Goal: Task Accomplishment & Management: Manage account settings

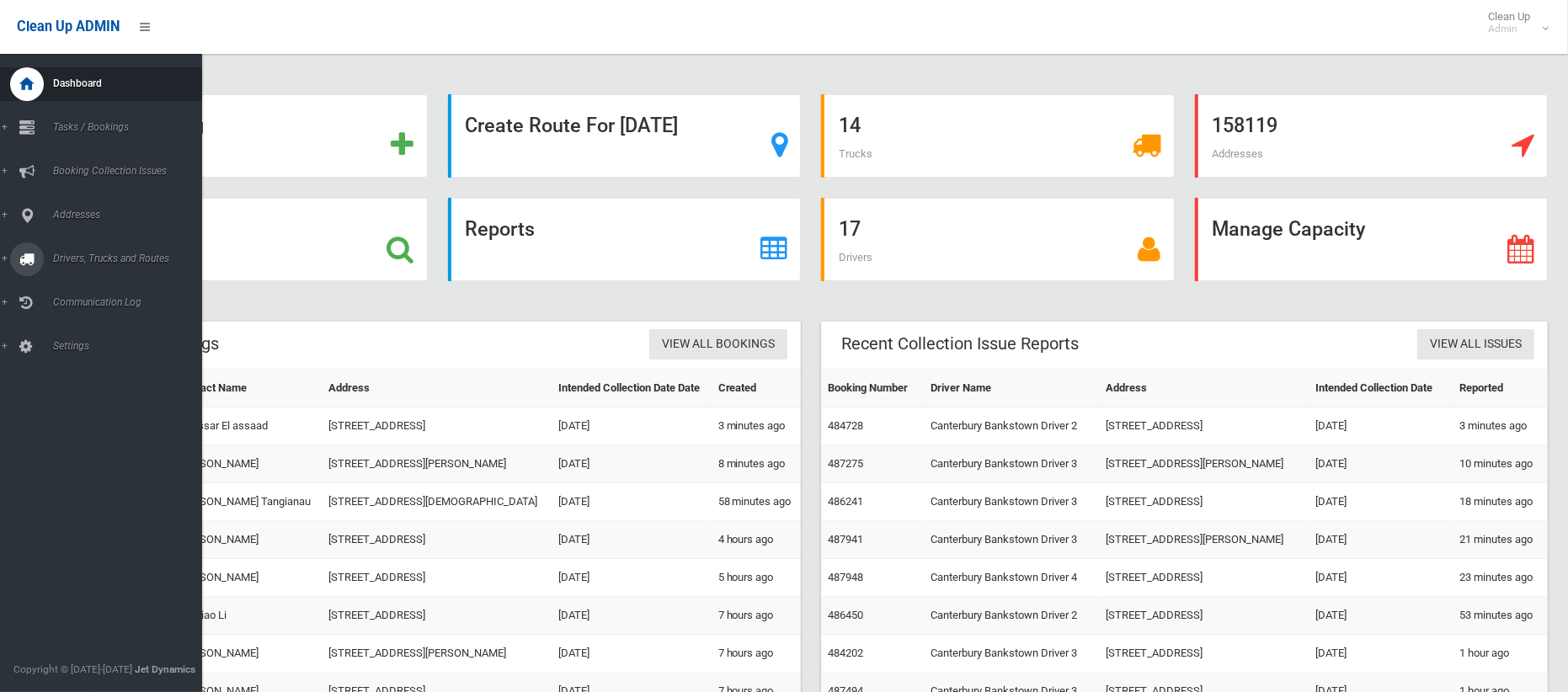
click at [63, 263] on span "Drivers, Trucks and Routes" at bounding box center [124, 258] width 154 height 12
click at [85, 121] on span "Tasks / Bookings" at bounding box center [124, 127] width 154 height 12
click at [70, 280] on link "Report" at bounding box center [100, 275] width 202 height 24
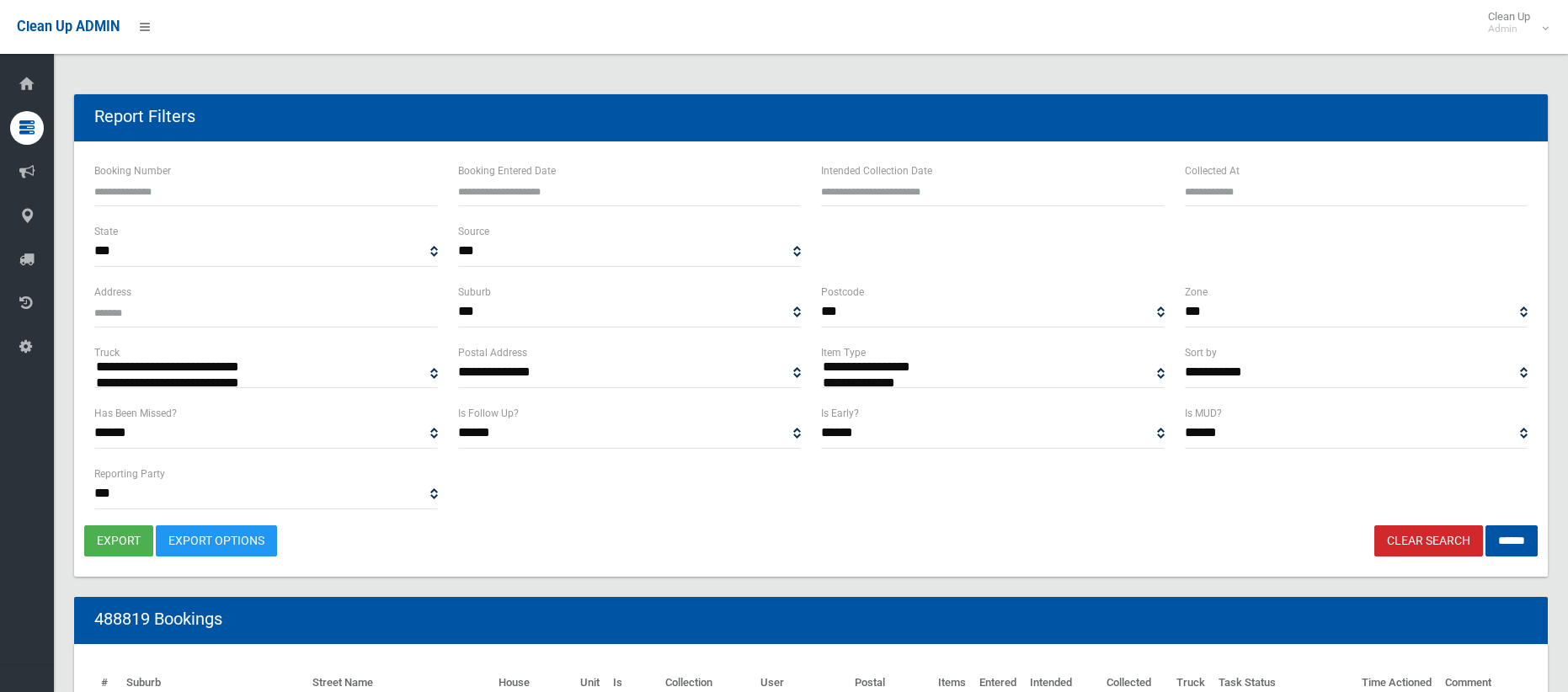
select select
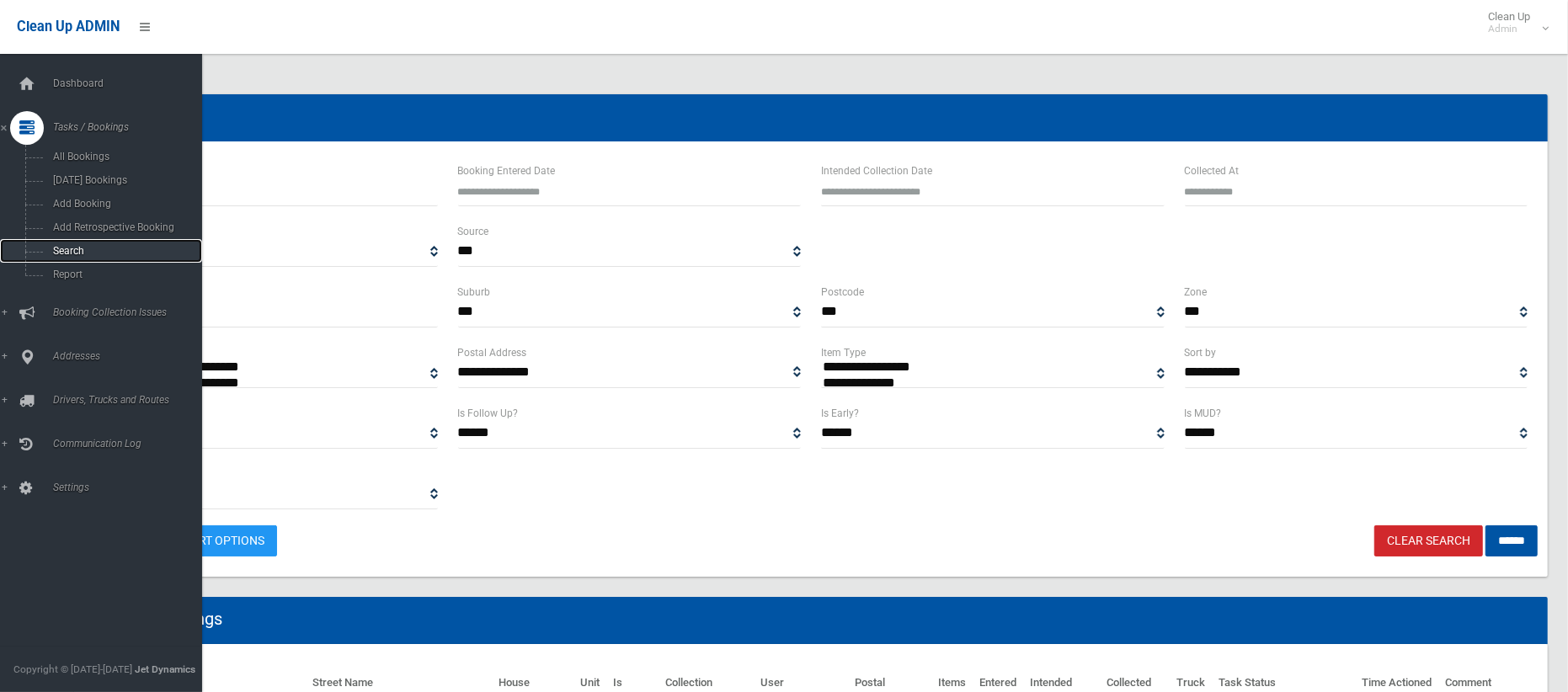
click at [82, 246] on span "Search" at bounding box center [117, 251] width 140 height 12
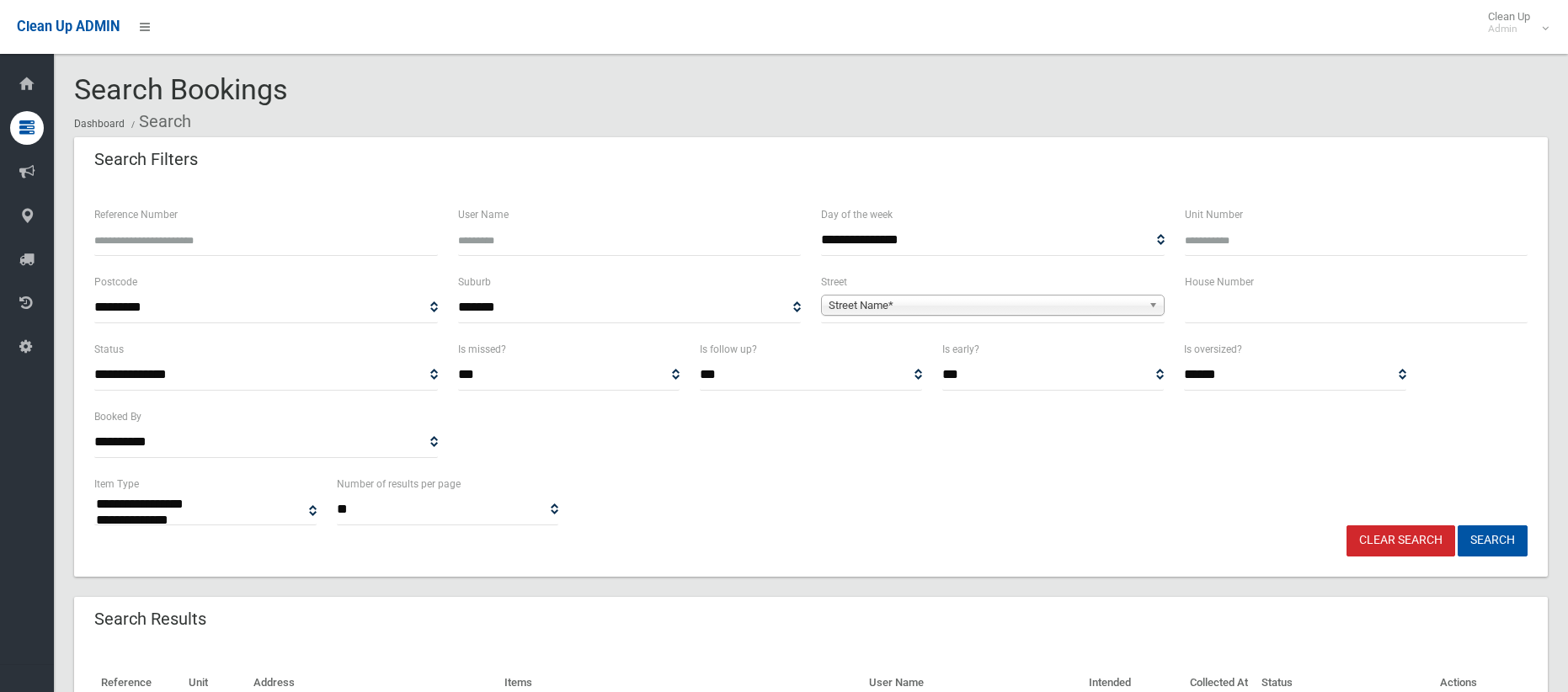
select select
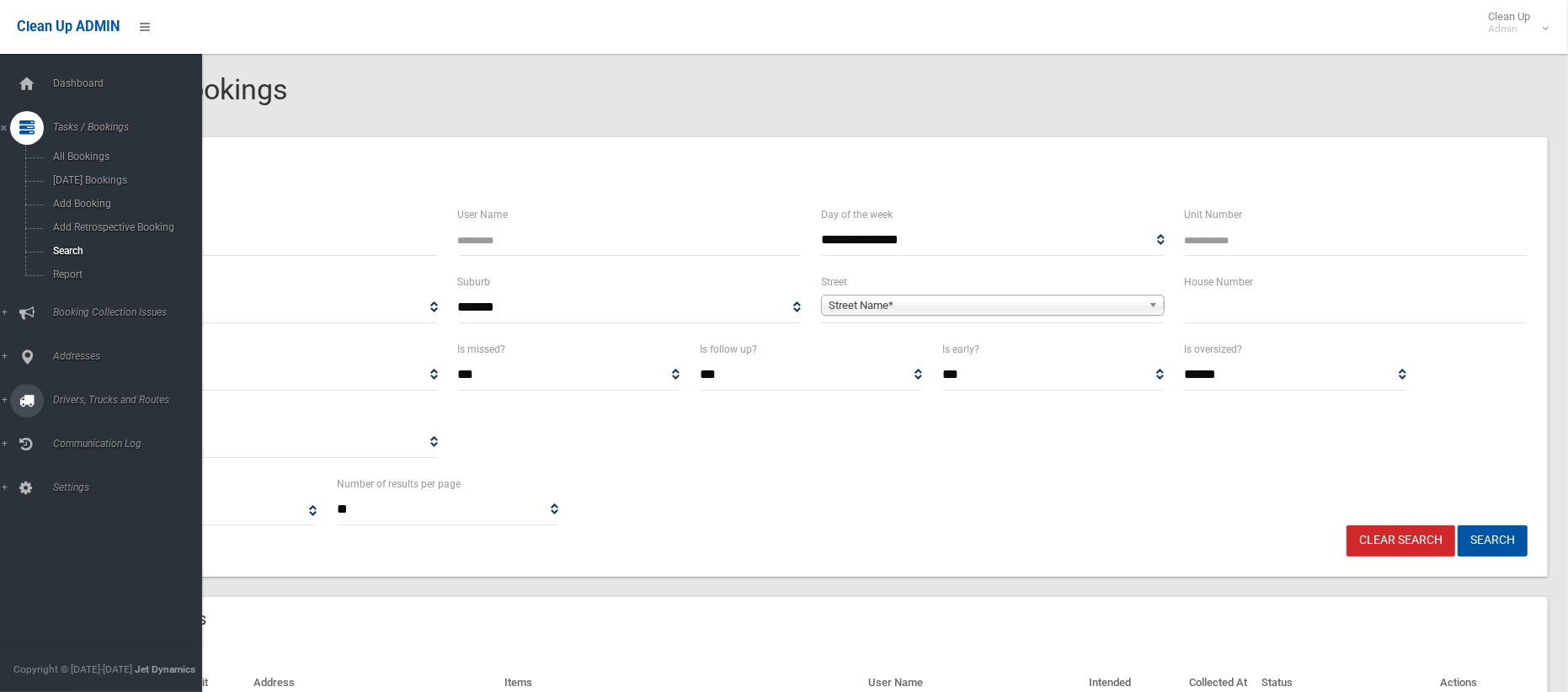
click at [123, 398] on span "Drivers, Trucks and Routes" at bounding box center [124, 400] width 154 height 12
click at [115, 339] on span "Driver Rostering / Shifts" at bounding box center [117, 336] width 140 height 12
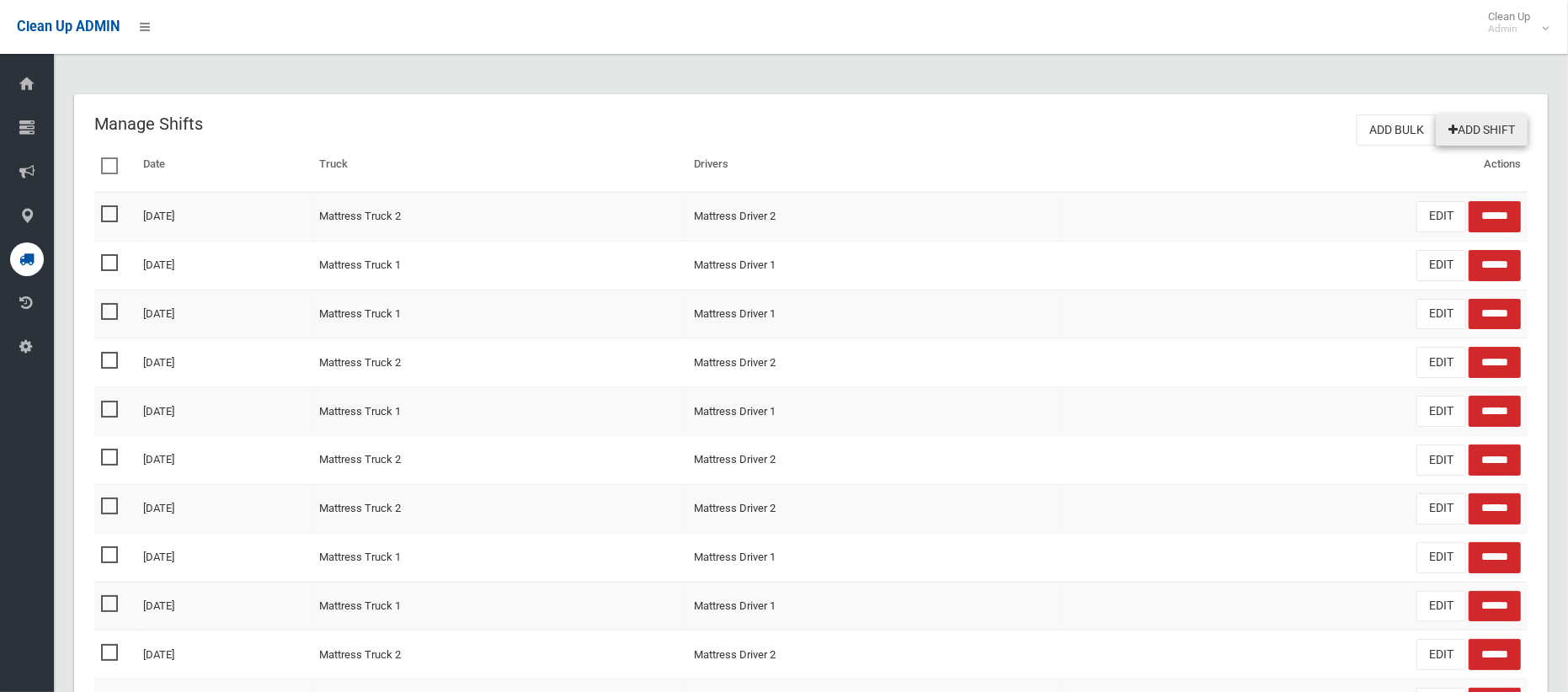
click at [1475, 128] on link "Add Shift" at bounding box center [1482, 129] width 91 height 31
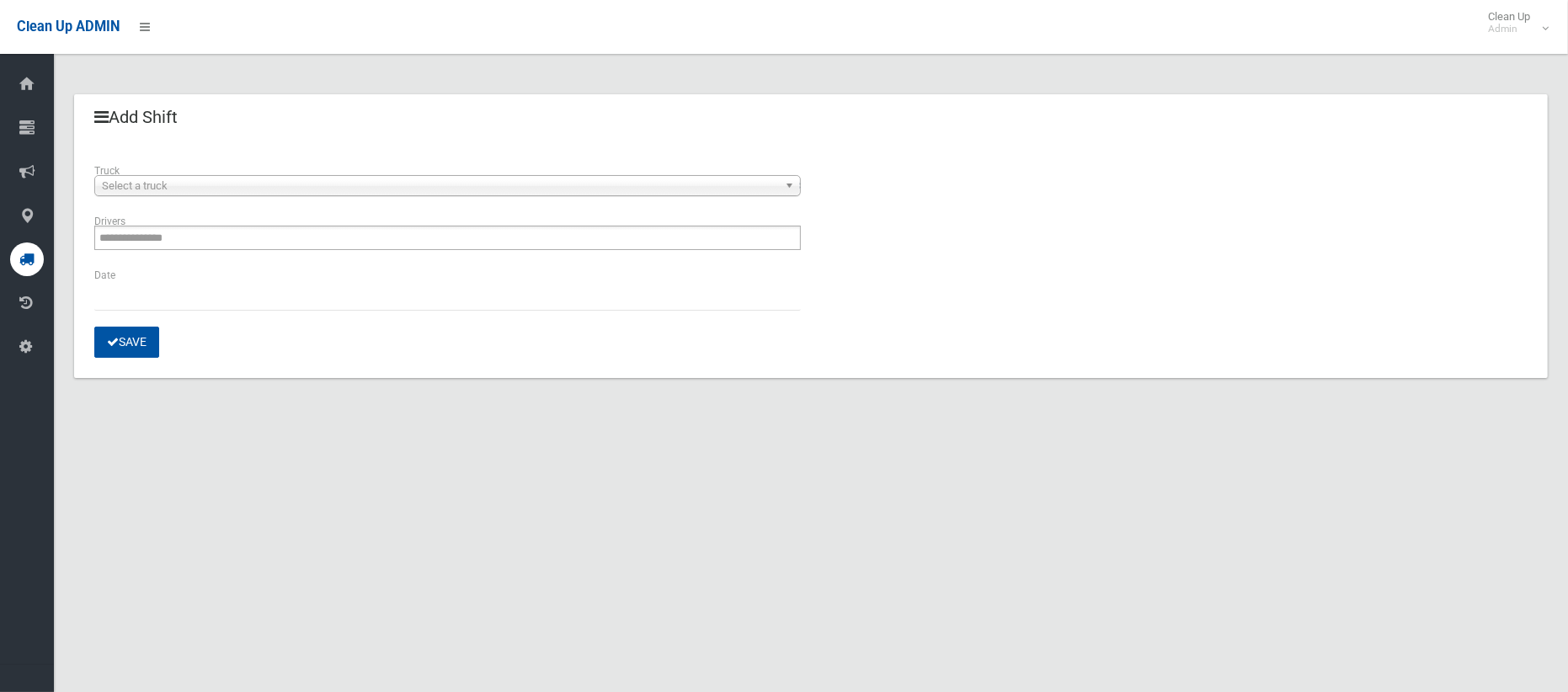
click at [356, 189] on span "Select a truck" at bounding box center [440, 186] width 676 height 20
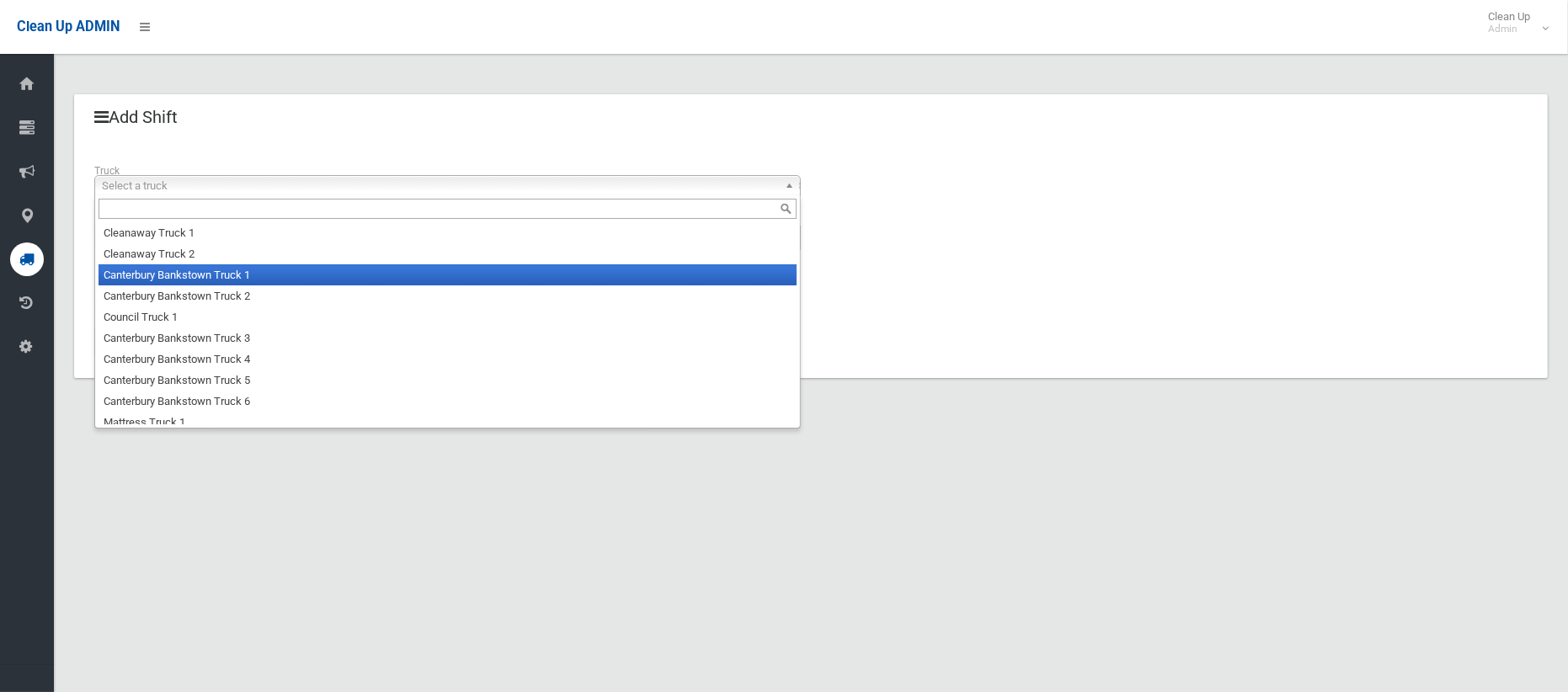
click at [327, 276] on li "Canterbury Bankstown Truck 1" at bounding box center [447, 274] width 698 height 21
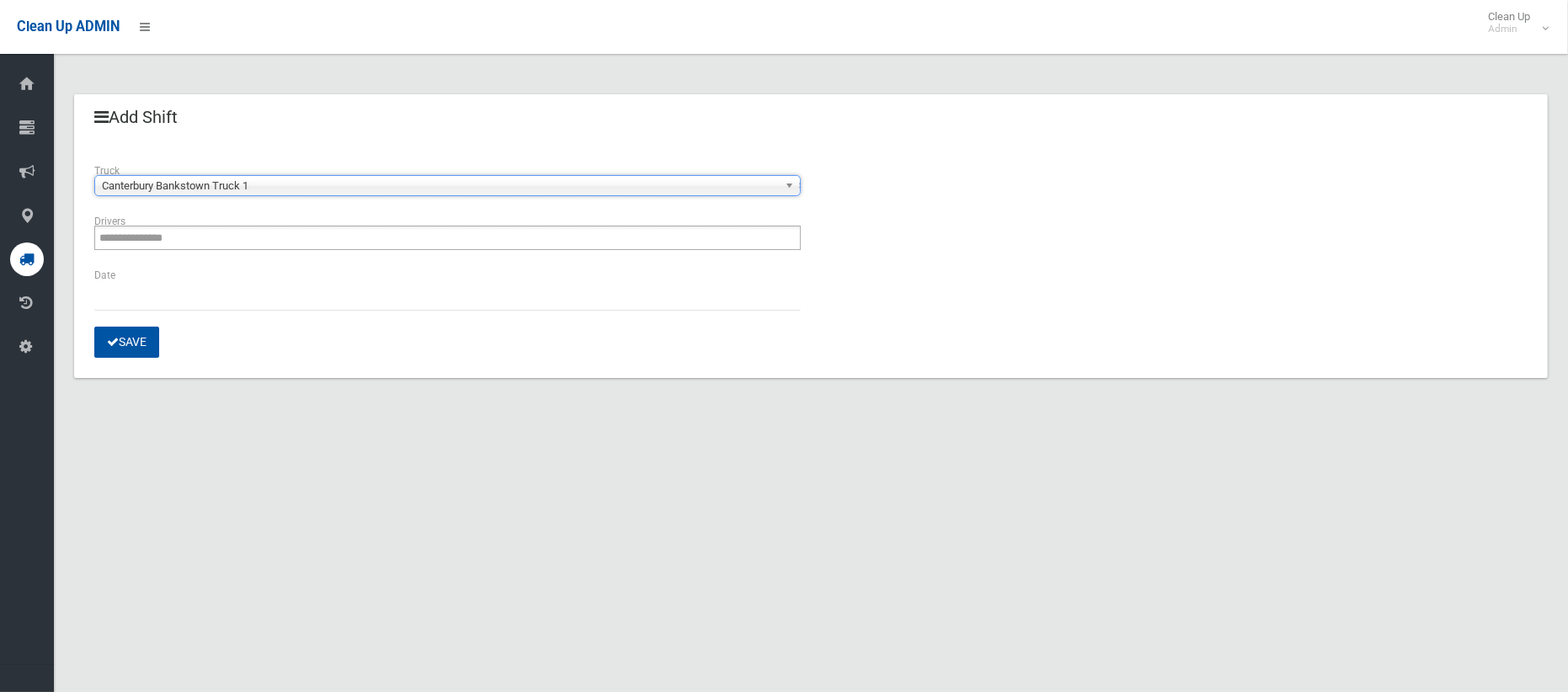
click at [315, 246] on ul "**********" at bounding box center [447, 237] width 706 height 25
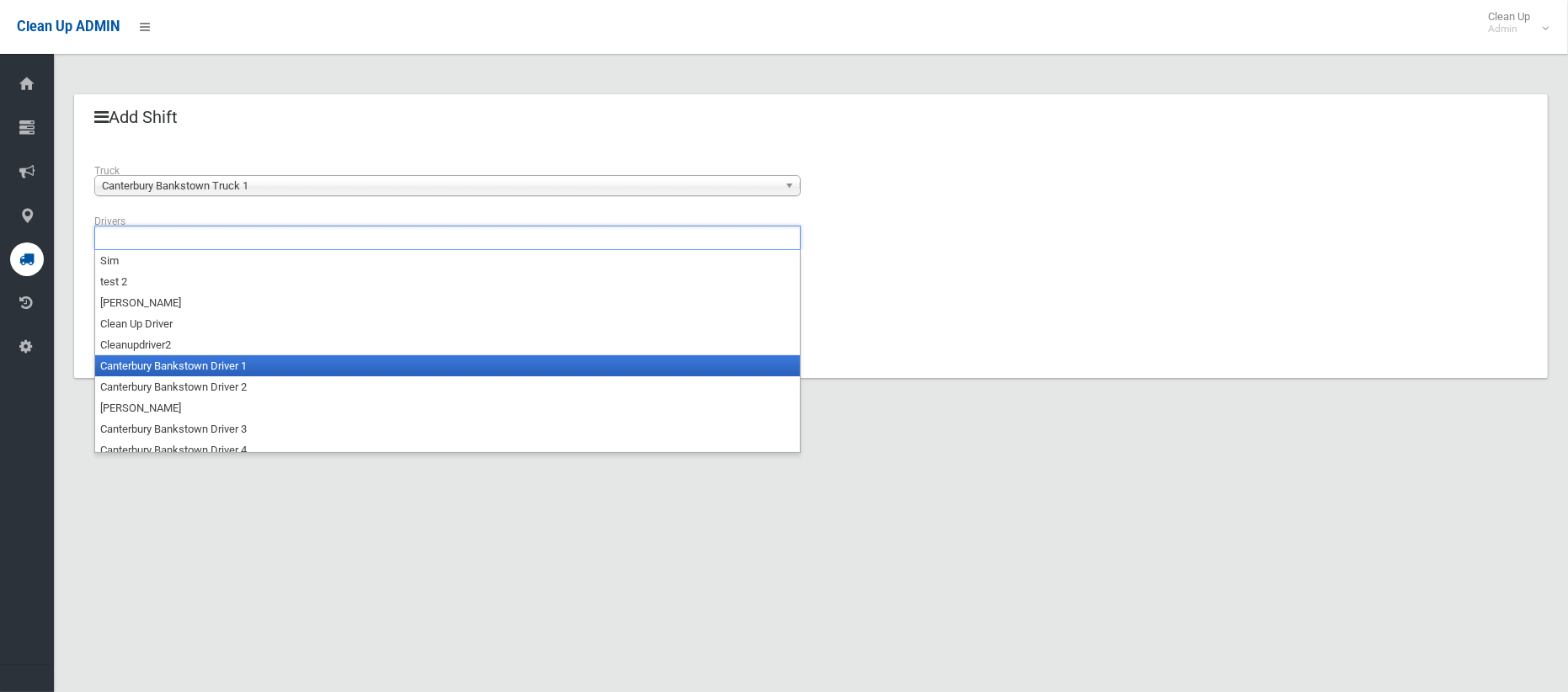
click at [296, 357] on li "Canterbury Bankstown Driver 1" at bounding box center [448, 365] width 705 height 21
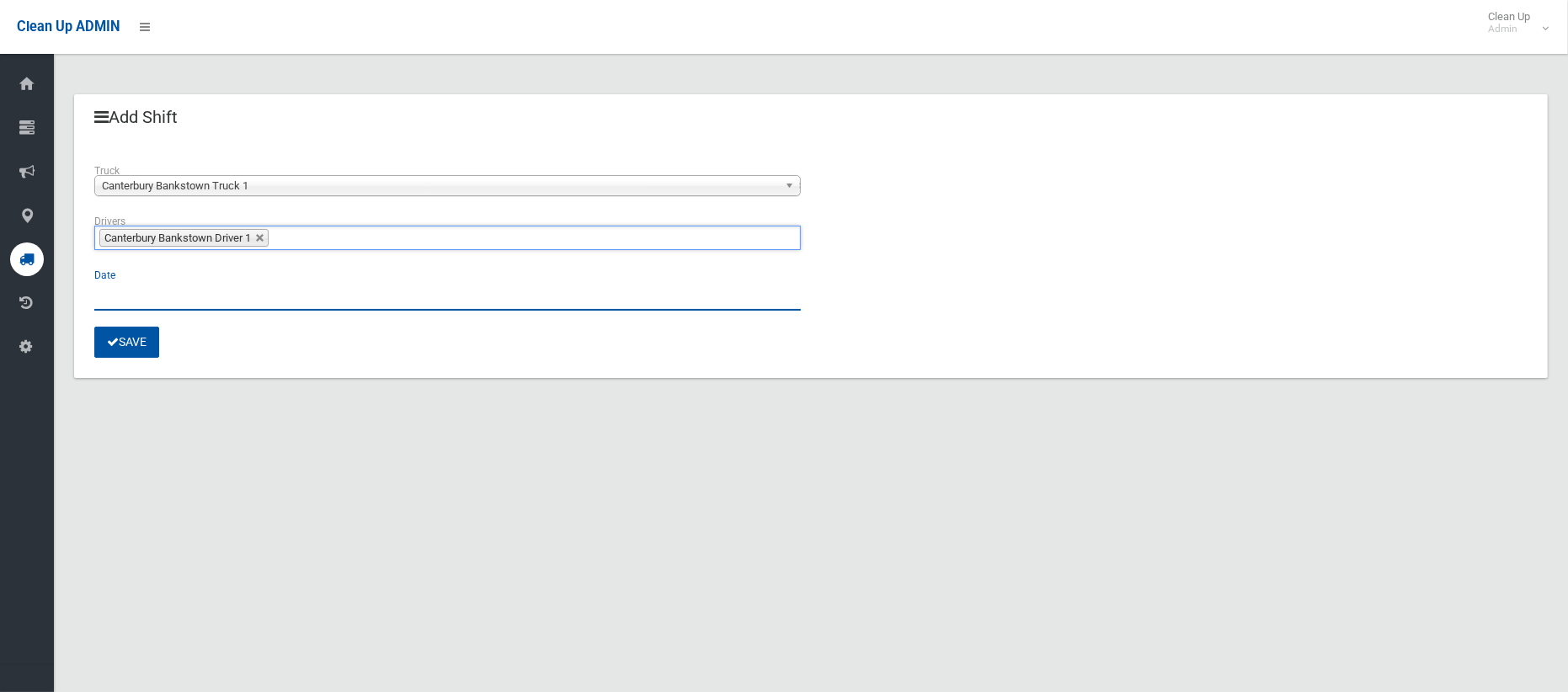
click at [185, 291] on input "text" at bounding box center [447, 294] width 706 height 31
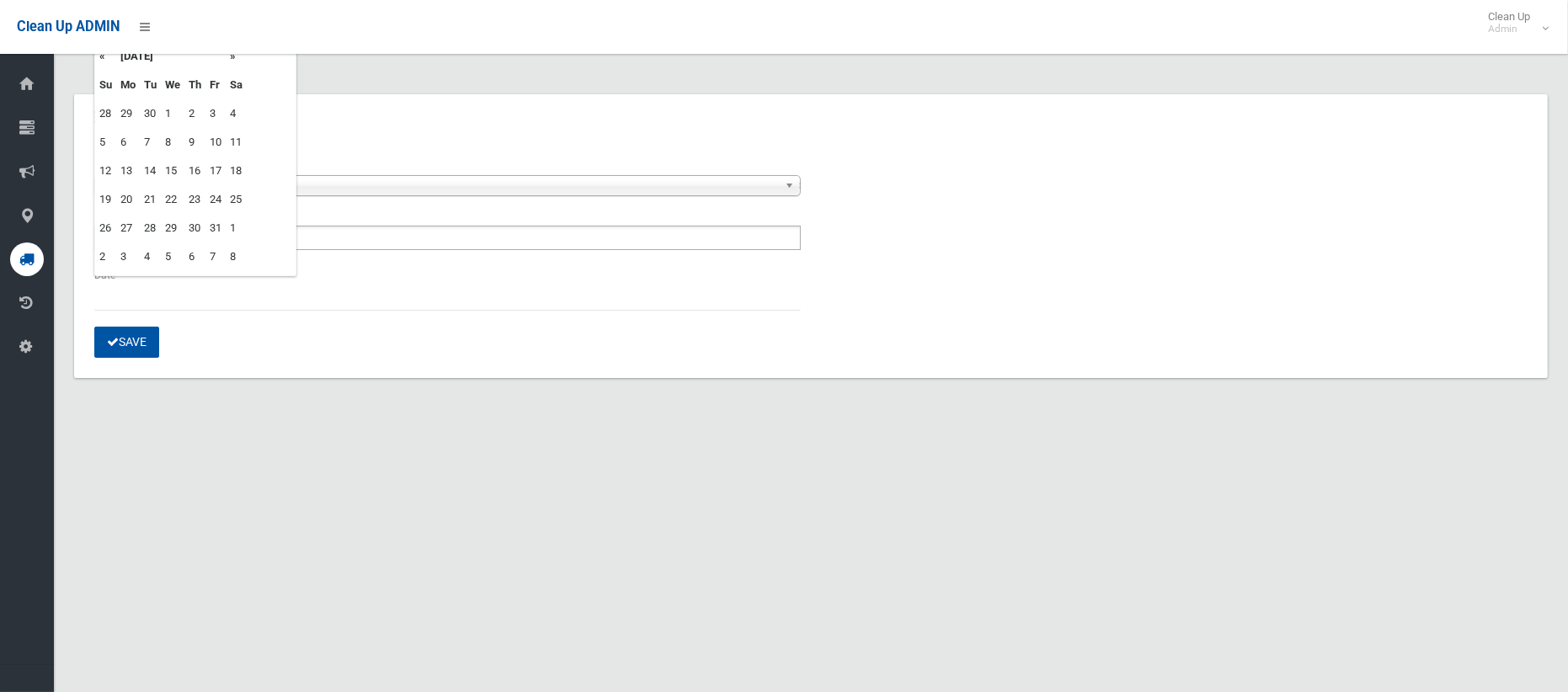
click at [210, 110] on td "3" at bounding box center [215, 113] width 20 height 29
type input "**********"
click at [127, 347] on button "Save" at bounding box center [126, 342] width 65 height 31
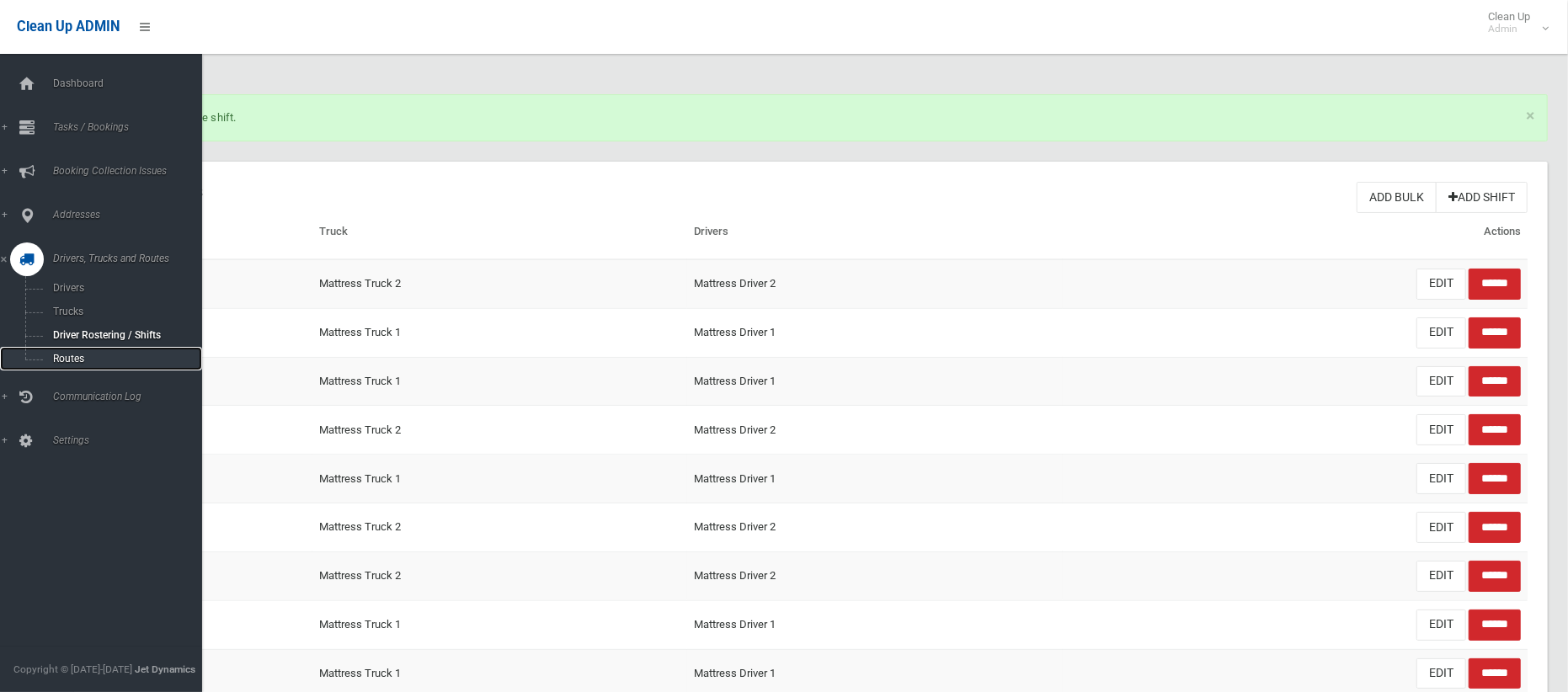
click at [64, 356] on span "Routes" at bounding box center [117, 358] width 140 height 12
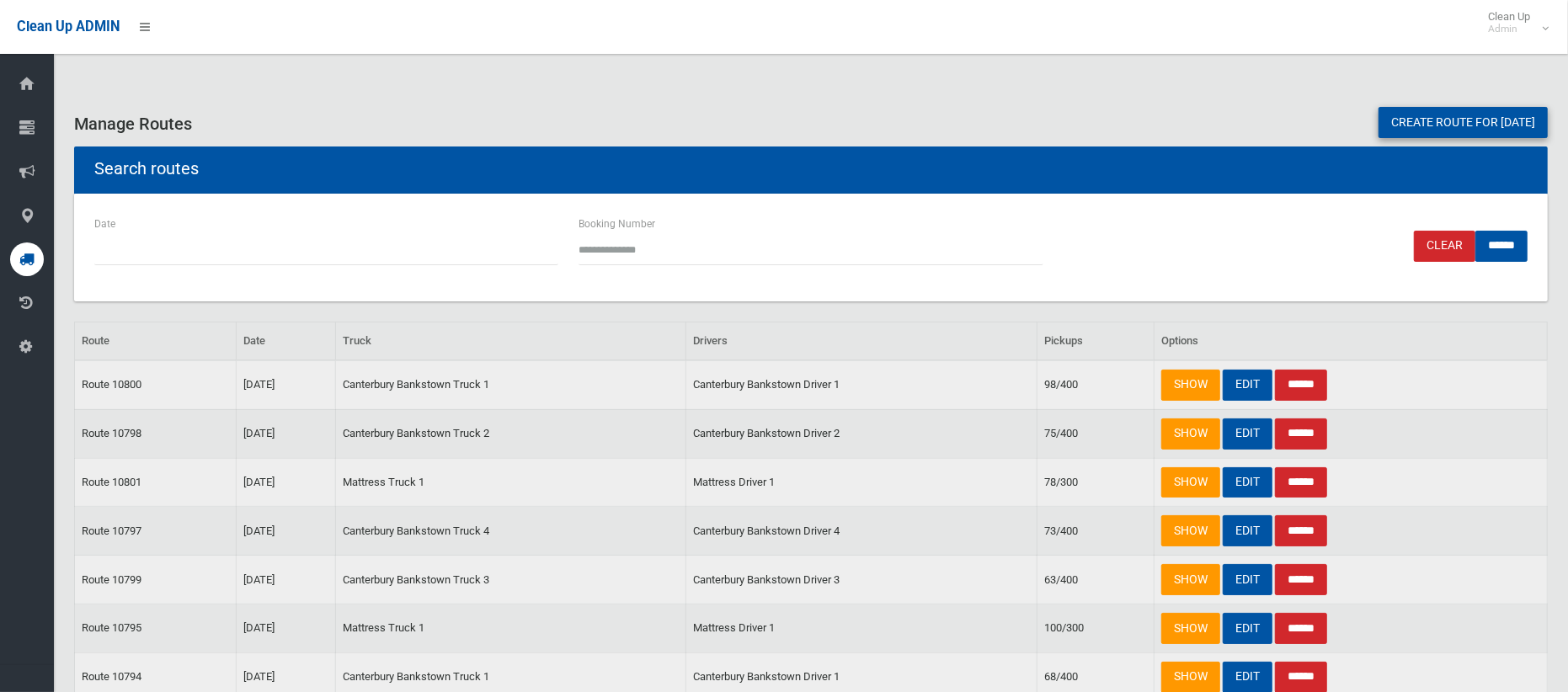
click at [1414, 134] on link "Create route for tomorrow" at bounding box center [1463, 122] width 169 height 31
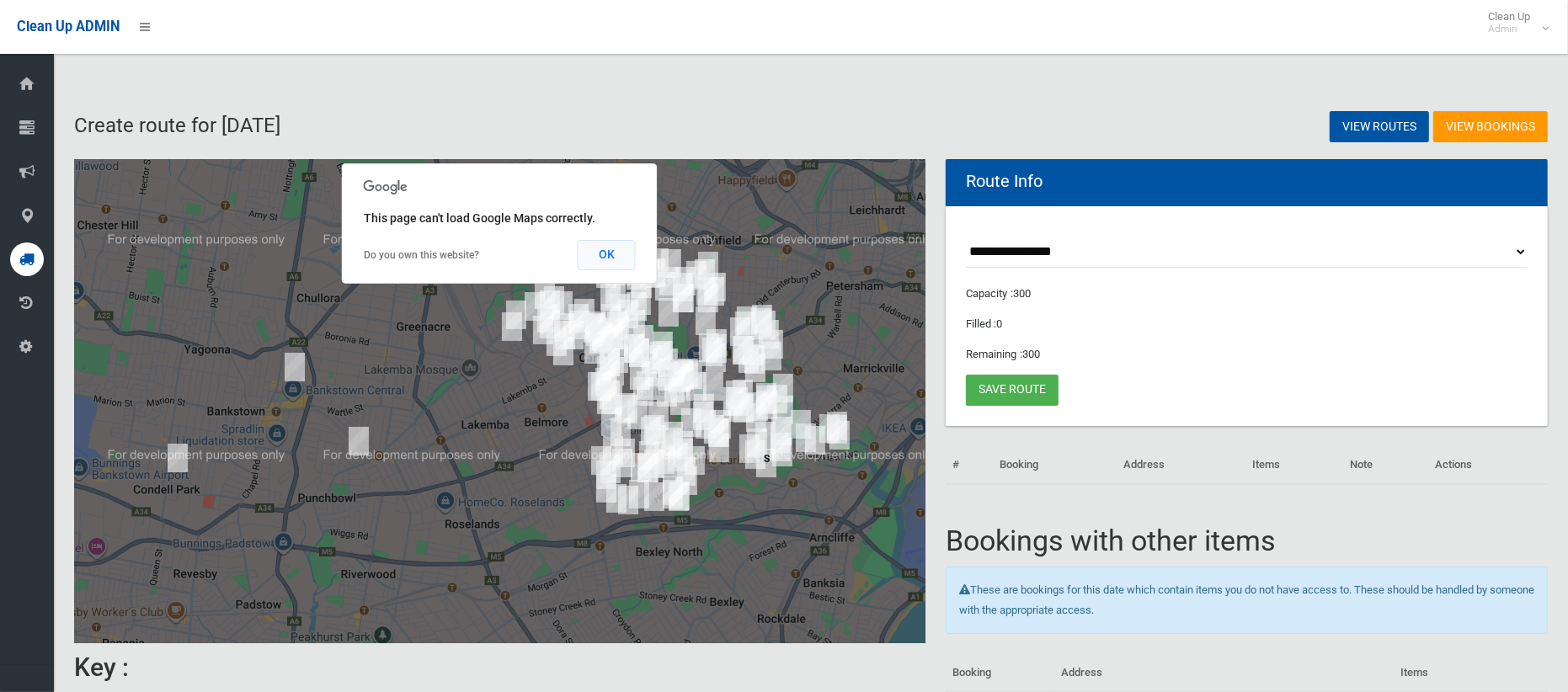
click at [613, 253] on button "OK" at bounding box center [607, 255] width 59 height 31
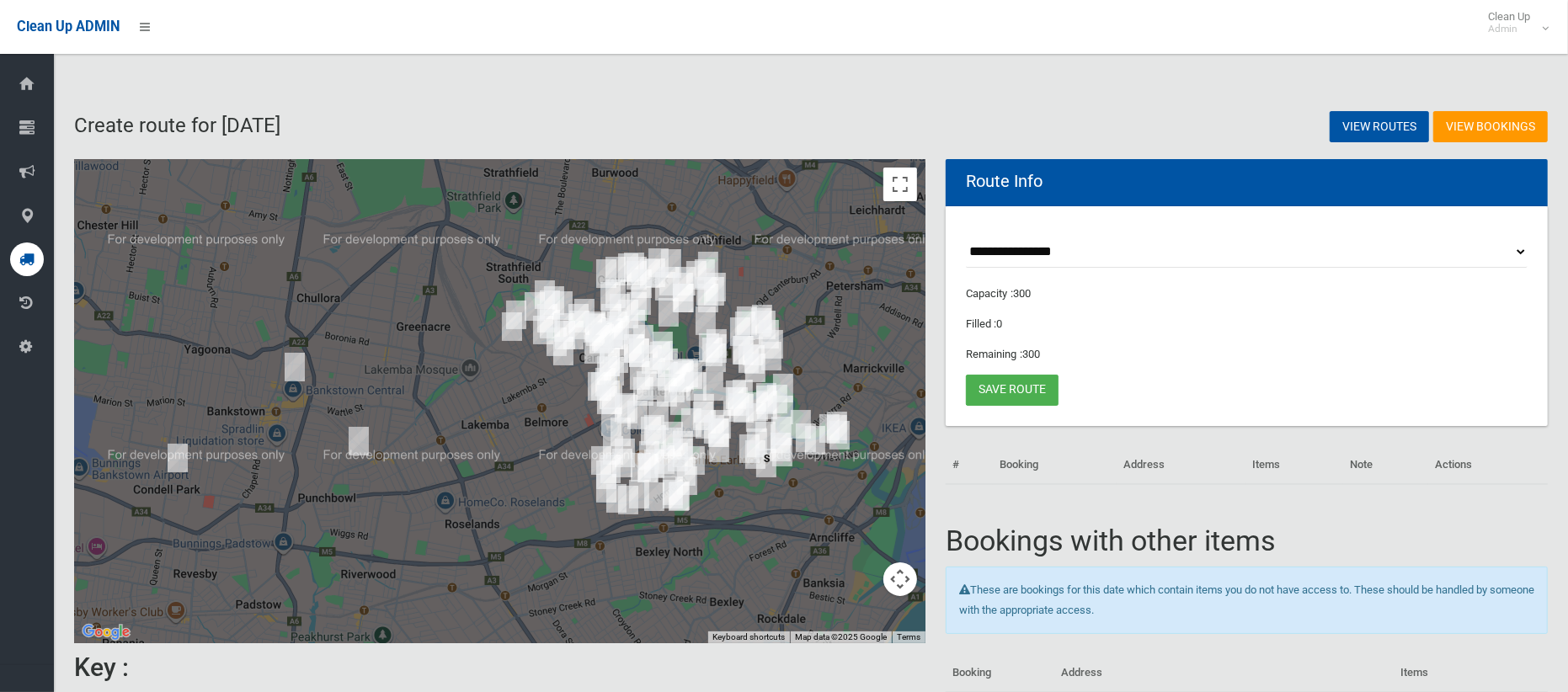
click at [1000, 246] on select "**********" at bounding box center [1246, 251] width 562 height 31
select select "*****"
click at [965, 236] on select "**********" at bounding box center [1246, 251] width 562 height 31
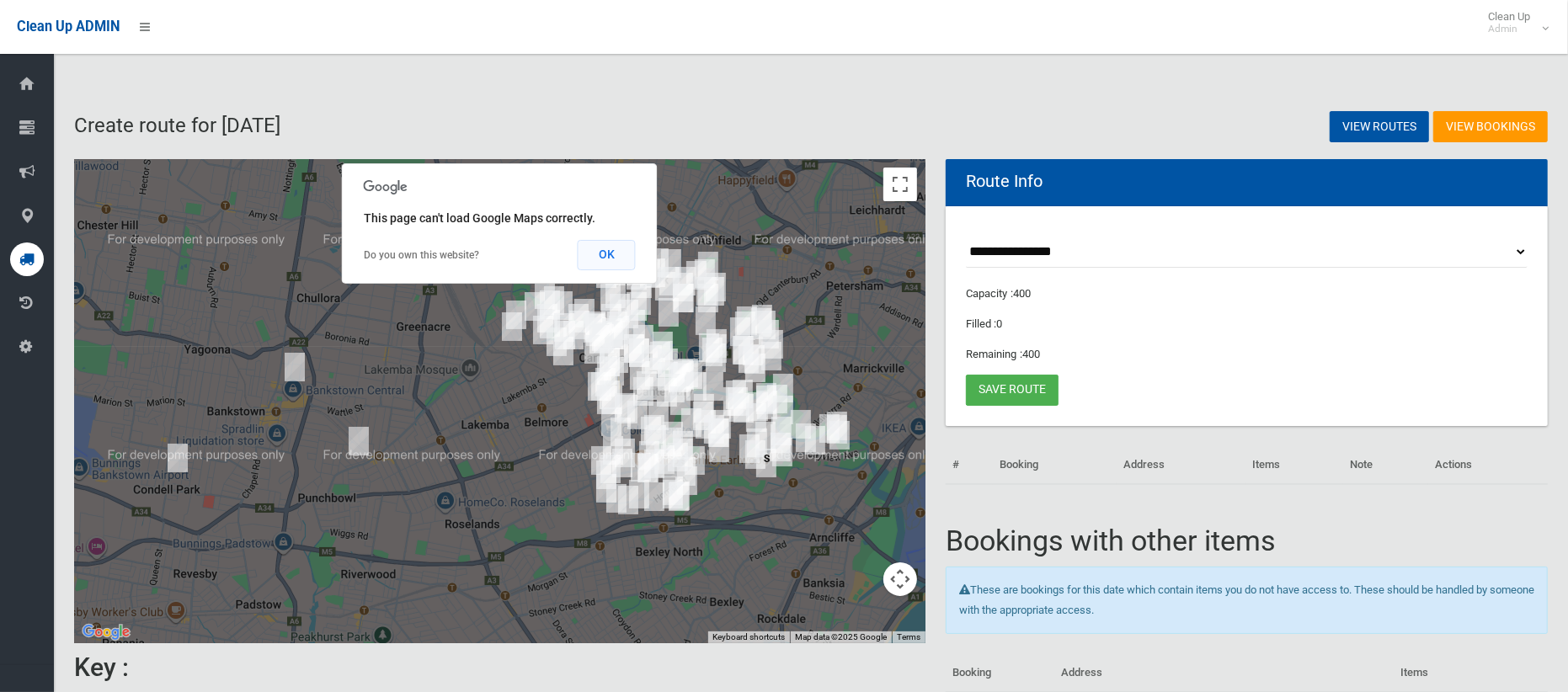
click at [605, 253] on button "OK" at bounding box center [607, 255] width 59 height 31
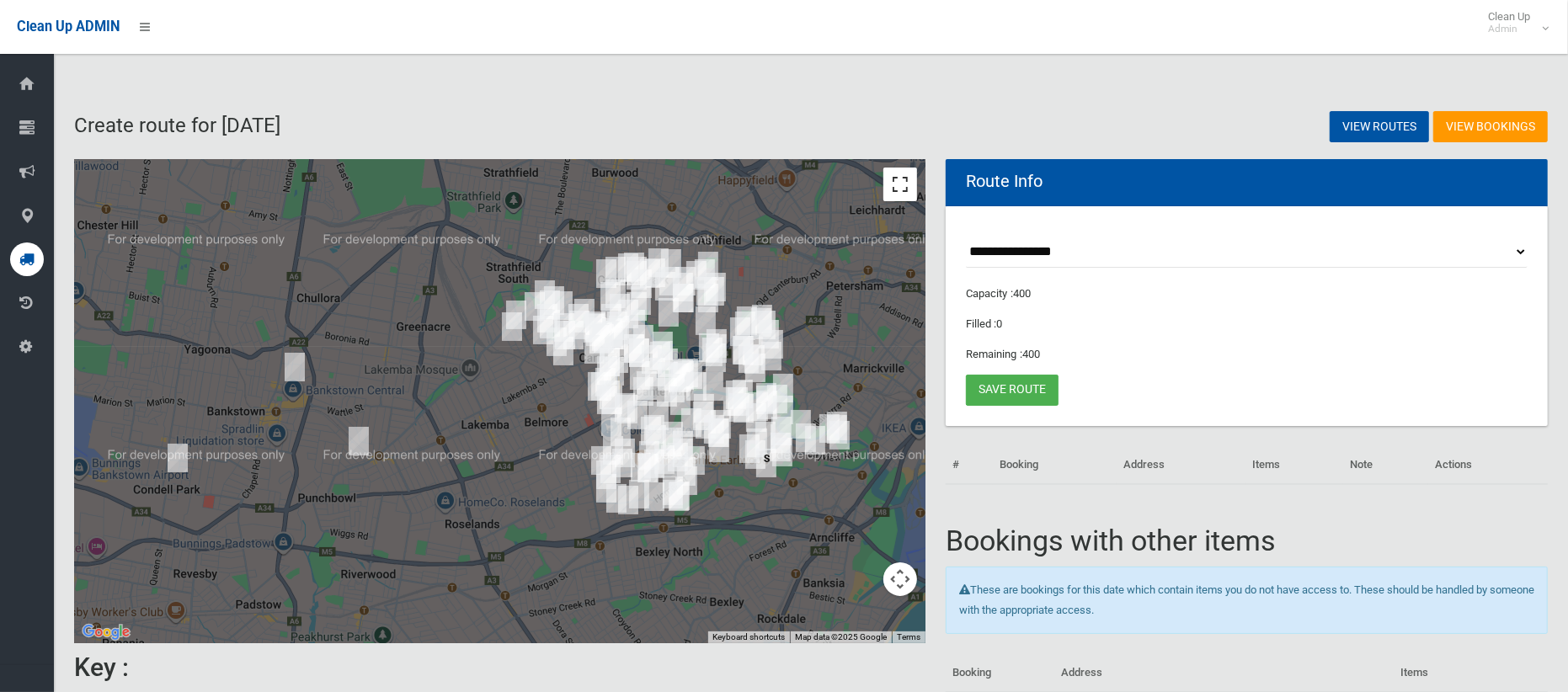
click at [905, 185] on button "Toggle fullscreen view" at bounding box center [900, 185] width 34 height 34
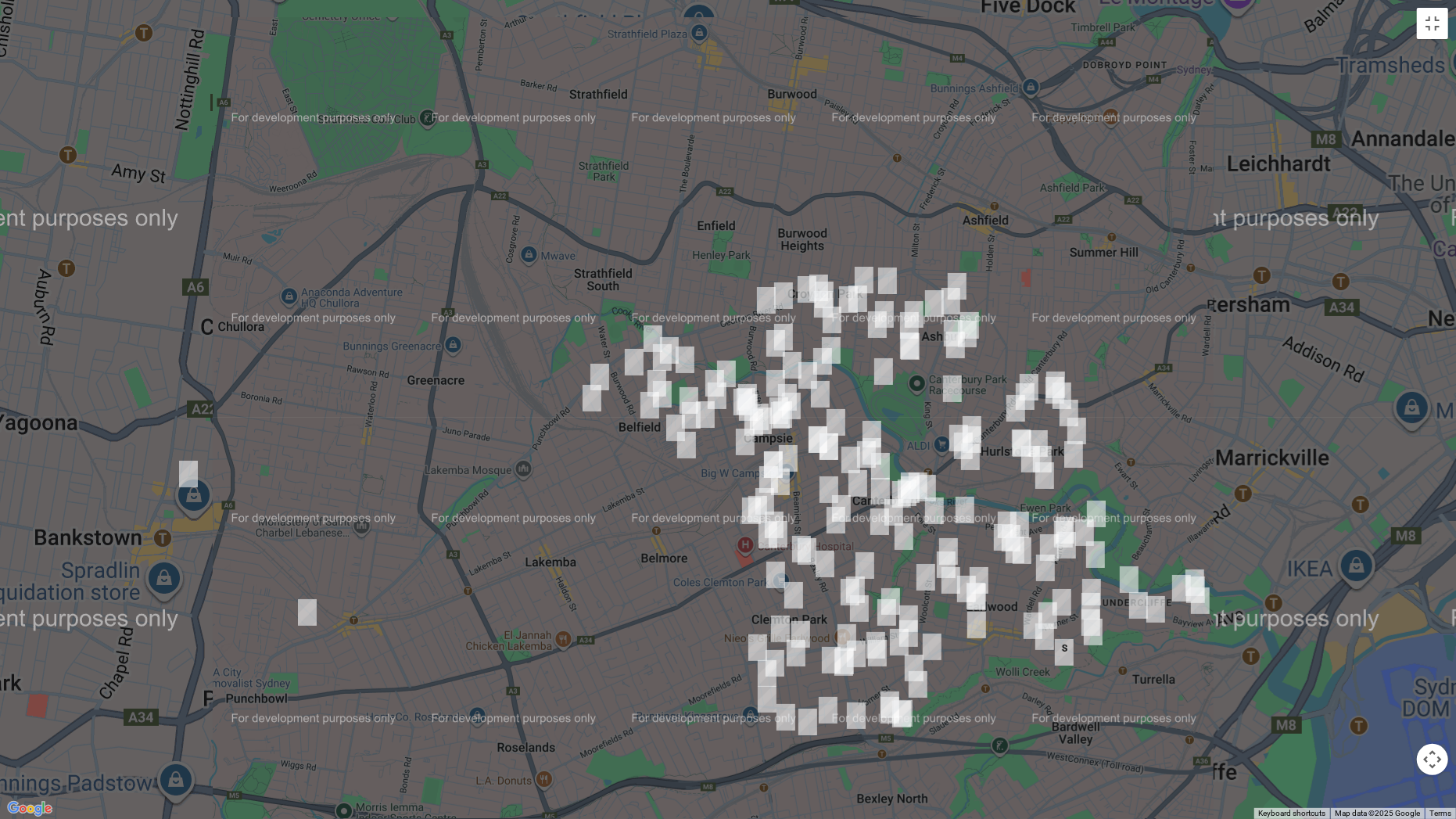
click at [862, 264] on img "141 Croydon Avenue, CROYDON PARK NSW 2133" at bounding box center [864, 279] width 31 height 39
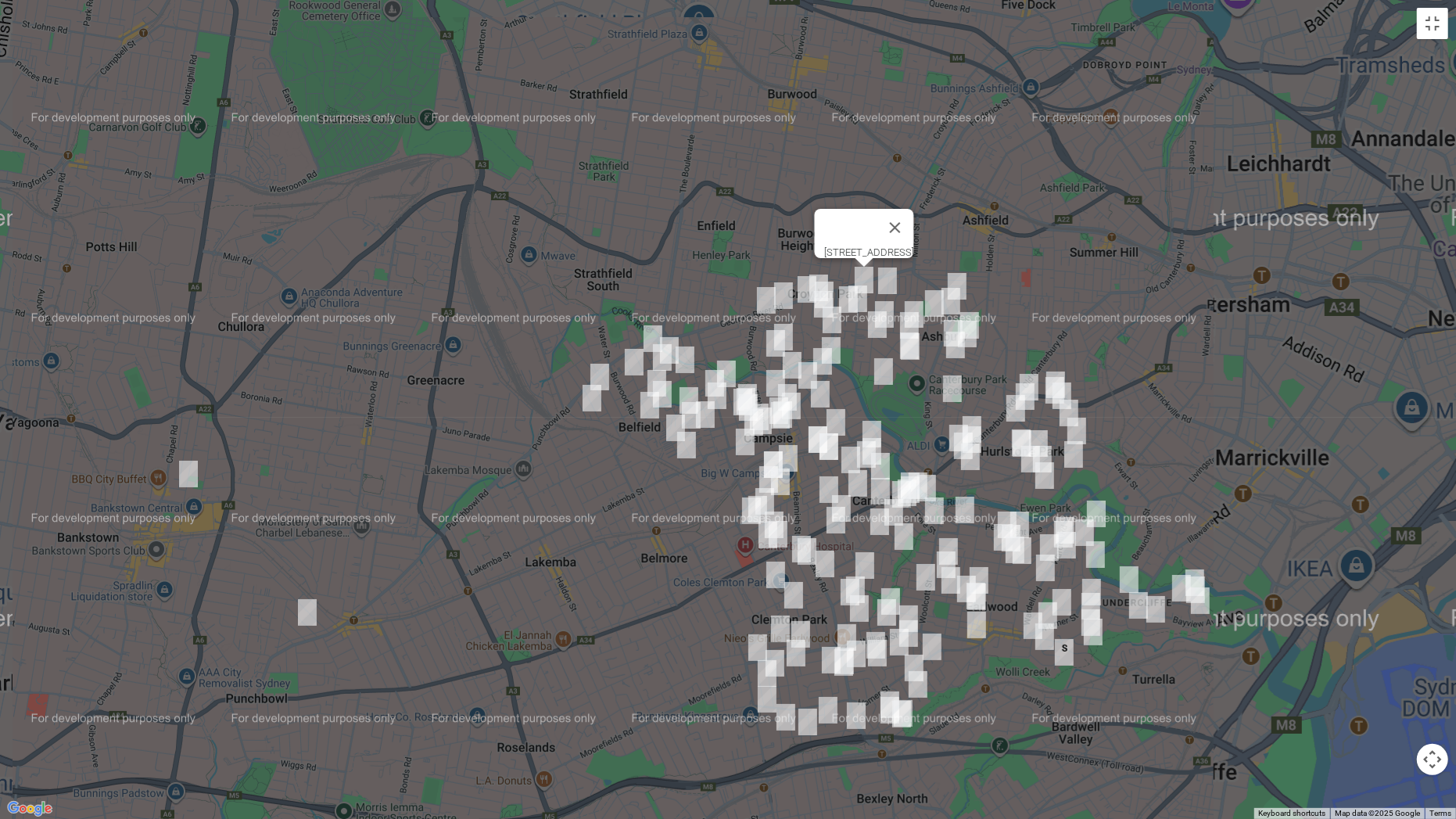
click at [902, 279] on img "24 Hay Street, CROYDON PARK NSW 2133" at bounding box center [887, 280] width 31 height 39
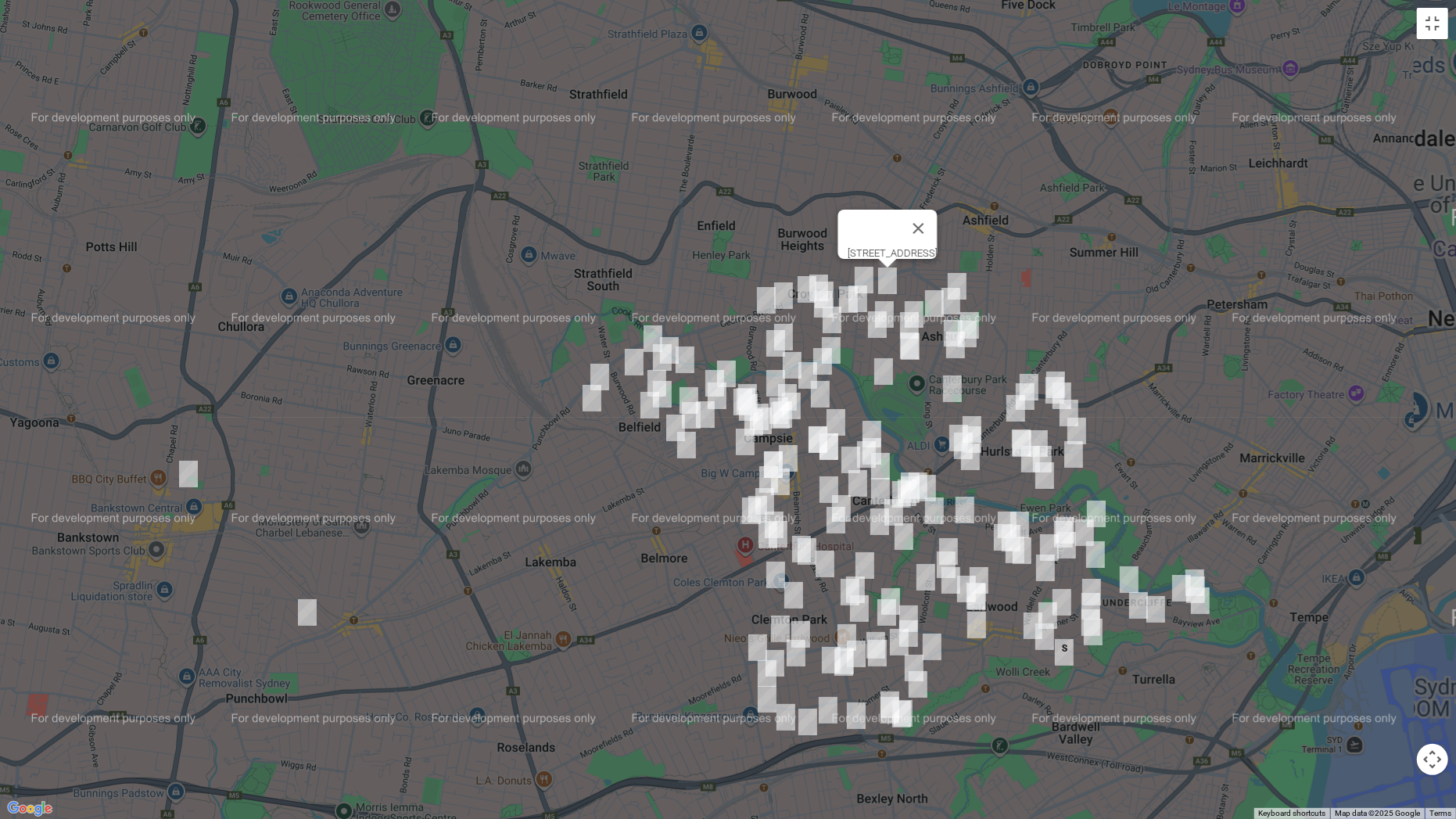
click at [869, 292] on img "3 Queensborough Road, CROYDON PARK NSW 2133" at bounding box center [858, 299] width 31 height 39
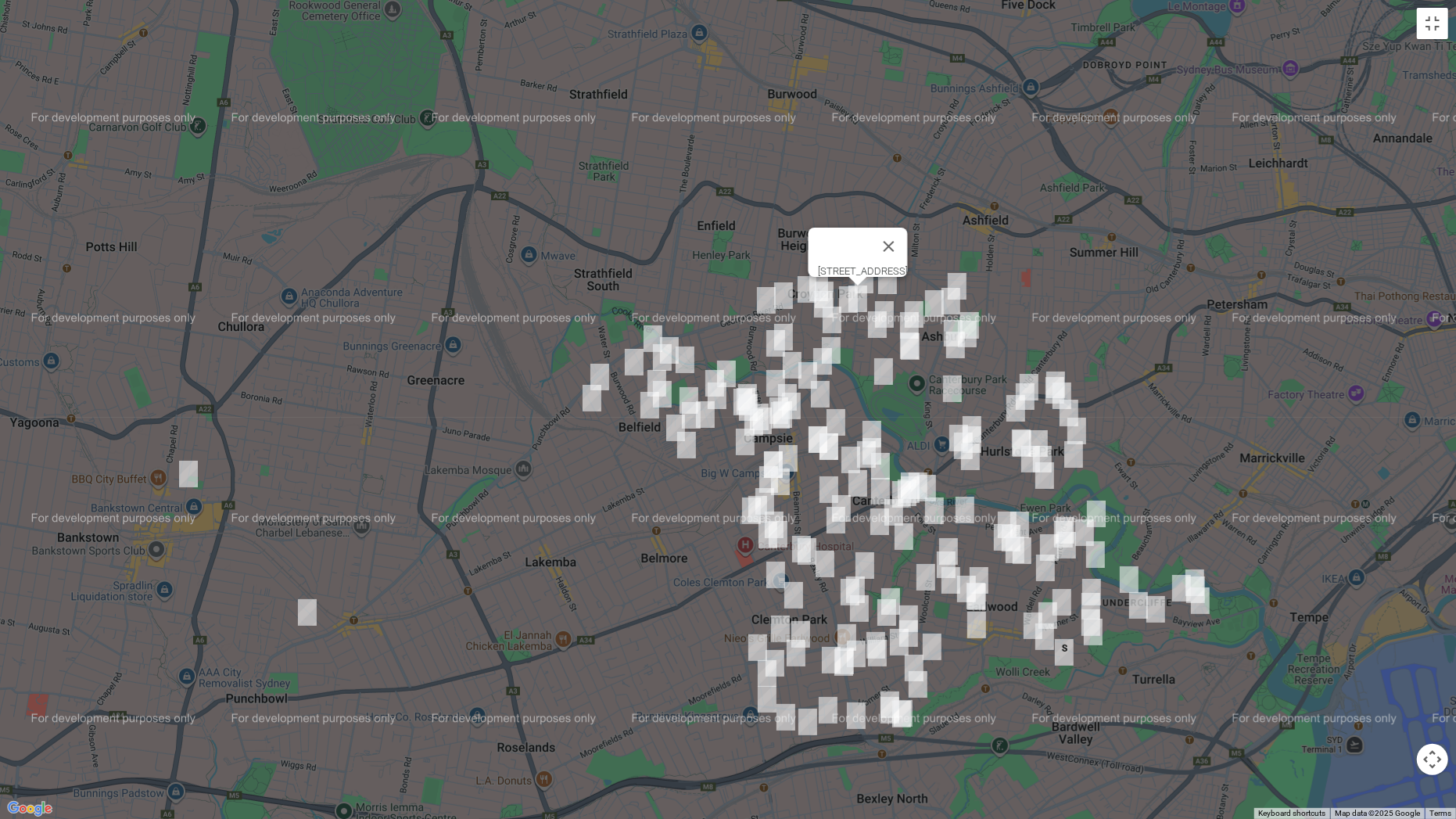
click at [838, 290] on img "38-40 Clyde Street, CROYDON PARK NSW 2133" at bounding box center [823, 304] width 31 height 39
click at [845, 301] on img "6 Wentworth Street, CROYDON PARK NSW 2133" at bounding box center [832, 320] width 31 height 39
click at [789, 326] on img "85 Balmoral Avenue, CROYDON PARK NSW 2133" at bounding box center [775, 343] width 31 height 39
click at [799, 328] on img "70 Balmoral Avenue, CROYDON PARK NSW 2133" at bounding box center [784, 337] width 31 height 39
click at [654, 331] on img "5 Avoca Avenue, BELFIELD NSW 2191" at bounding box center [669, 350] width 31 height 39
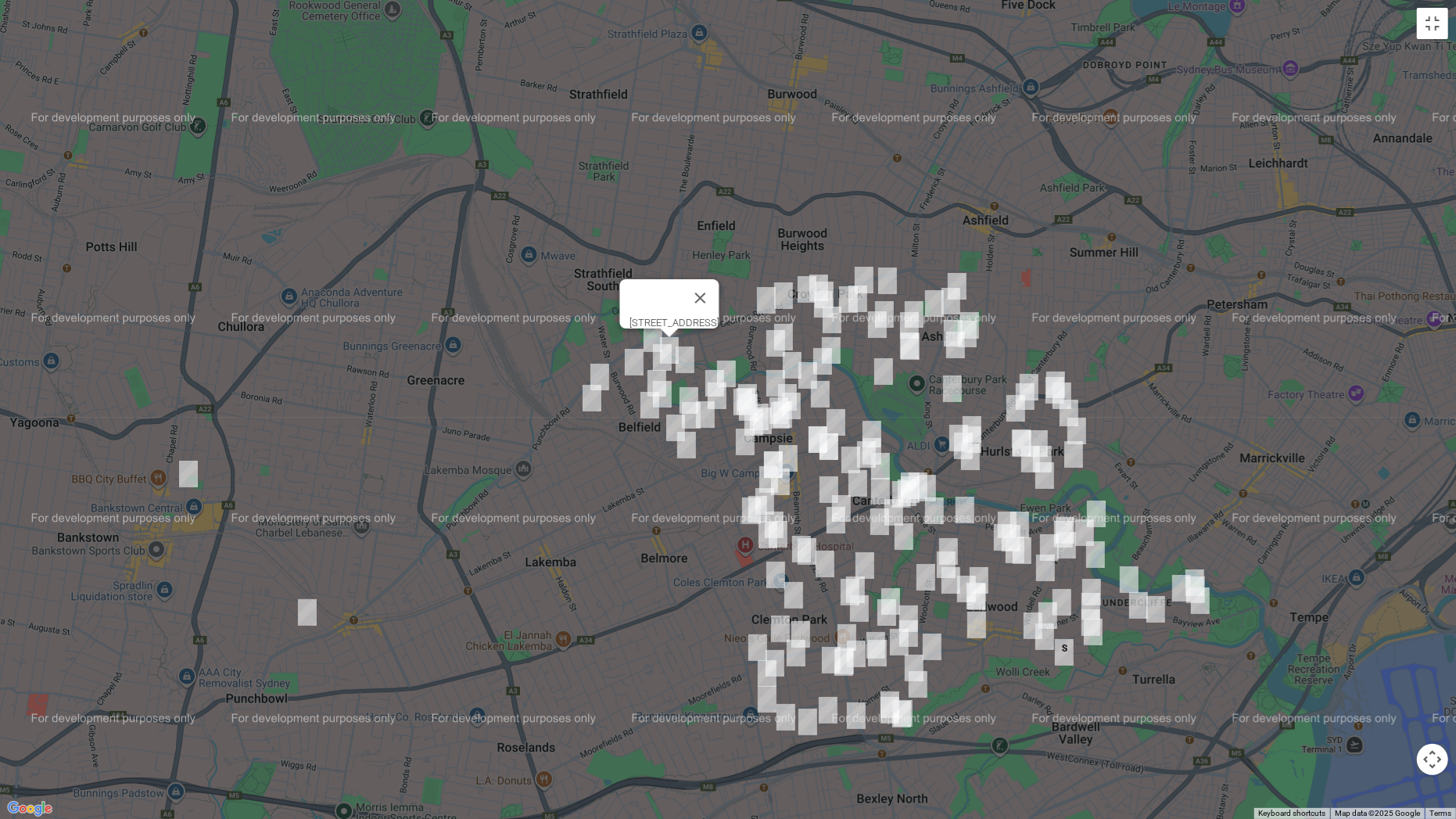
click at [641, 336] on img "13 Margaret Street, BELFIELD NSW 2191" at bounding box center [653, 338] width 31 height 39
click at [633, 352] on img "5 Blackwood Street, BELFIELD NSW 2191" at bounding box center [634, 362] width 31 height 39
click at [602, 366] on img "43 Persic Street, BELFIELD NSW 2191" at bounding box center [599, 376] width 31 height 39
click at [589, 398] on img "2 Boronia Street, BELFIELD NSW 2191" at bounding box center [592, 398] width 31 height 39
click at [730, 359] on img "53-57 Second Avenue, CAMPSIE NSW 2194" at bounding box center [727, 374] width 31 height 39
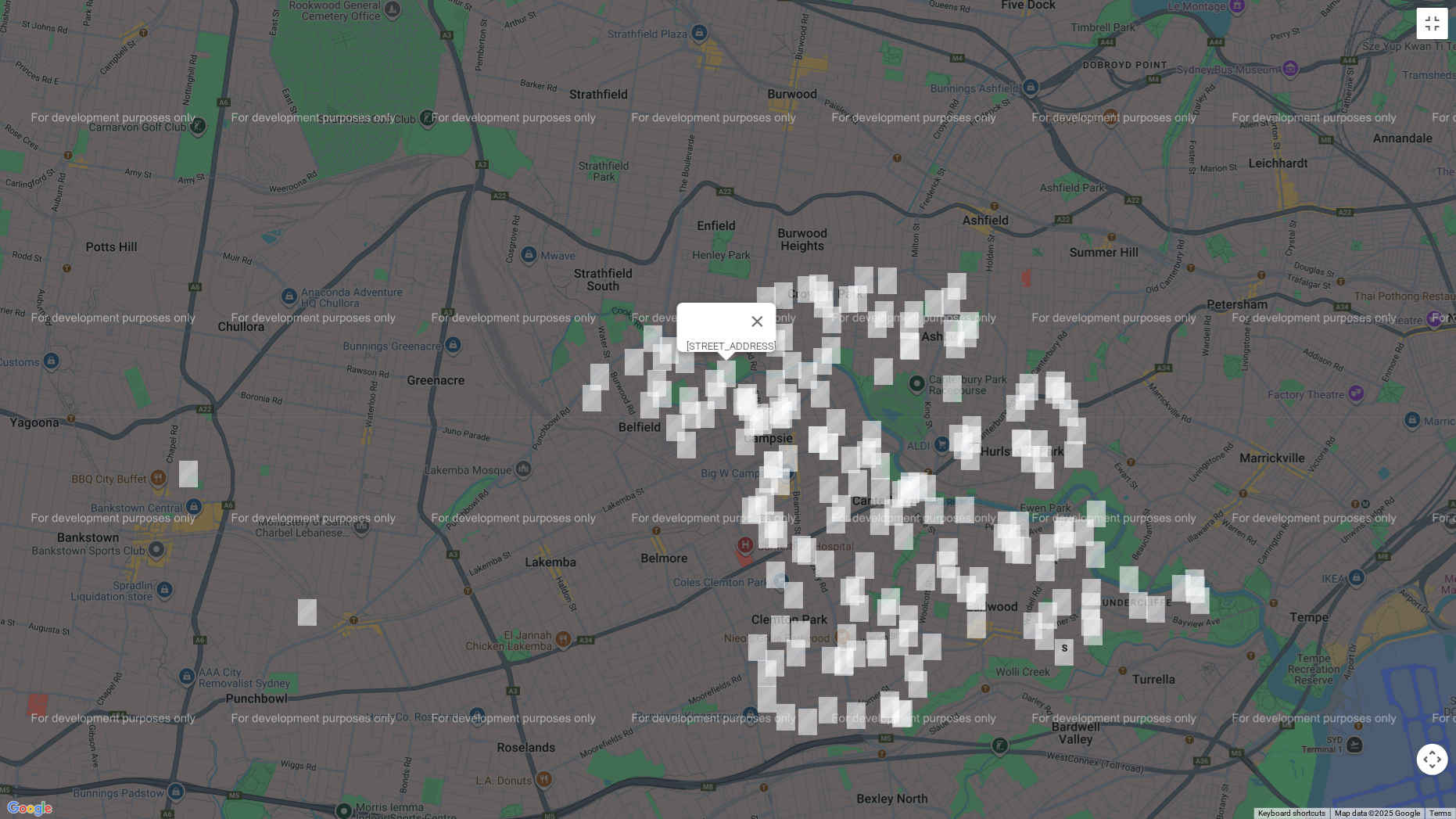
click at [683, 361] on img "9 Clarence Street, BELFIELD NSW 2191" at bounding box center [685, 360] width 31 height 39
click at [657, 357] on img "31 Margaret Street, BELFIELD NSW 2191" at bounding box center [662, 357] width 31 height 39
click at [646, 374] on img "3 Indiana Avenue, BELFIELD NSW 2191" at bounding box center [662, 394] width 31 height 39
click at [642, 402] on img "105 Burwood Road, BELFIELD NSW 2191" at bounding box center [650, 405] width 31 height 39
click at [683, 388] on img "96 Lincoln Street, BELFIELD NSW 2191" at bounding box center [689, 400] width 31 height 39
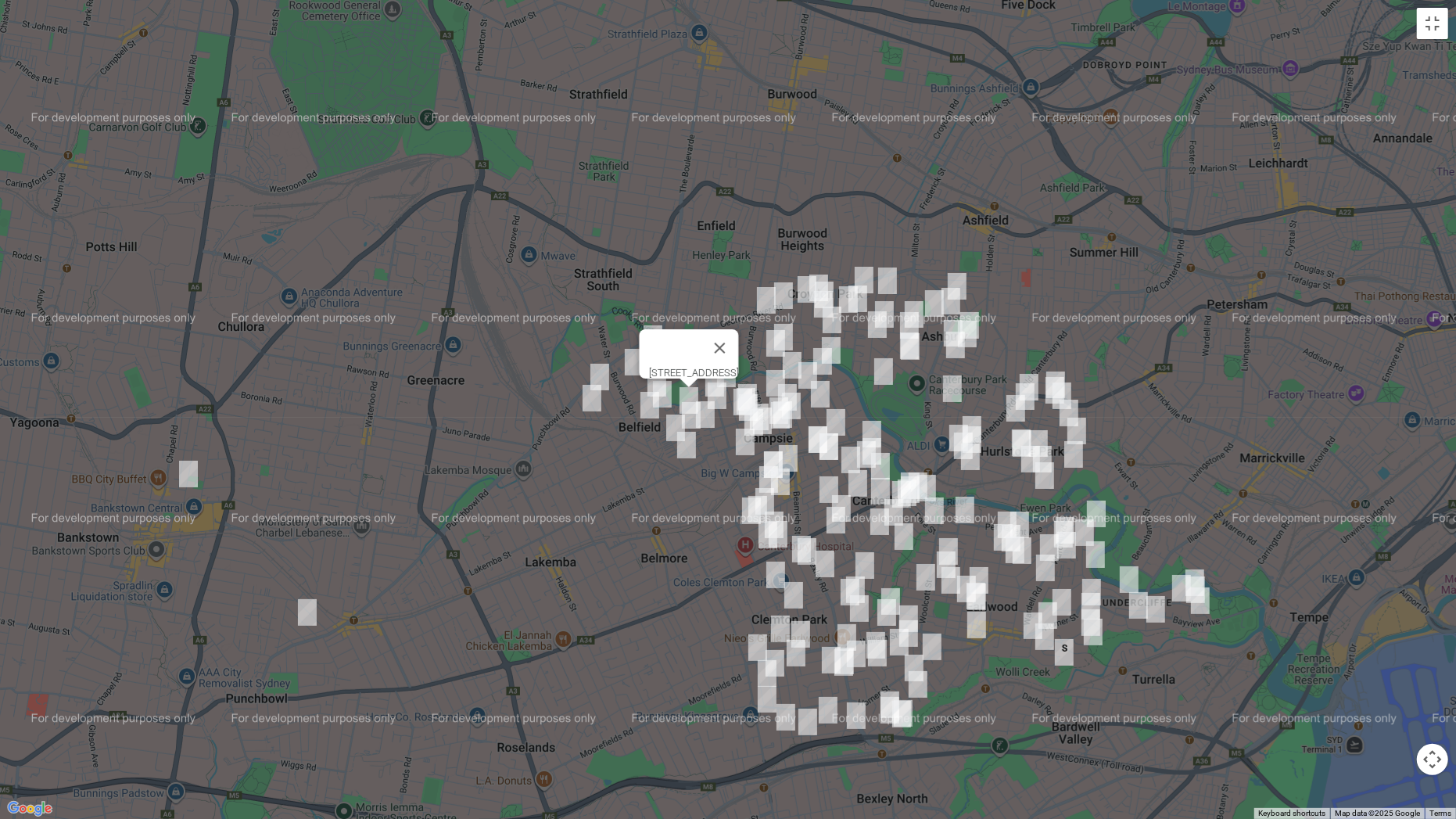
click at [689, 404] on img "18 Michael Avenue, BELFIELD NSW 2191" at bounding box center [692, 415] width 31 height 39
click at [669, 424] on img "50-52 Baltimore Street, BELFIELD NSW 2191" at bounding box center [676, 428] width 31 height 39
click at [691, 447] on img "12 Baltimore Street, BELFIELD NSW 2191" at bounding box center [686, 445] width 31 height 39
click at [737, 385] on button "Close" at bounding box center [717, 392] width 38 height 38
click at [654, 369] on img "108 Baltimore Street, BELFIELD NSW 2191" at bounding box center [657, 383] width 31 height 39
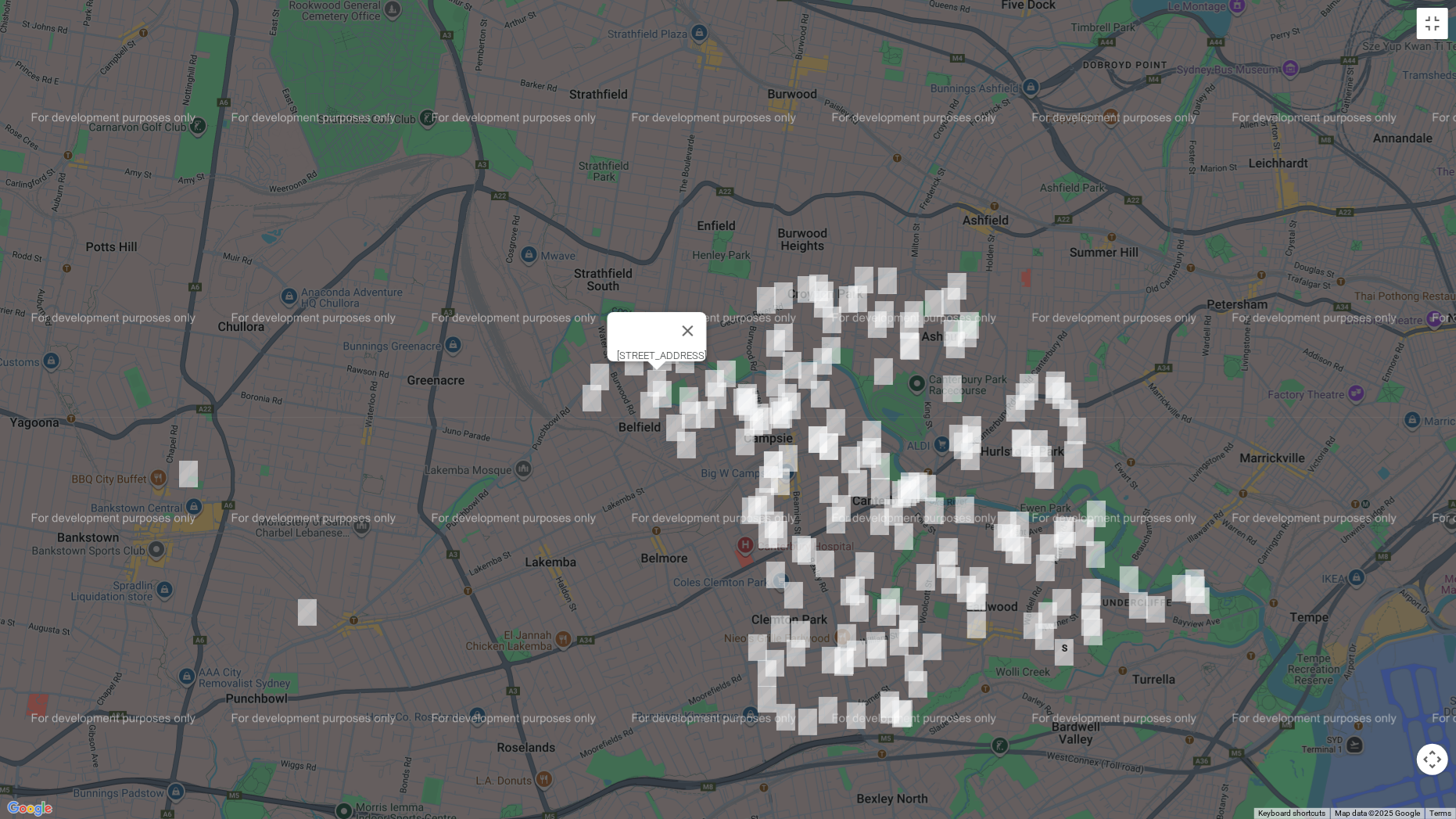
click at [706, 373] on img "35 First Avenue, CAMPSIE NSW 2194" at bounding box center [715, 383] width 31 height 39
click at [712, 384] on img "29 First Avenue, CAMPSIE NSW 2194" at bounding box center [717, 396] width 31 height 39
click at [708, 418] on img "71 Lincoln Street, BELFIELD NSW 2191" at bounding box center [705, 414] width 31 height 39
click at [756, 299] on img "170 Burwood Road, CROYDON PARK NSW 2133" at bounding box center [766, 300] width 31 height 39
click at [785, 300] on img "11 Balmoral Avenue, CROYDON PARK NSW 2133" at bounding box center [784, 295] width 31 height 39
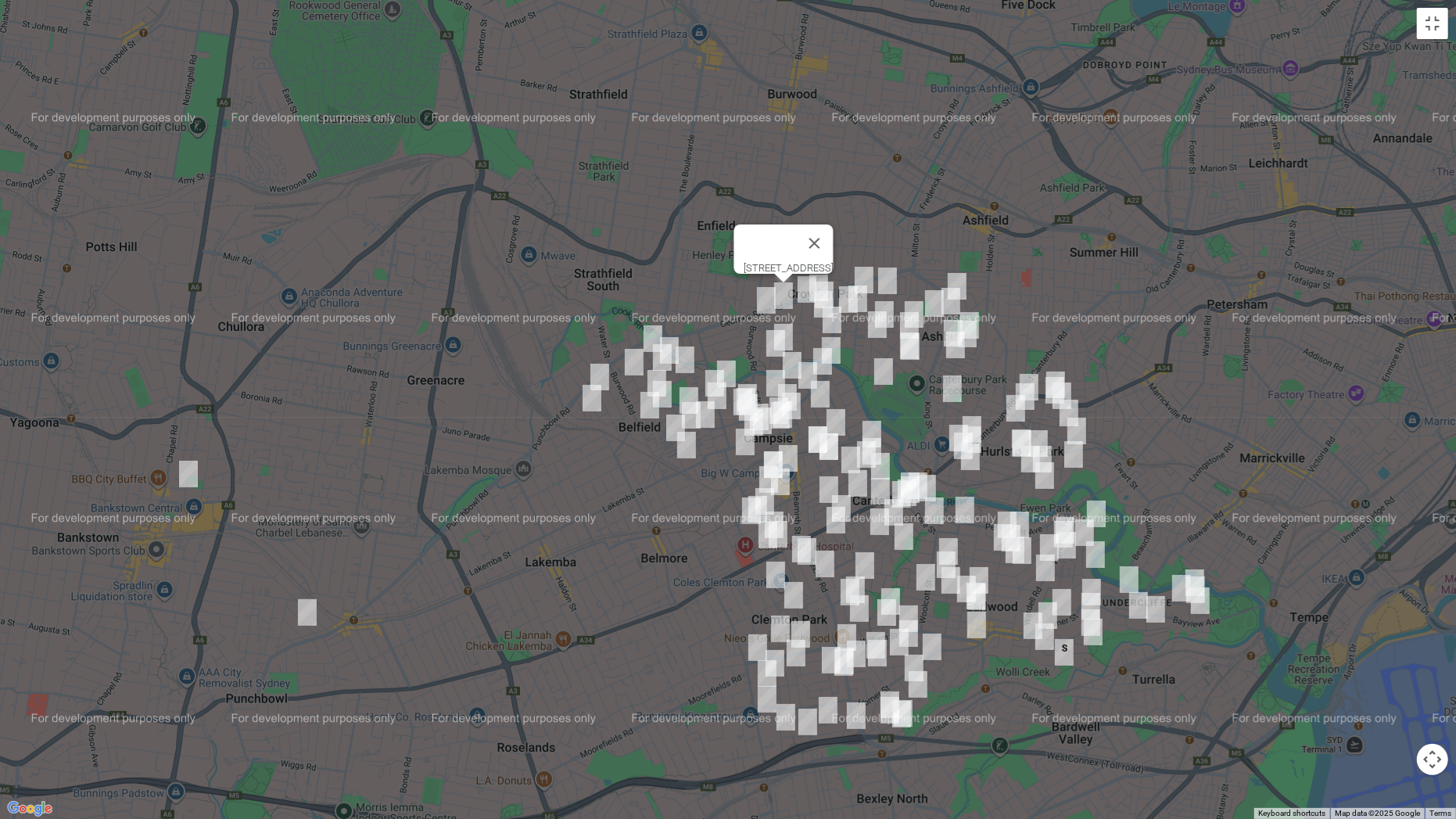
click at [792, 362] on img "36 Shelley Street, CAMPSIE NSW 2194" at bounding box center [808, 375] width 31 height 39
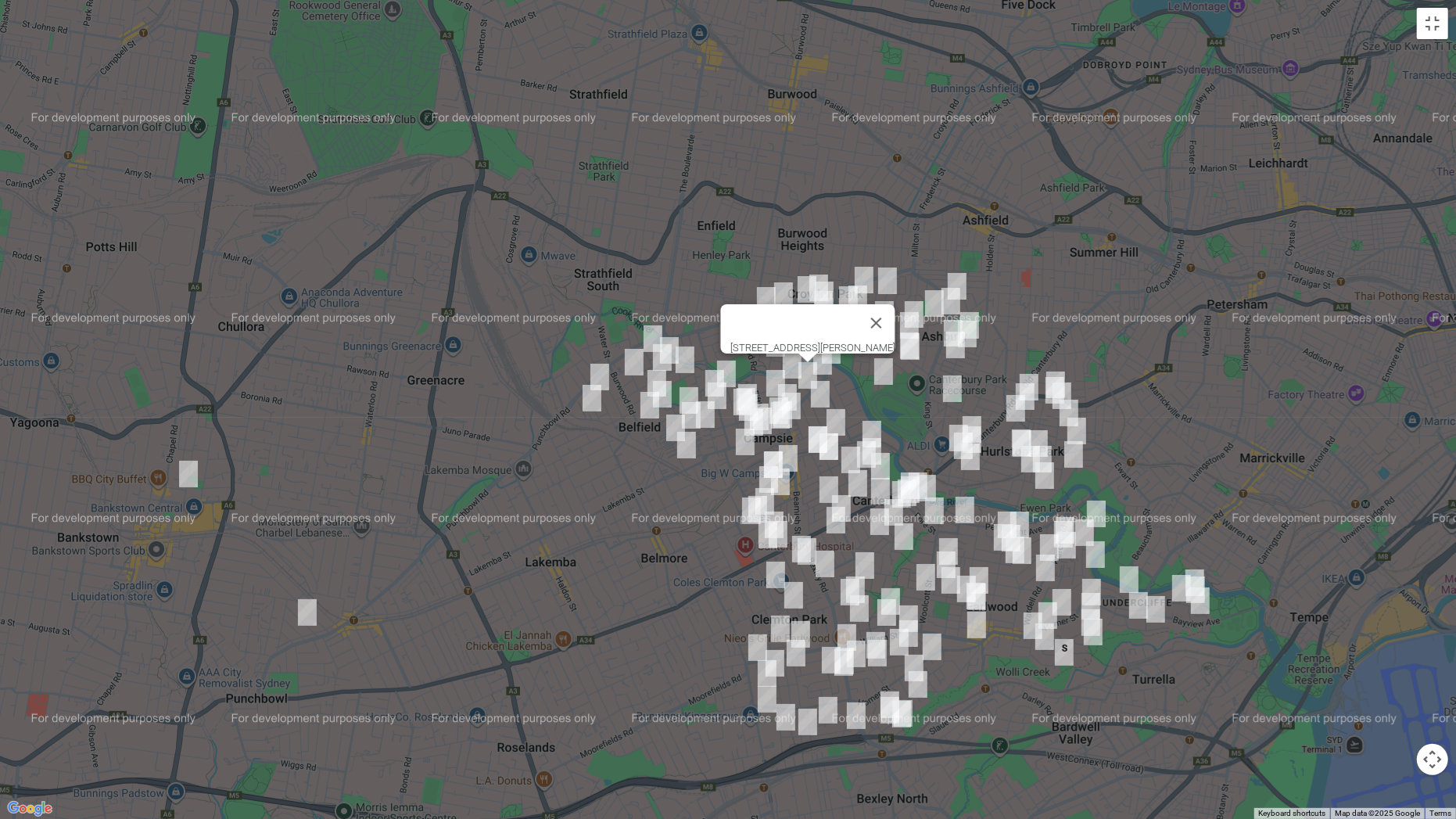
click at [774, 374] on img "36 Sixth Avenue, CAMPSIE NSW 2194" at bounding box center [775, 383] width 31 height 39
click at [749, 378] on img "15-17 Third Avenue, CAMPSIE NSW 2194" at bounding box center [748, 398] width 31 height 39
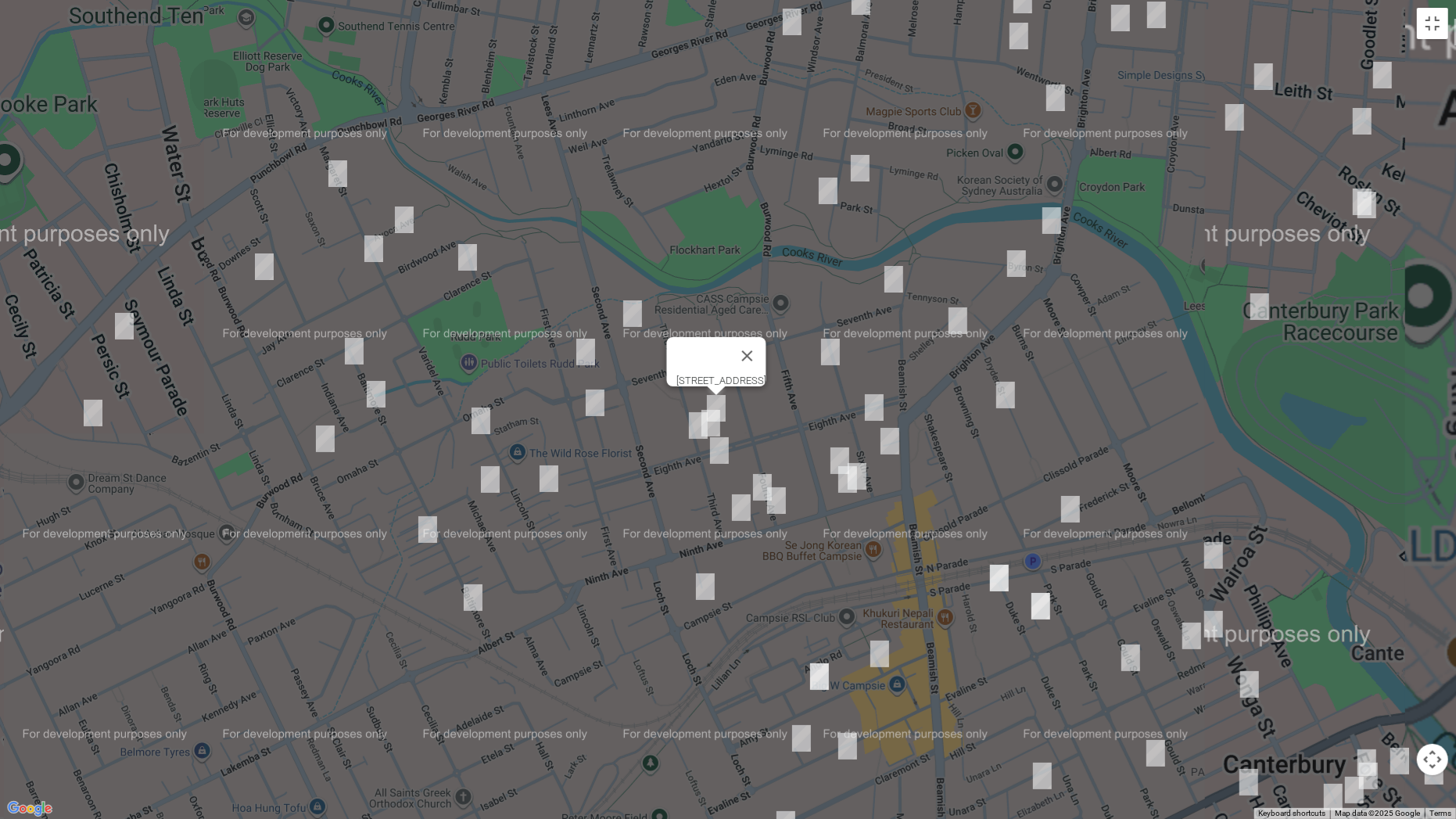
click at [716, 427] on img "67 Eighth Avenue, CAMPSIE NSW 2194" at bounding box center [711, 422] width 31 height 39
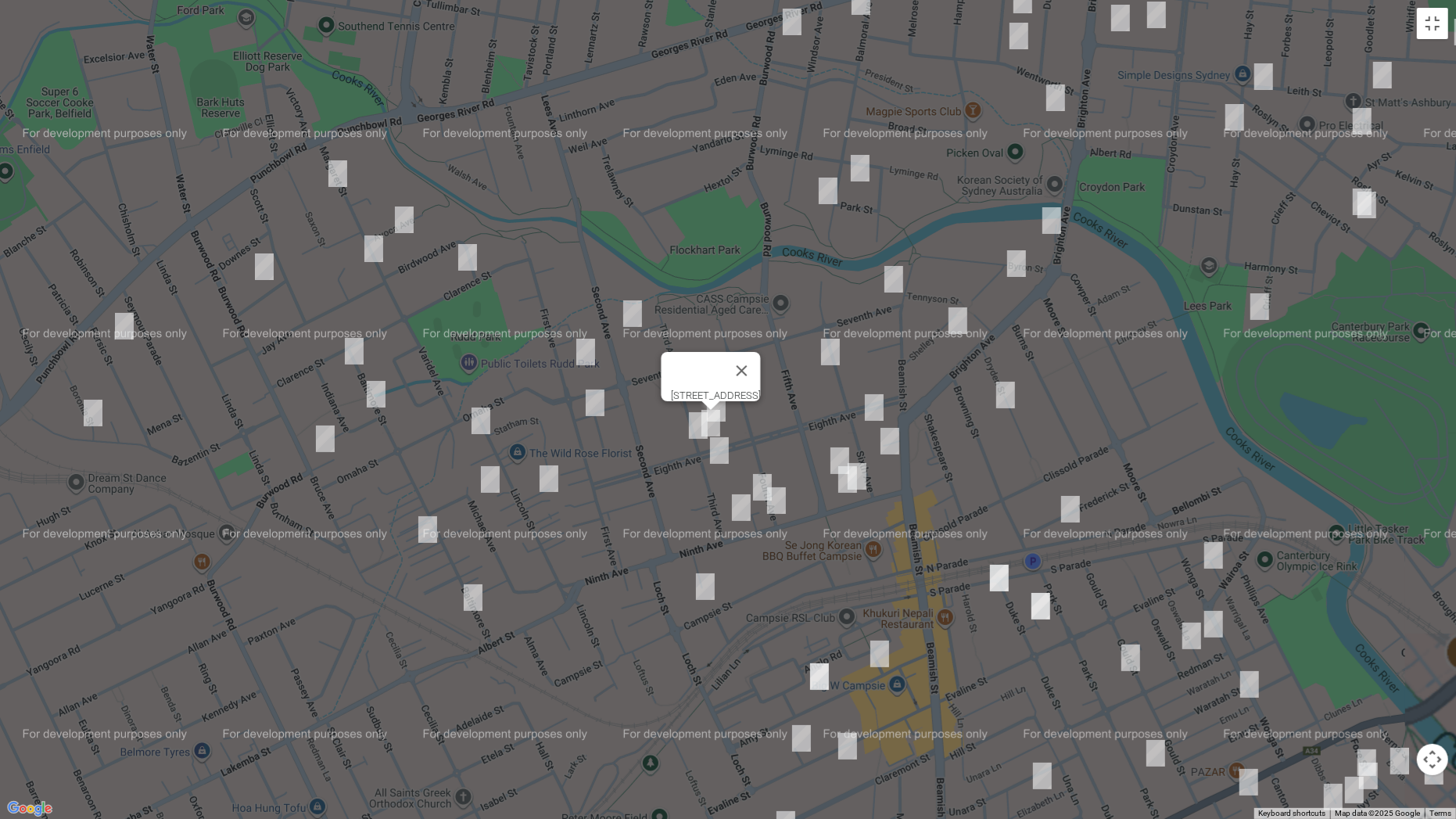
click at [692, 426] on img "69 Eighth Avenue, CAMPSIE NSW 2194" at bounding box center [698, 425] width 31 height 39
click at [716, 447] on img "13A Third Avenue, CAMPSIE NSW 2194" at bounding box center [719, 450] width 31 height 39
click at [755, 474] on img "4 Fourth Avenue, CAMPSIE NSW 2194" at bounding box center [763, 487] width 31 height 39
click at [778, 509] on img "59 Ninth Avenue, CAMPSIE NSW 2194" at bounding box center [776, 500] width 31 height 39
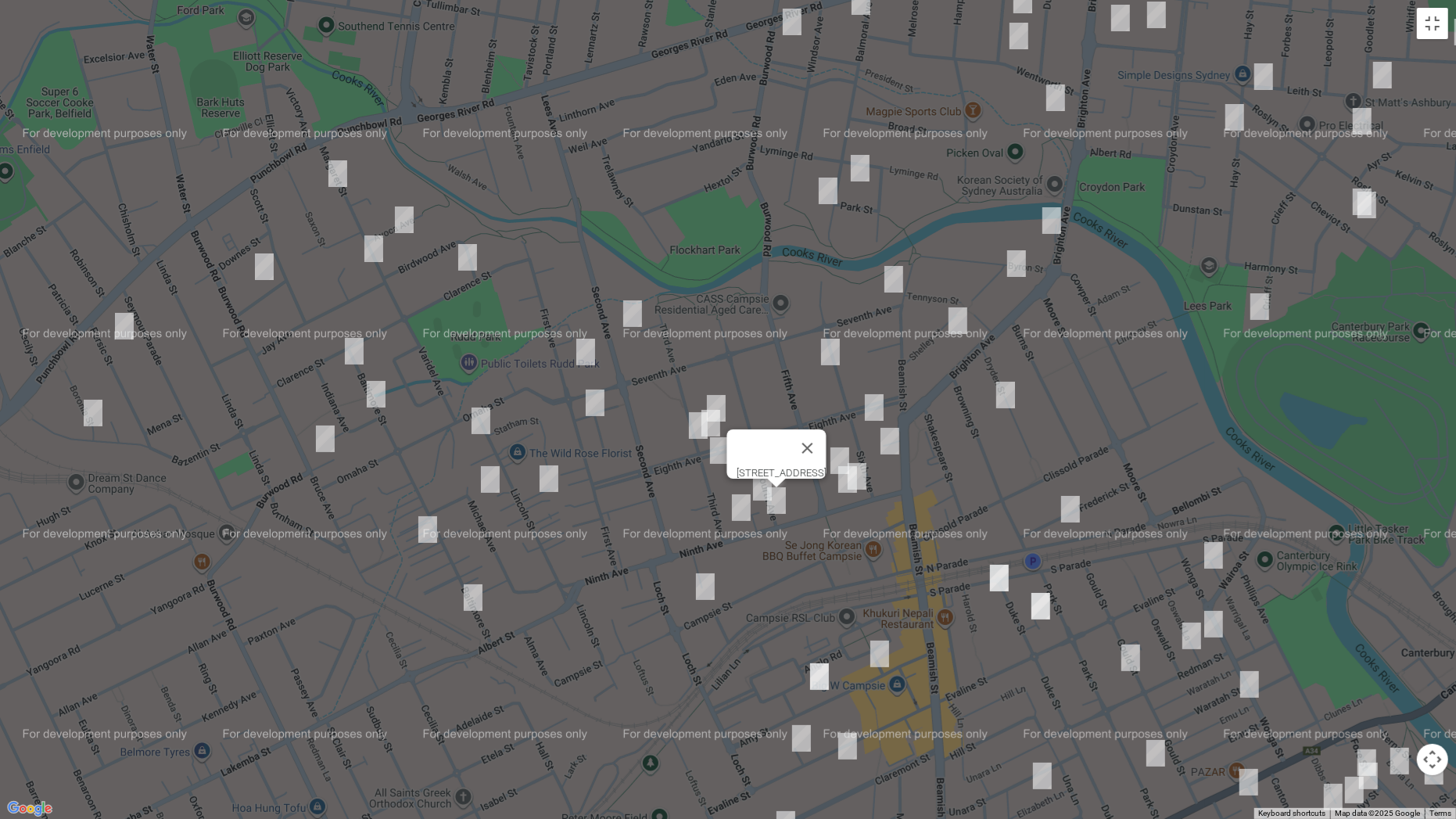
click at [750, 506] on img "77 Ninth Avenue, CAMPSIE NSW 2194" at bounding box center [741, 507] width 31 height 39
click at [702, 581] on img "97-103 Campsie Street, CAMPSIE NSW 2194" at bounding box center [705, 587] width 31 height 39
click at [836, 448] on img "5-7 Fifth Avenue, CAMPSIE NSW 2194" at bounding box center [840, 460] width 31 height 39
click at [867, 466] on img "31-35 Ninth Avenue, CAMPSIE NSW 2194" at bounding box center [857, 476] width 31 height 39
click at [846, 478] on img "37 Ninth Avenue, CAMPSIE NSW 2194" at bounding box center [847, 480] width 31 height 39
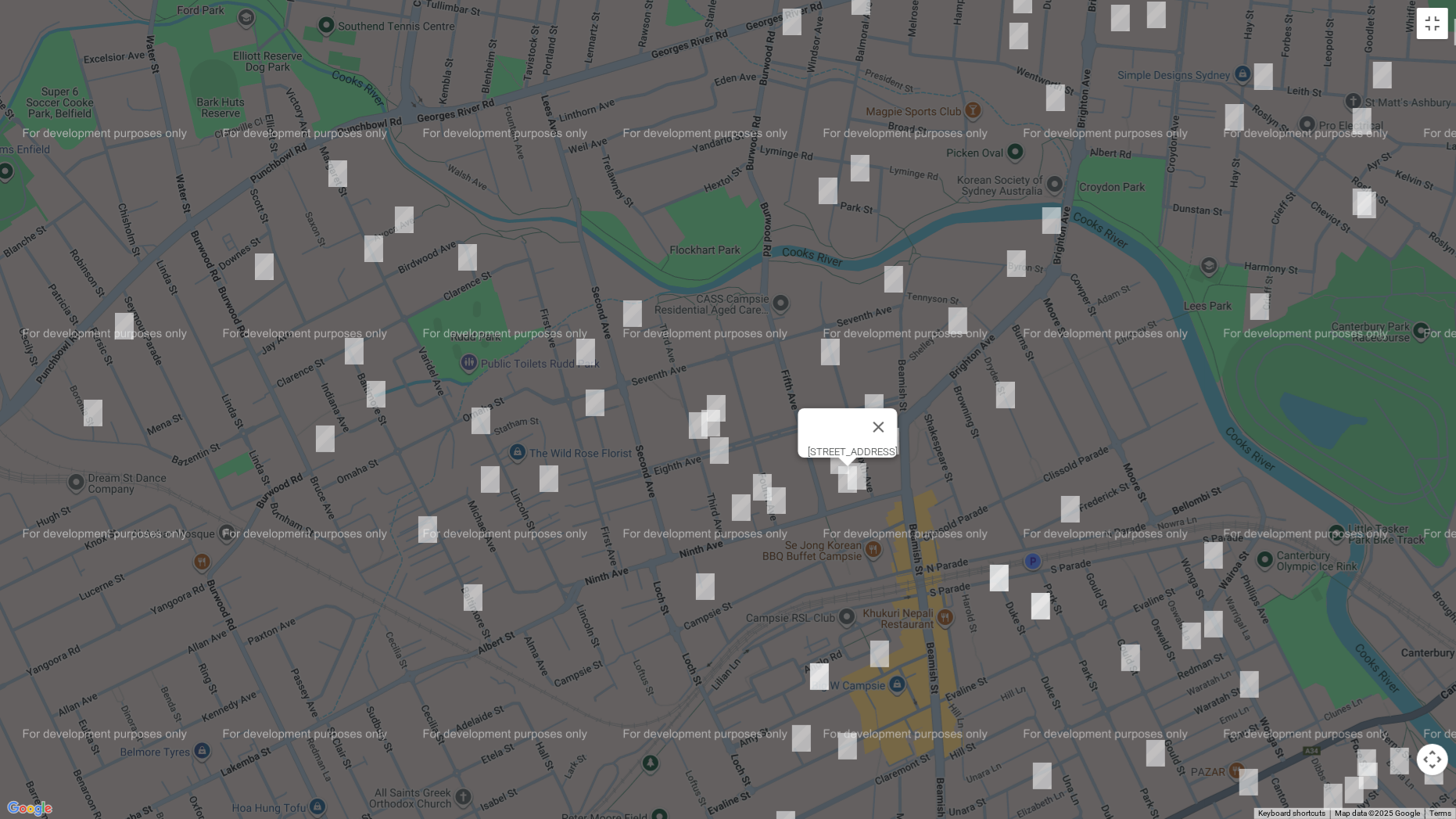
click at [901, 276] on img "1 Seventh Avenue, CAMPSIE NSW 2194" at bounding box center [894, 279] width 31 height 39
click at [876, 388] on img "8-16 Eighth Avenue, CAMPSIE NSW 2194" at bounding box center [874, 408] width 31 height 39
click at [889, 435] on img "94-98 Beamish Street, CAMPSIE NSW 2194" at bounding box center [890, 441] width 31 height 39
click at [1013, 264] on img "4 Shelley Street, CAMPSIE NSW 2194" at bounding box center [1016, 264] width 31 height 39
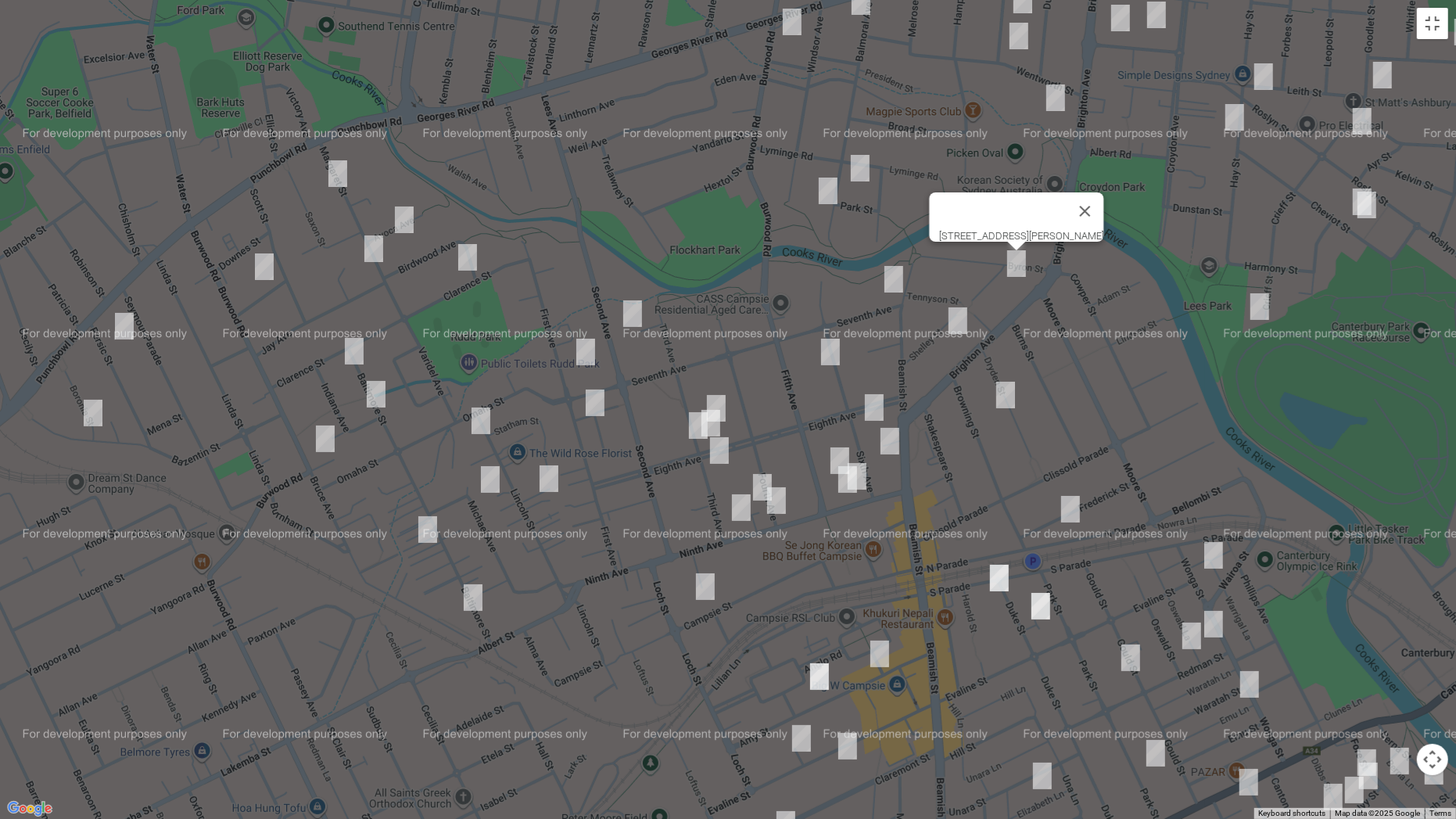
click at [1000, 398] on img "17 Dryden Street, CAMPSIE NSW 2194" at bounding box center [1005, 395] width 31 height 39
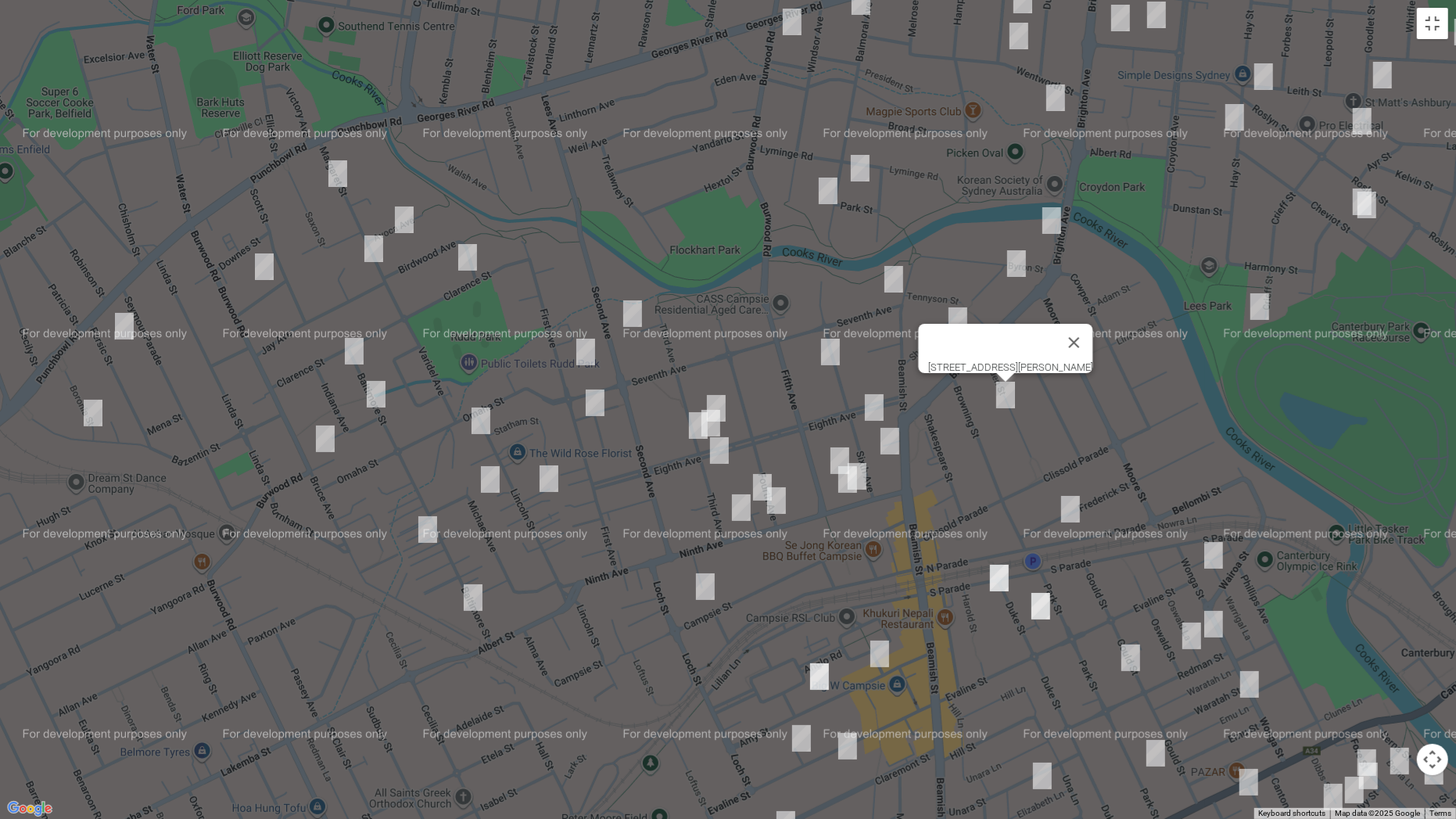
click at [1052, 207] on img "112 Brighton Avenue, CAMPSIE NSW 2194" at bounding box center [1051, 220] width 31 height 39
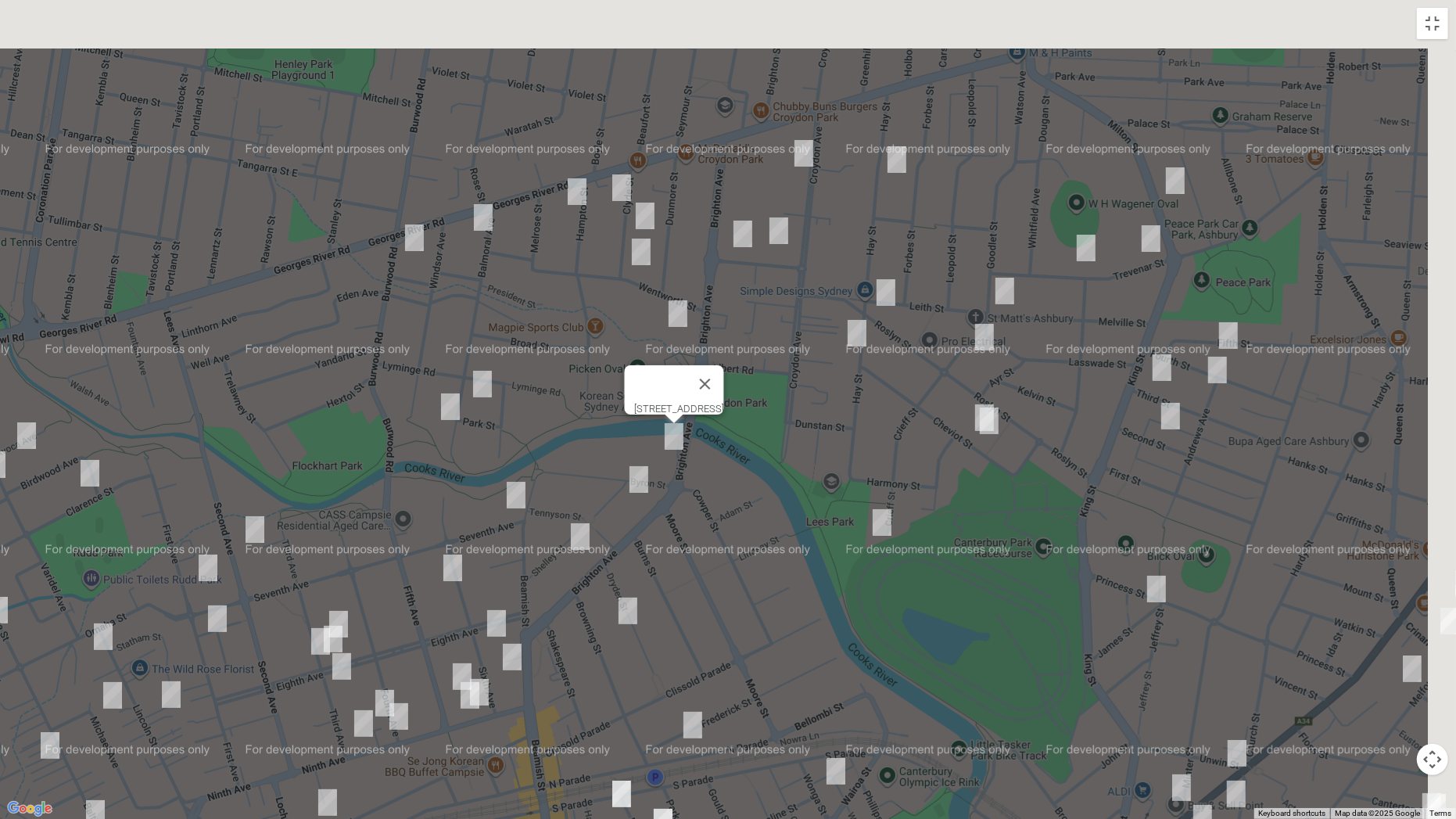
drag, startPoint x: 1156, startPoint y: 89, endPoint x: 775, endPoint y: 308, distance: 439.5
click at [775, 308] on div "[STREET_ADDRESS]" at bounding box center [728, 410] width 1456 height 819
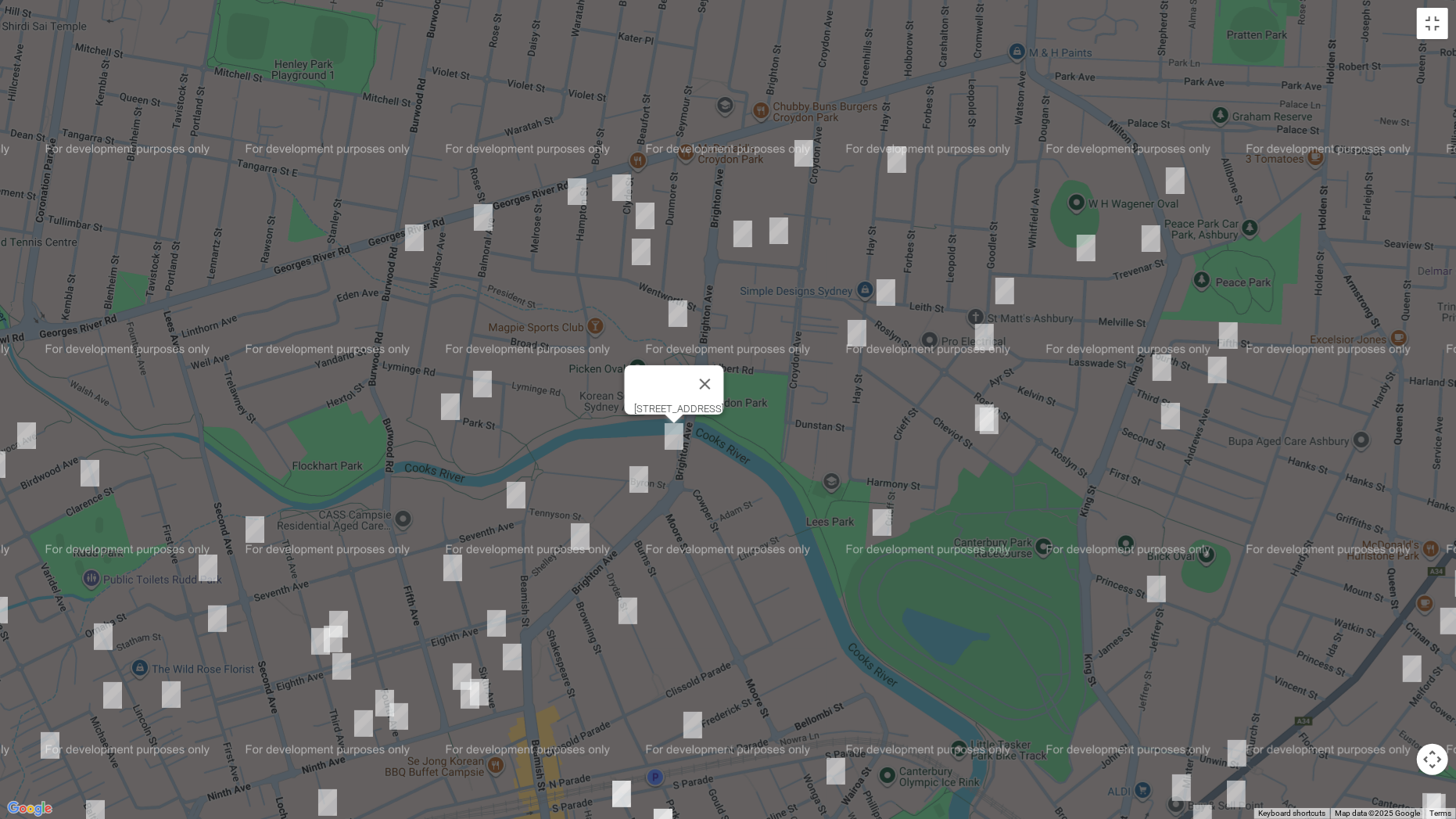
click at [618, 184] on img "9 Clyde Street, CROYDON PARK NSW 2133" at bounding box center [621, 187] width 31 height 39
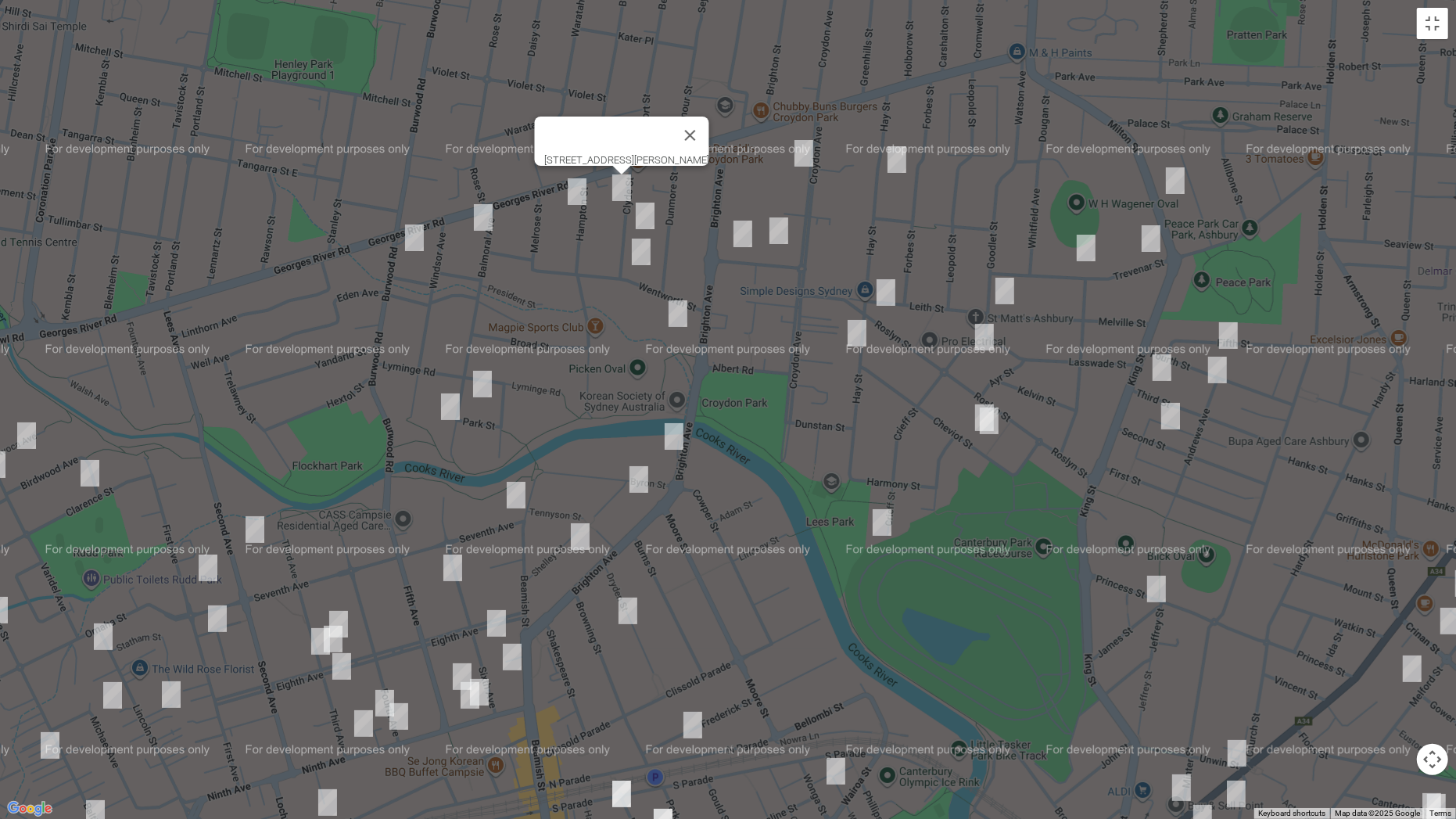
click at [581, 184] on img "3 Hampton Street, CROYDON PARK NSW 2133" at bounding box center [577, 192] width 31 height 39
click at [649, 214] on img "24 Clyde Street, CROYDON PARK NSW 2133" at bounding box center [645, 216] width 31 height 39
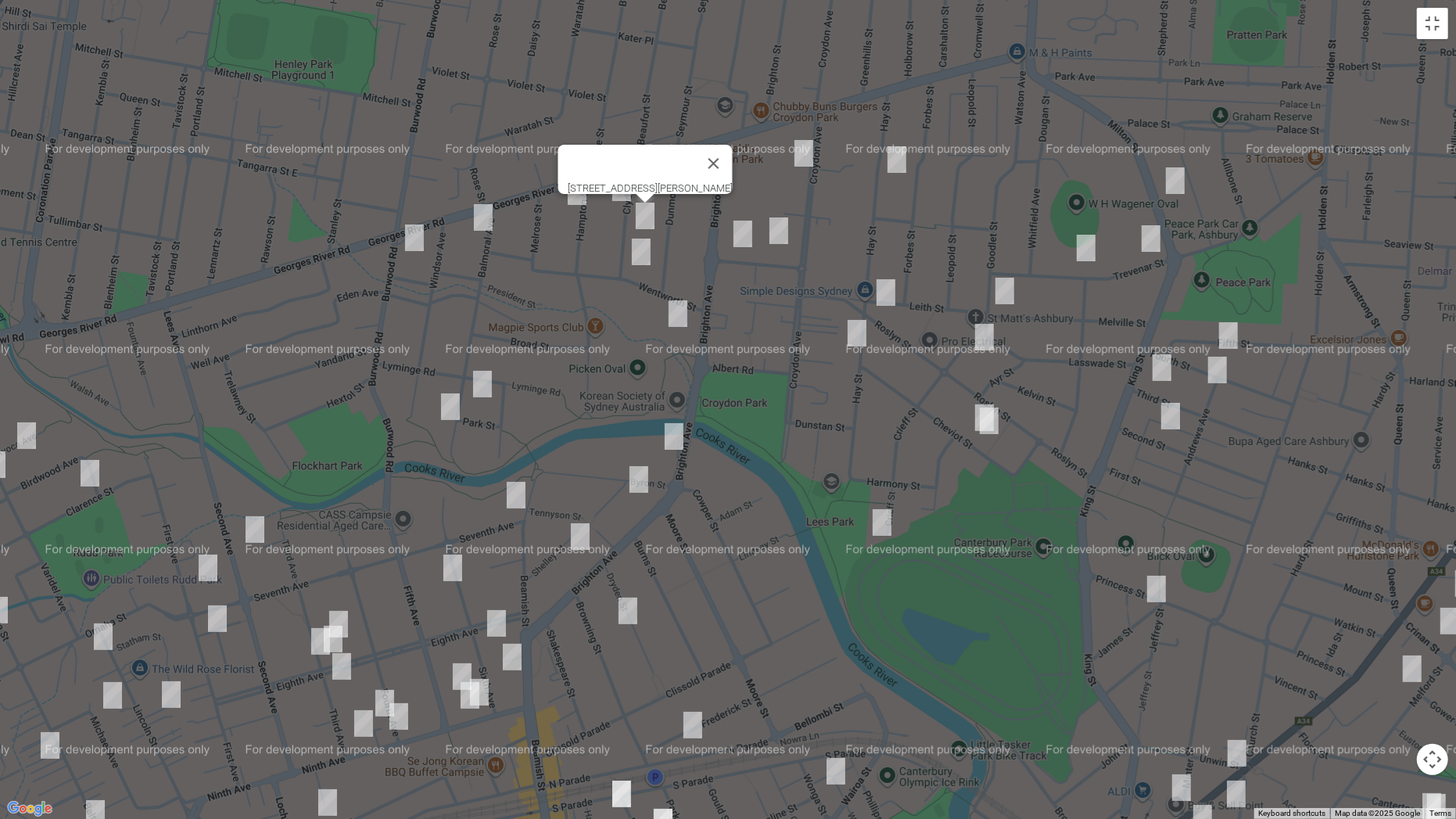
click at [744, 236] on img "15 Queensborough Road, CROYDON PARK NSW 2133" at bounding box center [742, 233] width 31 height 39
click at [1179, 183] on img "144 Milton Street, ASHBURY NSW 2193" at bounding box center [1175, 181] width 31 height 39
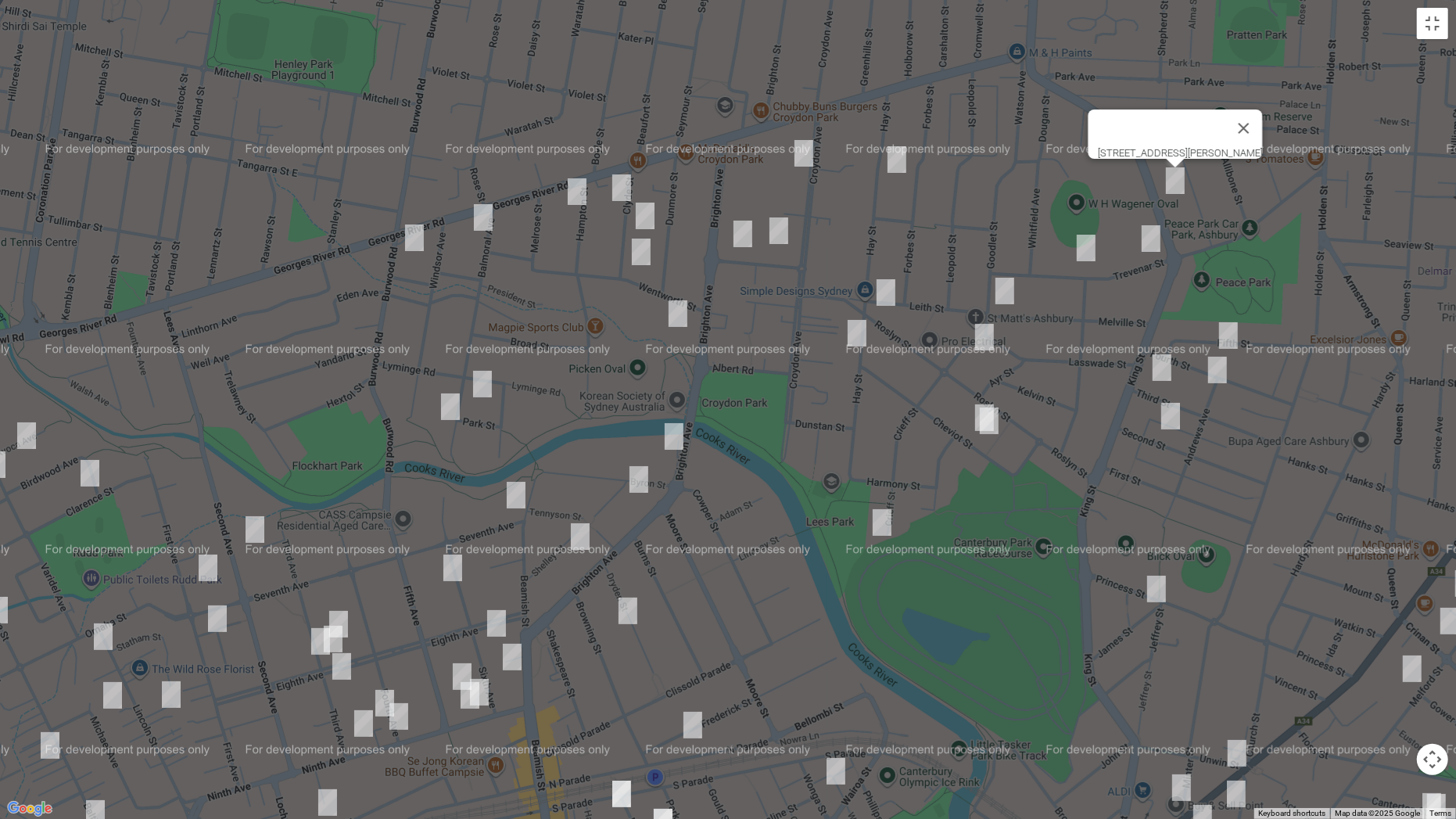
click at [1151, 235] on img "15 Trevenar Street, ASHBURY NSW 2193" at bounding box center [1151, 238] width 31 height 39
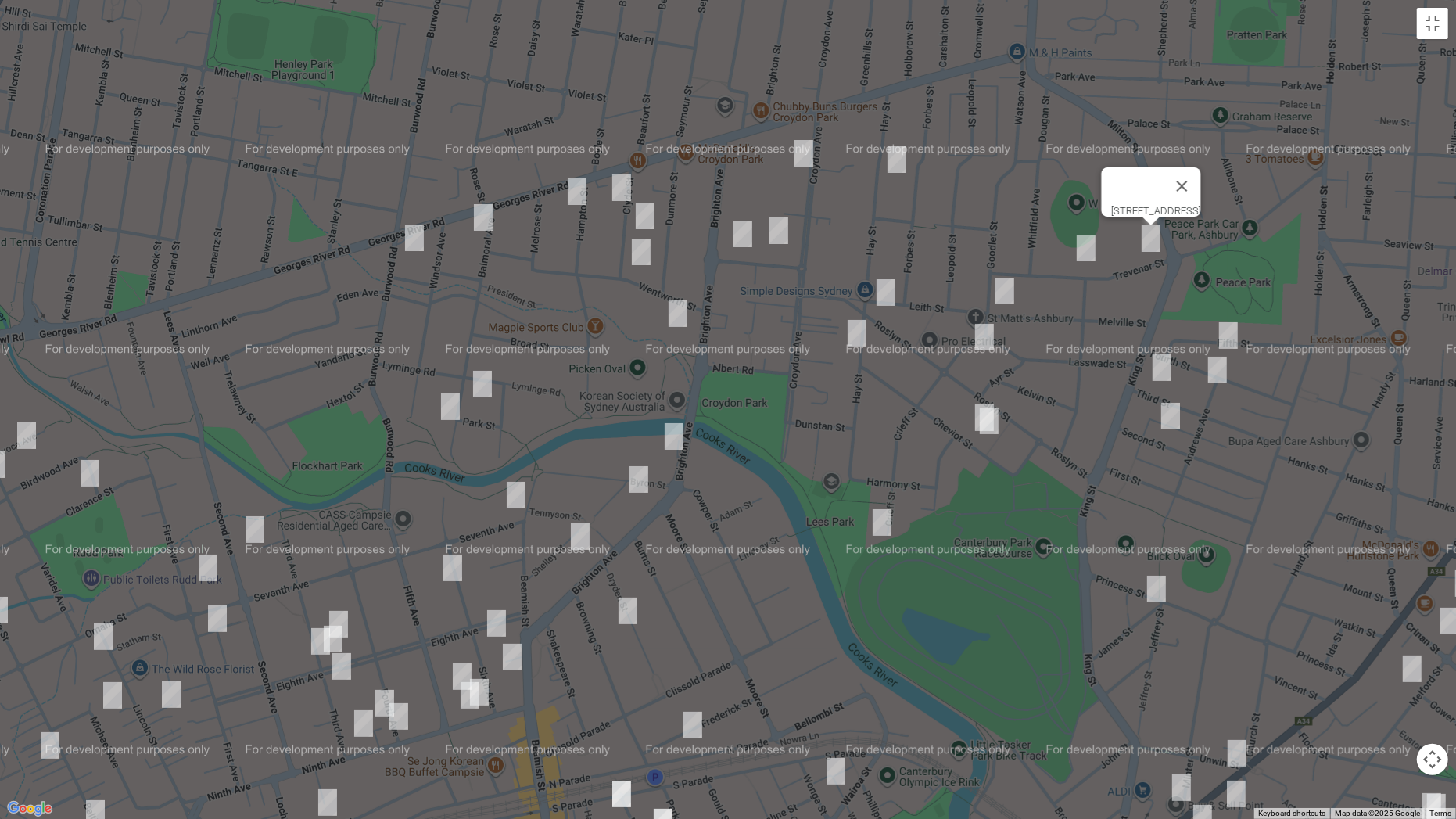
click at [1082, 251] on img "45 Trevenar Street, ASHBURY NSW 2193" at bounding box center [1086, 248] width 31 height 39
click at [997, 291] on img "46 Goodlet Street, ASHBURY NSW 2193" at bounding box center [1005, 291] width 31 height 39
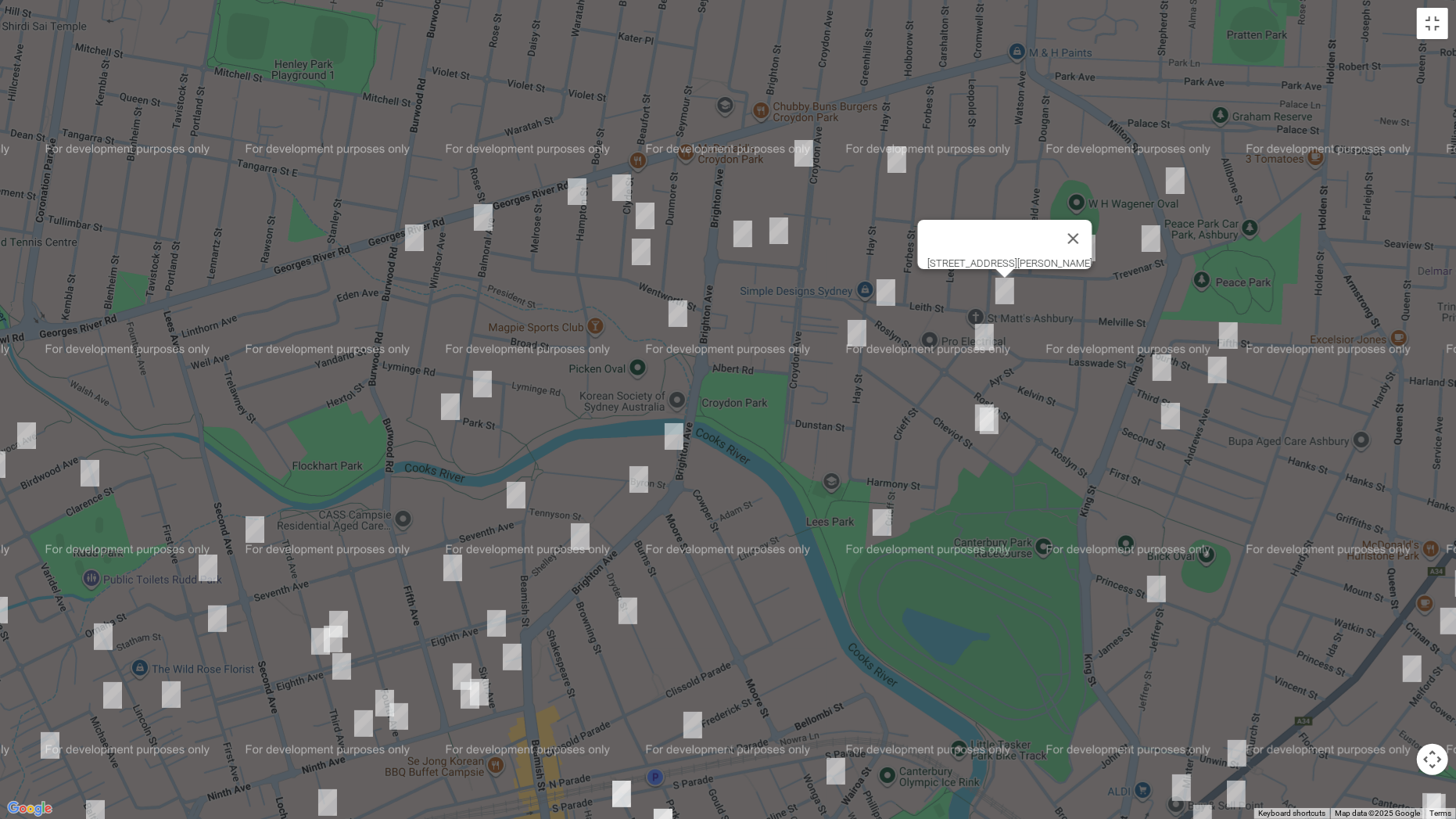
click at [877, 292] on img "68 Hay Street, ASHBURY NSW 2193" at bounding box center [886, 292] width 31 height 39
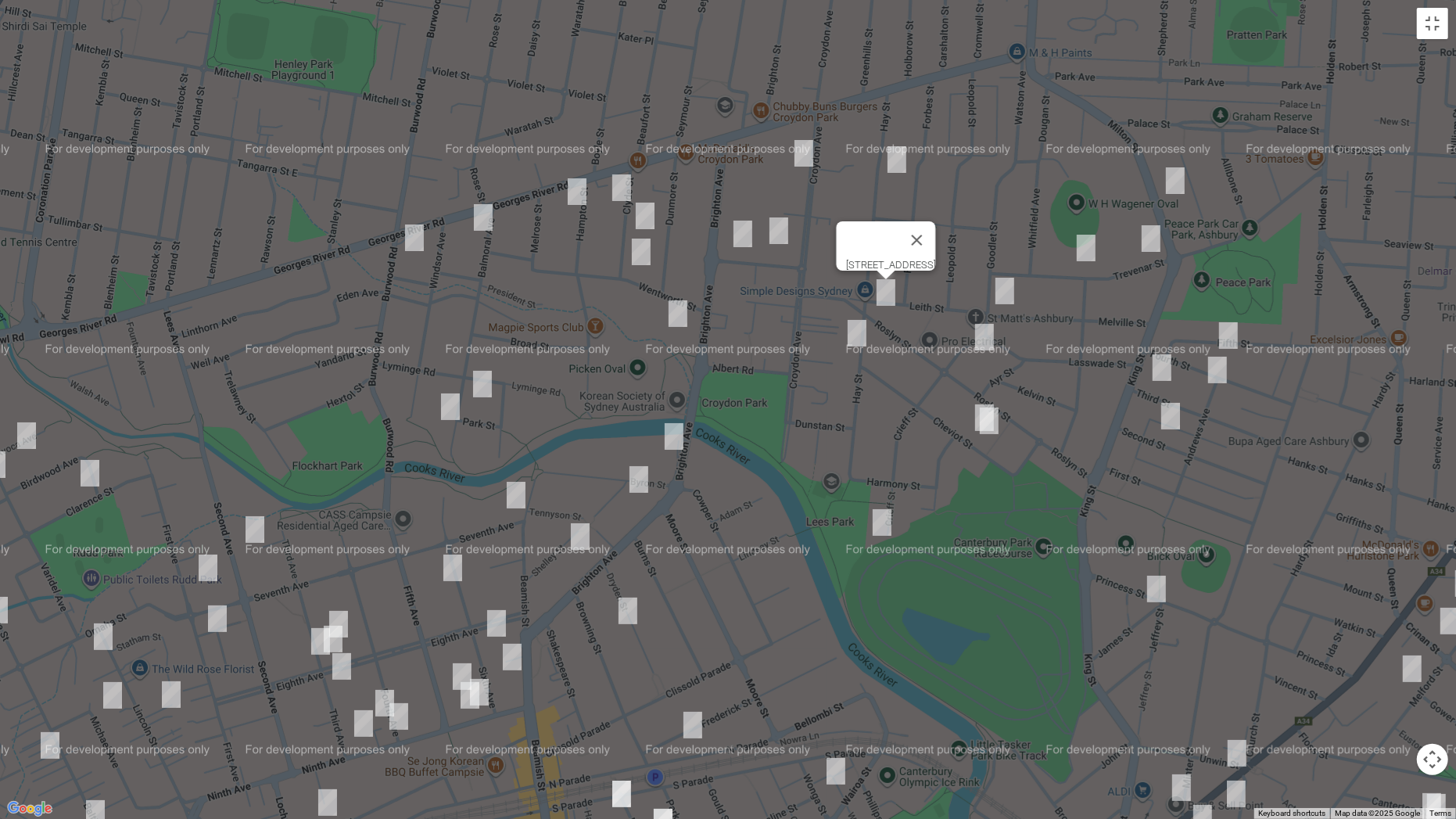
click at [854, 326] on img "69 Hay Street, ASHBURY NSW 2193" at bounding box center [857, 333] width 31 height 39
click at [987, 342] on img "12 Crieff Street, ASHBURY NSW 2193" at bounding box center [984, 337] width 31 height 39
click at [972, 412] on img "17 Cheviot Street, ASHBURY NSW 2193" at bounding box center [984, 418] width 31 height 39
click at [996, 428] on img "15 Cheviot Street, ASHBURY NSW 2193" at bounding box center [989, 421] width 31 height 39
click at [1225, 340] on img "28 Fifth Street, ASHBURY NSW 2193" at bounding box center [1228, 336] width 31 height 39
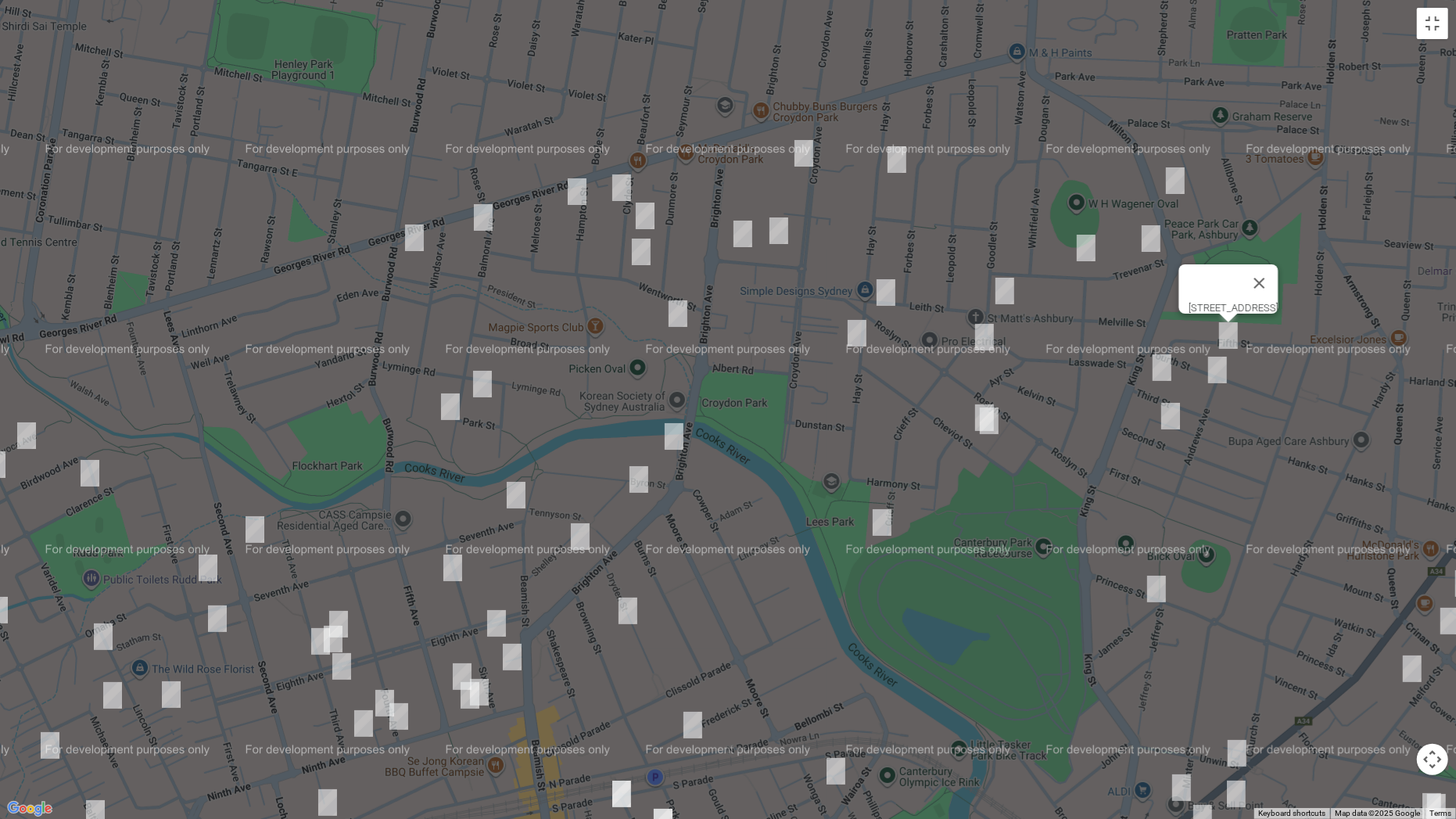
click at [1220, 372] on img "38 Fourth Street, ASHBURY NSW 2193" at bounding box center [1217, 370] width 31 height 39
click at [1164, 369] on img "63 Third Street, ASHBURY NSW 2193" at bounding box center [1162, 367] width 31 height 39
click at [1174, 413] on img "59 Second Street, ASHBURY NSW 2193" at bounding box center [1170, 416] width 31 height 39
click at [883, 527] on img "71 Crieff Street, ASHBURY NSW 2193" at bounding box center [882, 522] width 31 height 39
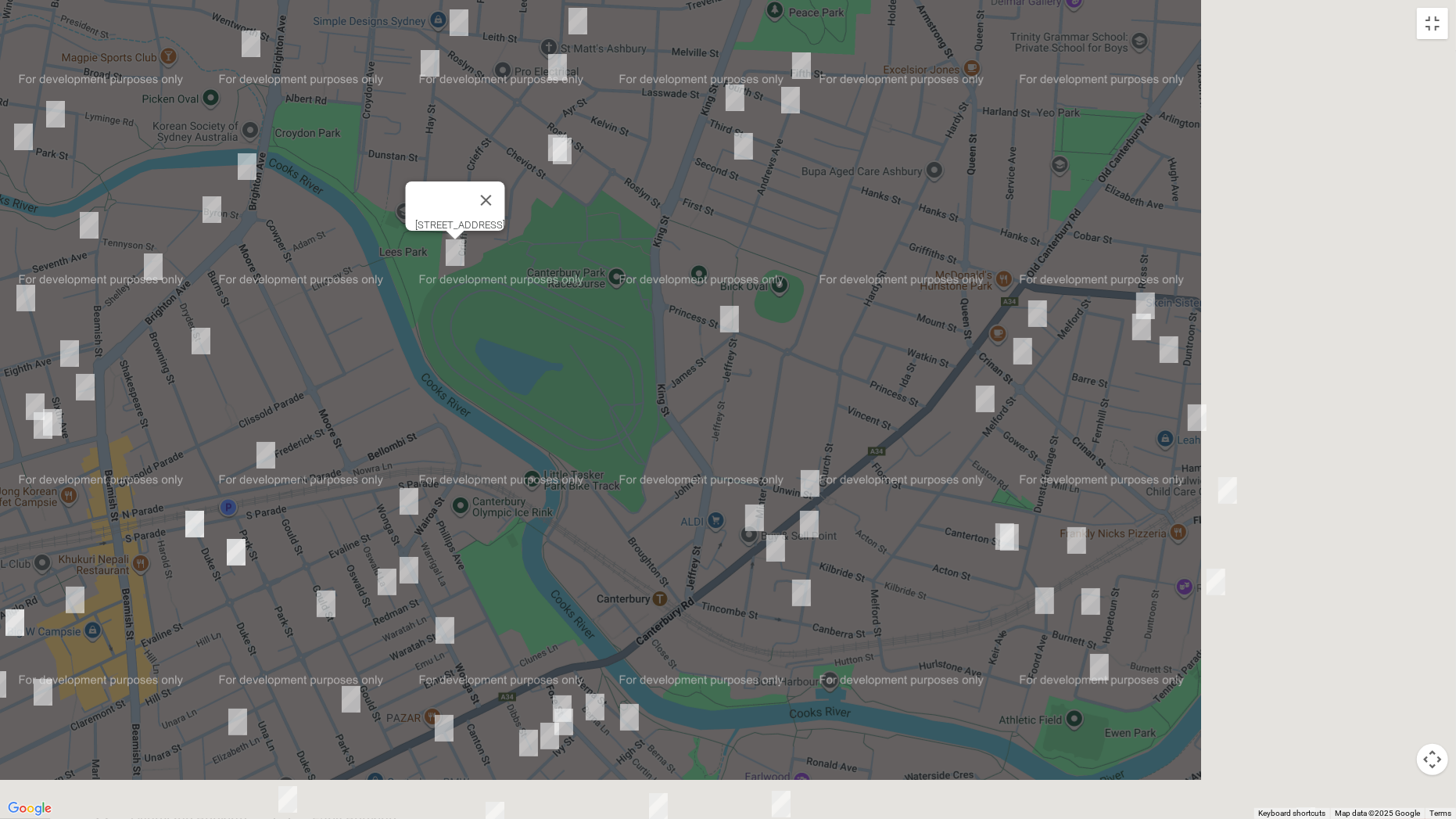
drag, startPoint x: 1000, startPoint y: 588, endPoint x: 483, endPoint y: 275, distance: 604.4
click at [483, 275] on div "[STREET_ADDRESS]" at bounding box center [728, 410] width 1456 height 819
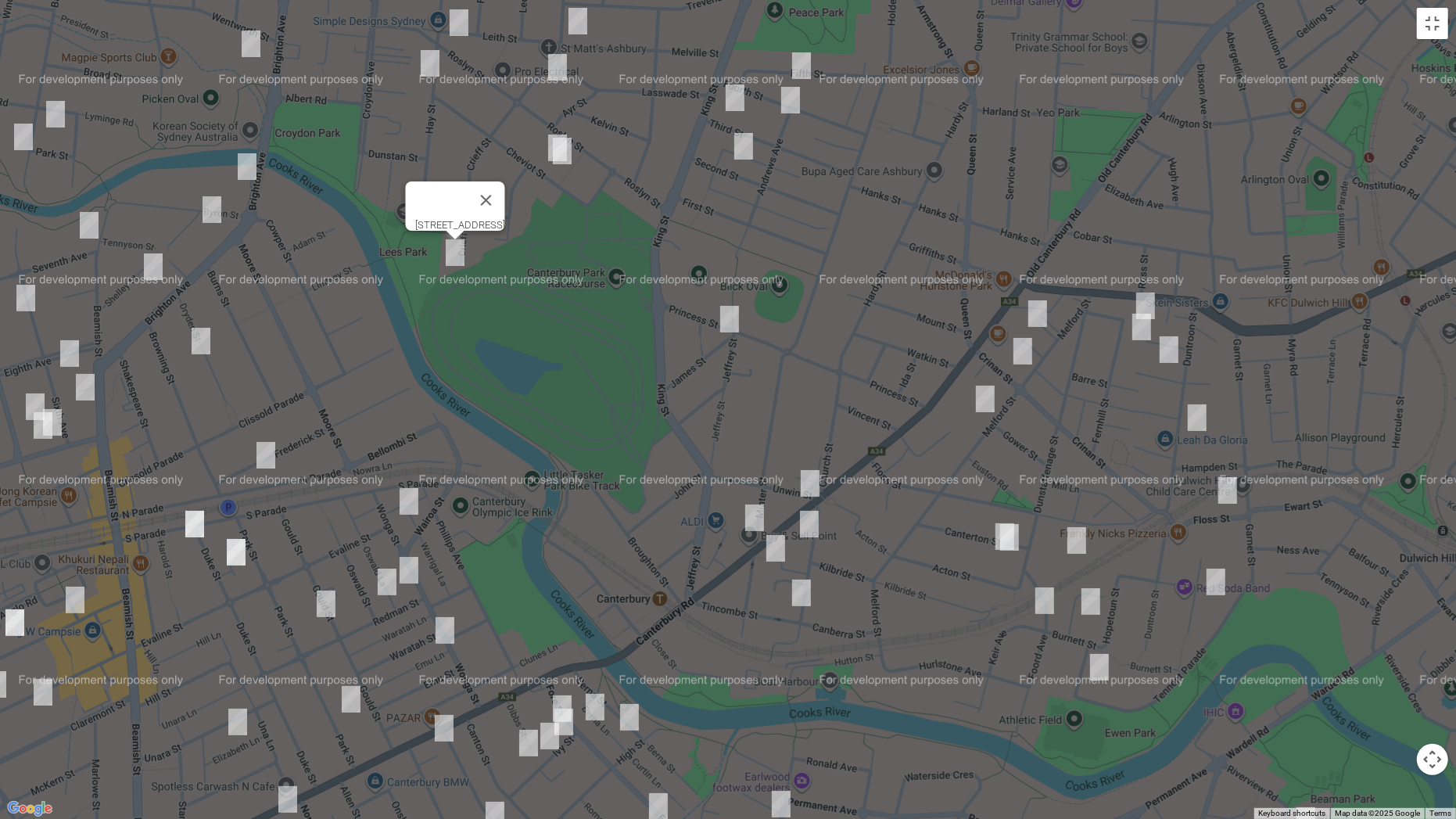
click at [727, 311] on img "60 Princess Street, CANTERBURY NSW 2193" at bounding box center [729, 319] width 31 height 39
click at [1138, 295] on img "1 Fernhill Street, HURLSTONE PARK NSW 2193" at bounding box center [1145, 305] width 31 height 39
click at [1138, 322] on img "11 Fernhill Street, HURLSTONE PARK NSW 2193" at bounding box center [1142, 326] width 31 height 39
click at [1169, 350] on img "3 Barton Avenue, HURLSTONE PARK NSW 2193" at bounding box center [1169, 350] width 31 height 39
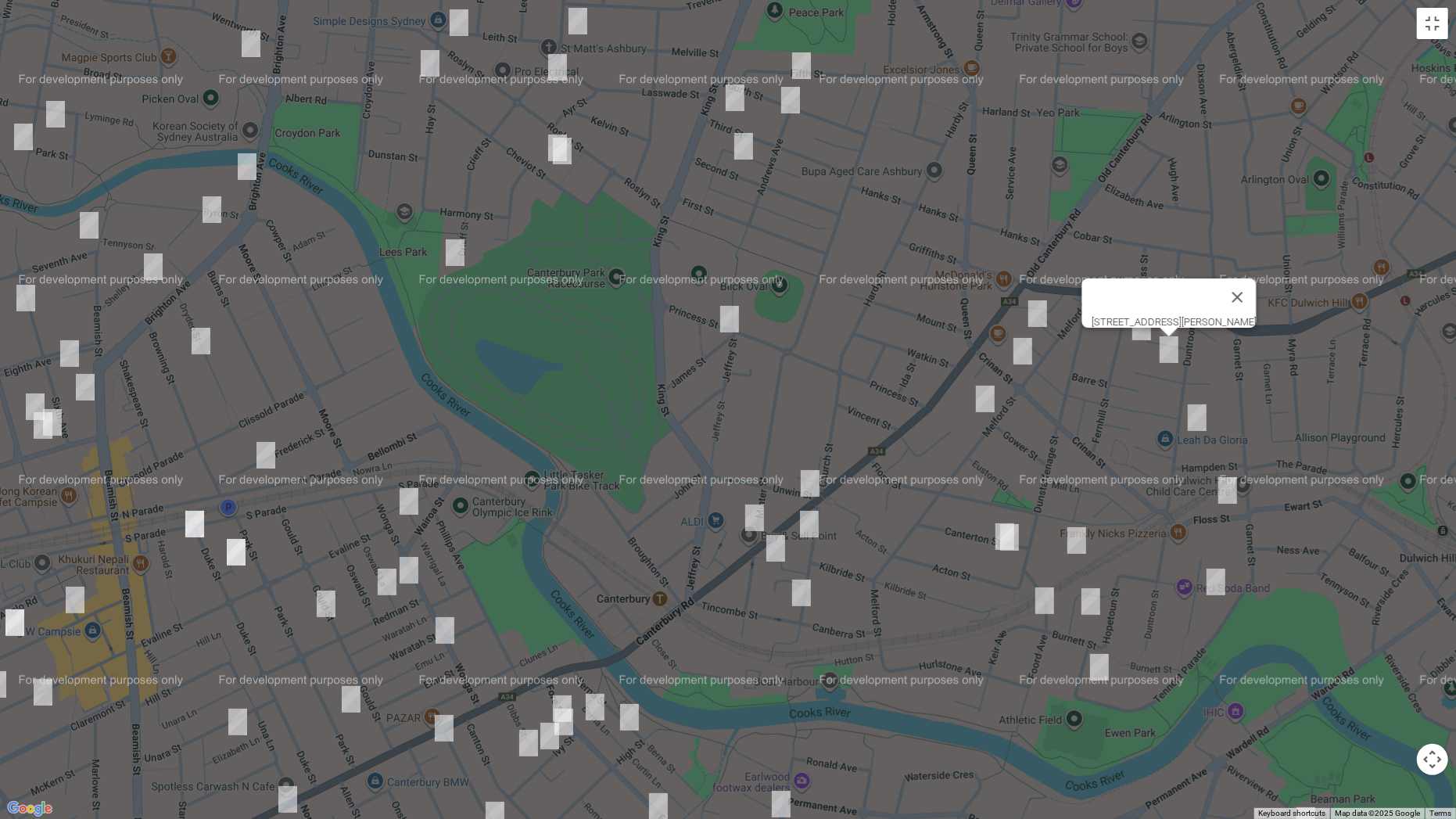
click at [1201, 413] on img "70 Duntroon Street, HURLSTONE PARK NSW 2193" at bounding box center [1197, 418] width 31 height 39
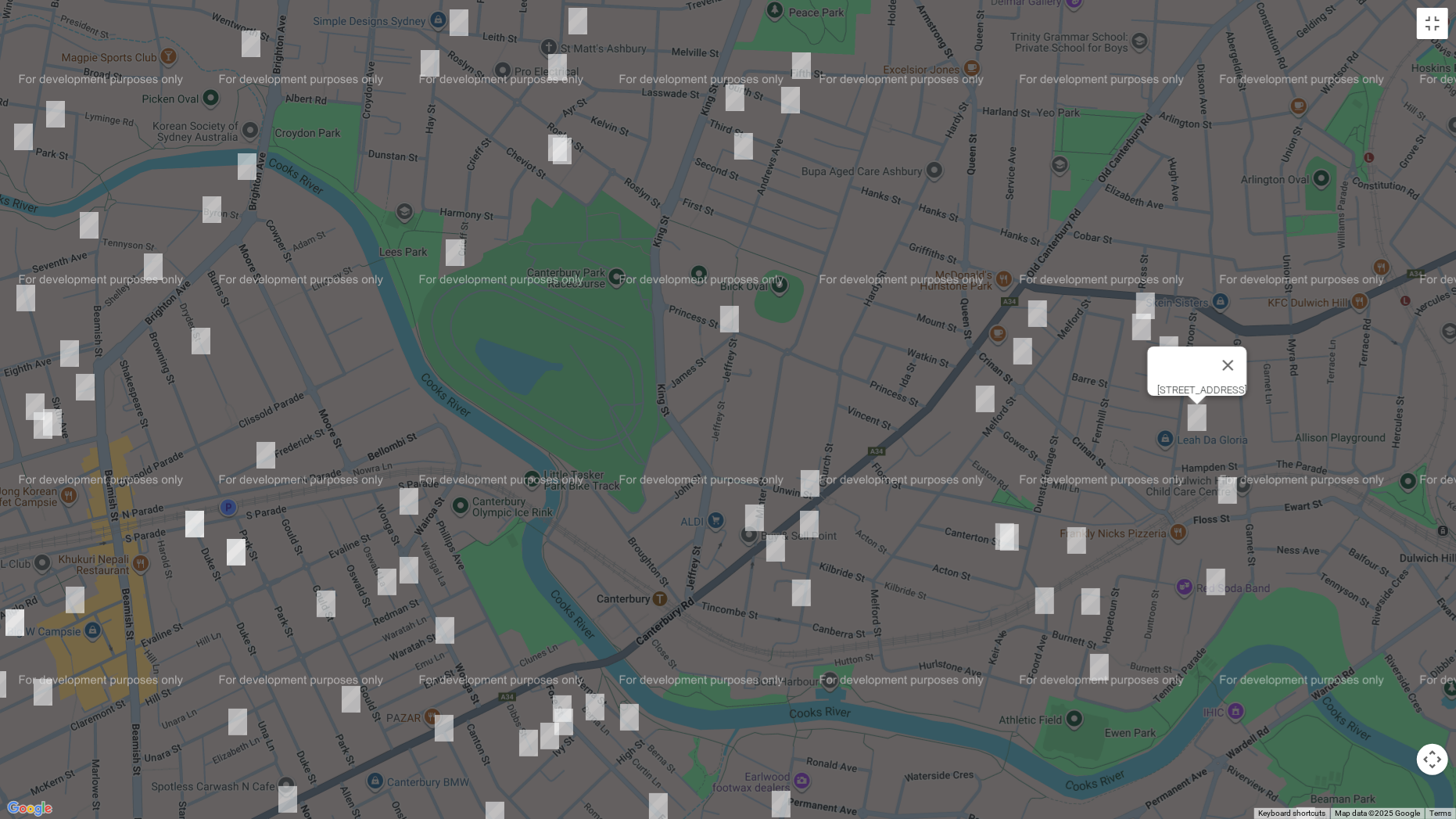
click at [1225, 481] on img "7 Floss Street, HURLSTONE PARK NSW 2193" at bounding box center [1227, 490] width 31 height 39
click at [1211, 575] on img "17 Starkey Street, HURLSTONE PARK NSW 2193" at bounding box center [1215, 582] width 31 height 39
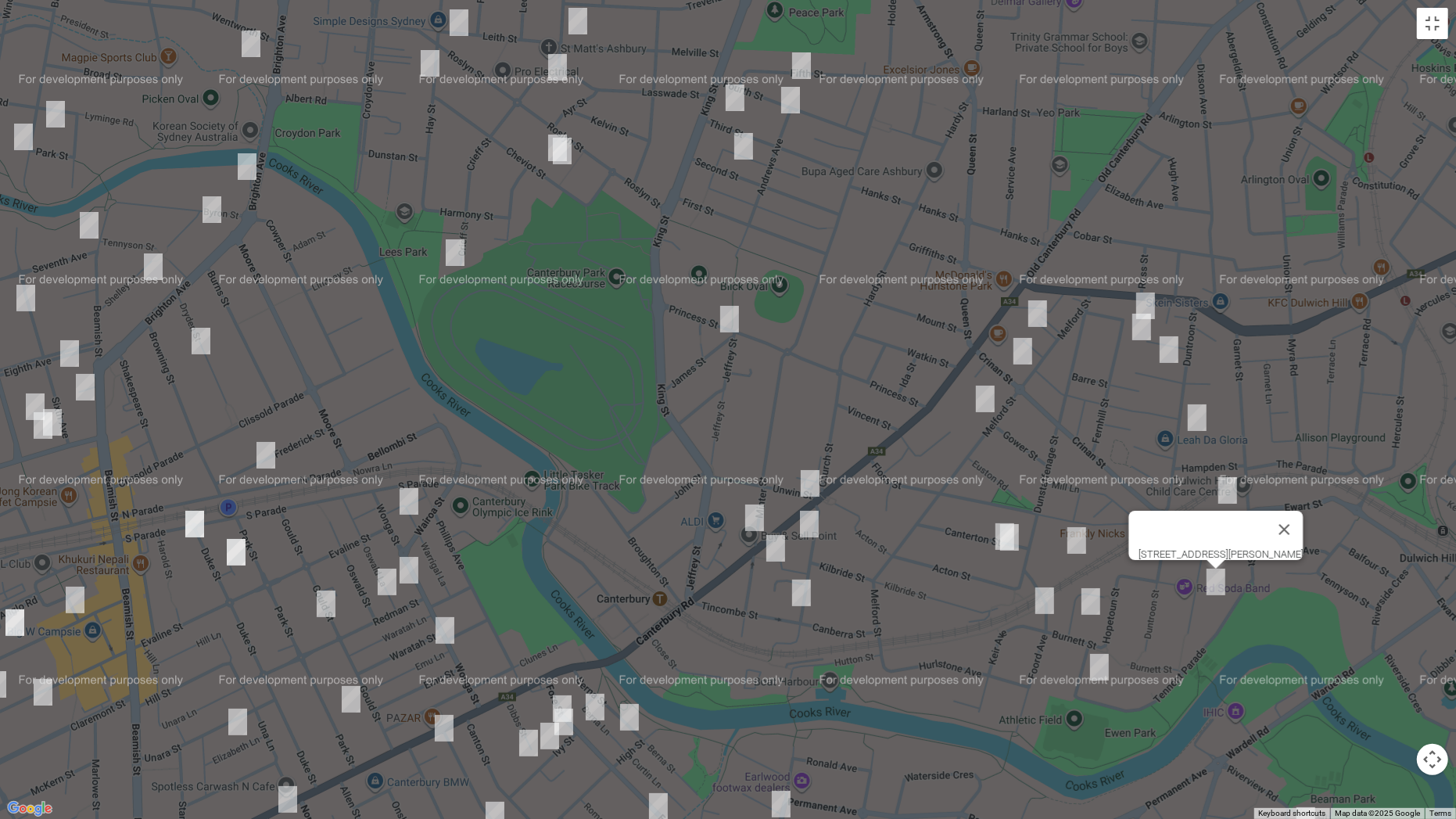
click at [1043, 312] on img "1/3 The Avenue, HURLSTONE PARK NSW 2193" at bounding box center [1037, 314] width 31 height 39
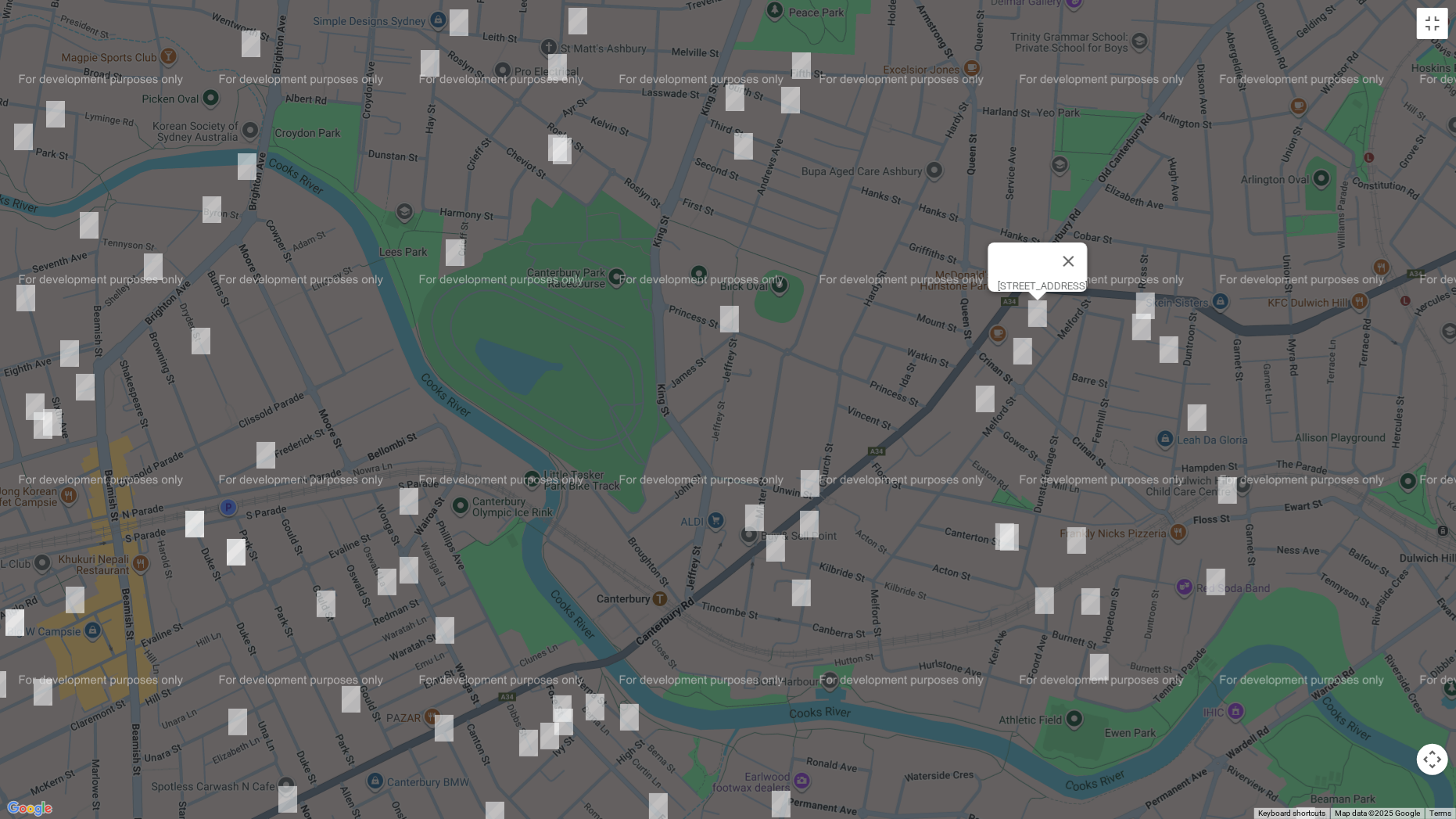
click at [1014, 352] on img "111 Crinan Street, HURLSTONE PARK NSW 2193" at bounding box center [1023, 350] width 31 height 39
click at [991, 388] on img "1/38 Melford Street, HURLSTONE PARK NSW 2193" at bounding box center [985, 398] width 31 height 39
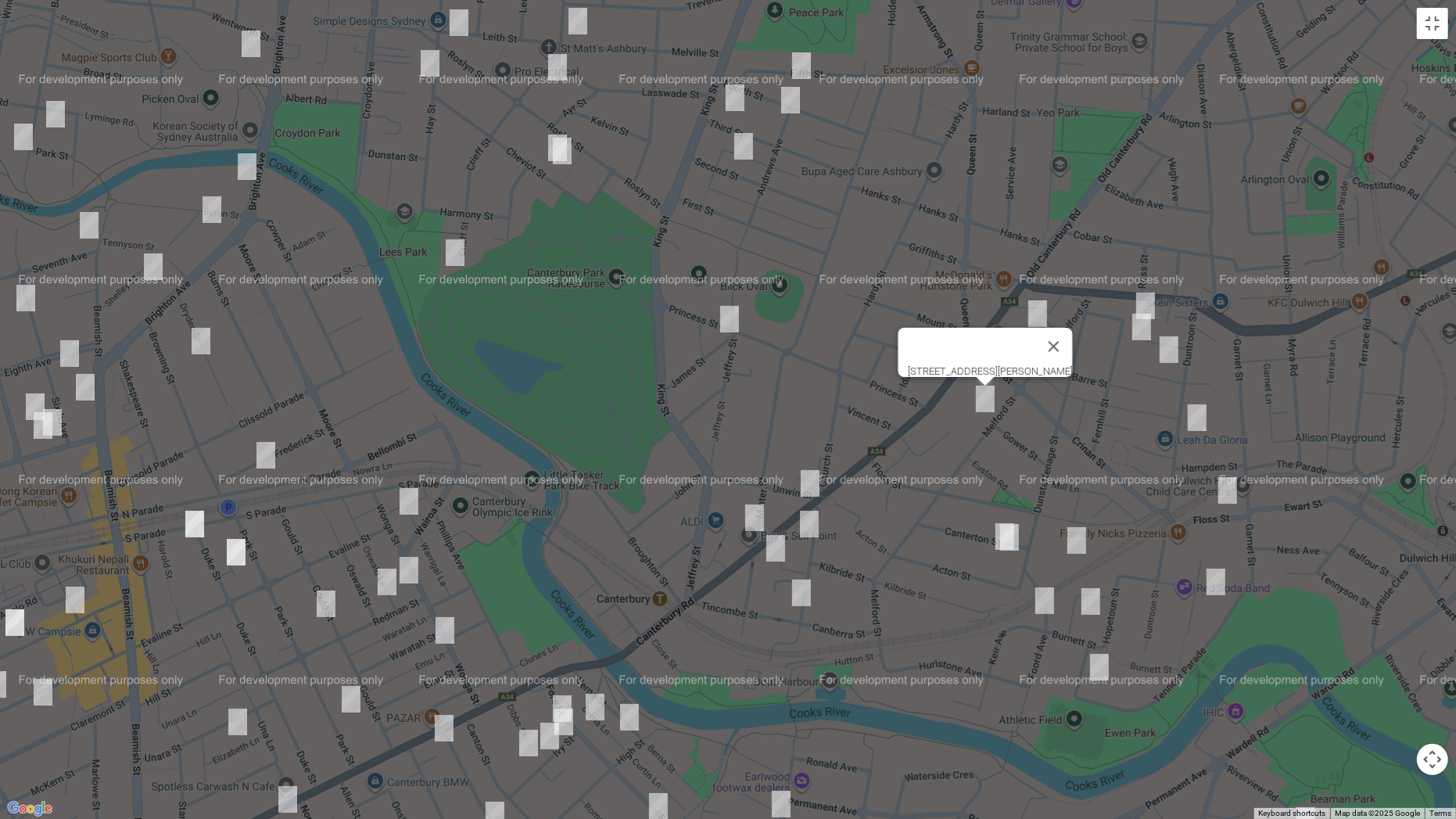
click at [989, 533] on img "8 Canterton Street, HURLSTONE PARK NSW 2193" at bounding box center [1005, 536] width 31 height 39
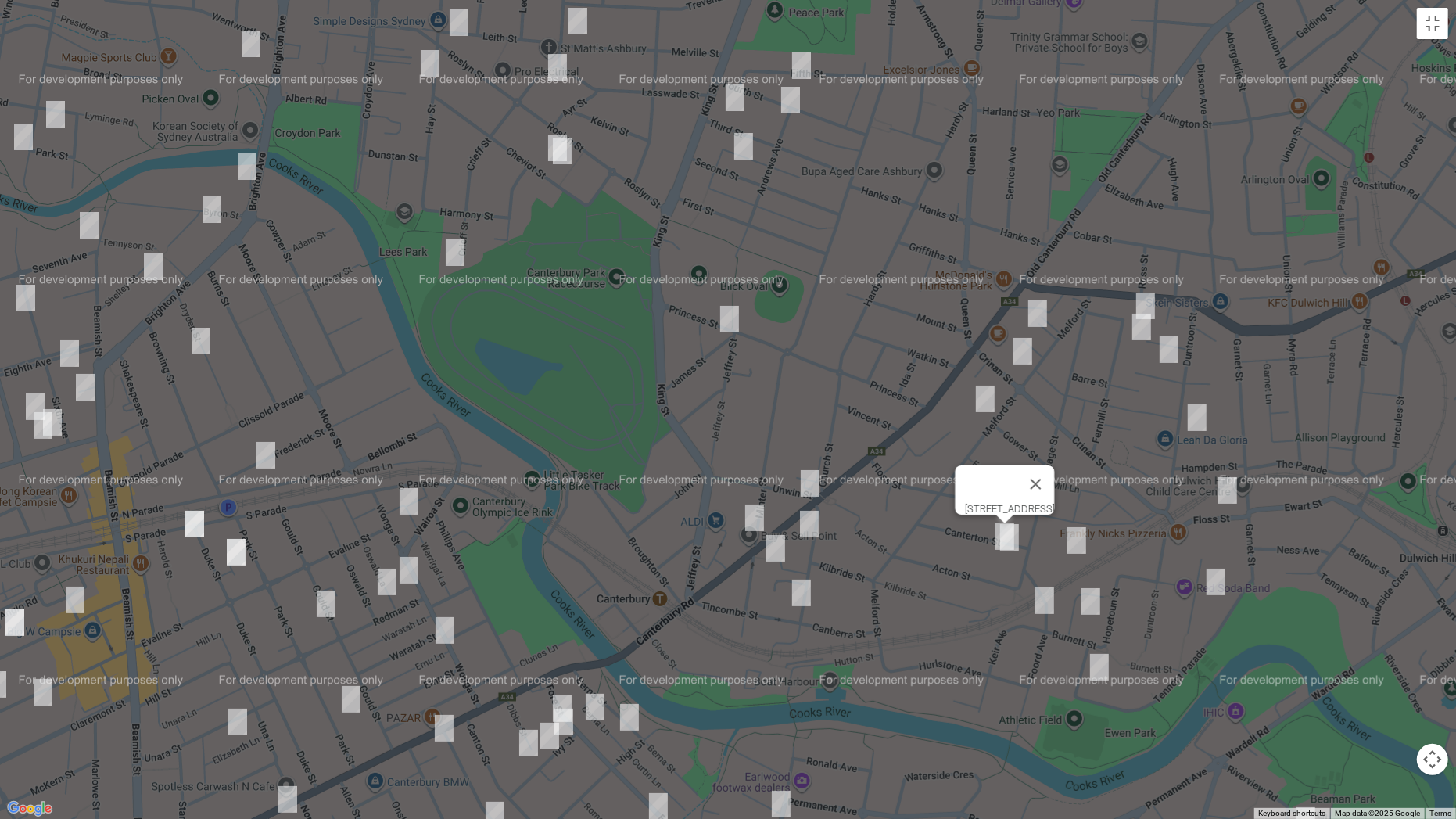
click at [1017, 539] on img "6 Canterton Street, HURLSTONE PARK NSW 2193" at bounding box center [1010, 537] width 31 height 39
click at [1083, 543] on img "74-76 Floss Street, HURLSTONE PARK NSW 2193" at bounding box center [1077, 540] width 31 height 39
click at [1040, 596] on img "15 Burnett Street, HURLSTONE PARK NSW 2193" at bounding box center [1045, 600] width 31 height 39
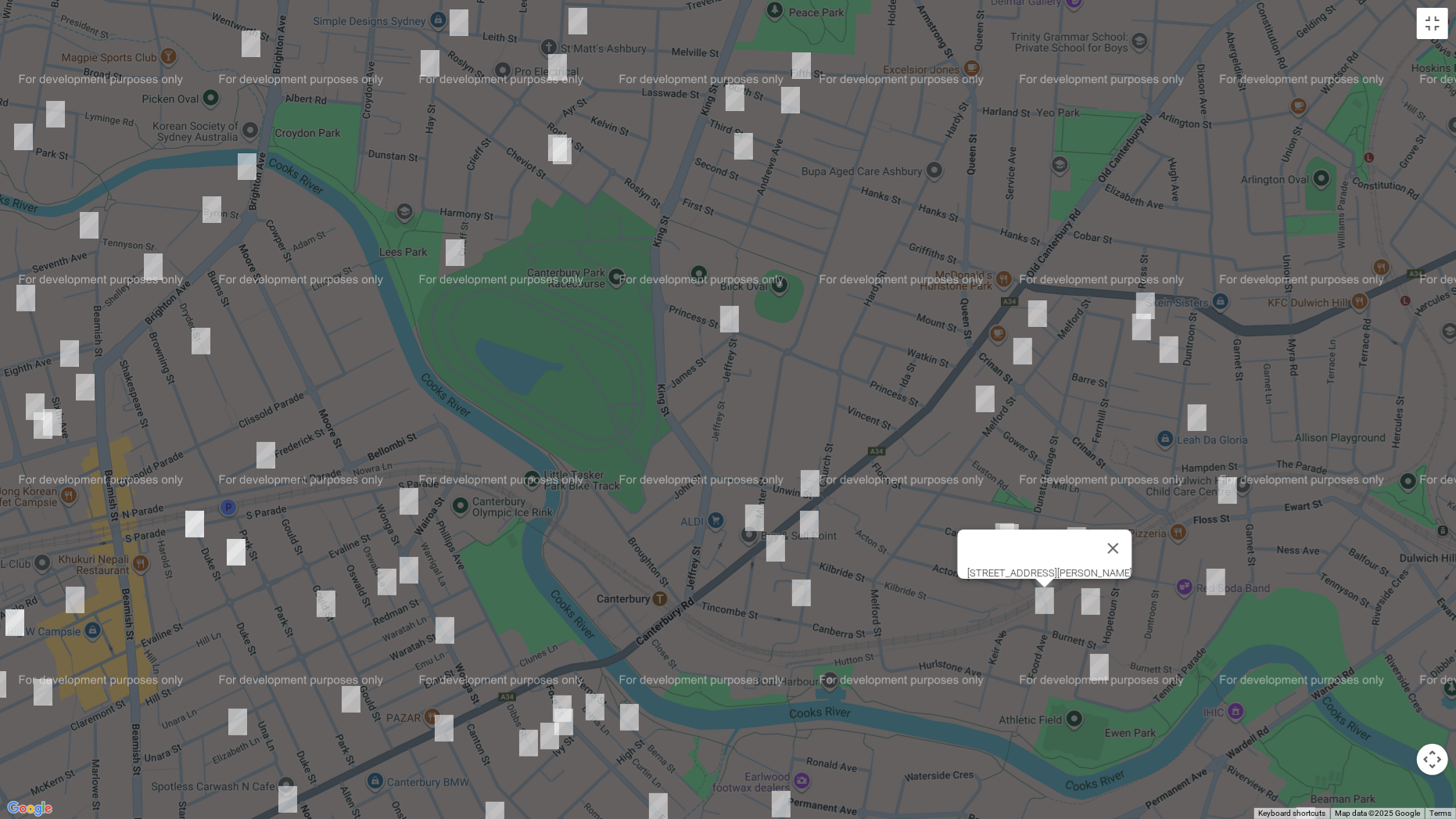
click at [1088, 605] on img "20 Railway Street, HURLSTONE PARK NSW 2193" at bounding box center [1091, 601] width 31 height 39
click at [1095, 642] on img "8 Smith Avenue, HURLSTONE PARK NSW 2193" at bounding box center [1099, 667] width 31 height 39
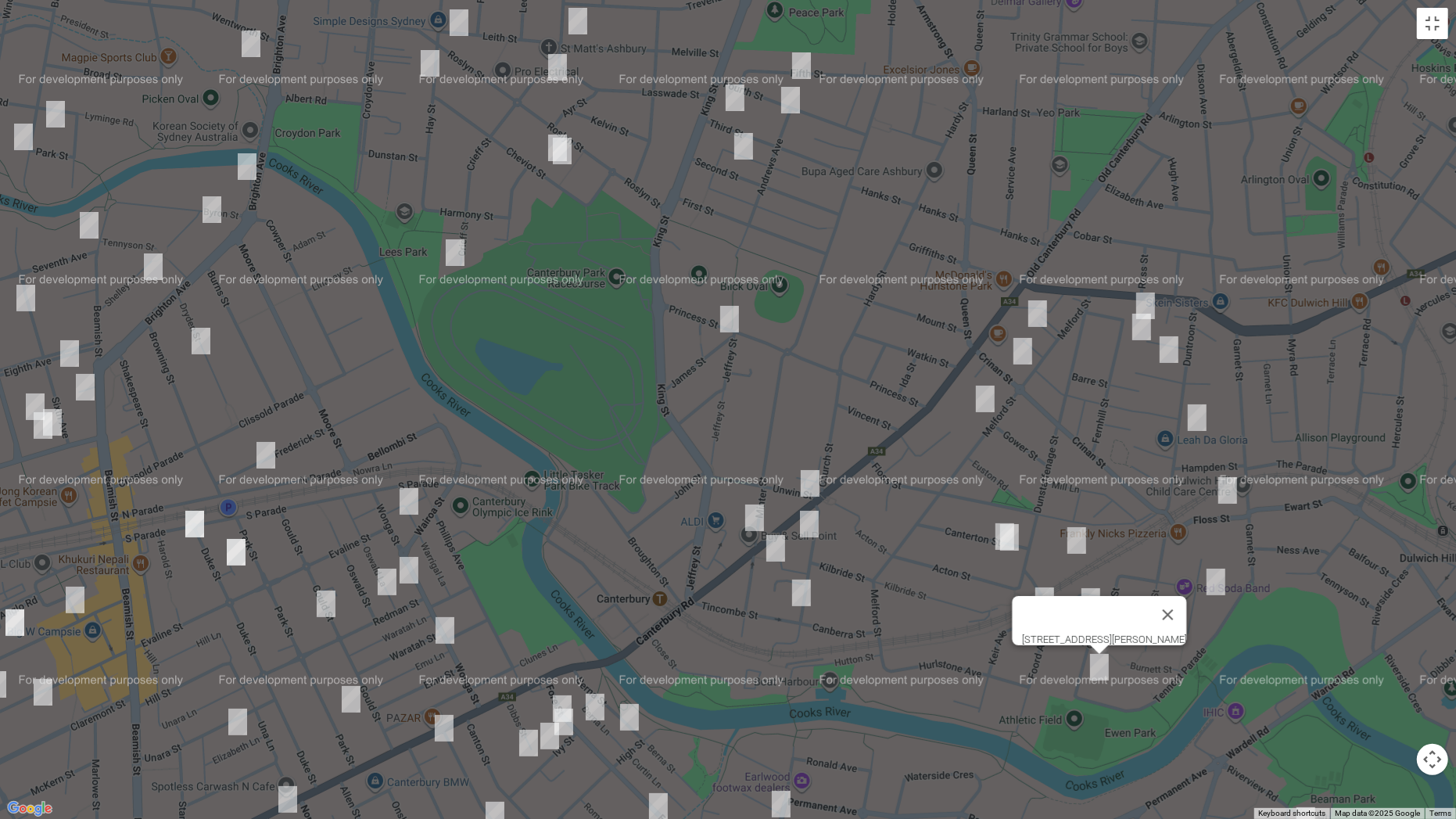
click at [817, 486] on img "85 Canterbury Road, CANTERBURY NSW 2193" at bounding box center [810, 483] width 31 height 39
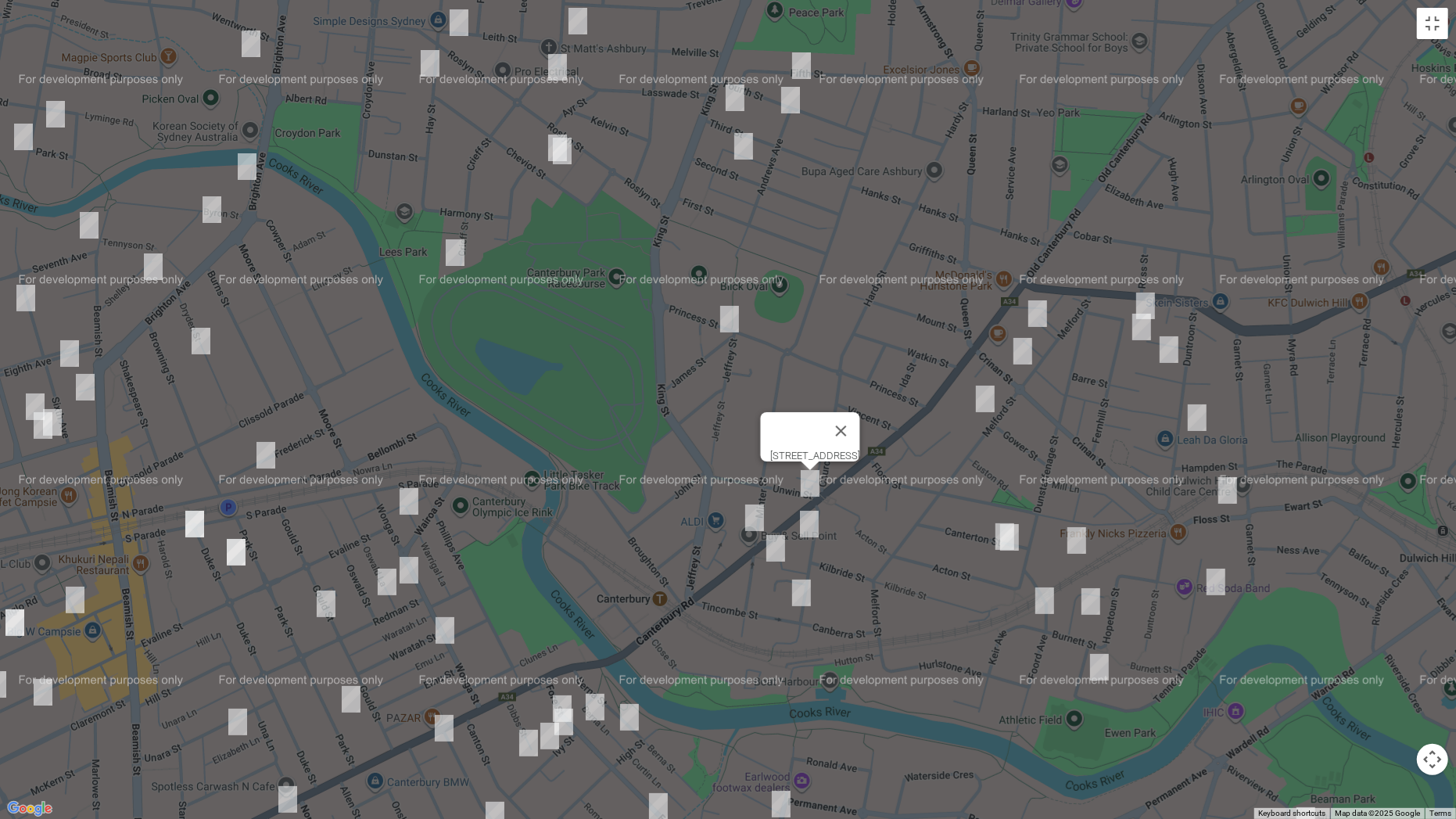
click at [813, 515] on img "50 Church Street, CANTERBURY NSW 2193" at bounding box center [810, 524] width 31 height 39
click at [753, 516] on img "78 Minter Street, CANTERBURY NSW 2193" at bounding box center [754, 517] width 31 height 39
click at [774, 542] on img "75-79 Minter Street, CANTERBURY NSW 2193" at bounding box center [775, 548] width 31 height 39
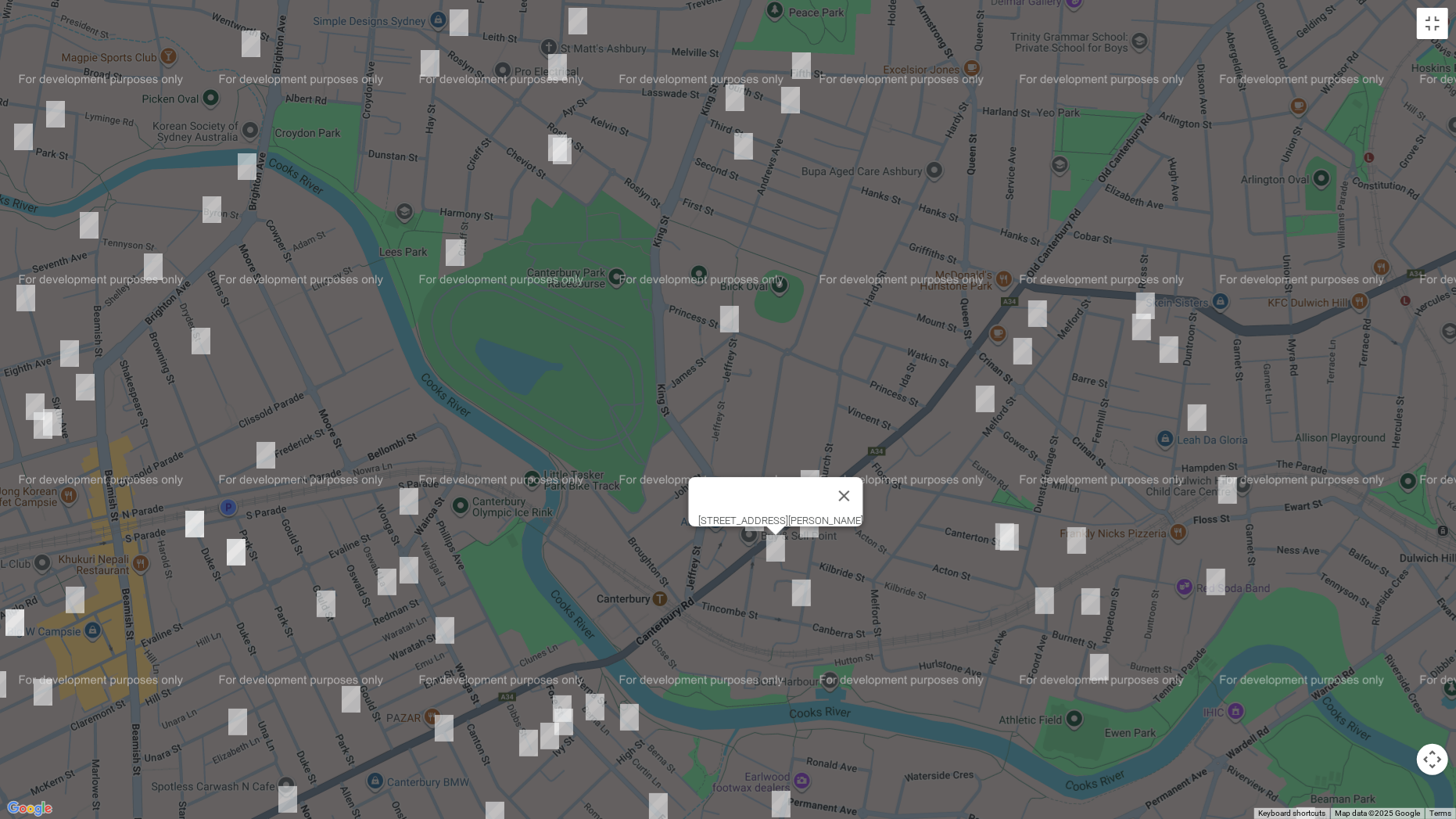
click at [799, 586] on img "80 Church Street, CANTERBURY NSW 2193" at bounding box center [801, 592] width 31 height 39
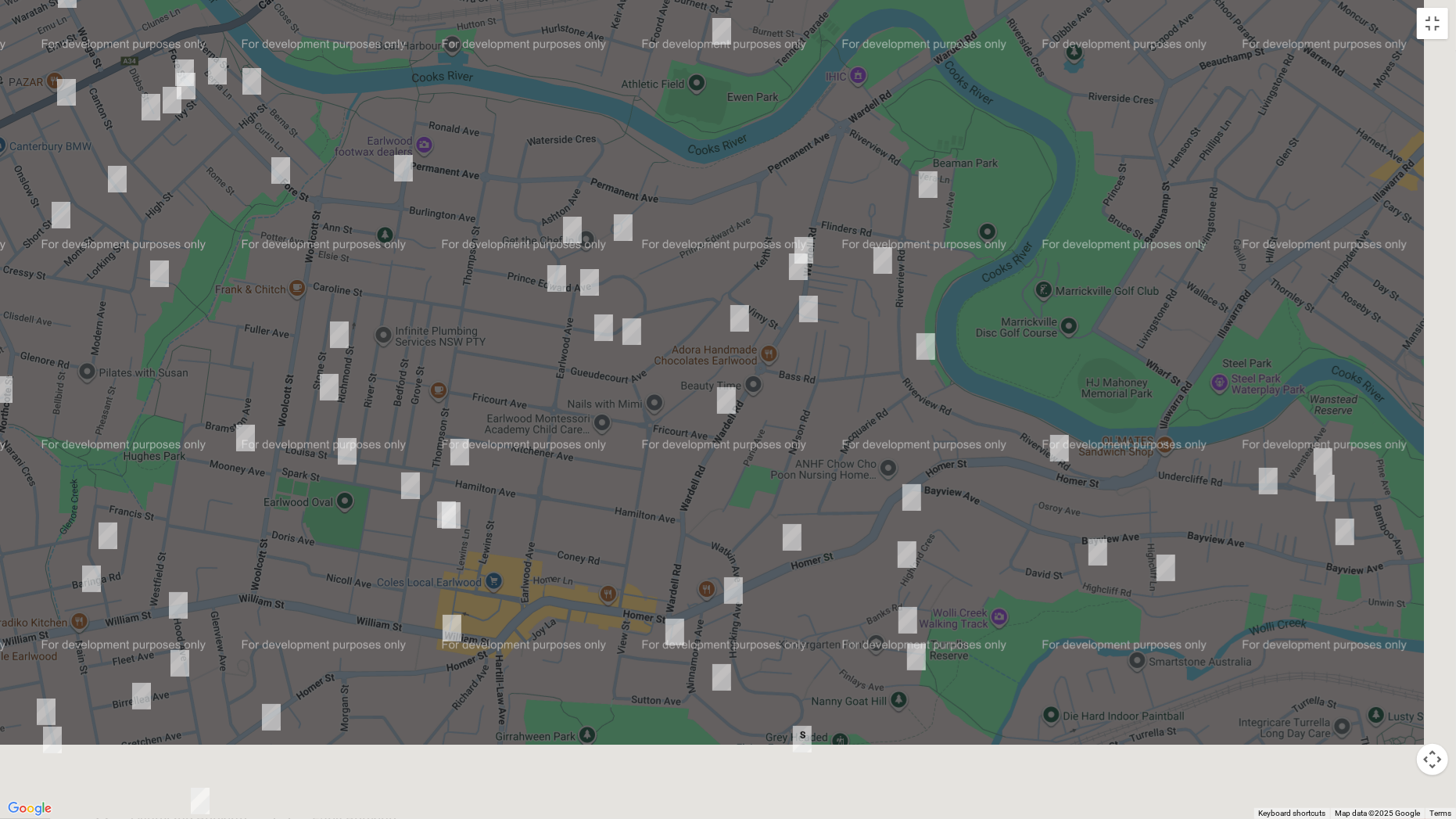
drag, startPoint x: 736, startPoint y: 640, endPoint x: 359, endPoint y: 0, distance: 742.8
click at [359, 0] on div "80 Church Street, CANTERBURY NSW 2193" at bounding box center [728, 410] width 1456 height 819
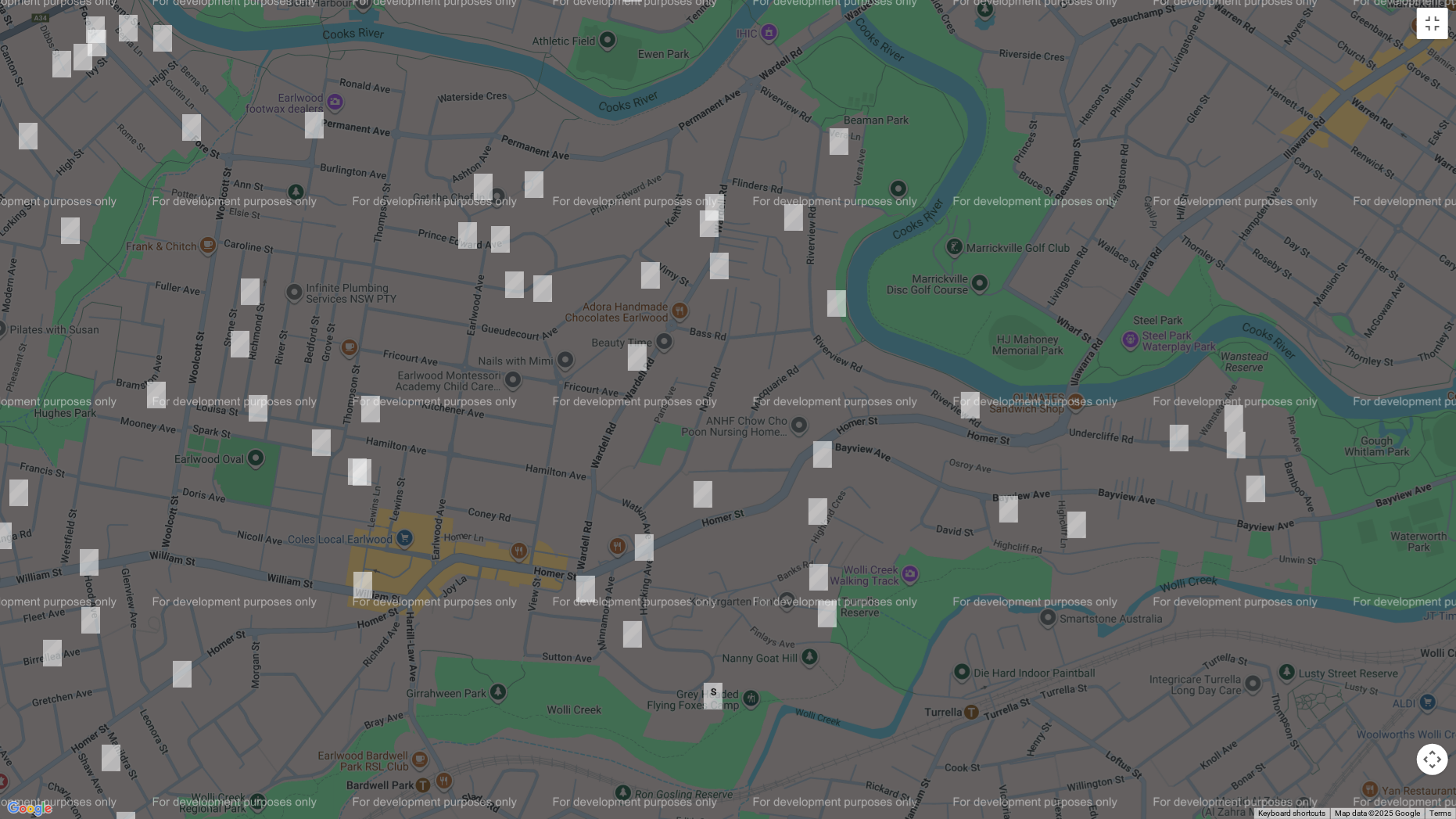
drag, startPoint x: 1177, startPoint y: 240, endPoint x: 1069, endPoint y: 185, distance: 121.2
click at [1069, 185] on div "80 Church Street, CANTERBURY NSW 2193" at bounding box center [728, 410] width 1456 height 819
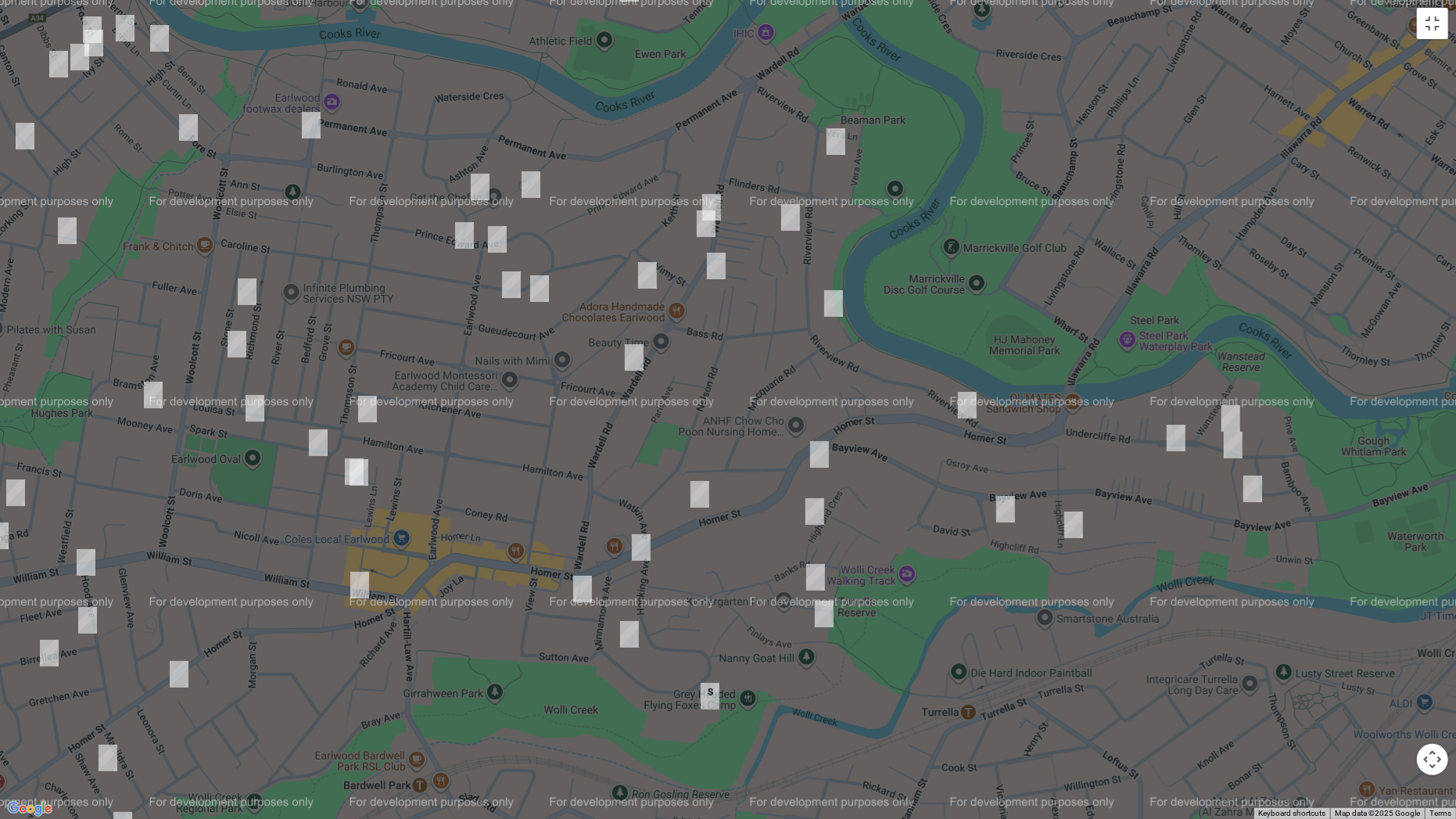
click at [832, 132] on img "155 Riverview Road, EARLWOOD NSW 2206" at bounding box center [835, 141] width 31 height 39
click at [1230, 421] on img "27 Undercliffe Road, EARLWOOD NSW 2206" at bounding box center [1231, 418] width 31 height 39
click at [1235, 457] on img "28 Undercliffe Road, EARLWOOD NSW 2206" at bounding box center [1233, 445] width 31 height 39
click at [1251, 486] on img "2A Undercliffe Lane, EARLWOOD NSW 2206" at bounding box center [1252, 489] width 31 height 39
click at [974, 407] on img "45 Homer Street, EARLWOOD NSW 2206" at bounding box center [967, 405] width 31 height 39
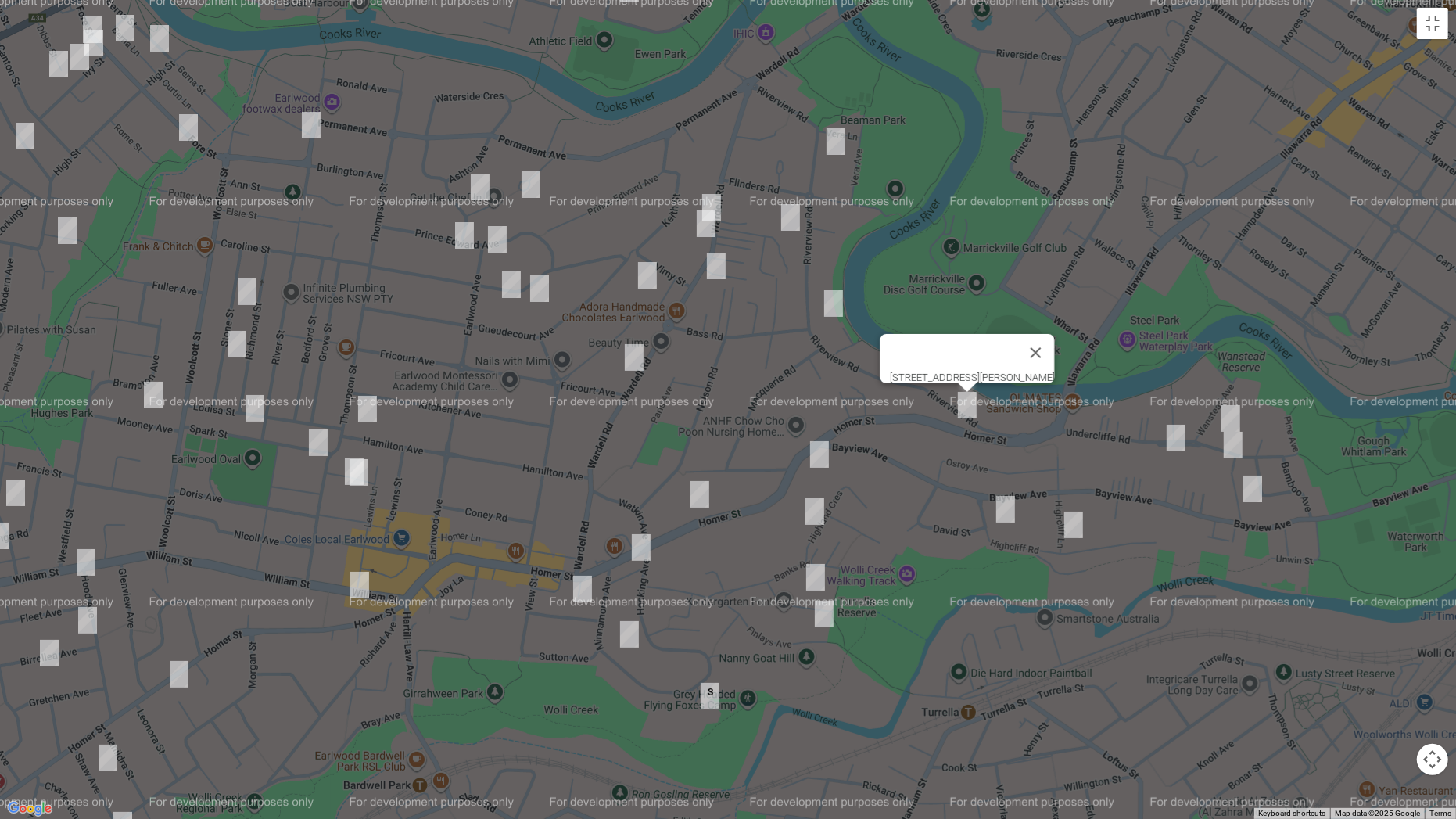
click at [1176, 439] on img "48 Undercliffe Road, EARLWOOD NSW 2206" at bounding box center [1176, 438] width 31 height 39
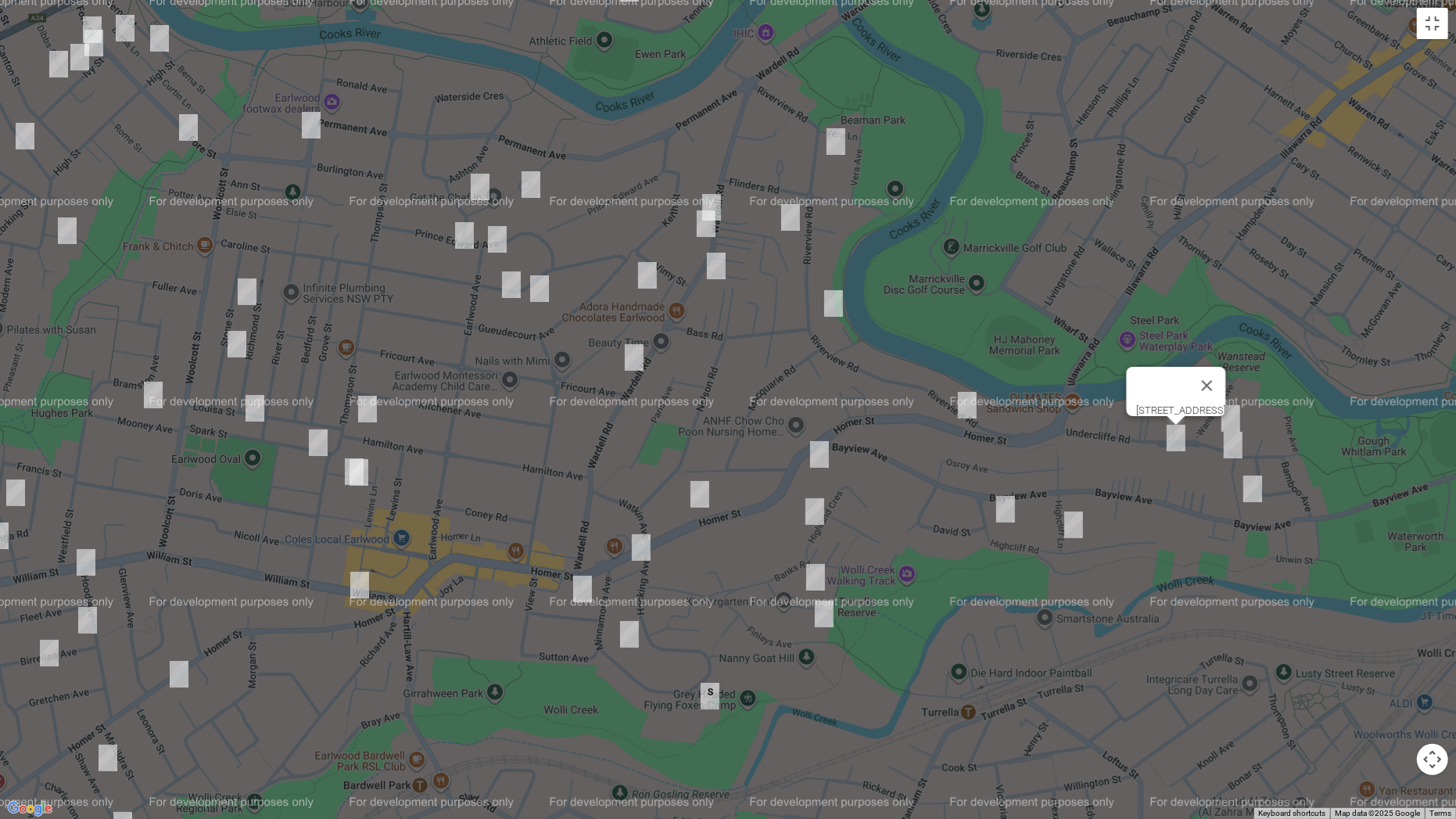
click at [1012, 504] on img "67 Highcliff Road, EARLWOOD NSW 2206" at bounding box center [1005, 509] width 31 height 39
click at [1071, 529] on img "43 Highcliff Road, EARLWOOD NSW 2206" at bounding box center [1073, 525] width 31 height 39
click at [823, 442] on img "116 Homer Street, EARLWOOD NSW 2206" at bounding box center [820, 454] width 31 height 39
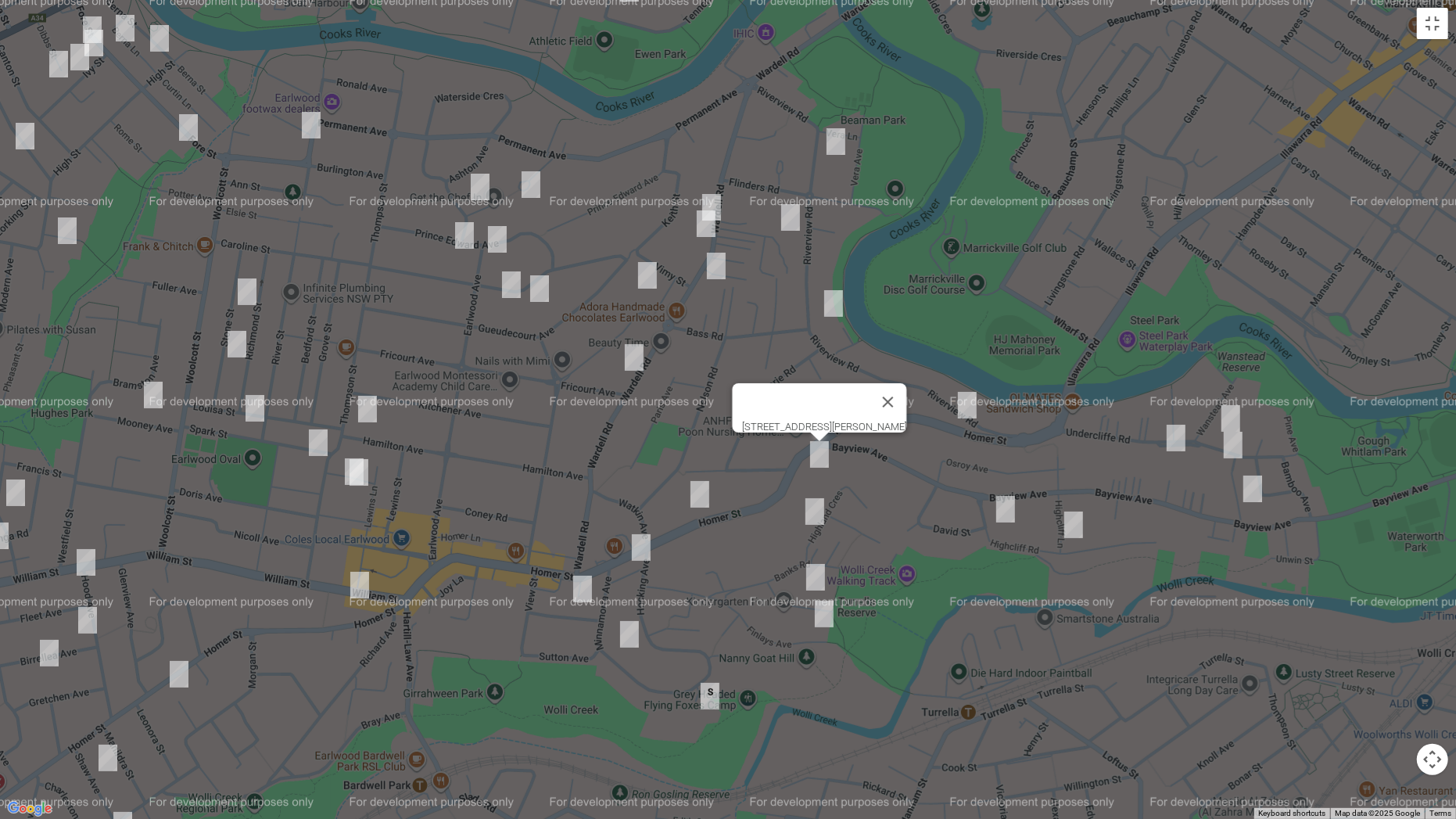
click at [811, 501] on img "14 Highland Crescent, EARLWOOD NSW 2206" at bounding box center [814, 511] width 31 height 39
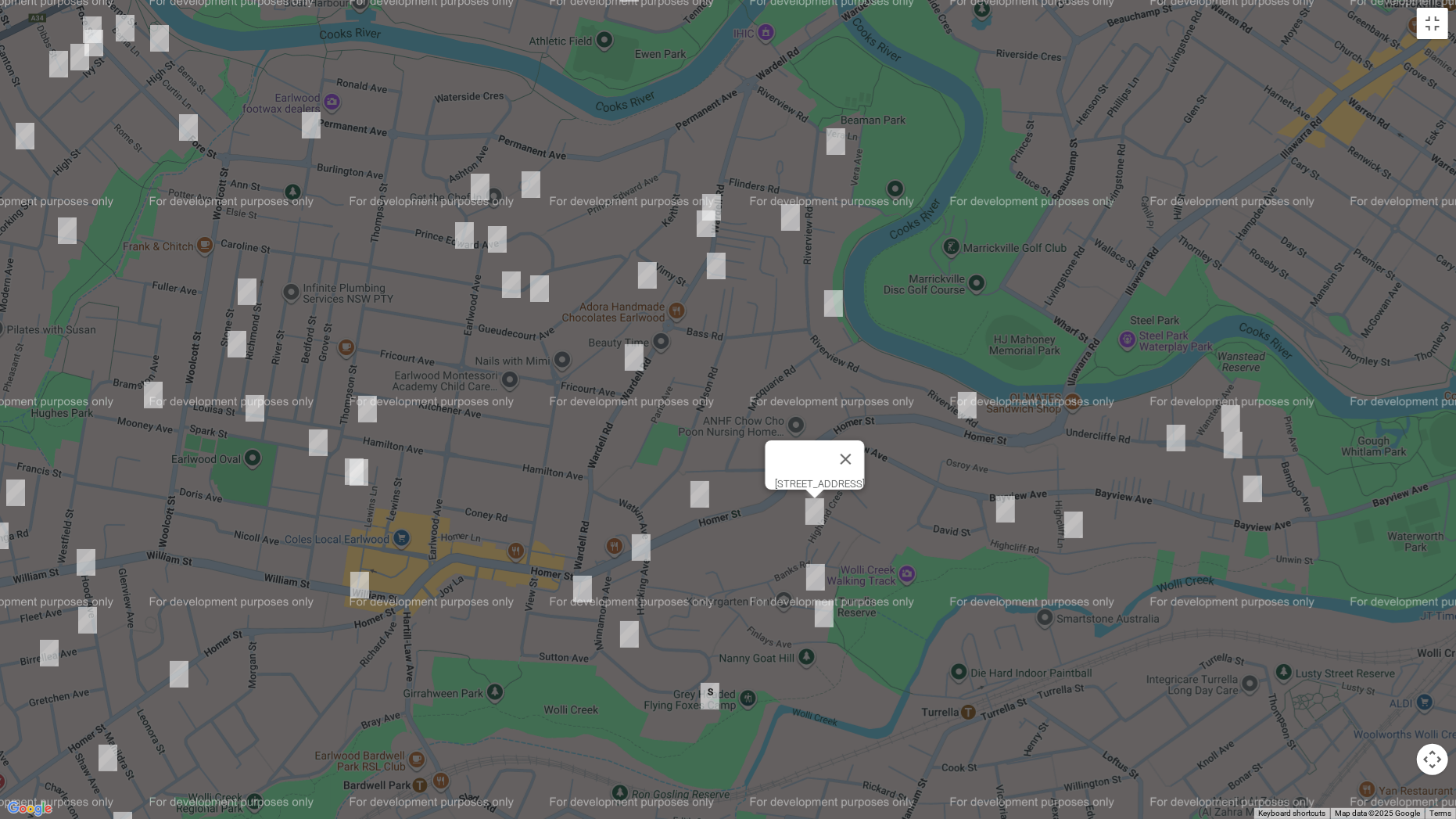
click at [811, 578] on img "14 Arncliffe Road, EARLWOOD NSW 2206" at bounding box center [815, 577] width 31 height 39
click at [821, 614] on img "36 Finlays Avenue, EARLWOOD NSW 2206" at bounding box center [824, 613] width 31 height 39
click at [631, 541] on img "180 Homer Street, EARLWOOD NSW 2206" at bounding box center [641, 547] width 31 height 39
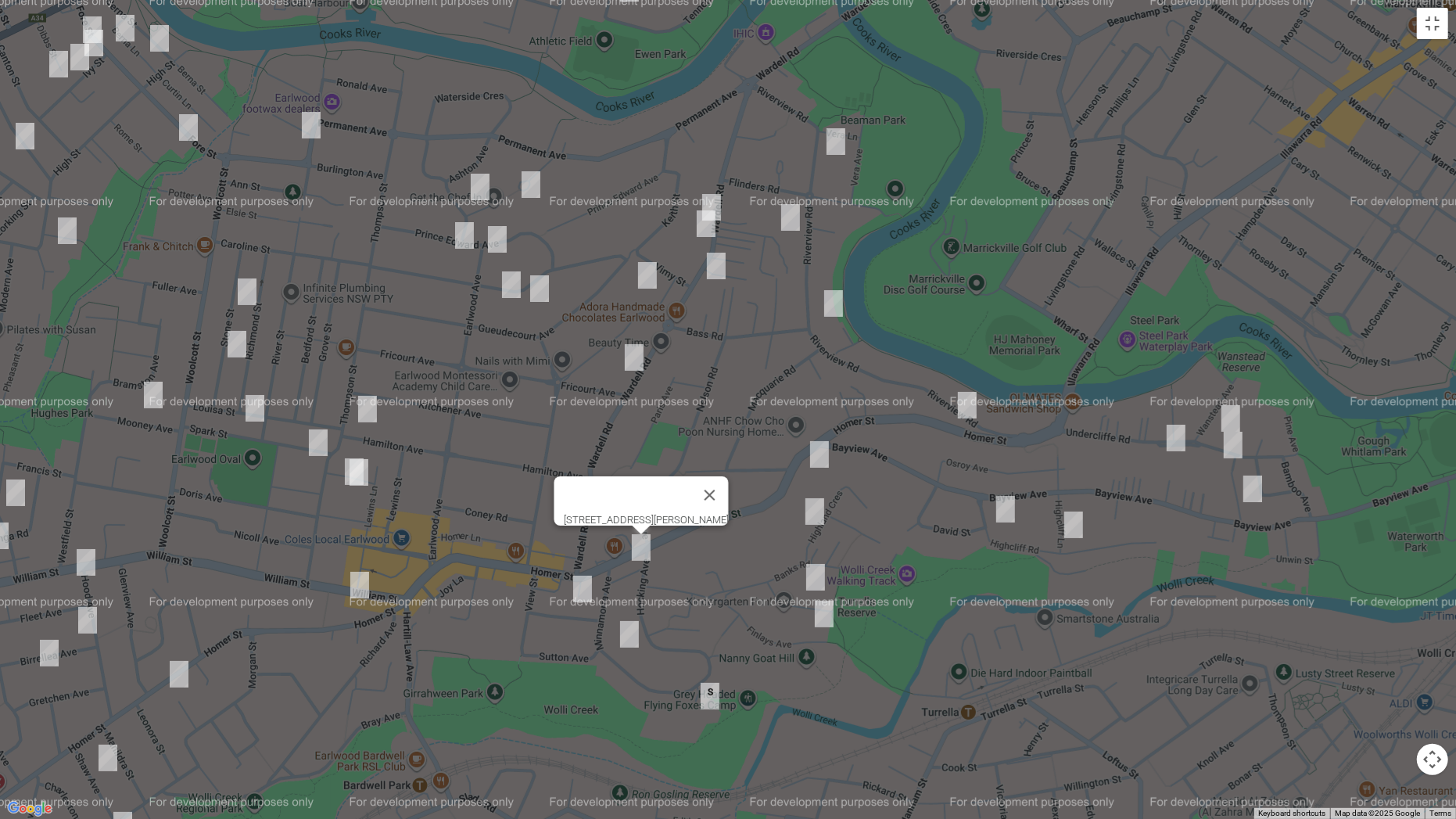
click at [625, 628] on img "85 Minnamorra Avenue, EARLWOOD NSW 2206" at bounding box center [630, 634] width 31 height 39
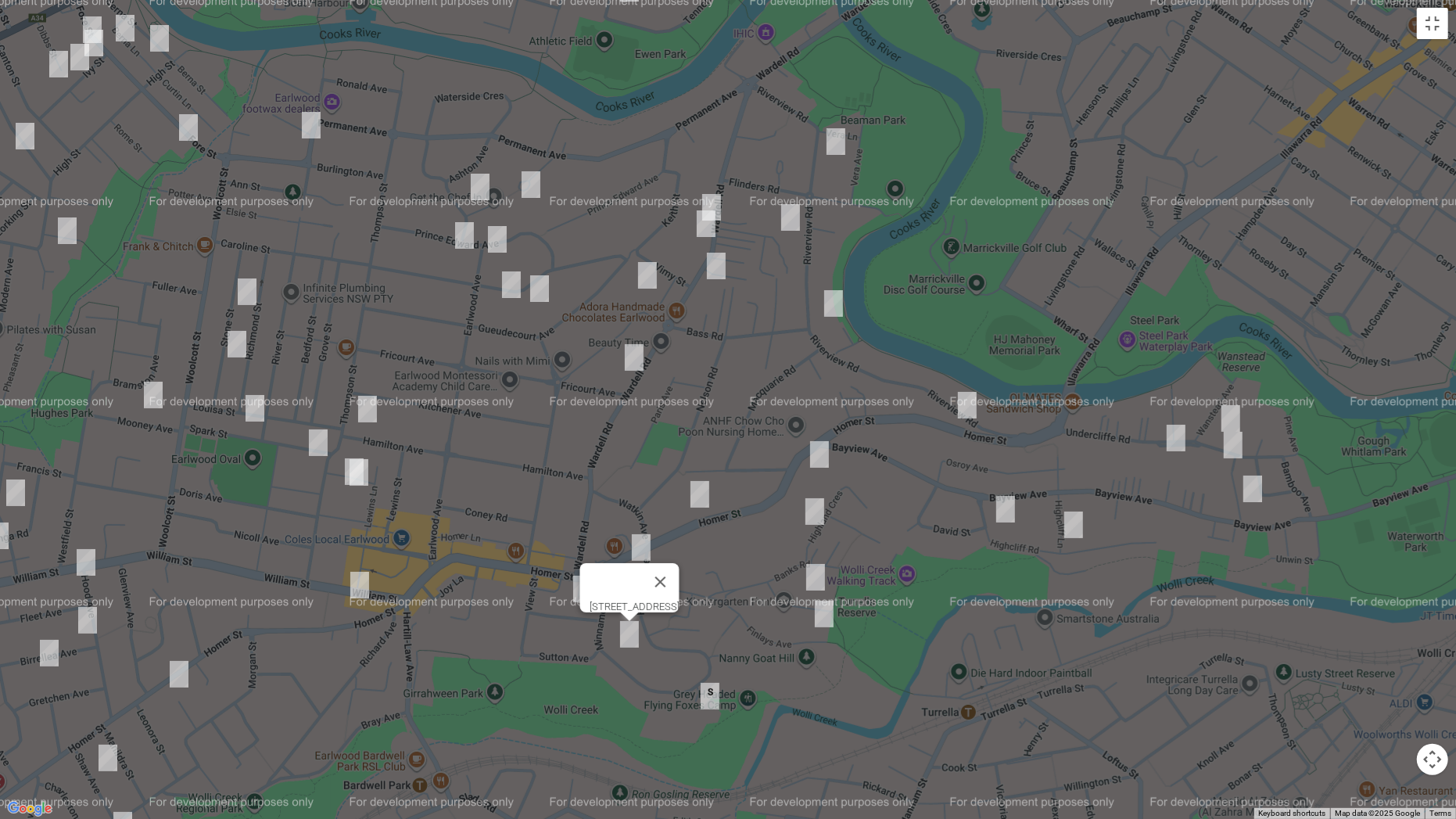
click at [704, 487] on img "169 Homer Street, EARLWOOD NSW 2206" at bounding box center [700, 494] width 31 height 39
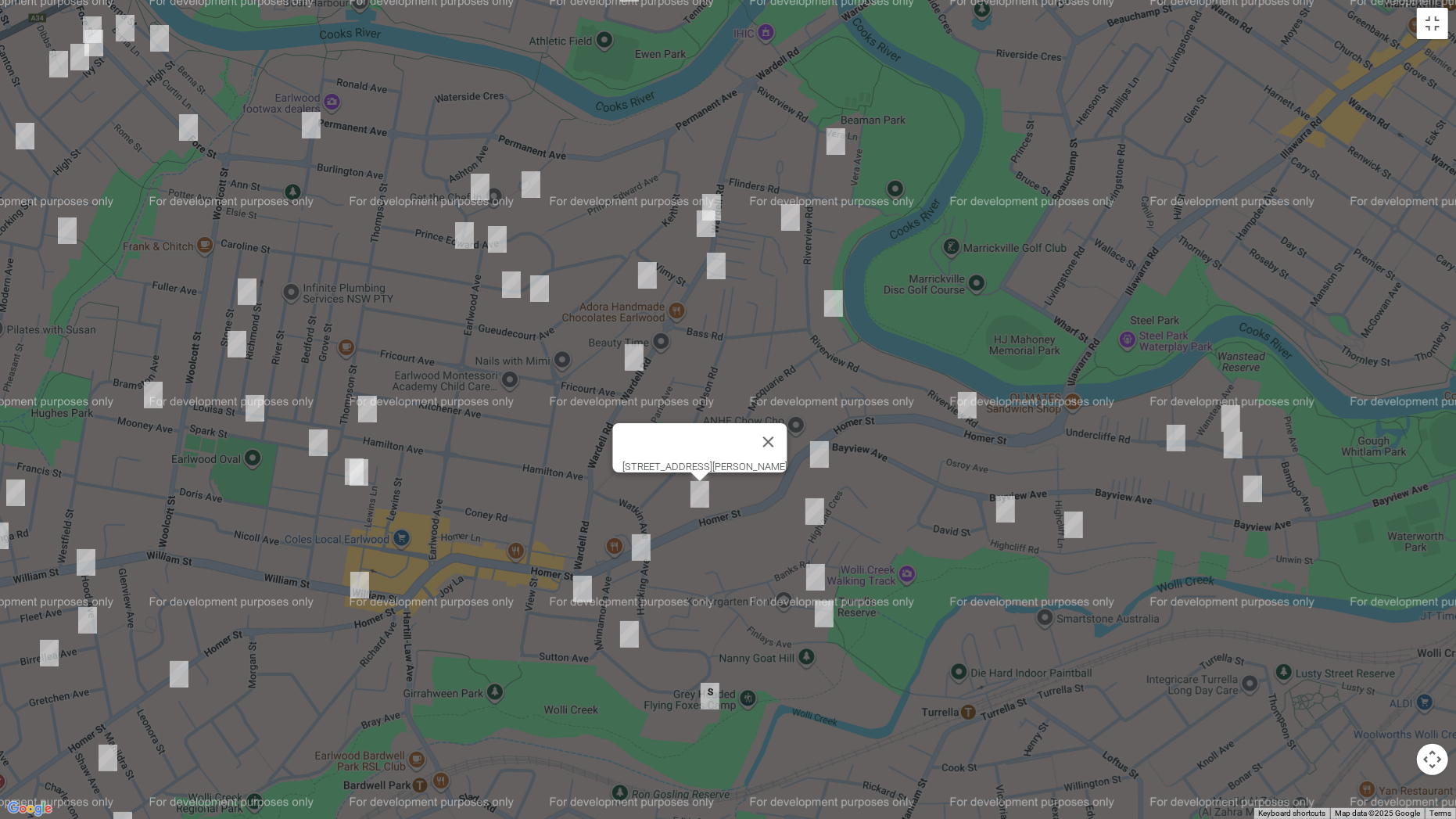
click at [573, 589] on img "3 St Georges Parade, EARLWOOD NSW 2206" at bounding box center [583, 588] width 31 height 39
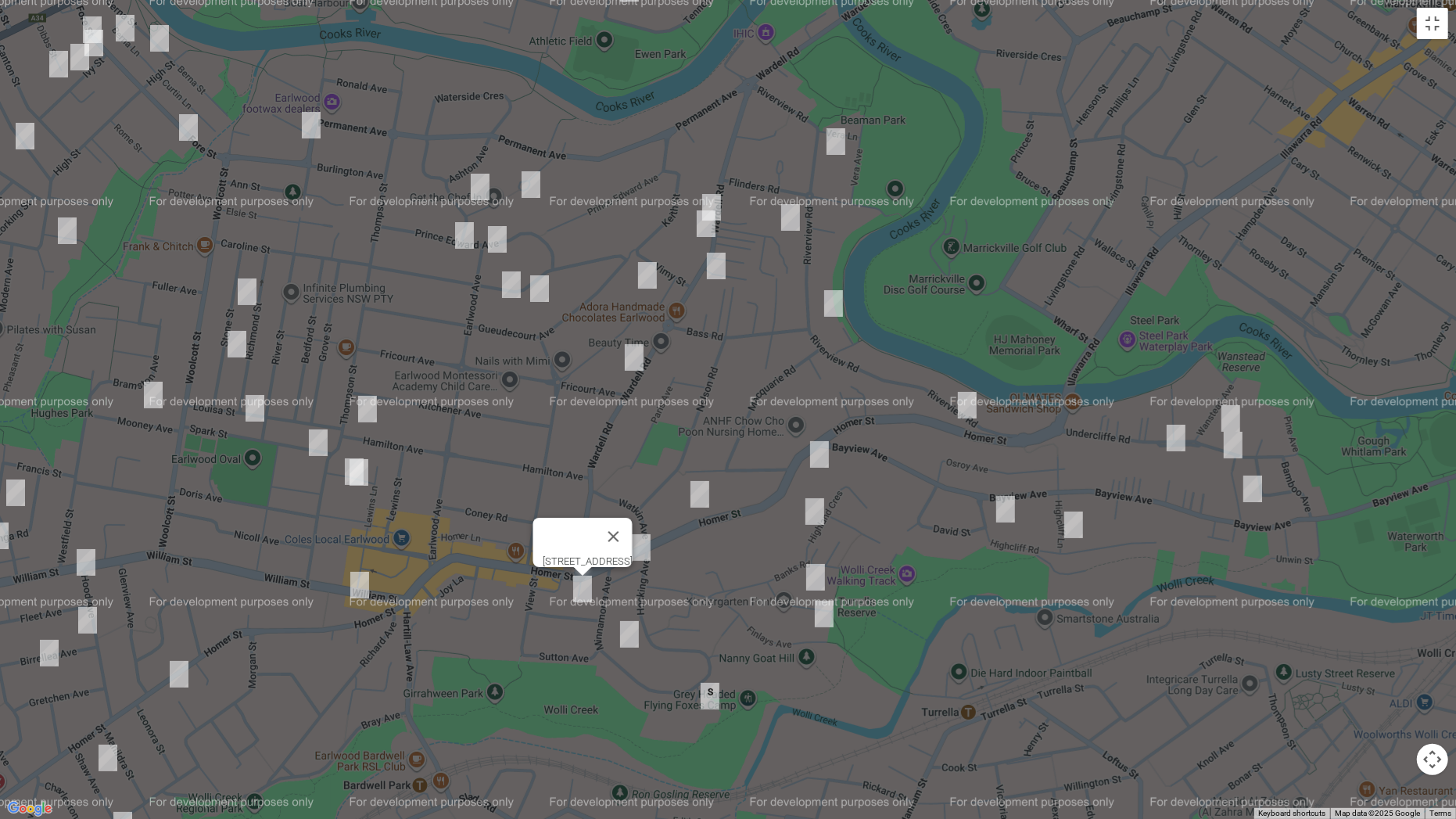
click at [714, 199] on img "81 Wardell Road, EARLWOOD NSW 2206" at bounding box center [712, 207] width 31 height 39
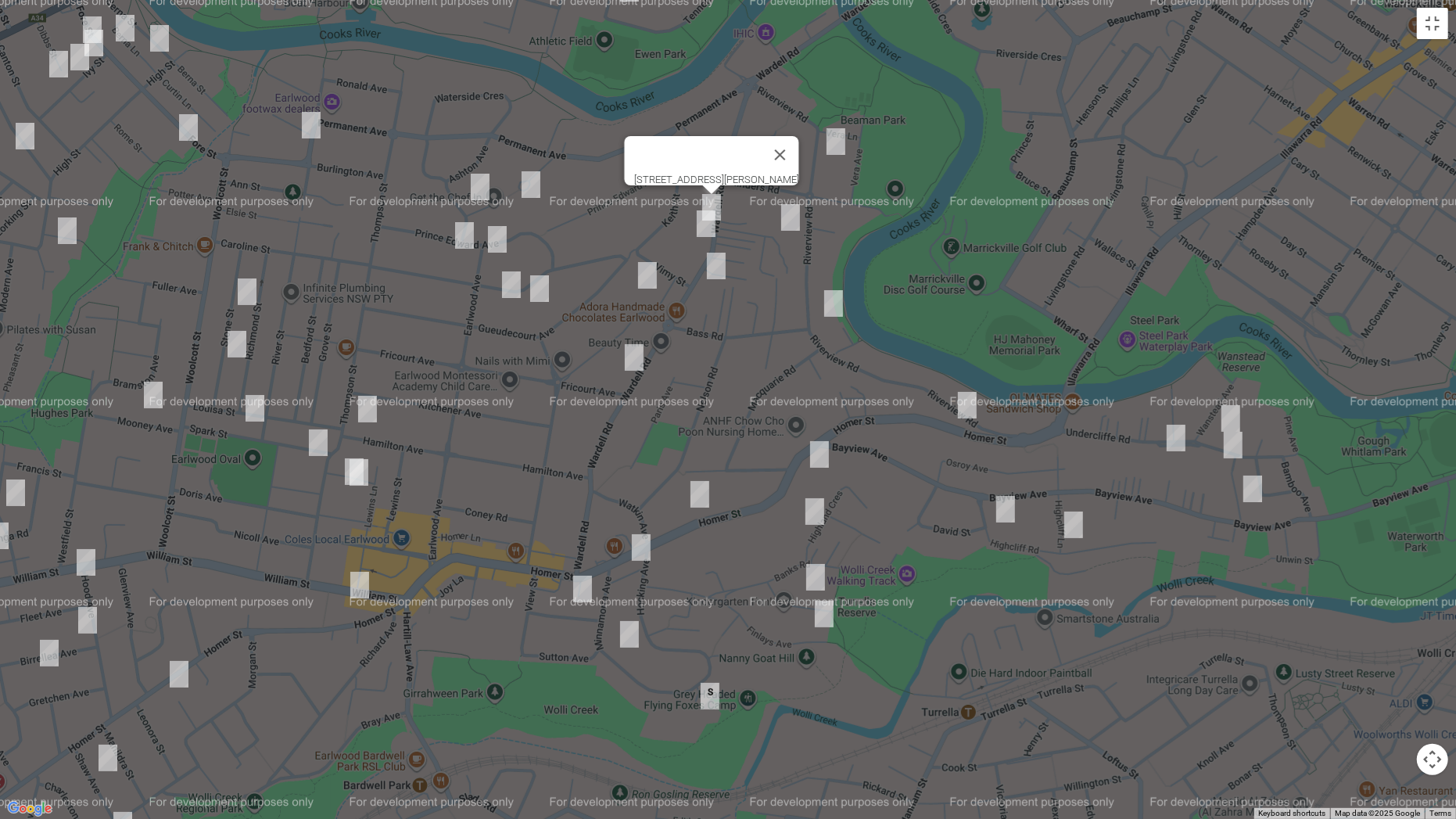
click at [699, 227] on img "87 Wardell Road, EARLWOOD NSW 2206" at bounding box center [706, 223] width 31 height 39
click at [789, 223] on img "82 Riverview Road, EARLWOOD NSW 2206" at bounding box center [790, 218] width 31 height 39
click at [718, 264] on img "96 Wardell Road, EARLWOOD NSW 2206" at bounding box center [716, 266] width 31 height 39
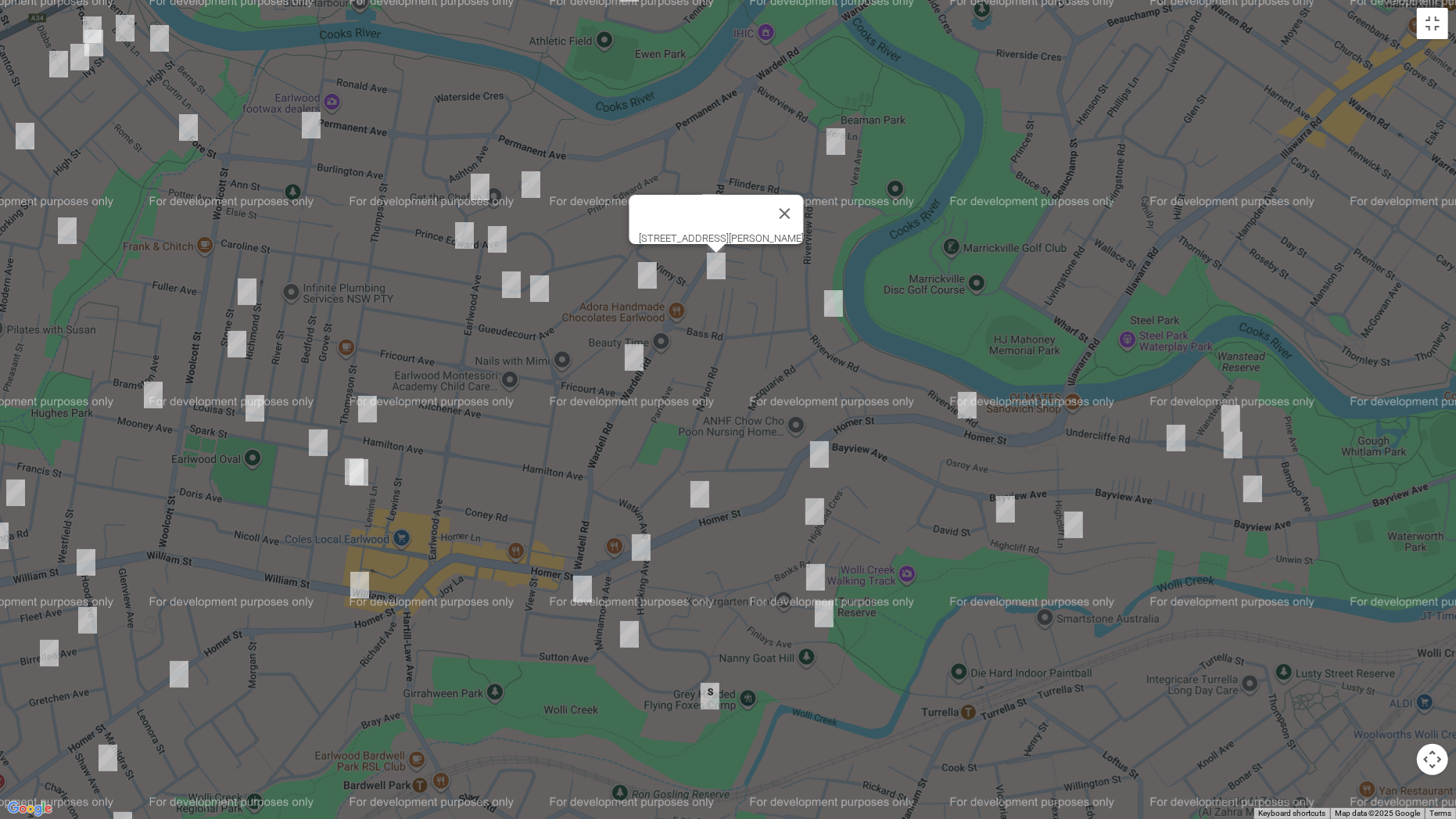
click at [825, 303] on img "91 Riverview Road, EARLWOOD NSW 2206" at bounding box center [834, 303] width 31 height 39
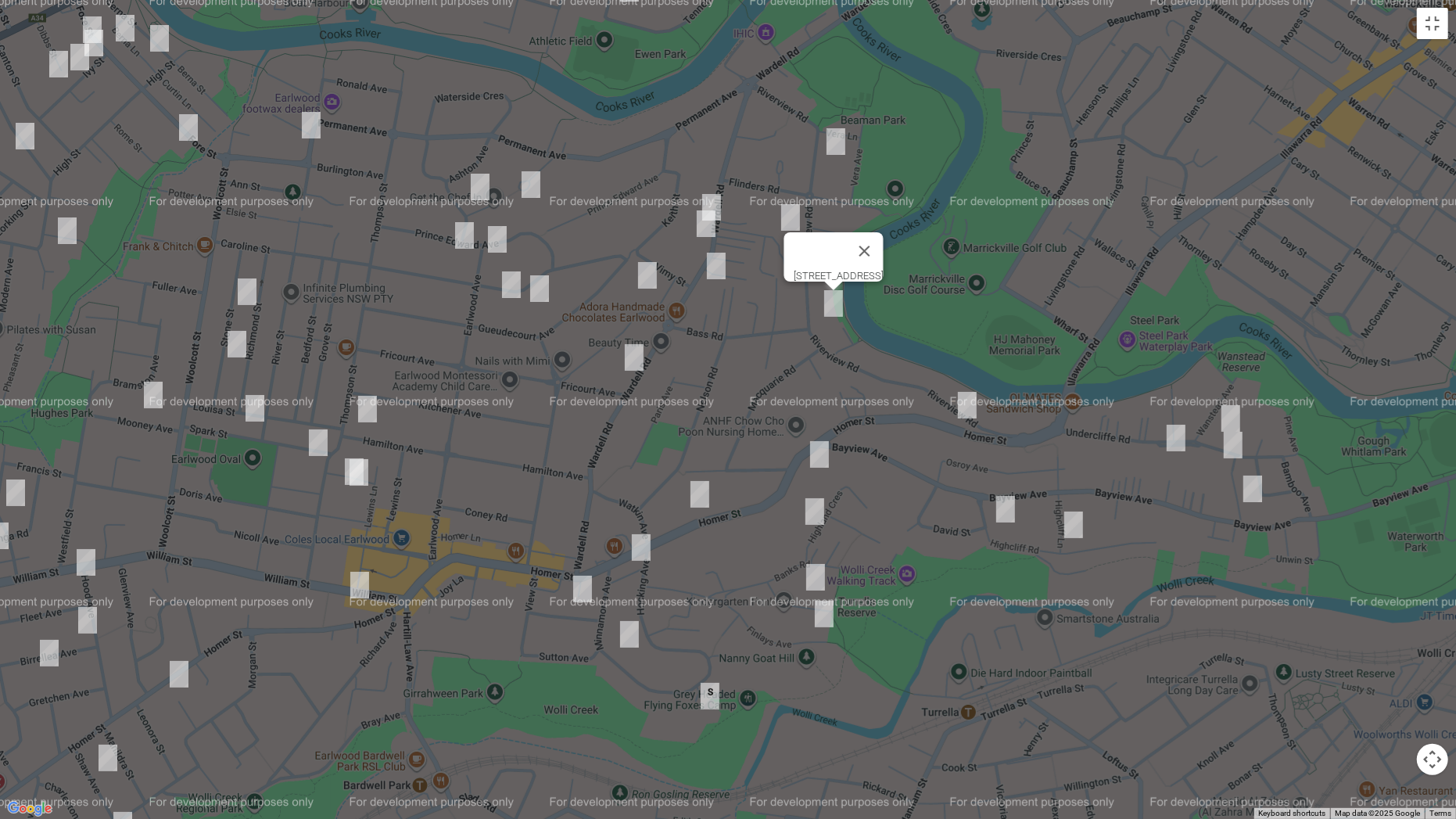
click at [650, 266] on img "5A Hamel Crescent, EARLWOOD NSW 2206" at bounding box center [647, 275] width 31 height 39
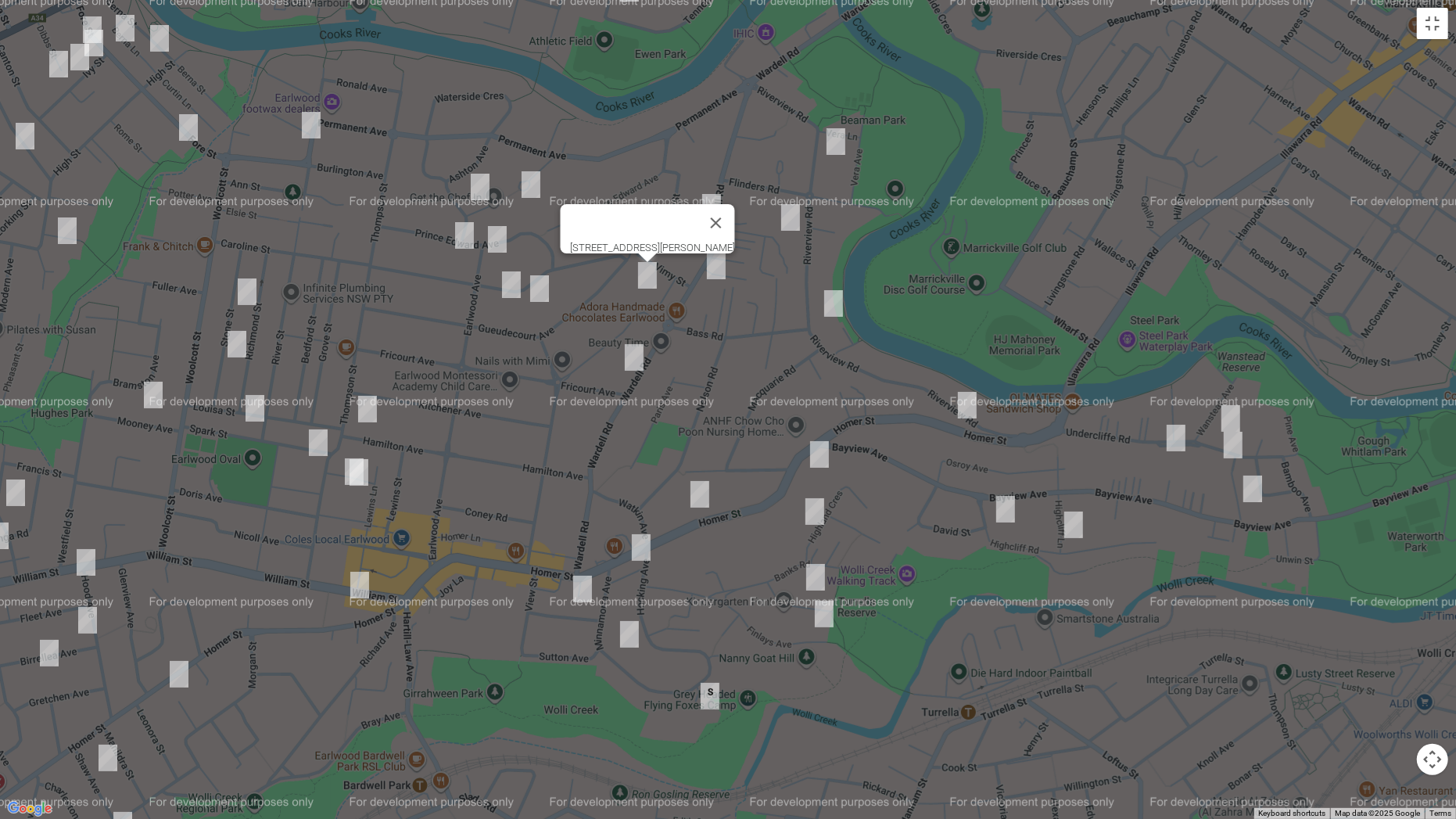
click at [635, 357] on img "139 Wardell Road, EARLWOOD NSW 2206" at bounding box center [634, 357] width 31 height 39
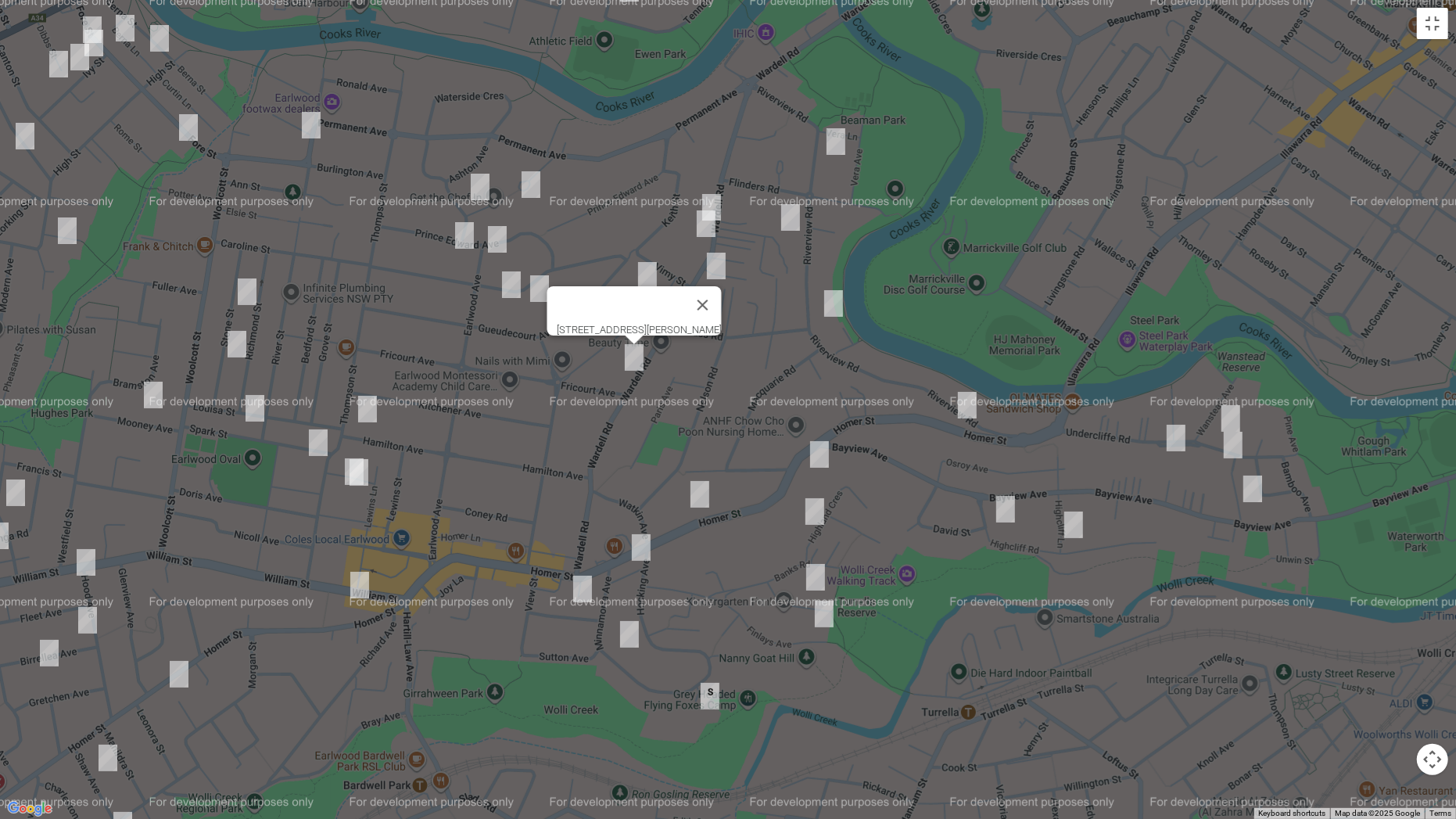
click at [537, 181] on img "17 Lovat Avenue, EARLWOOD NSW 2206" at bounding box center [531, 184] width 31 height 39
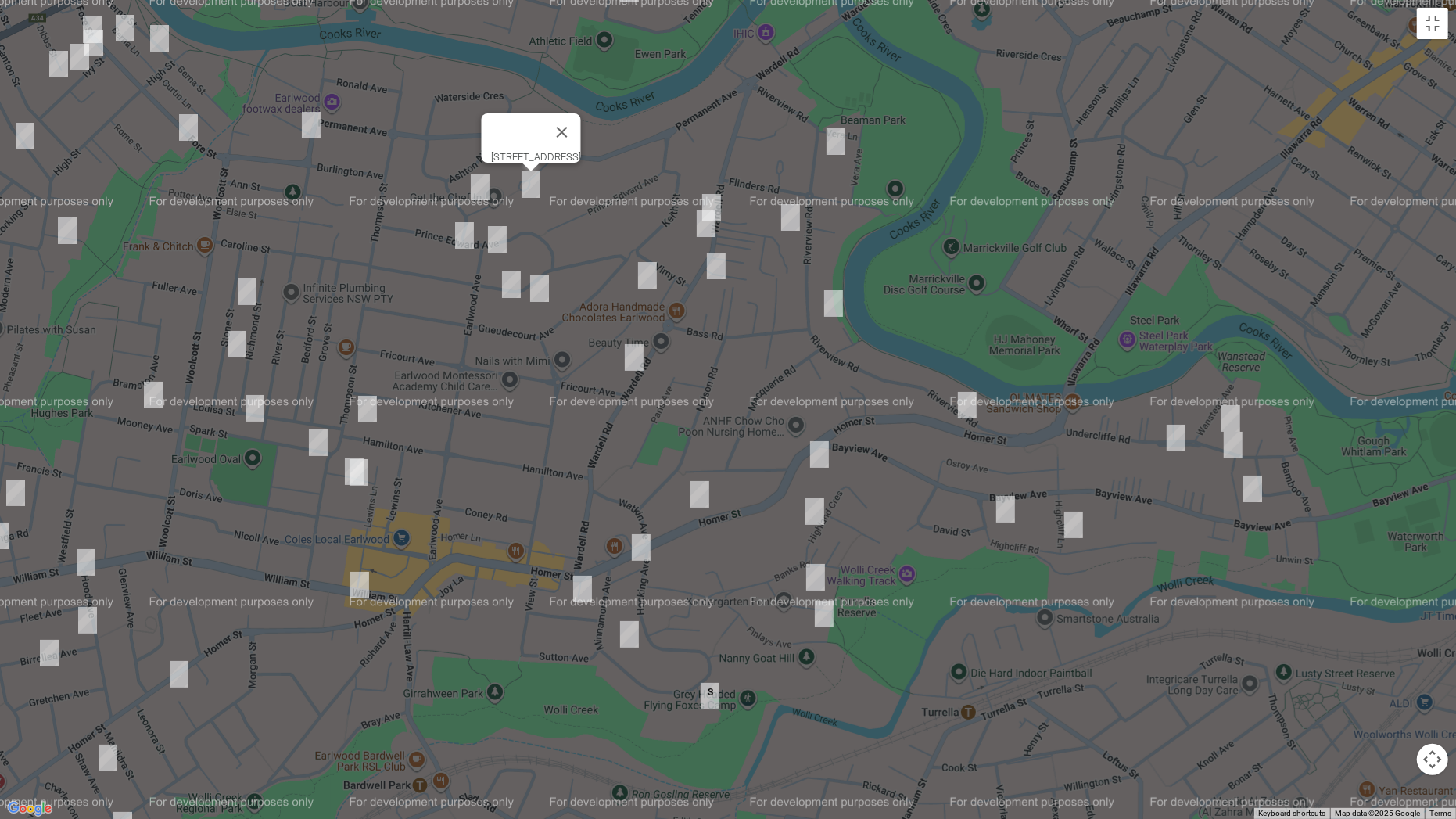
click at [476, 183] on img "4 Trewilga Avenue, EARLWOOD NSW 2206" at bounding box center [480, 186] width 31 height 39
click at [458, 231] on img "106 Prince Edward Avenue, EARLWOOD NSW 2206" at bounding box center [465, 235] width 31 height 39
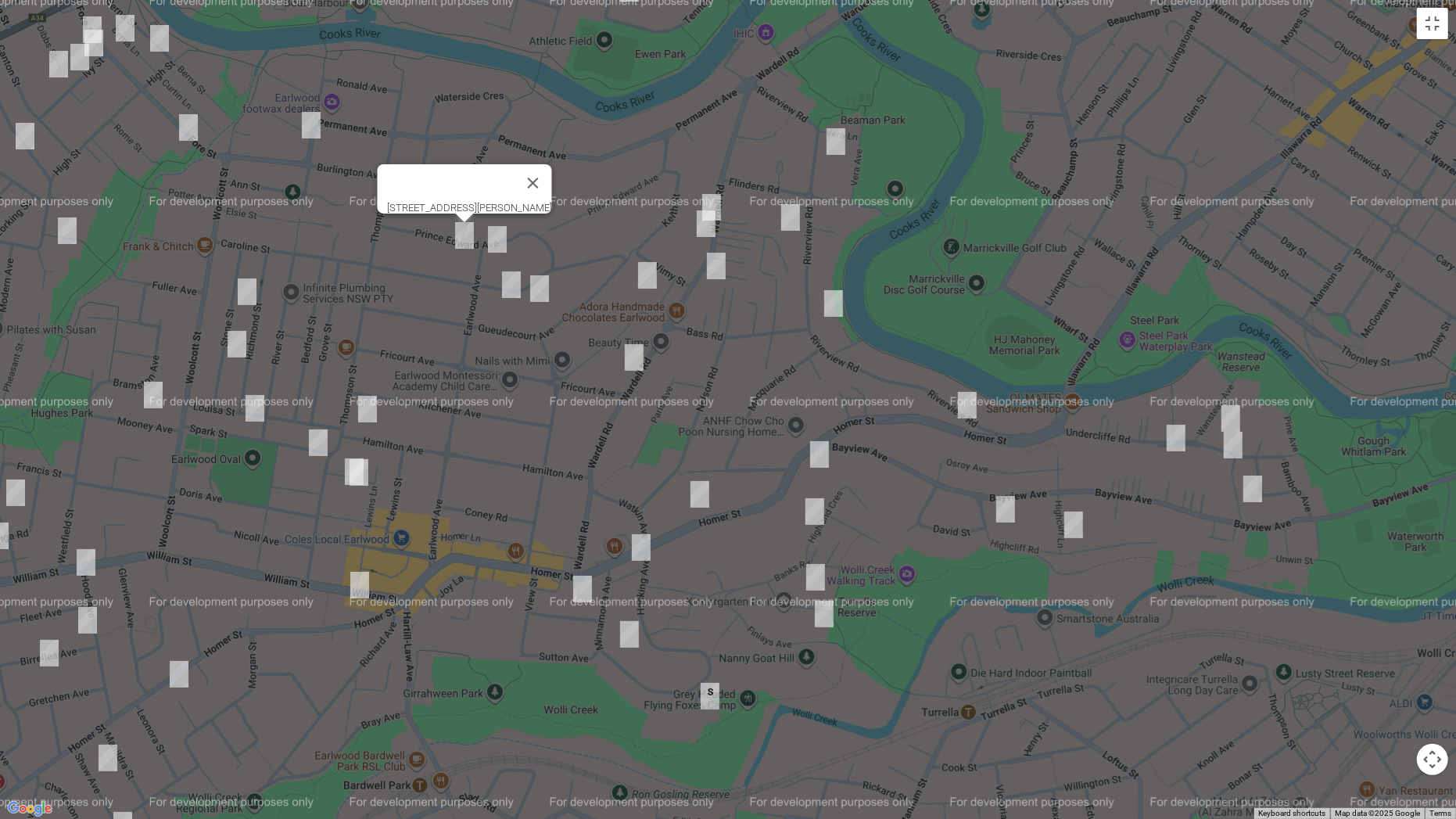
click at [495, 240] on img "98 Prince Edward Avenue, EARLWOOD NSW 2206" at bounding box center [497, 239] width 31 height 39
click at [509, 293] on img "28 Flers Avenue, EARLWOOD NSW 2206" at bounding box center [512, 284] width 31 height 39
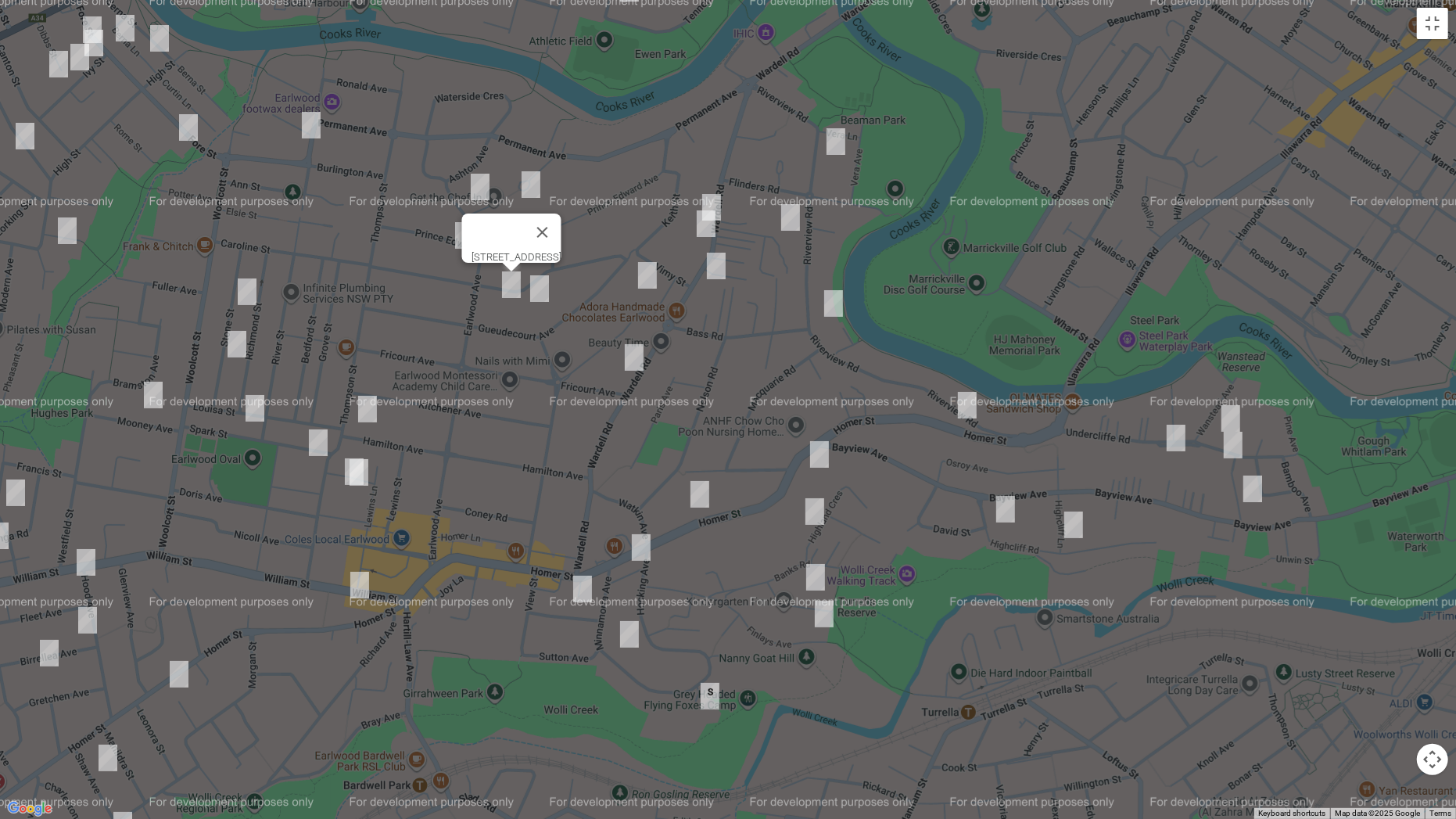
click at [543, 302] on img "20 Flers Avenue, EARLWOOD NSW 2206" at bounding box center [539, 289] width 31 height 39
click at [370, 398] on img "51 Hamilton Avenue, EARLWOOD NSW 2206" at bounding box center [368, 409] width 31 height 39
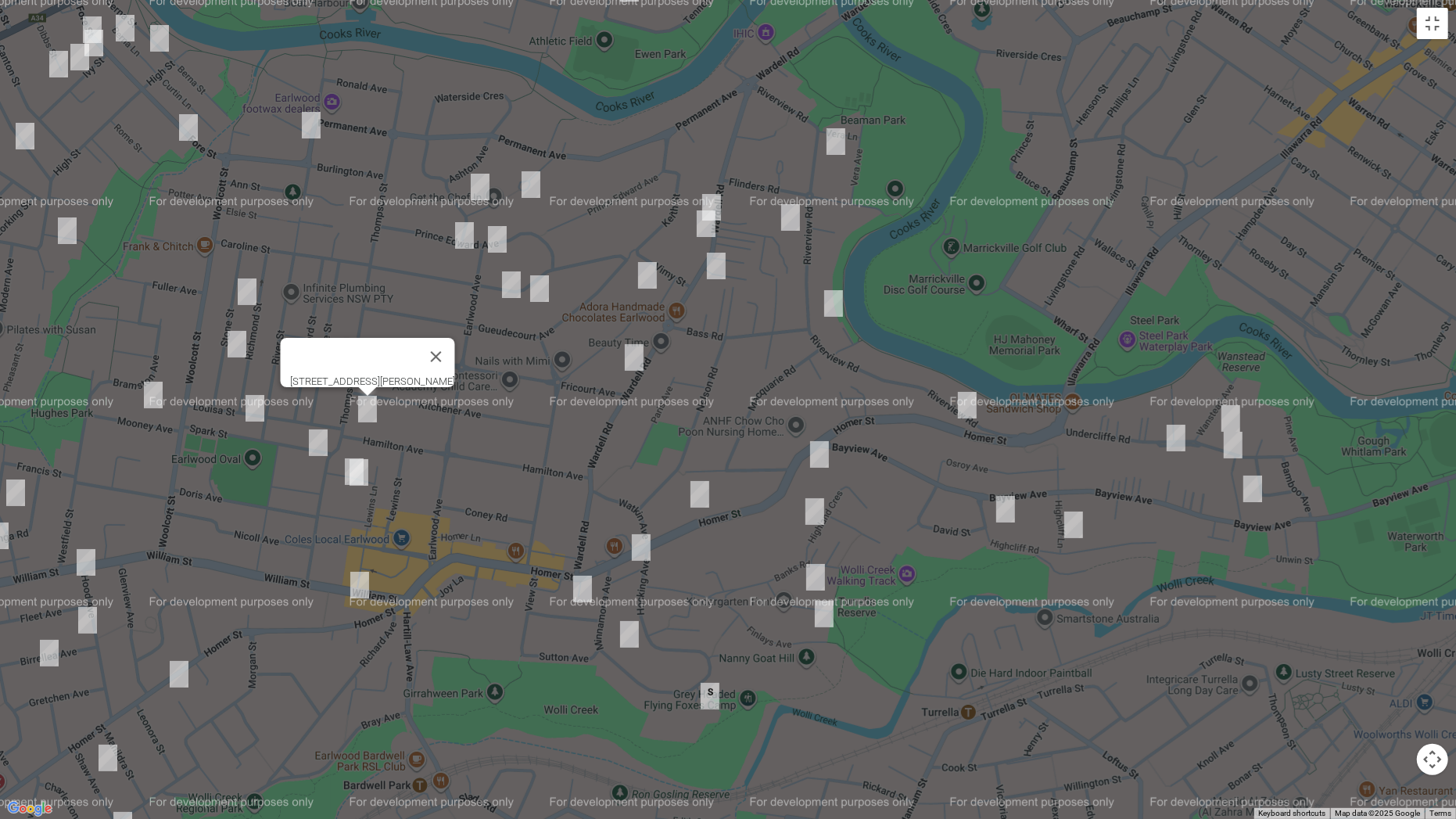
click at [311, 445] on img "6 Spark Street, EARLWOOD NSW 2206" at bounding box center [318, 443] width 31 height 39
click at [344, 473] on img "10 Lanark Avenue, EARLWOOD NSW 2206" at bounding box center [359, 472] width 31 height 39
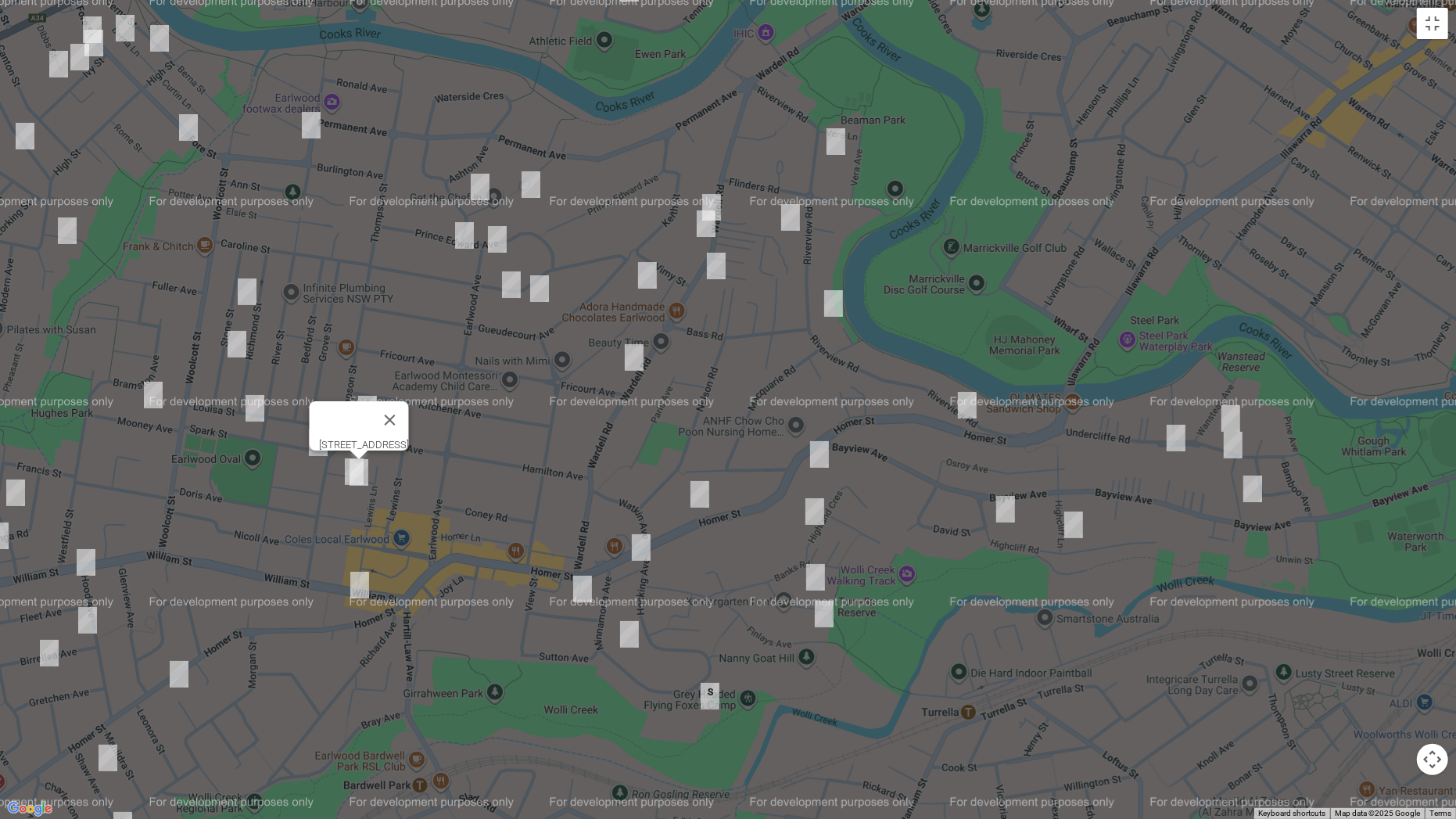
click at [357, 583] on img "18 William Street, EARLWOOD NSW 2206" at bounding box center [360, 585] width 31 height 39
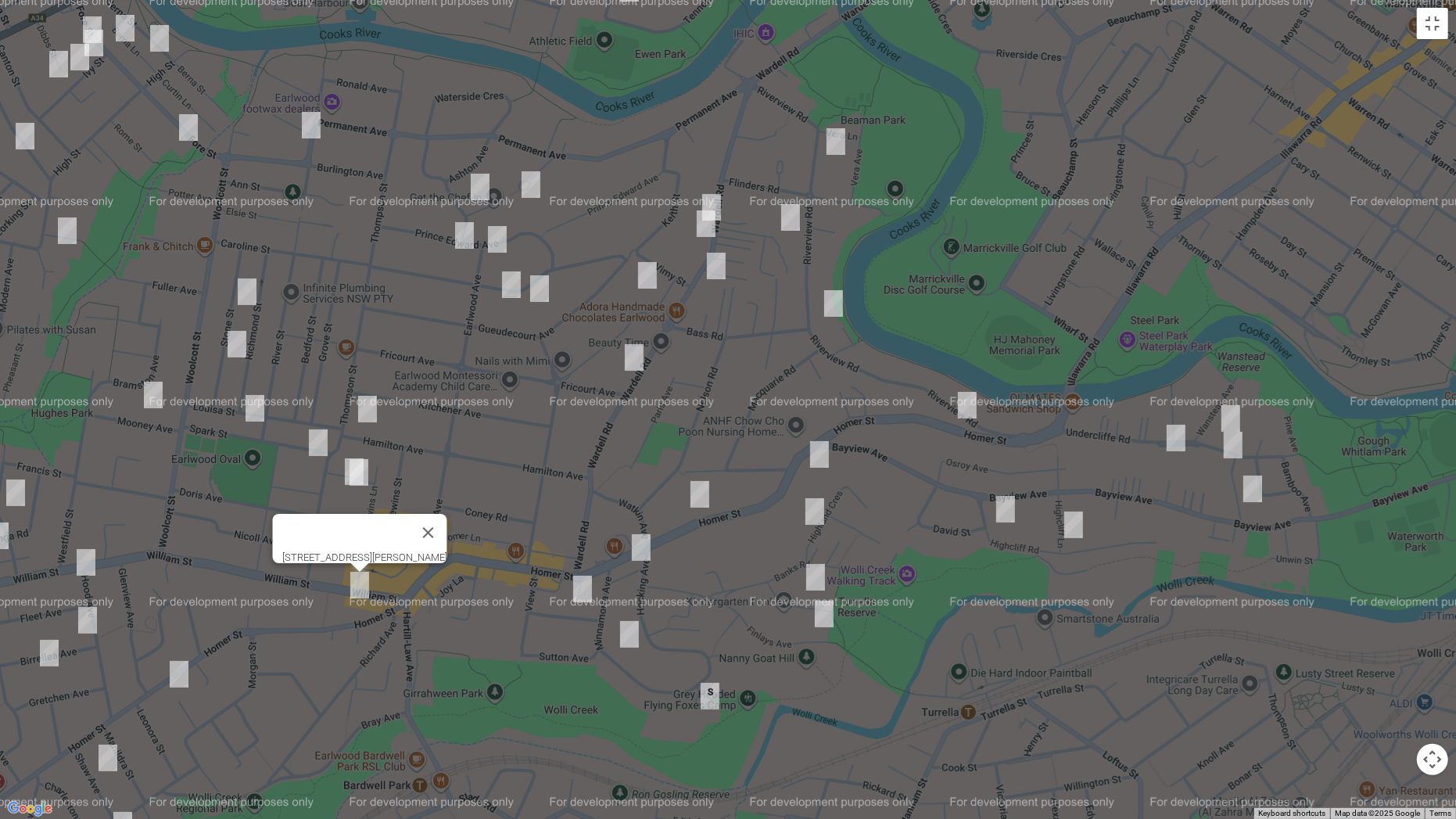
click at [242, 294] on img "24 Stone Street, EARLWOOD NSW 2206" at bounding box center [247, 291] width 31 height 39
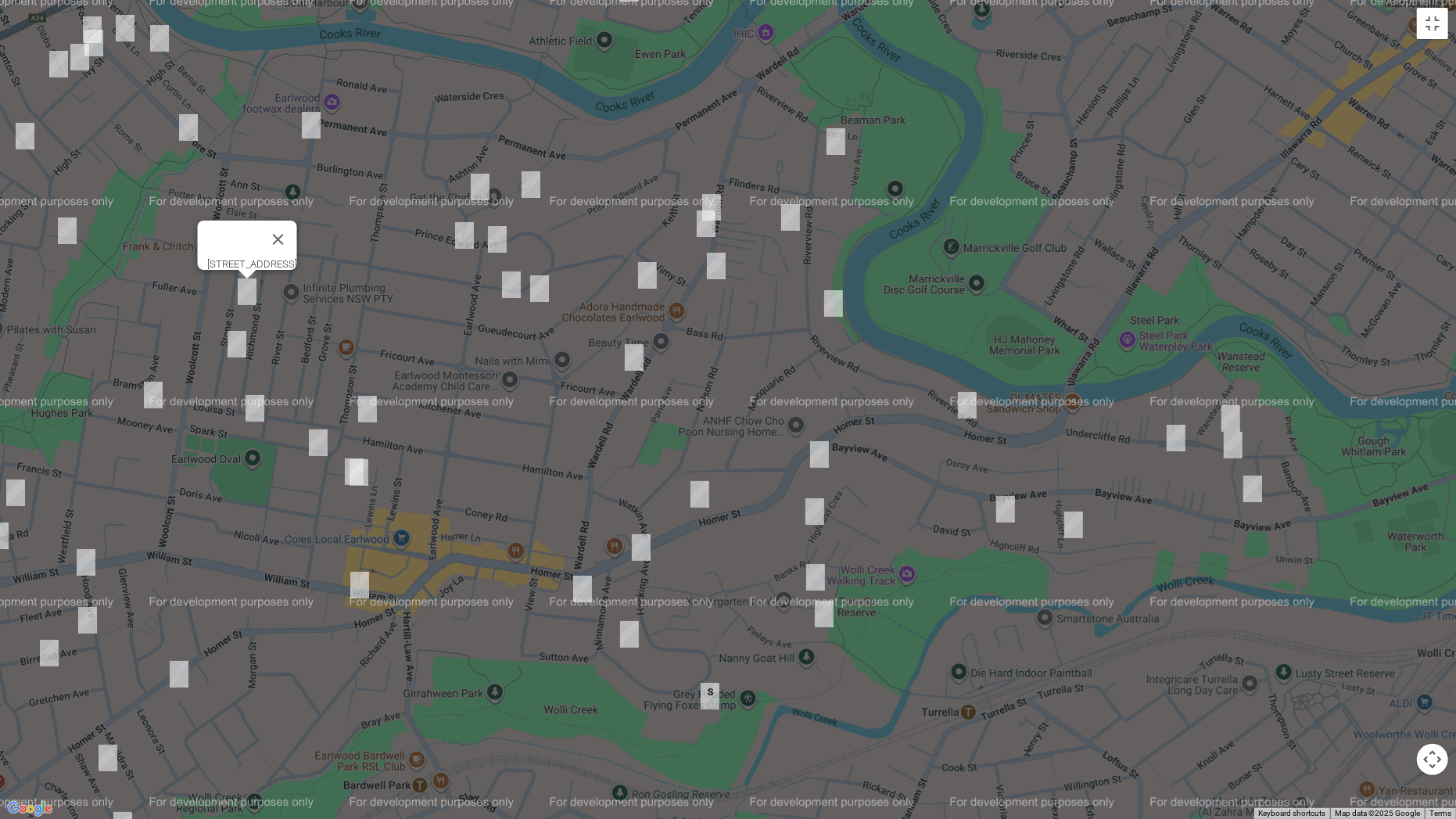
click at [231, 340] on img "52b Stone Street, EARLWOOD NSW 2206" at bounding box center [237, 344] width 31 height 39
click at [150, 402] on img "7 Mooney Avenue, EARLWOOD NSW 2206" at bounding box center [153, 395] width 31 height 39
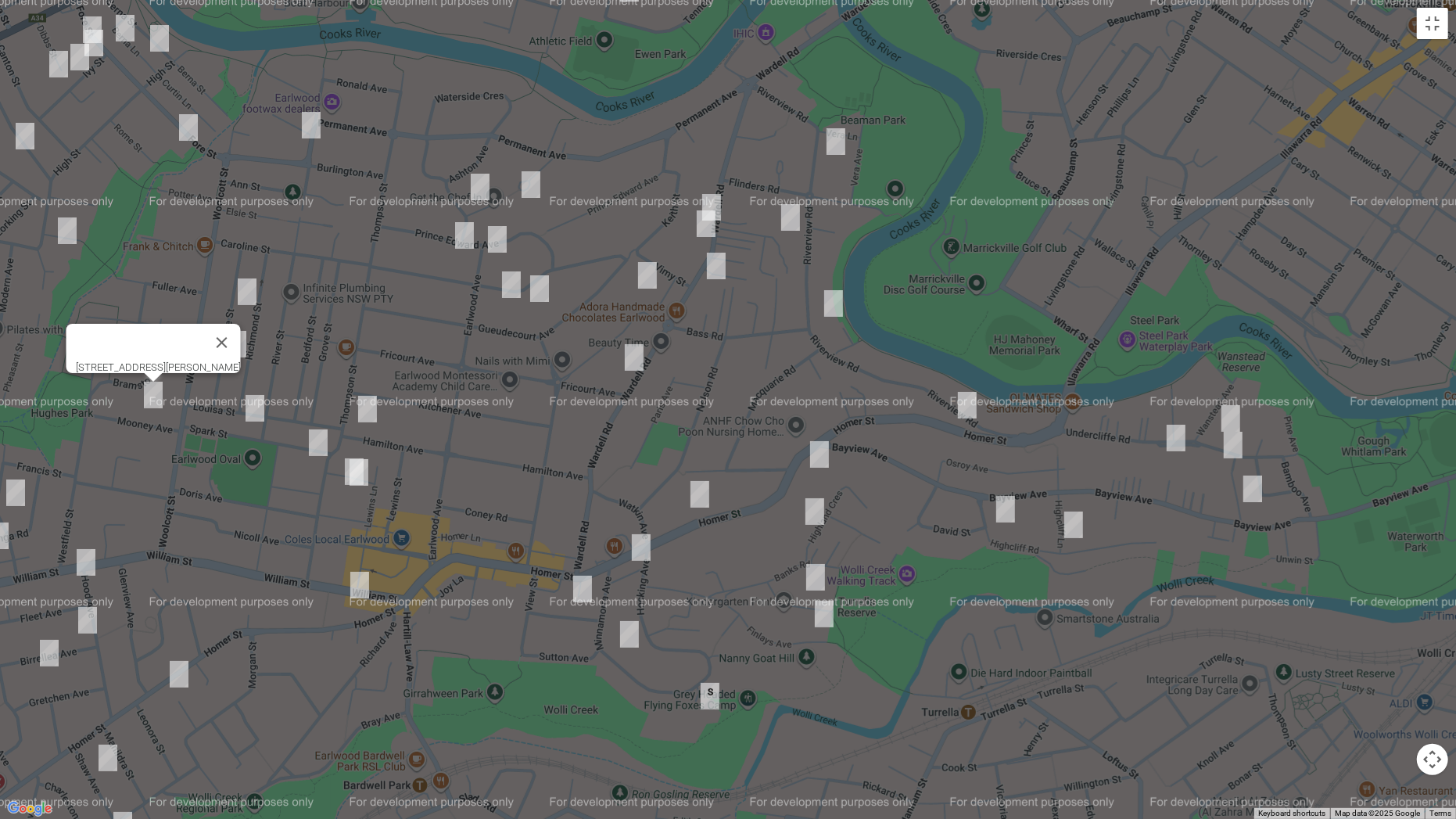
click at [258, 404] on img "21 Spark Street, EARLWOOD NSW 2206" at bounding box center [255, 408] width 31 height 39
click at [341, 474] on img "12 Lanark Avenue, EARLWOOD NSW 2206" at bounding box center [354, 471] width 31 height 39
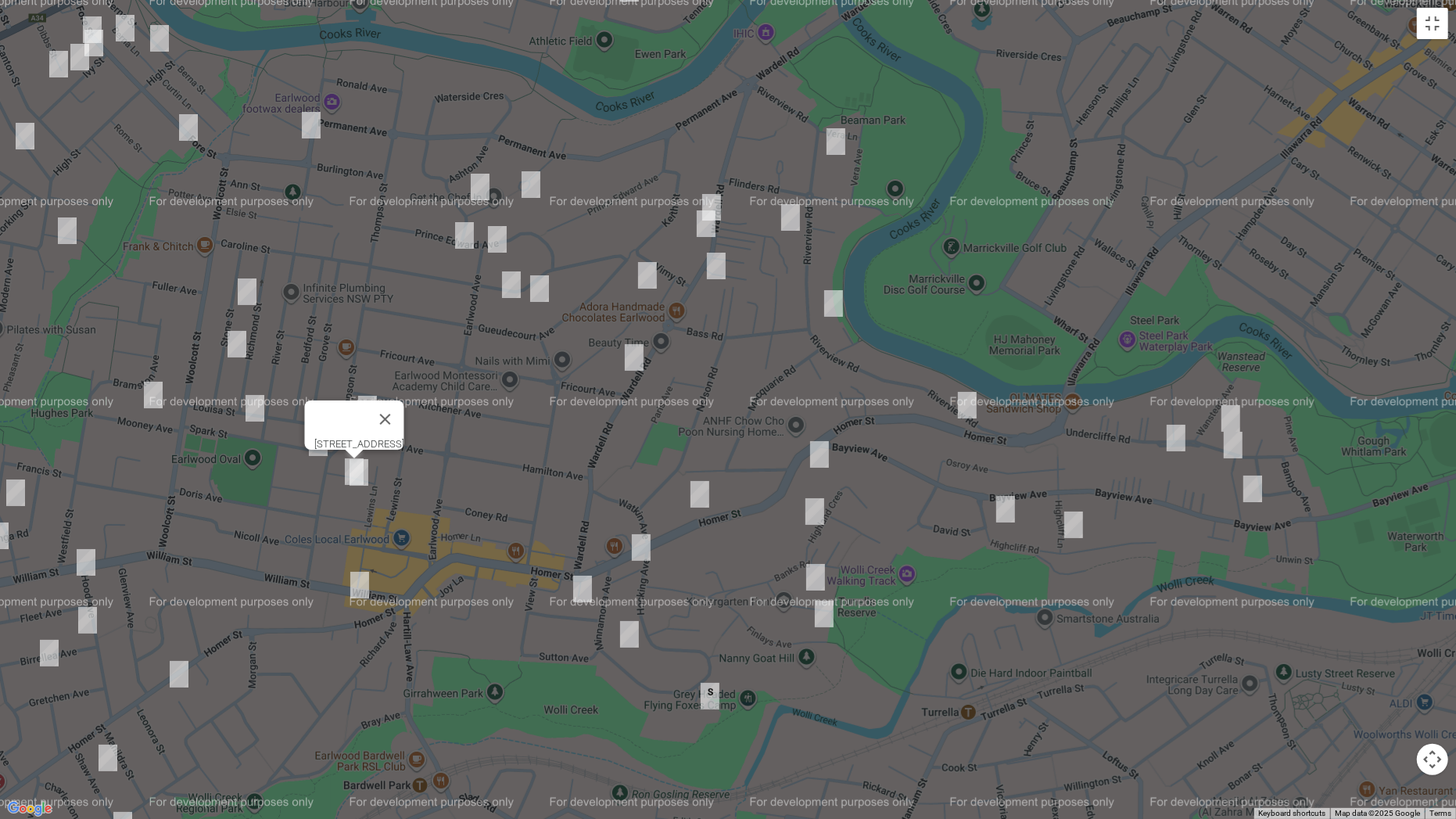
click at [183, 642] on img "468 Homer Street, EARLWOOD NSW 2206" at bounding box center [179, 674] width 31 height 39
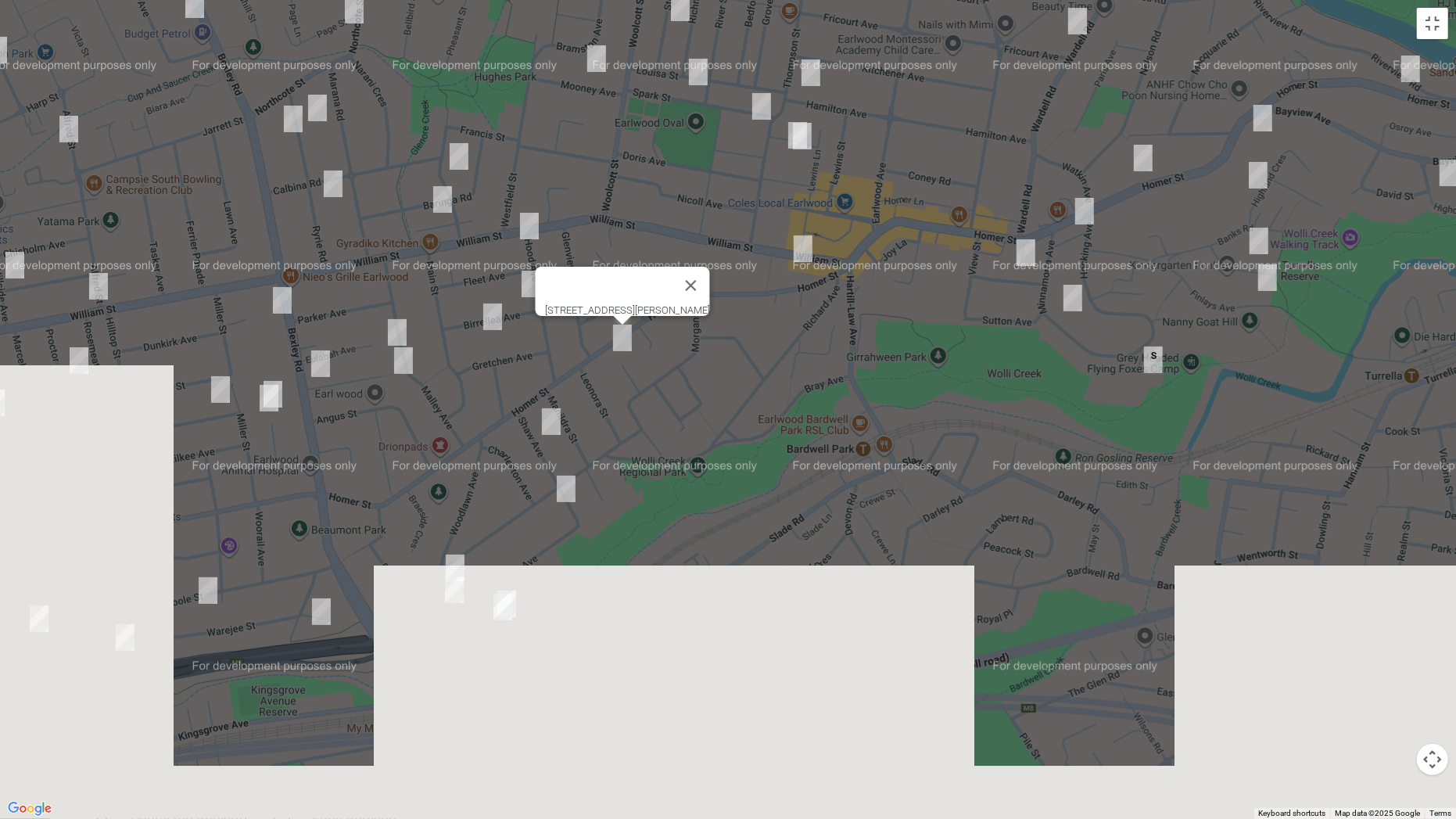
drag, startPoint x: 313, startPoint y: 573, endPoint x: 766, endPoint y: 231, distance: 567.6
click at [766, 231] on div "468 Homer Street, EARLWOOD NSW 2206" at bounding box center [728, 410] width 1456 height 819
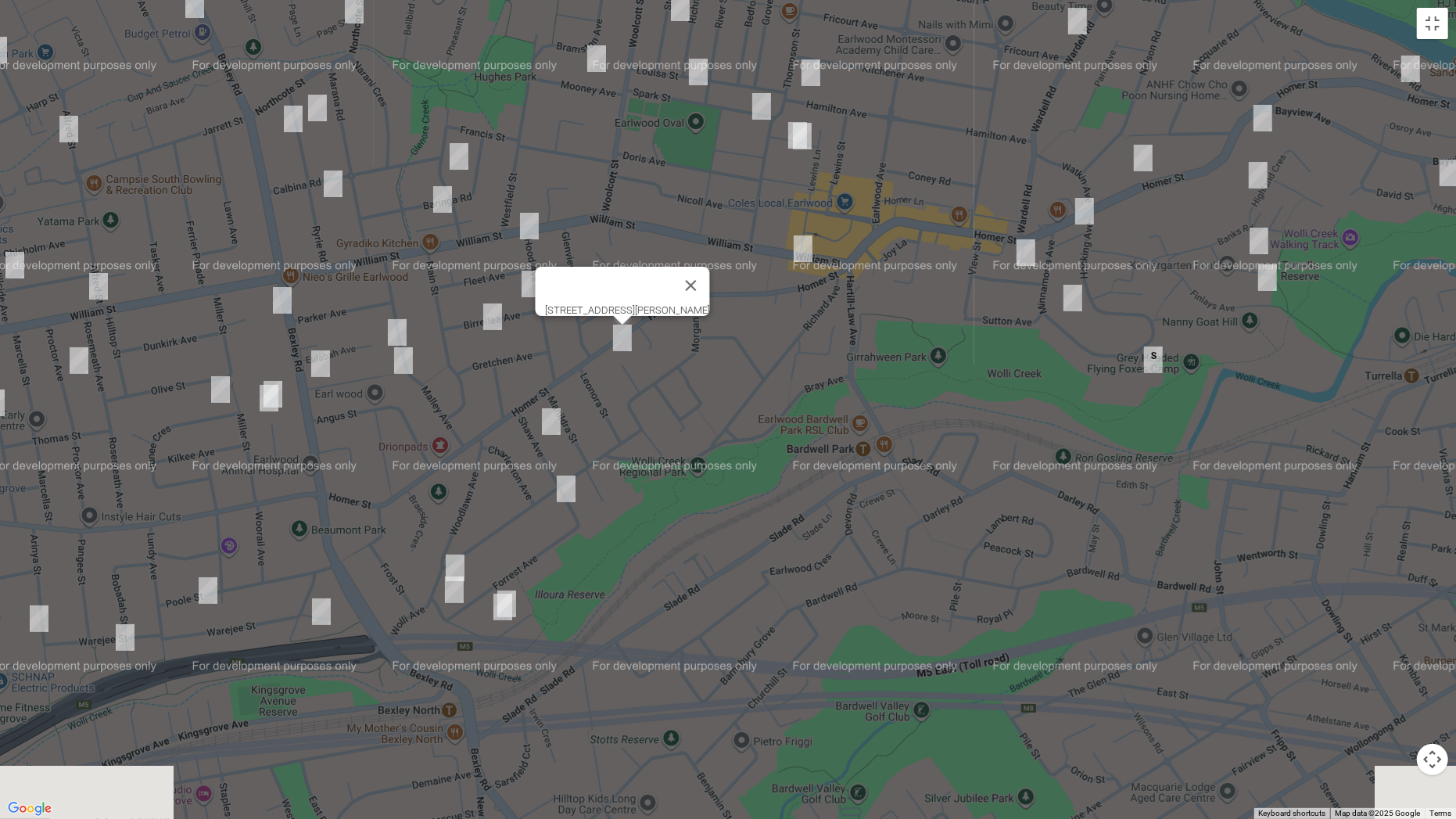
click at [554, 418] on img "10 Shaw Avenue, EARLWOOD NSW 2206" at bounding box center [551, 421] width 31 height 39
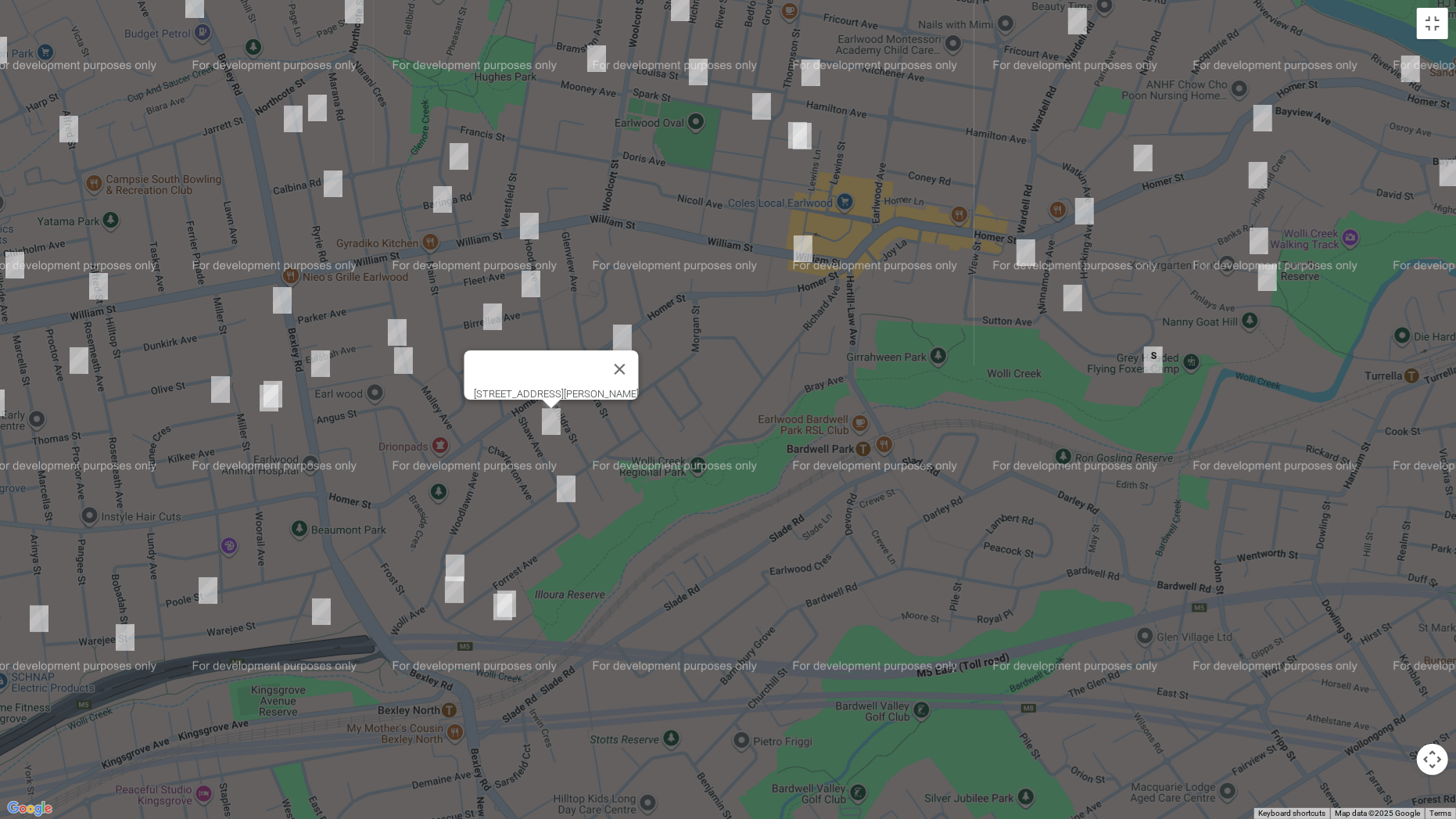
click at [562, 486] on img "31 Shaw Avenue, EARLWOOD NSW 2206" at bounding box center [566, 489] width 31 height 39
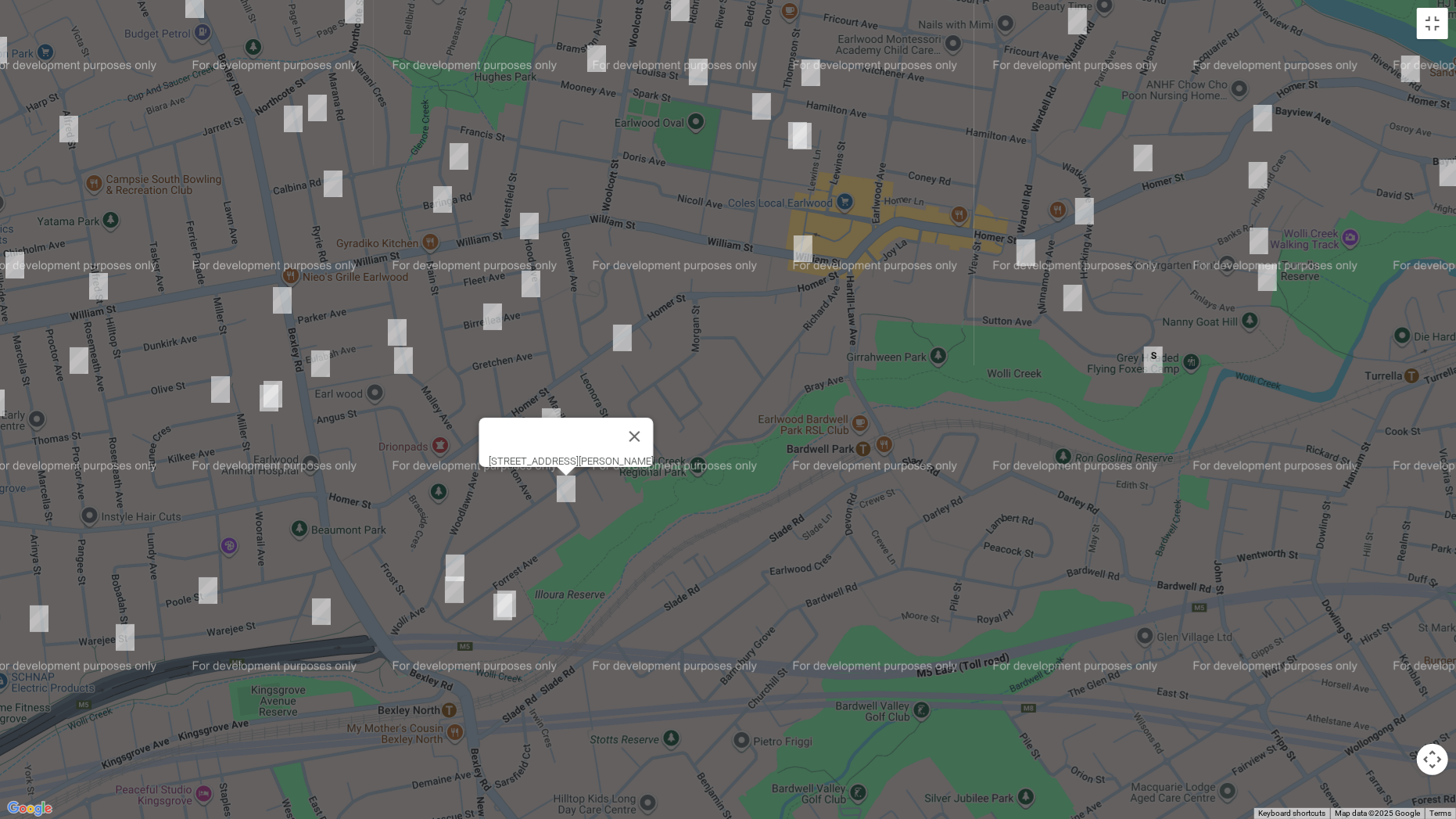
click at [458, 558] on img "76 Wolli Avenue, EARLWOOD NSW 2206" at bounding box center [455, 567] width 31 height 39
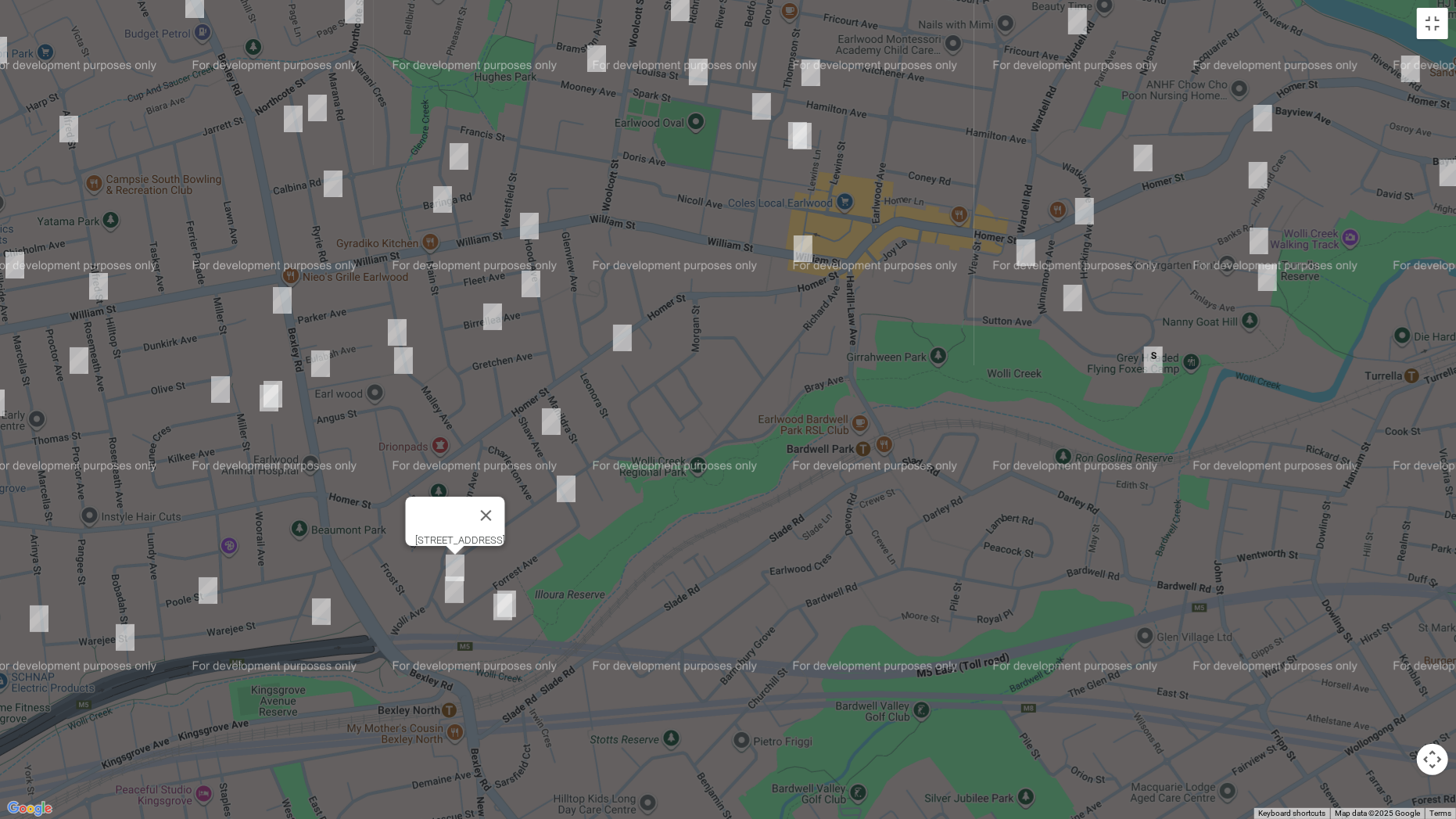
click at [518, 593] on img "8 Johnston Street, EARLWOOD NSW 2206" at bounding box center [506, 603] width 31 height 39
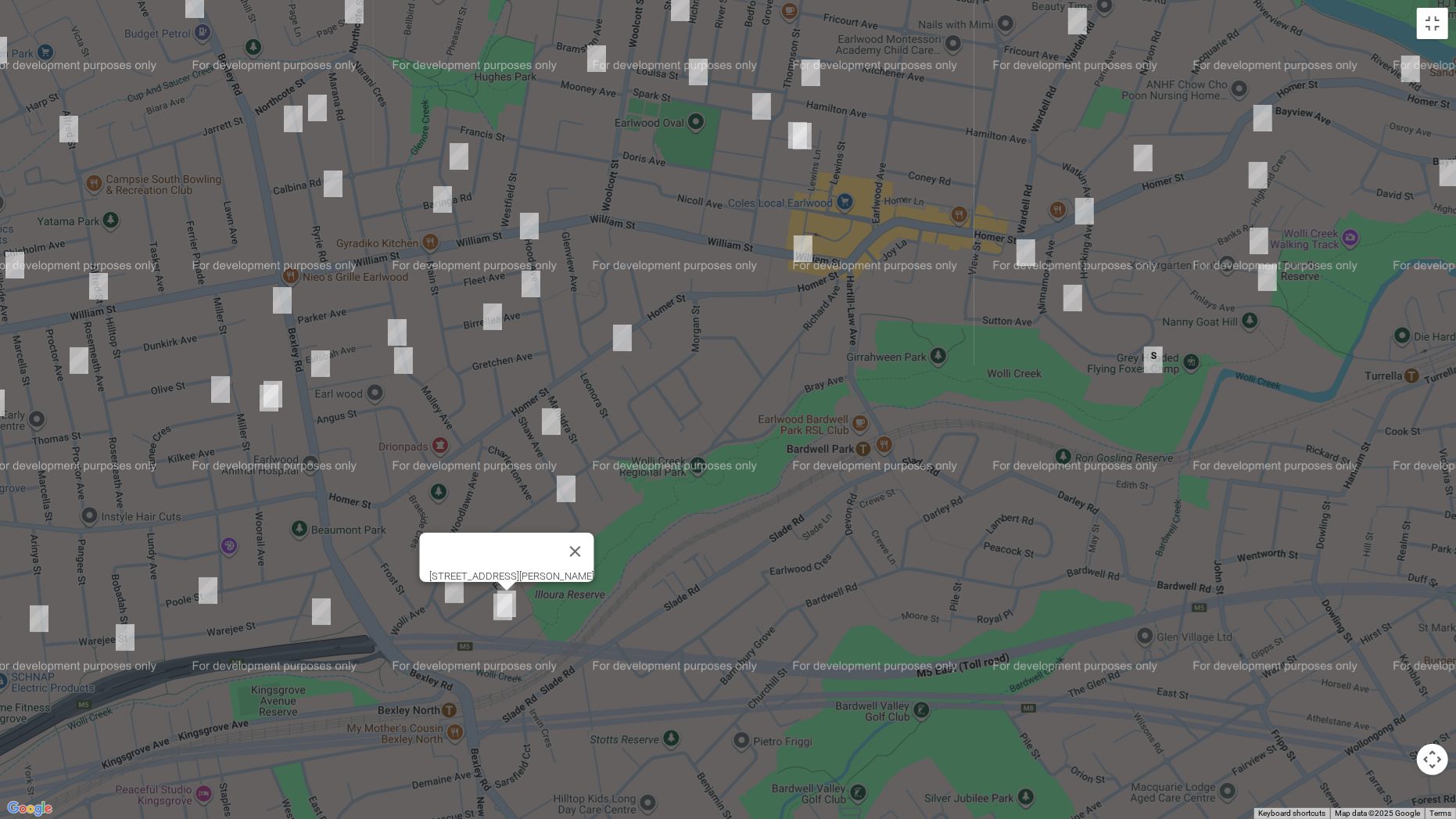
click at [501, 610] on img "6 Johnston Street, EARLWOOD NSW 2206" at bounding box center [503, 607] width 31 height 39
click at [451, 595] on img "57 Forrest Avenue, EARLWOOD NSW 2206" at bounding box center [455, 589] width 31 height 39
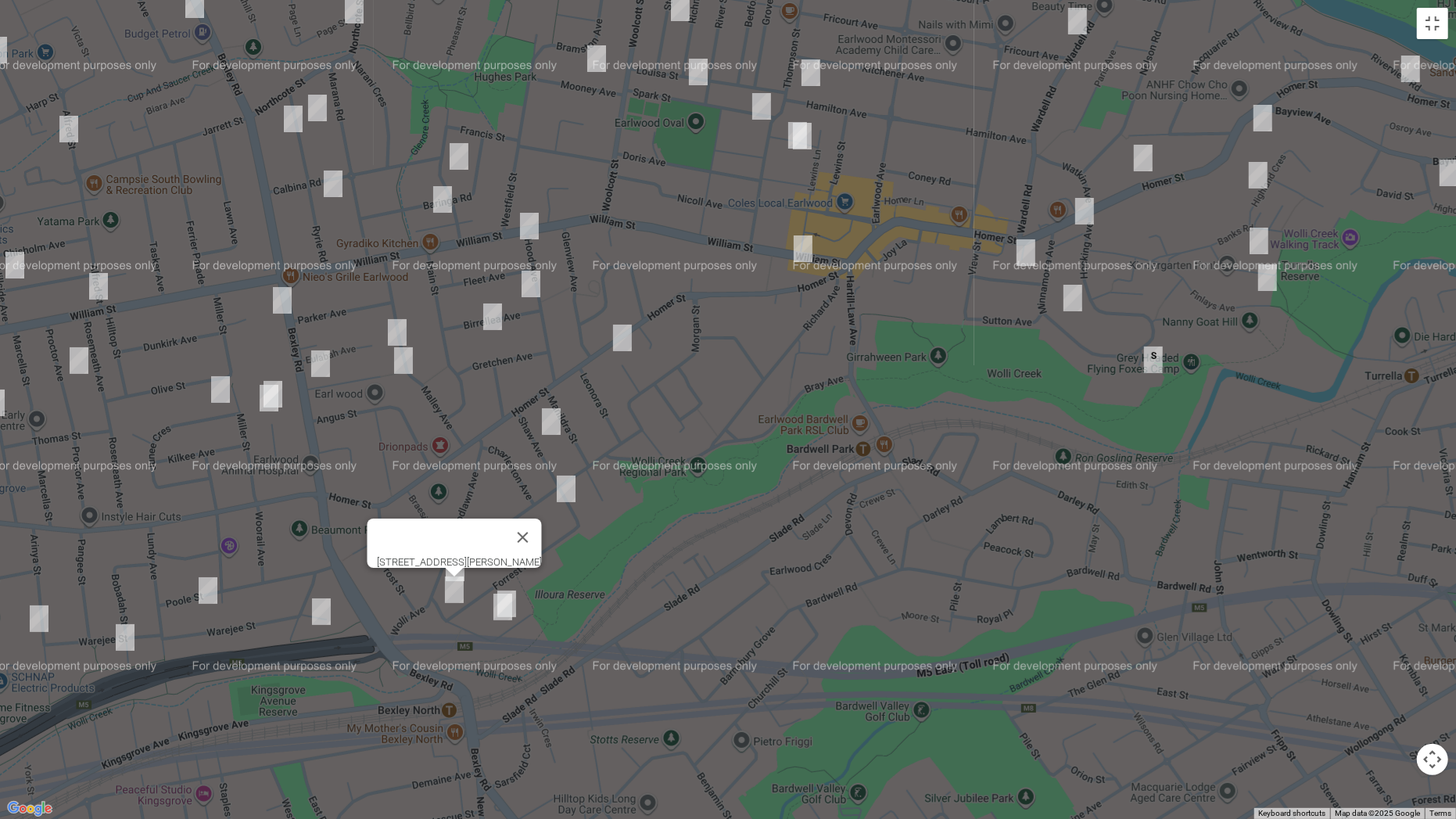
click at [316, 604] on img "1 Jones Avenue, KINGSGROVE NSW 2208" at bounding box center [322, 611] width 31 height 39
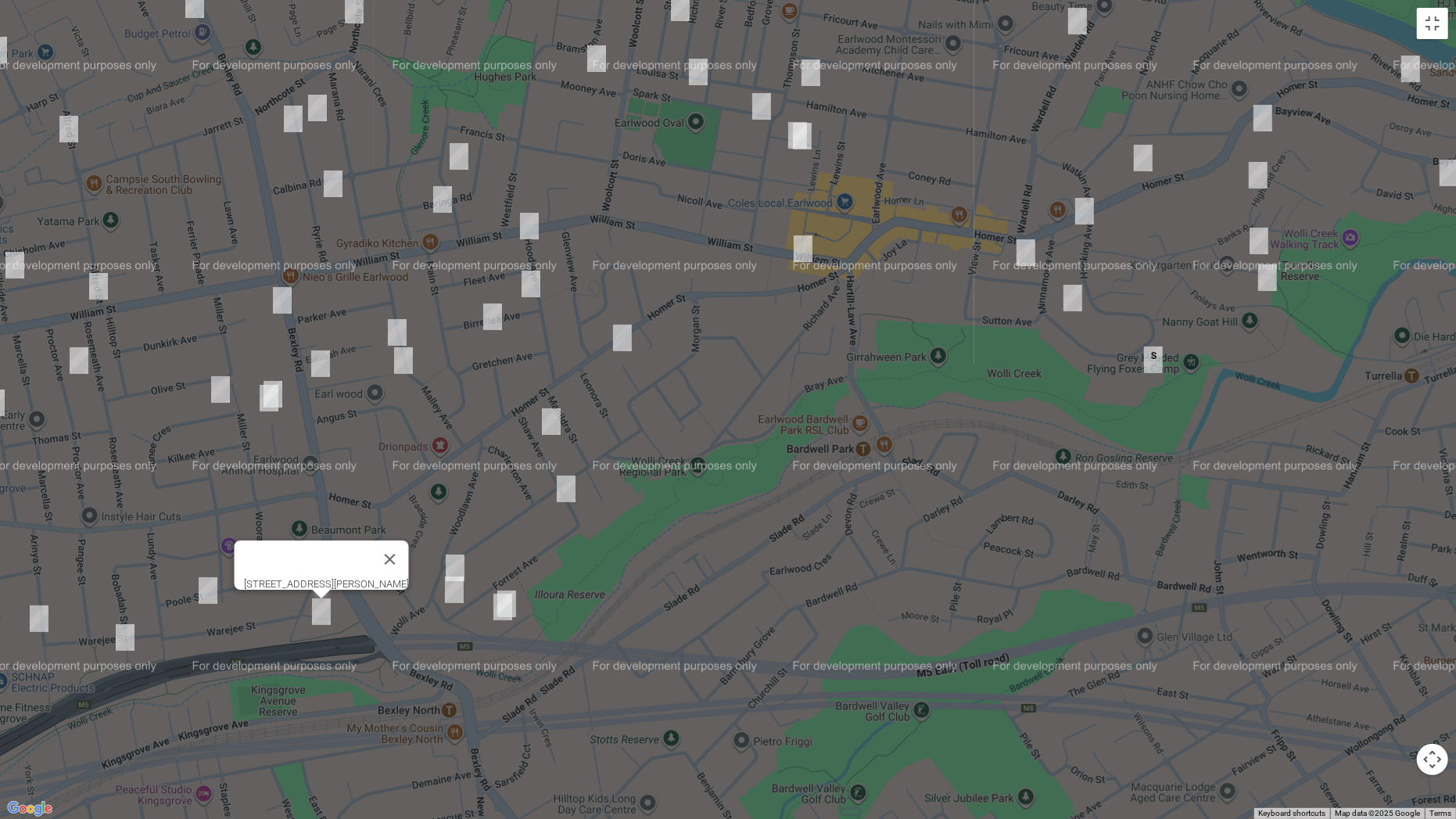
click at [204, 597] on img "12 Poole Street, KINGSGROVE NSW 2208" at bounding box center [208, 590] width 31 height 39
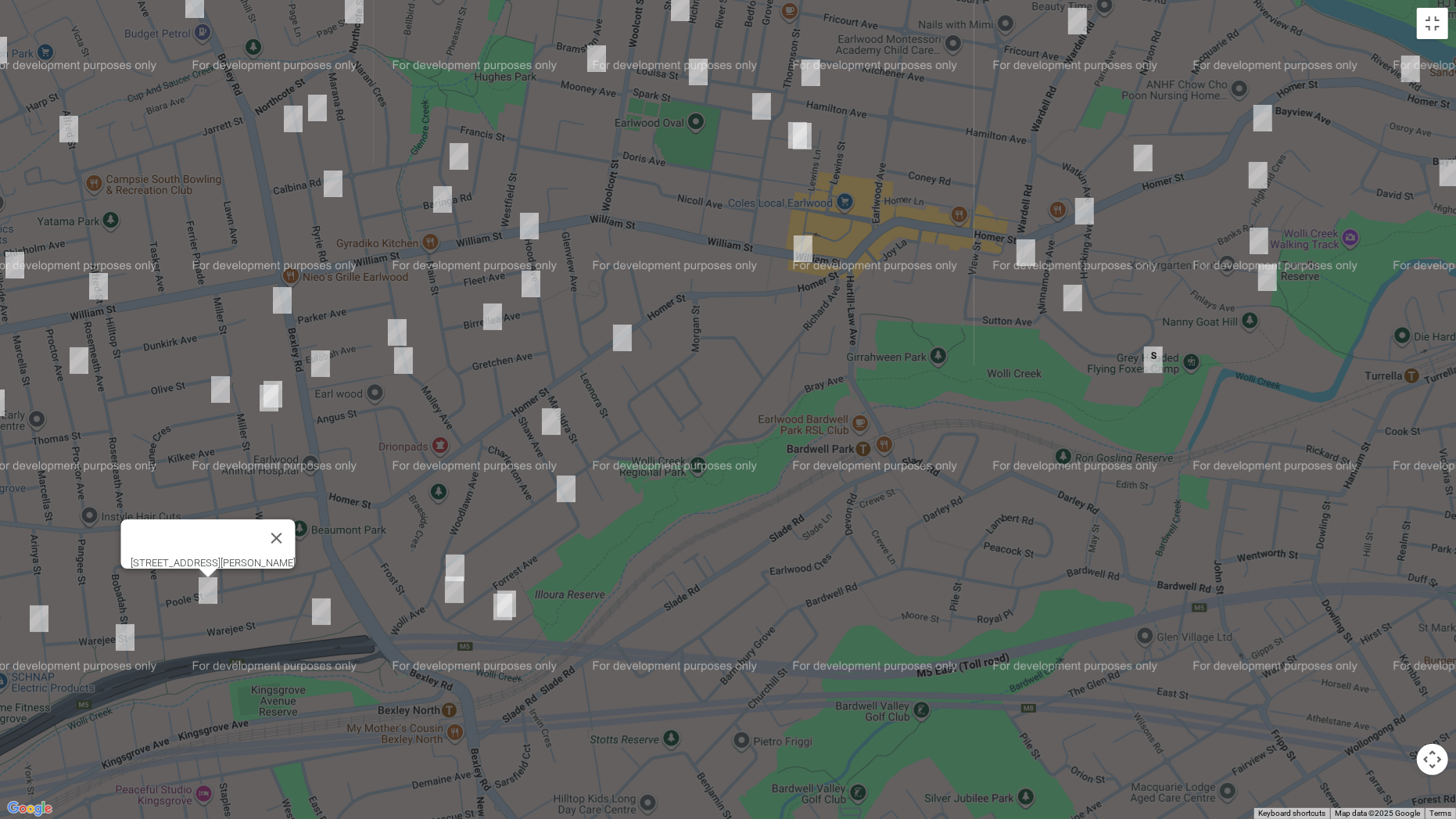
click at [42, 623] on img "33 Arinya Street, KINGSGROVE NSW 2208" at bounding box center [39, 618] width 31 height 39
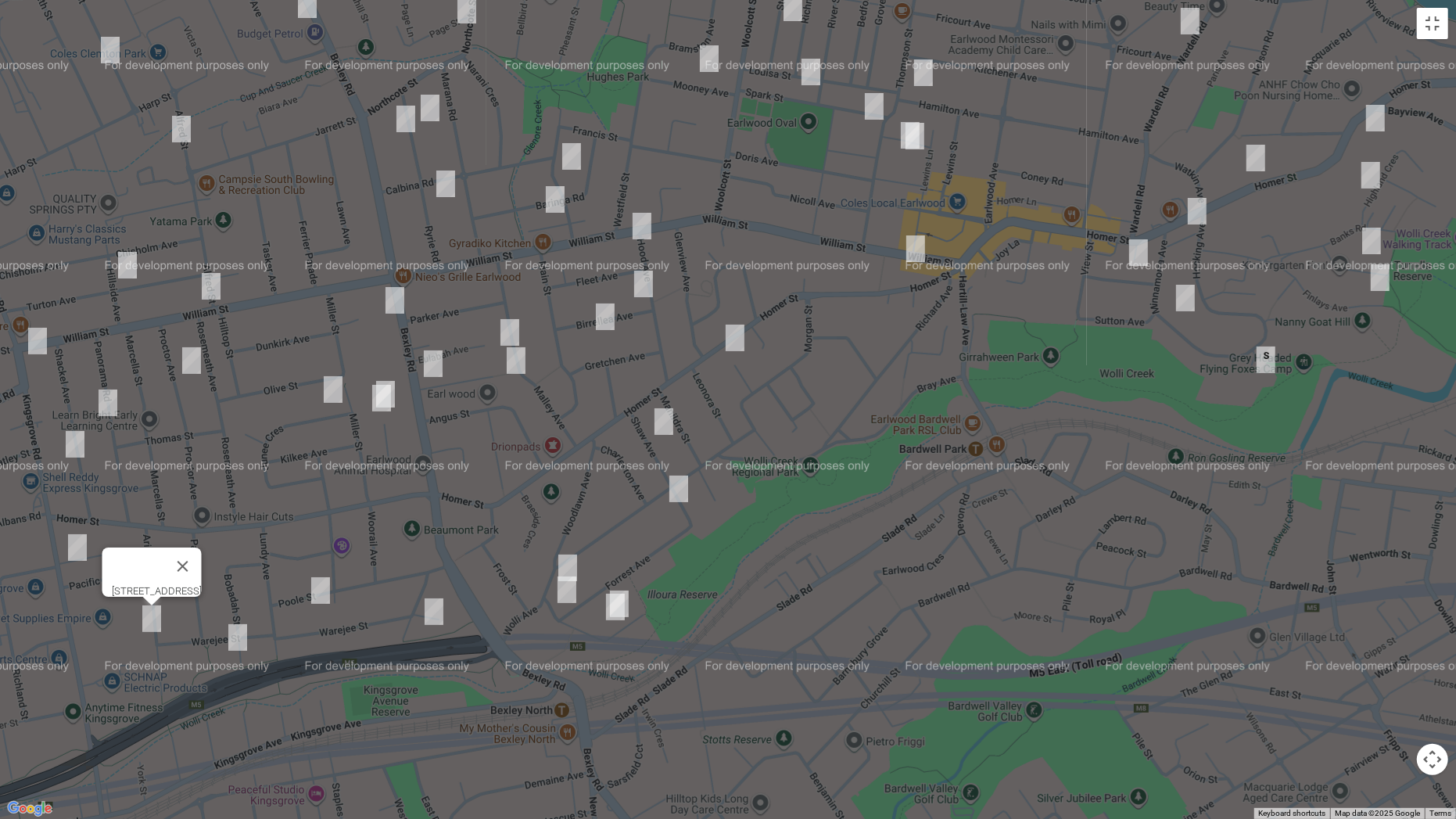
click at [249, 642] on img "39 Bobadah Street, KINGSGROVE NSW 2208" at bounding box center [238, 637] width 31 height 39
click at [632, 225] on img "116 William Street, EARLWOOD NSW 2206" at bounding box center [642, 226] width 31 height 39
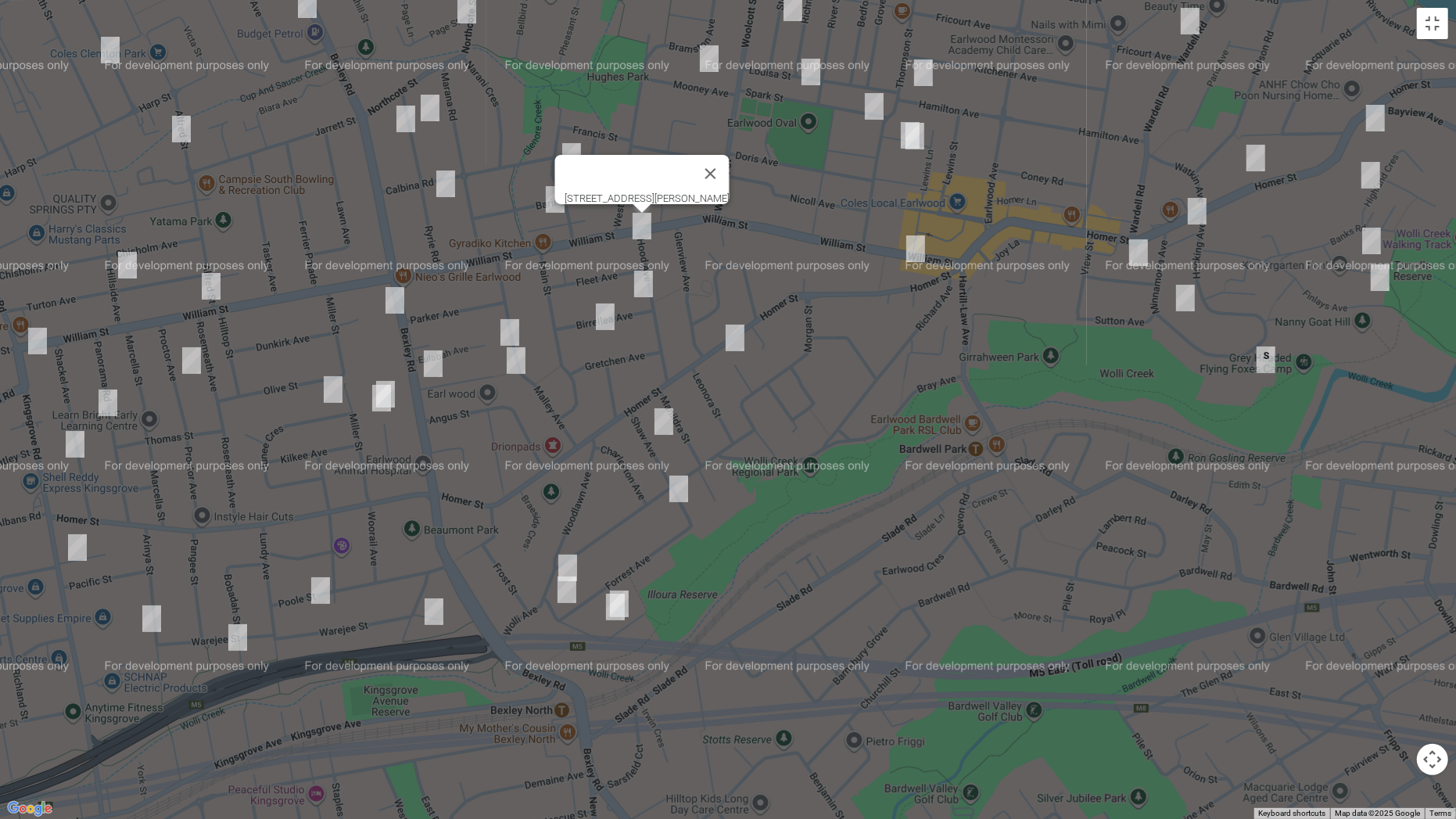
click at [635, 263] on div "116 William Street, EARLWOOD NSW 2206" at bounding box center [728, 410] width 1456 height 819
click at [641, 275] on img "5 Birrellea Avenue, EARLWOOD NSW 2206" at bounding box center [644, 284] width 31 height 39
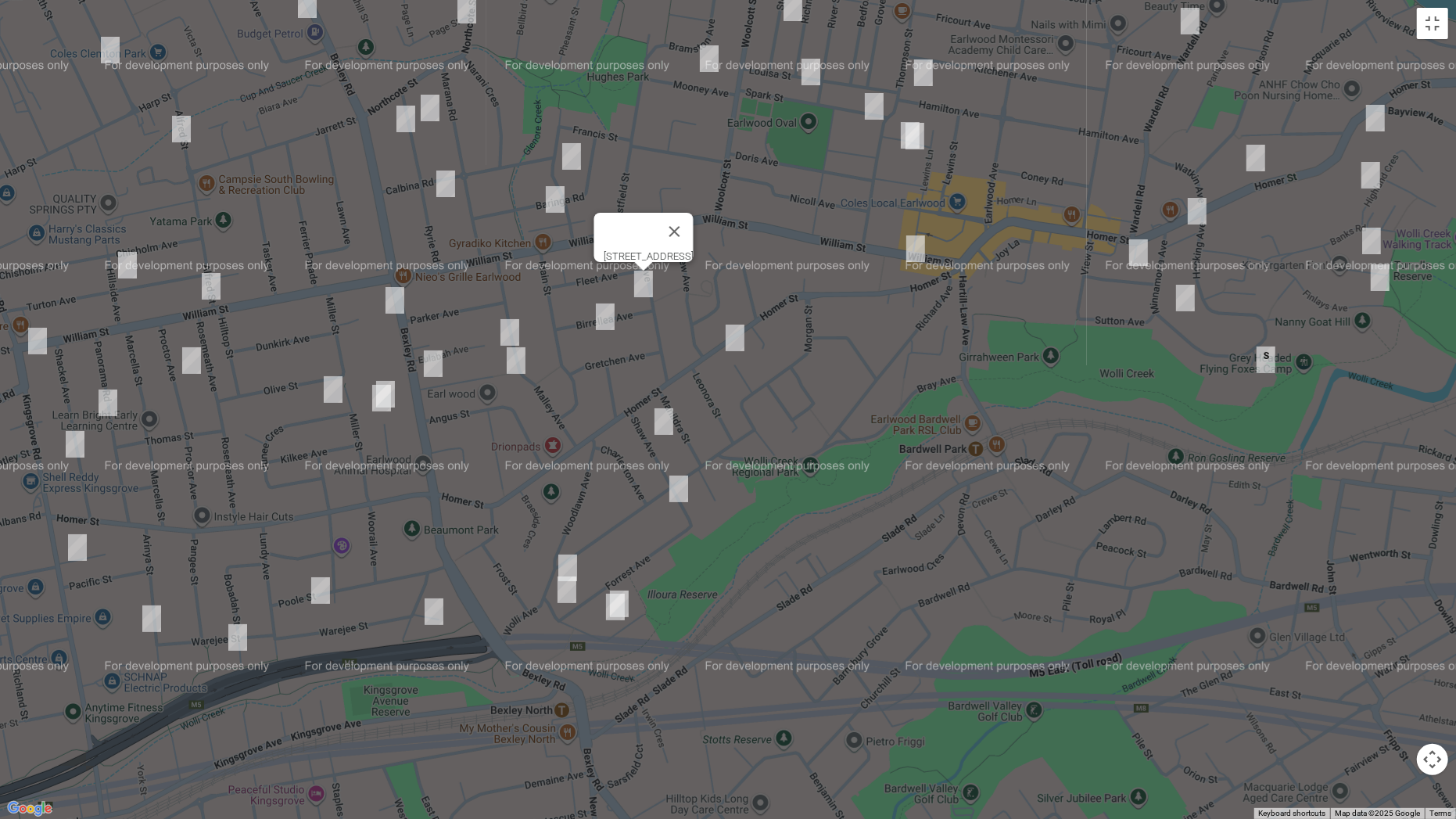
click at [602, 325] on img "22 Birrellea Avenue, EARLWOOD NSW 2206" at bounding box center [605, 316] width 31 height 39
click at [575, 151] on img "11 Warburton Parade, EARLWOOD NSW 2206" at bounding box center [572, 156] width 31 height 39
click at [554, 201] on img "18 Baringa Road, EARLWOOD NSW 2206" at bounding box center [555, 199] width 31 height 39
click at [508, 325] on img "42 Malley Avenue, EARLWOOD NSW 2206" at bounding box center [510, 332] width 31 height 39
click at [516, 364] on img "32 Malley Avenue, EARLWOOD NSW 2206" at bounding box center [516, 361] width 31 height 39
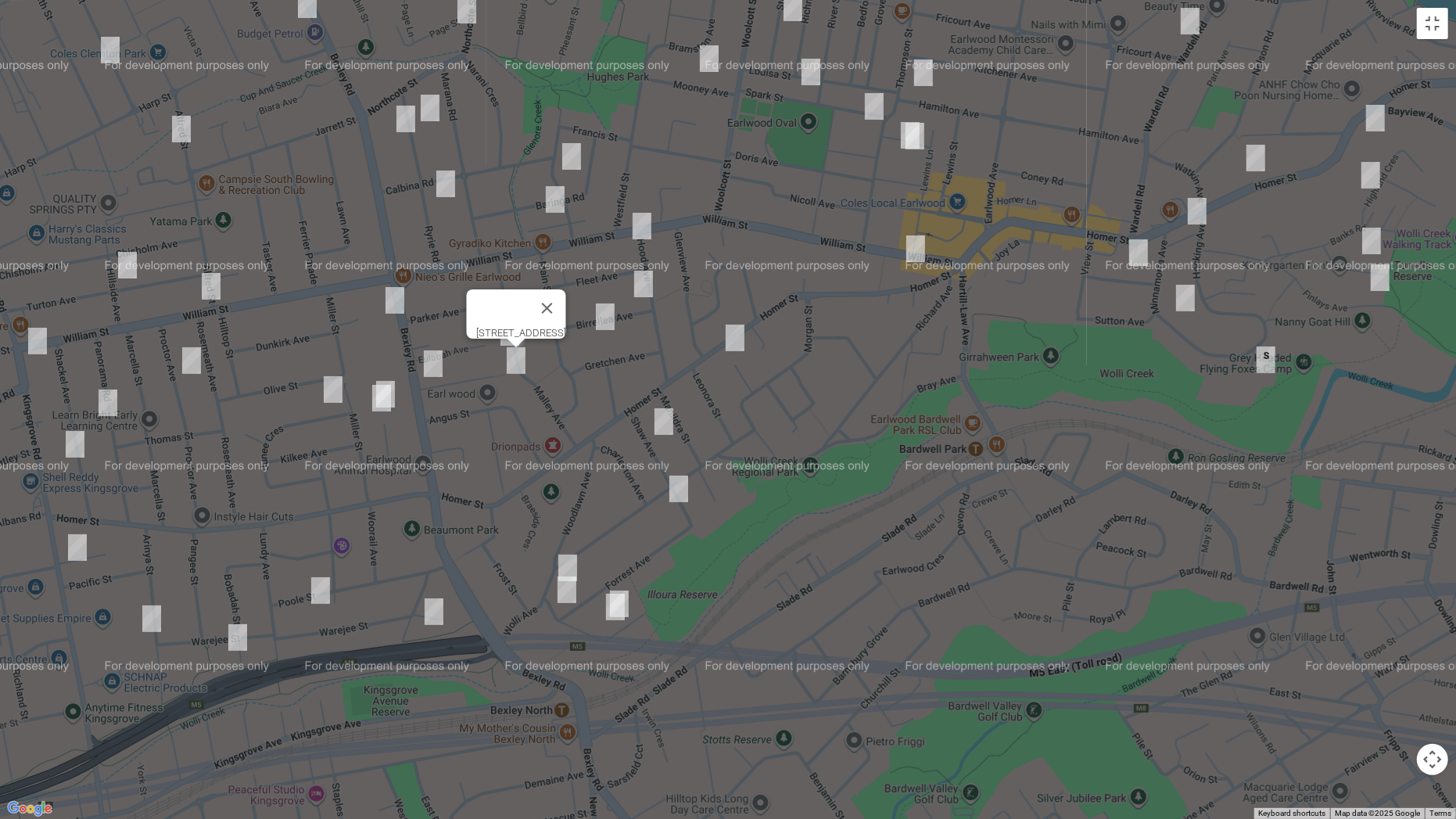
click at [393, 301] on img "165A Bexley Road, KINGSGROVE NSW 2208" at bounding box center [395, 300] width 31 height 39
click at [438, 362] on img "176 Bexley Road, EARLWOOD NSW 2206" at bounding box center [433, 363] width 31 height 39
click at [397, 380] on img "14 Rainbow Crescent, KINGSGROVE NSW 2208" at bounding box center [382, 398] width 31 height 39
click at [334, 393] on img "5 Junee Crescent, KINGSGROVE NSW 2208" at bounding box center [333, 389] width 31 height 39
click at [448, 184] on img "36A Ryrie Road, EARLWOOD NSW 2206" at bounding box center [445, 184] width 31 height 39
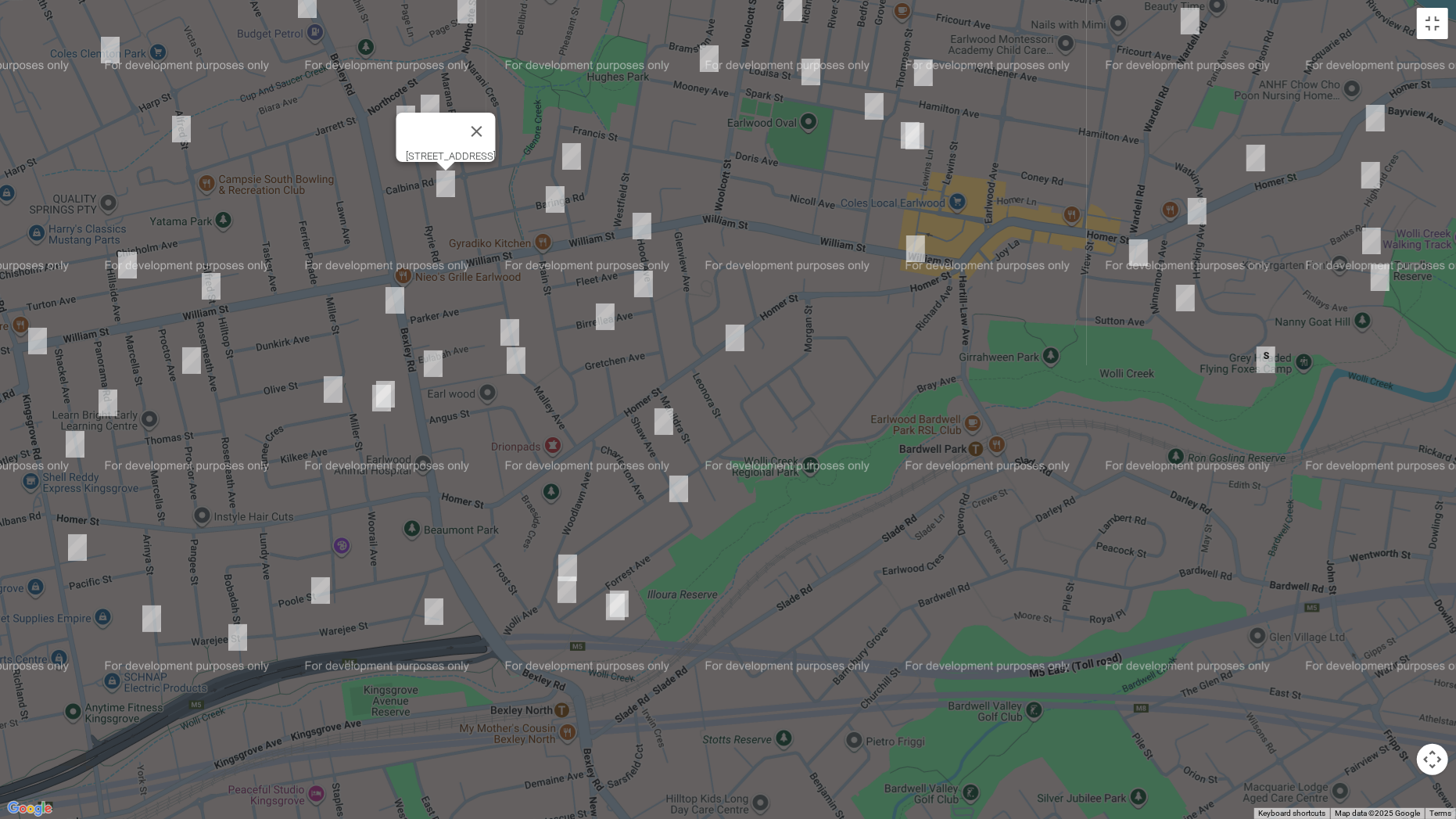
click at [400, 387] on img "16 Rainbow Crescent, KINGSGROVE NSW 2208" at bounding box center [385, 394] width 31 height 39
click at [431, 107] on img "14 Ryrie Road, EARLWOOD NSW 2206" at bounding box center [430, 108] width 31 height 39
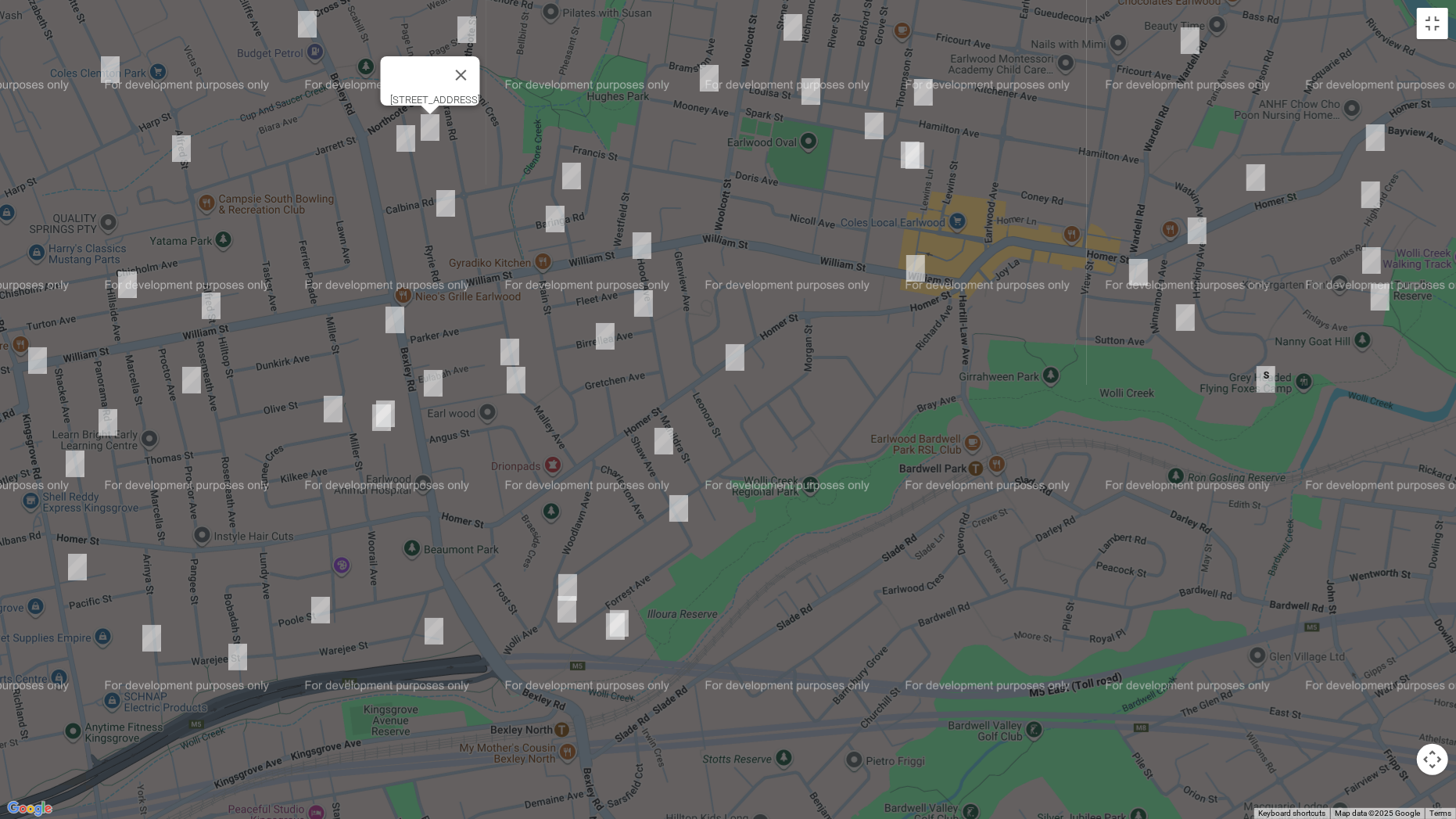
click at [399, 131] on img "11 Ryrie Road, EARLWOOD NSW 2206" at bounding box center [406, 138] width 31 height 39
click at [468, 29] on img "83 Northcote Street, CANTERBURY NSW 2193" at bounding box center [467, 30] width 31 height 39
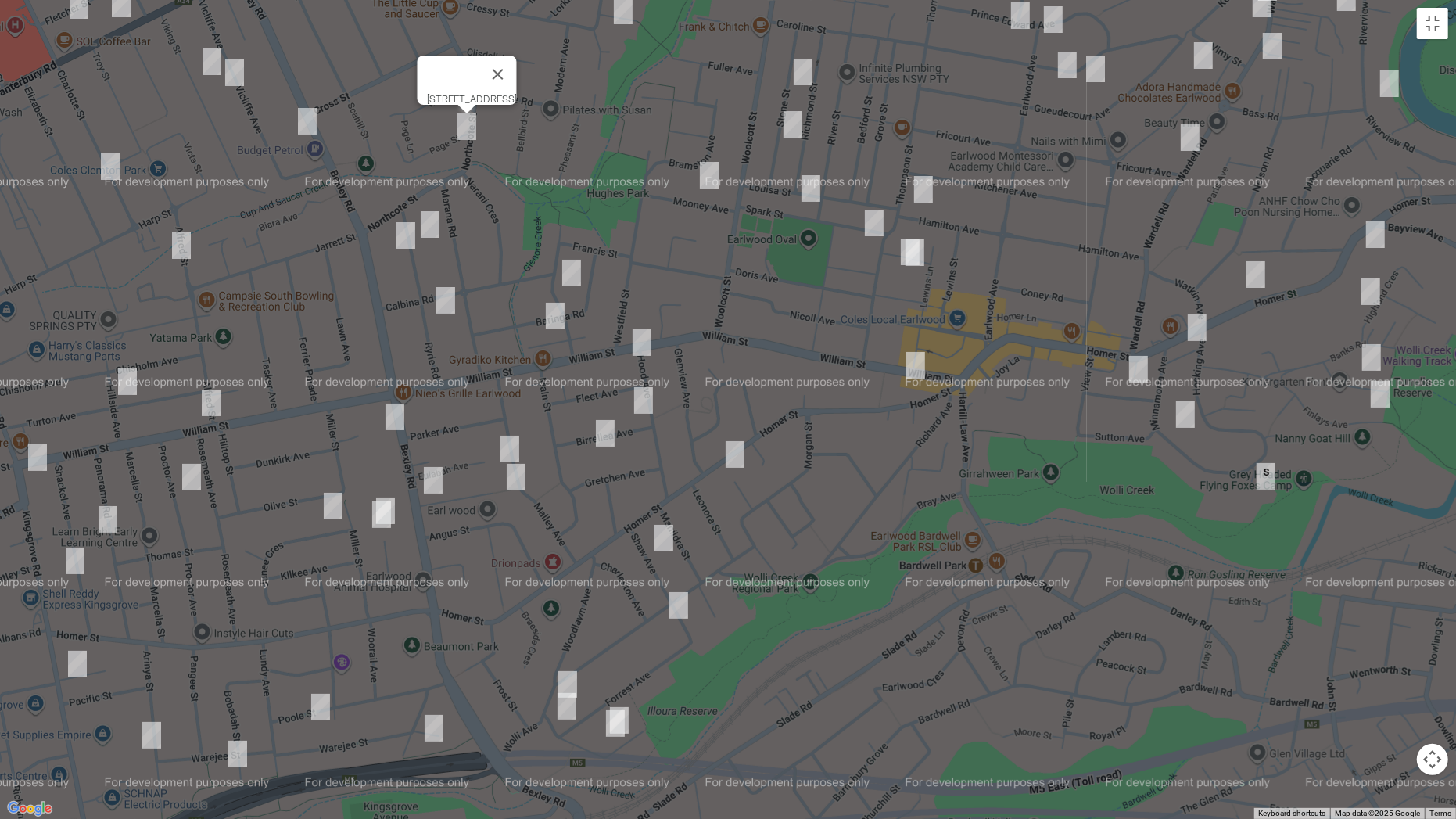
click at [311, 115] on img "55 Bexley Road, CAMPSIE NSW 2194" at bounding box center [307, 121] width 31 height 39
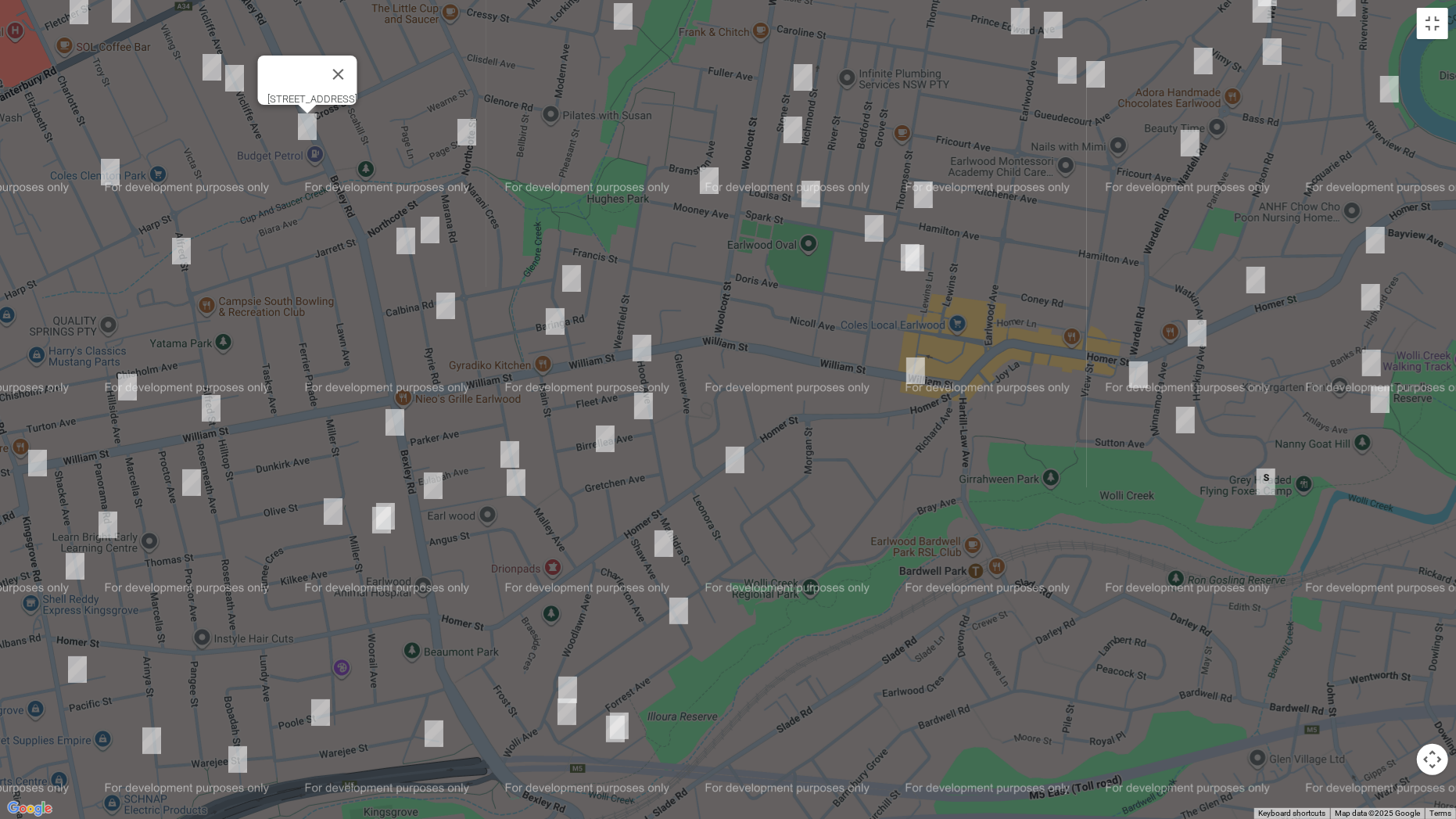
click at [112, 171] on img "77A Charlotte Street, CAMPSIE NSW 2194" at bounding box center [111, 172] width 31 height 39
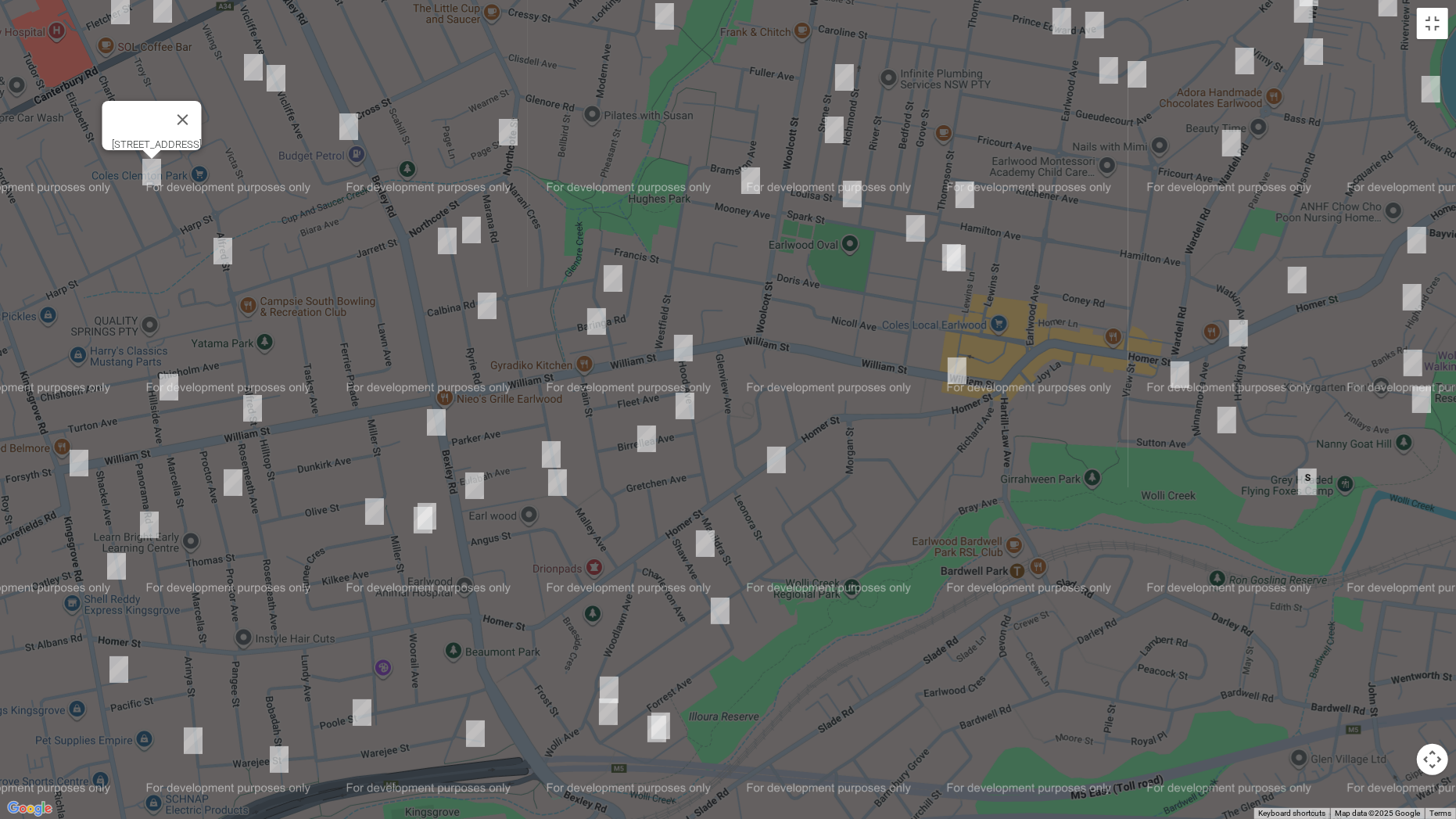
click at [246, 67] on img "30 Viking Street, CAMPSIE NSW 2194" at bounding box center [254, 67] width 31 height 39
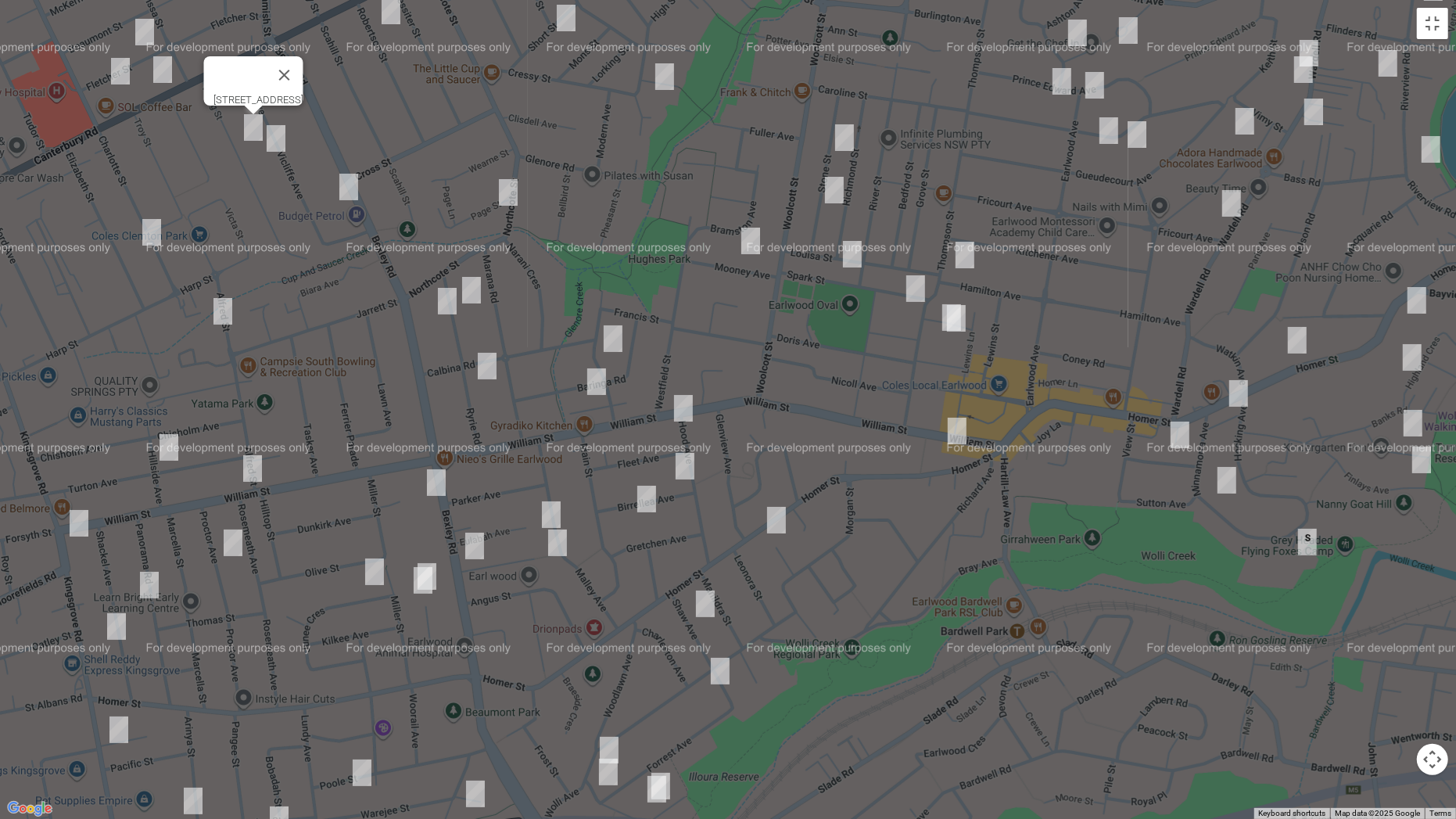
click at [275, 140] on img "39 Vicliffe Avenue, CAMPSIE NSW 2194" at bounding box center [276, 138] width 31 height 39
click at [143, 30] on img "2/25 Fletcher Street, CAMPSIE NSW 2194" at bounding box center [145, 32] width 31 height 39
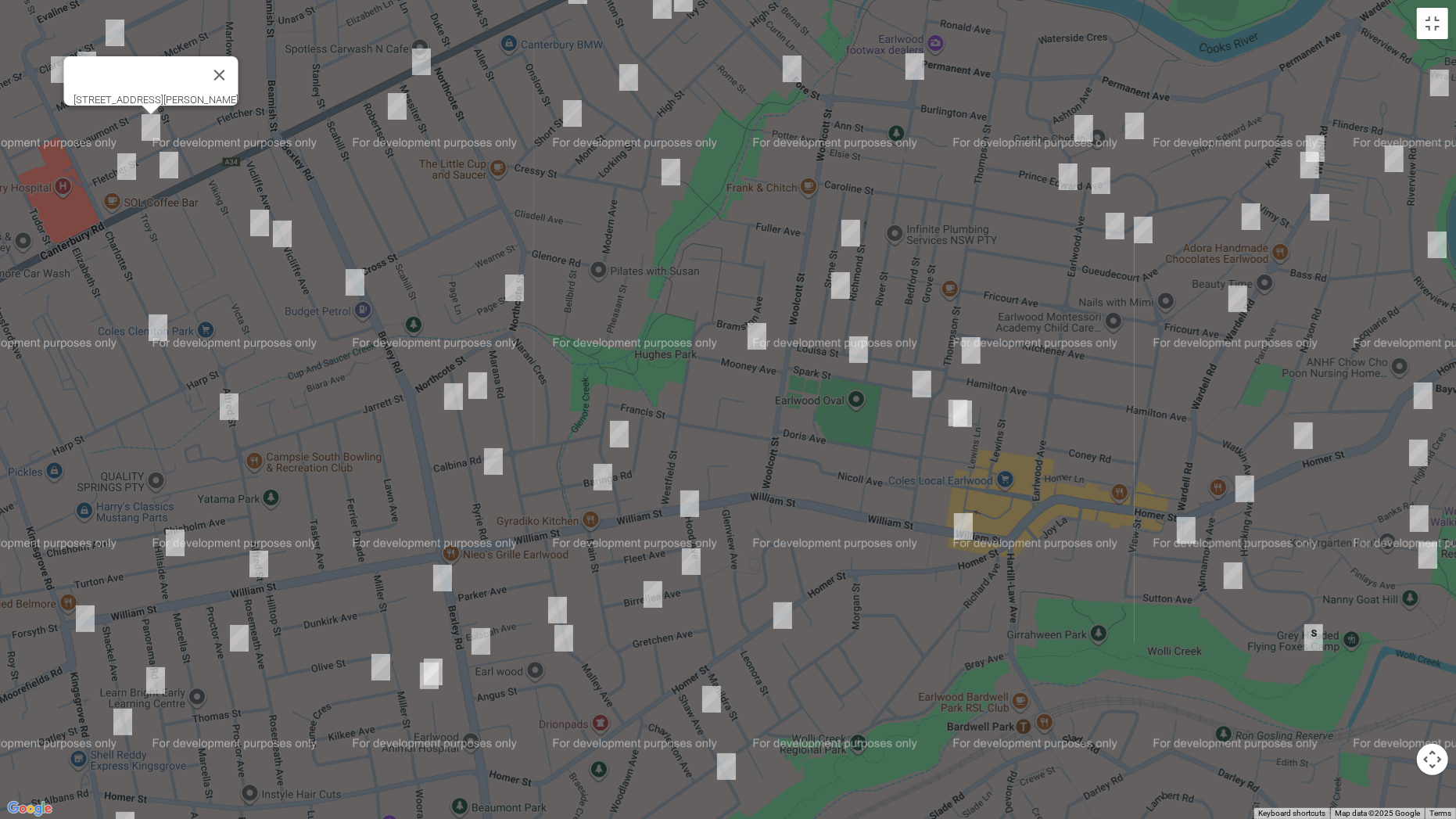
click at [173, 157] on img "545 Canterbury Road, CAMPSIE NSW 2194" at bounding box center [169, 165] width 31 height 39
click at [128, 167] on img "2/58 Fletcher Street, CAMPSIE NSW 2194" at bounding box center [126, 166] width 31 height 39
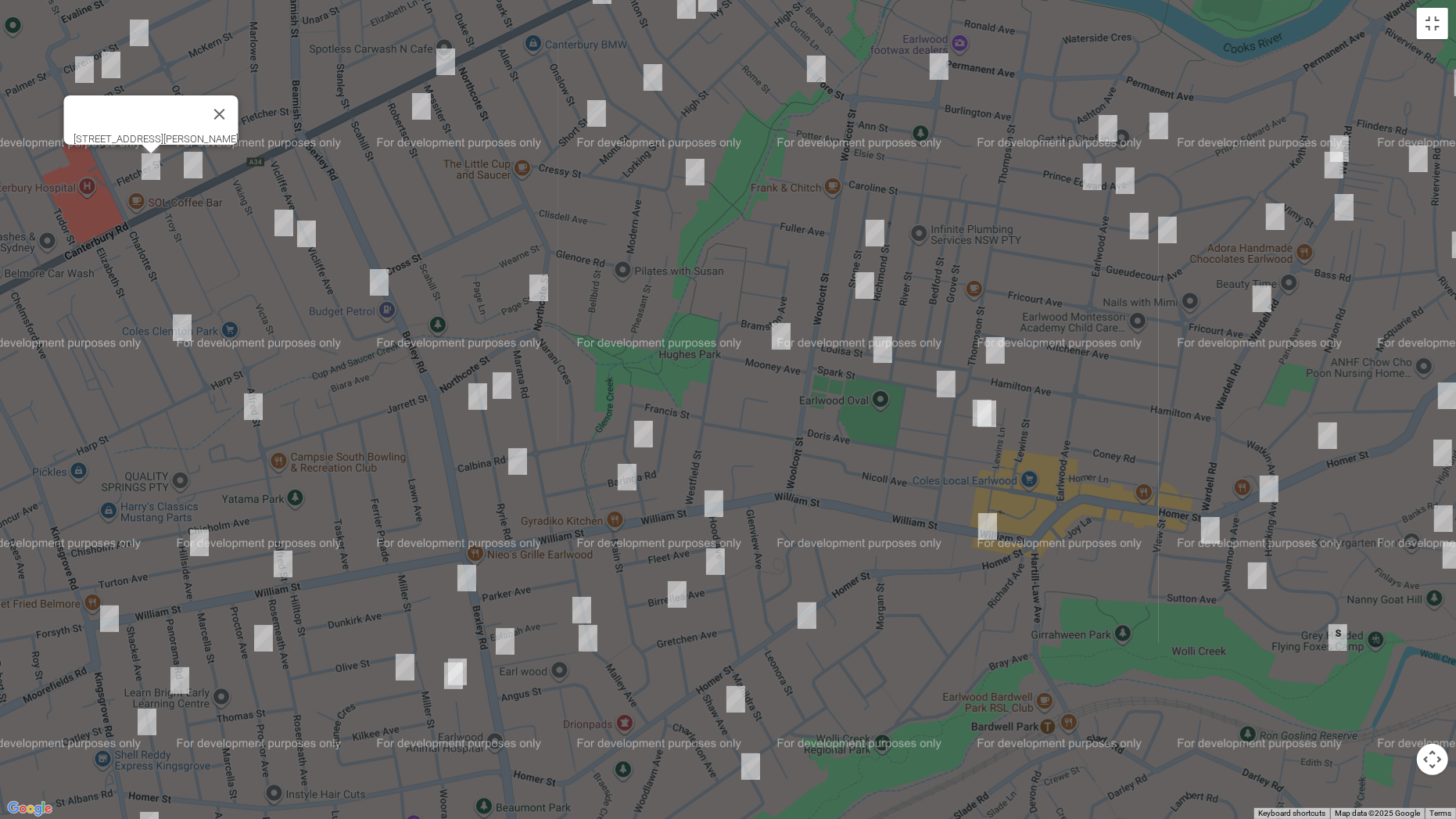
click at [141, 33] on img "44-46 Claremont Street, CAMPSIE NSW 2194" at bounding box center [139, 32] width 31 height 39
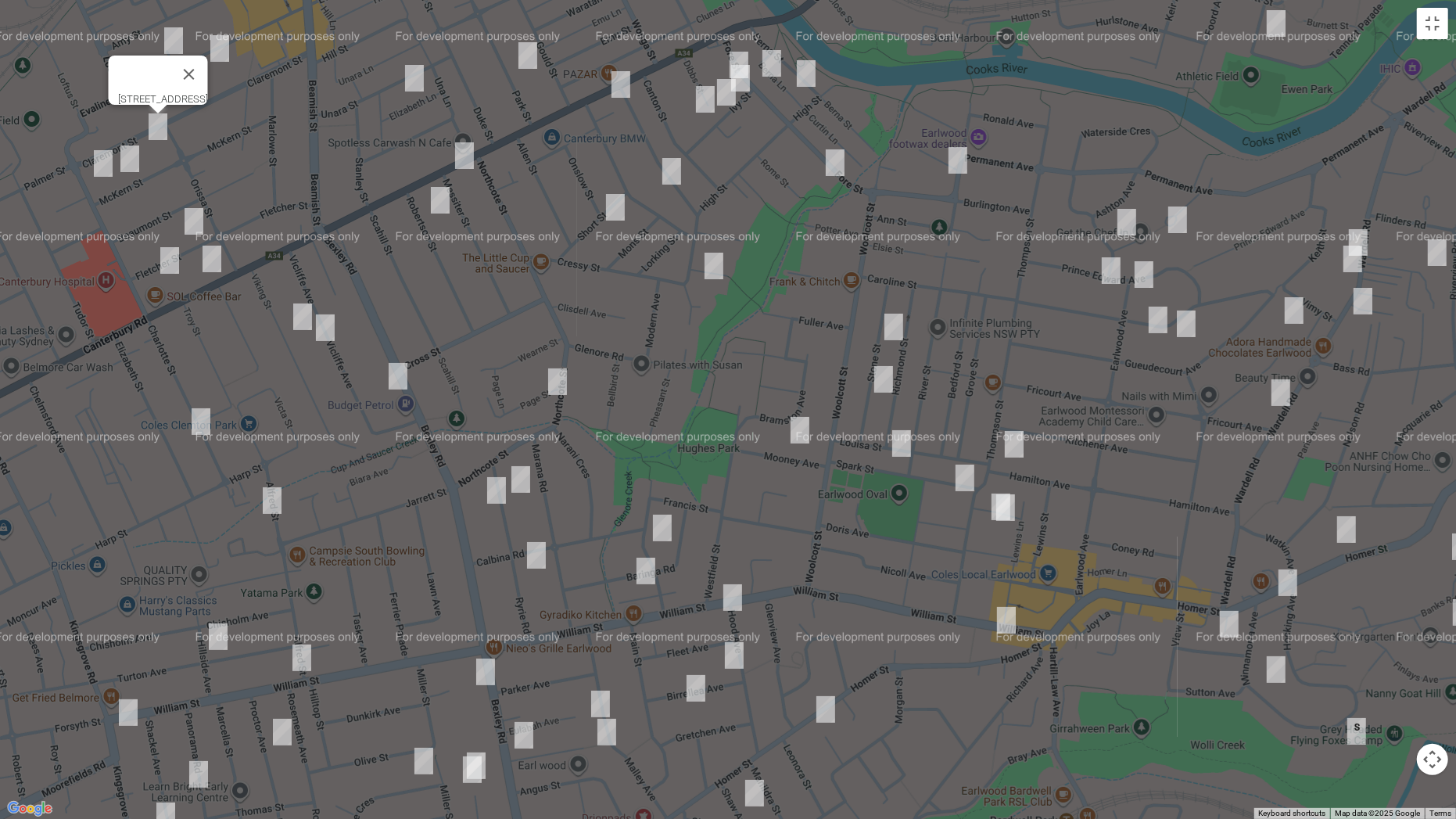
click at [132, 160] on img "49 McKern Street, CAMPSIE NSW 2194" at bounding box center [130, 159] width 31 height 39
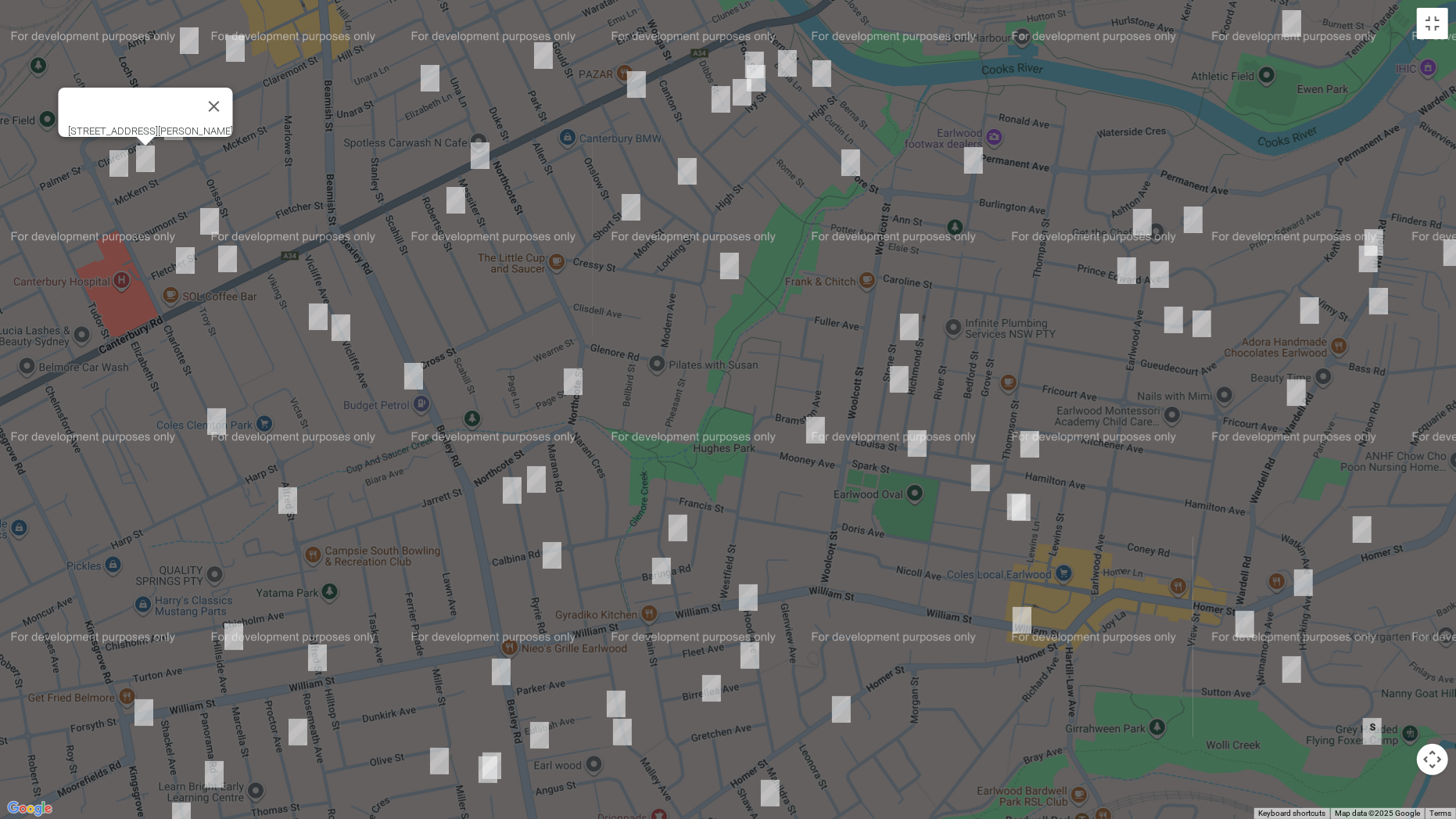
click at [115, 167] on img "8 Thorncraft Parade, CAMPSIE NSW 2194" at bounding box center [119, 163] width 31 height 39
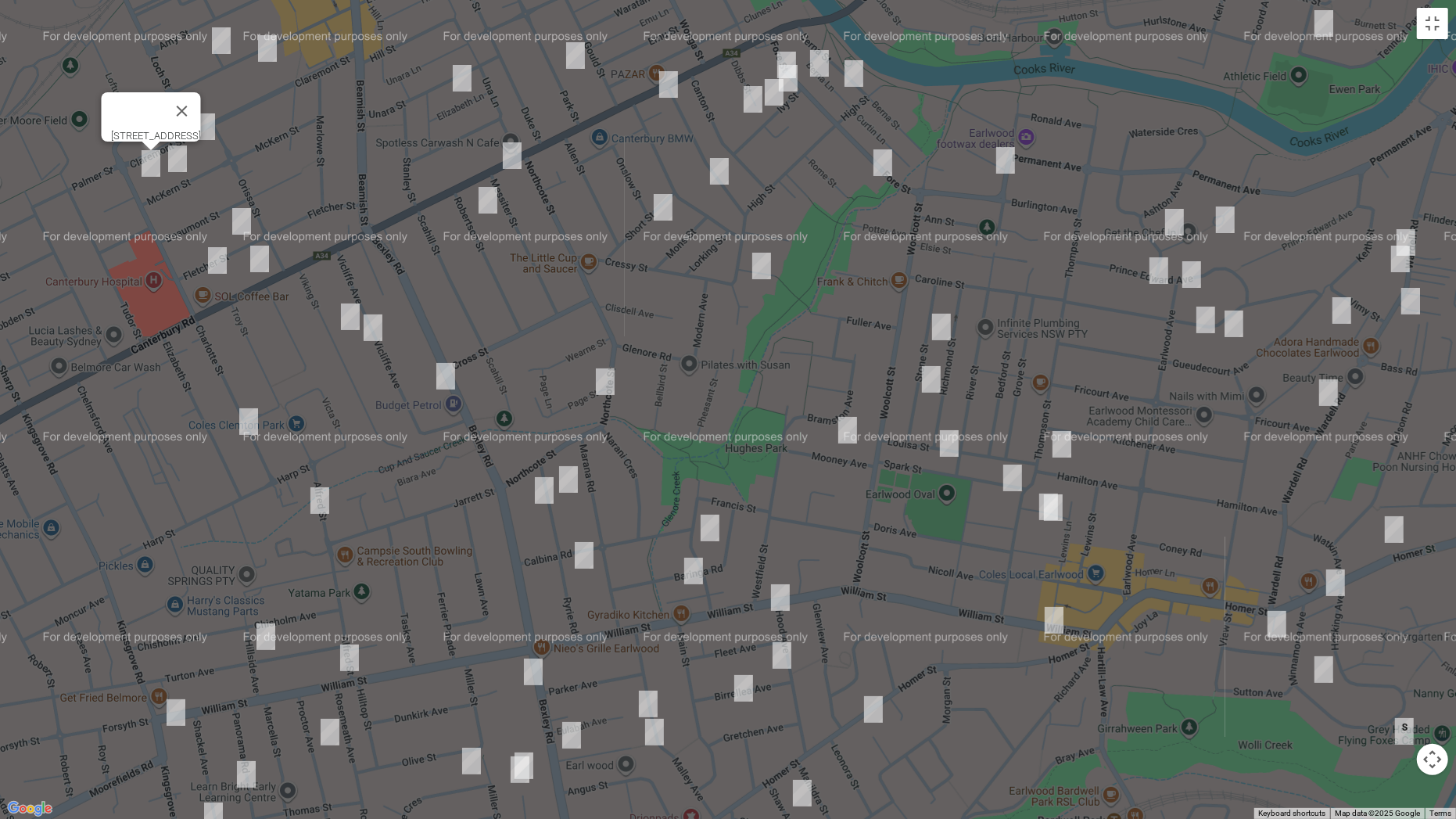
click at [219, 35] on img "101 Evaline Street, CAMPSIE NSW 2194" at bounding box center [221, 41] width 31 height 39
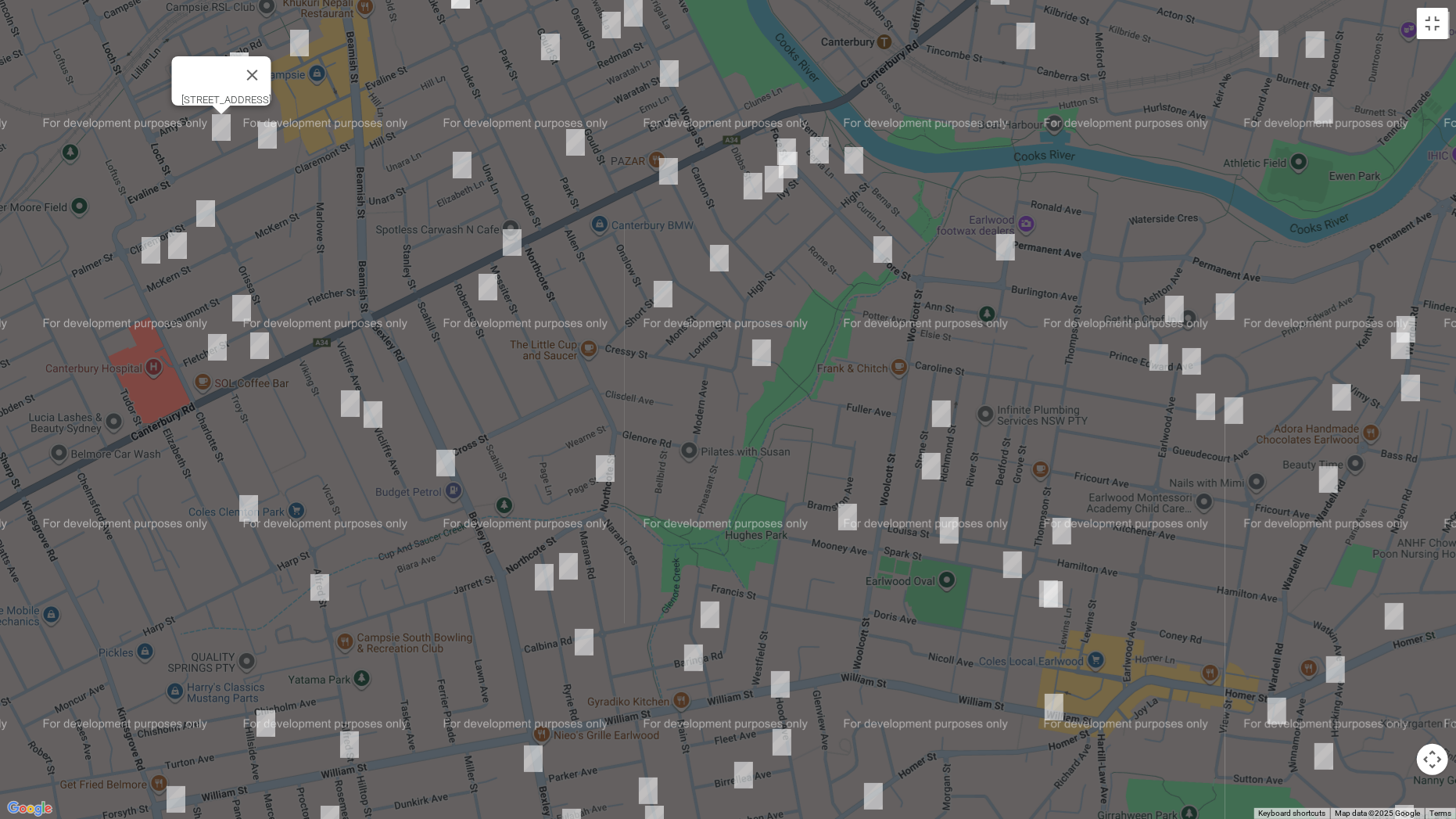
click at [265, 136] on img "92 Evaline Street, CAMPSIE NSW 2194" at bounding box center [267, 135] width 31 height 39
click at [466, 169] on img "14 Unara Street, CAMPSIE NSW 2194" at bounding box center [462, 165] width 31 height 39
click at [516, 243] on img "2 Messiter Street, CAMPSIE NSW 2194" at bounding box center [512, 243] width 31 height 39
click at [487, 289] on img "14 Robertson Street, CAMPSIE NSW 2194" at bounding box center [488, 287] width 31 height 39
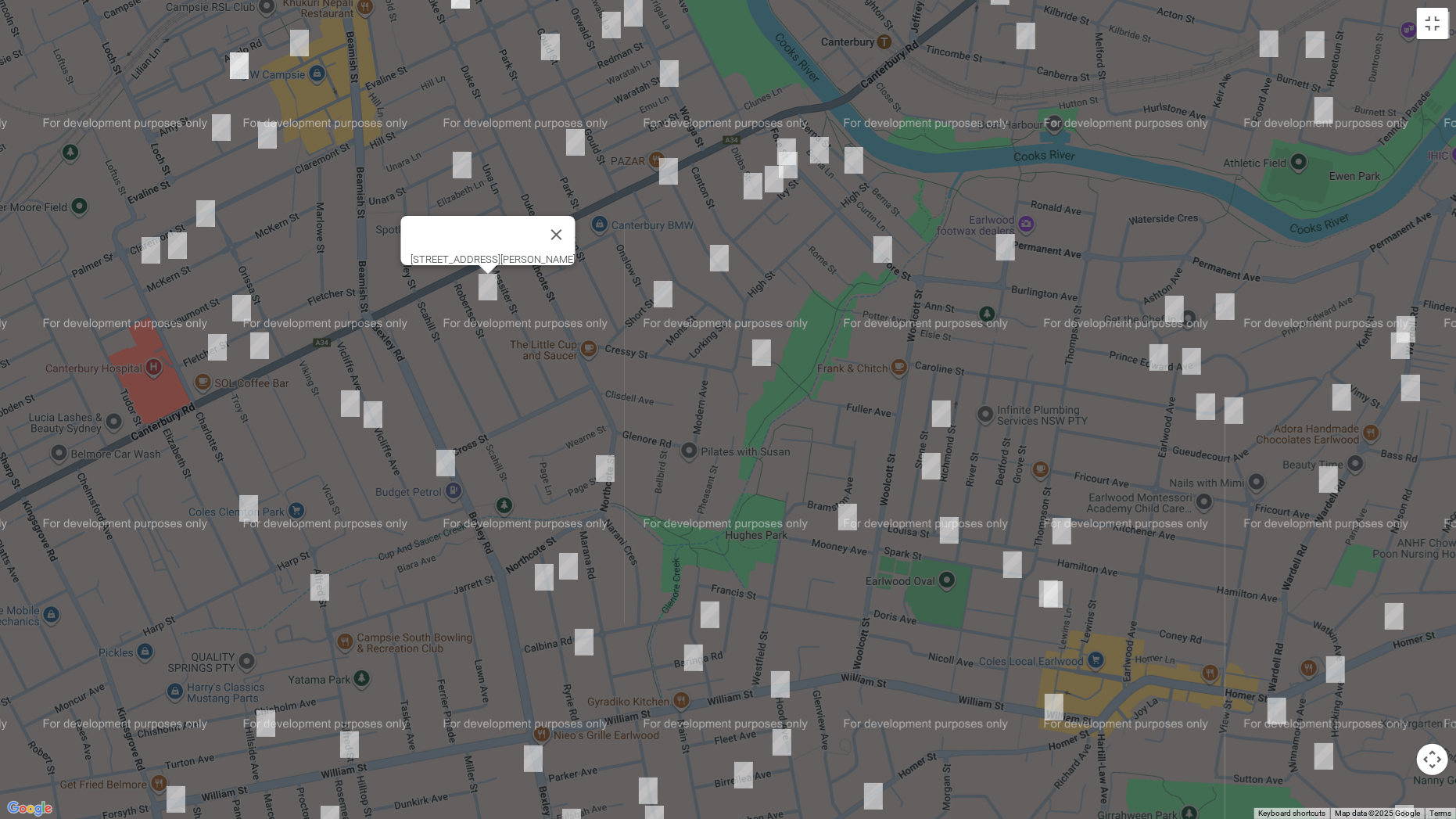
click at [719, 264] on img "35 Howard Street, CANTERBURY NSW 2193" at bounding box center [719, 258] width 31 height 39
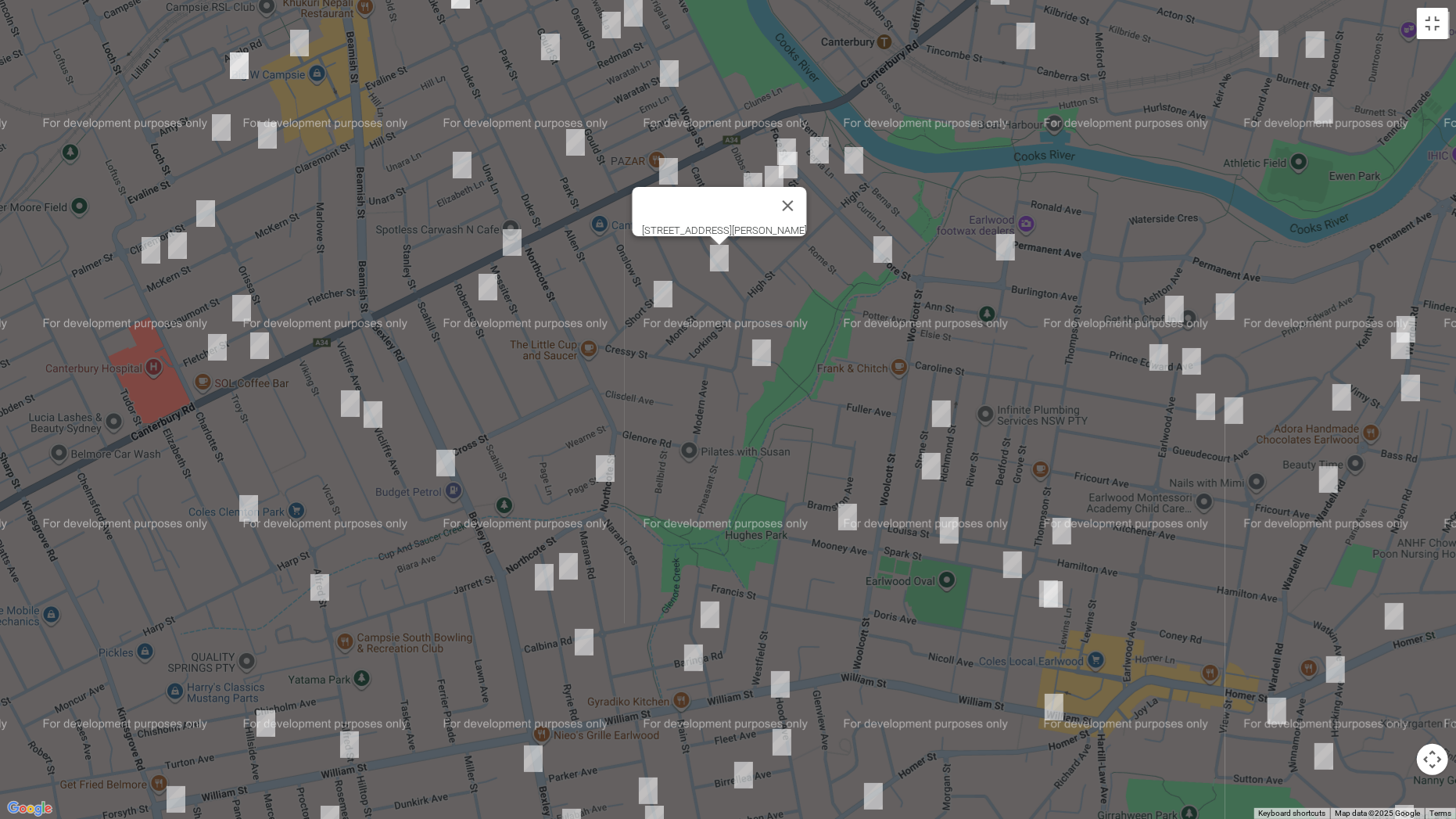
click at [668, 294] on img "7 Short Street, CANTERBURY NSW 2193" at bounding box center [663, 294] width 31 height 39
click at [761, 347] on img "7 Anzac Street, CANTERBURY NSW 2193" at bounding box center [762, 352] width 31 height 39
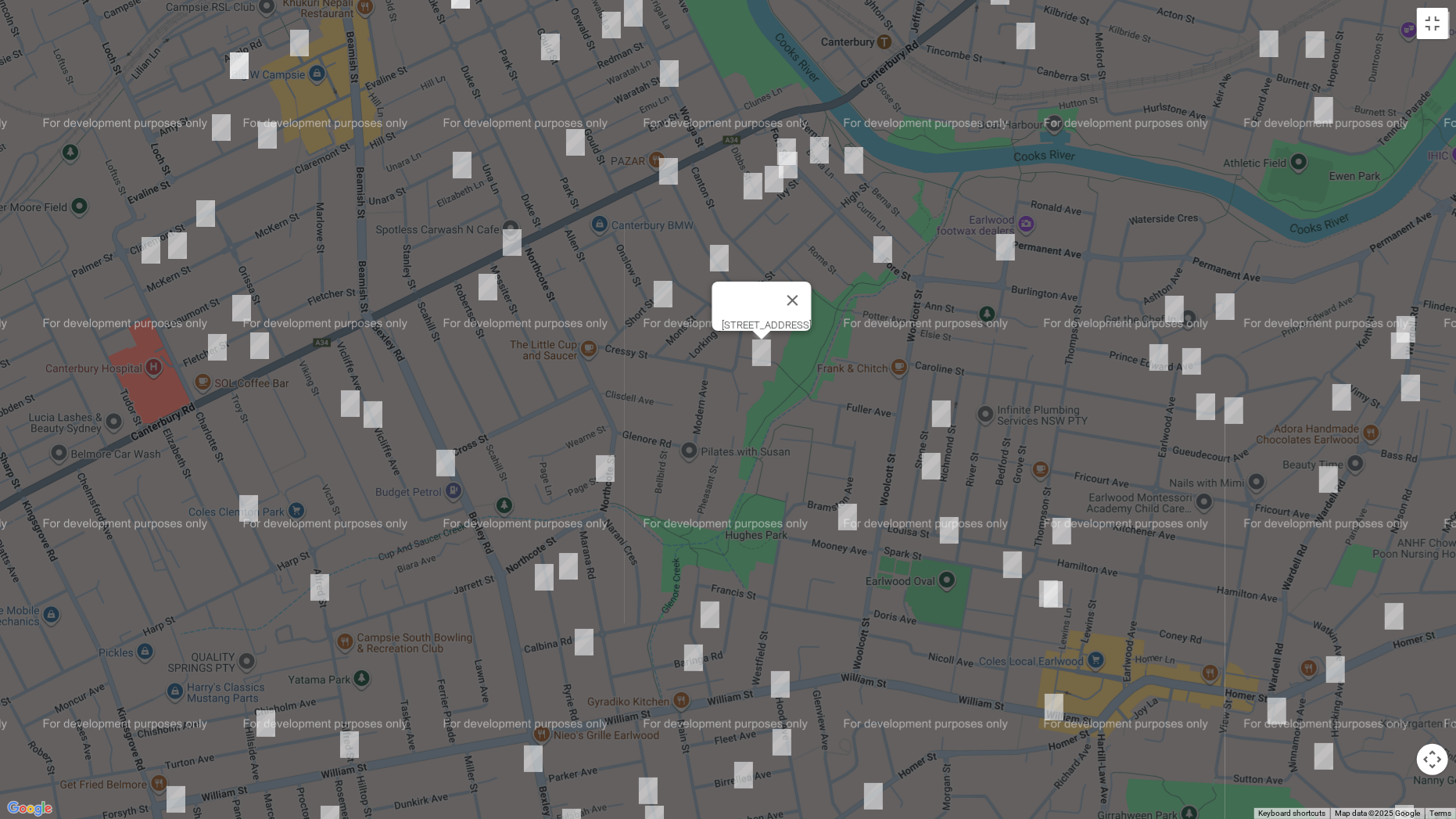
click at [891, 249] on img "59 Fore Street, CANTERBURY NSW 2193" at bounding box center [882, 249] width 31 height 39
click at [1012, 254] on img "2 Winston Avenue, EARLWOOD NSW 2206" at bounding box center [1005, 247] width 31 height 39
click at [824, 139] on img "1/18 Fore Street, CANTERBURY NSW 2193" at bounding box center [820, 150] width 31 height 39
click at [856, 157] on img "31 Berna Street, CANTERBURY NSW 2193" at bounding box center [854, 160] width 31 height 39
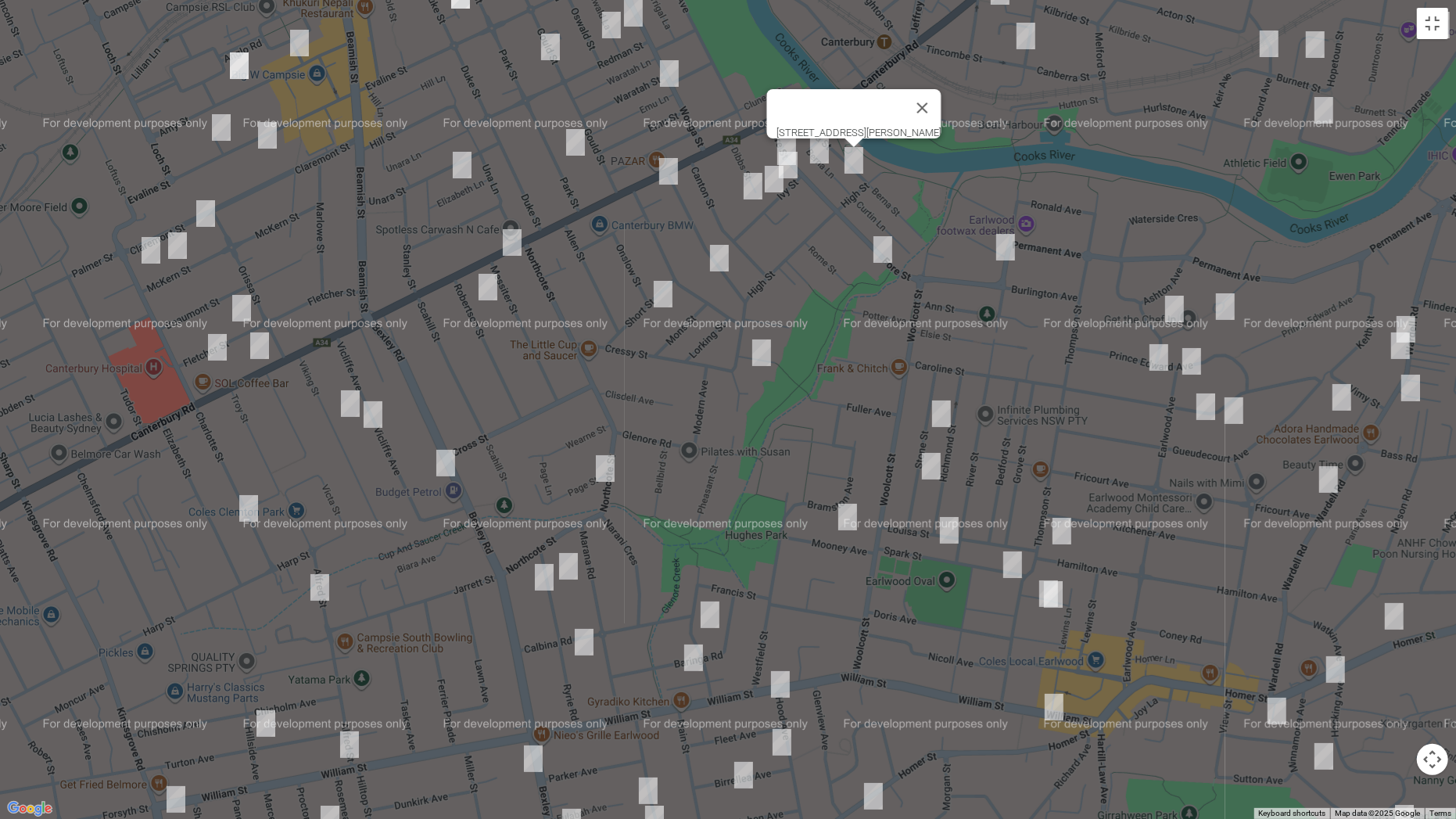
click at [787, 142] on img "9 Fore Street, CANTERBURY NSW 2193" at bounding box center [787, 151] width 31 height 39
click at [801, 173] on img "1 Ivy Street, CANTERBURY NSW 2193" at bounding box center [788, 165] width 31 height 39
click at [775, 190] on img "9 Ivy Street, CANTERBURY NSW 2193" at bounding box center [774, 179] width 31 height 39
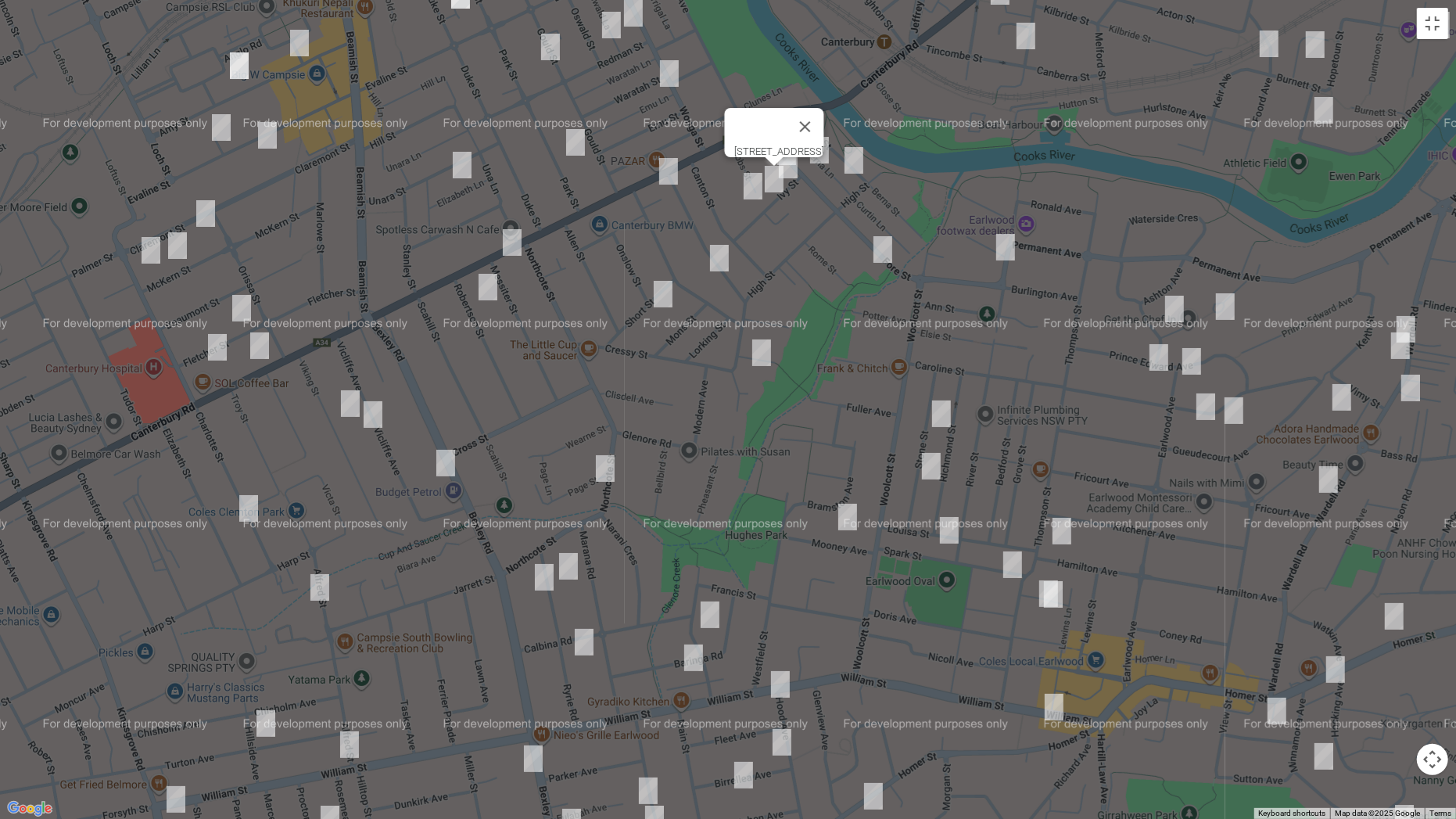
click at [748, 192] on img "13 Dibbs Street, CANTERBURY NSW 2193" at bounding box center [753, 186] width 31 height 39
click at [570, 140] on img "70 Park Street, CAMPSIE NSW 2194" at bounding box center [575, 142] width 31 height 39
click at [666, 174] on img "338-342 Canterbury Road, CANTERBURY NSW 2193" at bounding box center [669, 171] width 31 height 39
click at [669, 71] on img "4 Waratah Street, CANTERBURY NSW 2193" at bounding box center [669, 74] width 31 height 39
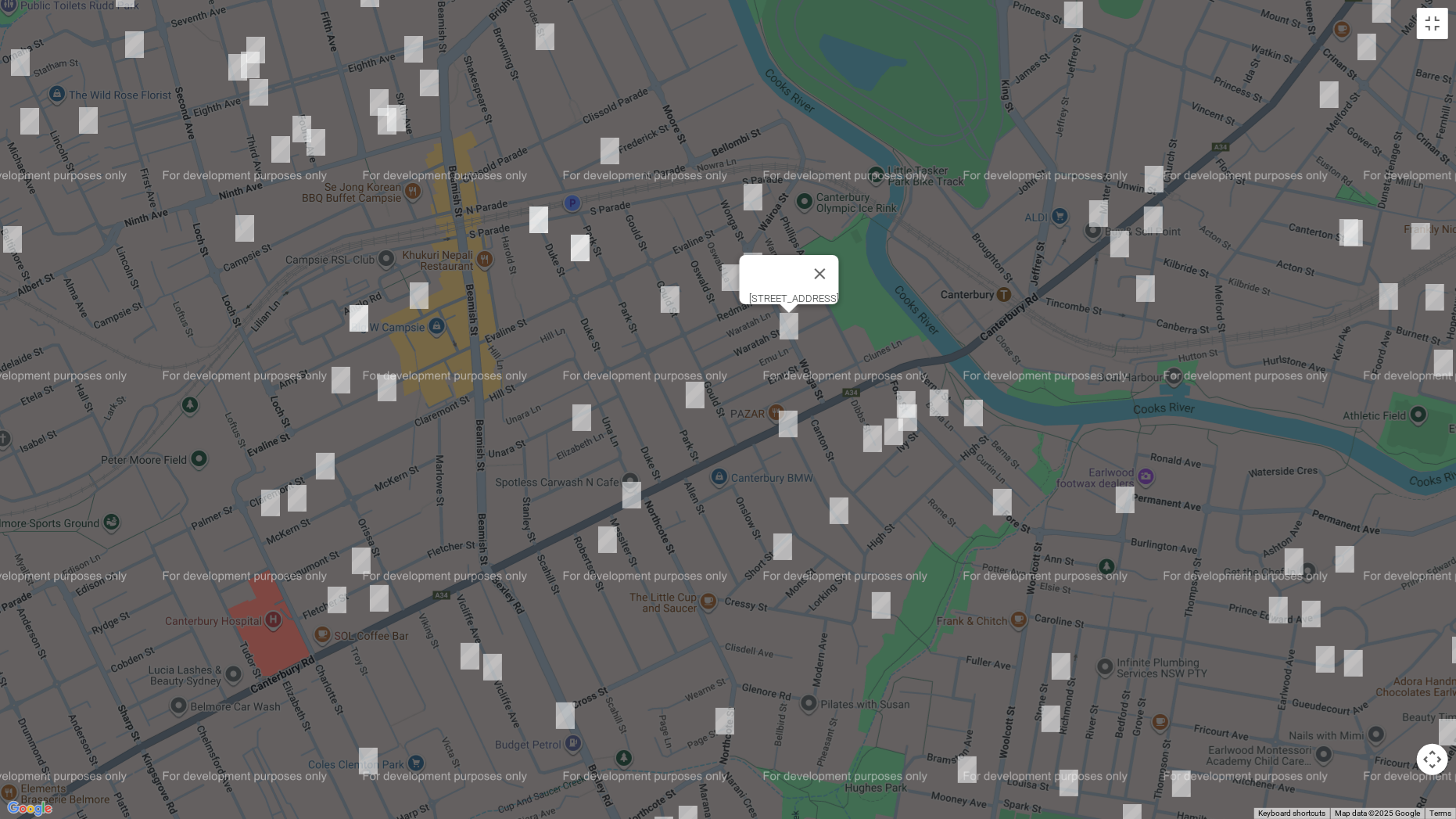
drag, startPoint x: 886, startPoint y: 95, endPoint x: 1006, endPoint y: 295, distance: 233.2
click at [1006, 295] on div "[STREET_ADDRESS]" at bounding box center [728, 410] width 1456 height 819
click at [752, 198] on img "8 Wonga Street, CANTERBURY NSW 2193" at bounding box center [753, 196] width 31 height 39
click at [615, 148] on img "78 Frederick Street, CAMPSIE NSW 2194" at bounding box center [610, 150] width 31 height 39
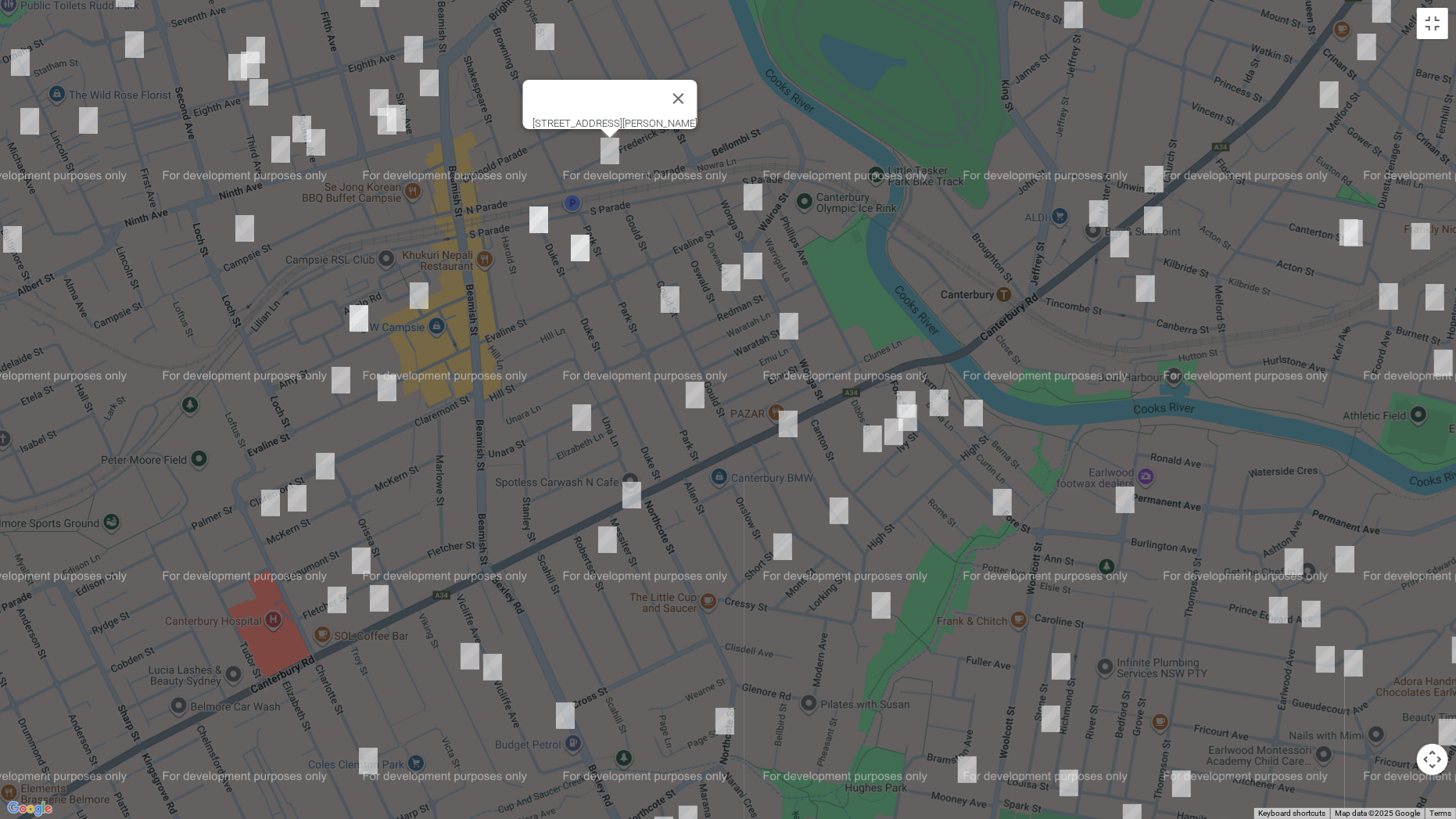
click at [545, 216] on img "41 South Parade, CAMPSIE NSW 2194" at bounding box center [539, 220] width 31 height 39
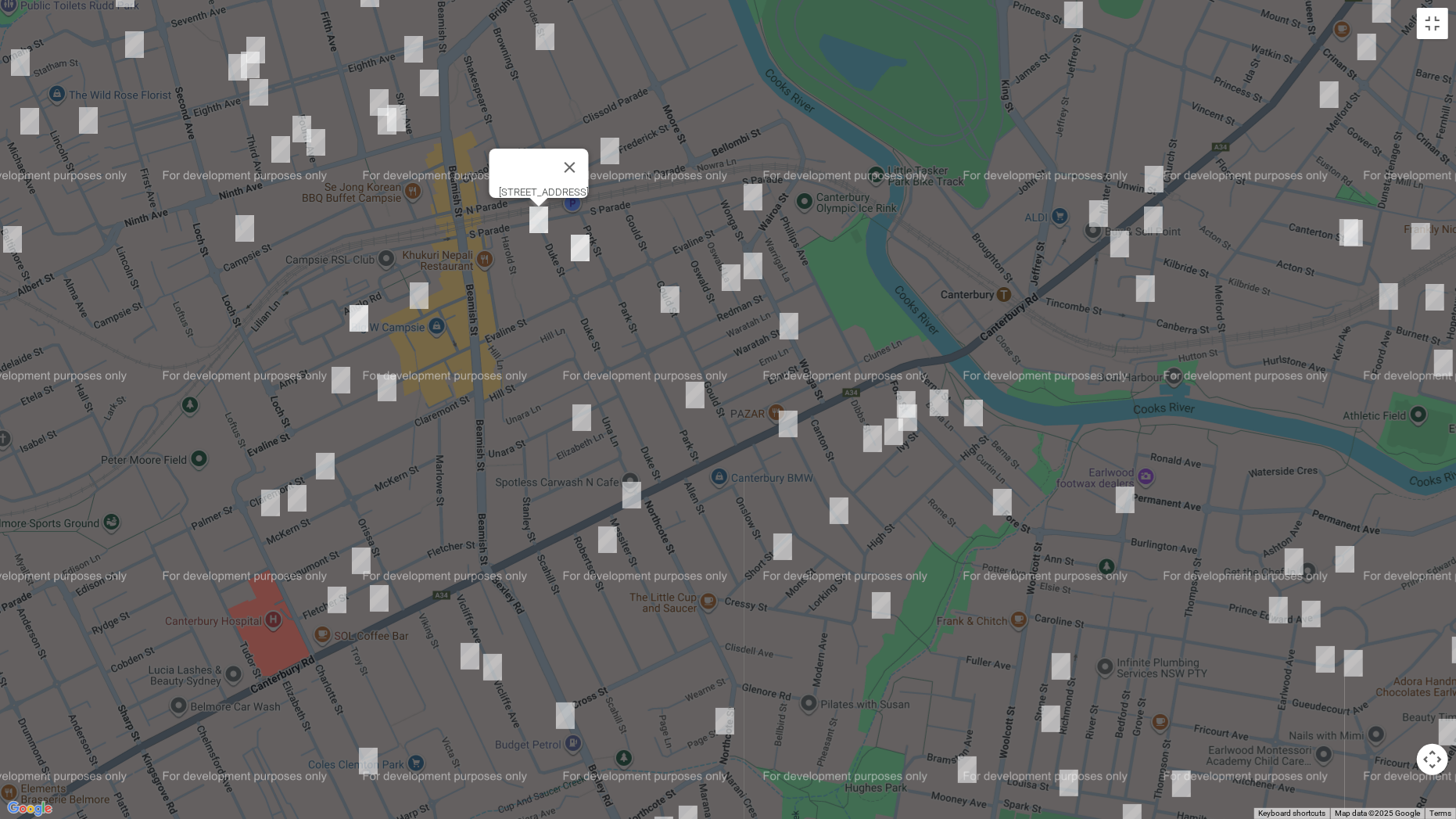
click at [581, 244] on img "17 Duke Street, CAMPSIE NSW 2194" at bounding box center [580, 248] width 31 height 39
click at [752, 264] on img "31 Wonga Street, CANTERBURY NSW 2193" at bounding box center [753, 266] width 31 height 39
click at [729, 285] on img "30 Oswald Street, CAMPSIE NSW 2194" at bounding box center [731, 278] width 31 height 39
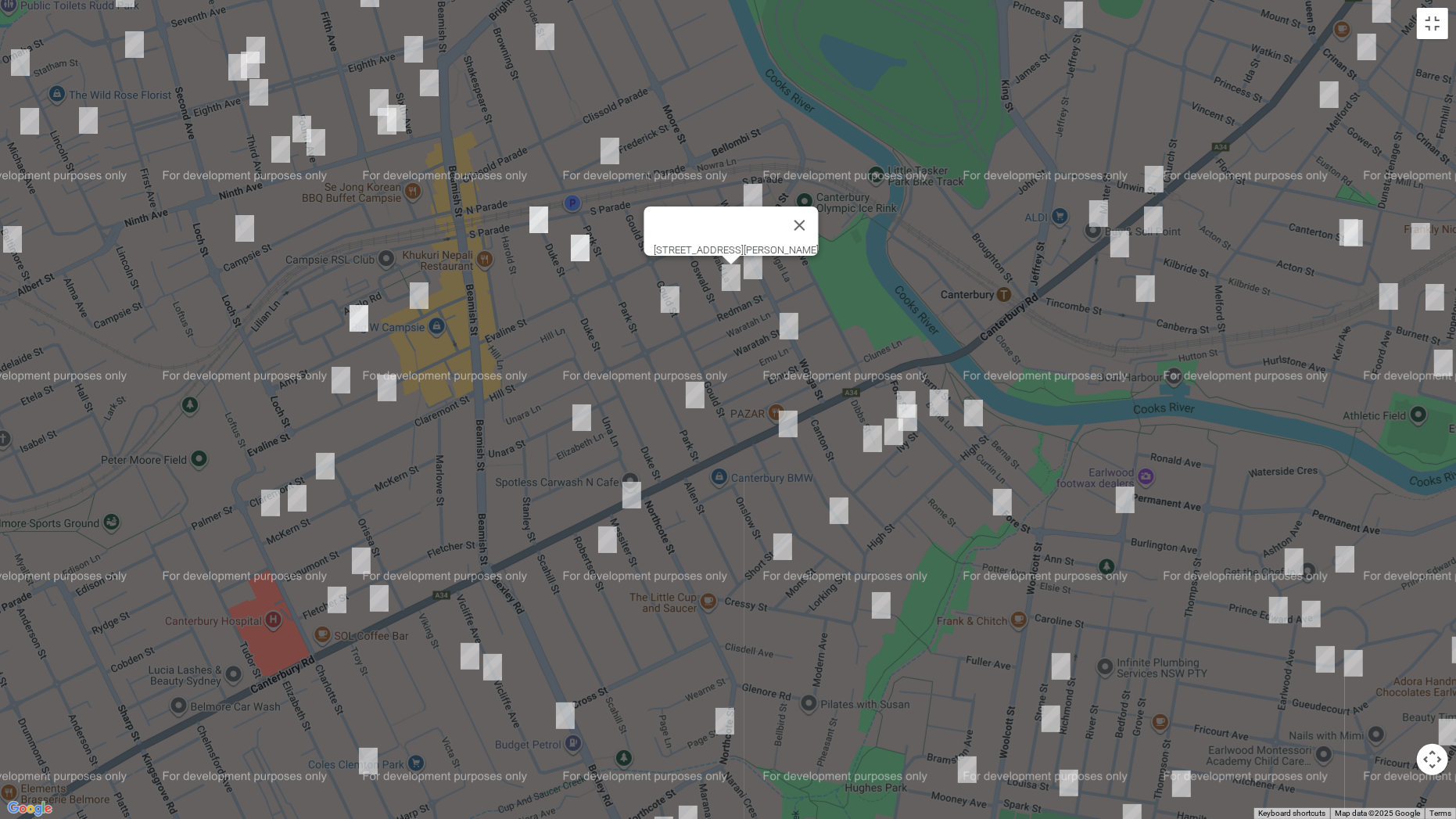
click at [672, 292] on img "29 Gould Street, CAMPSIE NSW 2194" at bounding box center [670, 300] width 31 height 39
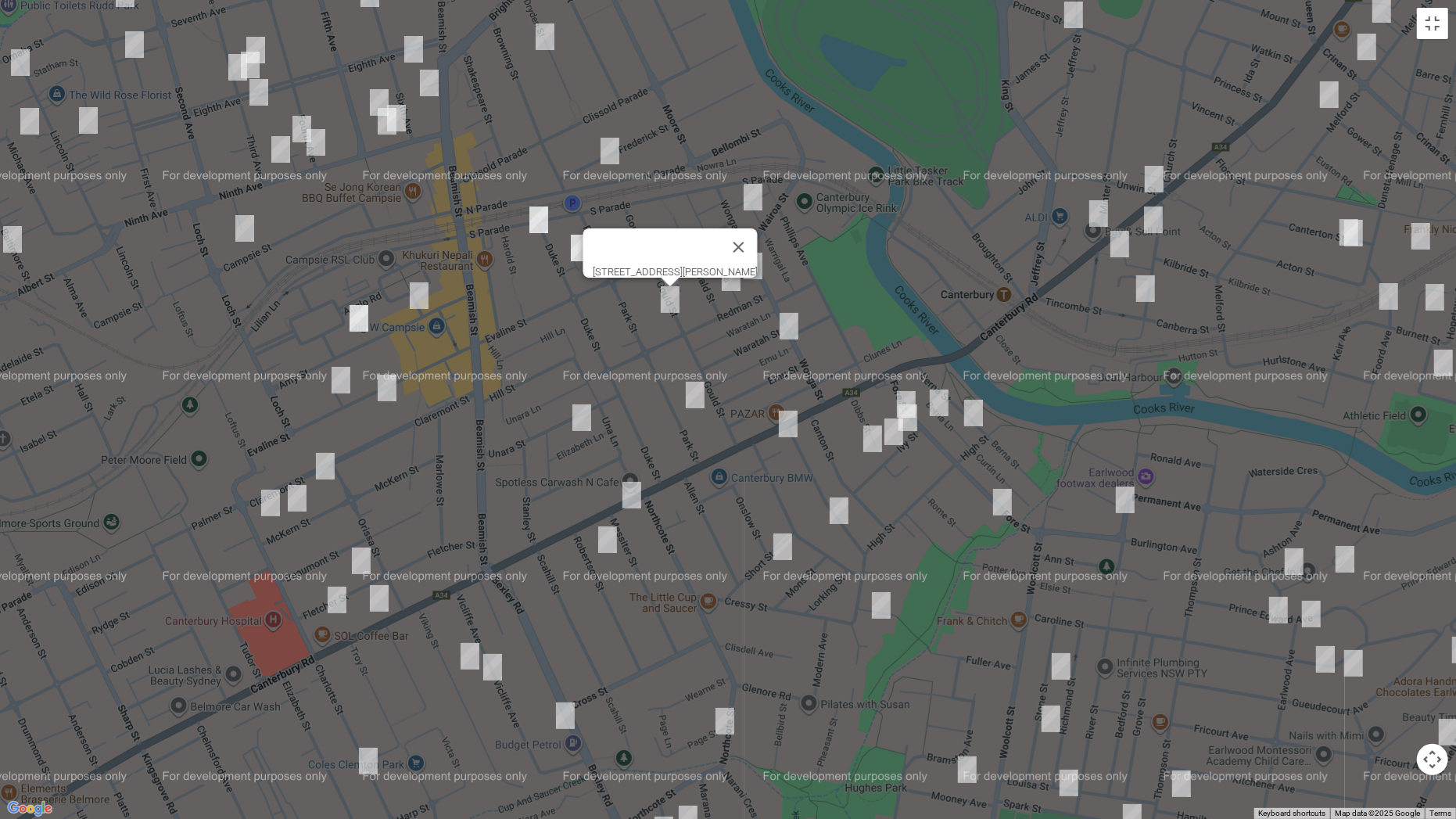
click at [423, 296] on img "13 Amy Street, CAMPSIE NSW 2194" at bounding box center [419, 295] width 31 height 39
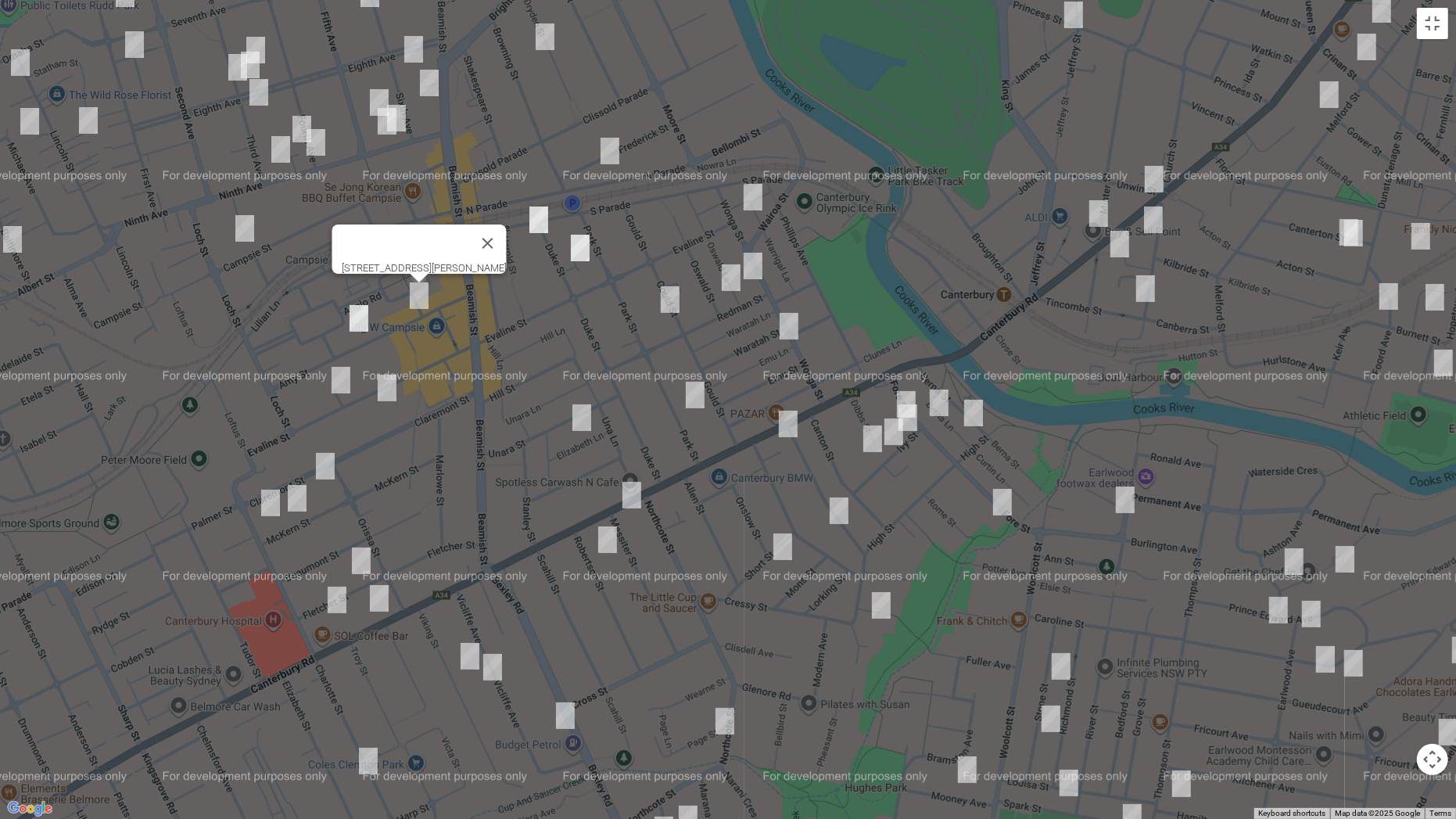
click at [367, 314] on img "2/39 Amy Street, CAMPSIE NSW 2194" at bounding box center [359, 318] width 31 height 39
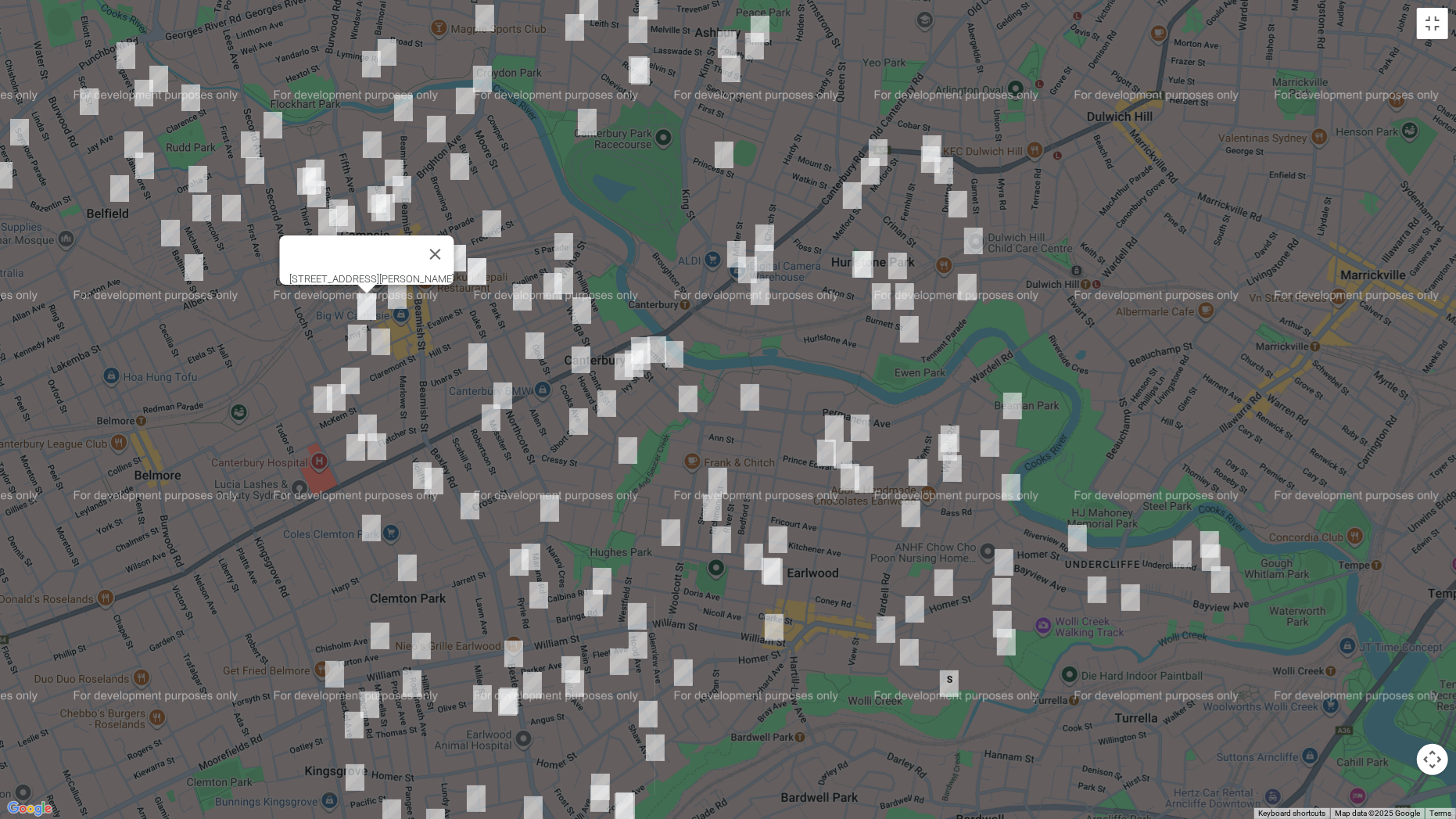
click at [408, 573] on img "15 Alfred Street, CLEMTON PARK NSW 2206" at bounding box center [408, 567] width 31 height 39
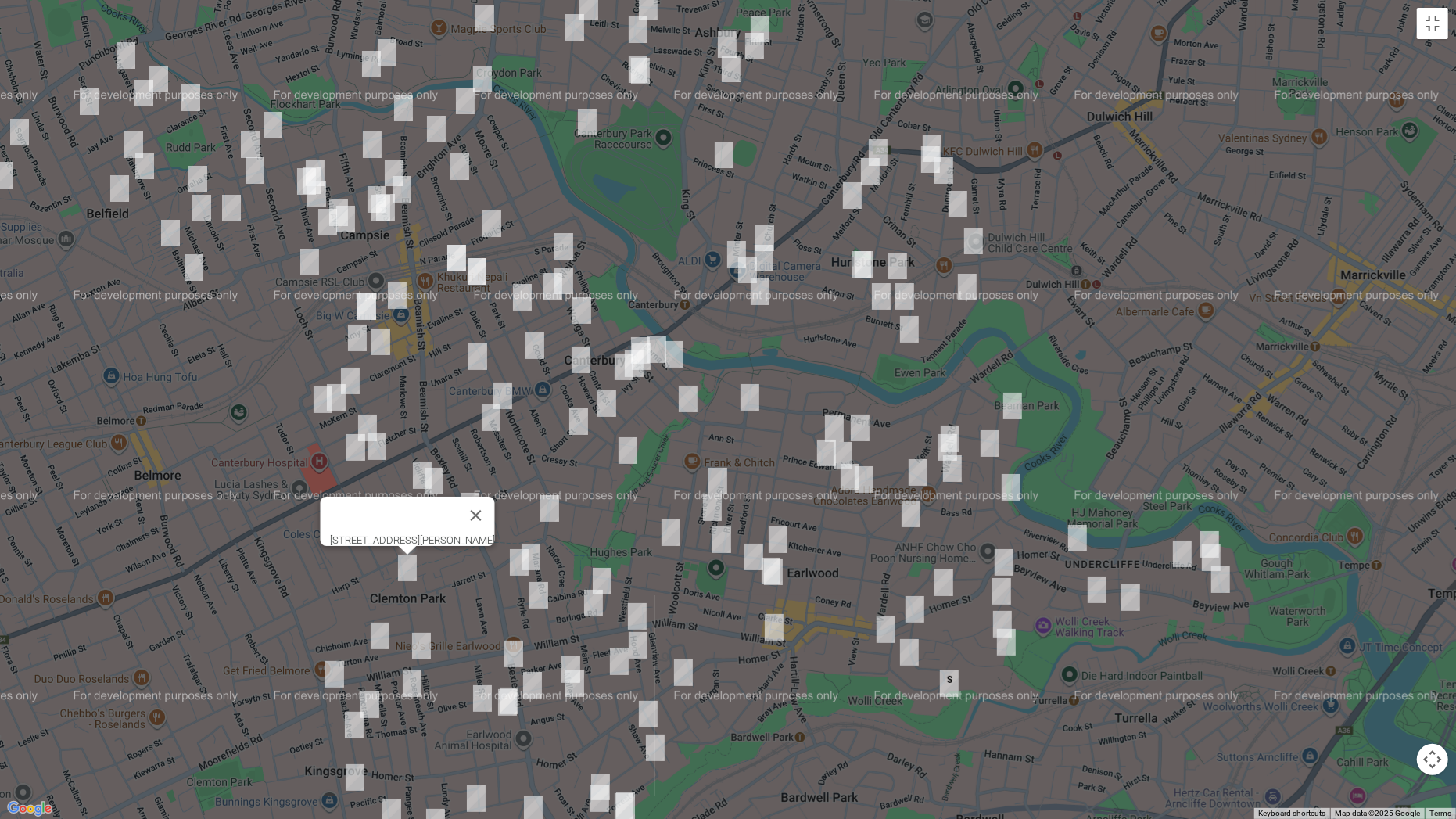
click at [385, 633] on img "8 Hillside Avenue, CLEMTON PARK NSW 2206" at bounding box center [380, 635] width 31 height 39
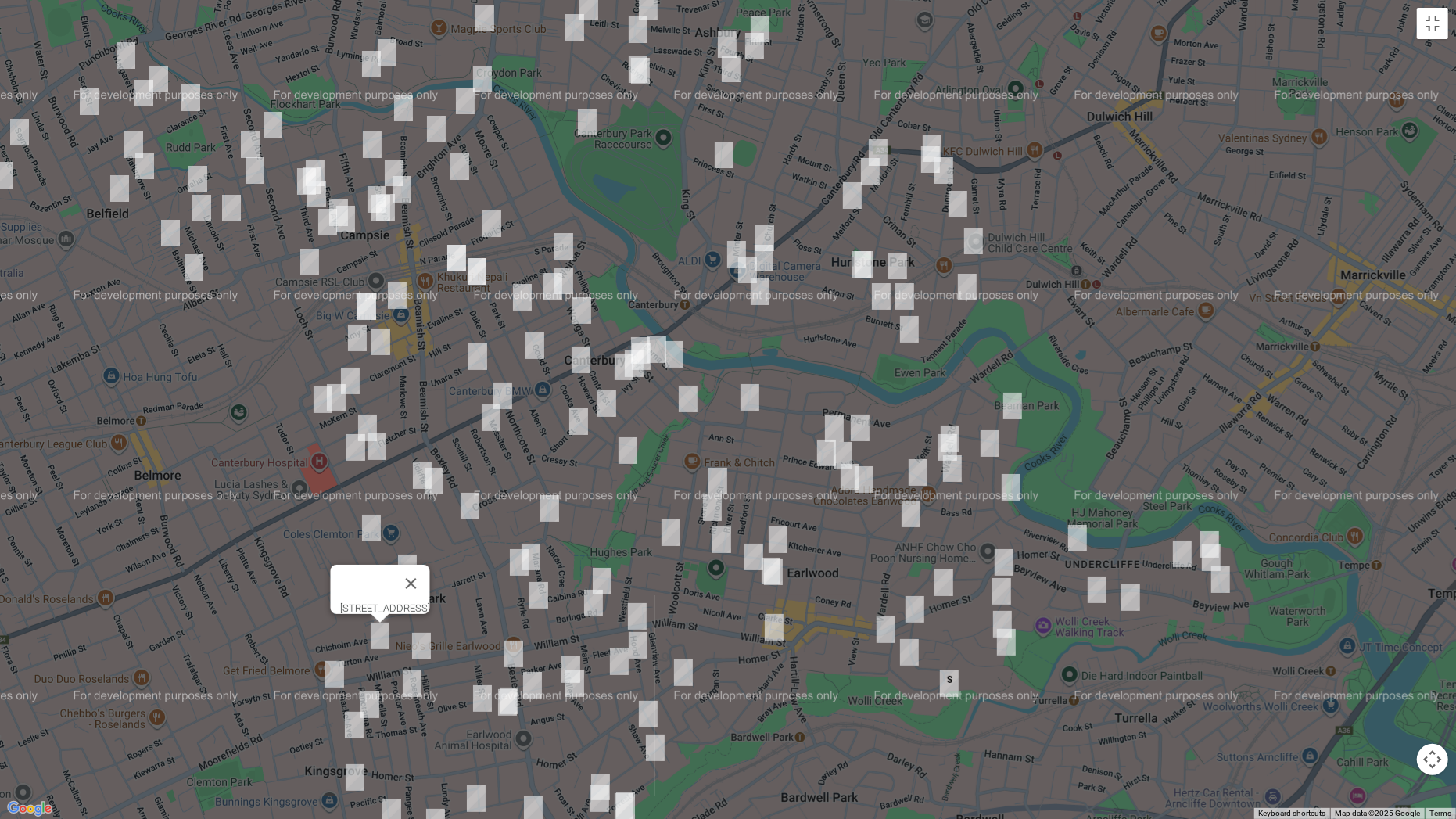
click at [337, 642] on img "324-326 William Street, KINGSGROVE NSW 2208" at bounding box center [335, 674] width 31 height 39
click at [420, 642] on img "291 William Street, KINGSGROVE NSW 2208" at bounding box center [421, 646] width 31 height 39
click at [414, 642] on img "20 Proctor Avenue, KINGSGROVE NSW 2208" at bounding box center [412, 683] width 31 height 39
click at [377, 642] on img "23 Panorama Road, KINGSGROVE NSW 2208" at bounding box center [370, 705] width 31 height 39
click at [351, 642] on img "35 Shackel Avenue, KINGSGROVE NSW 2208" at bounding box center [354, 725] width 31 height 39
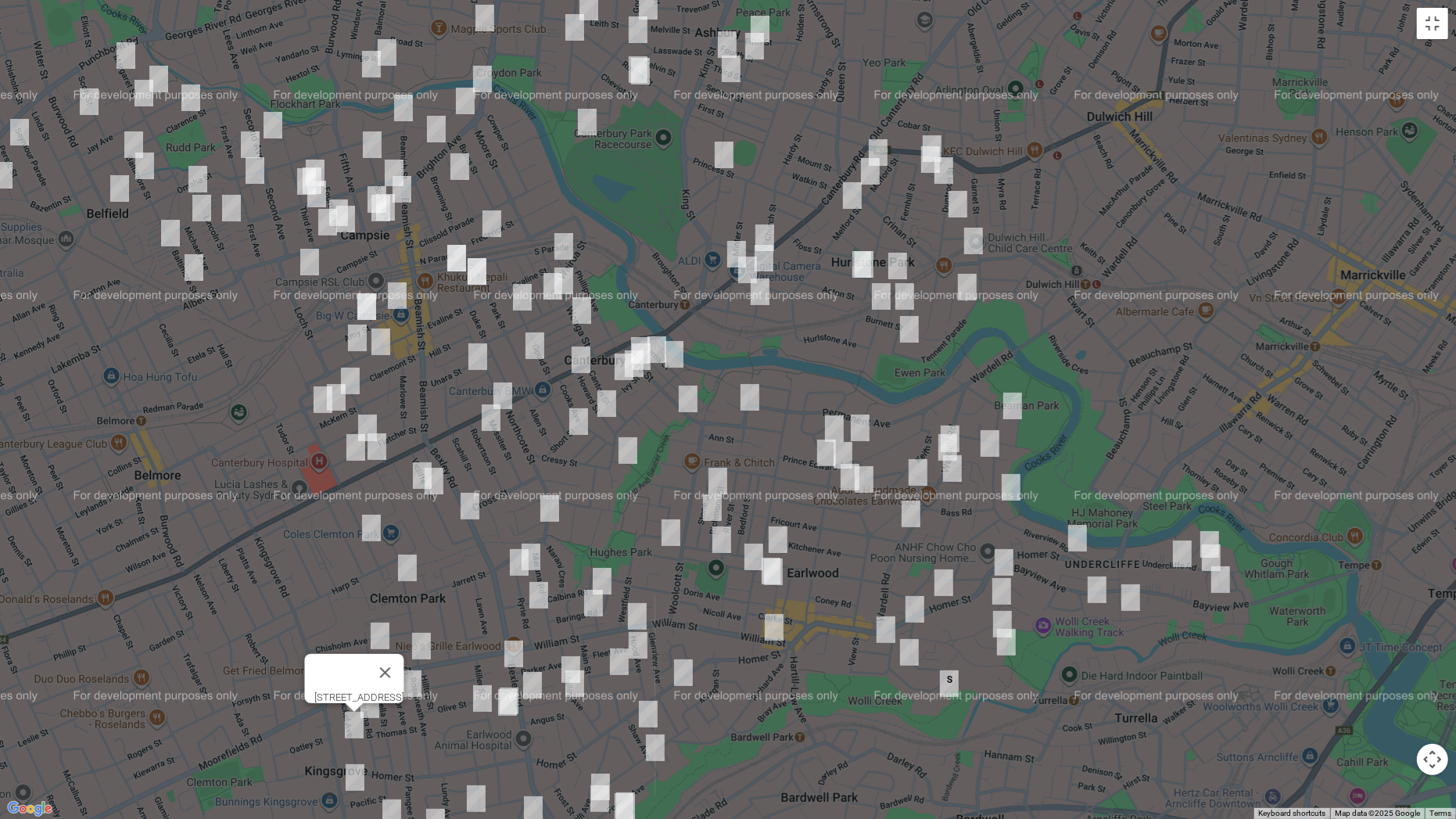
click at [356, 642] on img "164 Kingsgrove Road, KINGSGROVE NSW 2208" at bounding box center [355, 777] width 31 height 39
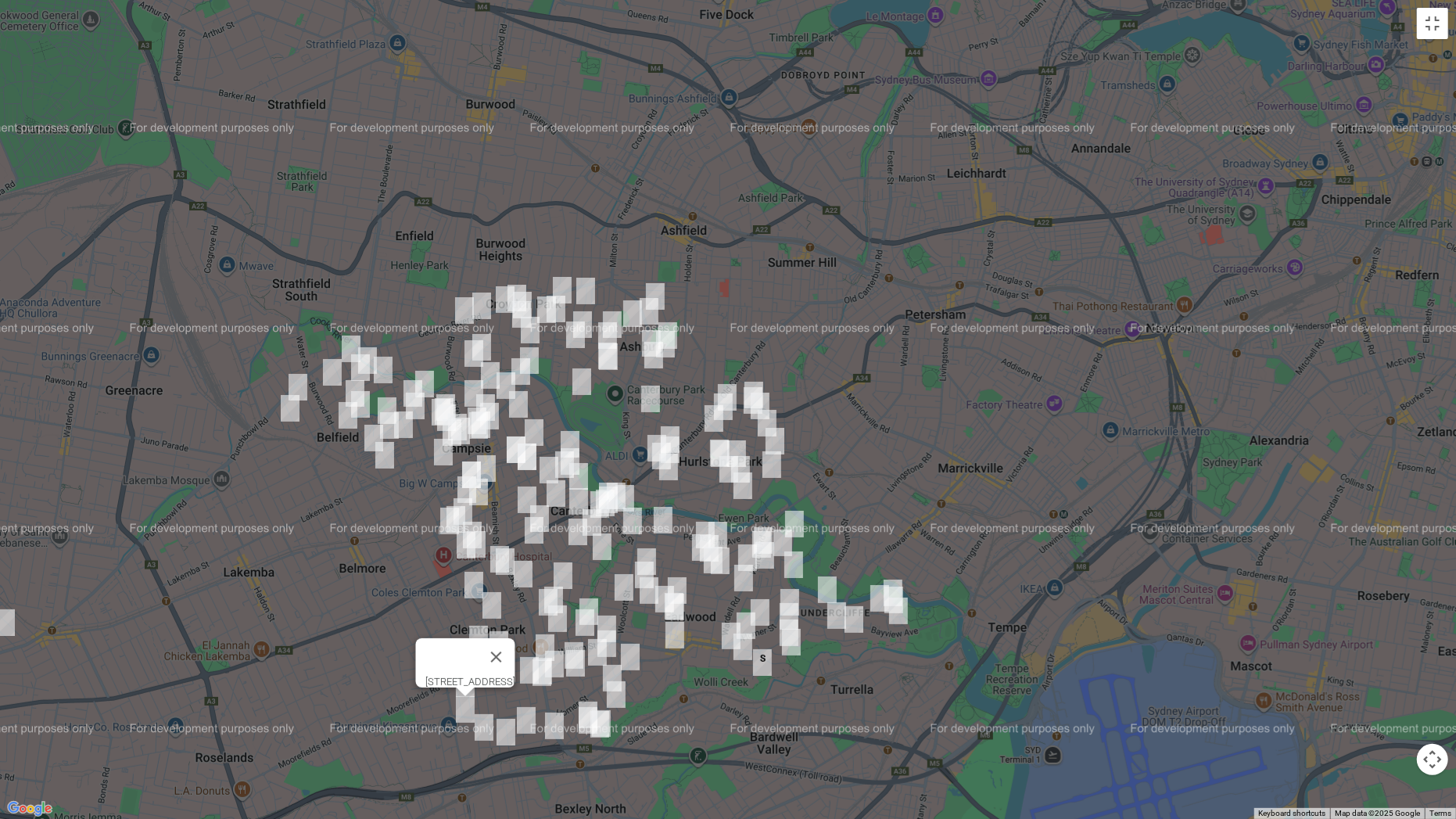
click at [1414, 41] on div "164 Kingsgrove Road, KINGSGROVE NSW 2208" at bounding box center [728, 410] width 1456 height 819
click at [1438, 24] on button "Toggle fullscreen view" at bounding box center [1432, 23] width 31 height 31
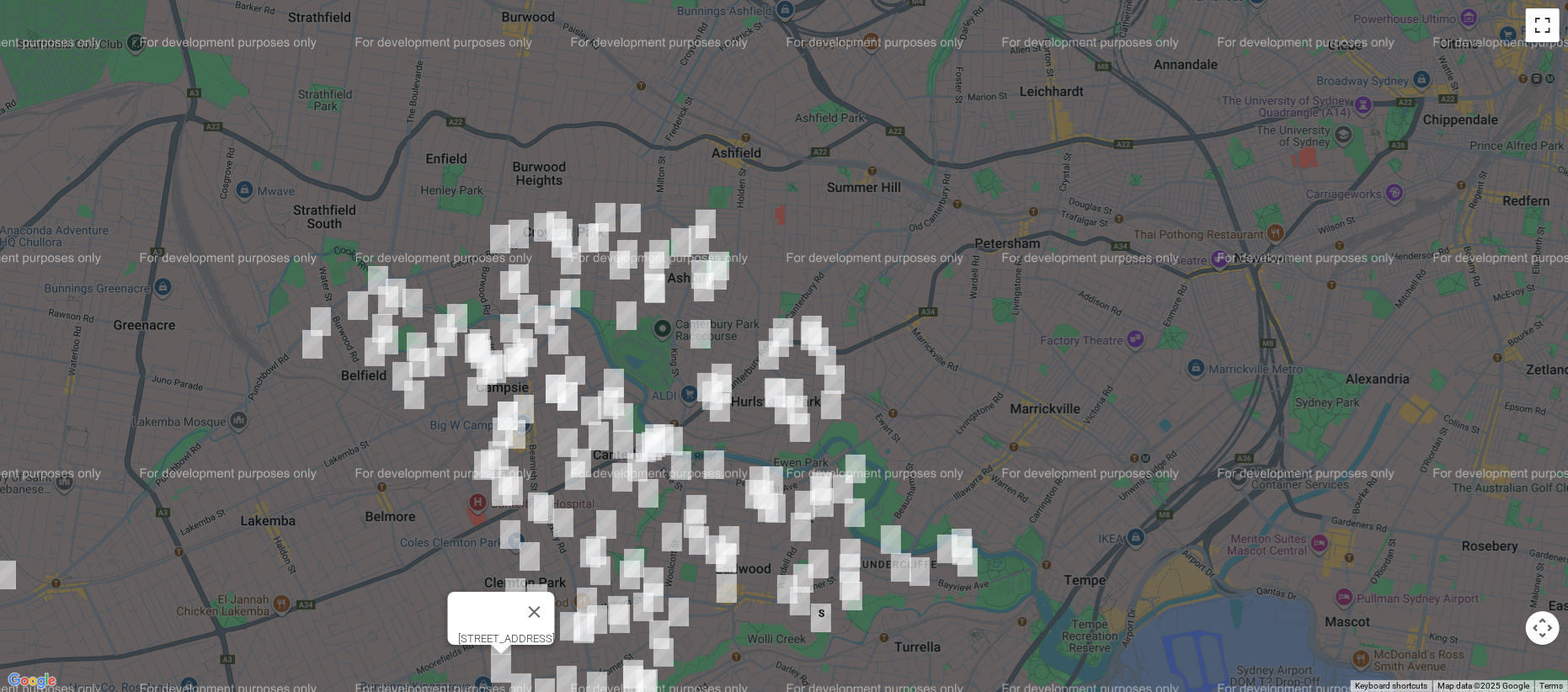
scroll to position [14249, 0]
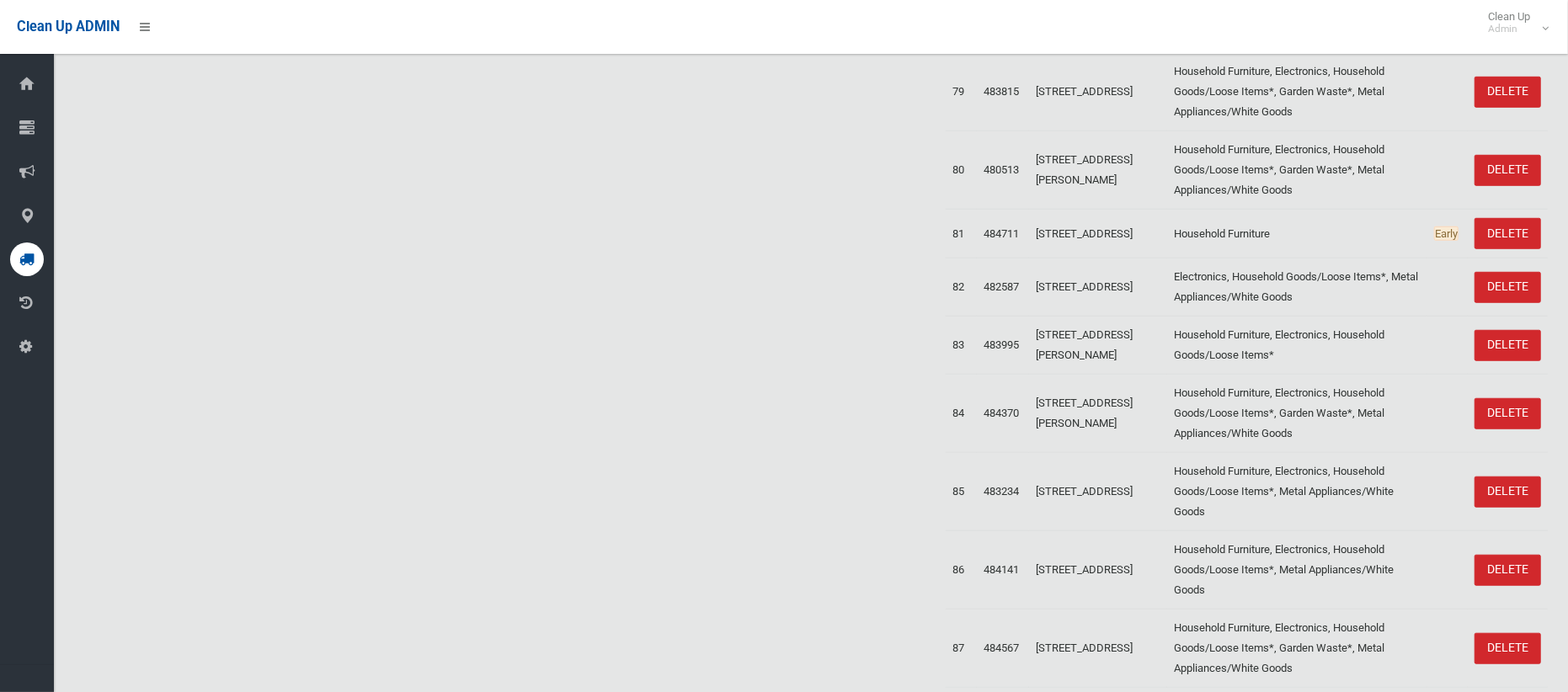
scroll to position [5241, 0]
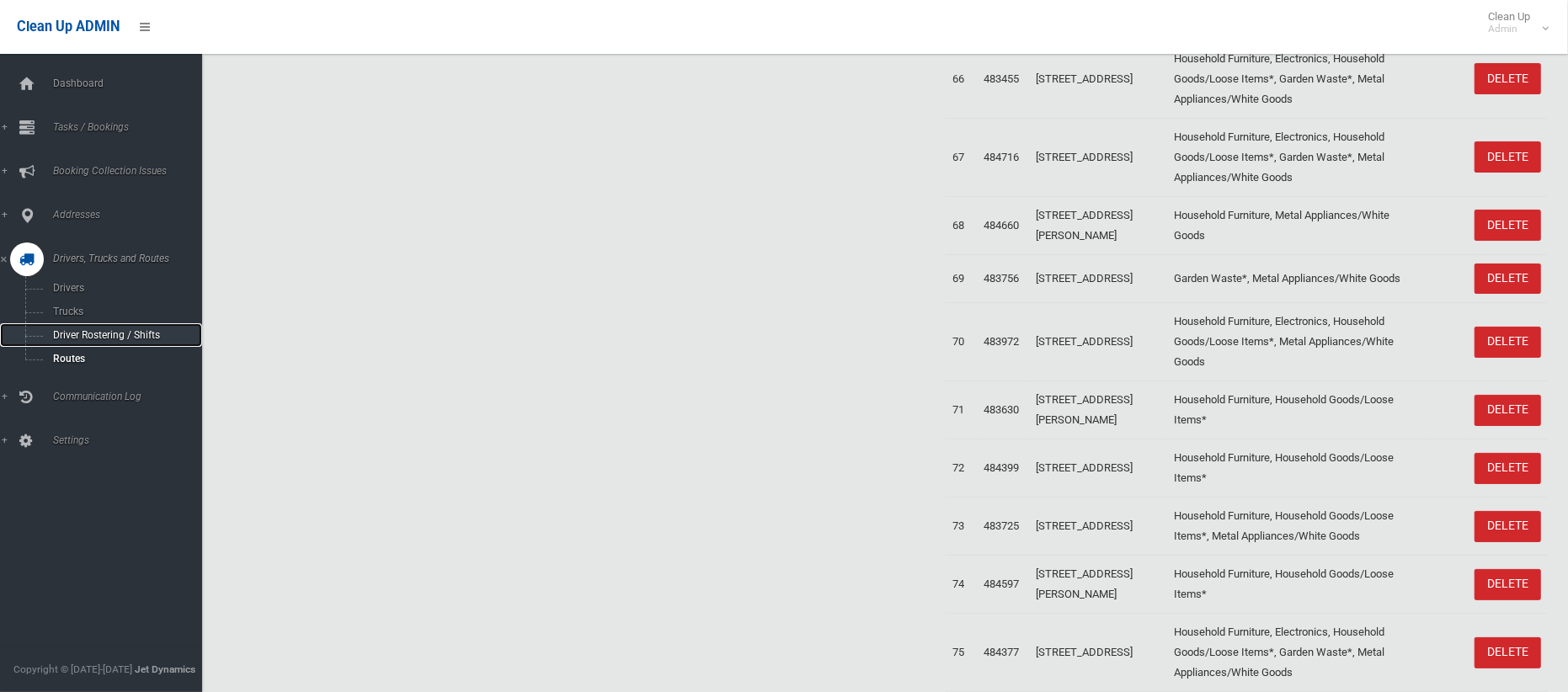
click at [102, 336] on span "Driver Rostering / Shifts" at bounding box center [117, 336] width 140 height 12
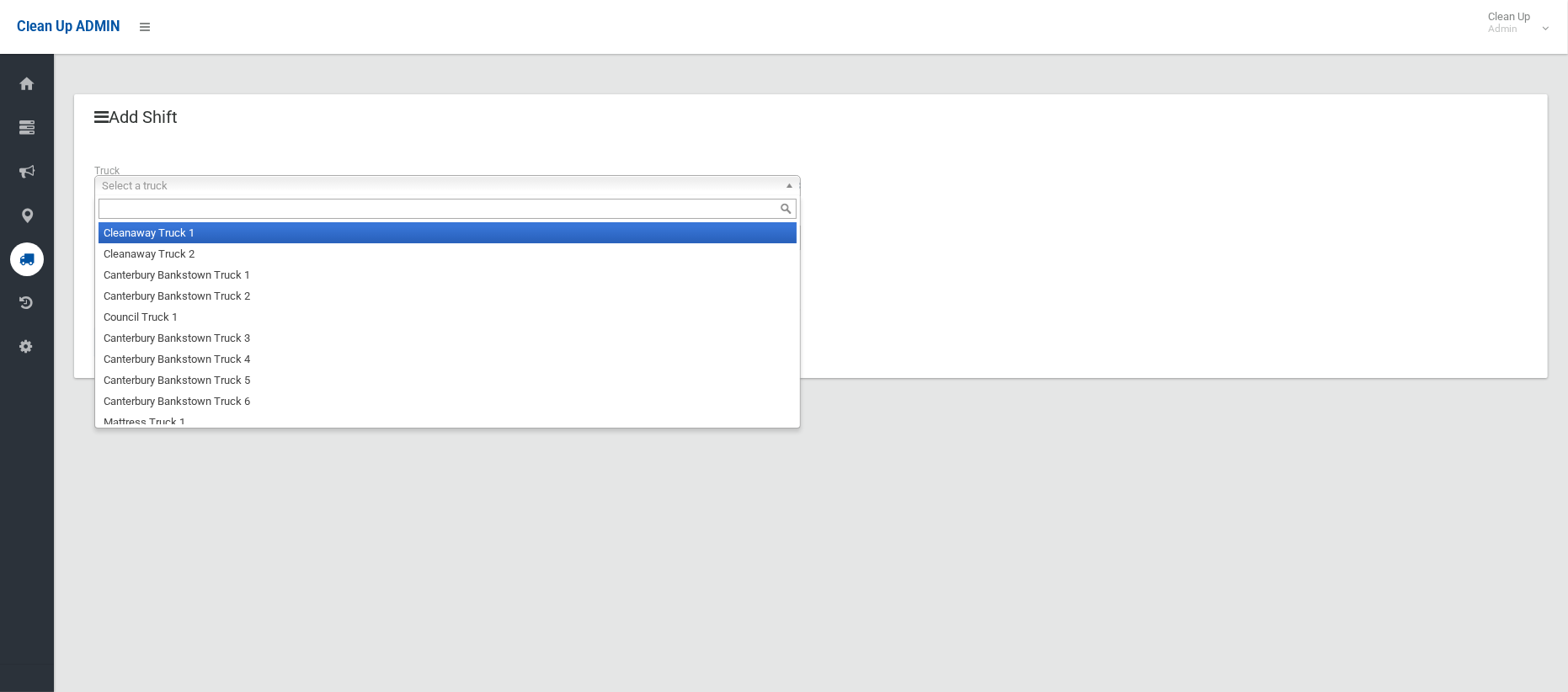
click at [583, 190] on span "Select a truck" at bounding box center [440, 186] width 676 height 20
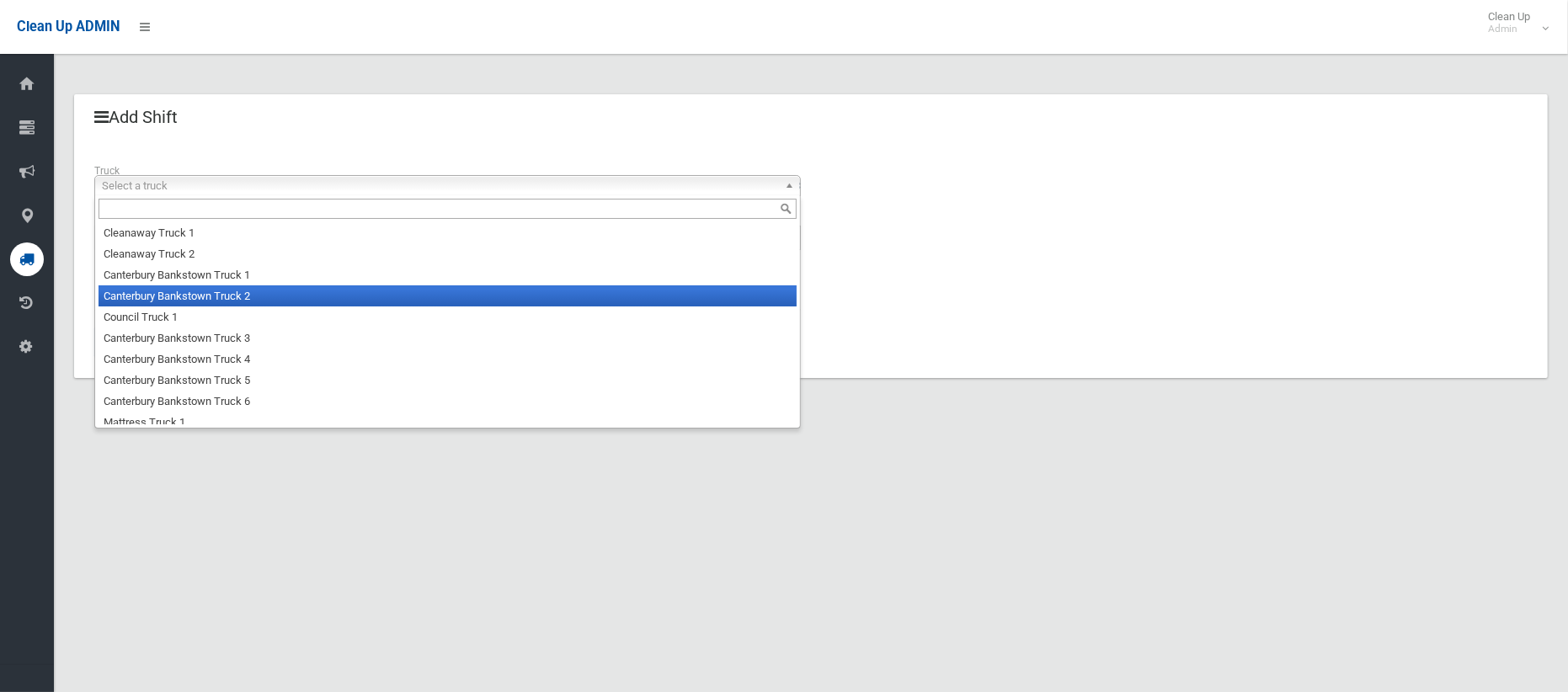
drag, startPoint x: 527, startPoint y: 299, endPoint x: 508, endPoint y: 285, distance: 23.6
click at [526, 300] on li "Canterbury Bankstown Truck 2" at bounding box center [447, 295] width 698 height 21
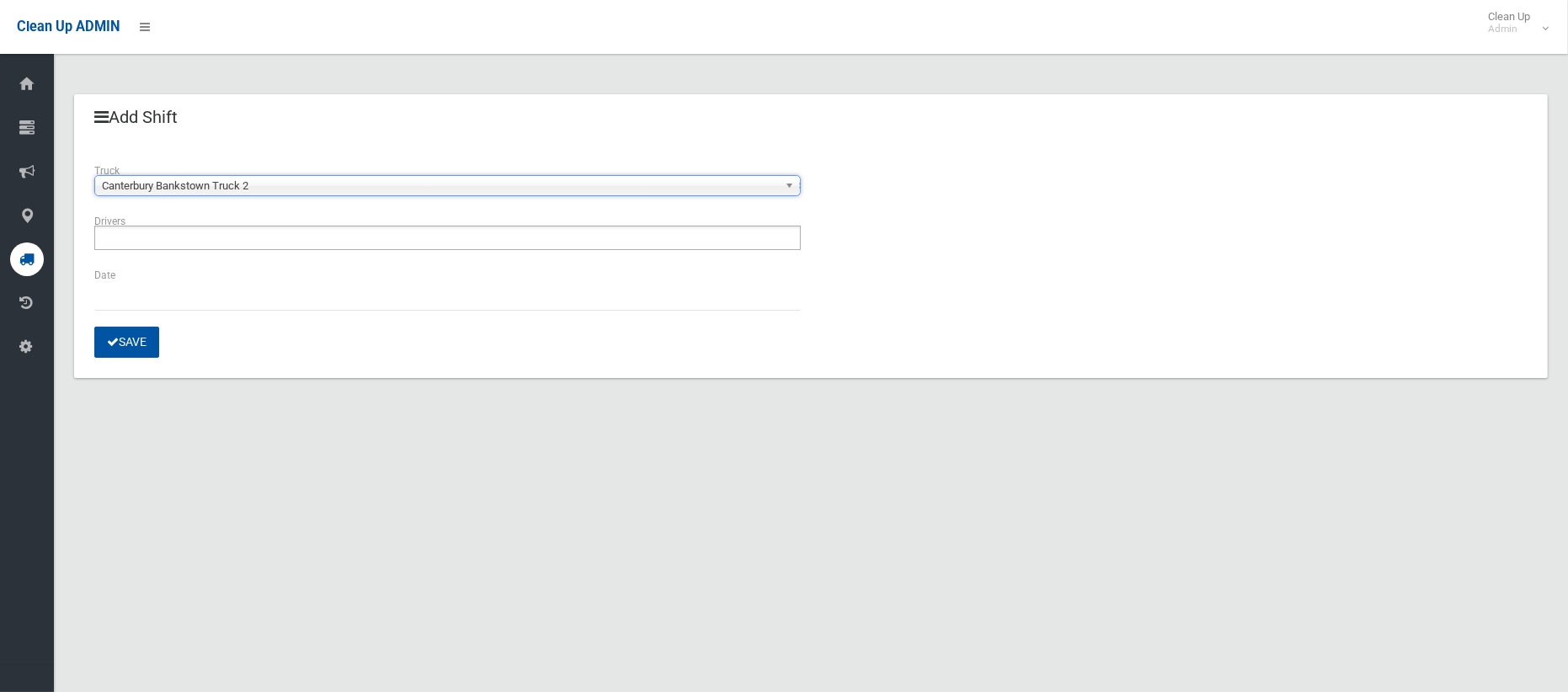
click at [474, 246] on ul at bounding box center [447, 237] width 706 height 25
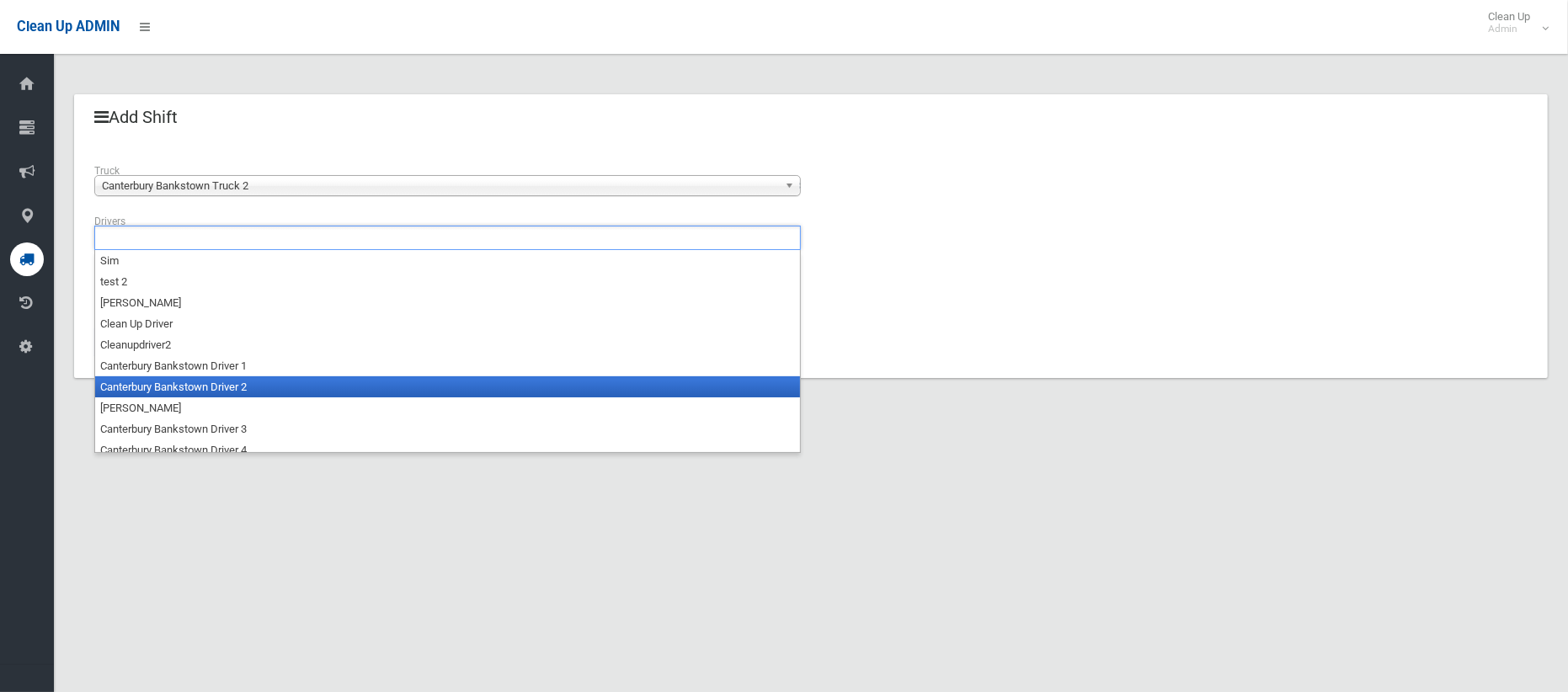
click at [443, 384] on li "Canterbury Bankstown Driver 2" at bounding box center [448, 386] width 705 height 21
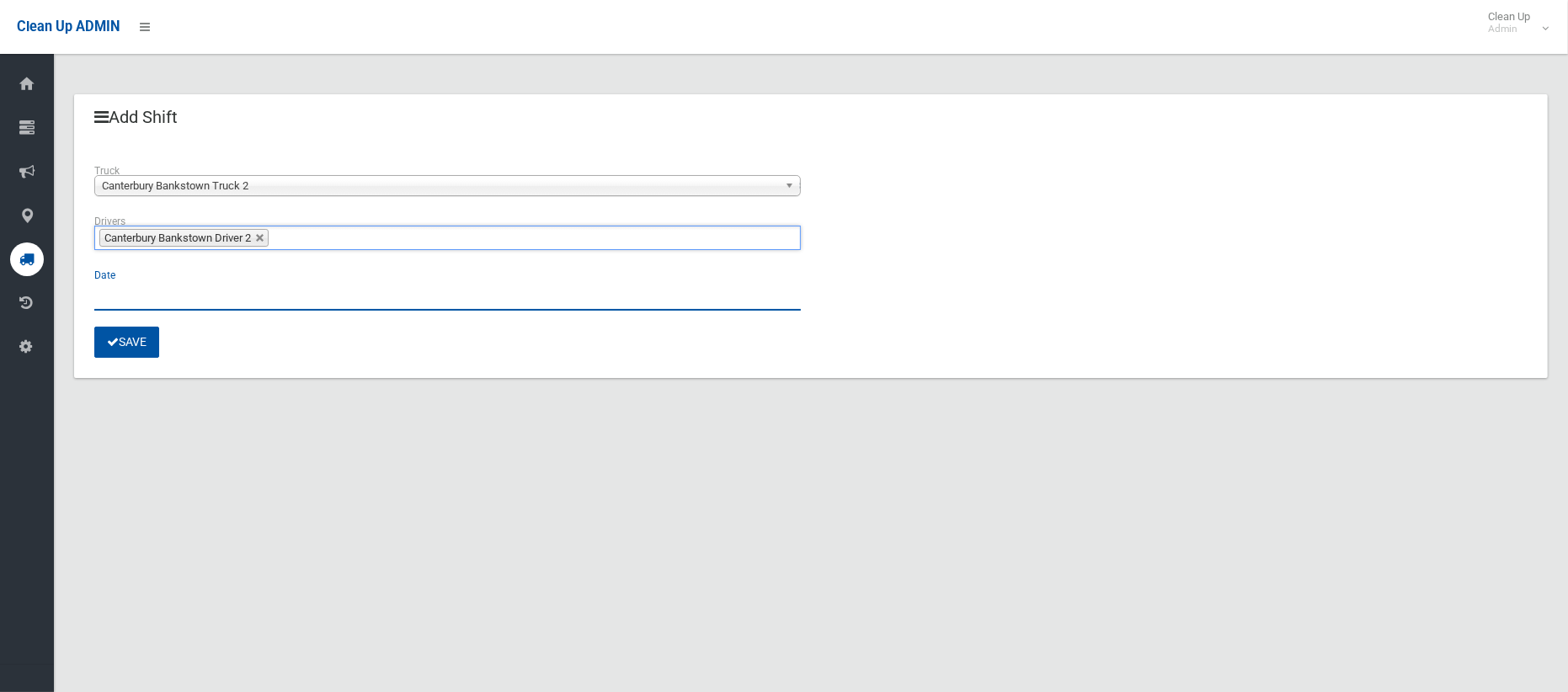
click at [149, 303] on input "text" at bounding box center [447, 294] width 706 height 31
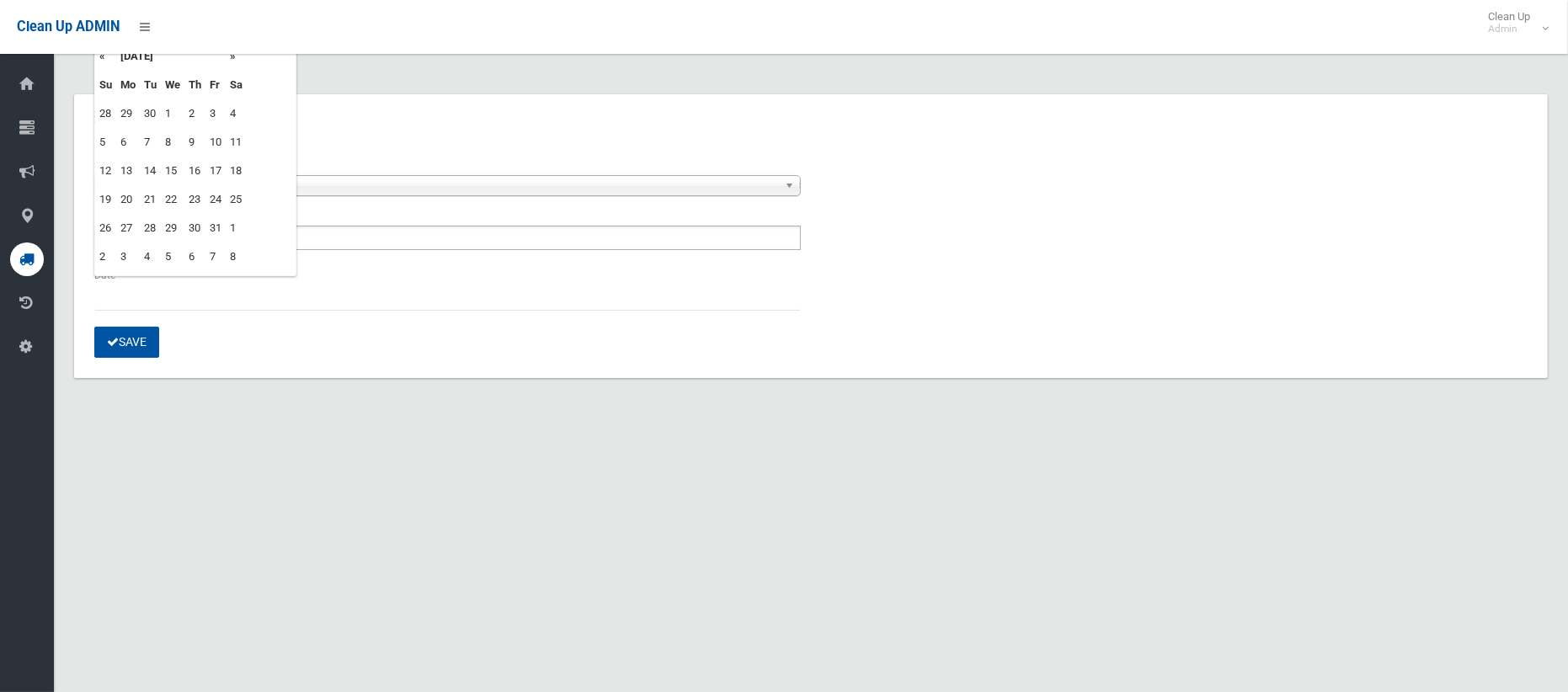
click at [217, 116] on td "3" at bounding box center [215, 113] width 20 height 29
type input "**********"
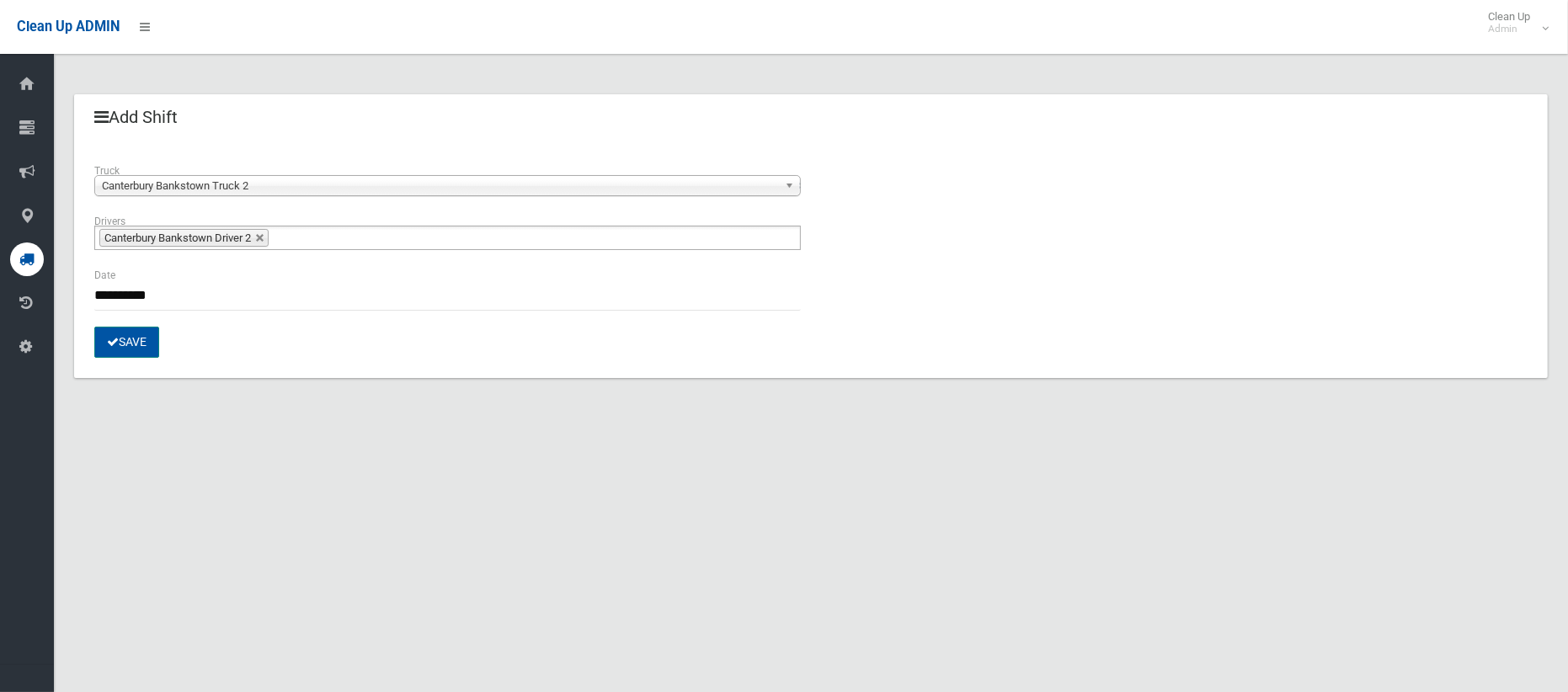
click at [147, 341] on button "Save" at bounding box center [126, 342] width 65 height 31
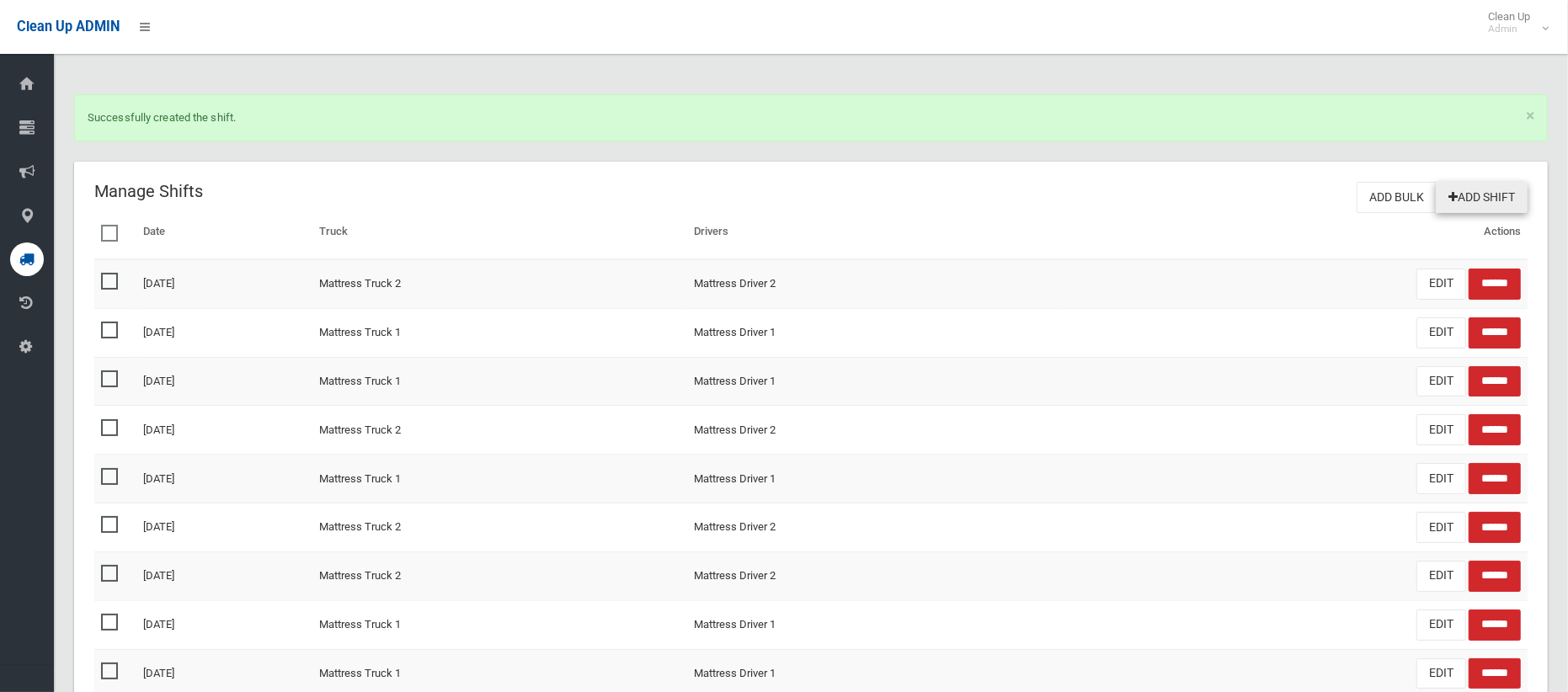
click at [1474, 194] on link "Add Shift" at bounding box center [1482, 197] width 91 height 31
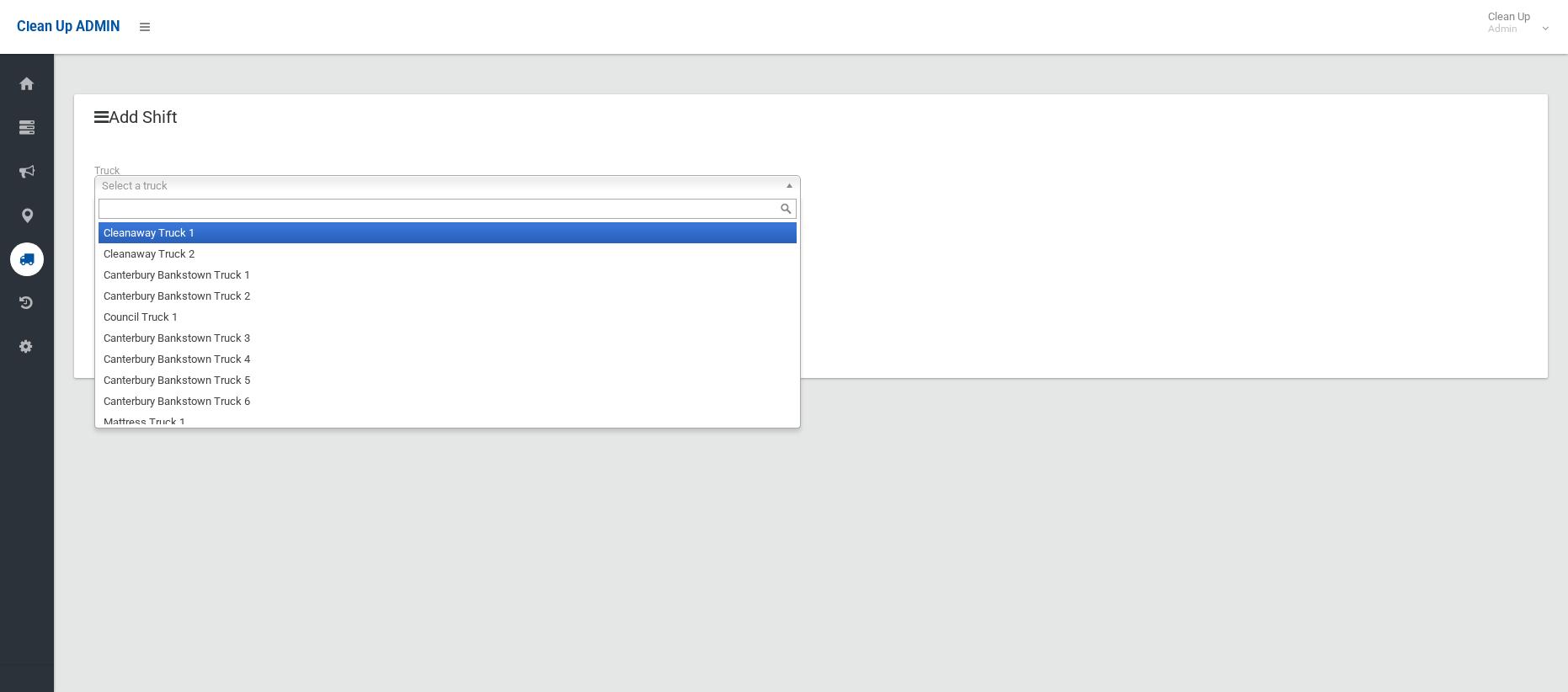
click at [487, 181] on span "Select a truck" at bounding box center [440, 186] width 676 height 20
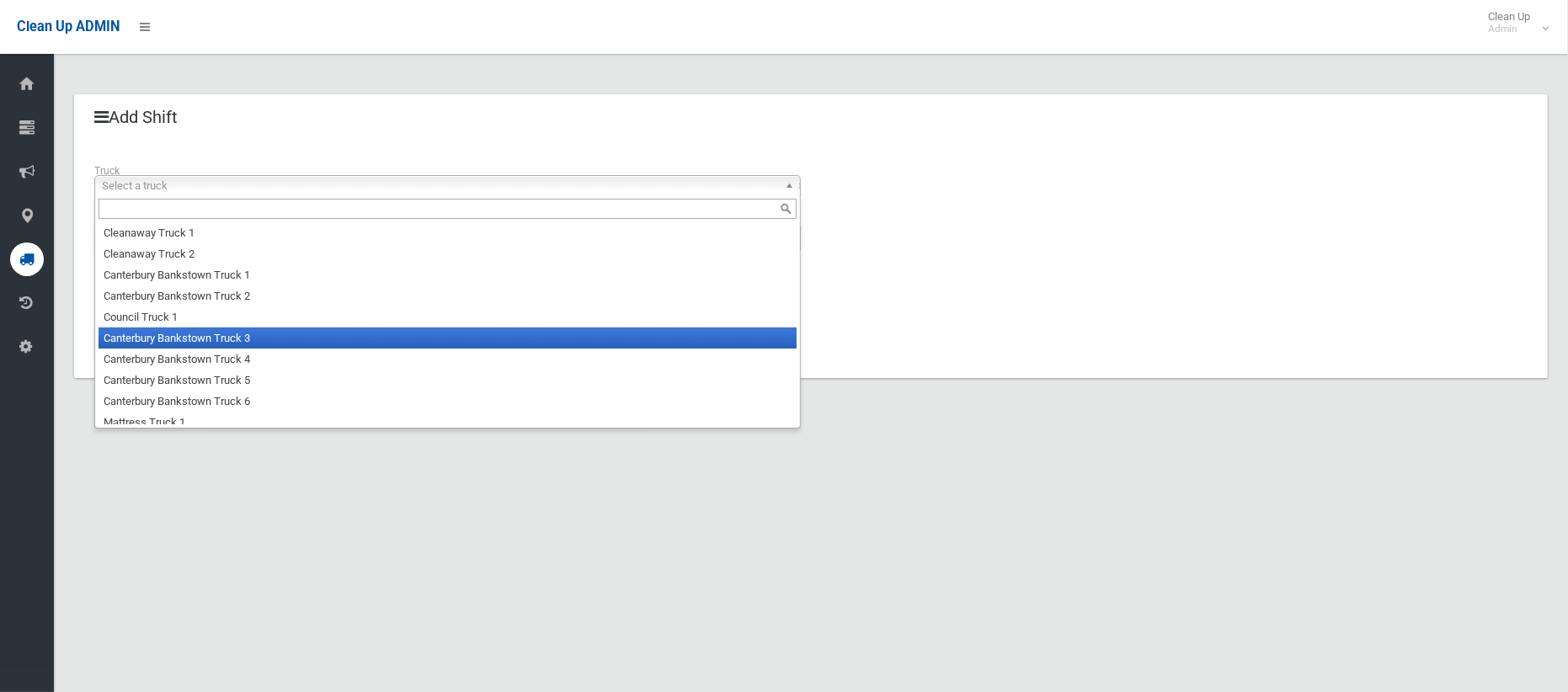
click at [393, 338] on li "Canterbury Bankstown Truck 3" at bounding box center [447, 338] width 698 height 21
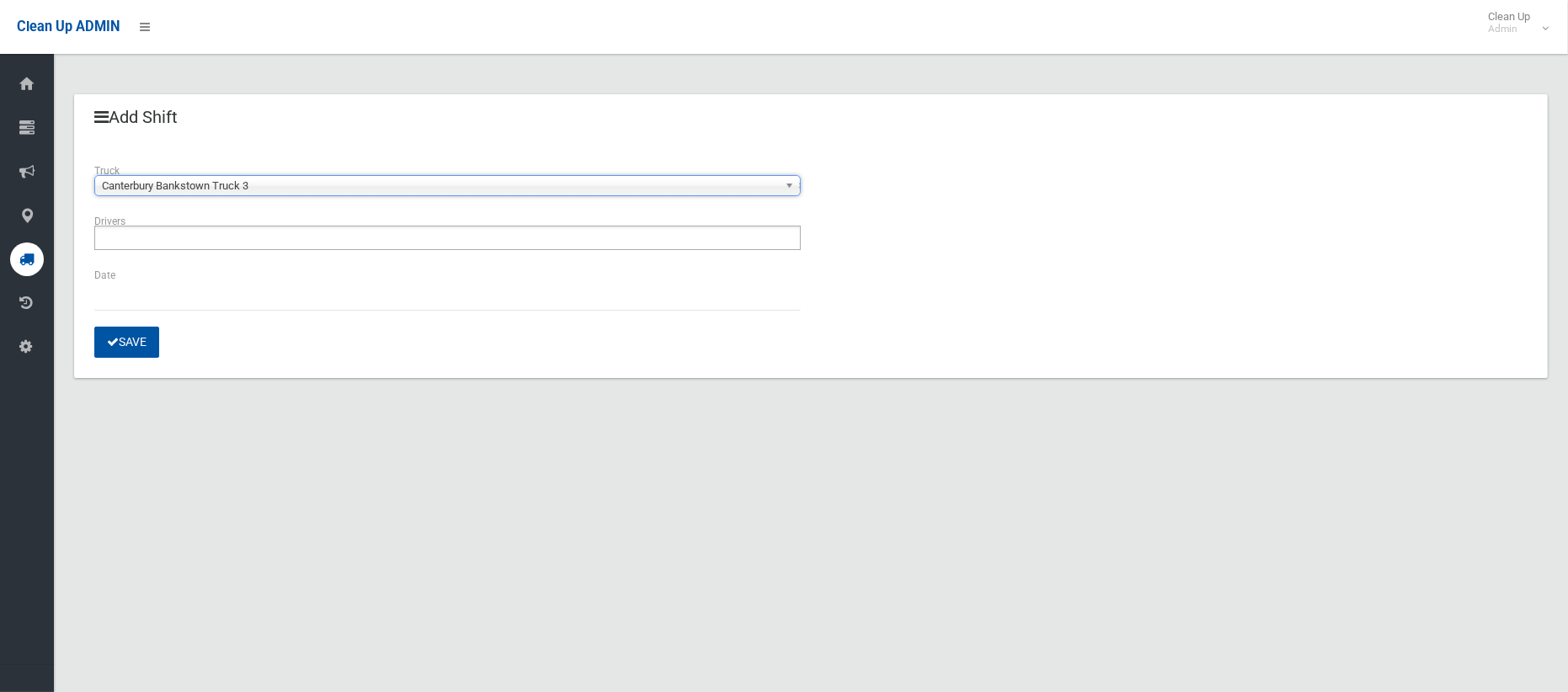
click at [212, 243] on ul at bounding box center [447, 237] width 706 height 25
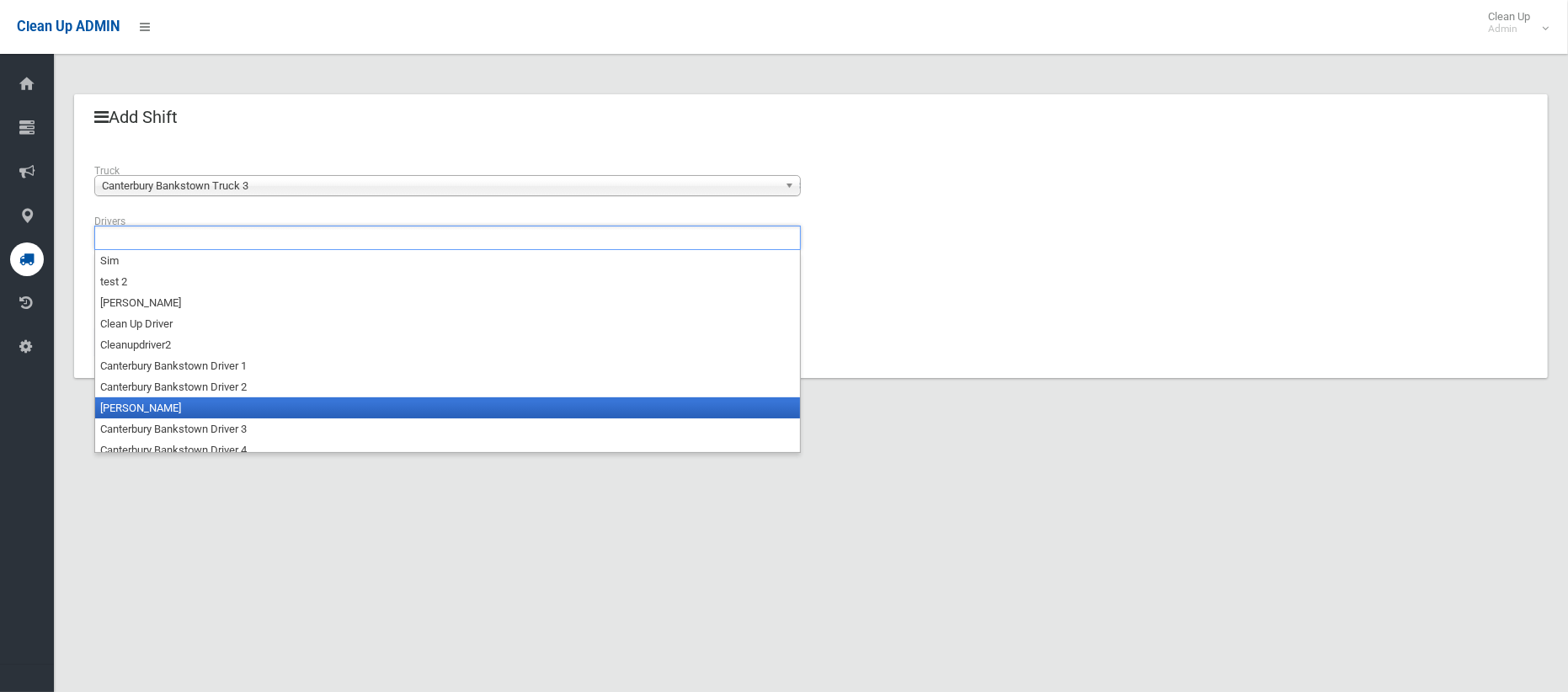
scroll to position [8, 0]
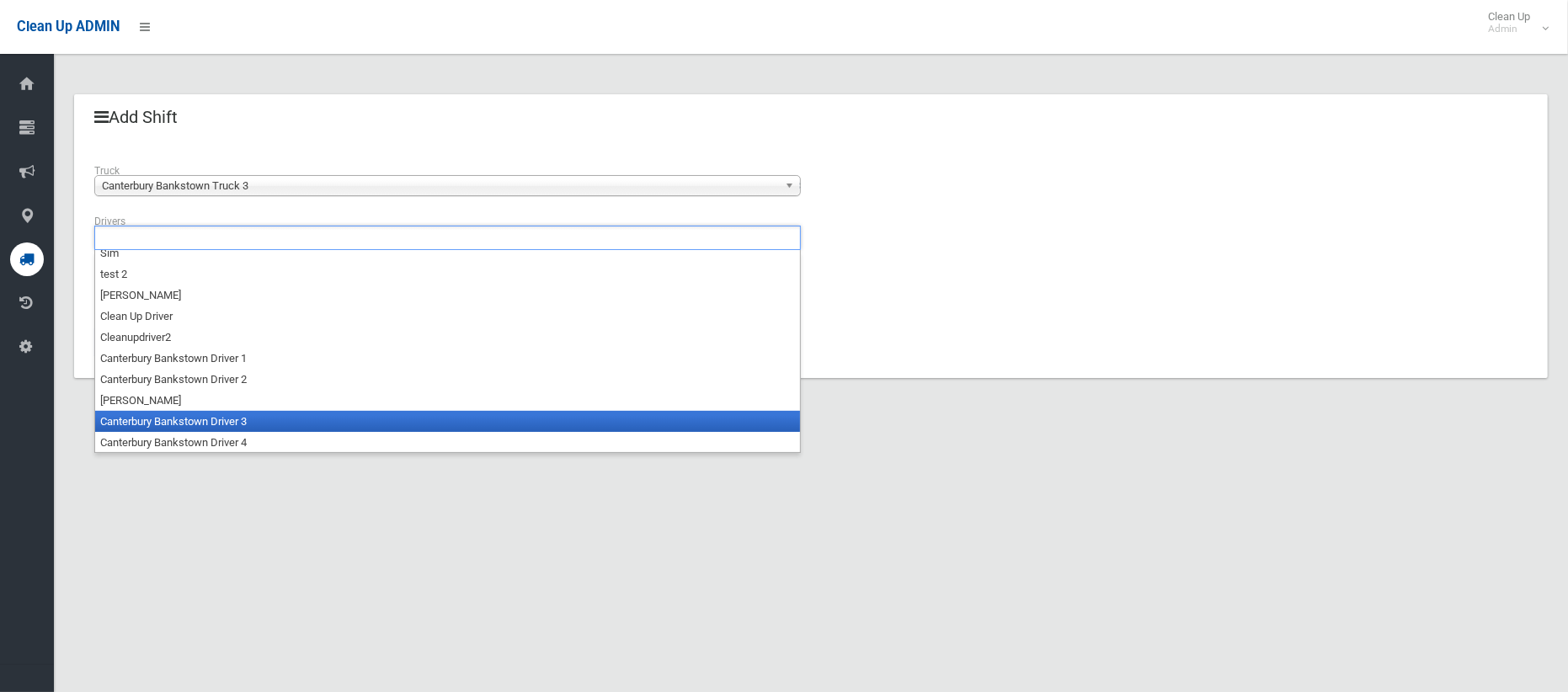
click at [208, 423] on li "Canterbury Bankstown Driver 3" at bounding box center [448, 421] width 705 height 21
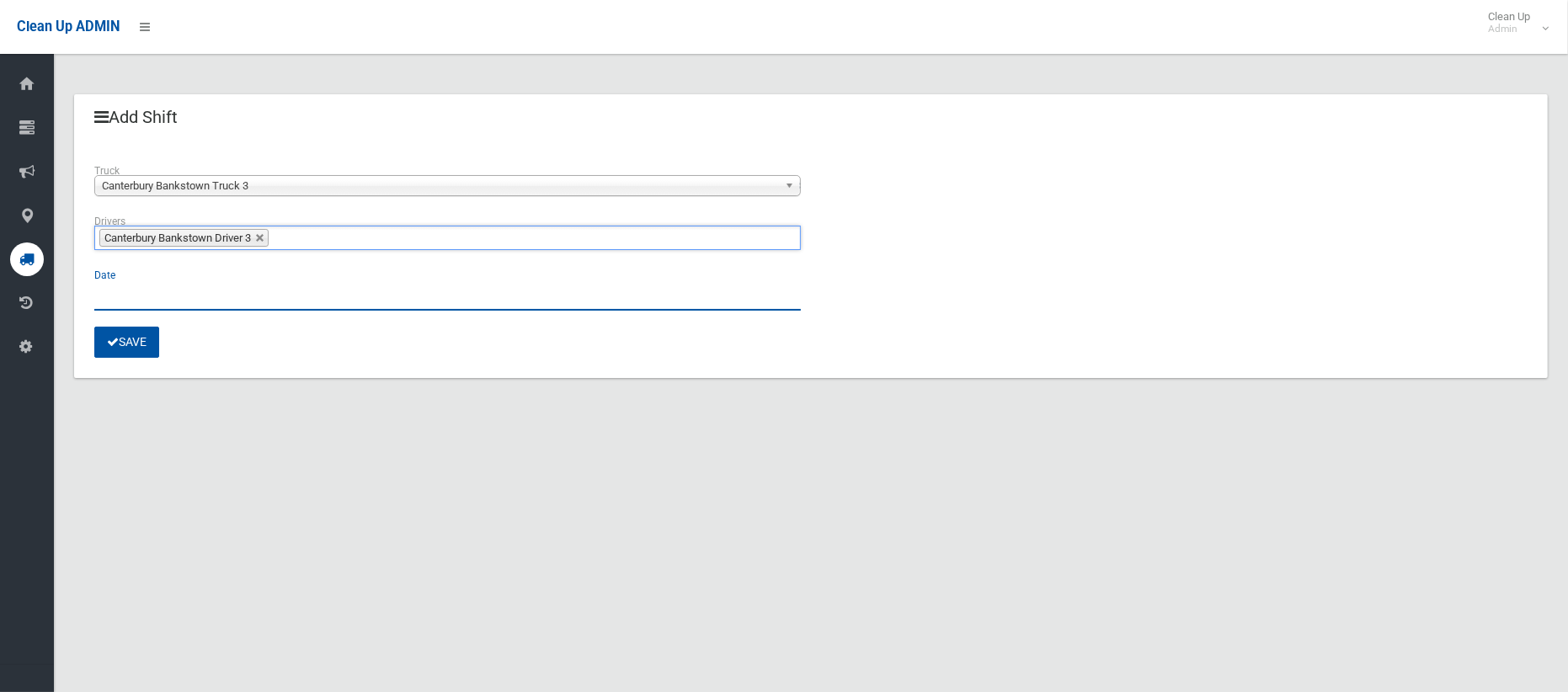
click at [116, 300] on input "text" at bounding box center [447, 294] width 706 height 31
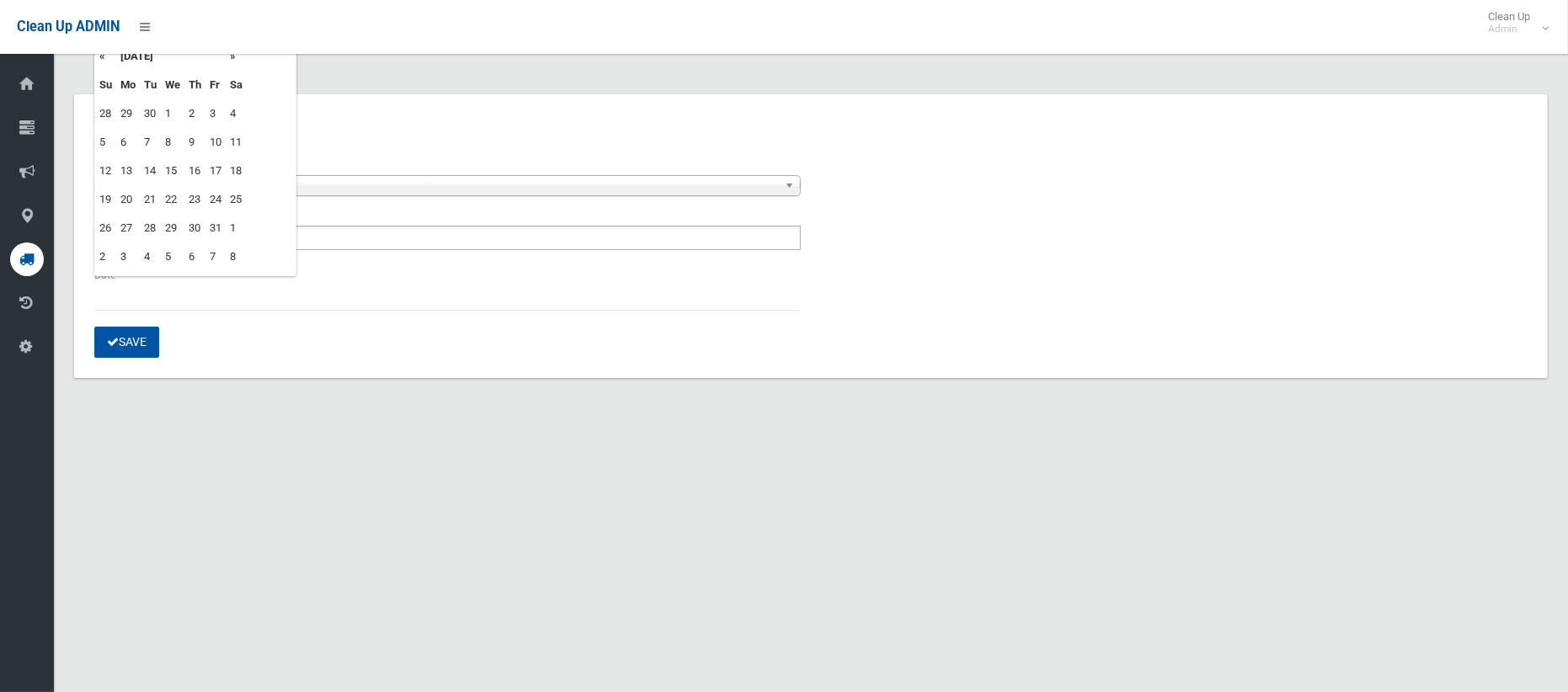
click at [214, 108] on td "3" at bounding box center [215, 113] width 20 height 29
type input "**********"
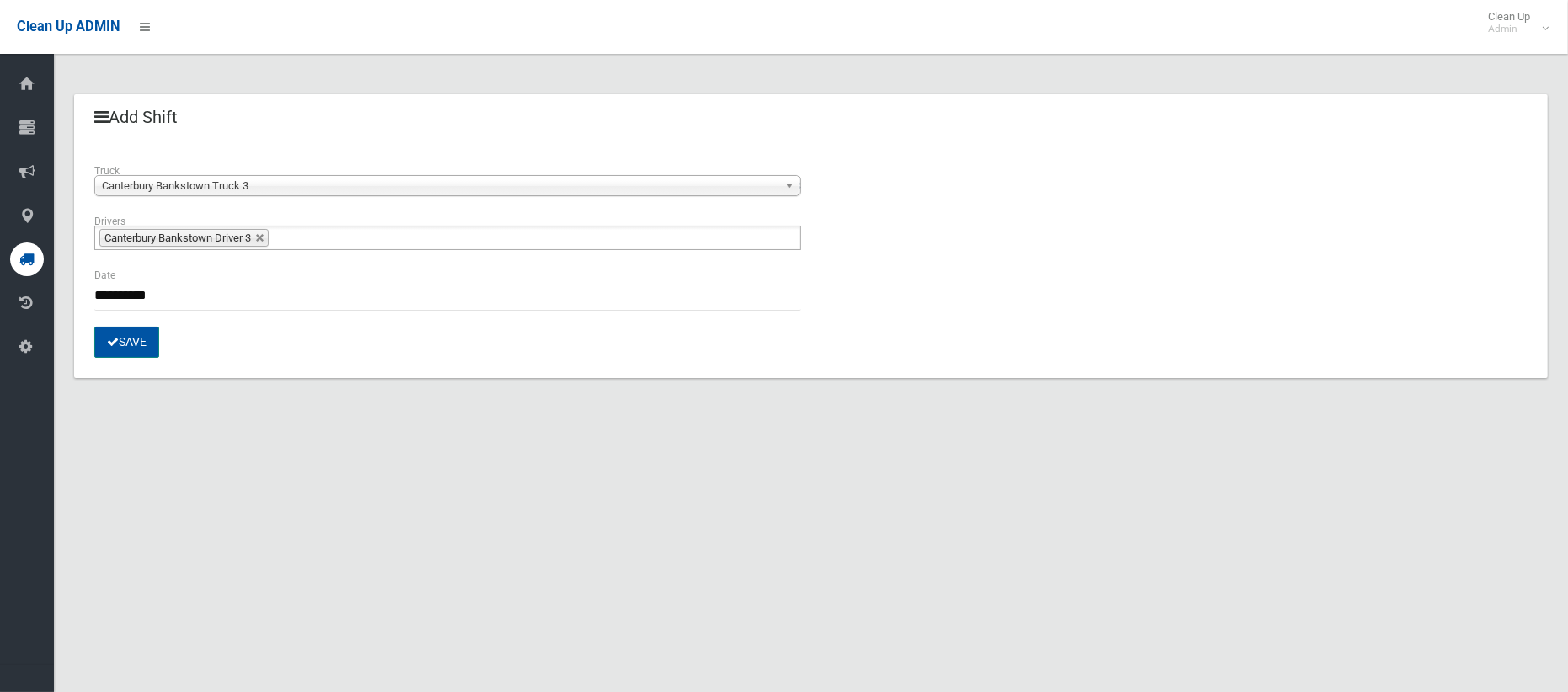
click at [137, 341] on button "Save" at bounding box center [126, 342] width 65 height 31
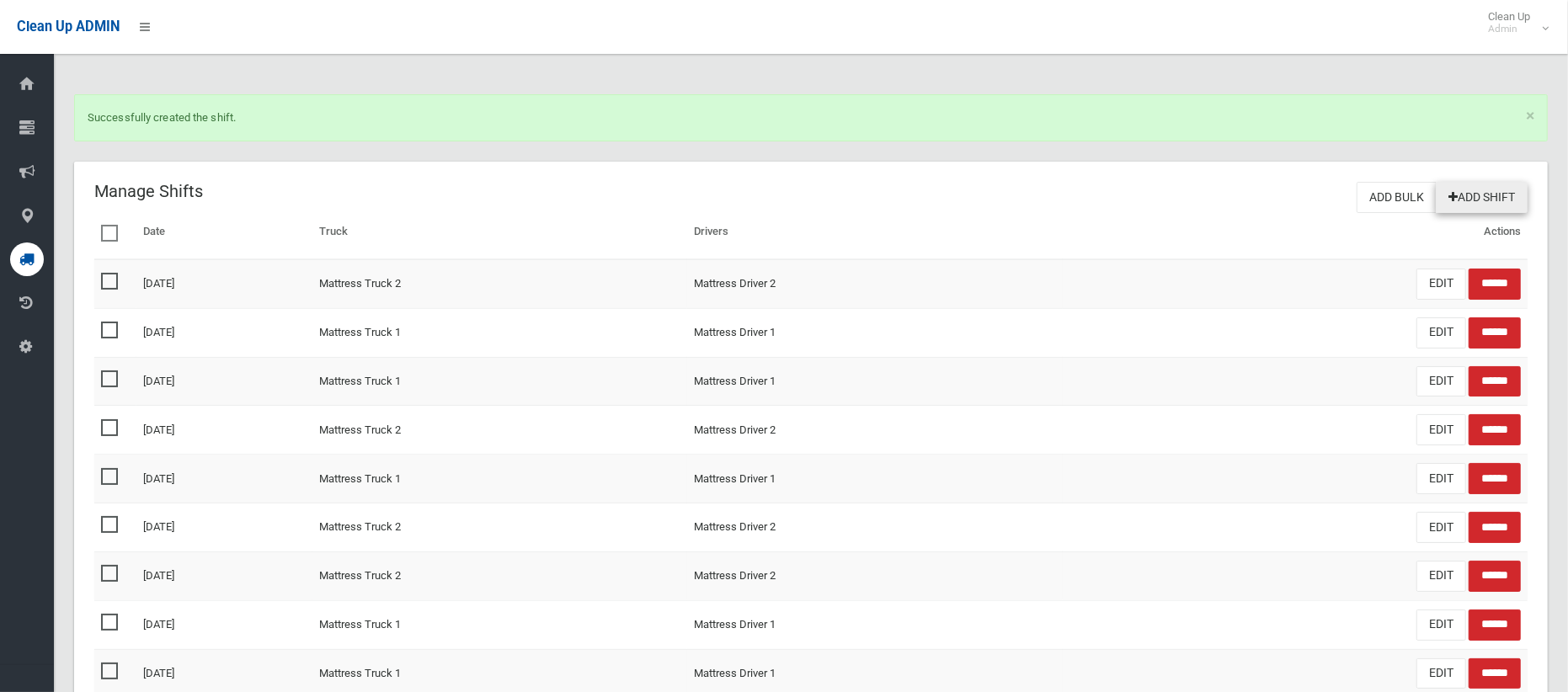
click at [1476, 192] on link "Add Shift" at bounding box center [1482, 197] width 91 height 31
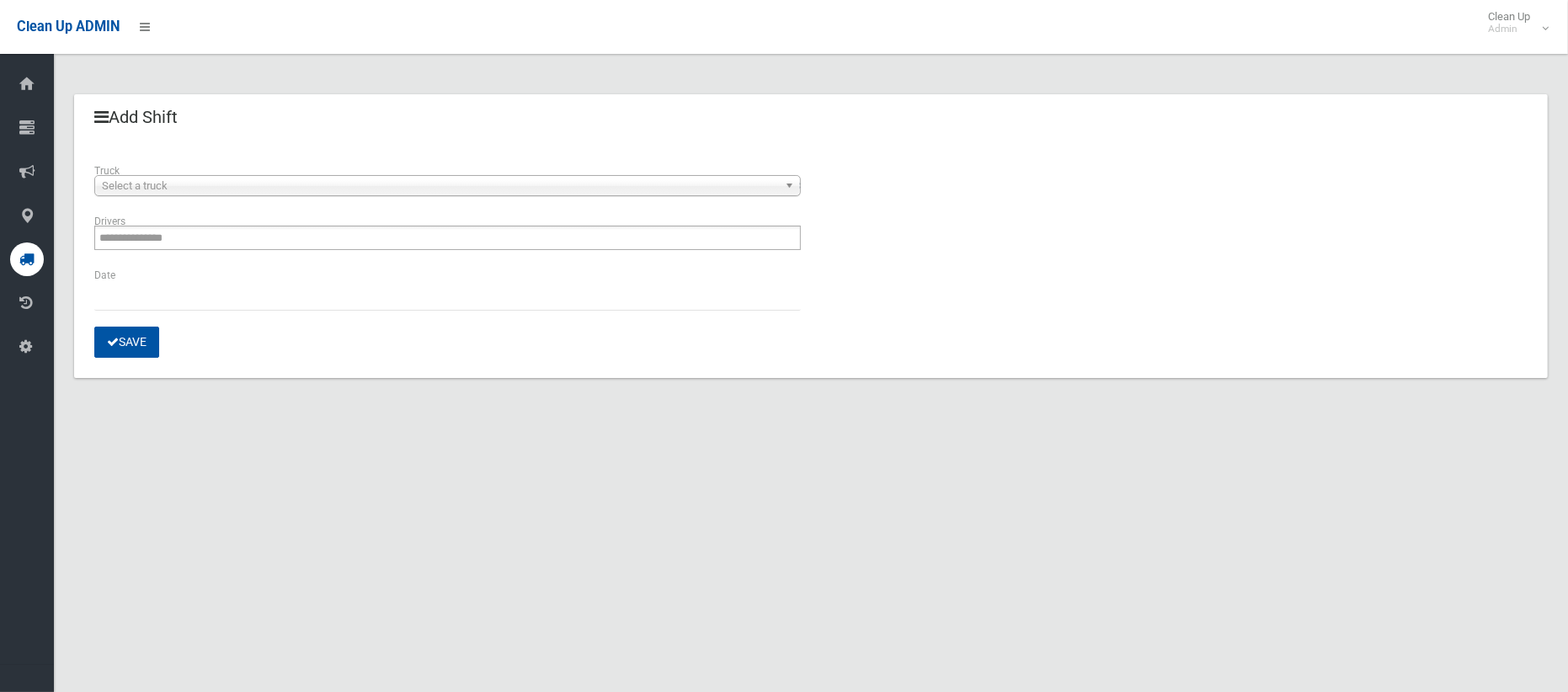
click at [420, 197] on div "**********" at bounding box center [448, 187] width 727 height 51
click at [429, 188] on span "Select a truck" at bounding box center [440, 186] width 676 height 20
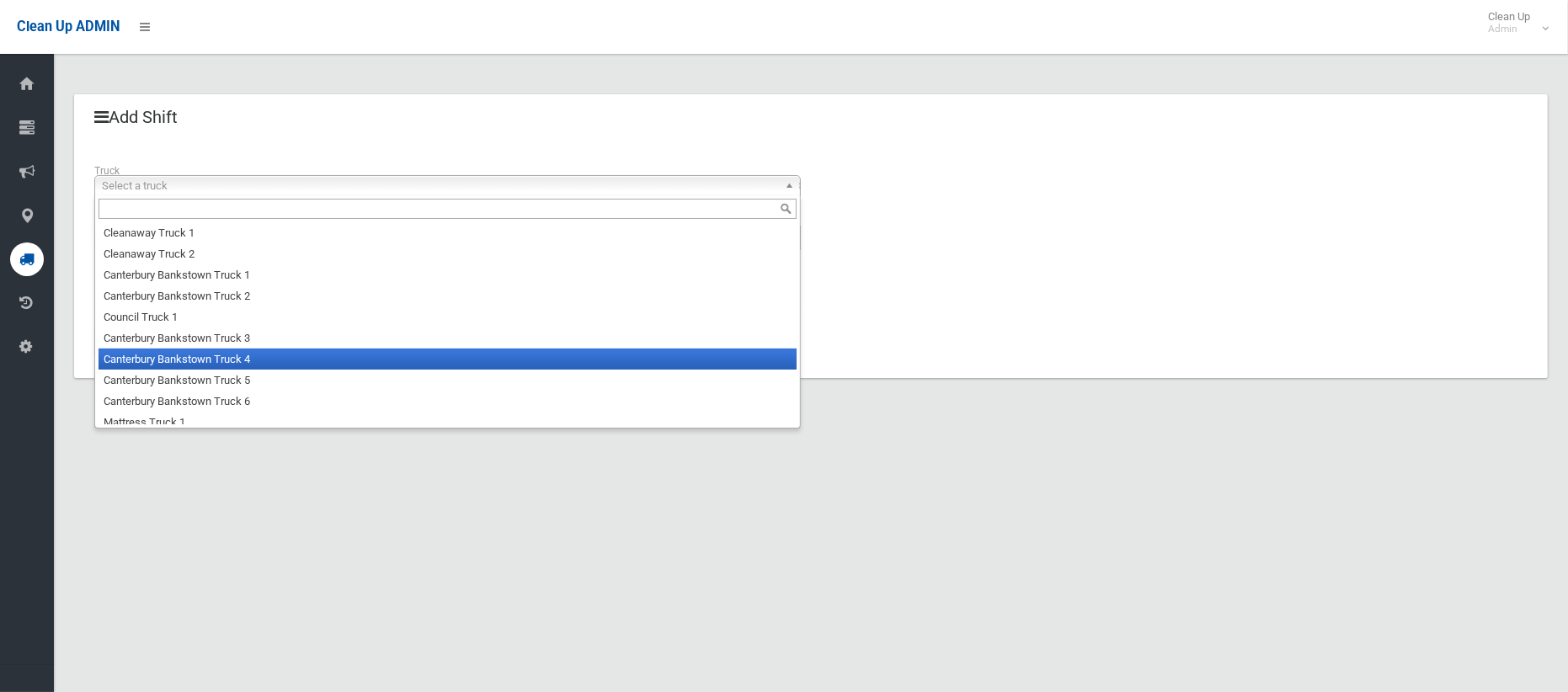
click at [330, 361] on li "Canterbury Bankstown Truck 4" at bounding box center [447, 358] width 698 height 21
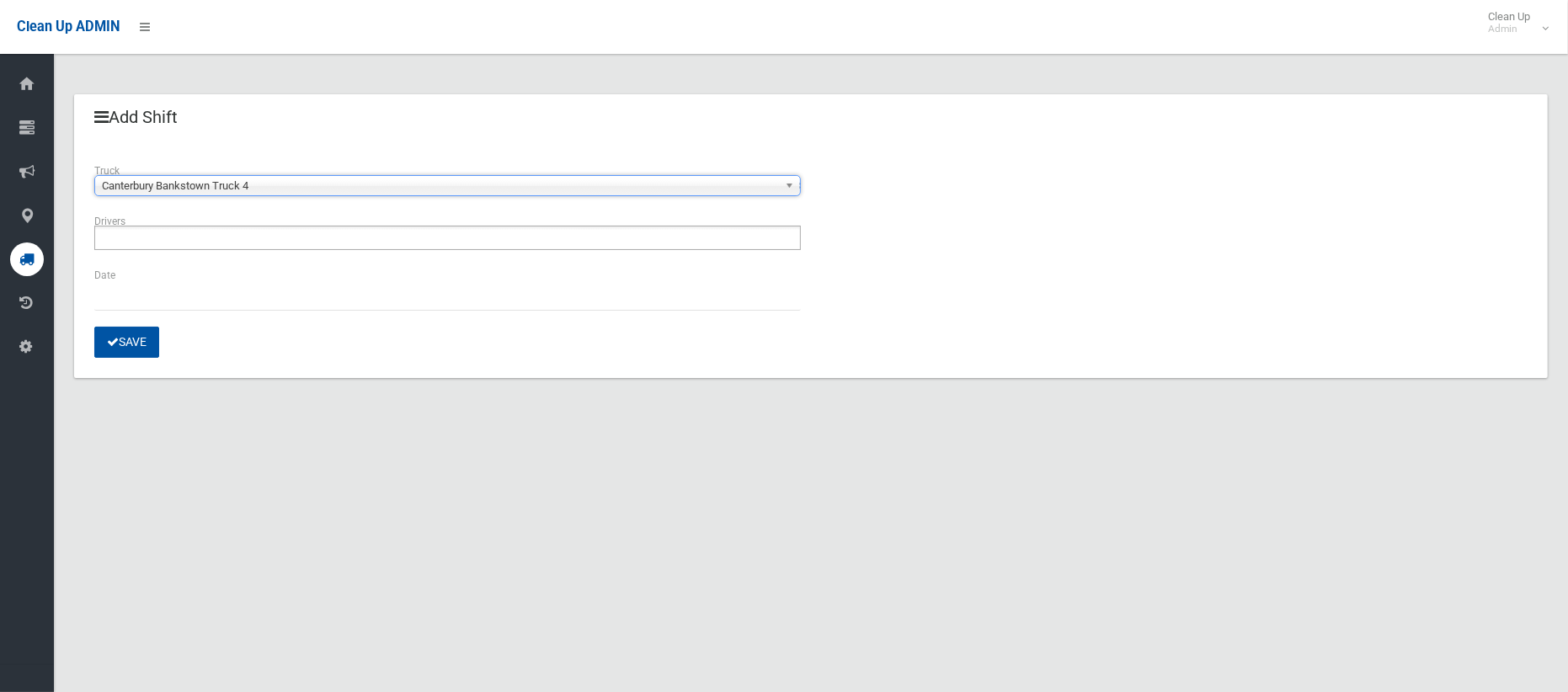
click at [214, 240] on ul at bounding box center [447, 237] width 706 height 25
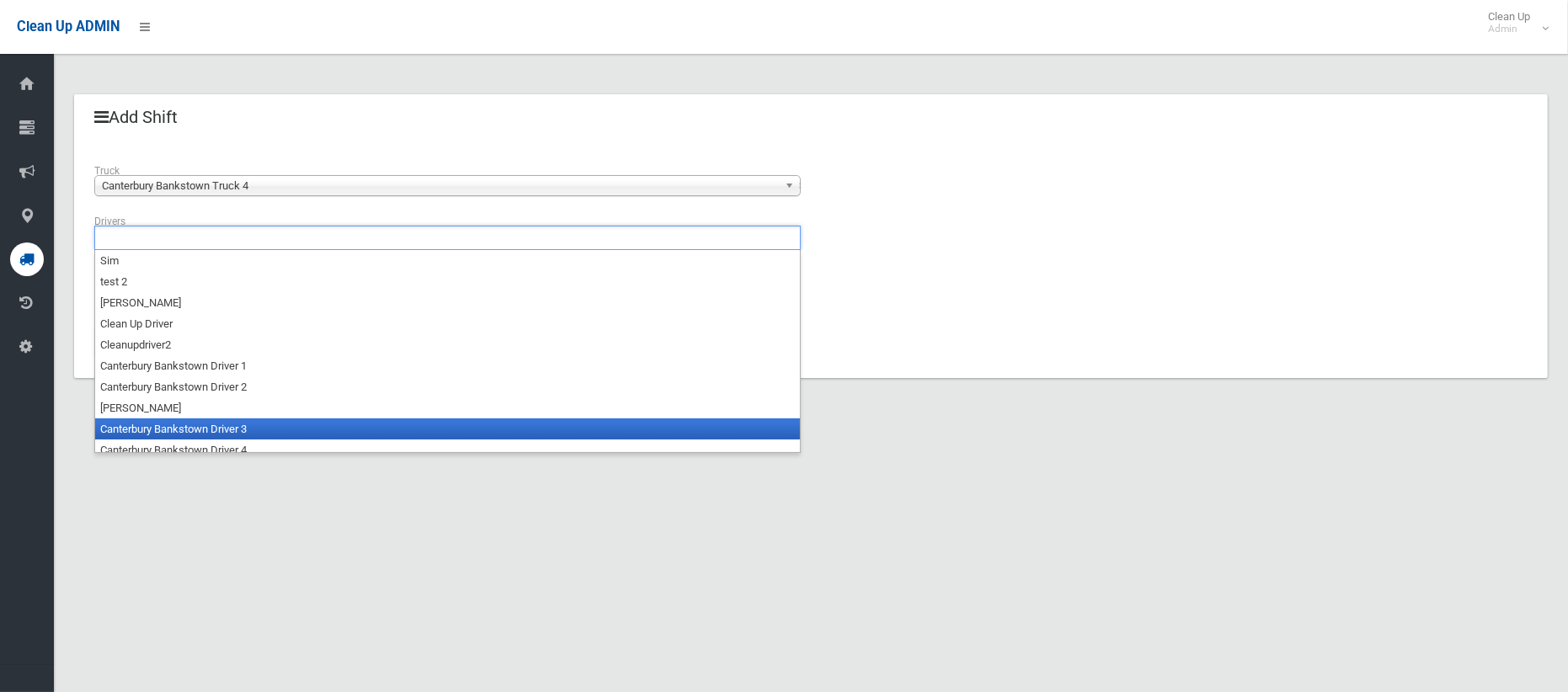
scroll to position [8, 0]
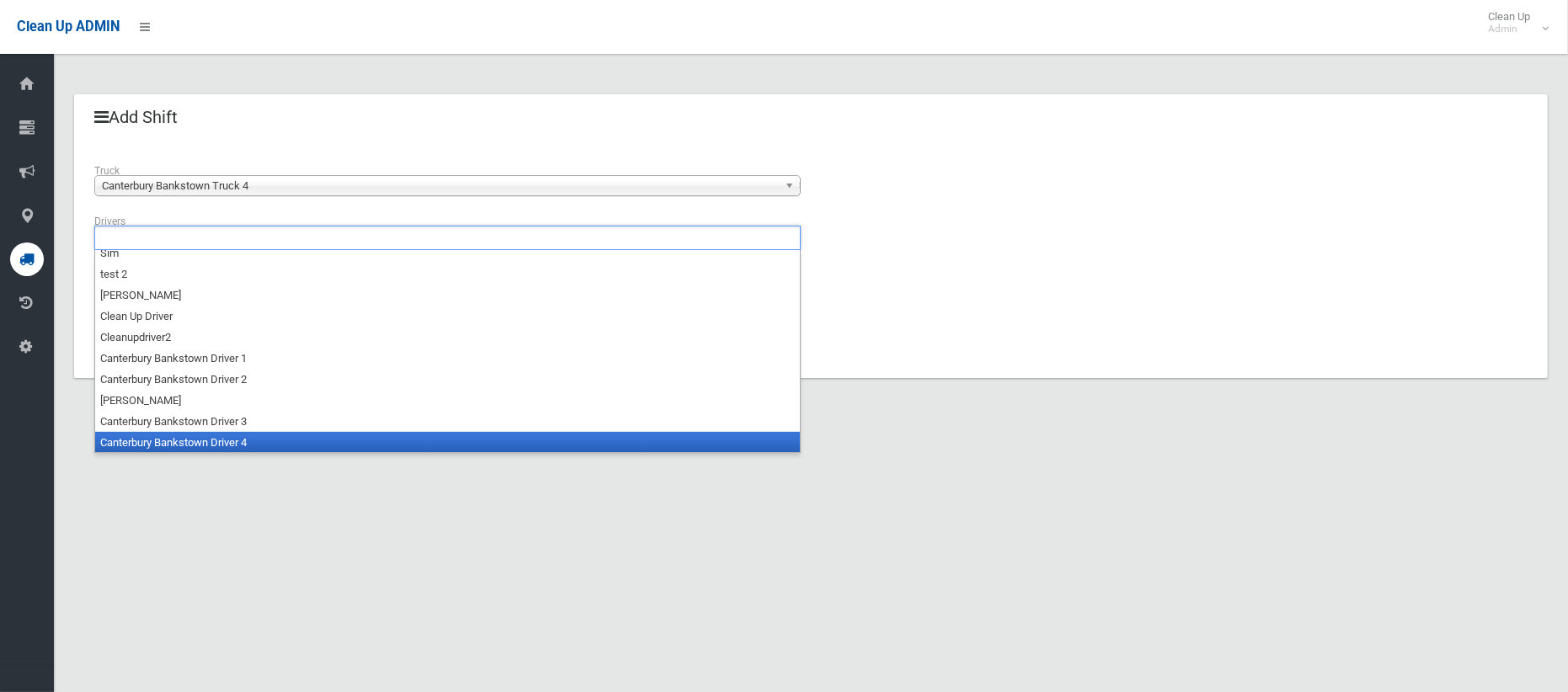
click at [218, 445] on li "Canterbury Bankstown Driver 4" at bounding box center [448, 442] width 705 height 21
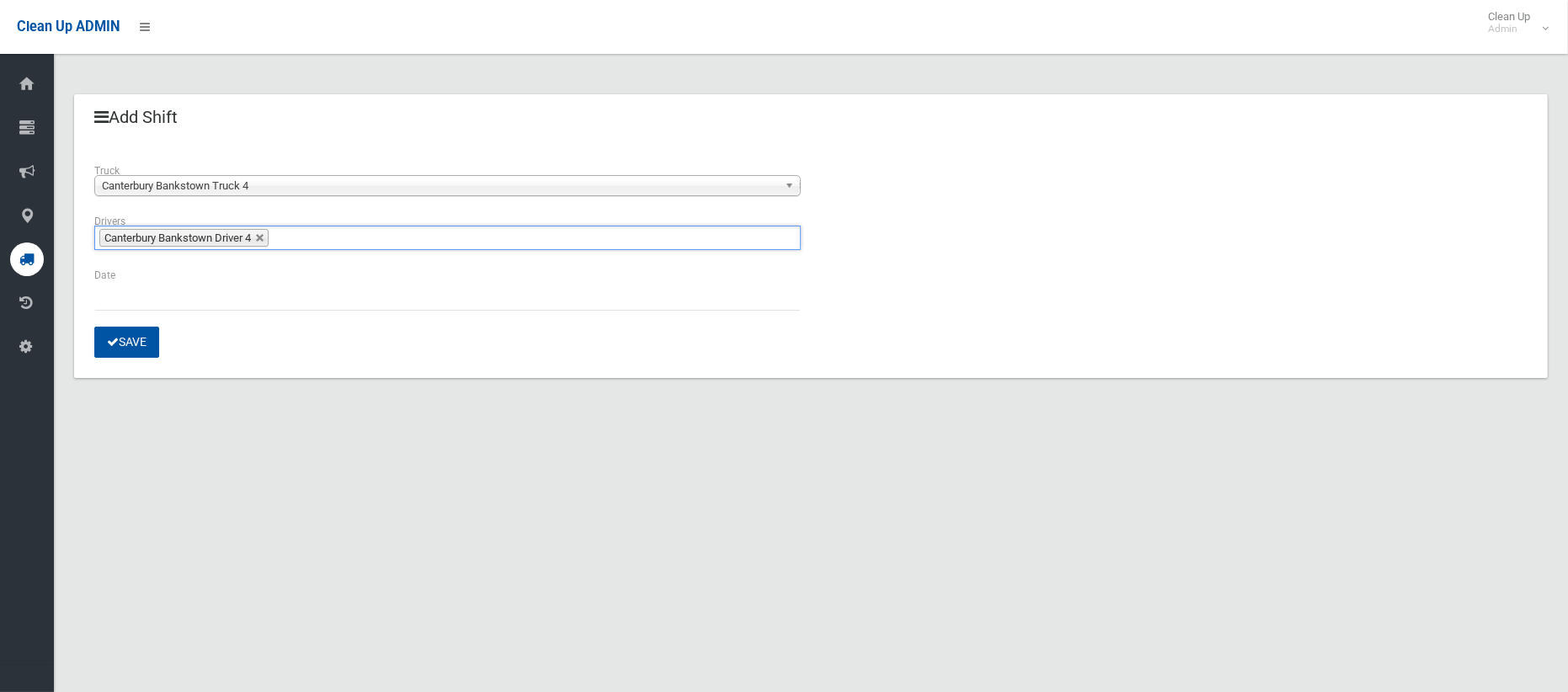
click at [104, 278] on div "Date" at bounding box center [447, 288] width 706 height 45
click at [99, 312] on div "Date" at bounding box center [448, 296] width 727 height 61
click at [101, 305] on input "text" at bounding box center [447, 294] width 706 height 31
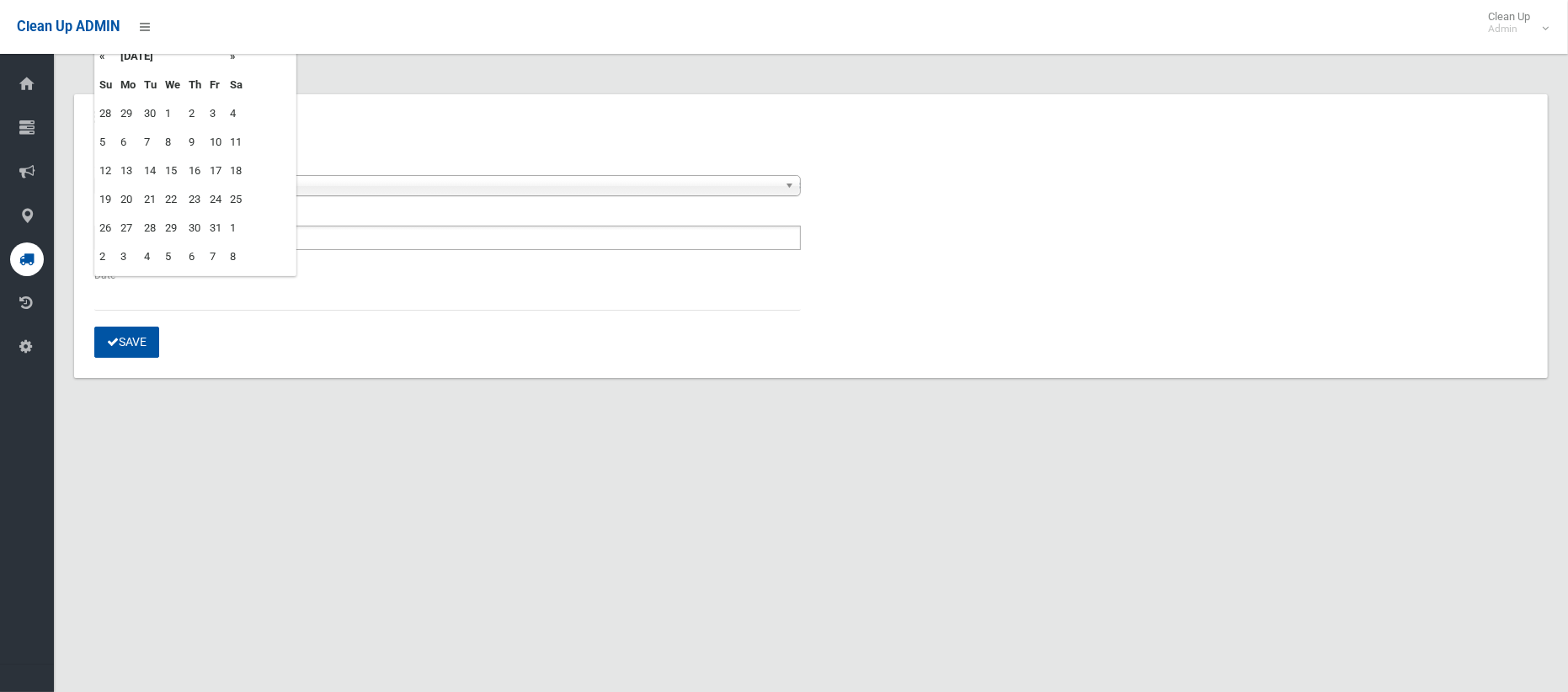
click at [213, 113] on td "3" at bounding box center [215, 113] width 20 height 29
type input "**********"
click at [140, 360] on div "**********" at bounding box center [811, 259] width 1474 height 236
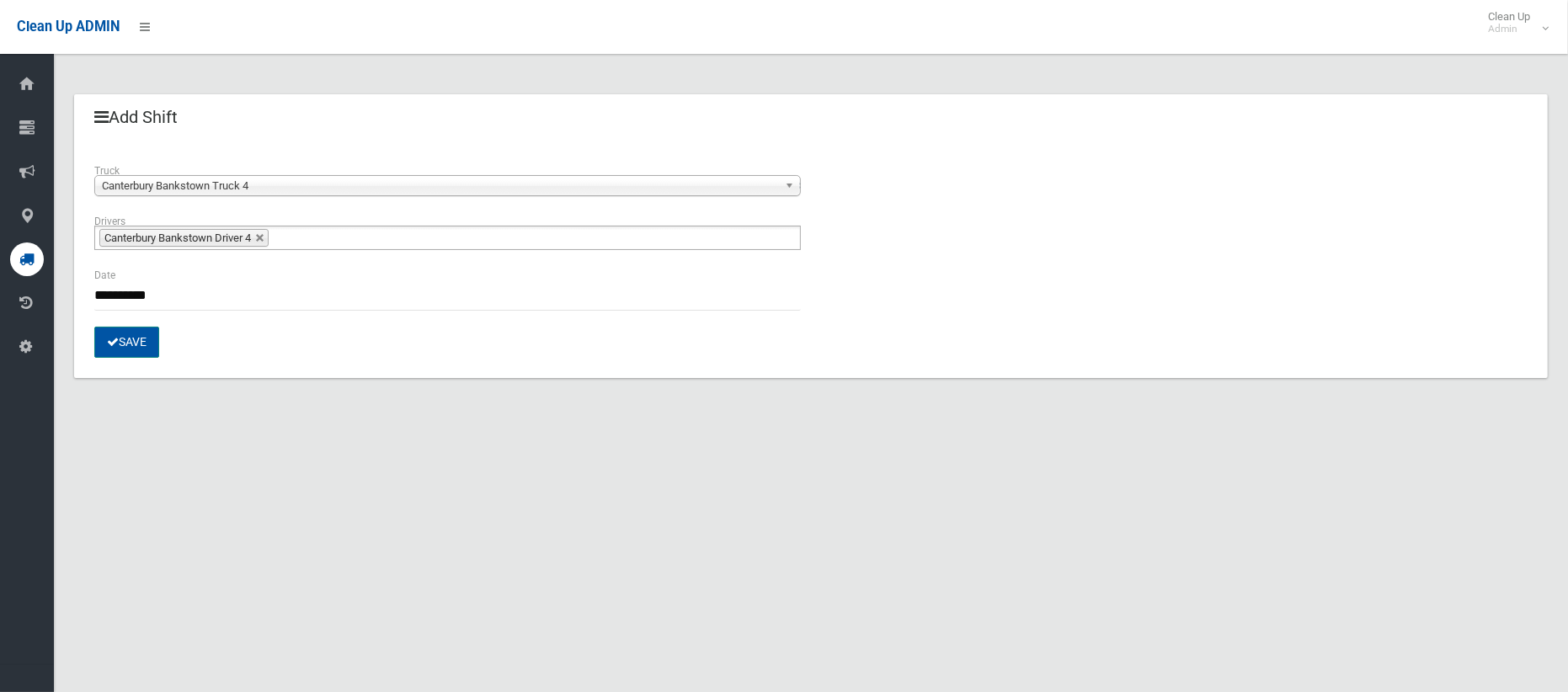
click at [140, 341] on button "Save" at bounding box center [126, 342] width 65 height 31
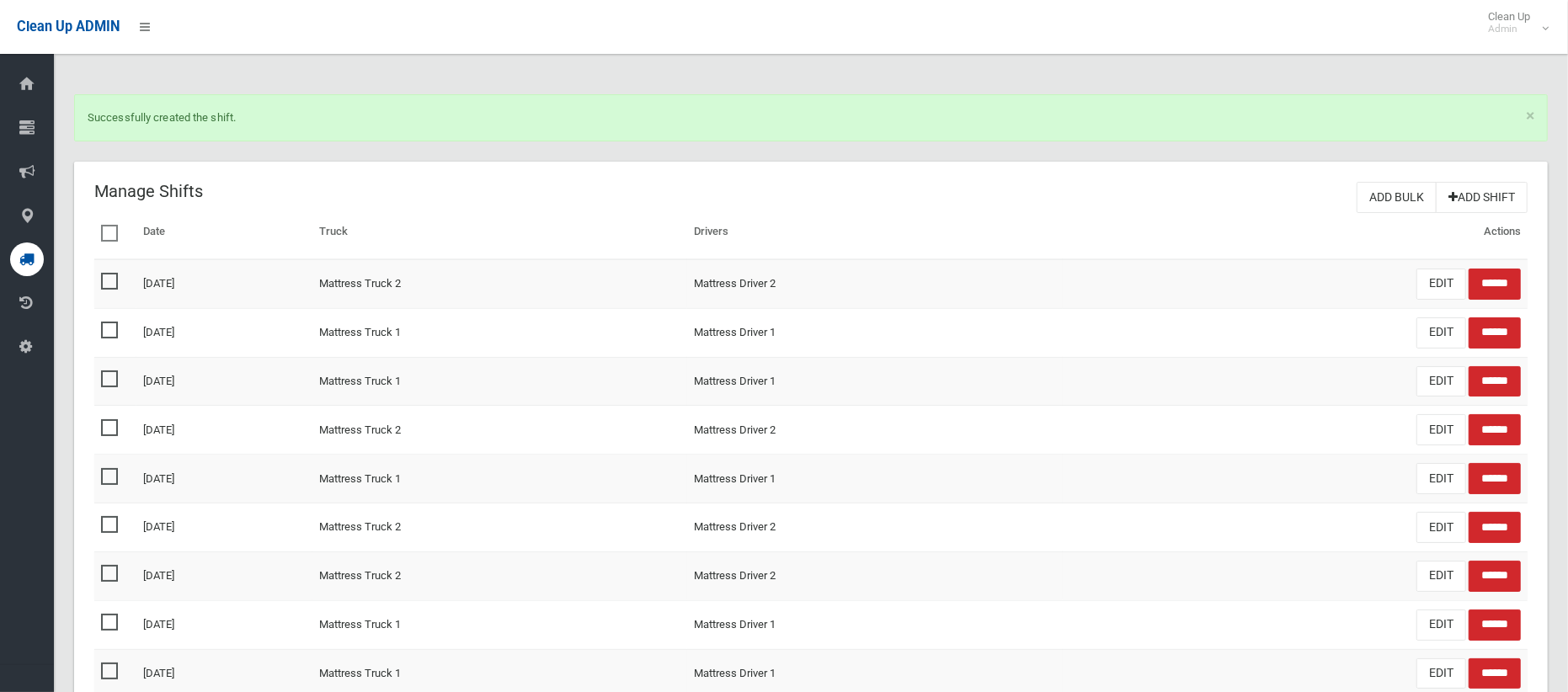
click at [275, 216] on th "Date" at bounding box center [223, 236] width 176 height 47
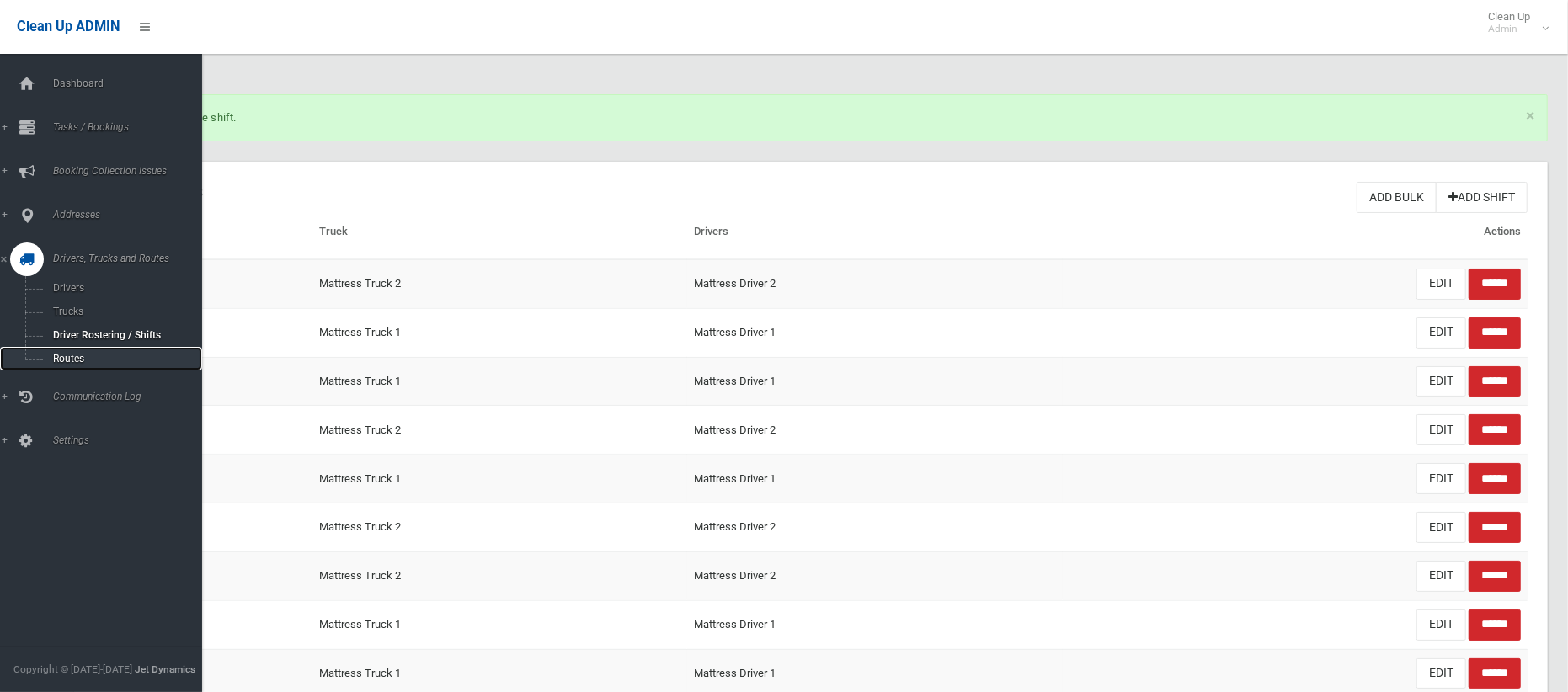
click at [57, 361] on span "Routes" at bounding box center [117, 358] width 140 height 12
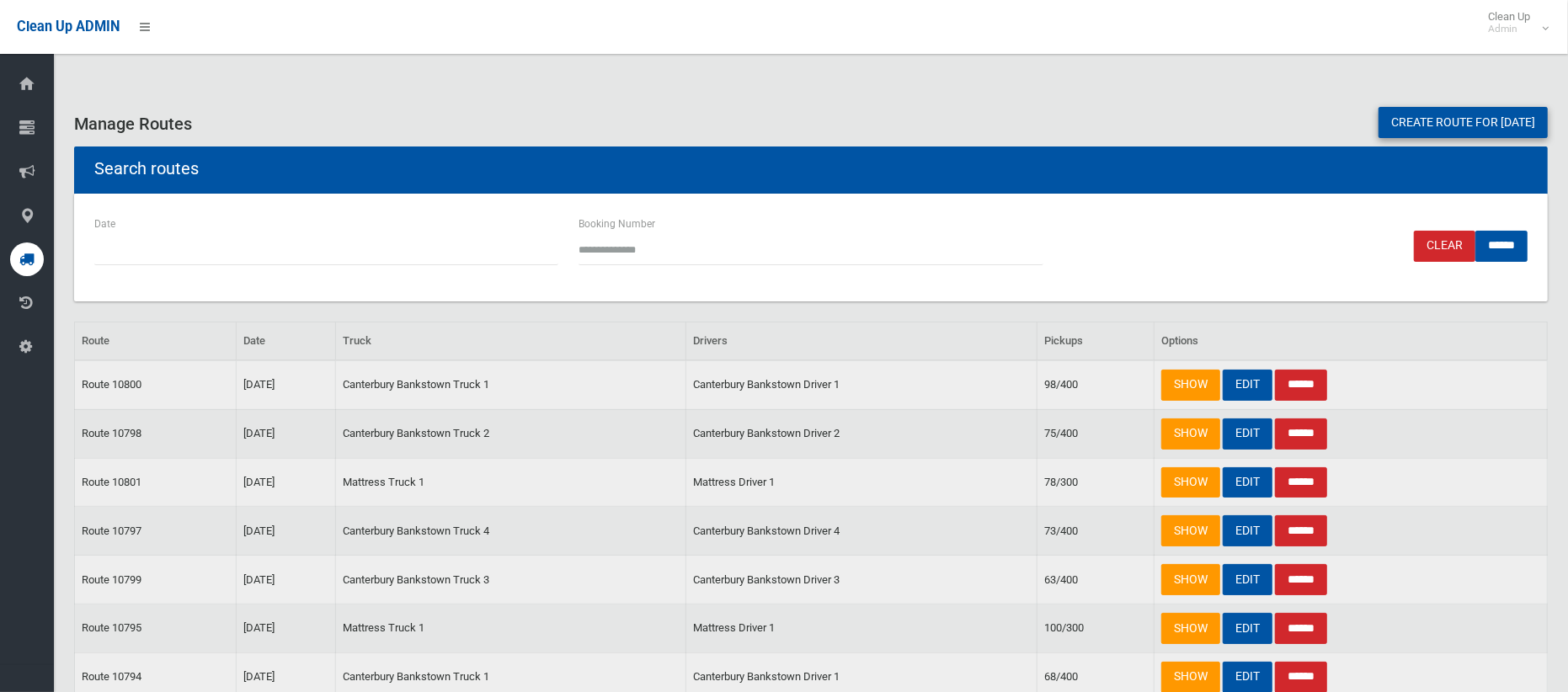
click at [1378, 120] on link "Create route for tomorrow" at bounding box center [1463, 122] width 169 height 31
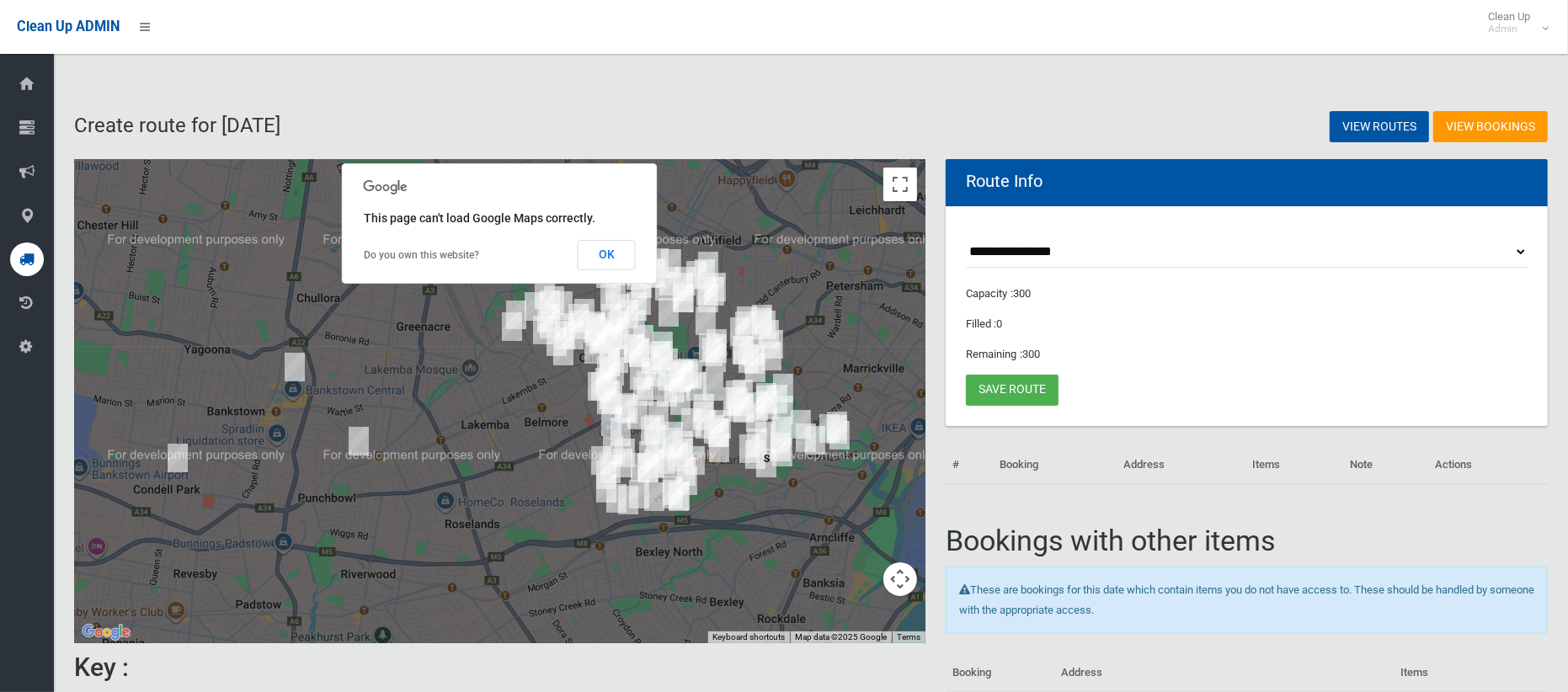
click at [610, 256] on button "OK" at bounding box center [607, 255] width 59 height 31
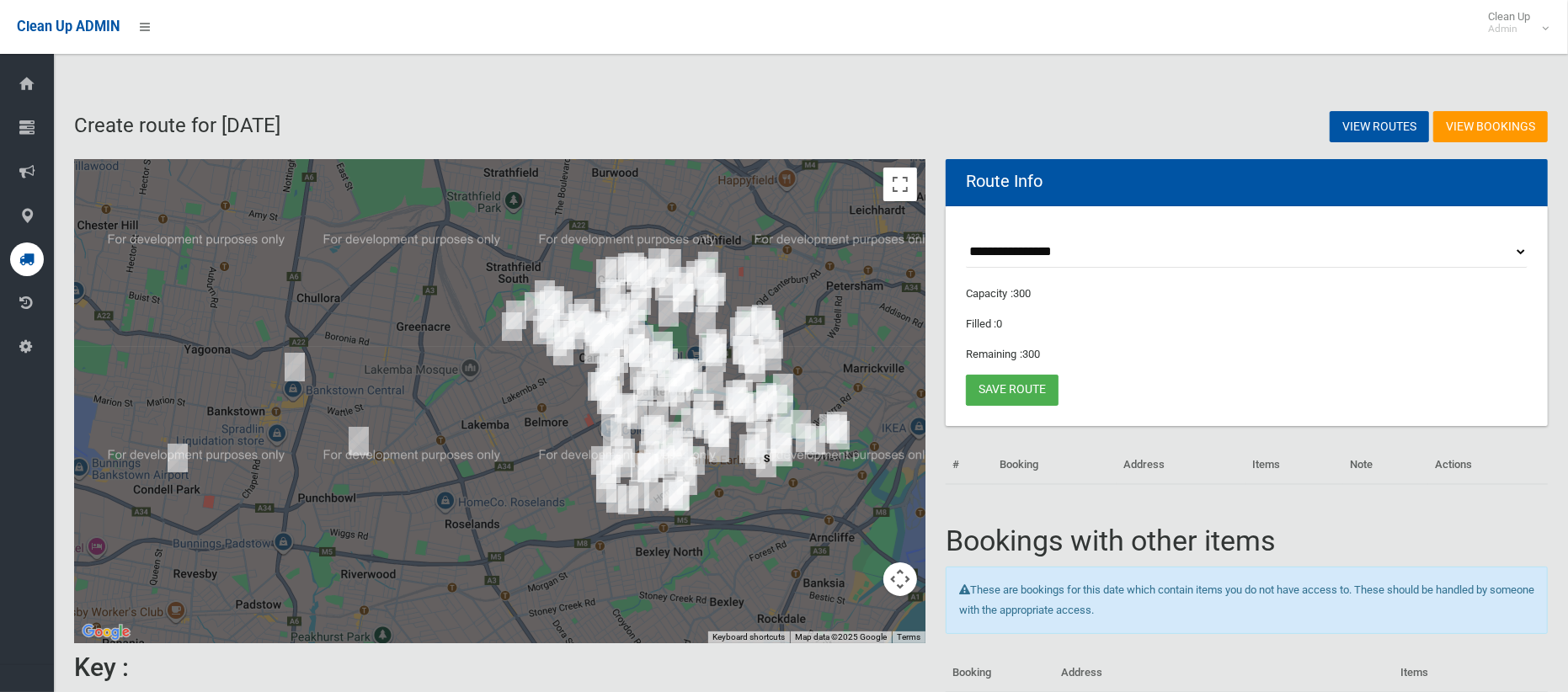
click at [1033, 257] on select "**********" at bounding box center [1246, 251] width 562 height 31
select select "*****"
click at [965, 236] on select "**********" at bounding box center [1246, 251] width 562 height 31
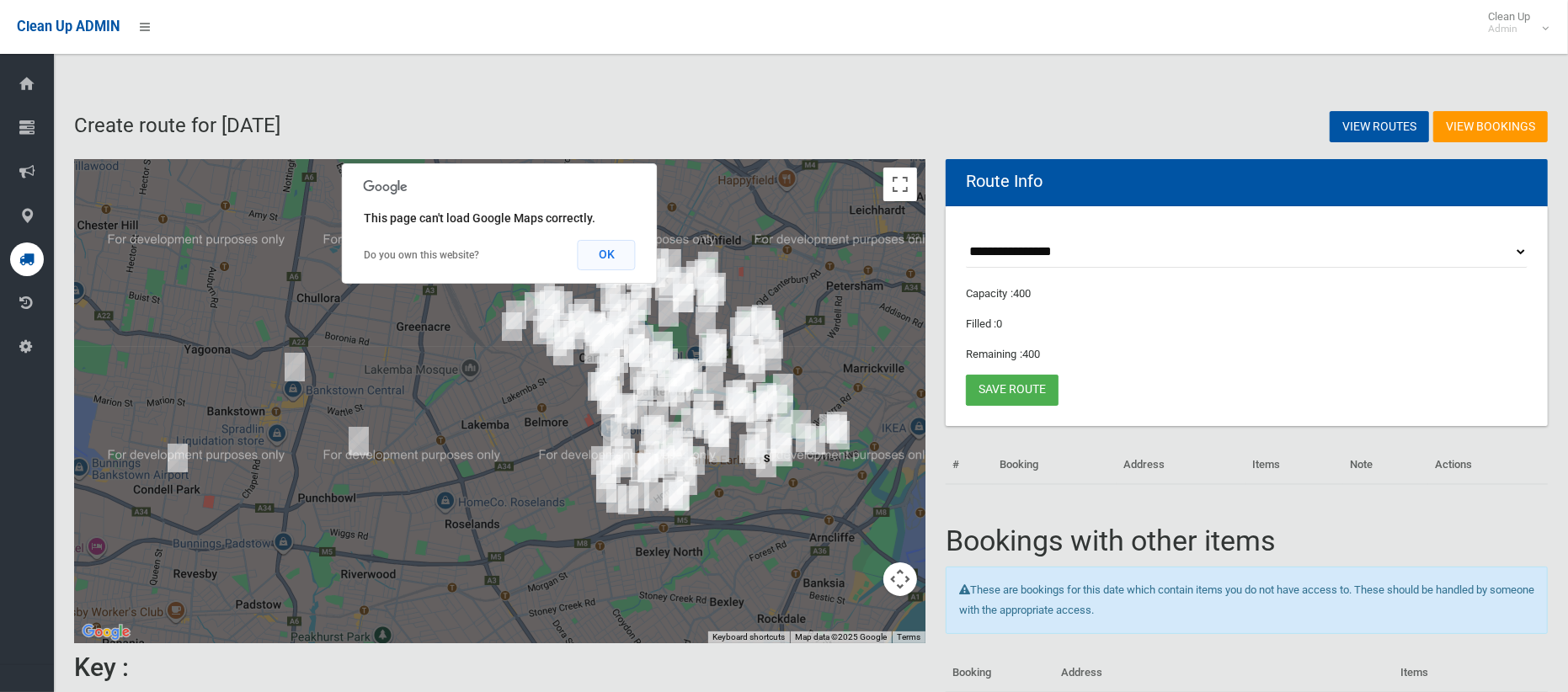
click at [601, 256] on button "OK" at bounding box center [607, 255] width 59 height 31
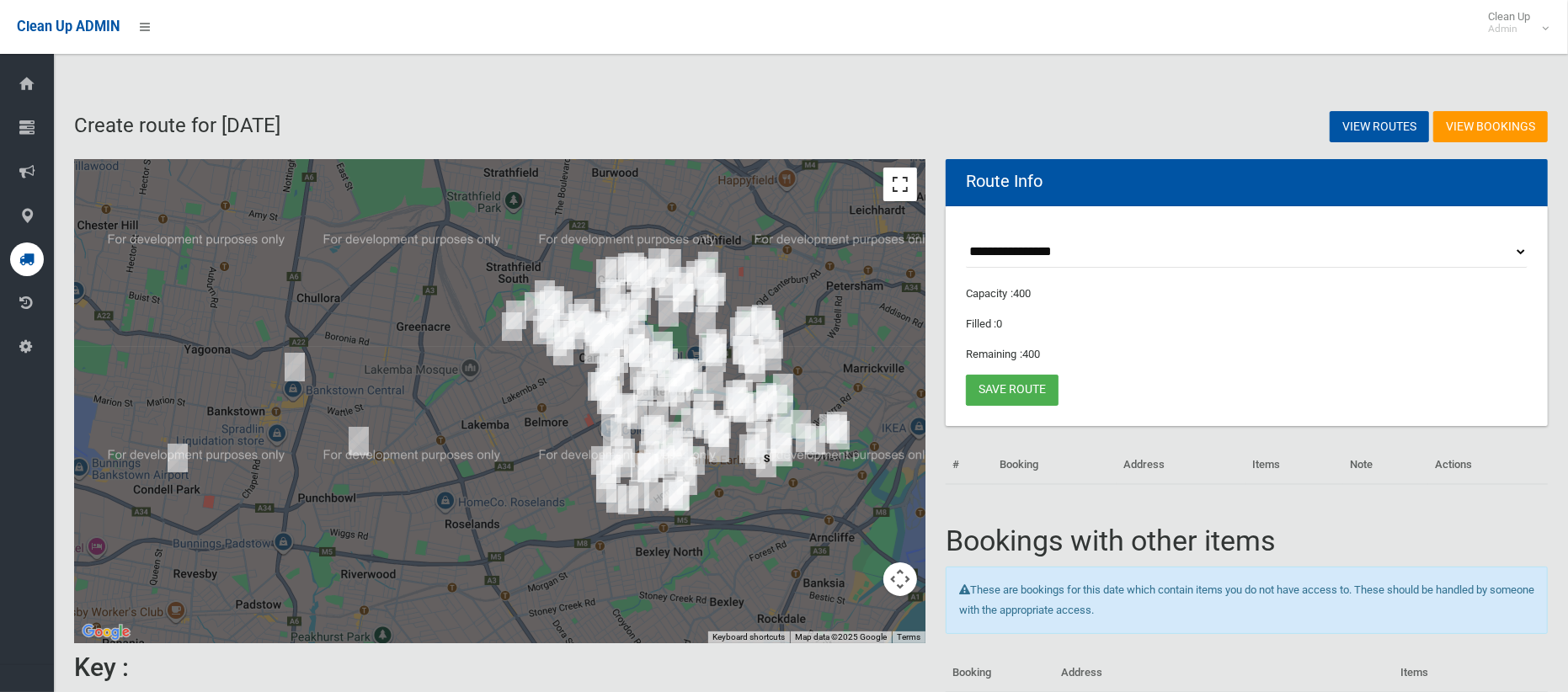
click at [905, 191] on button "Toggle fullscreen view" at bounding box center [900, 185] width 34 height 34
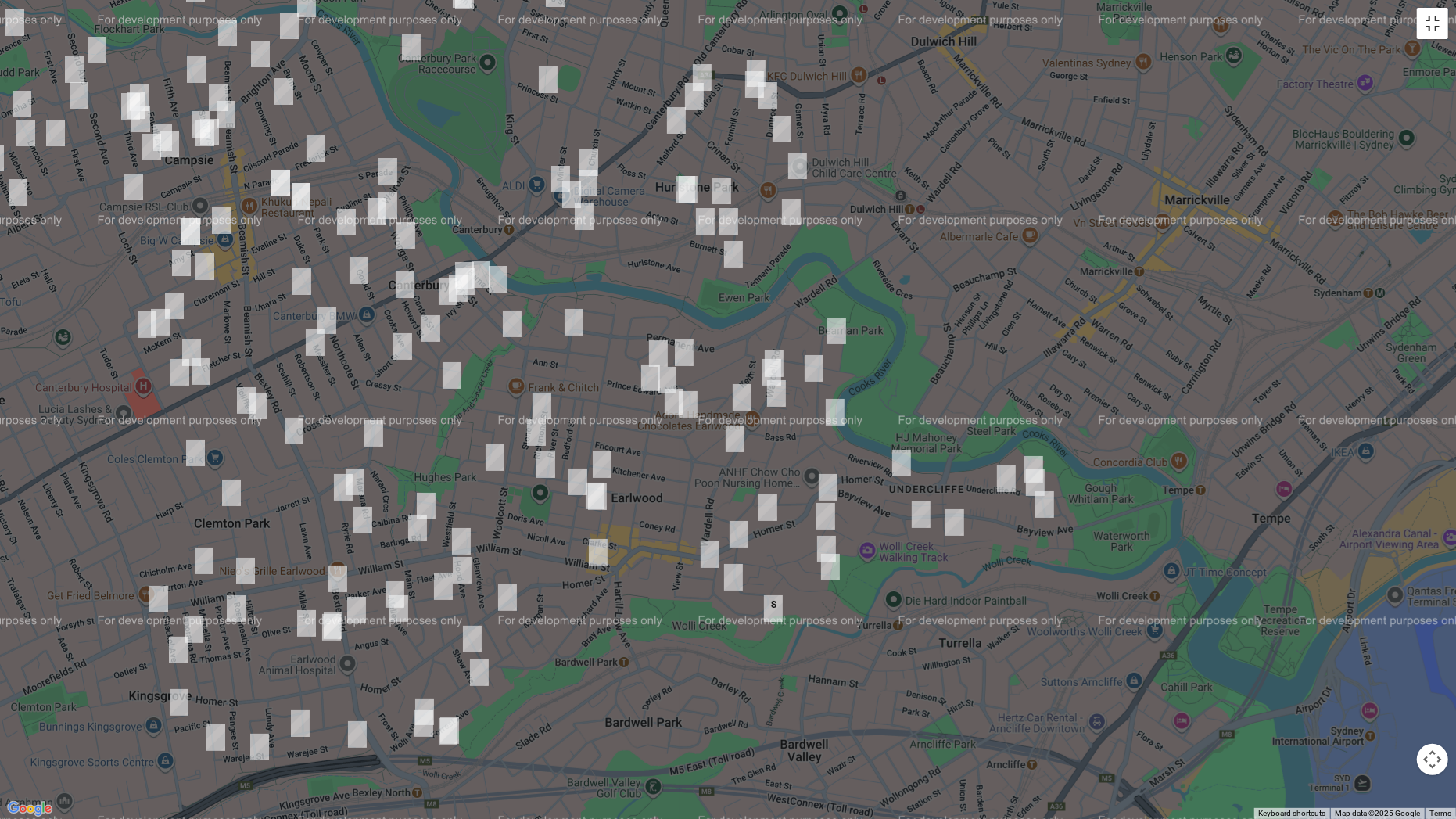
click at [1432, 18] on button "Toggle fullscreen view" at bounding box center [1432, 23] width 31 height 31
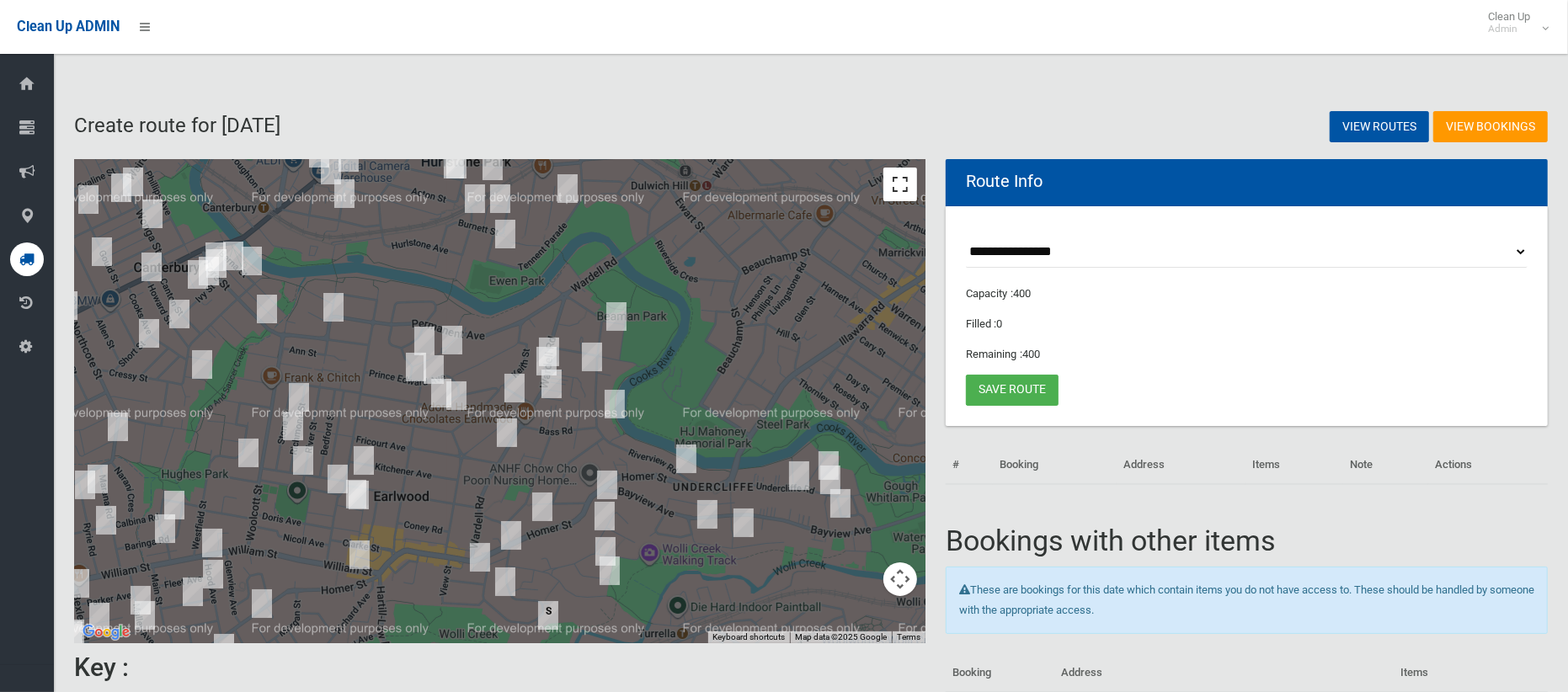
drag, startPoint x: 899, startPoint y: 186, endPoint x: 896, endPoint y: 323, distance: 137.0
click at [899, 186] on button "Toggle fullscreen view" at bounding box center [900, 185] width 34 height 34
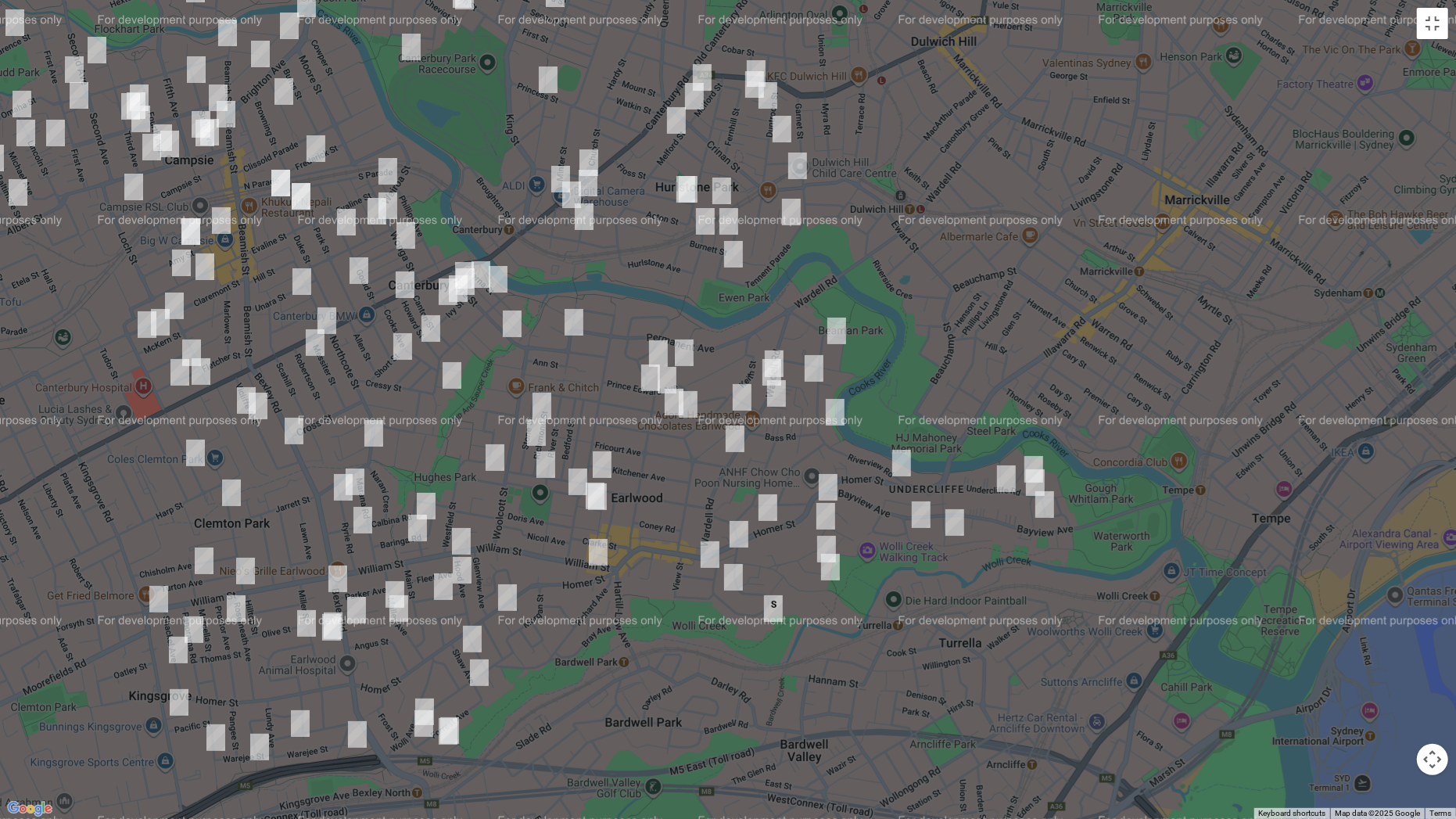
click at [902, 465] on img "45 Homer Street, EARLWOOD NSW 2206" at bounding box center [902, 463] width 31 height 39
click at [827, 491] on img "116 Homer Street, EARLWOOD NSW 2206" at bounding box center [828, 487] width 31 height 39
click at [763, 507] on img "169 Homer Street, EARLWOOD NSW 2206" at bounding box center [768, 507] width 31 height 39
click at [742, 532] on img "180 Homer Street, EARLWOOD NSW 2206" at bounding box center [739, 534] width 31 height 39
click at [776, 350] on img "81 Wardell Road, EARLWOOD NSW 2206" at bounding box center [774, 363] width 31 height 39
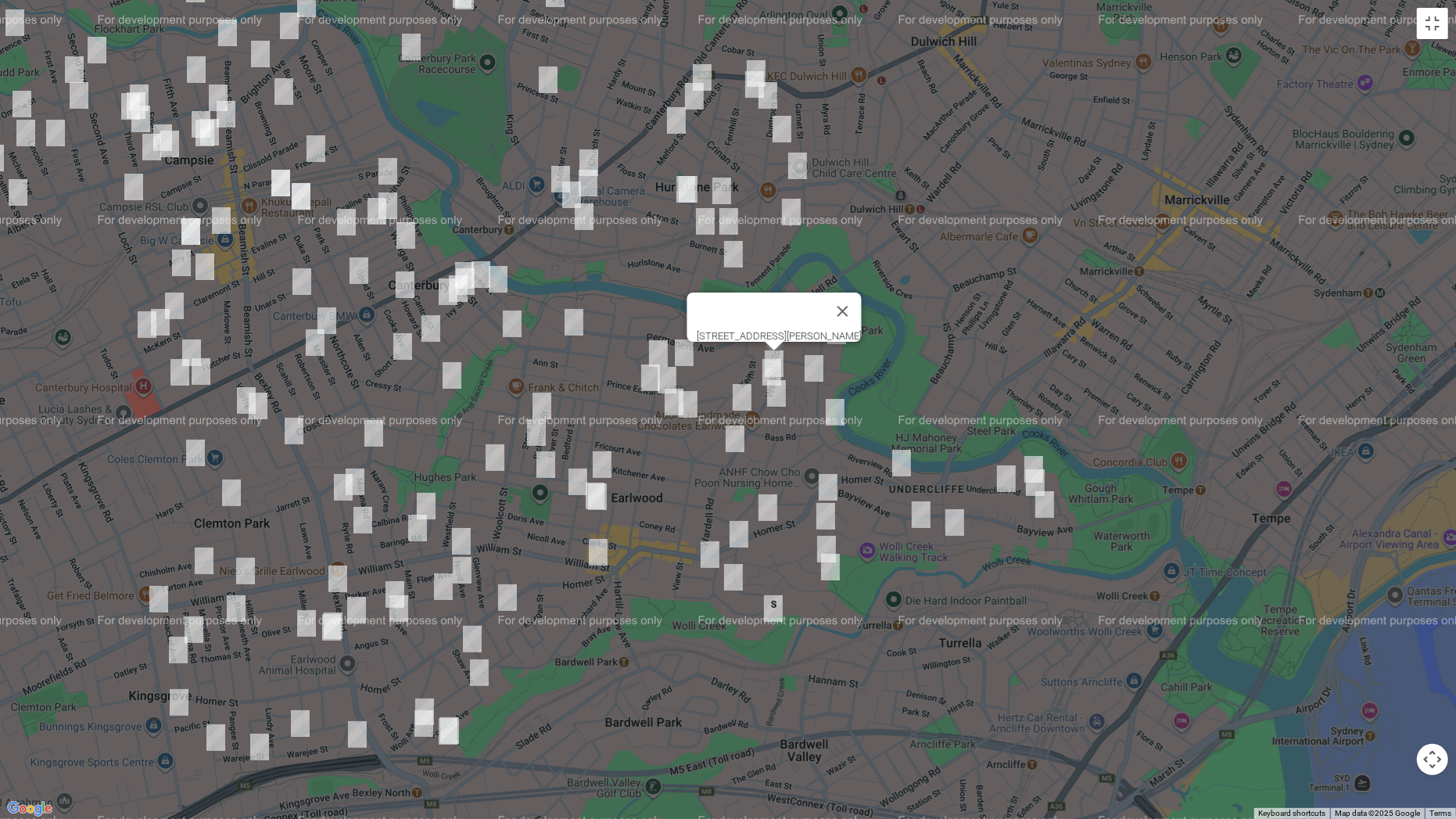
click at [768, 370] on img "87 Wardell Road, EARLWOOD NSW 2206" at bounding box center [772, 372] width 31 height 39
click at [774, 386] on img "96 Wardell Road, EARLWOOD NSW 2206" at bounding box center [776, 393] width 31 height 39
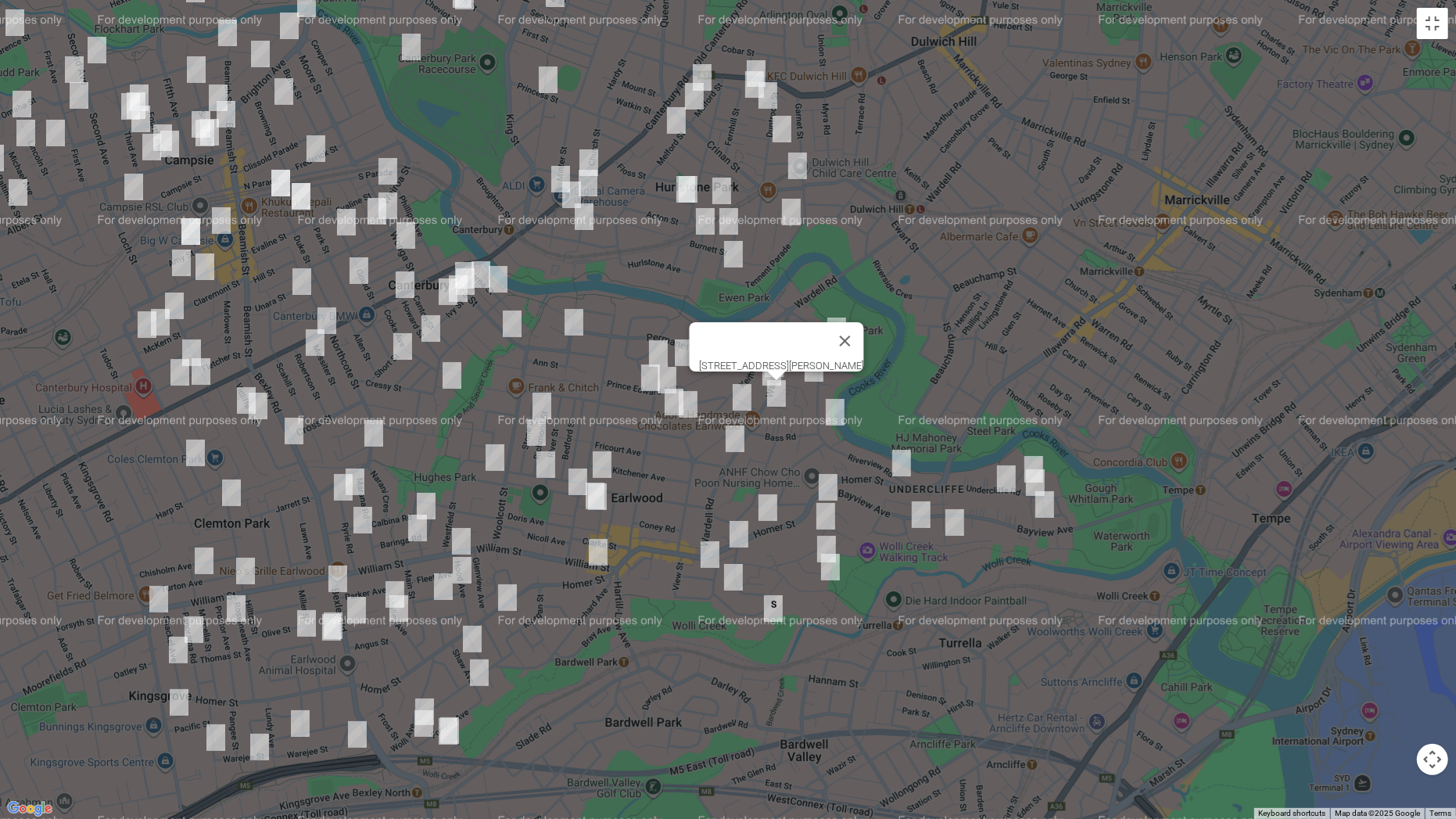
click at [740, 439] on img "139 Wardell Road, EARLWOOD NSW 2206" at bounding box center [735, 438] width 31 height 39
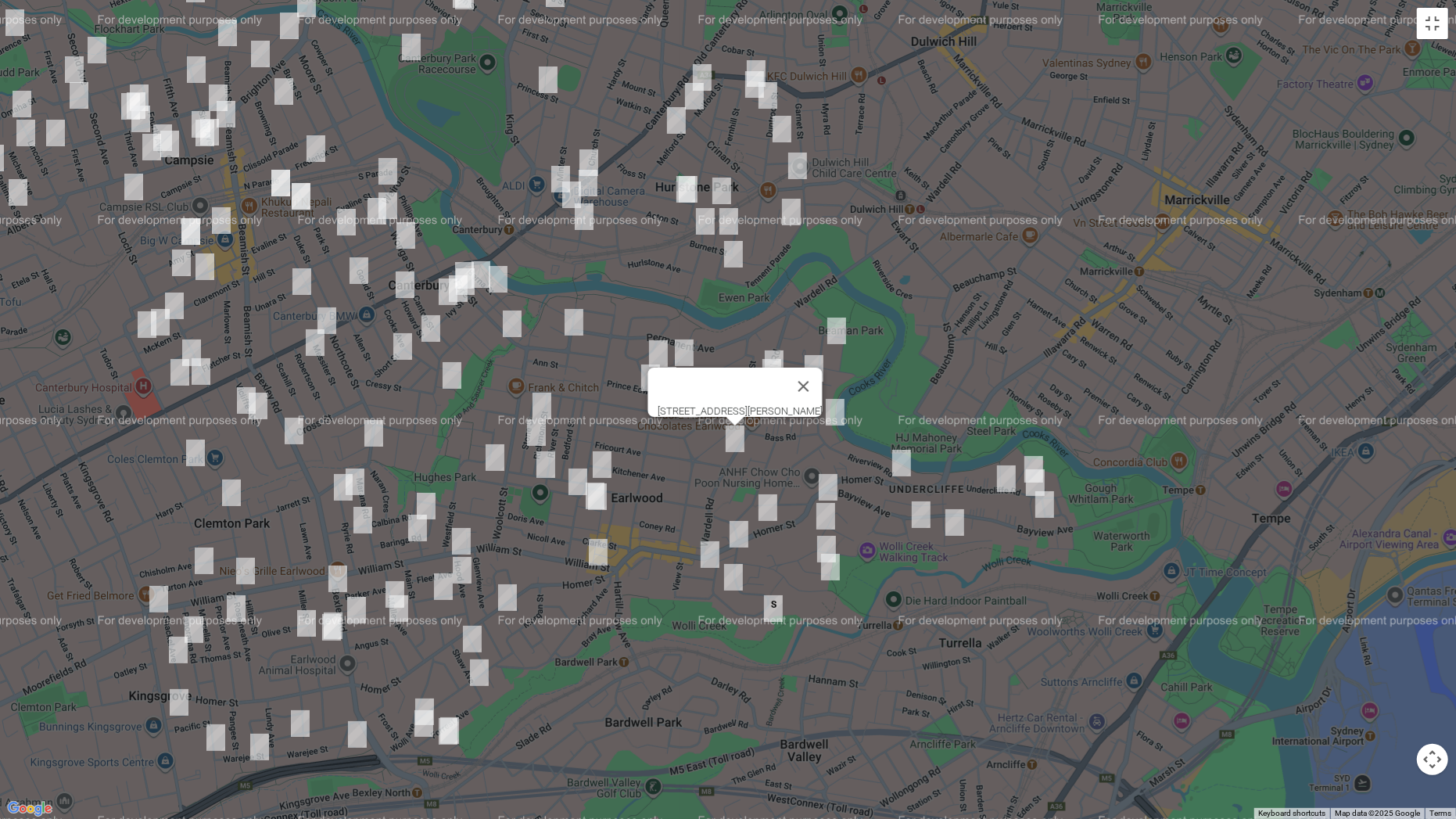
click at [1036, 455] on img "27 Undercliffe Road, EARLWOOD NSW 2206" at bounding box center [1034, 469] width 31 height 39
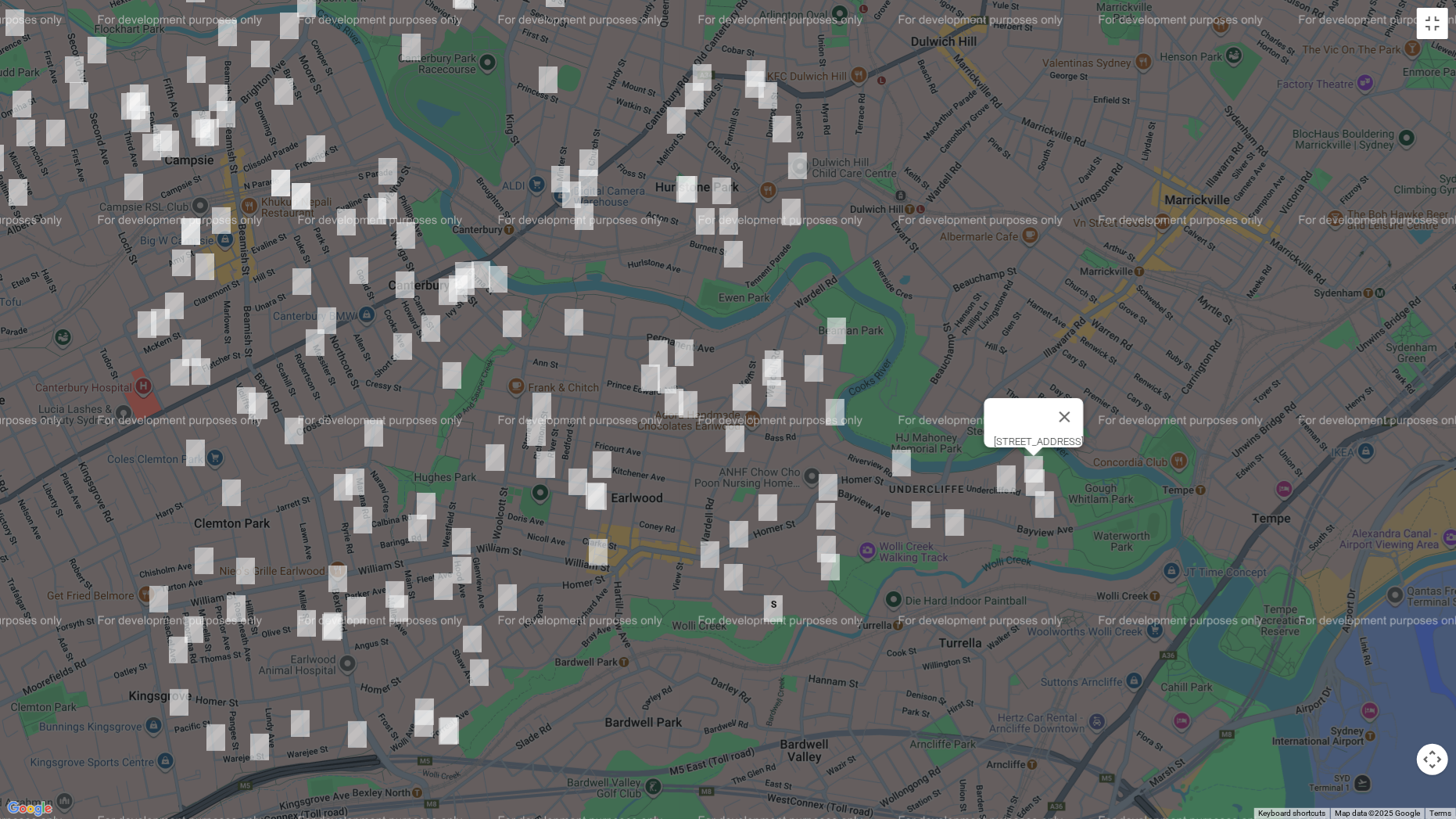
click at [1030, 481] on img "28 Undercliffe Road, EARLWOOD NSW 2206" at bounding box center [1036, 482] width 31 height 39
click at [1045, 508] on img "2A Undercliffe Lane, EARLWOOD NSW 2206" at bounding box center [1045, 504] width 31 height 39
click at [1009, 491] on img "48 Undercliffe Road, EARLWOOD NSW 2206" at bounding box center [1006, 479] width 31 height 39
click at [955, 529] on img "43 Highcliff Road, EARLWOOD NSW 2206" at bounding box center [954, 522] width 31 height 39
click at [929, 515] on img "67 Highcliff Road, EARLWOOD NSW 2206" at bounding box center [921, 515] width 31 height 39
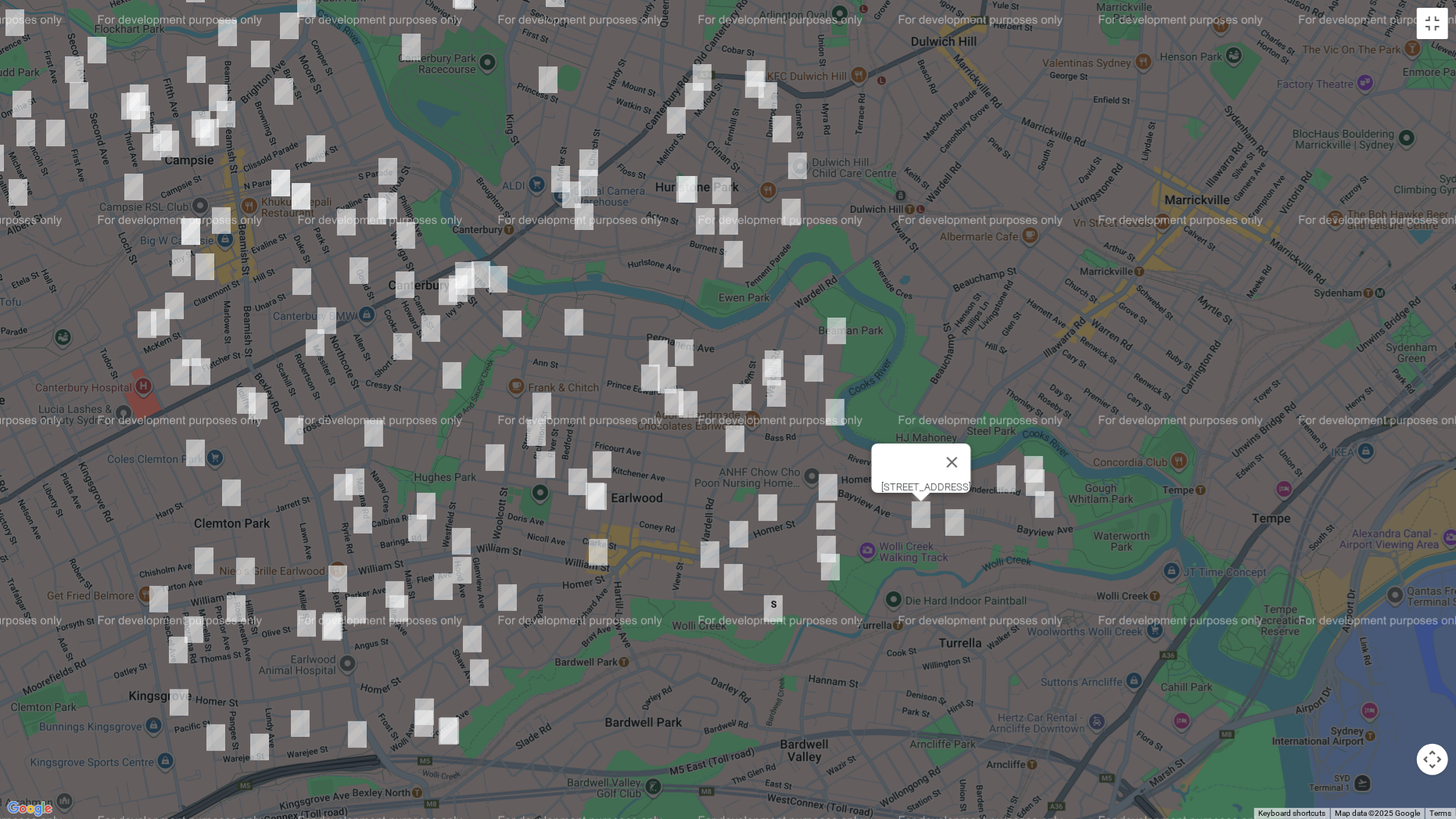
click at [818, 515] on img "14 Highland Crescent, EARLWOOD NSW 2206" at bounding box center [825, 516] width 31 height 39
click at [825, 539] on img "14 Arncliffe Road, EARLWOOD NSW 2206" at bounding box center [826, 549] width 31 height 39
click at [836, 563] on img "36 Finlays Avenue, EARLWOOD NSW 2206" at bounding box center [830, 566] width 31 height 39
click at [710, 552] on img "3 St Georges Parade, EARLWOOD NSW 2206" at bounding box center [710, 554] width 31 height 39
click at [731, 578] on img "85 Minnamorra Avenue, EARLWOOD NSW 2206" at bounding box center [733, 577] width 31 height 39
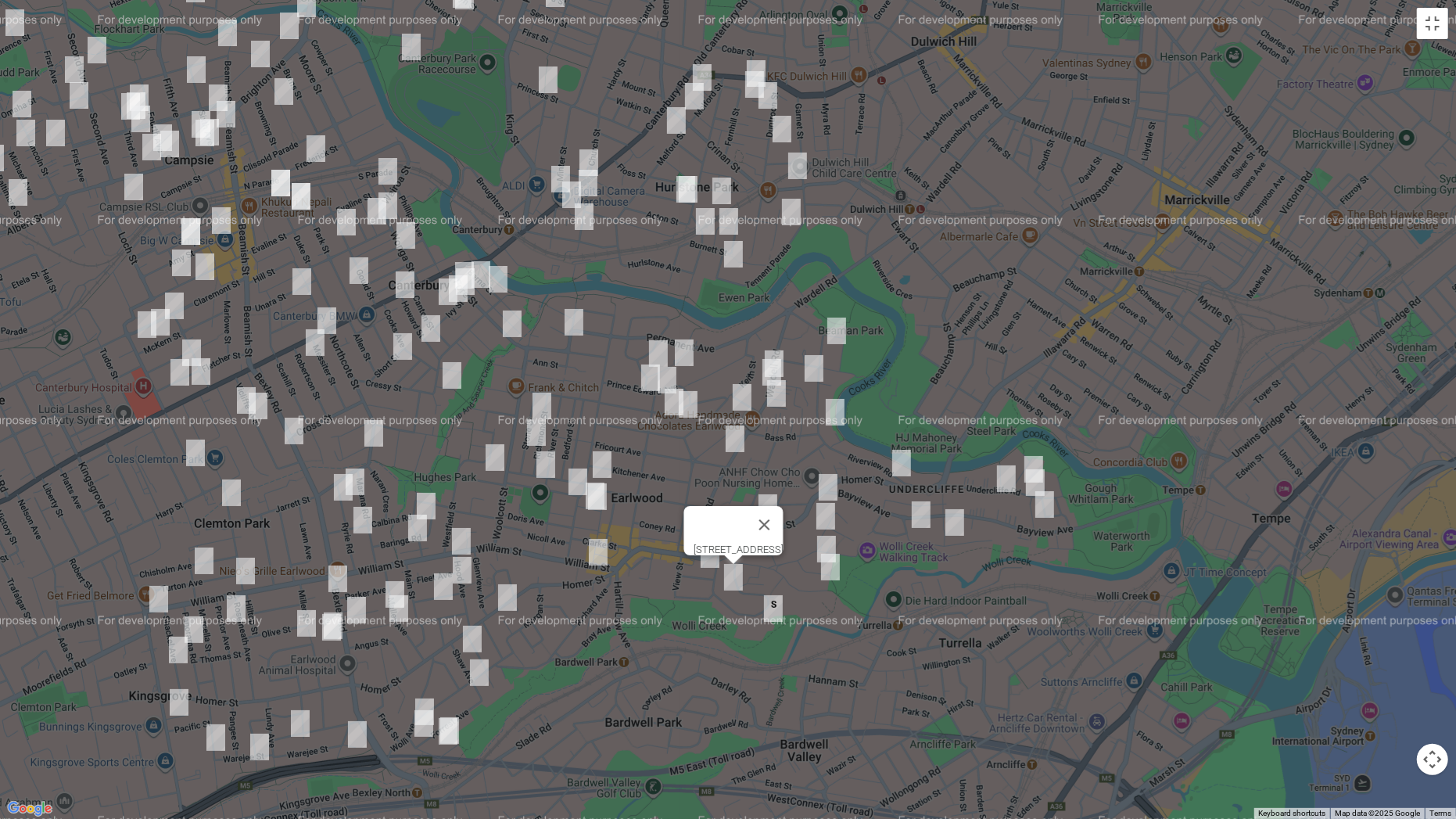
click at [836, 337] on img "155 Riverview Road, EARLWOOD NSW 2206" at bounding box center [836, 330] width 31 height 39
click at [810, 368] on img "82 Riverview Road, EARLWOOD NSW 2206" at bounding box center [814, 368] width 31 height 39
click at [836, 412] on img "91 Riverview Road, EARLWOOD NSW 2206" at bounding box center [835, 412] width 31 height 39
click at [681, 351] on img "17 Lovat Avenue, EARLWOOD NSW 2206" at bounding box center [684, 352] width 31 height 39
click at [655, 348] on img "4 Trewilga Avenue, EARLWOOD NSW 2206" at bounding box center [658, 353] width 31 height 39
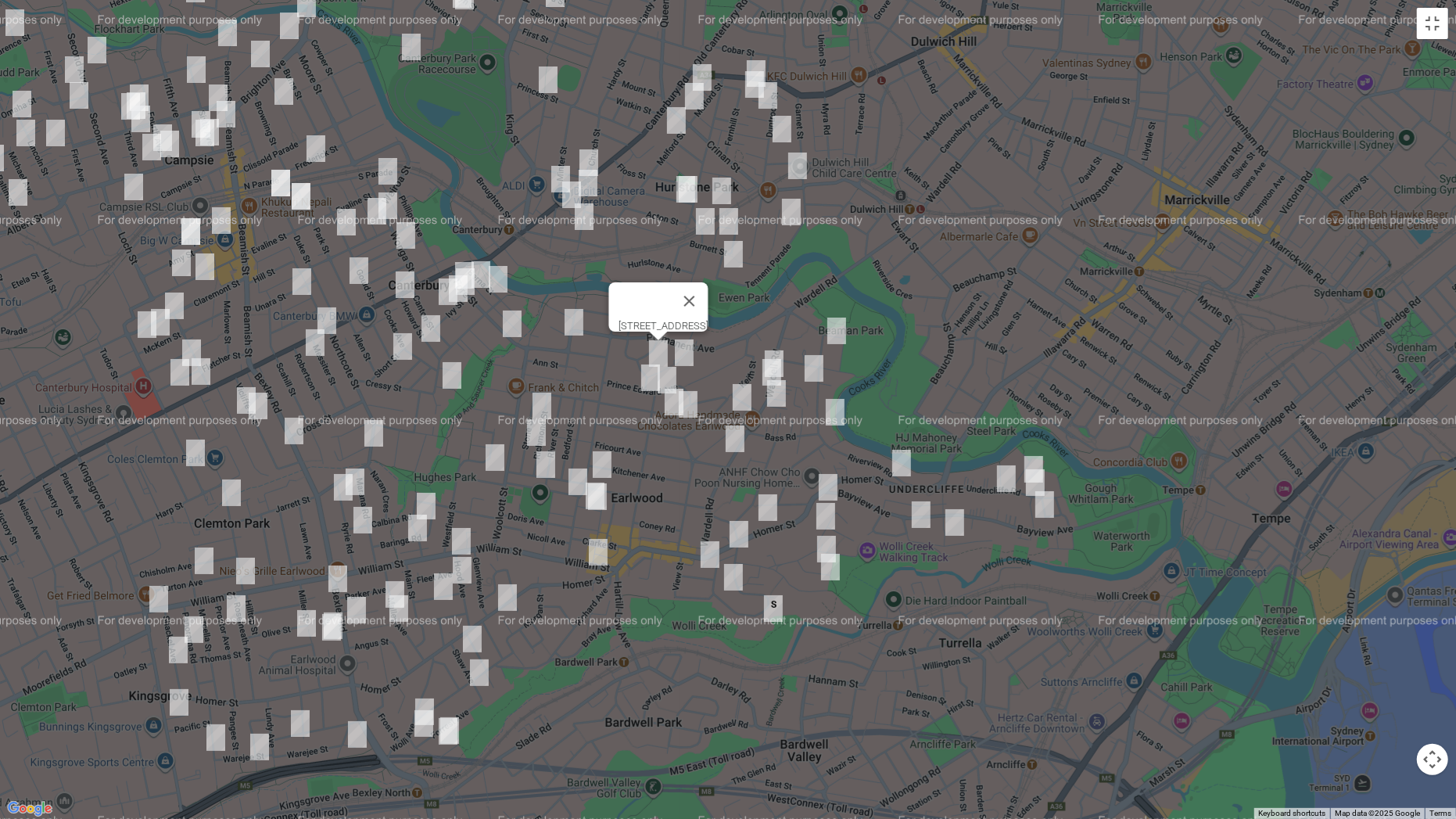
click at [742, 389] on img "5A Hamel Crescent, EARLWOOD NSW 2206" at bounding box center [742, 398] width 31 height 39
click at [644, 383] on img "106 Prince Edward Avenue, EARLWOOD NSW 2206" at bounding box center [650, 377] width 31 height 39
click at [674, 372] on img "98 Prince Edward Avenue, EARLWOOD NSW 2206" at bounding box center [667, 380] width 31 height 39
click at [666, 371] on img "98 Prince Edward Avenue, EARLWOOD NSW 2206" at bounding box center [667, 380] width 31 height 39
click at [662, 398] on img "28 Flers Avenue, EARLWOOD NSW 2206" at bounding box center [674, 402] width 31 height 39
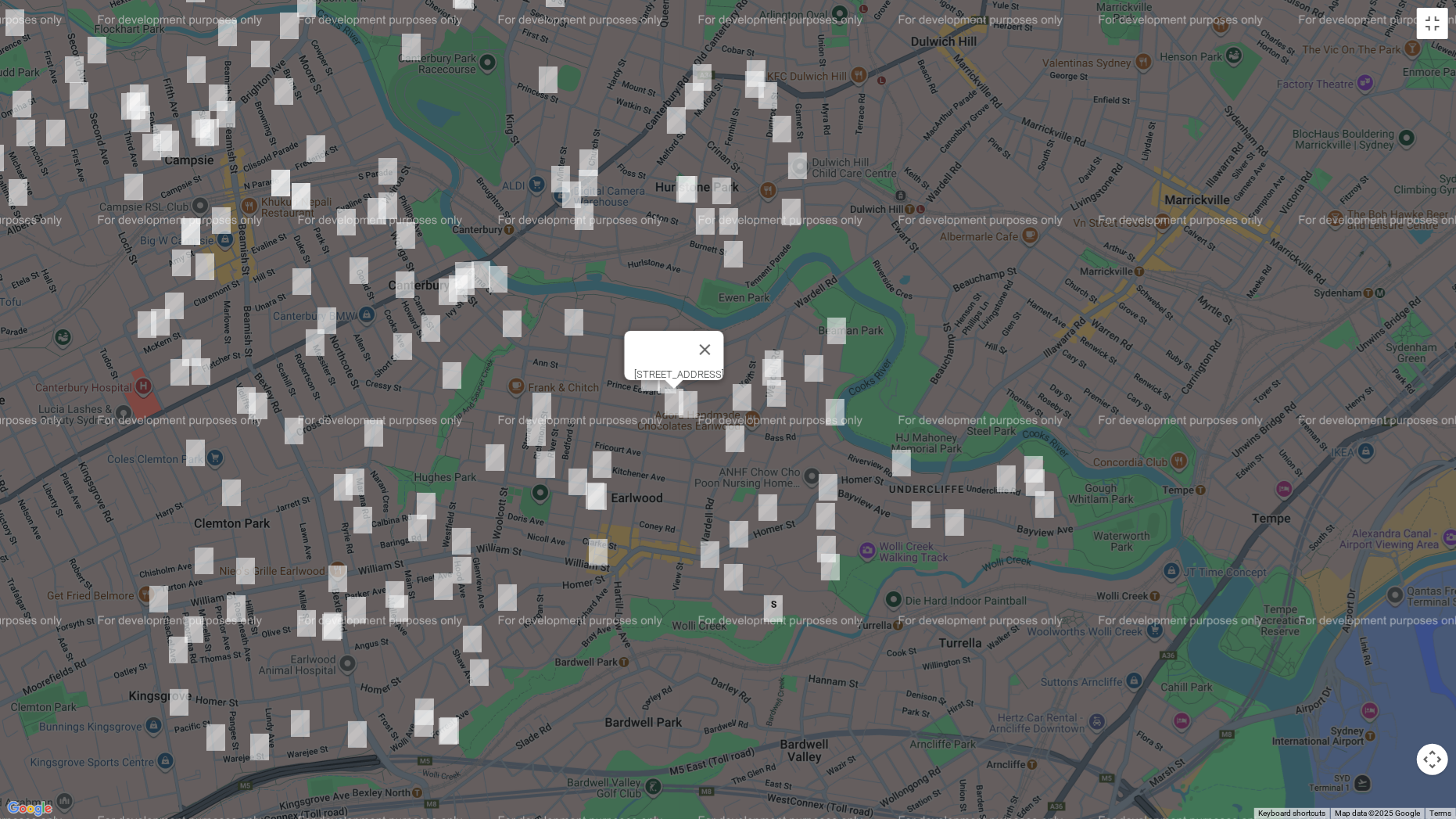
click at [693, 402] on img "20 Flers Avenue, EARLWOOD NSW 2206" at bounding box center [688, 404] width 31 height 39
click at [760, 62] on img "1 Fernhill Street, HURLSTONE PARK NSW 2193" at bounding box center [756, 74] width 31 height 39
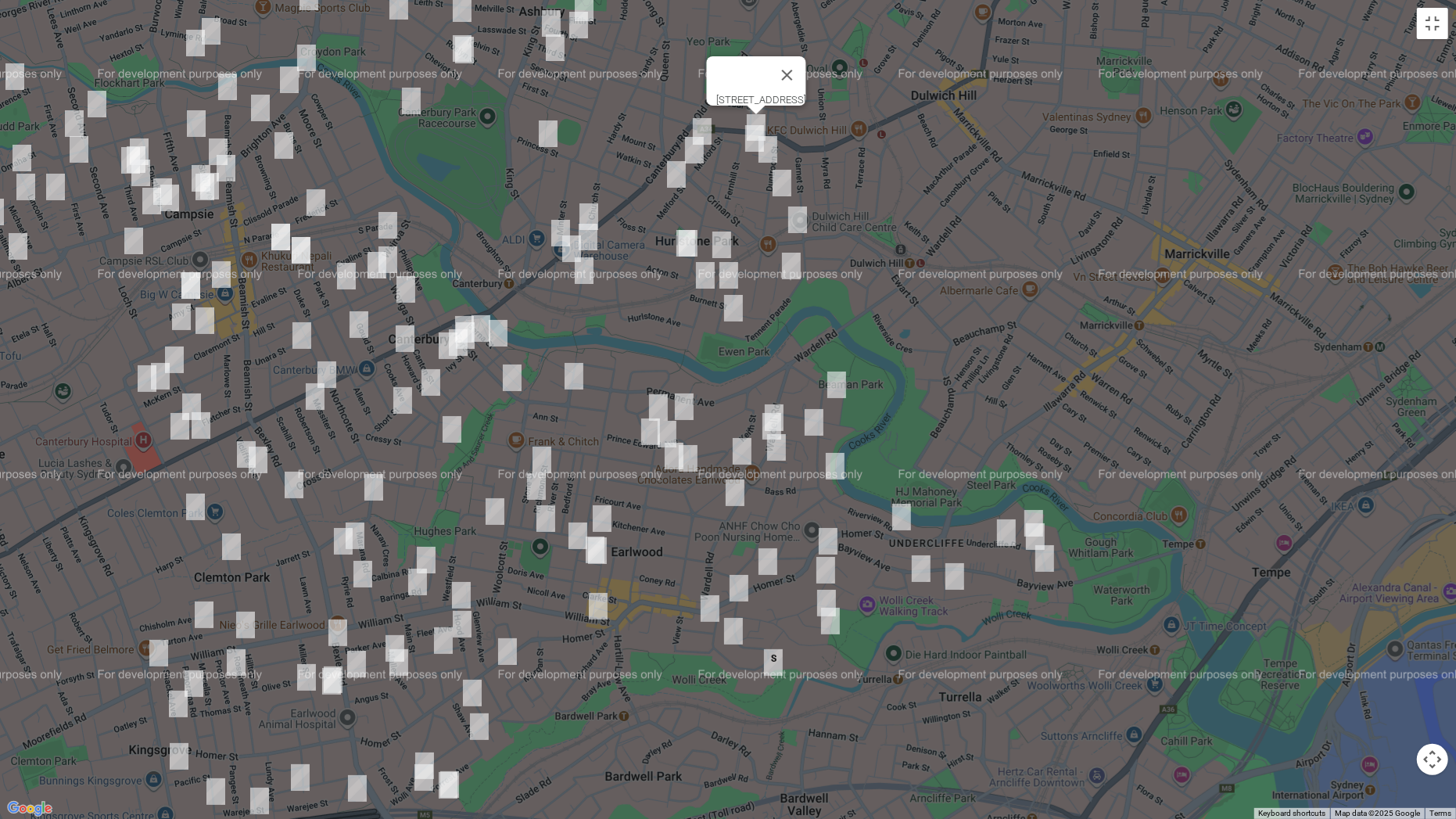
click at [751, 138] on img "11 Fernhill Street, HURLSTONE PARK NSW 2193" at bounding box center [754, 138] width 31 height 39
click at [773, 148] on img "3 Barton Avenue, HURLSTONE PARK NSW 2193" at bounding box center [768, 149] width 31 height 39
click at [784, 187] on img "70 Duntroon Street, HURLSTONE PARK NSW 2193" at bounding box center [782, 183] width 31 height 39
click at [796, 220] on img "7 Floss Street, HURLSTONE PARK NSW 2193" at bounding box center [798, 220] width 31 height 39
drag, startPoint x: 791, startPoint y: 261, endPoint x: 767, endPoint y: 270, distance: 25.6
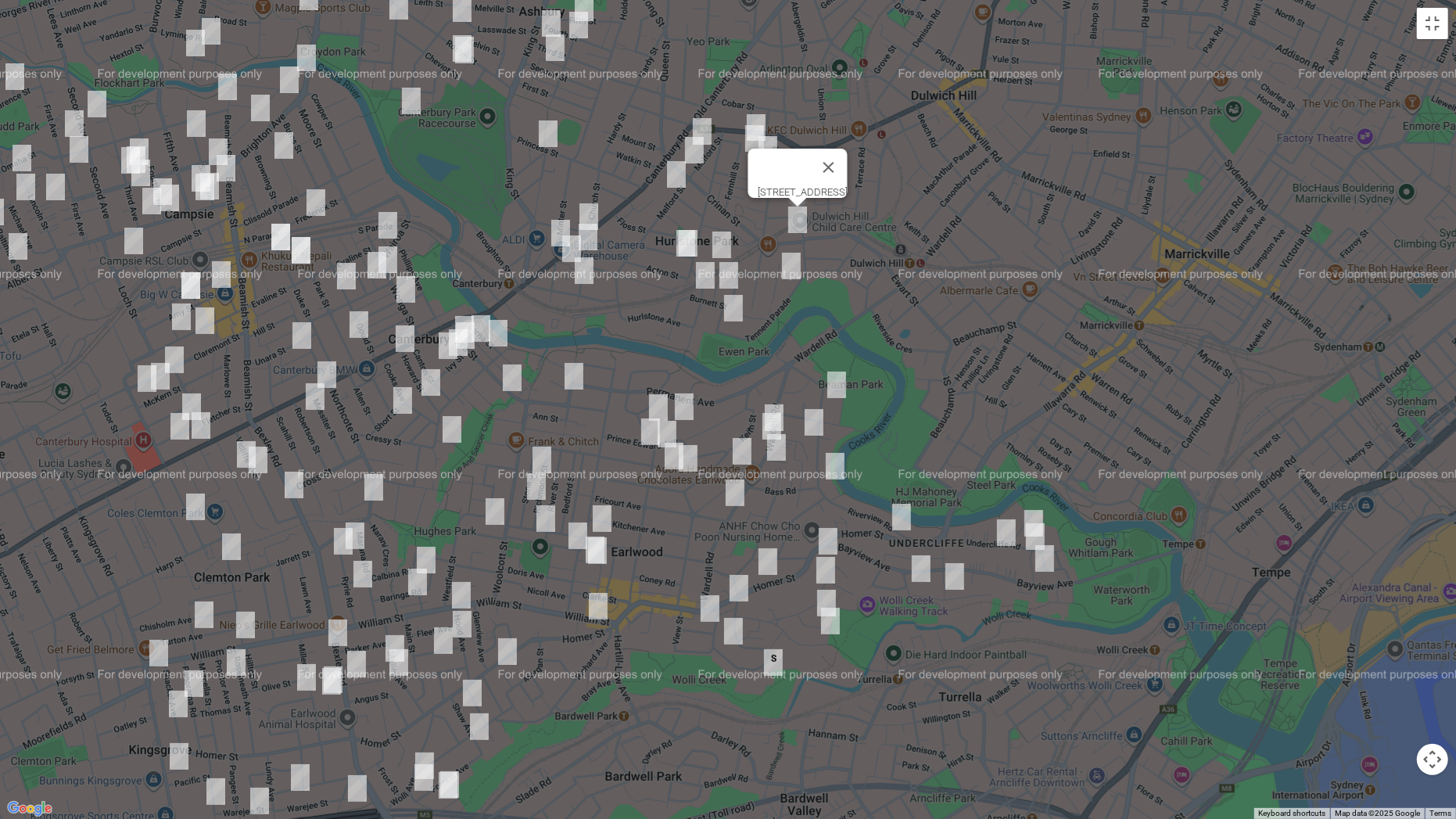
click at [790, 259] on img "17 Starkey Street, HURLSTONE PARK NSW 2193" at bounding box center [791, 266] width 31 height 39
click at [727, 246] on img "74-76 Floss Street, HURLSTONE PARK NSW 2193" at bounding box center [722, 244] width 31 height 39
click at [792, 267] on img "17 Starkey Street, HURLSTONE PARK NSW 2193" at bounding box center [791, 266] width 31 height 39
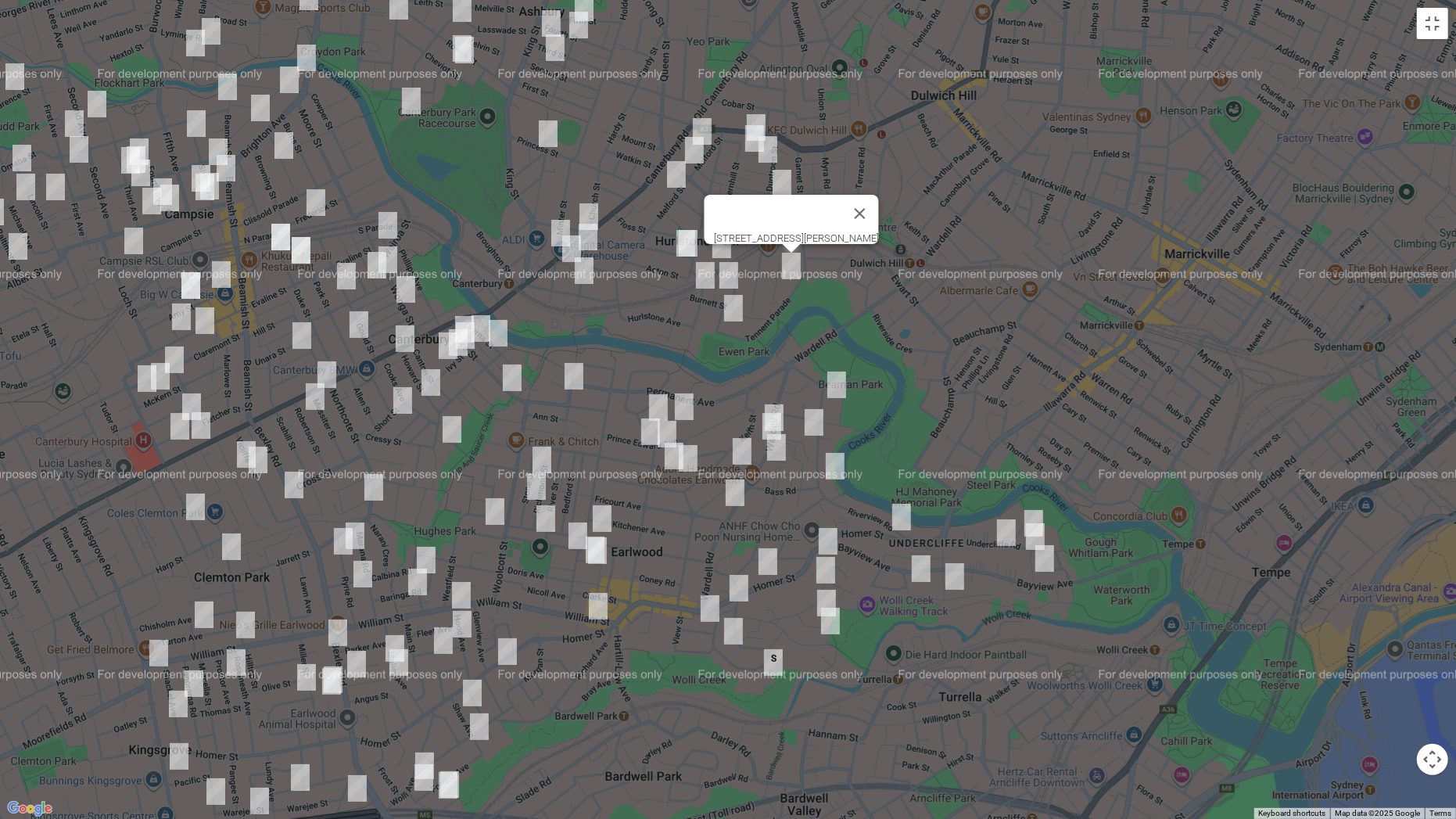
click at [739, 275] on img "20 Railway Street, HURLSTONE PARK NSW 2193" at bounding box center [728, 275] width 31 height 39
click at [705, 275] on img "15 Burnett Street, HURLSTONE PARK NSW 2193" at bounding box center [705, 275] width 31 height 39
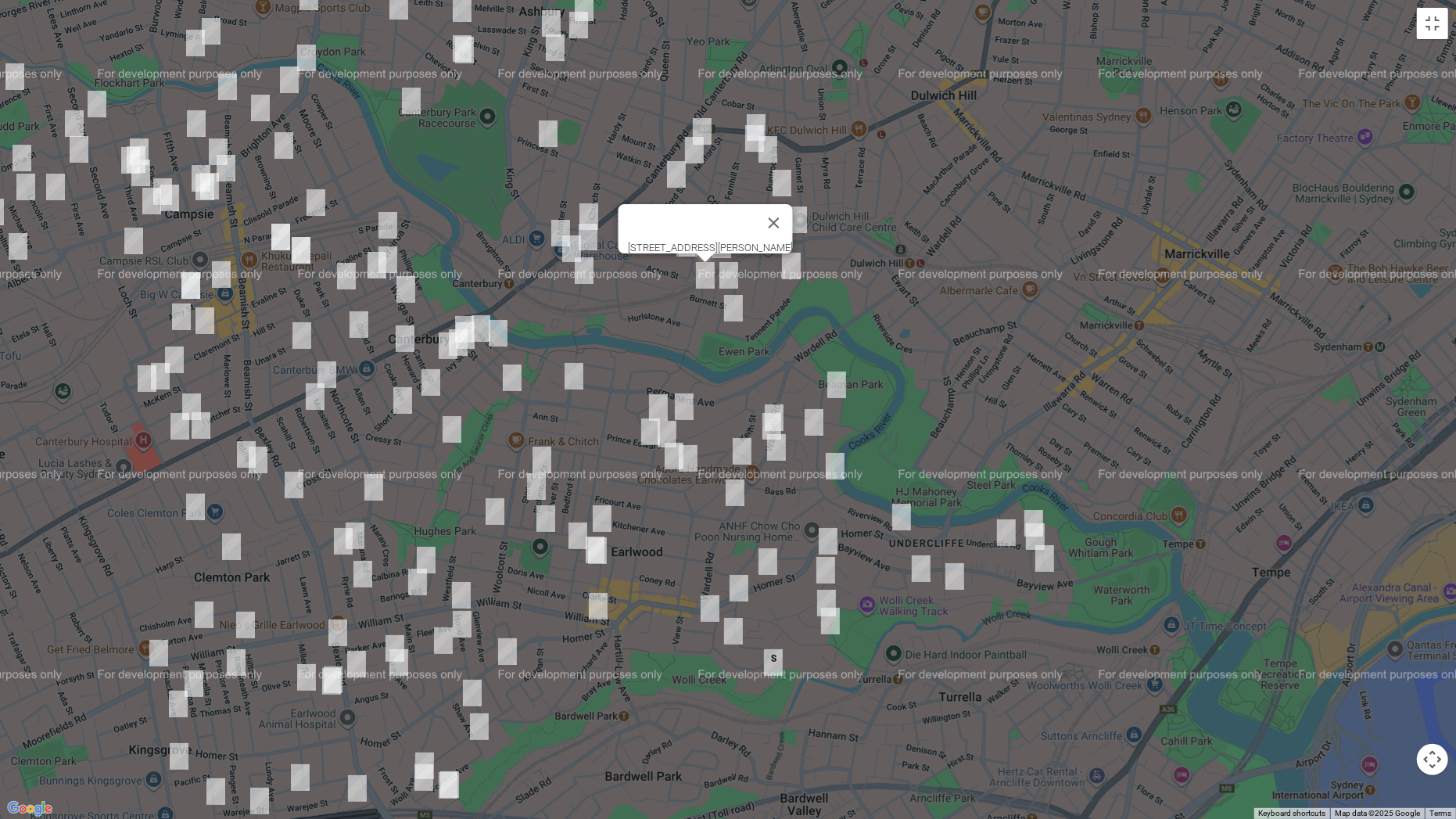
click at [734, 307] on img "8 Smith Avenue, HURLSTONE PARK NSW 2193" at bounding box center [733, 308] width 31 height 39
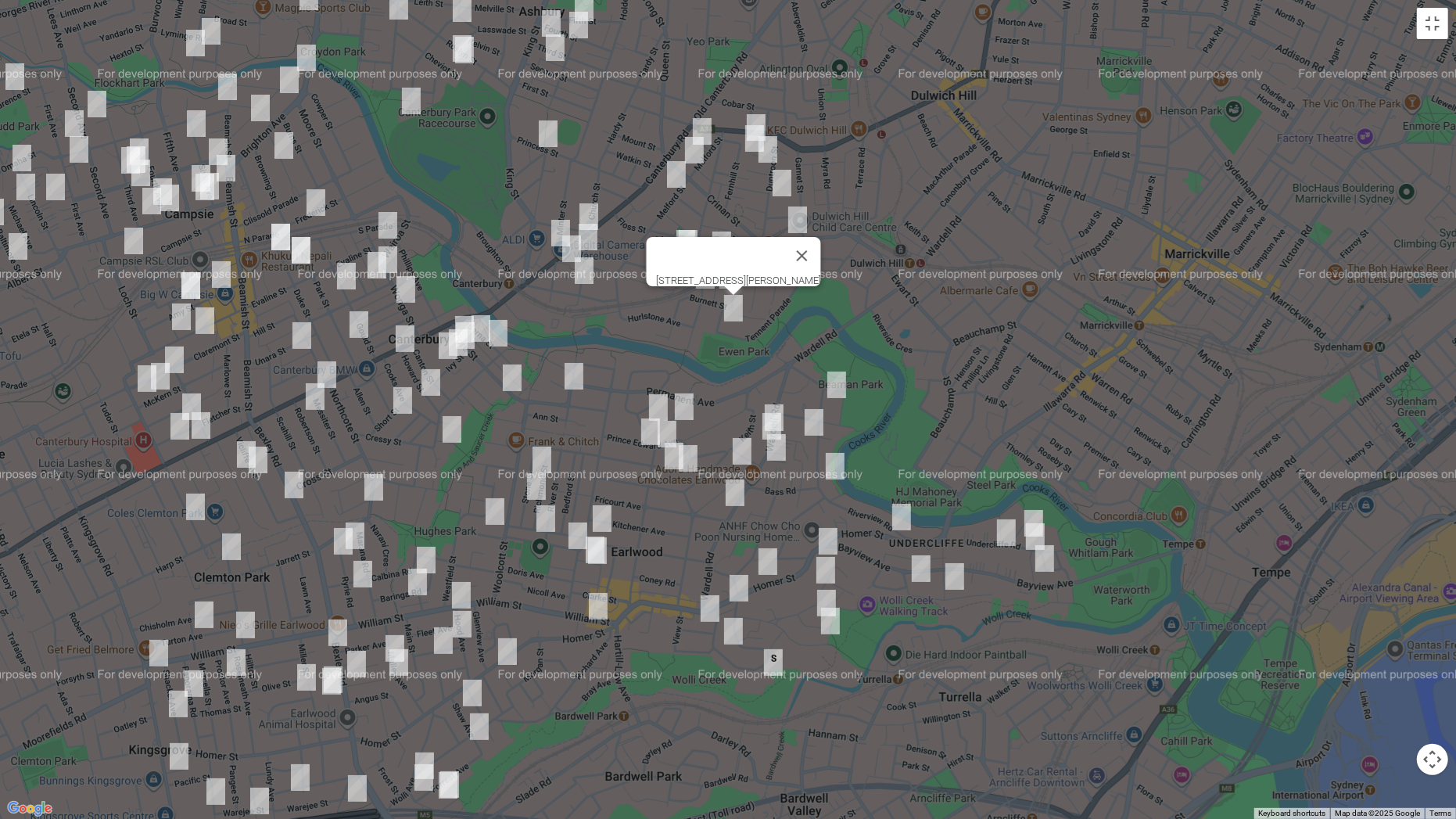
click at [704, 126] on img "1/3 The Avenue, HURLSTONE PARK NSW 2193" at bounding box center [702, 131] width 31 height 39
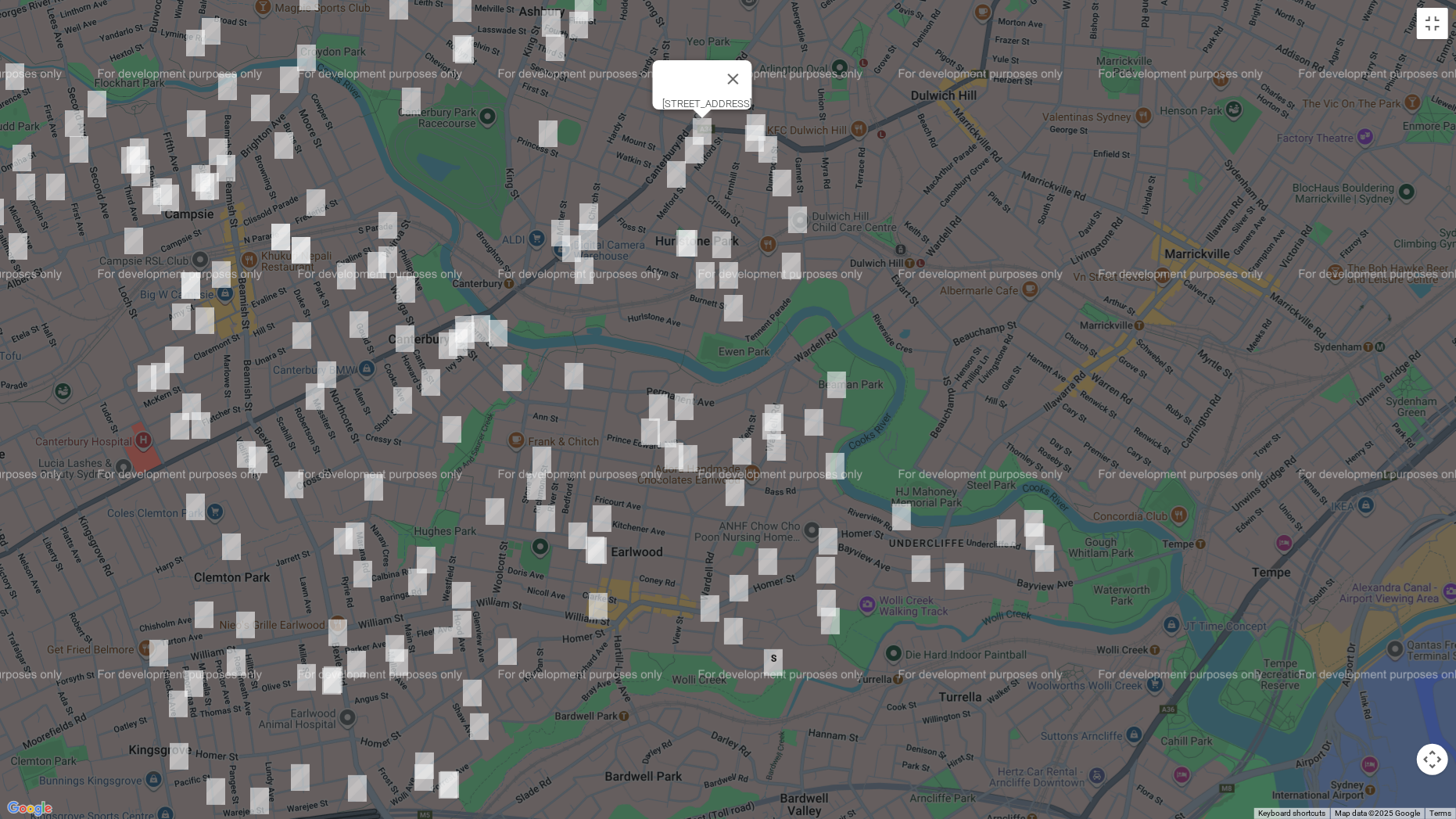
click at [691, 150] on img "111 Crinan Street, HURLSTONE PARK NSW 2193" at bounding box center [694, 150] width 31 height 39
click at [680, 172] on img "1/38 Melford Street, HURLSTONE PARK NSW 2193" at bounding box center [676, 174] width 31 height 39
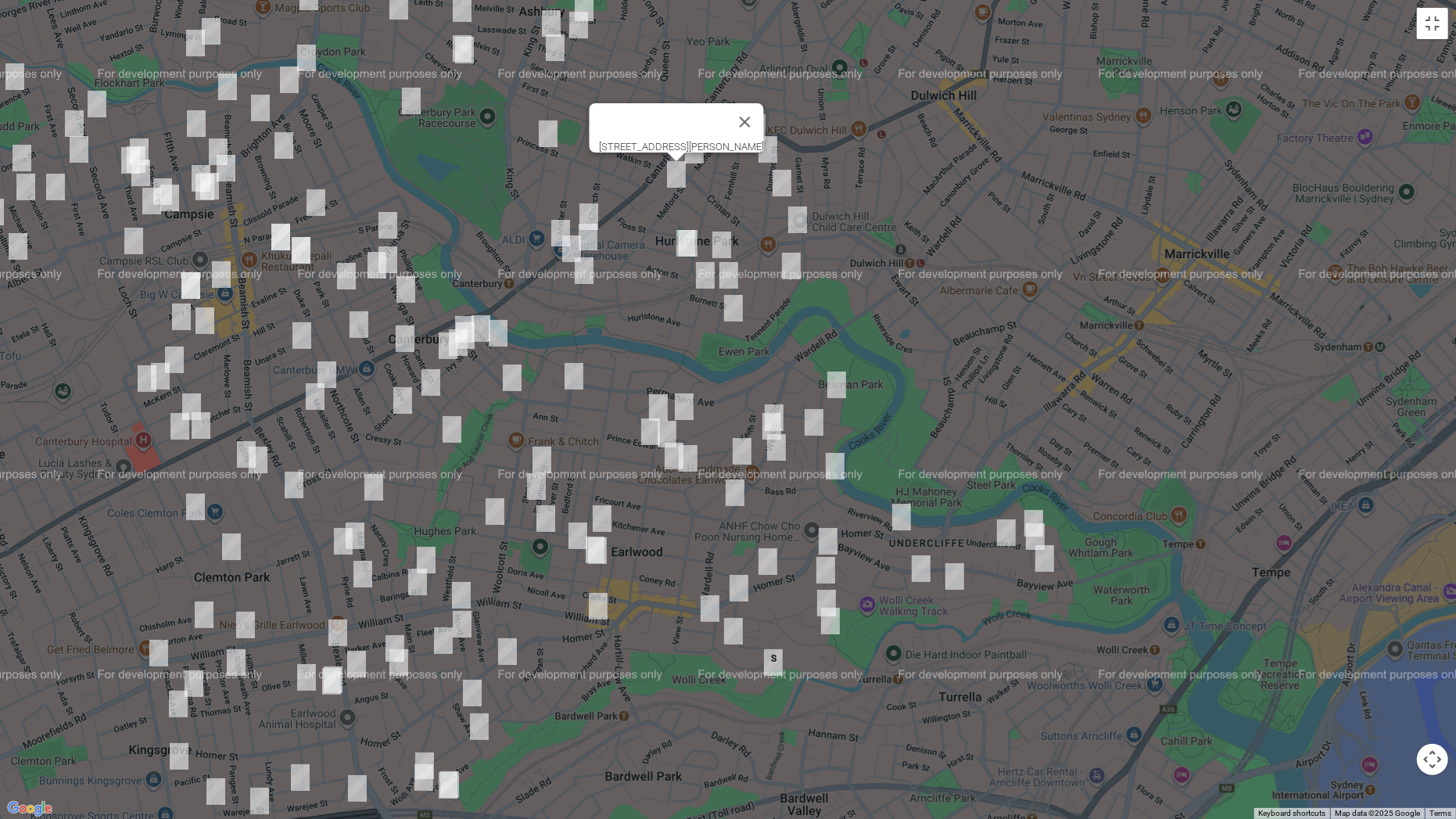
click at [592, 239] on img "50 Church Street, CANTERBURY NSW 2193" at bounding box center [588, 237] width 31 height 39
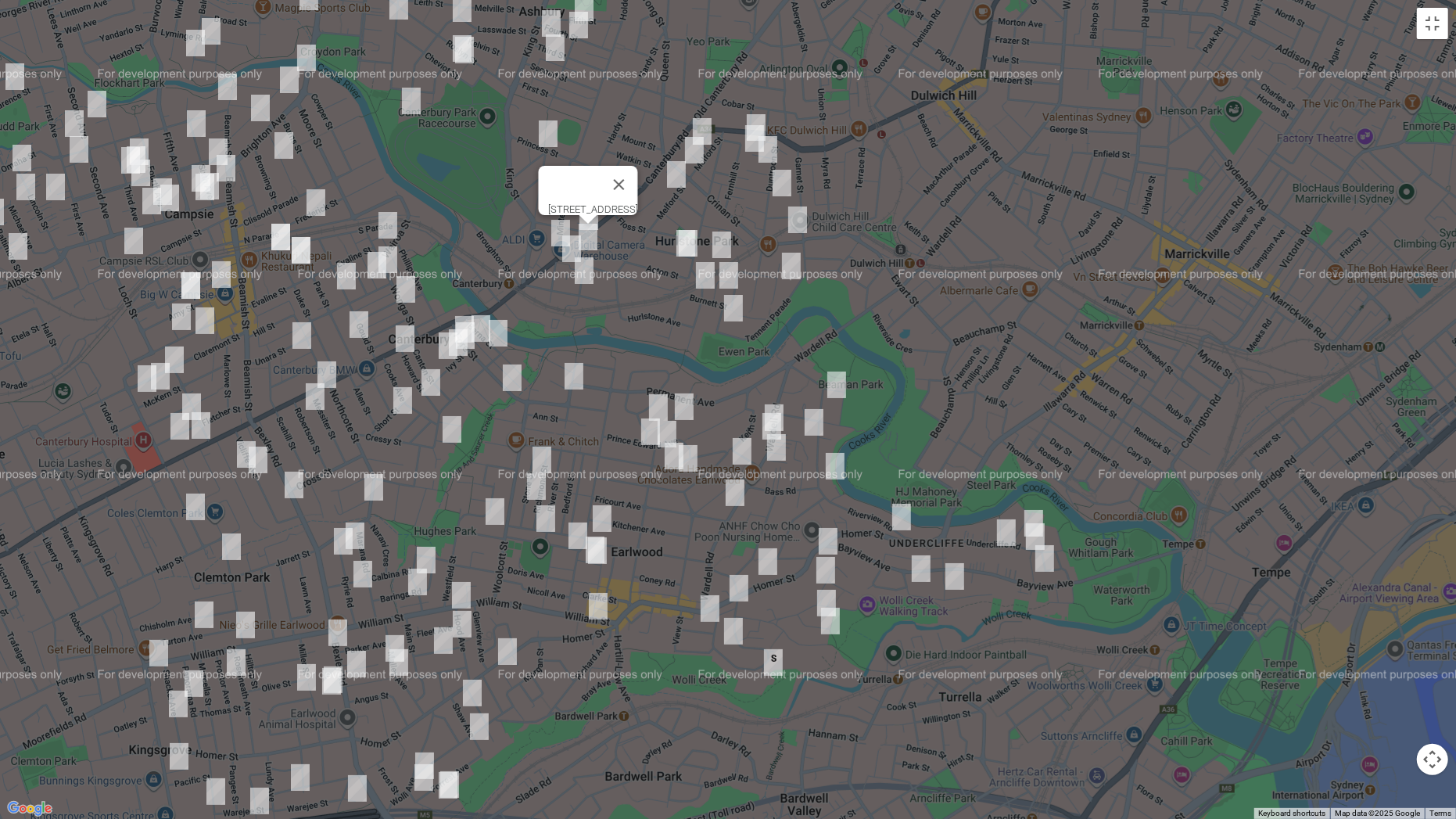
click at [570, 251] on img "80 Church Street, CANTERBURY NSW 2193" at bounding box center [584, 270] width 31 height 39
click at [634, 203] on button "Close" at bounding box center [615, 218] width 38 height 38
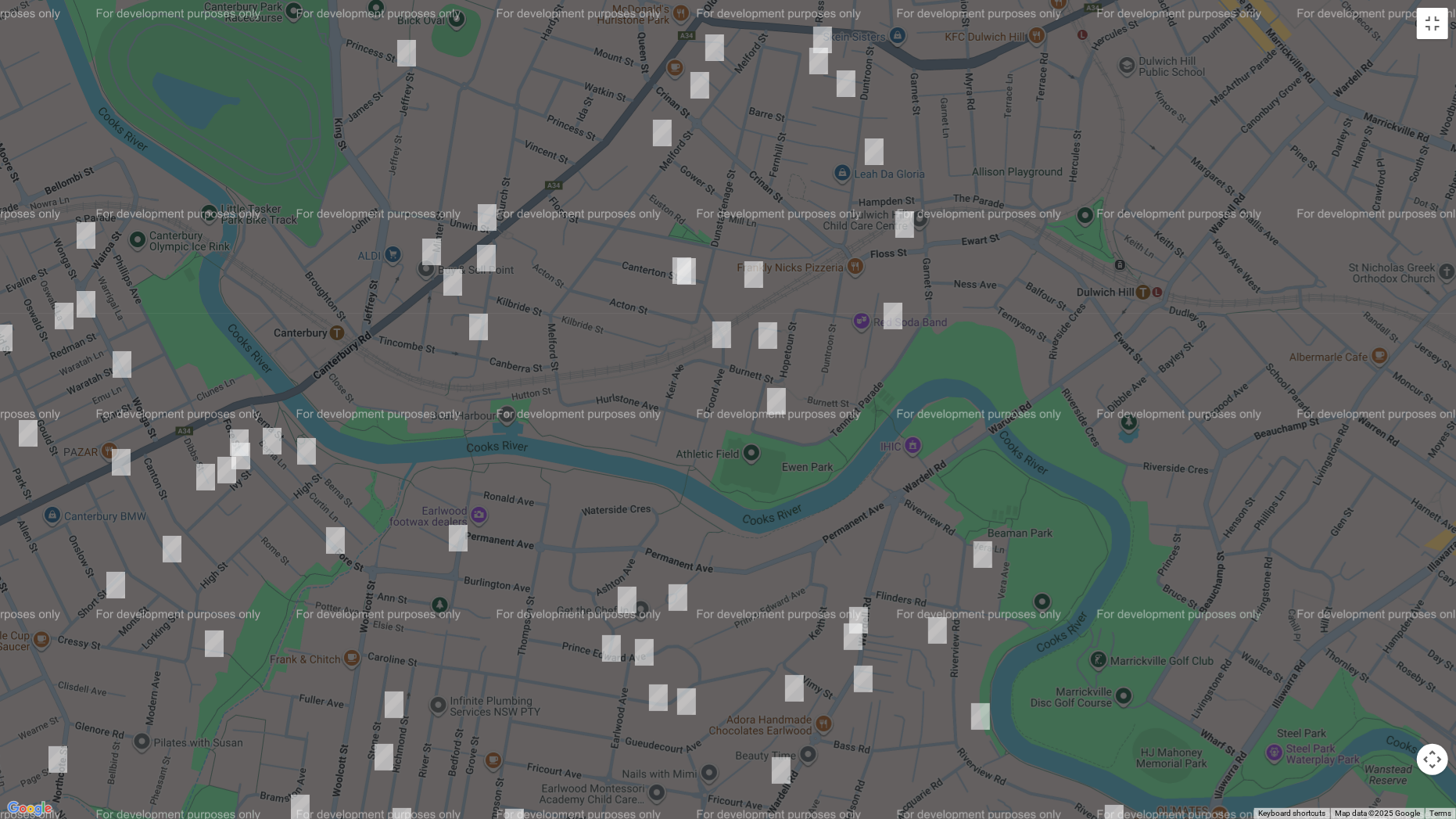
drag, startPoint x: 670, startPoint y: 266, endPoint x: 670, endPoint y: 274, distance: 8.0
click at [670, 267] on img "6 Canterton Street, HURLSTONE PARK NSW 2193" at bounding box center [686, 271] width 31 height 39
click at [667, 268] on img "8 Canterton Street, HURLSTONE PARK NSW 2193" at bounding box center [681, 270] width 31 height 39
click at [460, 286] on img "75-79 Minter Street, CANTERBURY NSW 2193" at bounding box center [453, 282] width 31 height 39
click at [1431, 26] on button "Toggle fullscreen view" at bounding box center [1432, 23] width 31 height 31
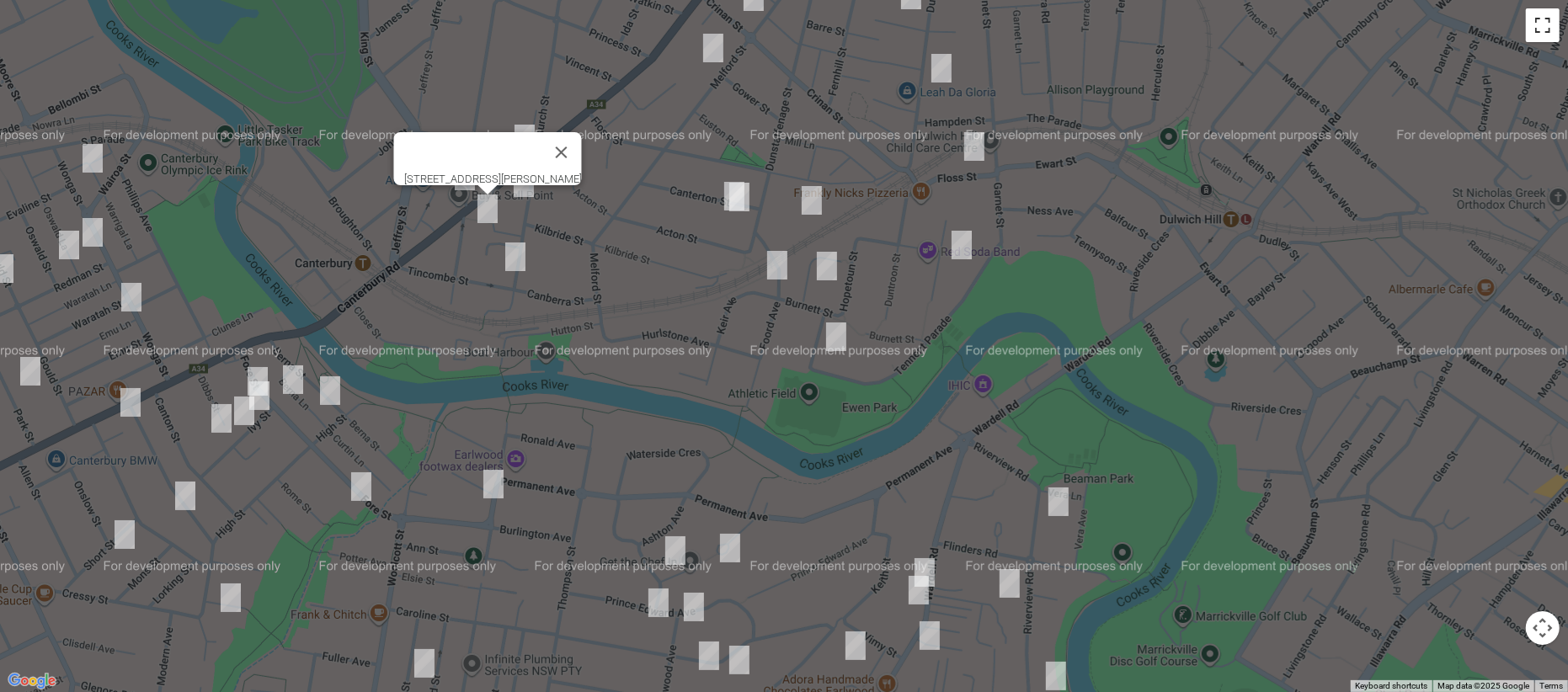
click at [1525, 42] on button "Toggle fullscreen view" at bounding box center [1542, 25] width 34 height 34
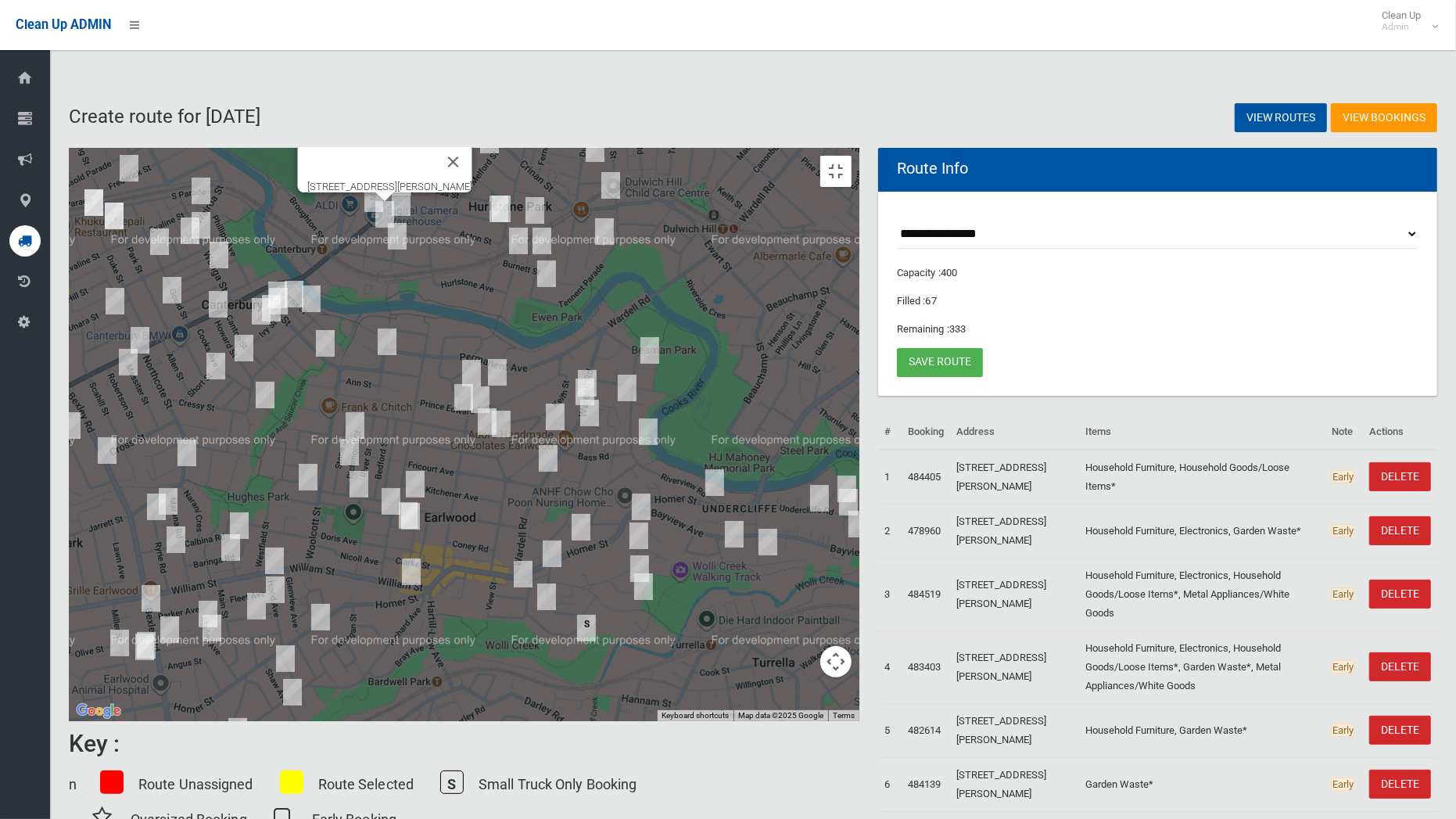
drag, startPoint x: 698, startPoint y: 444, endPoint x: 700, endPoint y: 300, distance: 144.0
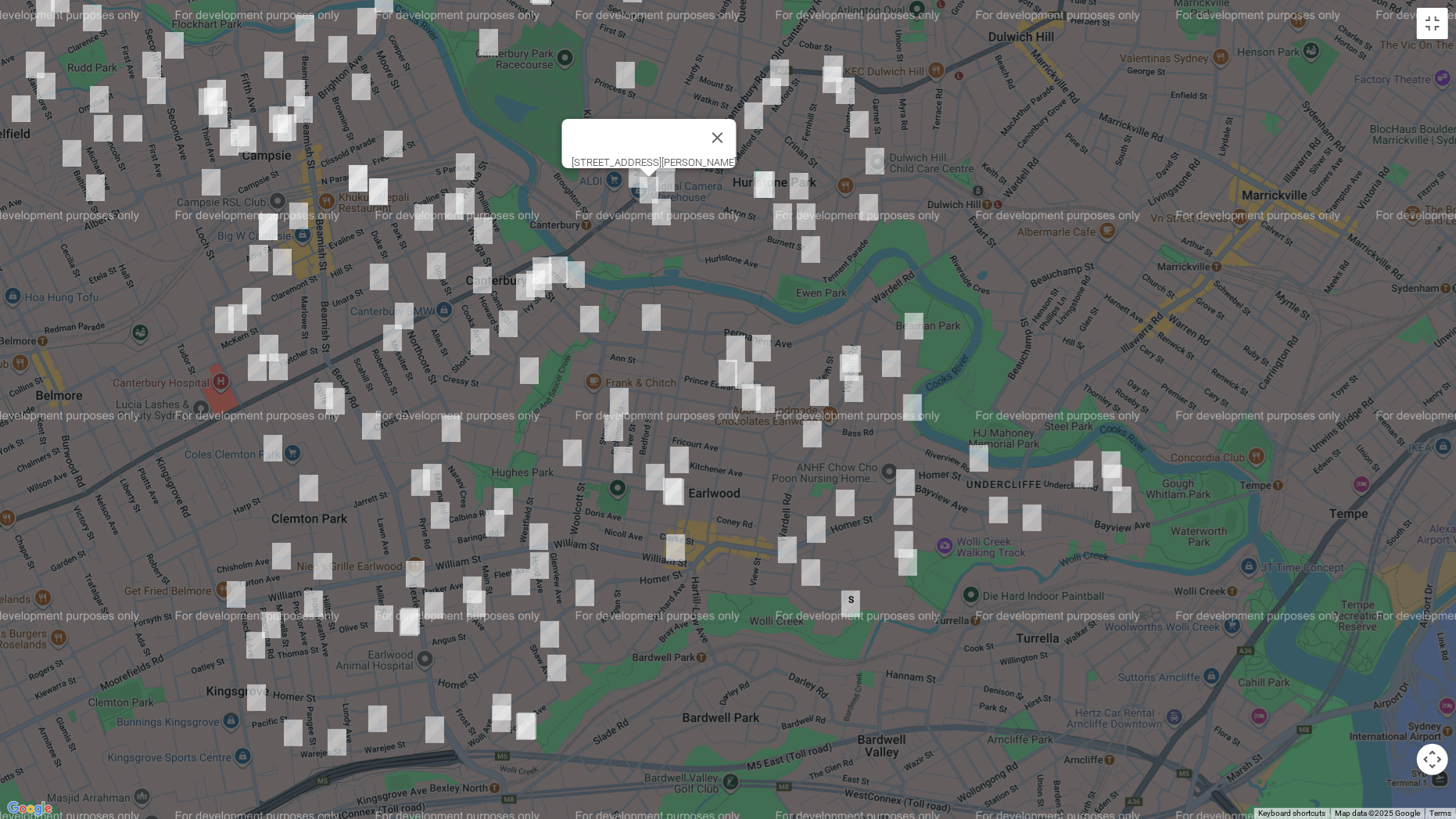
click at [700, 300] on div "[STREET_ADDRESS][PERSON_NAME]" at bounding box center [728, 410] width 1456 height 819
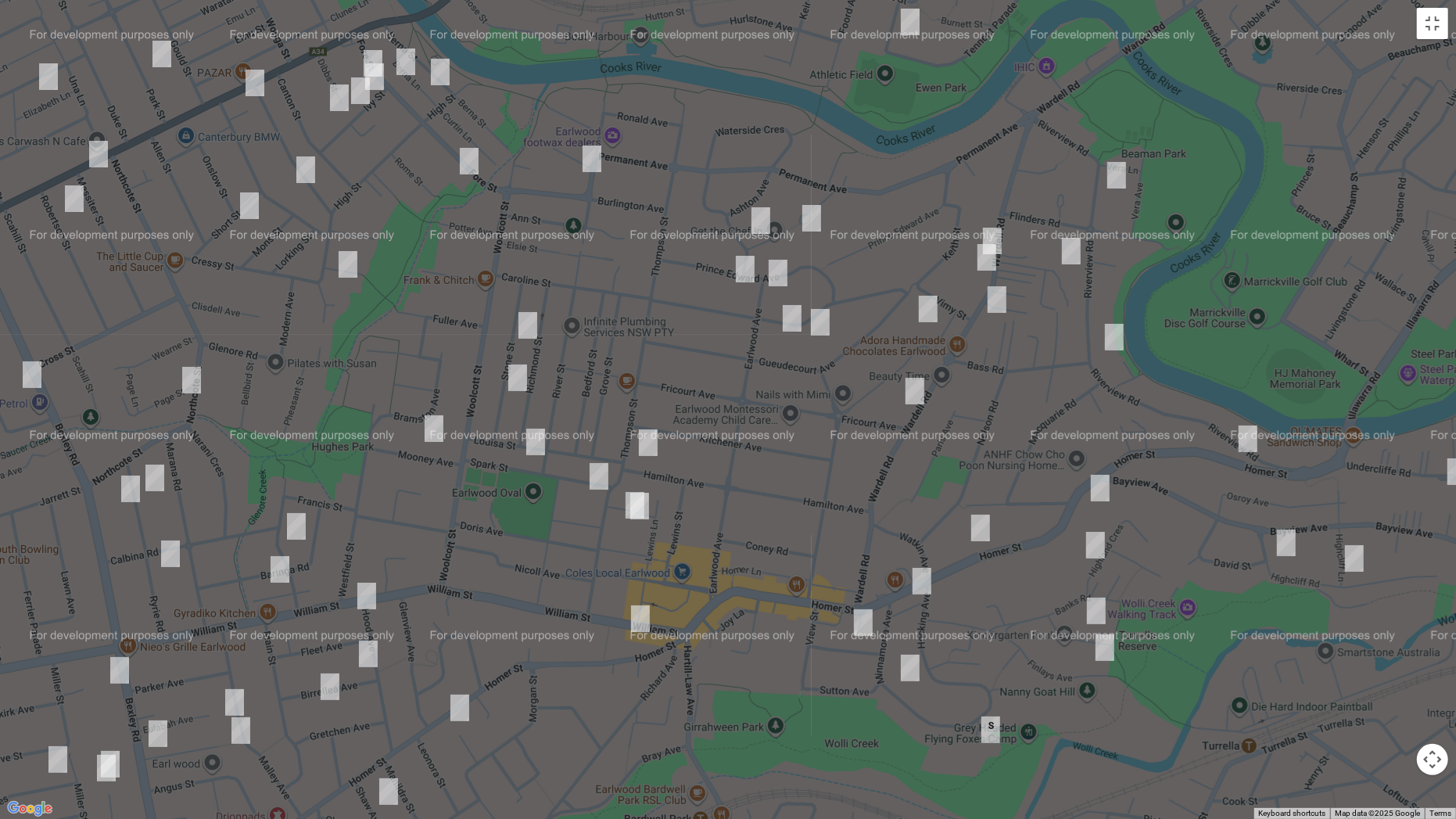
click at [621, 501] on img "12 Lanark Avenue, EARLWOOD NSW 2206" at bounding box center [634, 505] width 31 height 39
click at [644, 505] on img "10 Lanark Avenue, EARLWOOD NSW 2206" at bounding box center [640, 505] width 31 height 39
drag, startPoint x: 719, startPoint y: 445, endPoint x: 700, endPoint y: 455, distance: 21.5
click at [690, 445] on button "Close" at bounding box center [670, 453] width 38 height 38
click at [650, 445] on img "51 Hamilton Avenue, EARLWOOD NSW 2206" at bounding box center [648, 443] width 31 height 39
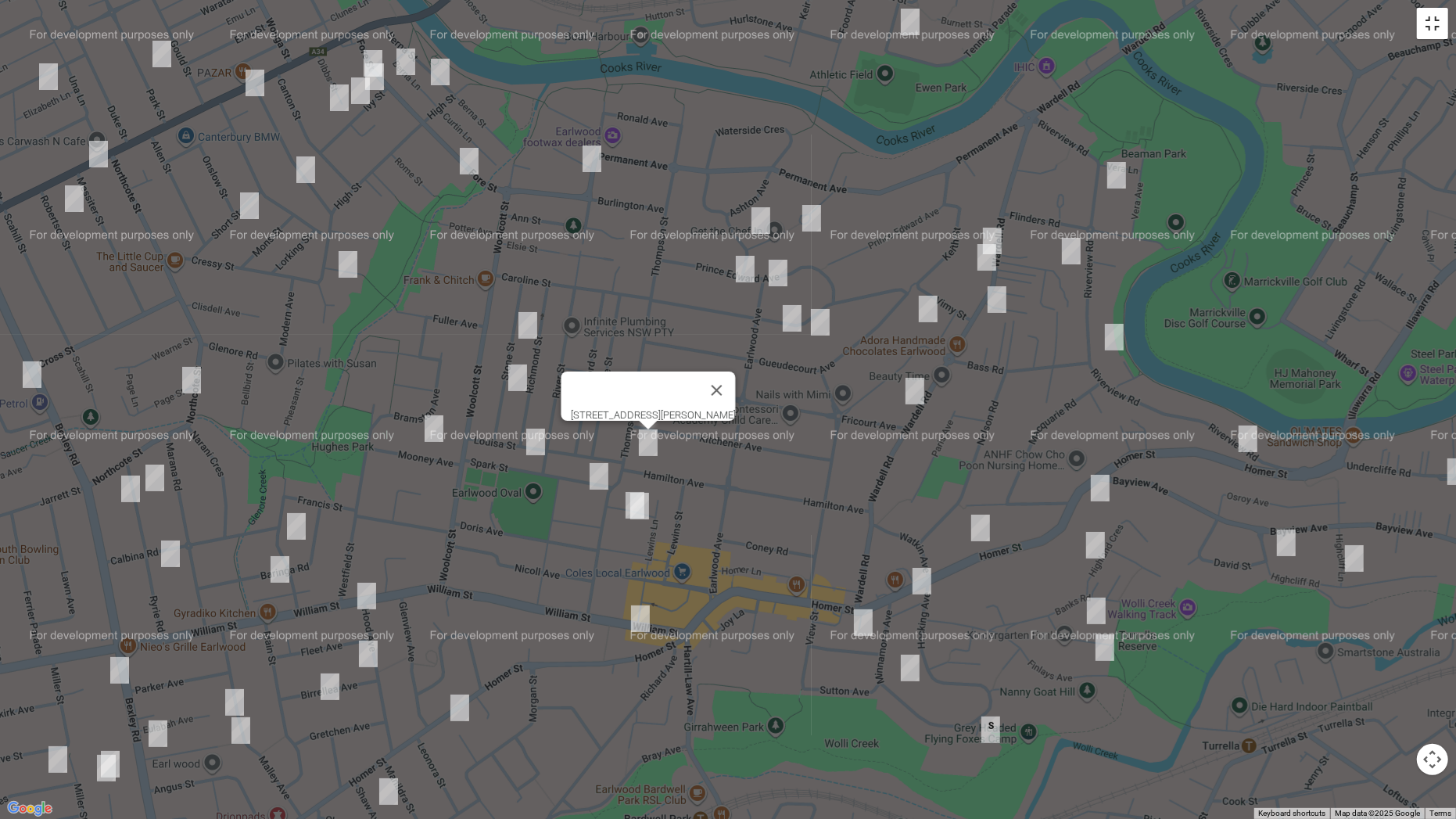
click at [1444, 21] on button "Toggle fullscreen view" at bounding box center [1432, 23] width 31 height 31
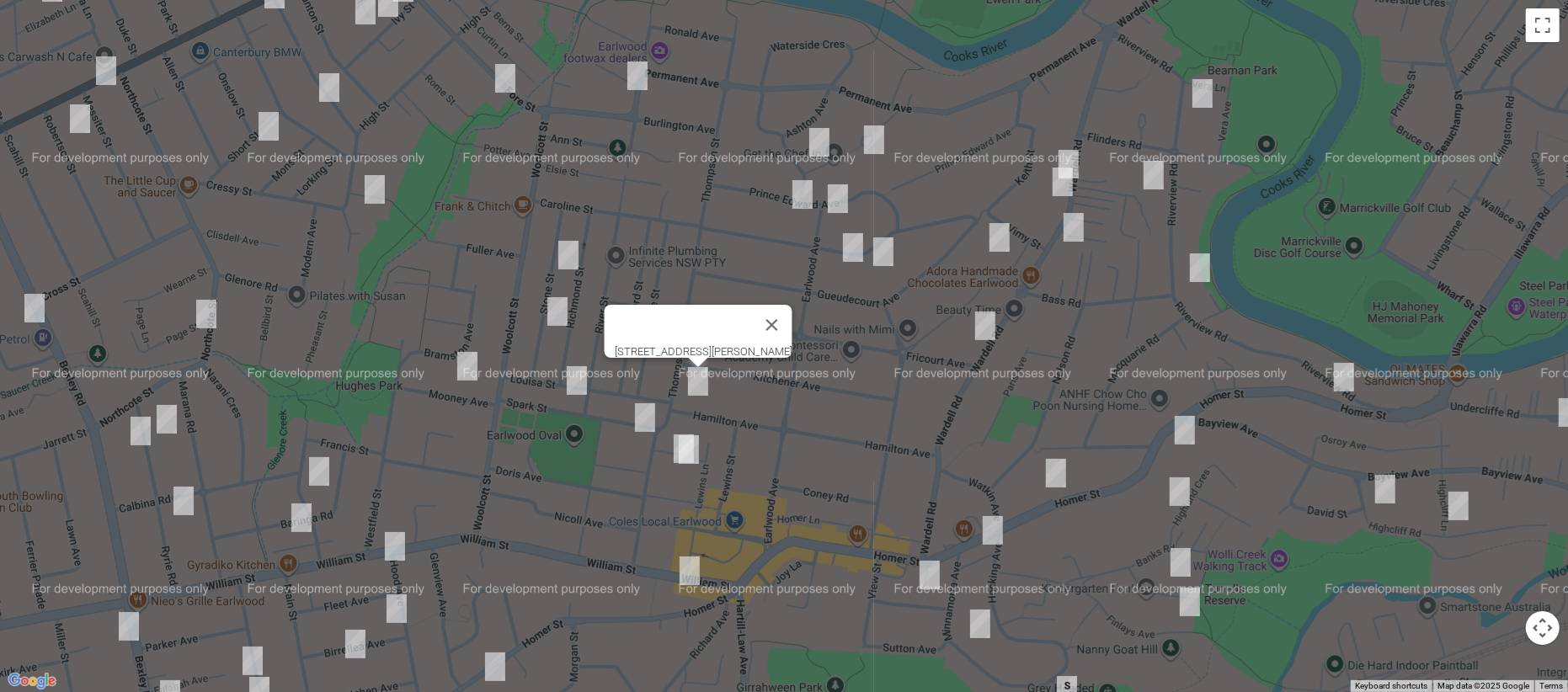
click at [1017, 397] on link "Save route" at bounding box center [1011, 389] width 92 height 31
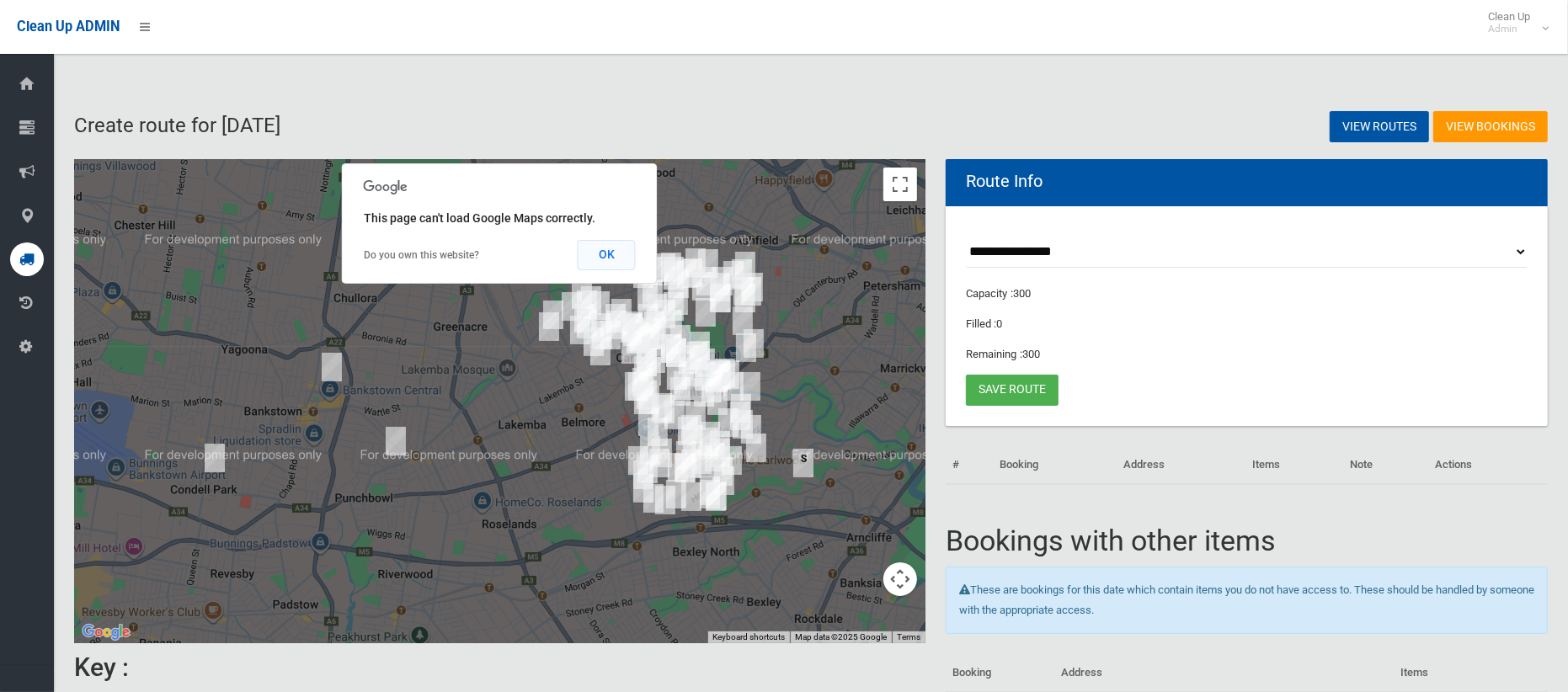
click at [615, 257] on button "OK" at bounding box center [607, 255] width 59 height 31
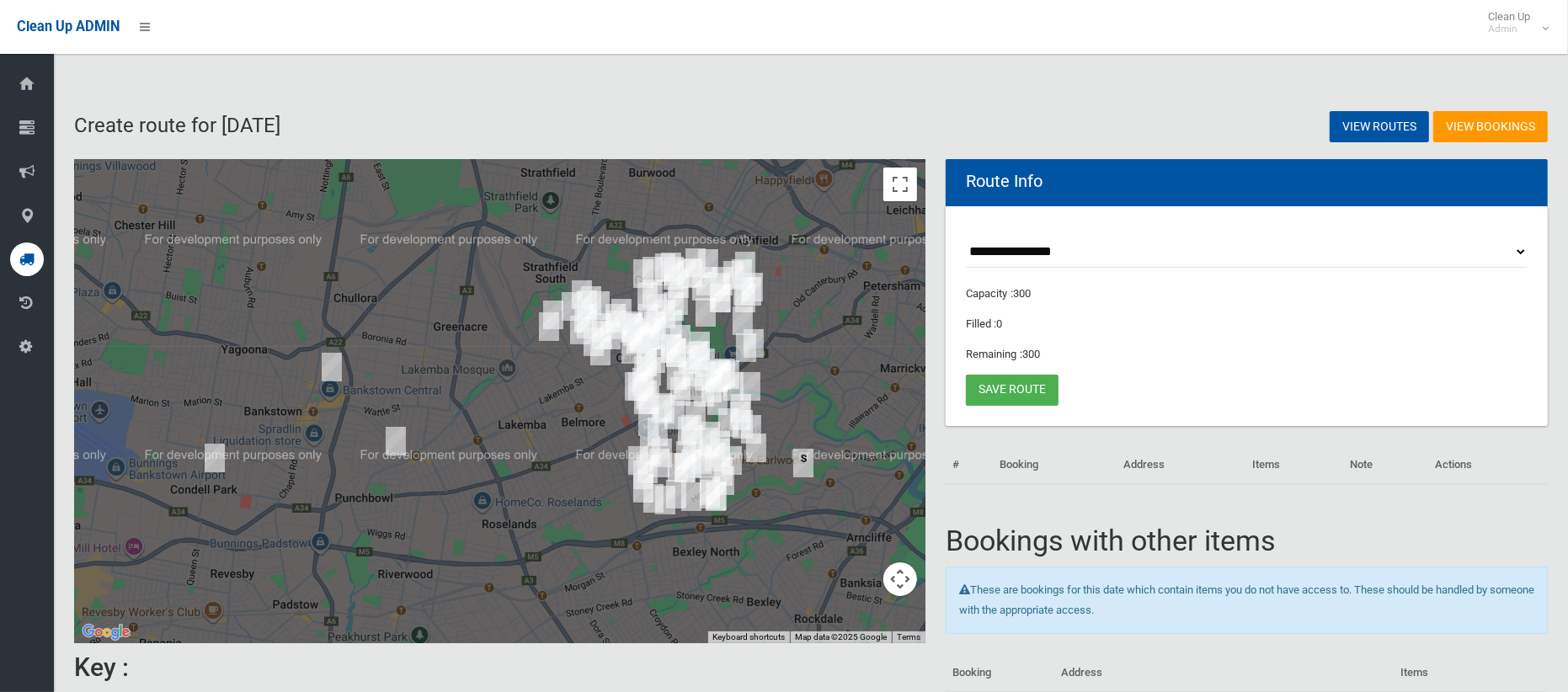
click at [1003, 255] on select "**********" at bounding box center [1246, 251] width 562 height 31
select select "*****"
click at [965, 236] on select "**********" at bounding box center [1246, 251] width 562 height 31
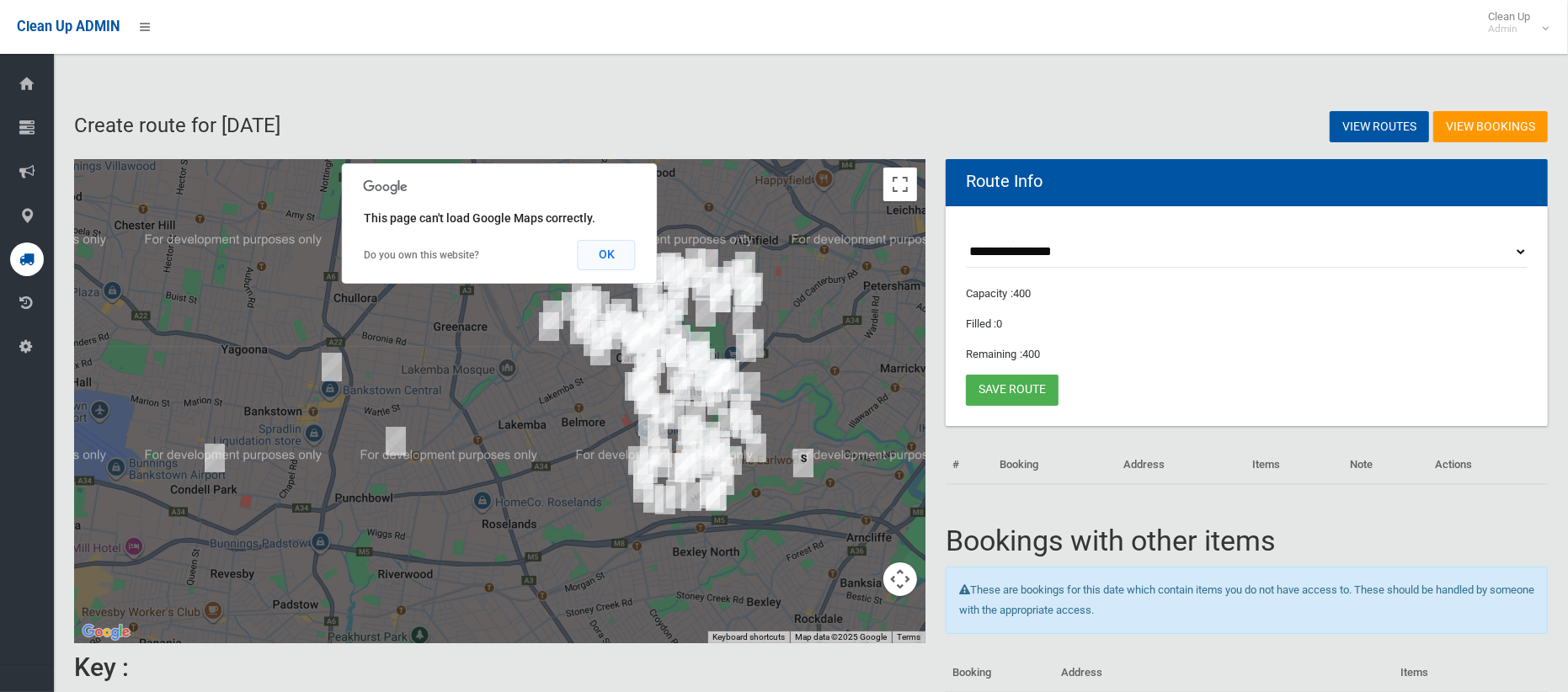
click at [615, 251] on button "OK" at bounding box center [607, 255] width 59 height 31
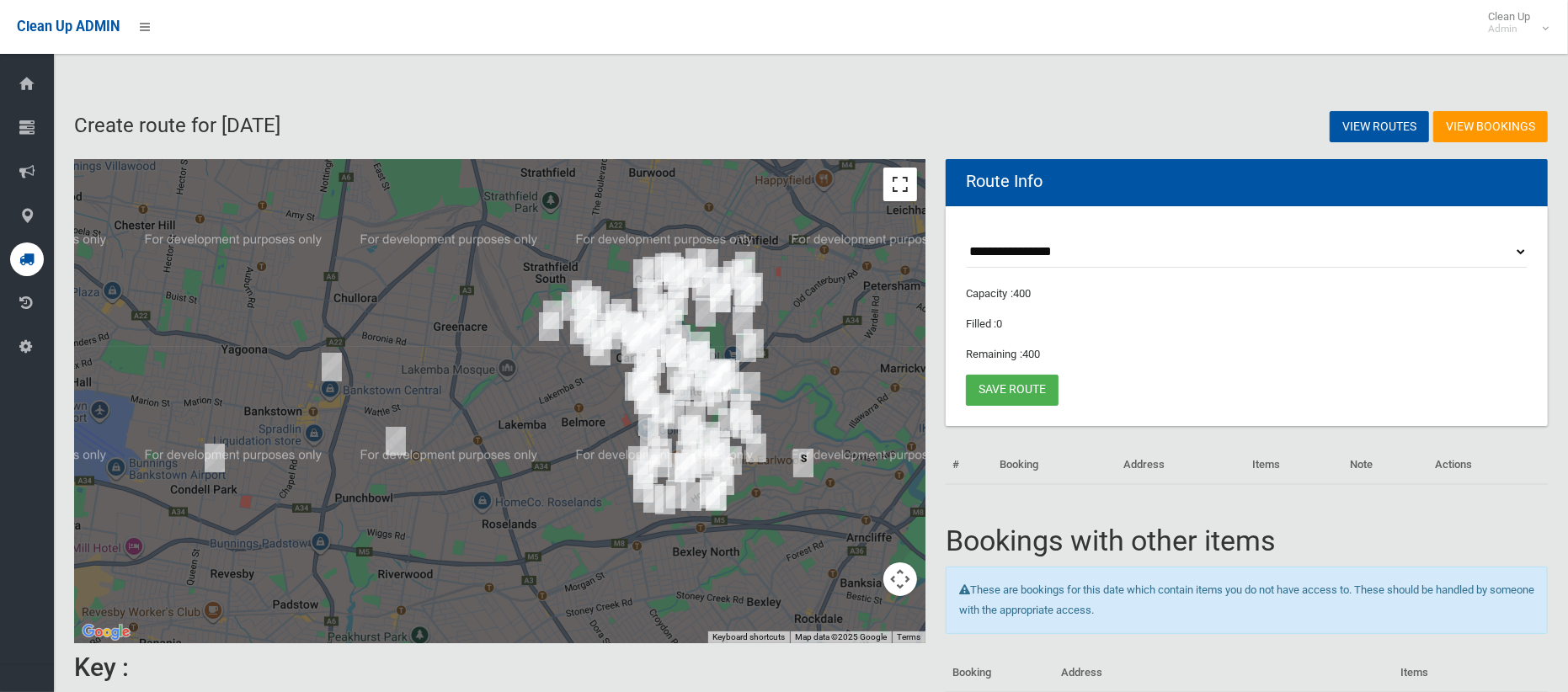
click at [899, 190] on button "Toggle fullscreen view" at bounding box center [900, 185] width 34 height 34
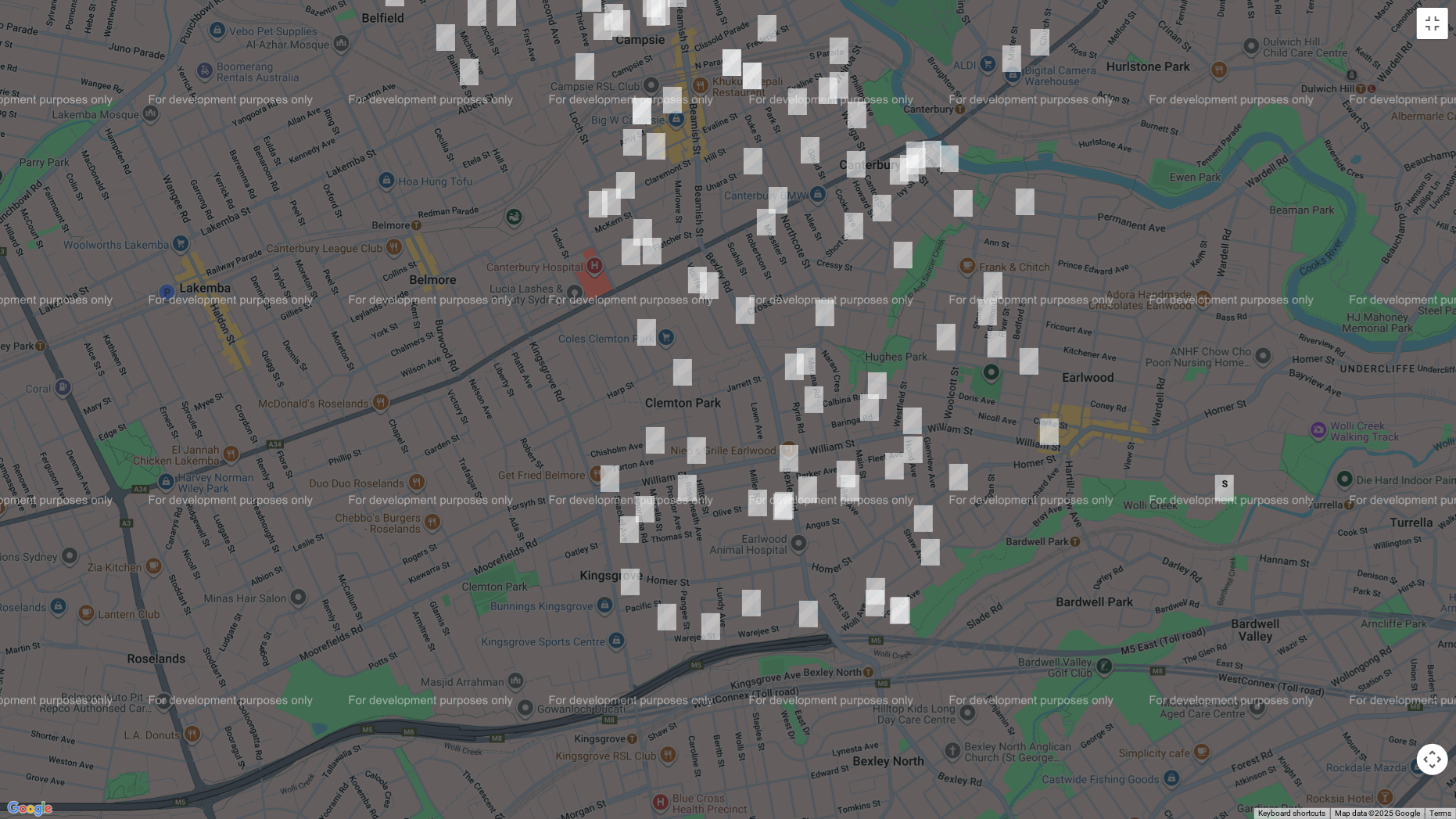
click at [743, 306] on img "55 Bexley Road, CAMPSIE NSW 2194" at bounding box center [745, 310] width 31 height 39
click at [682, 370] on img "15 Alfred Street, CLEMTON PARK NSW 2206" at bounding box center [682, 372] width 31 height 39
click at [610, 474] on img "324-326 William Street, KINGSGROVE NSW 2208" at bounding box center [610, 479] width 31 height 39
click at [697, 463] on img "291 William Street, KINGSGROVE NSW 2208" at bounding box center [696, 450] width 31 height 39
click at [627, 579] on img "164 Kingsgrove Road, KINGSGROVE NSW 2208" at bounding box center [630, 582] width 31 height 39
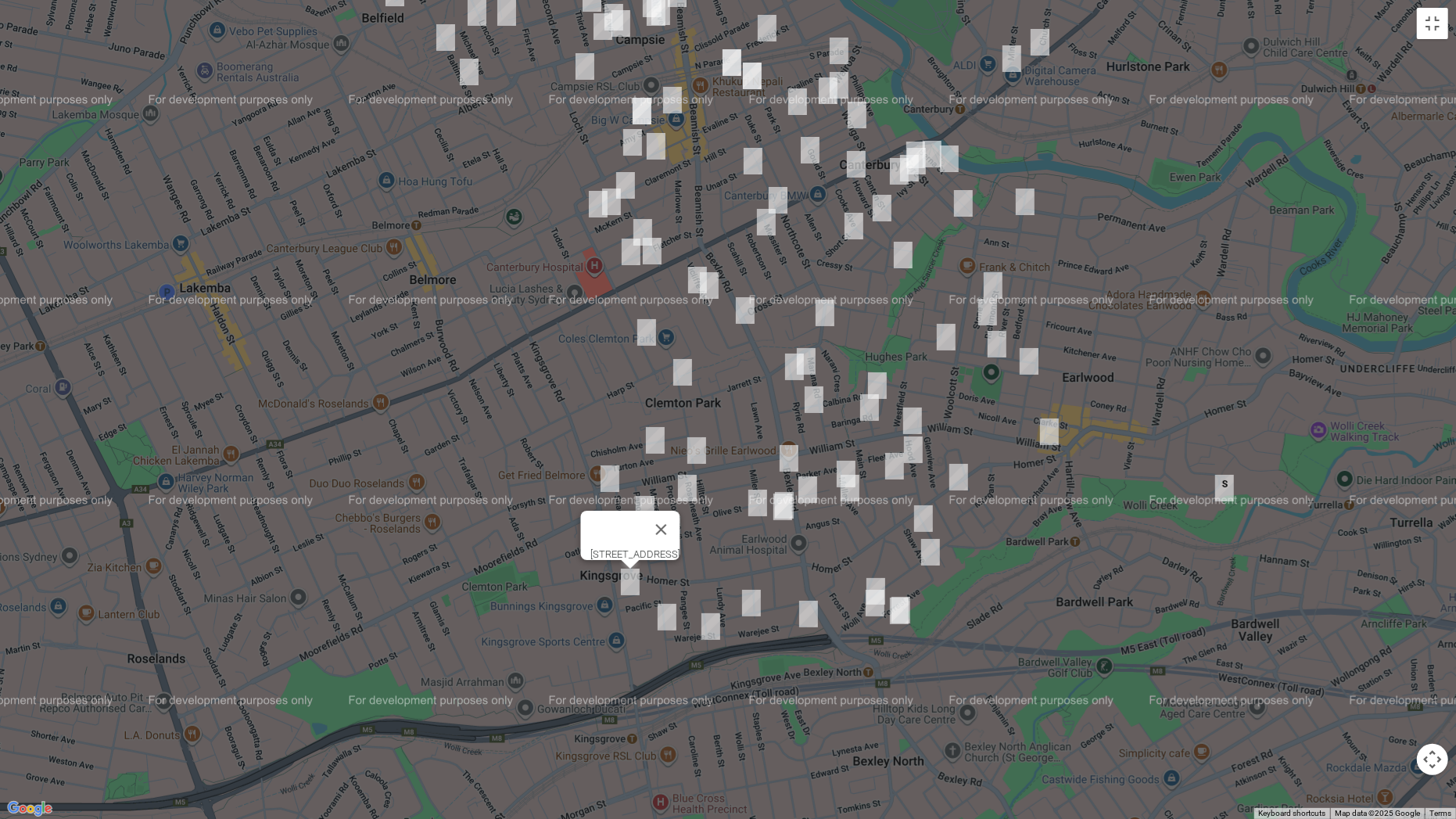
click at [794, 453] on img "165A Bexley Road, KINGSGROVE NSW 2208" at bounding box center [789, 458] width 31 height 39
click at [807, 490] on img "176 Bexley Road, EARLWOOD NSW 2206" at bounding box center [808, 490] width 31 height 39
click at [961, 481] on img "468 Homer Street, EARLWOOD NSW 2206" at bounding box center [958, 477] width 31 height 39
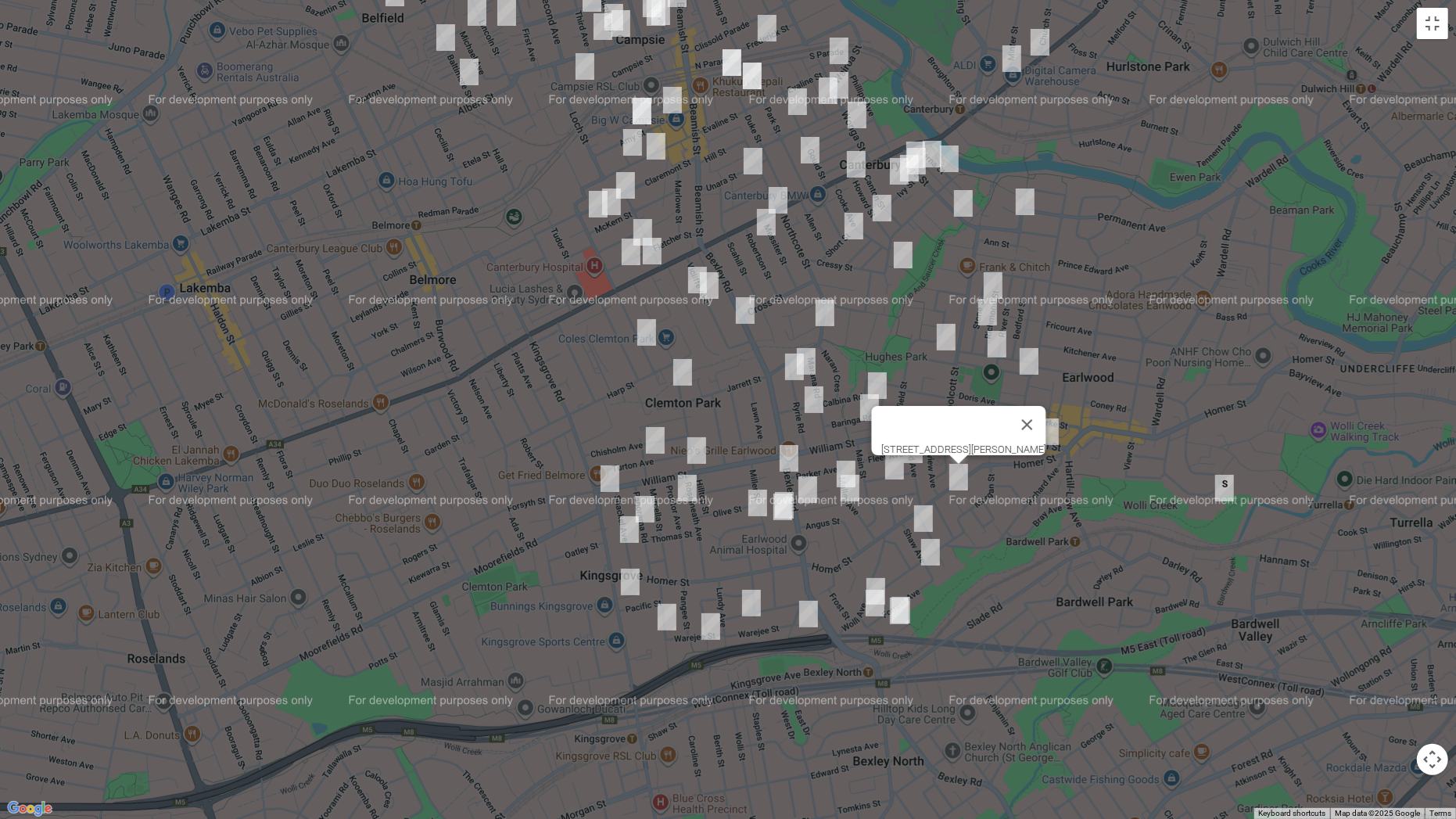
click at [966, 210] on img "59 Fore Street, CANTERBURY NSW 2193" at bounding box center [964, 203] width 31 height 39
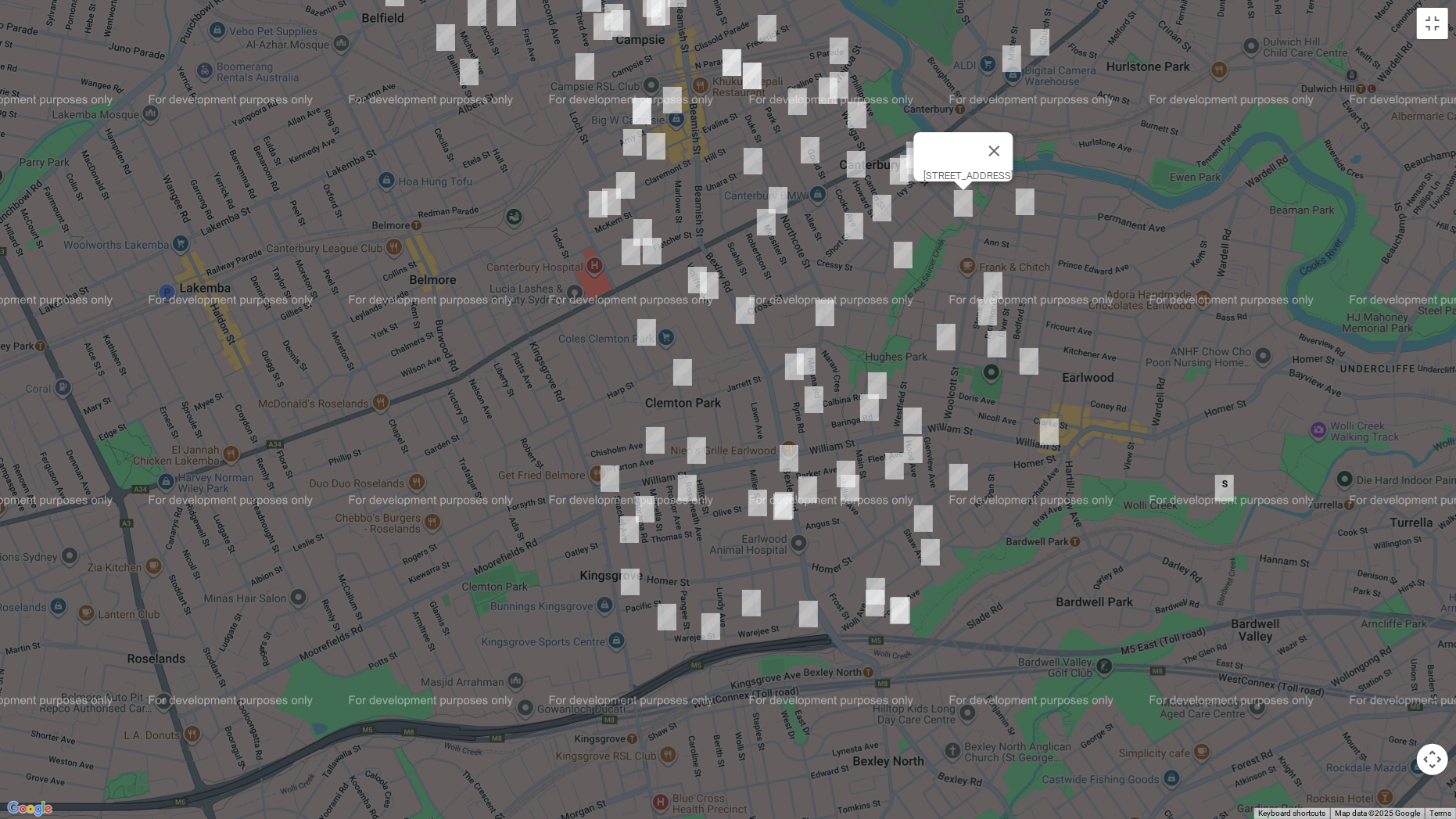
click at [851, 159] on img "338-342 Canterbury Road, CANTERBURY NSW 2193" at bounding box center [856, 164] width 31 height 39
click at [906, 101] on button "Close" at bounding box center [887, 112] width 38 height 38
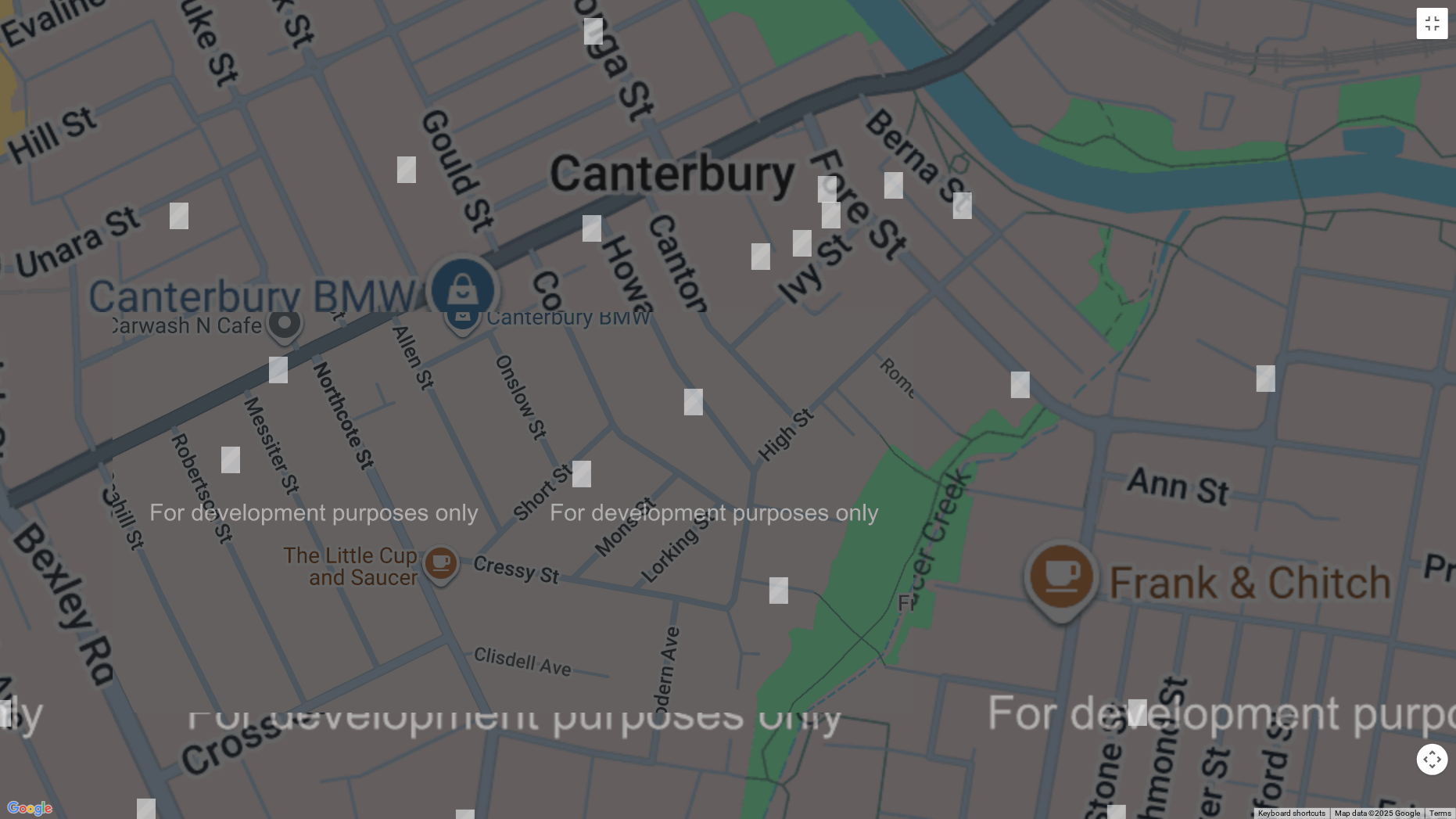
click at [823, 179] on img "9 Fore Street, CANTERBURY NSW 2193" at bounding box center [827, 189] width 31 height 39
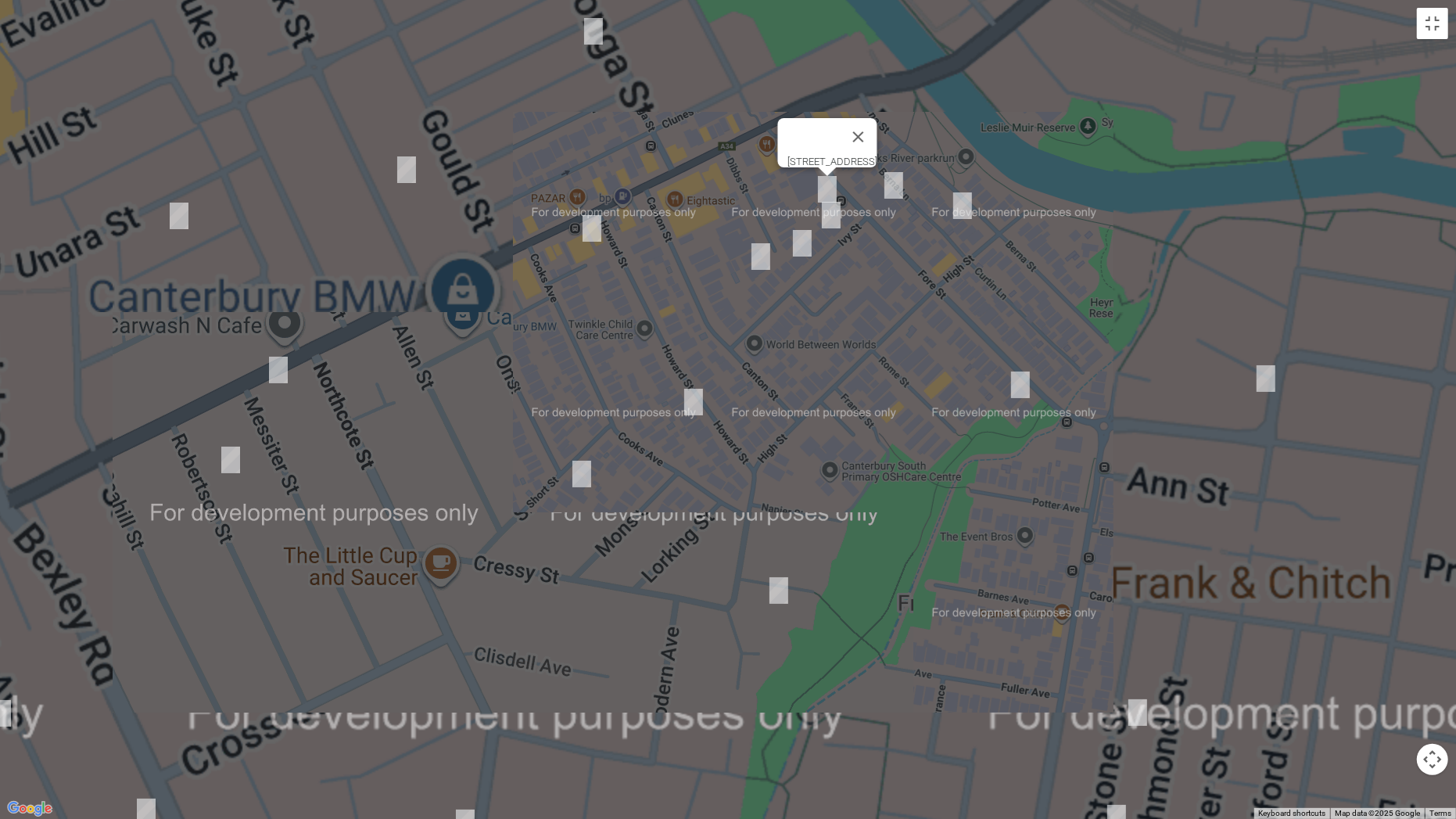
click at [890, 188] on img "1/18 Fore Street, CANTERBURY NSW 2193" at bounding box center [894, 185] width 31 height 39
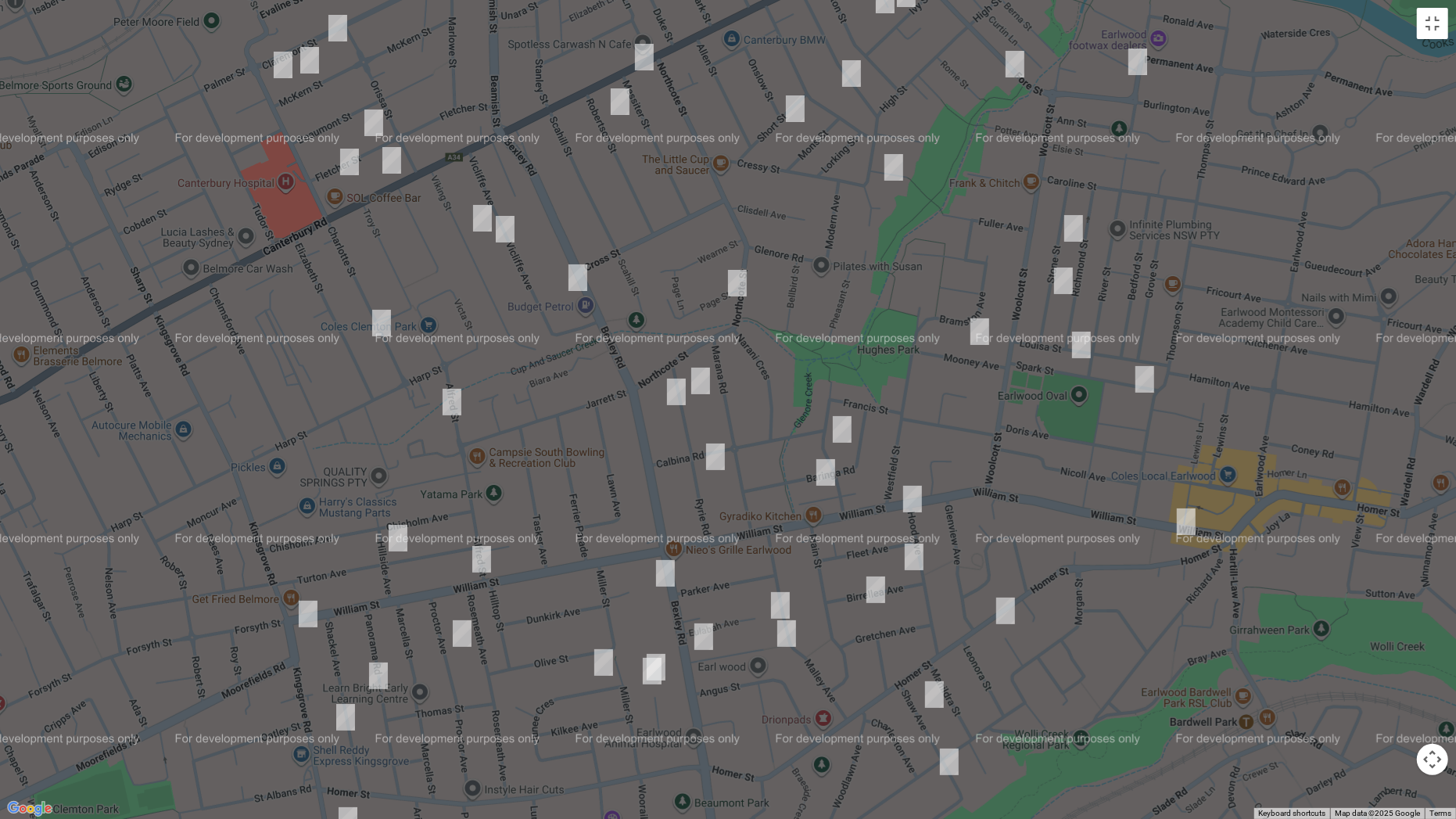
drag, startPoint x: 740, startPoint y: 548, endPoint x: 563, endPoint y: 307, distance: 299.0
click at [835, 265] on div "[STREET_ADDRESS]" at bounding box center [728, 410] width 1456 height 819
click at [475, 213] on img "30 Viking Street, CAMPSIE NSW 2194" at bounding box center [482, 218] width 31 height 39
click at [506, 233] on img "39 Vicliffe Avenue, CAMPSIE NSW 2194" at bounding box center [505, 228] width 31 height 39
click at [383, 324] on img "77A Charlotte Street, CAMPSIE NSW 2194" at bounding box center [382, 322] width 31 height 39
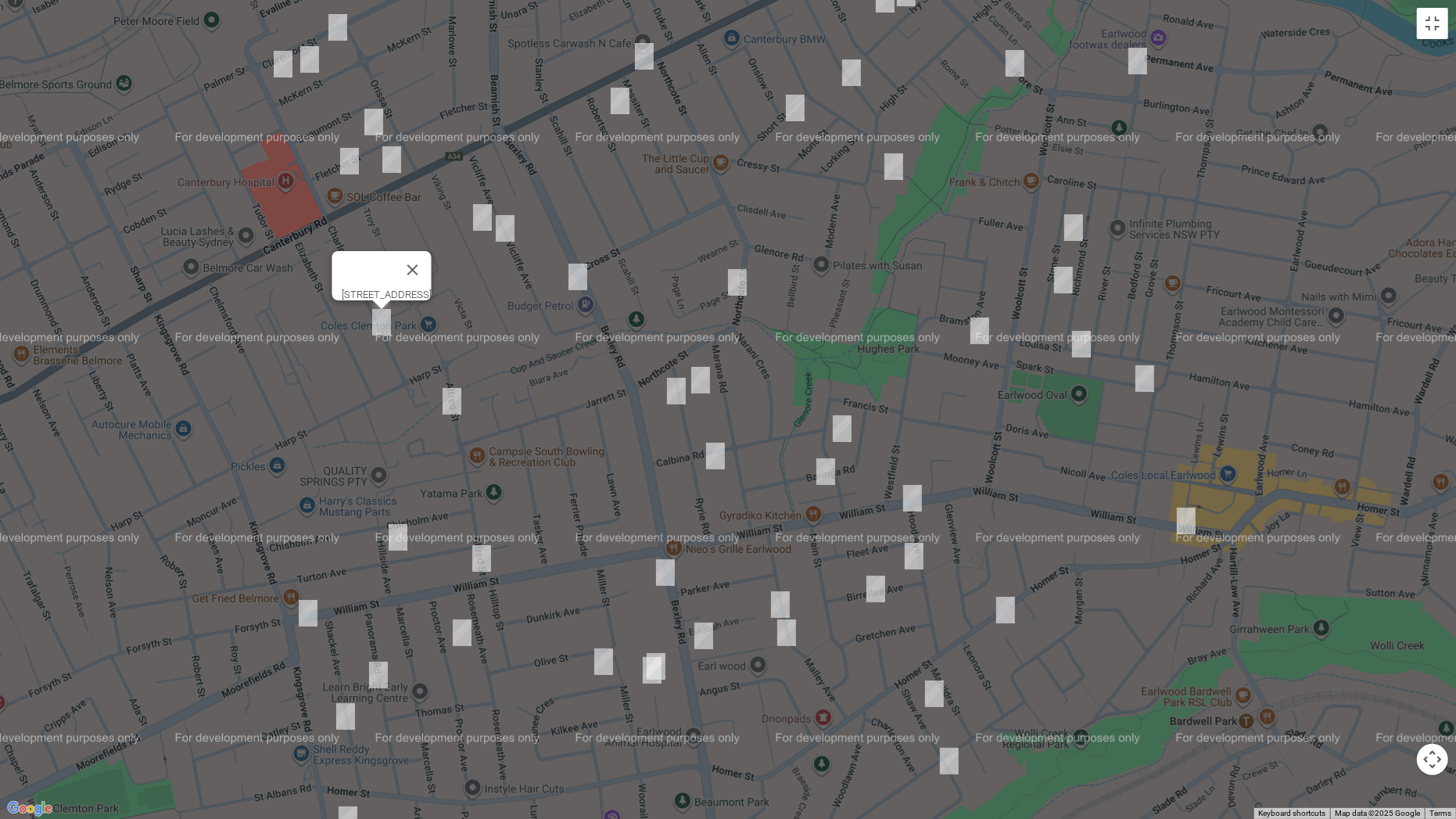
click at [401, 538] on img "8 Hillside Avenue, CLEMTON PARK NSW 2206" at bounding box center [398, 537] width 31 height 39
click at [379, 642] on img "23 Panorama Road, KINGSGROVE NSW 2208" at bounding box center [378, 674] width 31 height 39
click at [338, 642] on img "35 Shackel Avenue, KINGSGROVE NSW 2208" at bounding box center [346, 716] width 31 height 39
click at [472, 632] on img "20 Proctor Avenue, KINGSGROVE NSW 2208" at bounding box center [462, 633] width 31 height 39
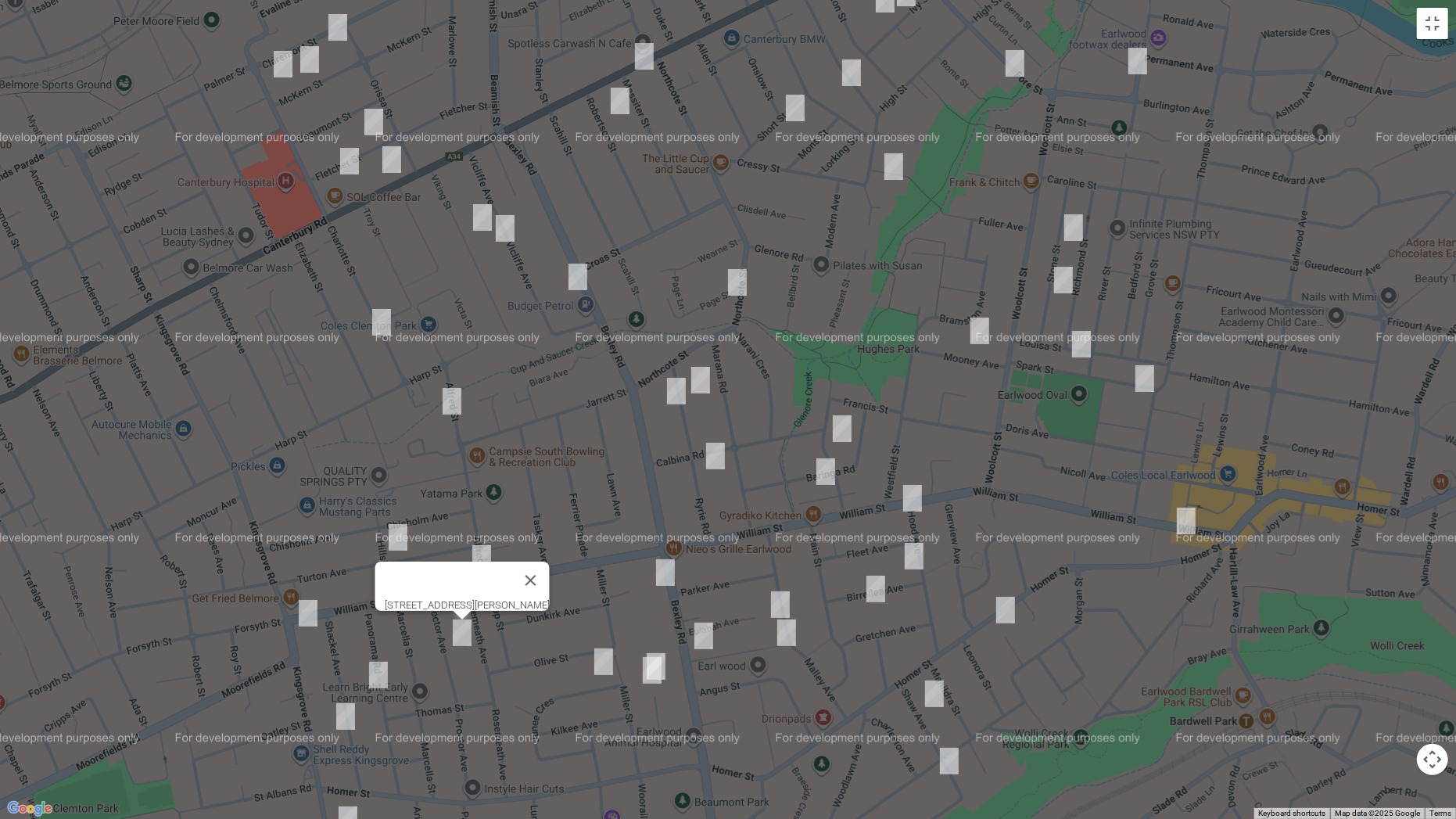
drag, startPoint x: 607, startPoint y: 667, endPoint x: 633, endPoint y: 662, distance: 26.5
click at [607, 642] on img "5 Junee Crescent, KINGSGROVE NSW 2208" at bounding box center [604, 661] width 31 height 39
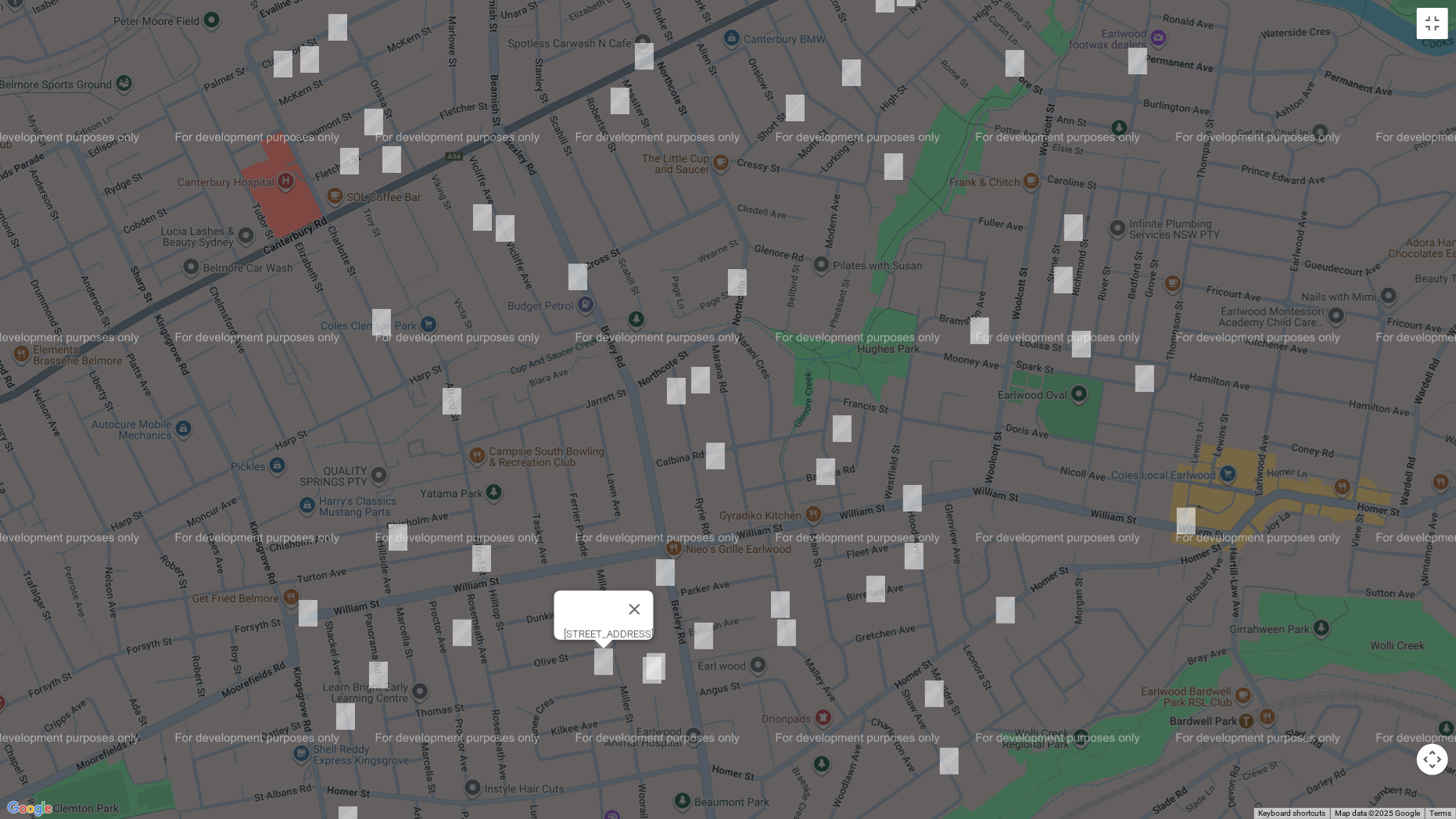
click at [666, 642] on img "14 Rainbow Crescent, KINGSGROVE NSW 2208" at bounding box center [652, 670] width 31 height 39
click at [669, 642] on img "16 Rainbow Crescent, KINGSGROVE NSW 2208" at bounding box center [656, 666] width 31 height 39
click at [778, 602] on img "42 Malley Avenue, EARLWOOD NSW 2206" at bounding box center [780, 604] width 31 height 39
click at [789, 637] on img "32 Malley Avenue, EARLWOOD NSW 2206" at bounding box center [787, 633] width 31 height 39
click at [938, 642] on img "10 Shaw Avenue, EARLWOOD NSW 2206" at bounding box center [934, 694] width 31 height 39
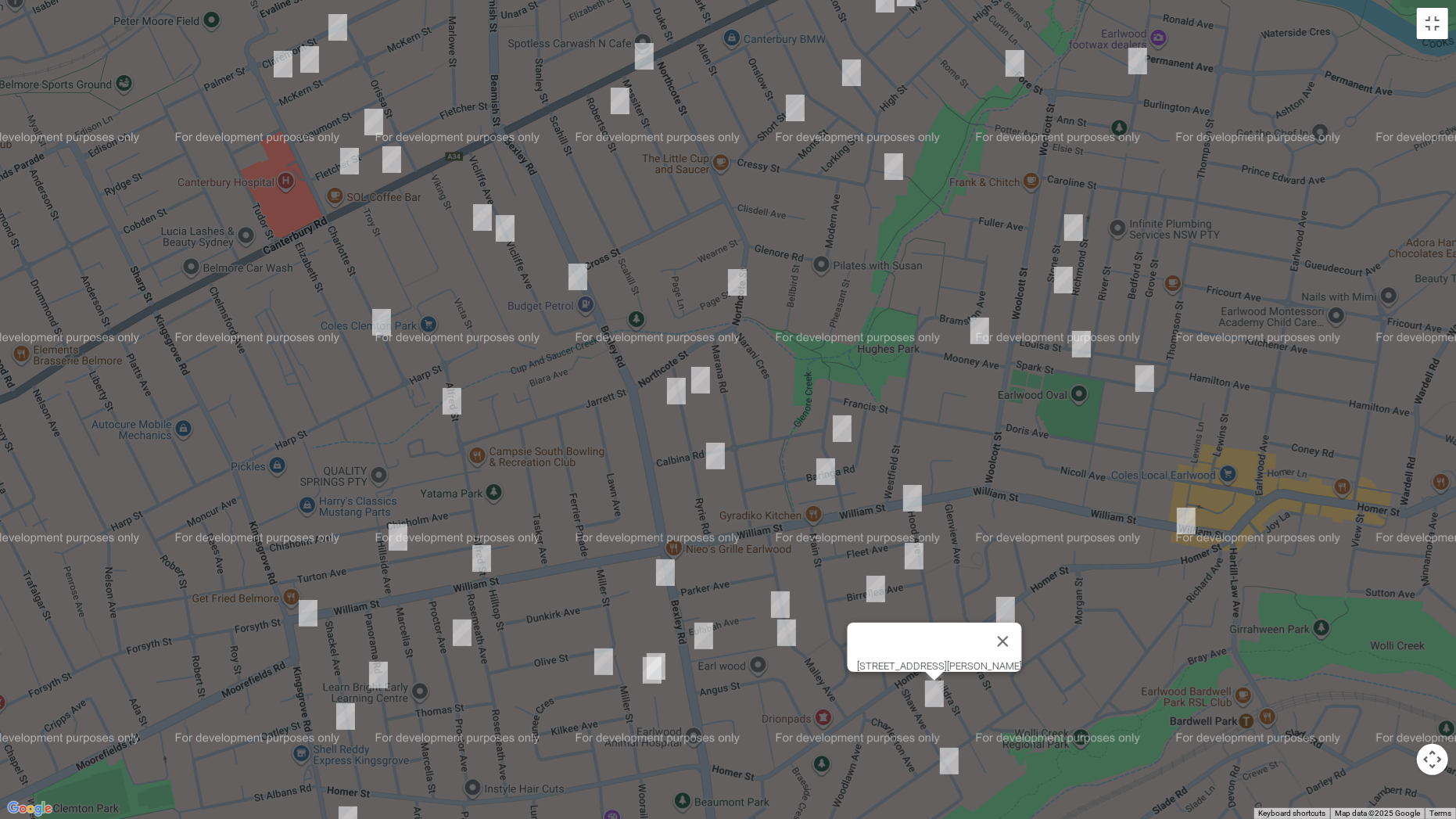
click at [945, 642] on img "31 Shaw Avenue, EARLWOOD NSW 2206" at bounding box center [949, 761] width 31 height 39
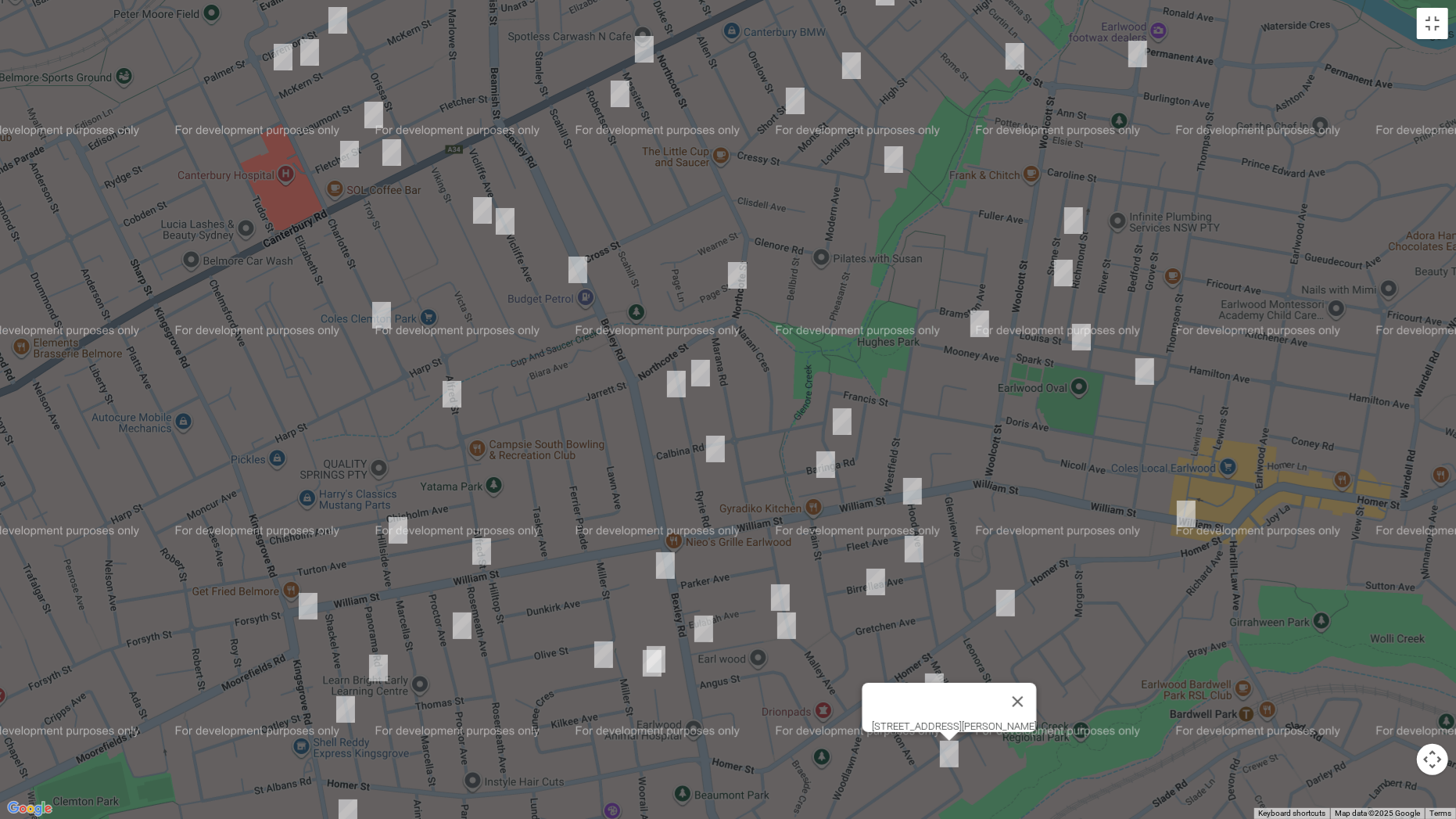
click at [1188, 505] on img "18 William Street, EARLWOOD NSW 2206" at bounding box center [1186, 514] width 31 height 39
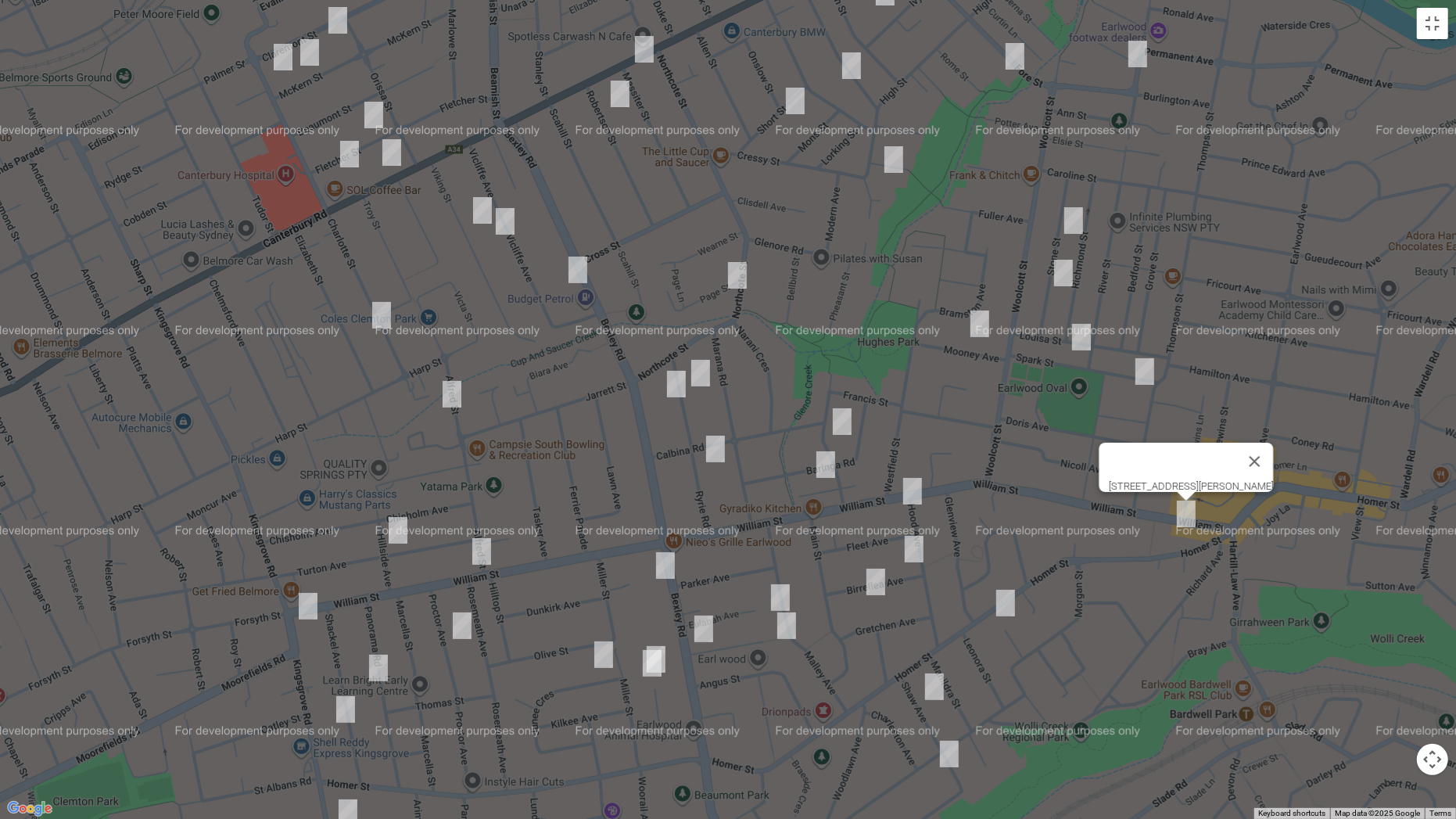
click at [912, 485] on img "116 William Street, EARLWOOD NSW 2206" at bounding box center [912, 491] width 31 height 39
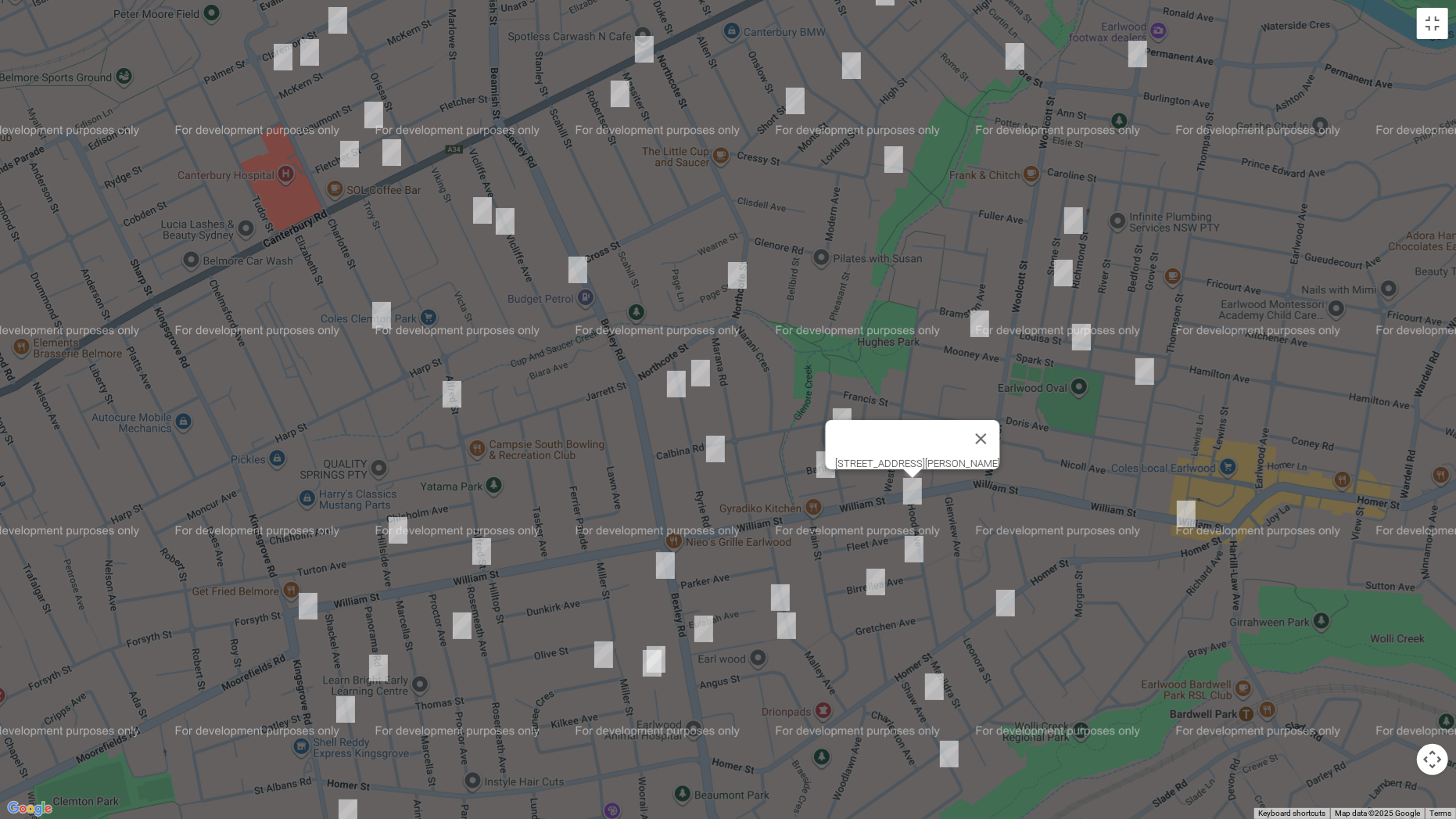
click at [917, 545] on img "5 Birrellea Avenue, EARLWOOD NSW 2206" at bounding box center [914, 549] width 31 height 39
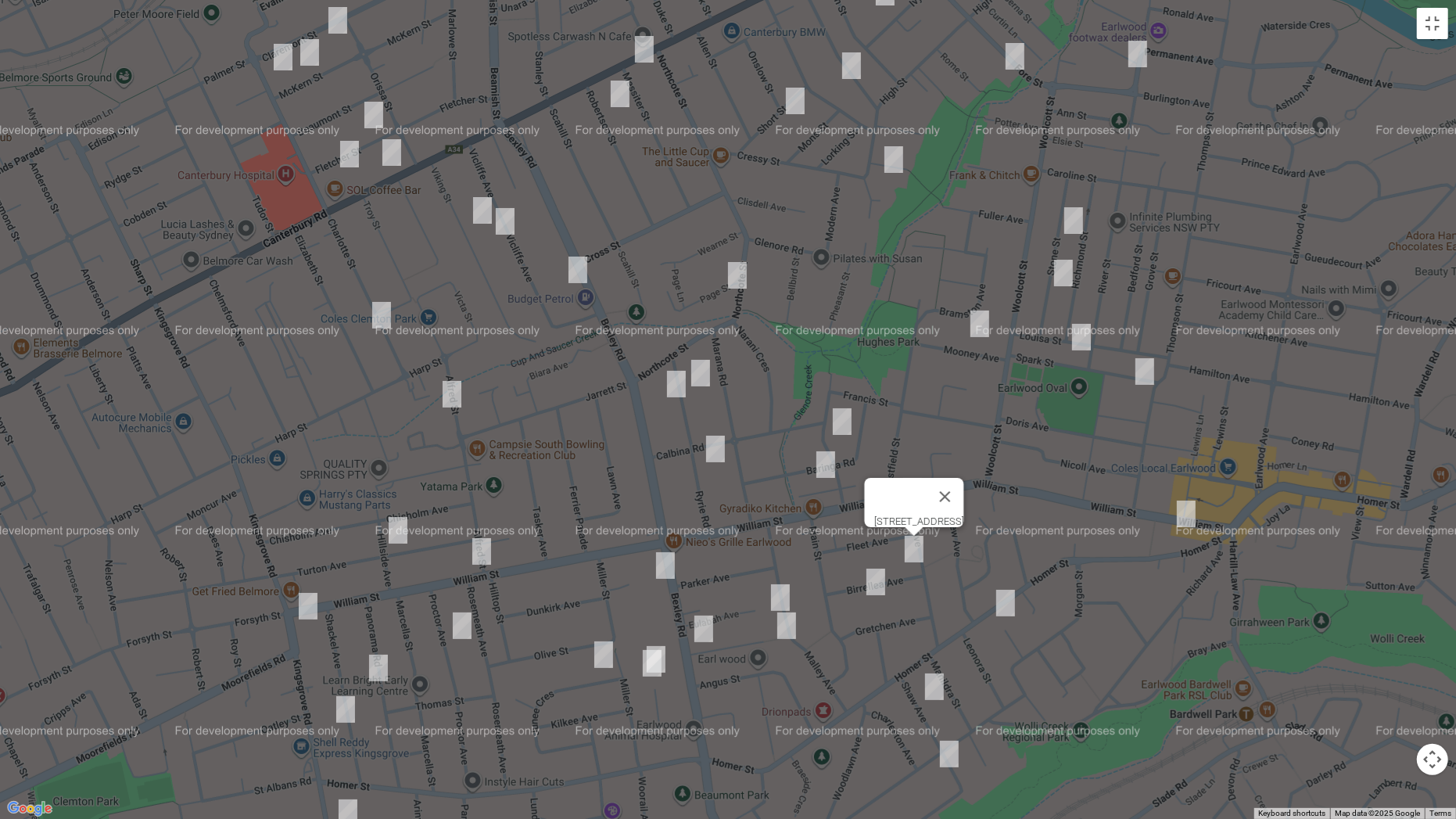
click at [877, 578] on img "22 Birrellea Avenue, EARLWOOD NSW 2206" at bounding box center [876, 582] width 31 height 39
drag, startPoint x: 839, startPoint y: 418, endPoint x: 835, endPoint y: 435, distance: 17.5
click at [840, 418] on img "11 Warburton Parade, EARLWOOD NSW 2206" at bounding box center [842, 421] width 31 height 39
click at [828, 469] on img "18 Baringa Road, EARLWOOD NSW 2206" at bounding box center [825, 464] width 31 height 39
click at [696, 378] on img "14 Ryrie Road, EARLWOOD NSW 2206" at bounding box center [701, 373] width 31 height 39
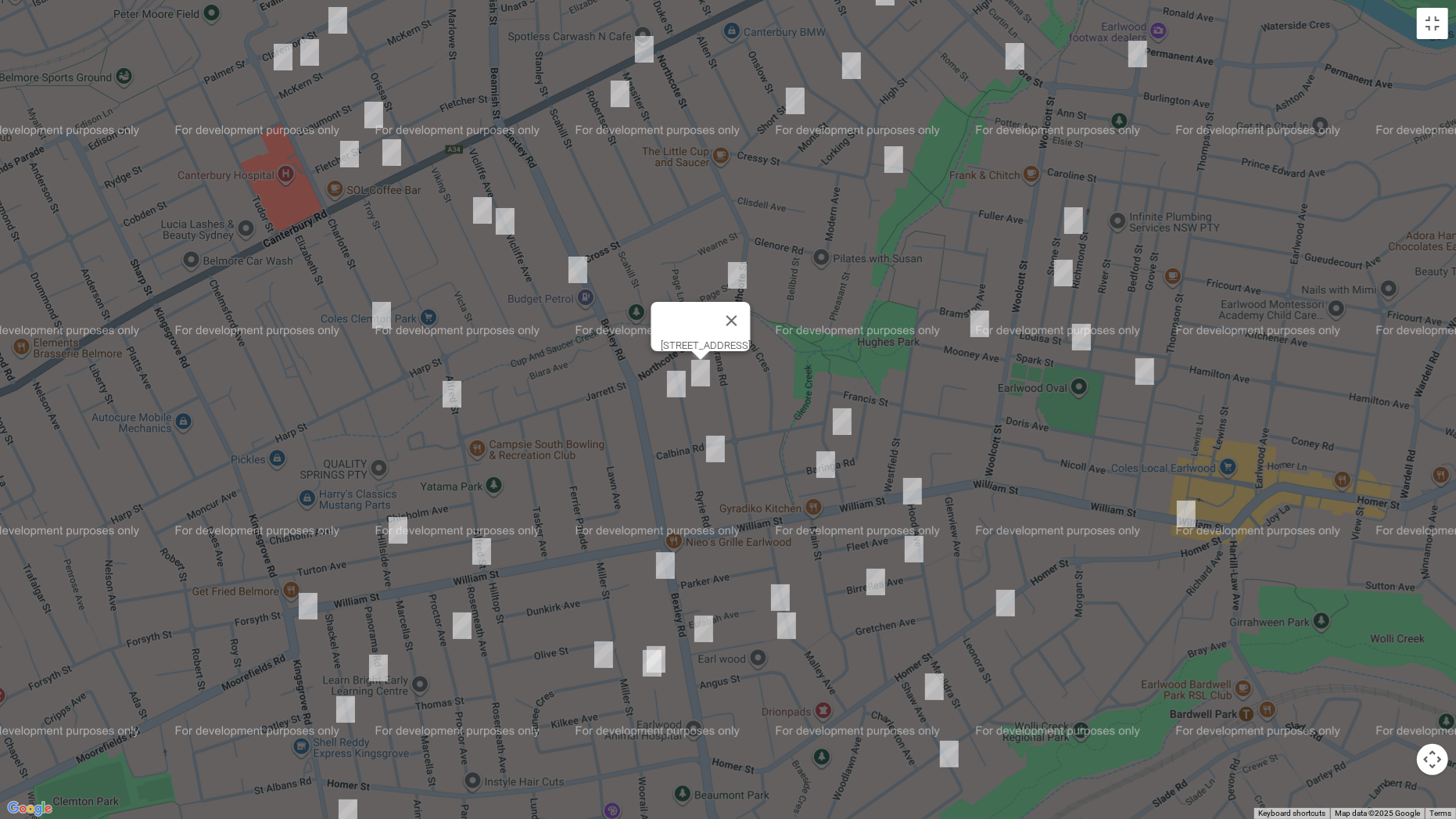
drag, startPoint x: 676, startPoint y: 387, endPoint x: 742, endPoint y: 441, distance: 85.3
click at [676, 387] on img "11 Ryrie Road, EARLWOOD NSW 2206" at bounding box center [676, 384] width 31 height 39
click at [723, 449] on img "36A Ryrie Road, EARLWOOD NSW 2206" at bounding box center [716, 448] width 31 height 39
click at [739, 267] on img "83 Northcote Street, CANTERBURY NSW 2193" at bounding box center [738, 275] width 31 height 39
click at [1066, 220] on img "24 Stone Street, EARLWOOD NSW 2206" at bounding box center [1073, 220] width 31 height 39
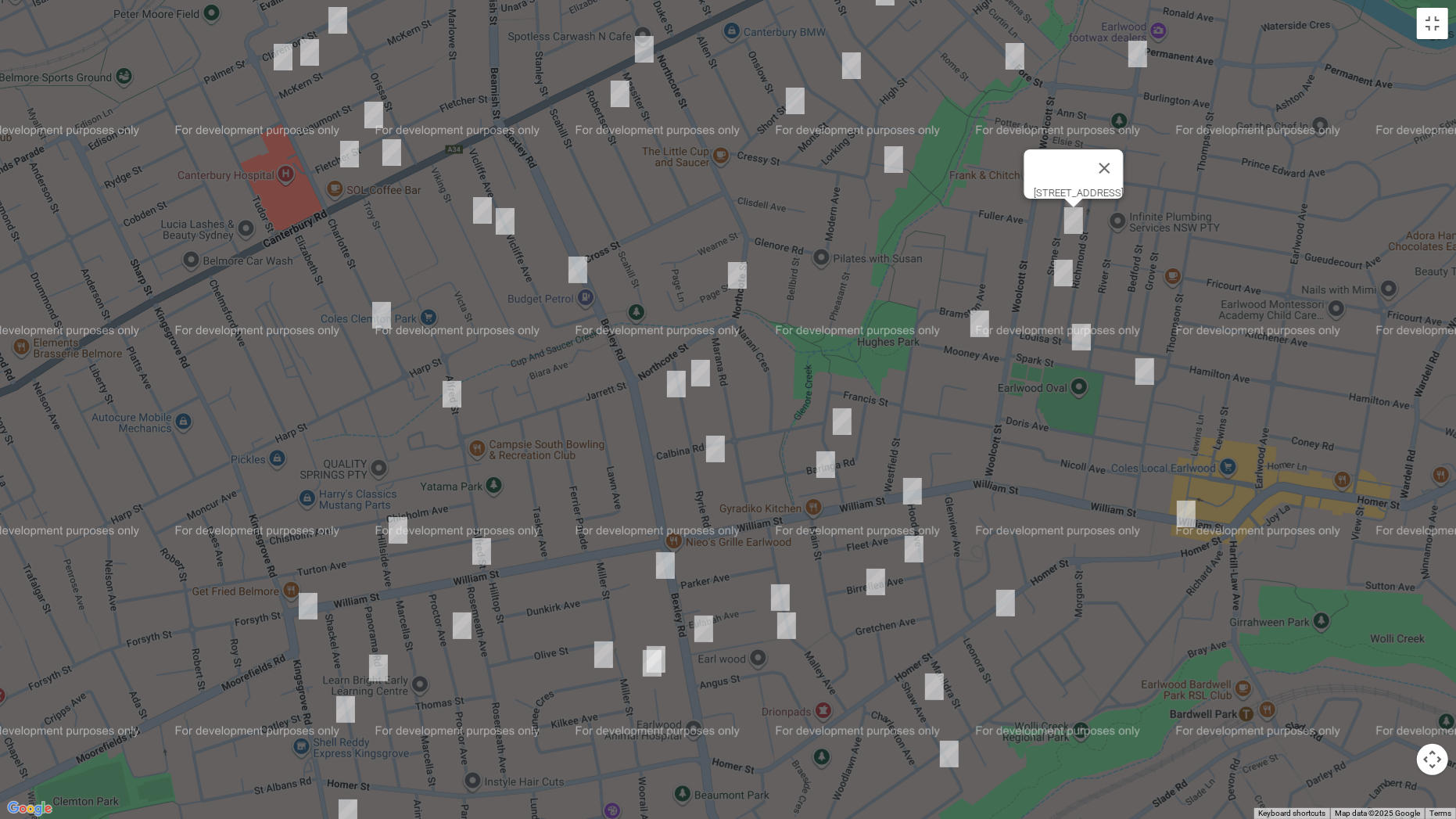
click at [1059, 279] on img "52b Stone Street, EARLWOOD NSW 2206" at bounding box center [1063, 273] width 31 height 39
click at [1082, 337] on img "21 Spark Street, EARLWOOD NSW 2206" at bounding box center [1082, 337] width 31 height 39
click at [1143, 373] on img "6 Spark Street, EARLWOOD NSW 2206" at bounding box center [1144, 372] width 31 height 39
click at [978, 322] on img "7 Mooney Avenue, EARLWOOD NSW 2206" at bounding box center [979, 324] width 31 height 39
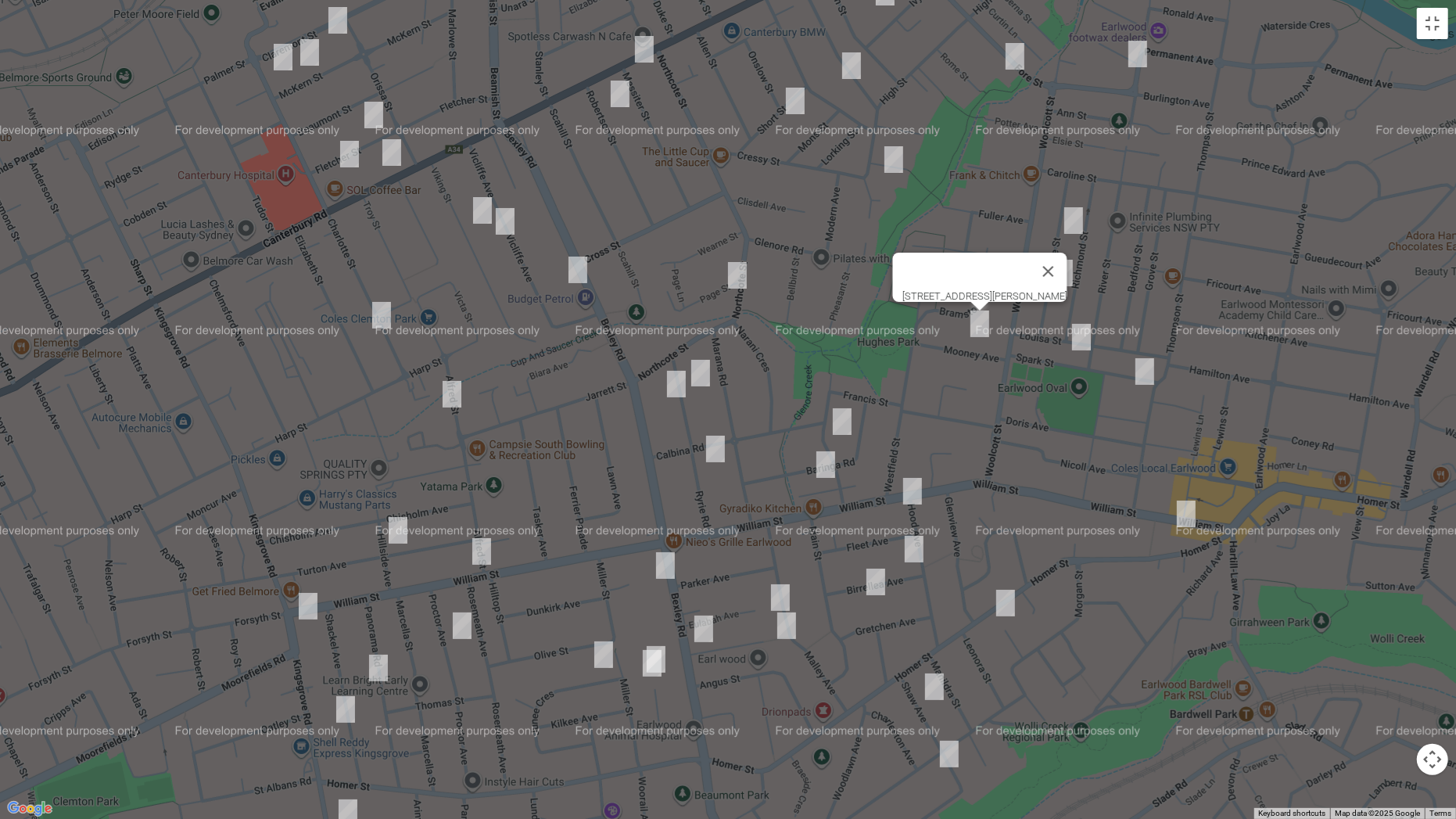
drag, startPoint x: 1141, startPoint y: 53, endPoint x: 997, endPoint y: 116, distance: 157.2
click at [1141, 54] on img "2 Winston Avenue, EARLWOOD NSW 2206" at bounding box center [1138, 53] width 31 height 39
click at [1133, 53] on img "2 Winston Avenue, EARLWOOD NSW 2206" at bounding box center [1138, 53] width 31 height 39
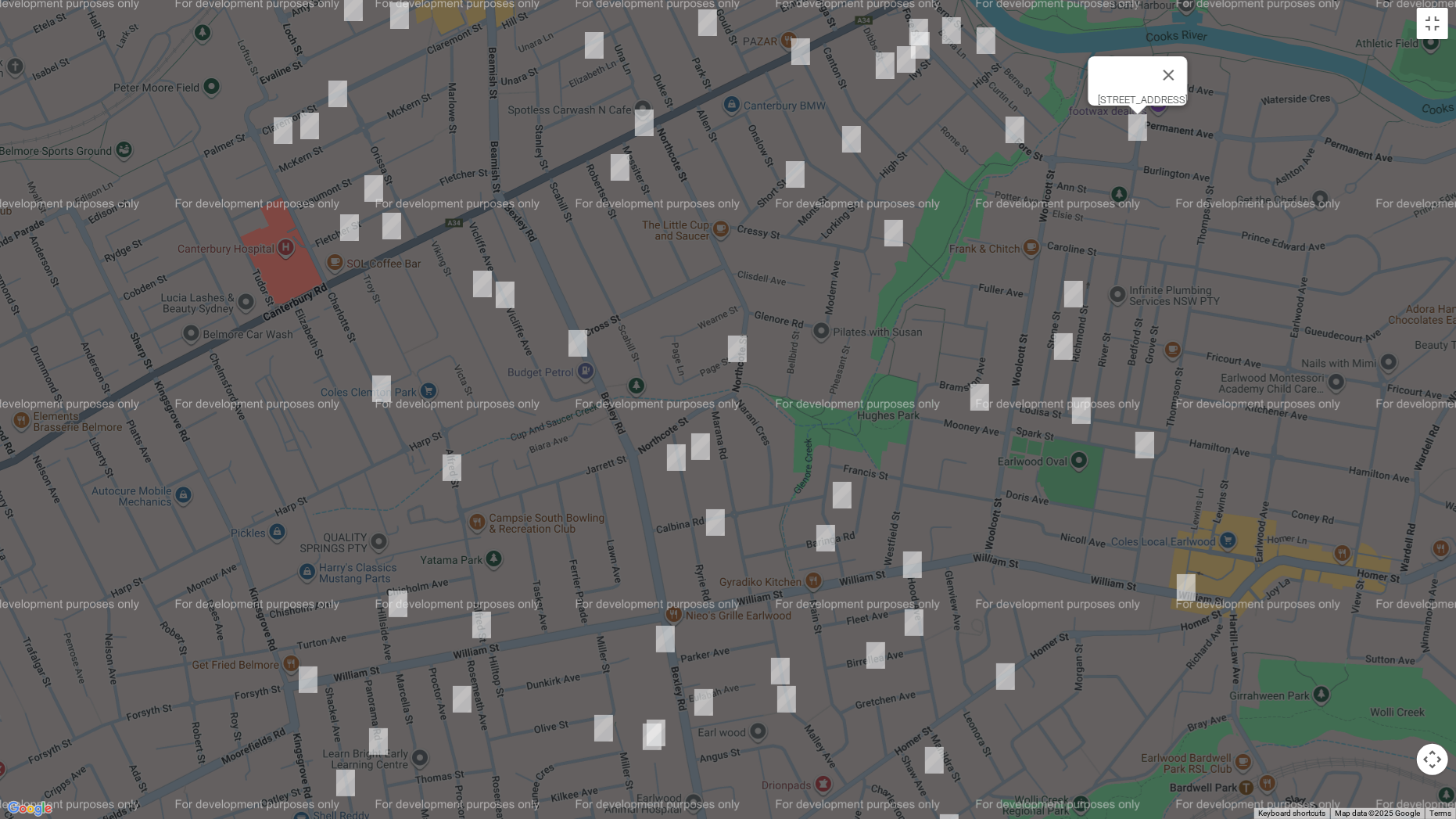
click at [849, 133] on img "35 Howard Street, CANTERBURY NSW 2193" at bounding box center [851, 139] width 31 height 39
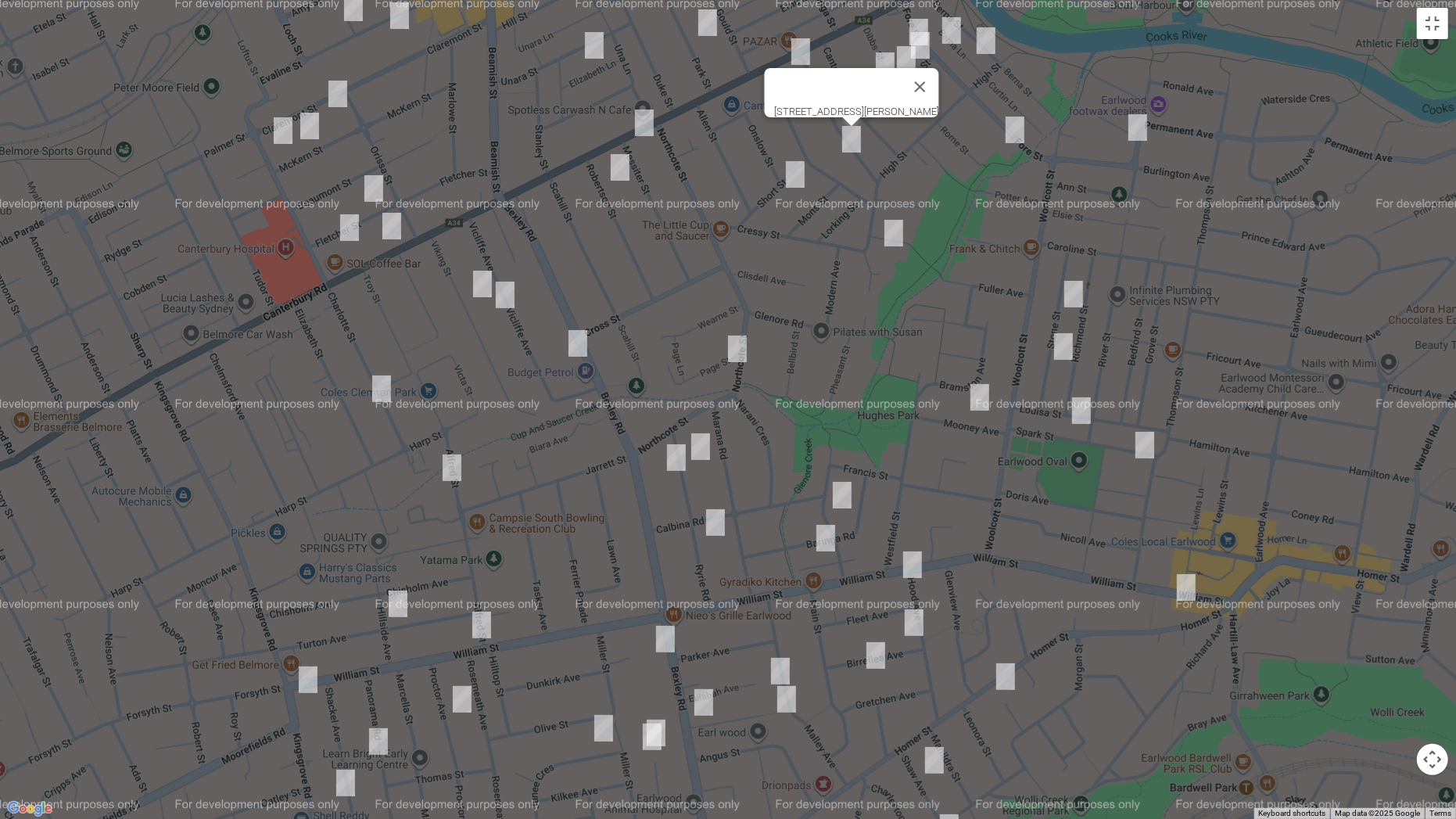
click at [895, 230] on img "7 Anzac Street, CANTERBURY NSW 2193" at bounding box center [894, 232] width 31 height 39
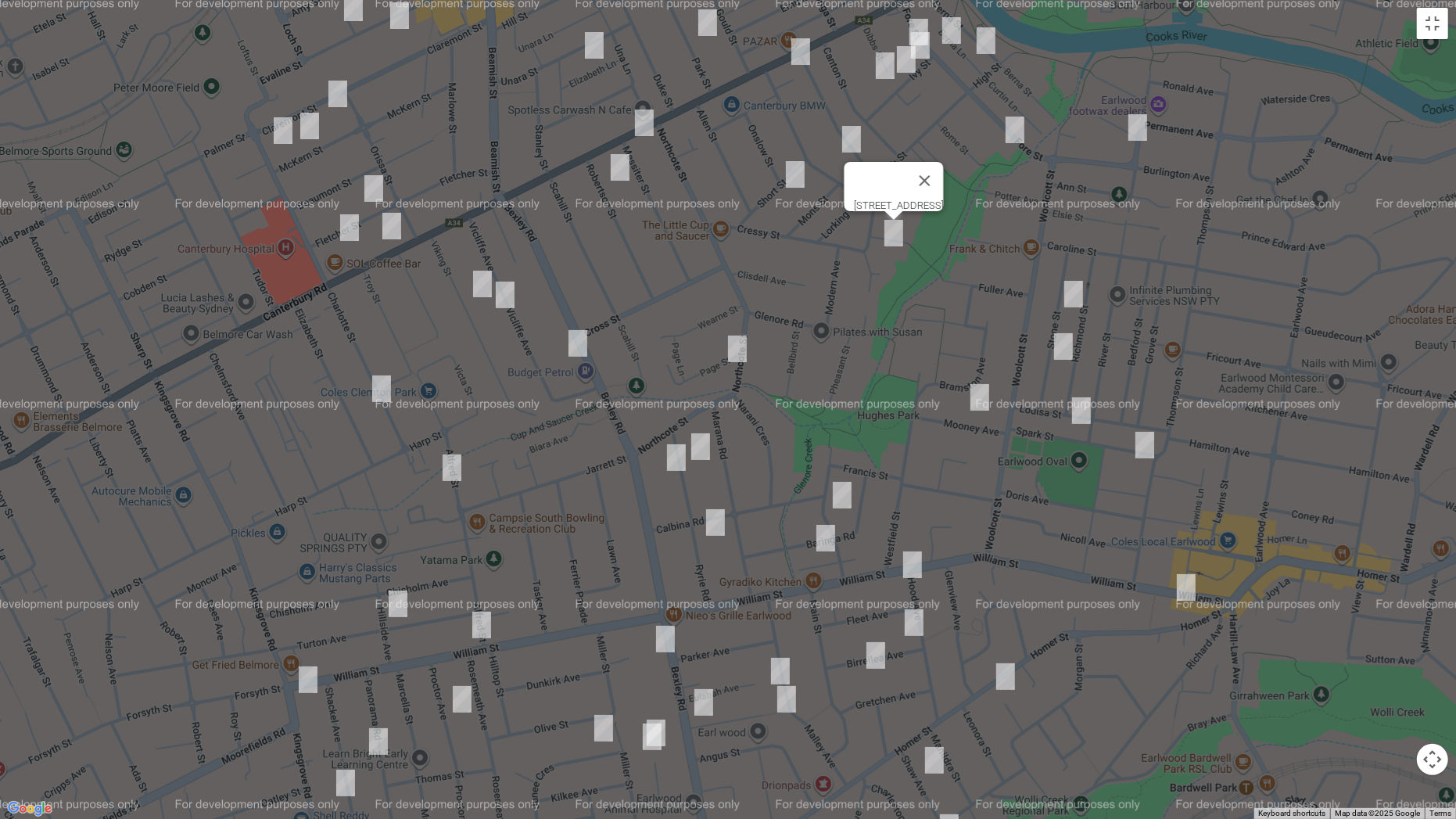
click at [614, 172] on img "14 Robertson Street, CAMPSIE NSW 2194" at bounding box center [620, 167] width 31 height 39
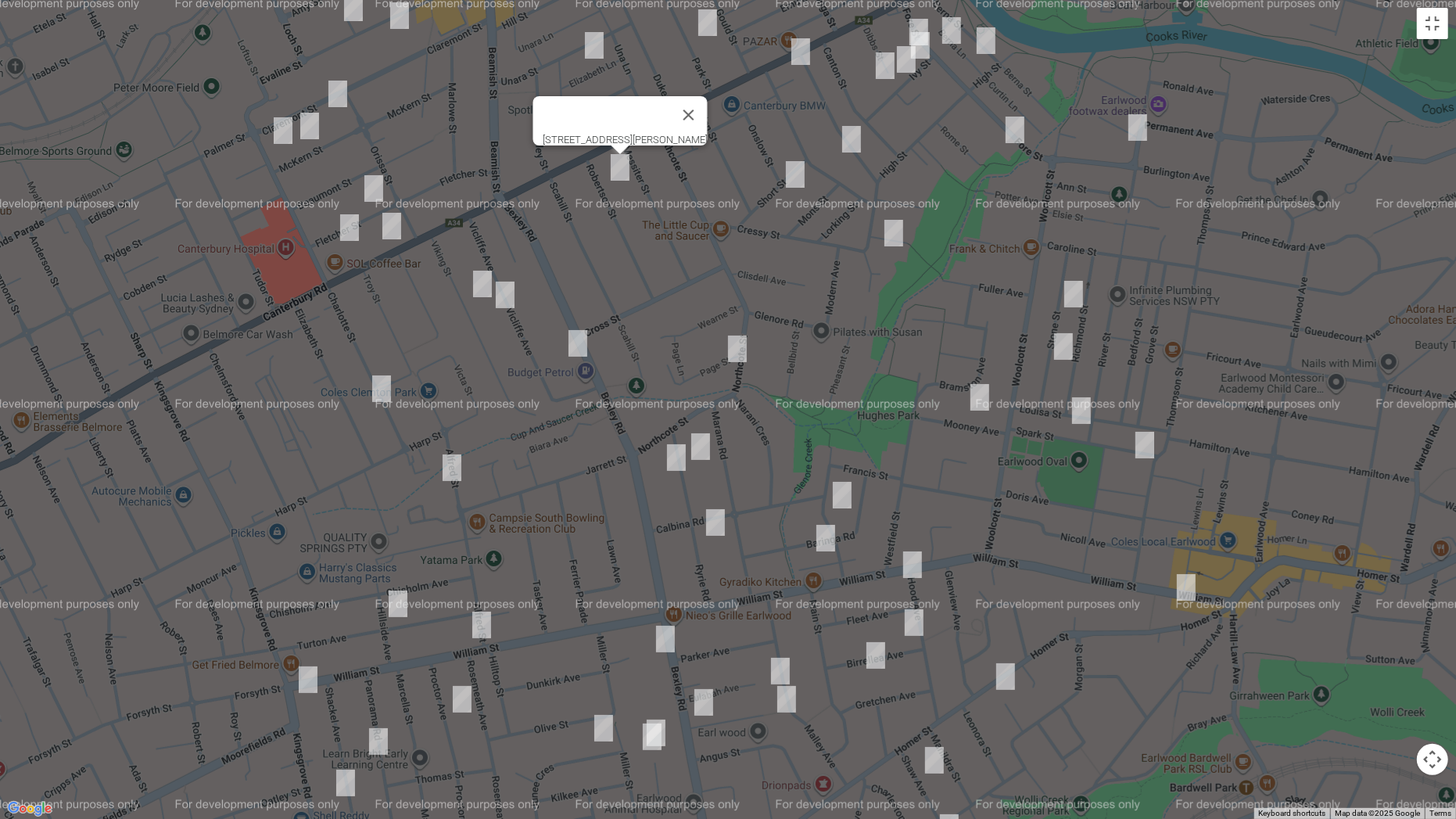
click at [793, 175] on img "7 Short Street, CANTERBURY NSW 2193" at bounding box center [795, 174] width 31 height 39
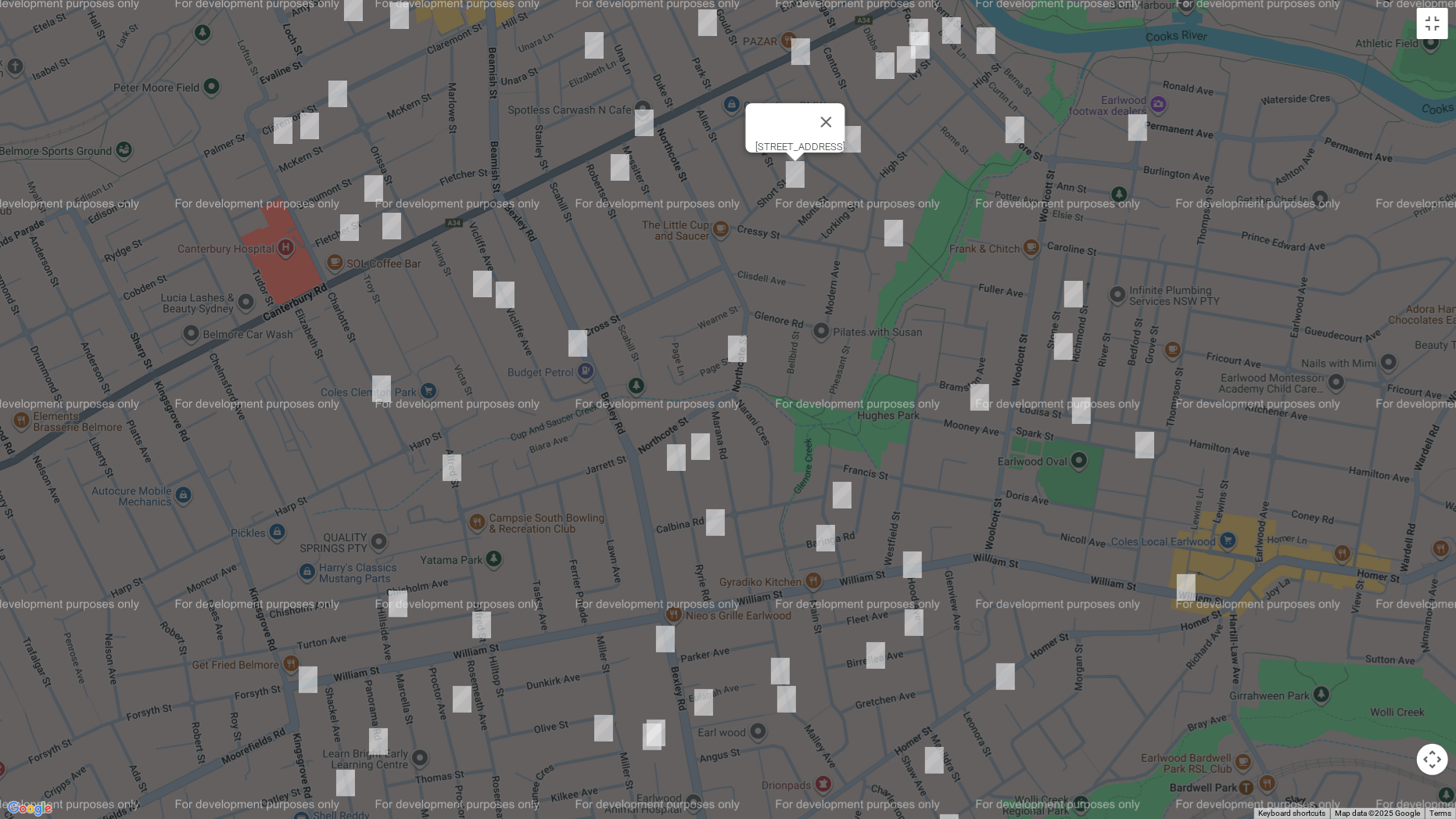
click at [923, 41] on img "1 Ivy Street, CANTERBURY NSW 2193" at bounding box center [920, 45] width 31 height 39
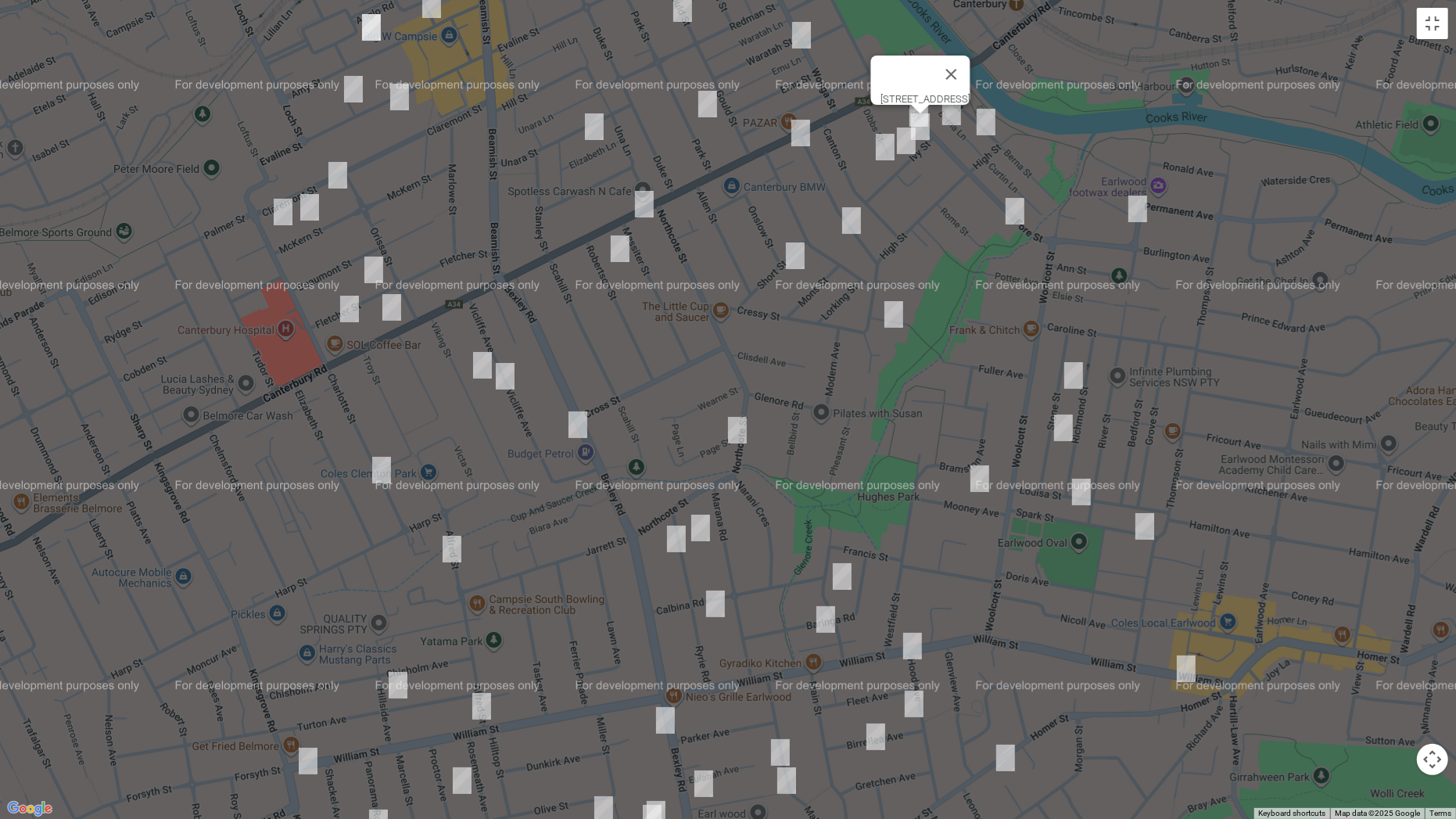
click at [907, 141] on img "9 Ivy Street, CANTERBURY NSW 2193" at bounding box center [906, 140] width 31 height 39
click at [883, 157] on img "13 Dibbs Street, CANTERBURY NSW 2193" at bounding box center [885, 147] width 31 height 39
click at [935, 80] on button "Close" at bounding box center [916, 94] width 38 height 38
click at [1424, 22] on button "Toggle fullscreen view" at bounding box center [1432, 23] width 31 height 31
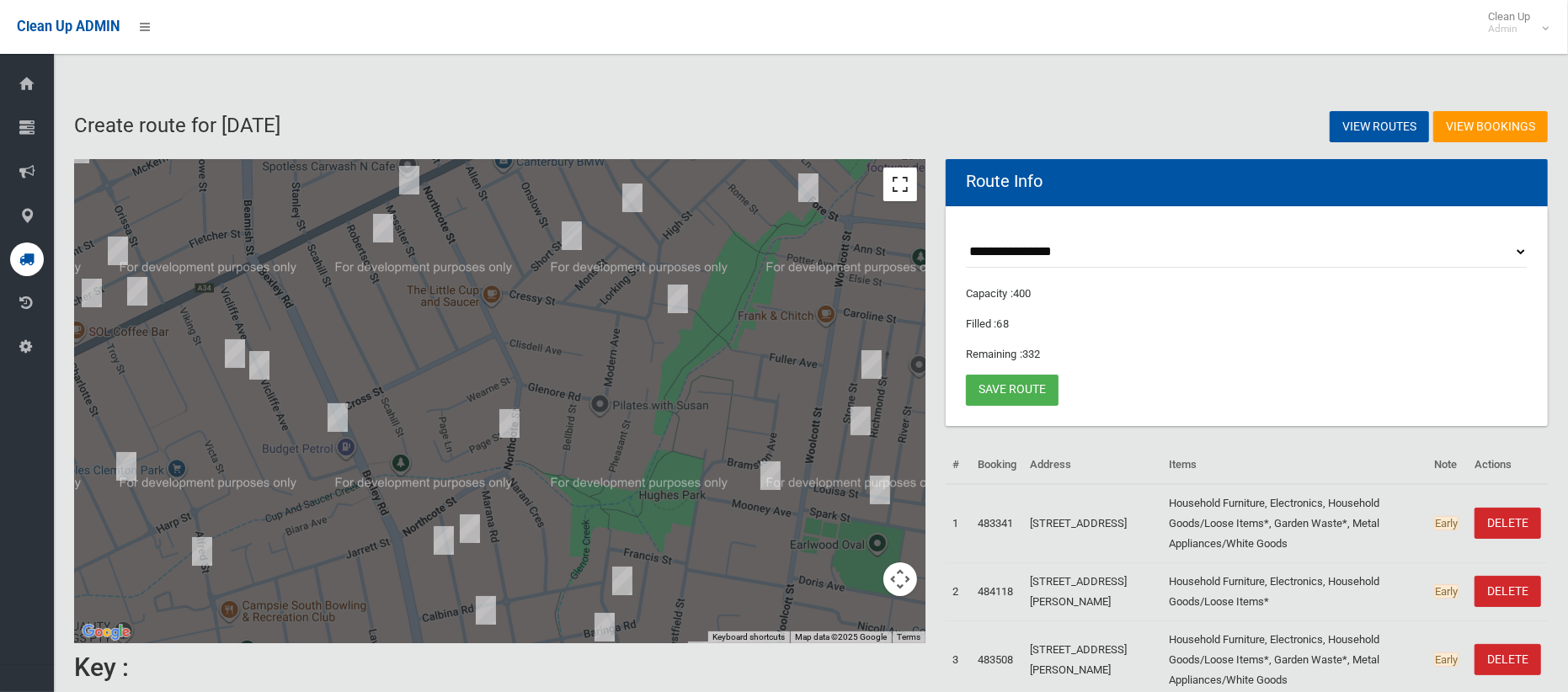
click at [883, 180] on button "Toggle fullscreen view" at bounding box center [900, 185] width 34 height 34
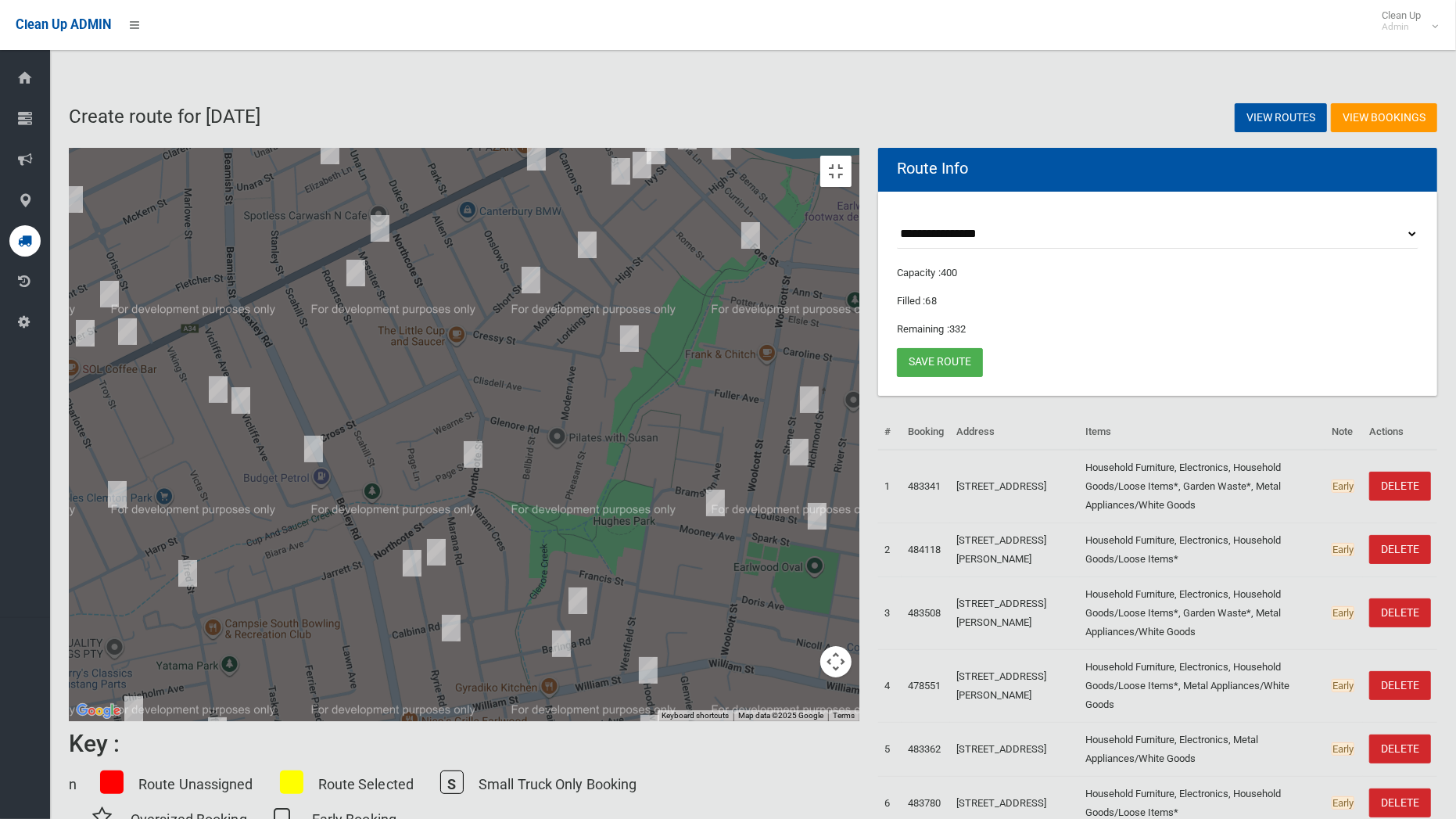
click at [372, 254] on img "14 Robertson Street, CAMPSIE NSW 2194" at bounding box center [356, 273] width 31 height 39
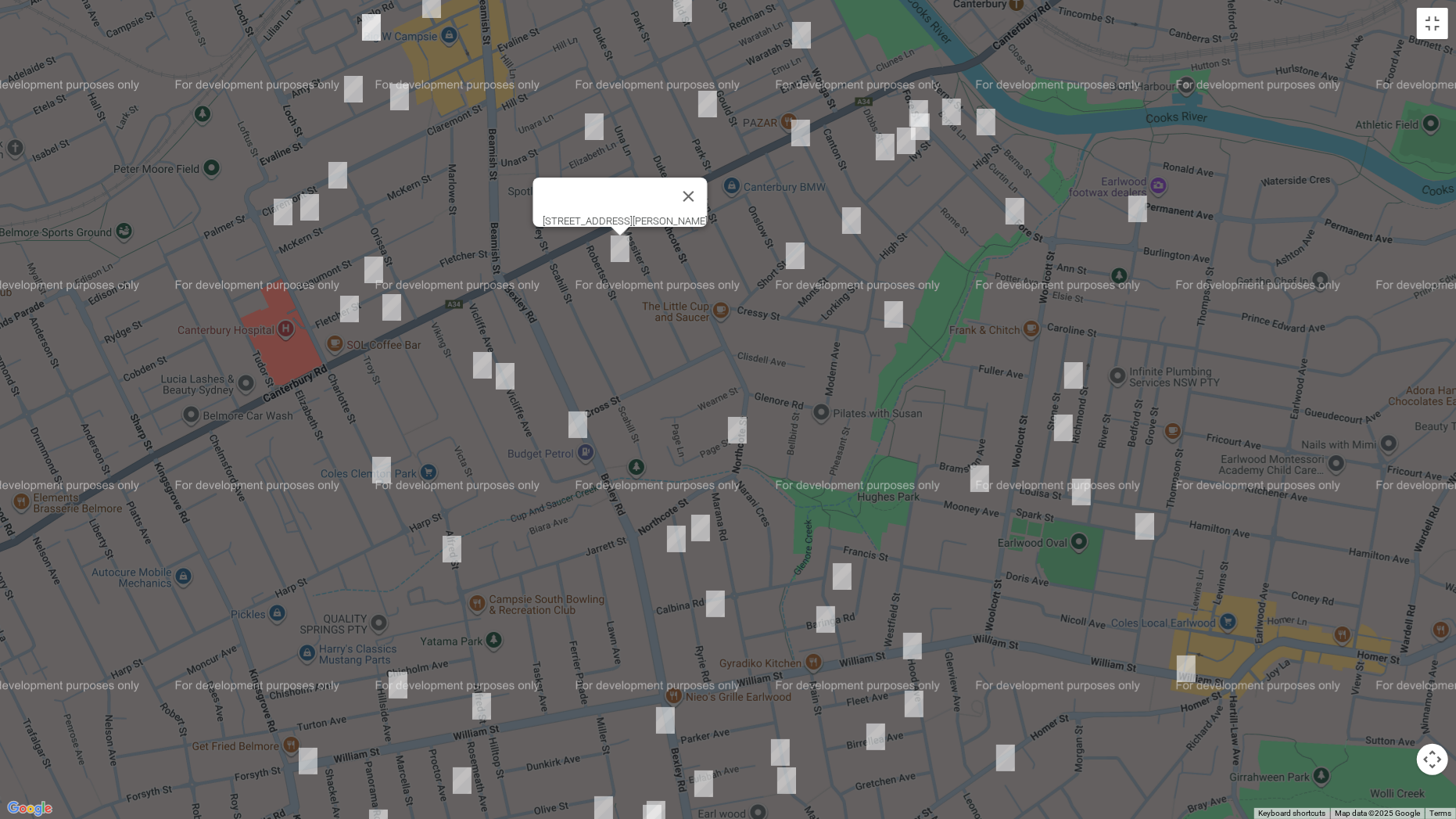
click at [987, 119] on img "31 Berna Street, CANTERBURY NSW 2193" at bounding box center [986, 122] width 31 height 39
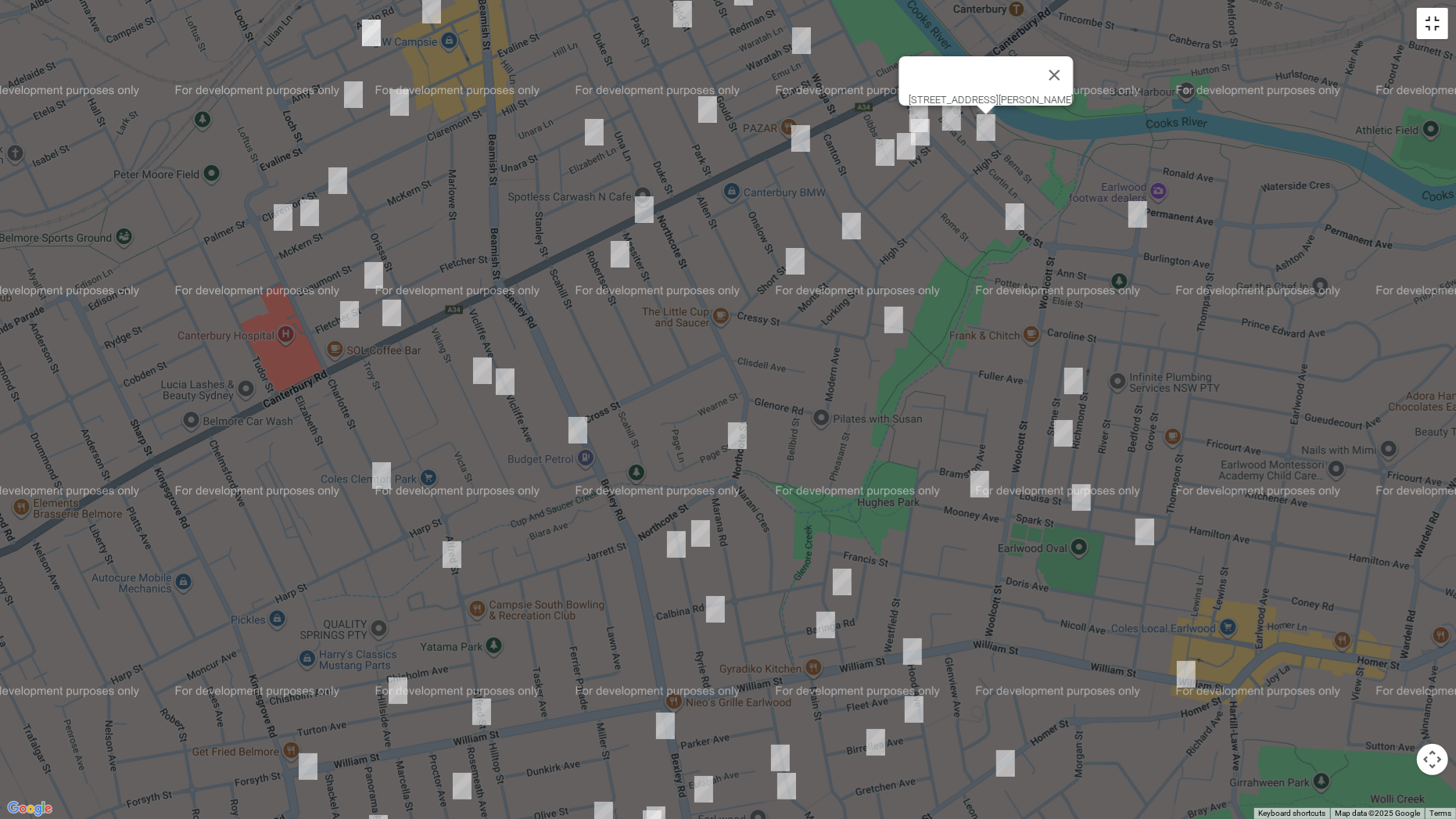
click at [1440, 33] on button "Toggle fullscreen view" at bounding box center [1432, 23] width 31 height 31
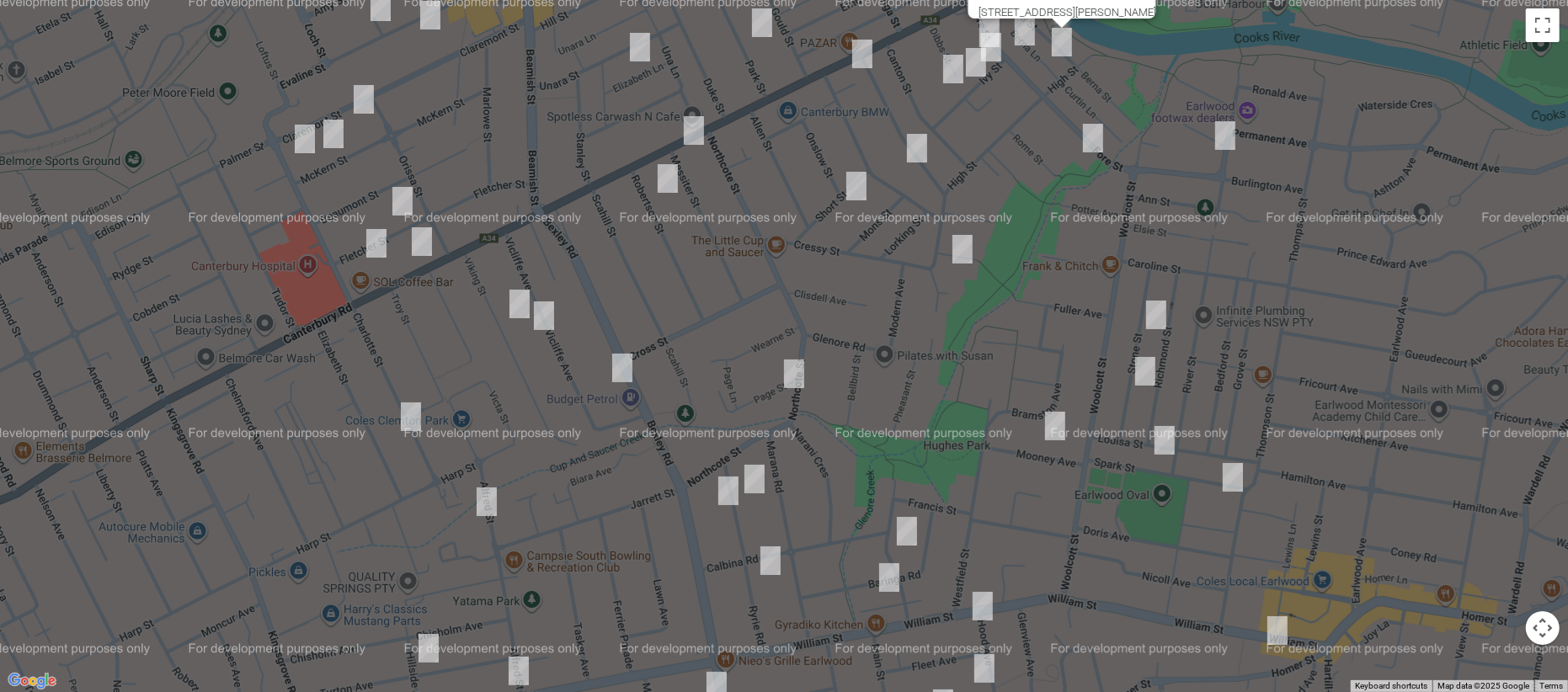
click at [1040, 392] on link "Save route" at bounding box center [1011, 389] width 92 height 31
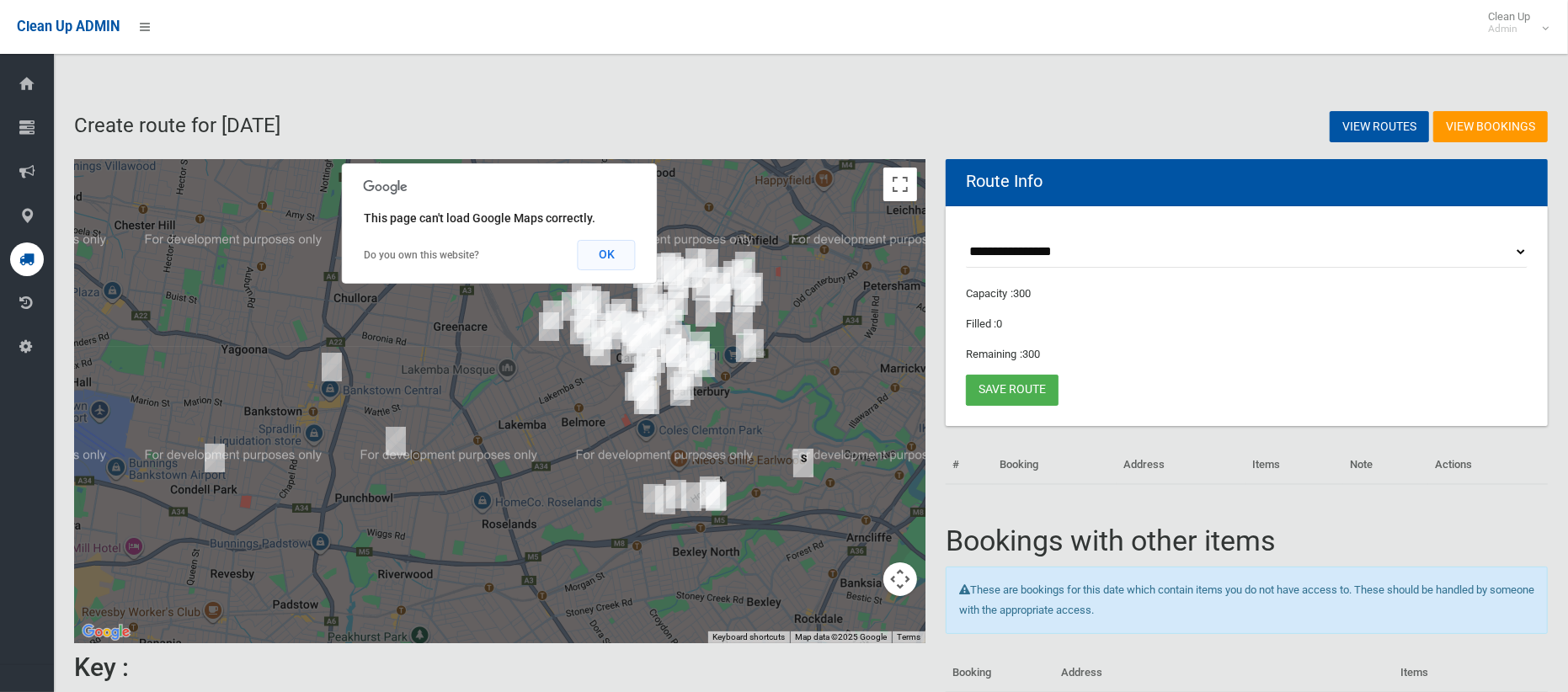
click at [614, 256] on button "OK" at bounding box center [607, 255] width 59 height 31
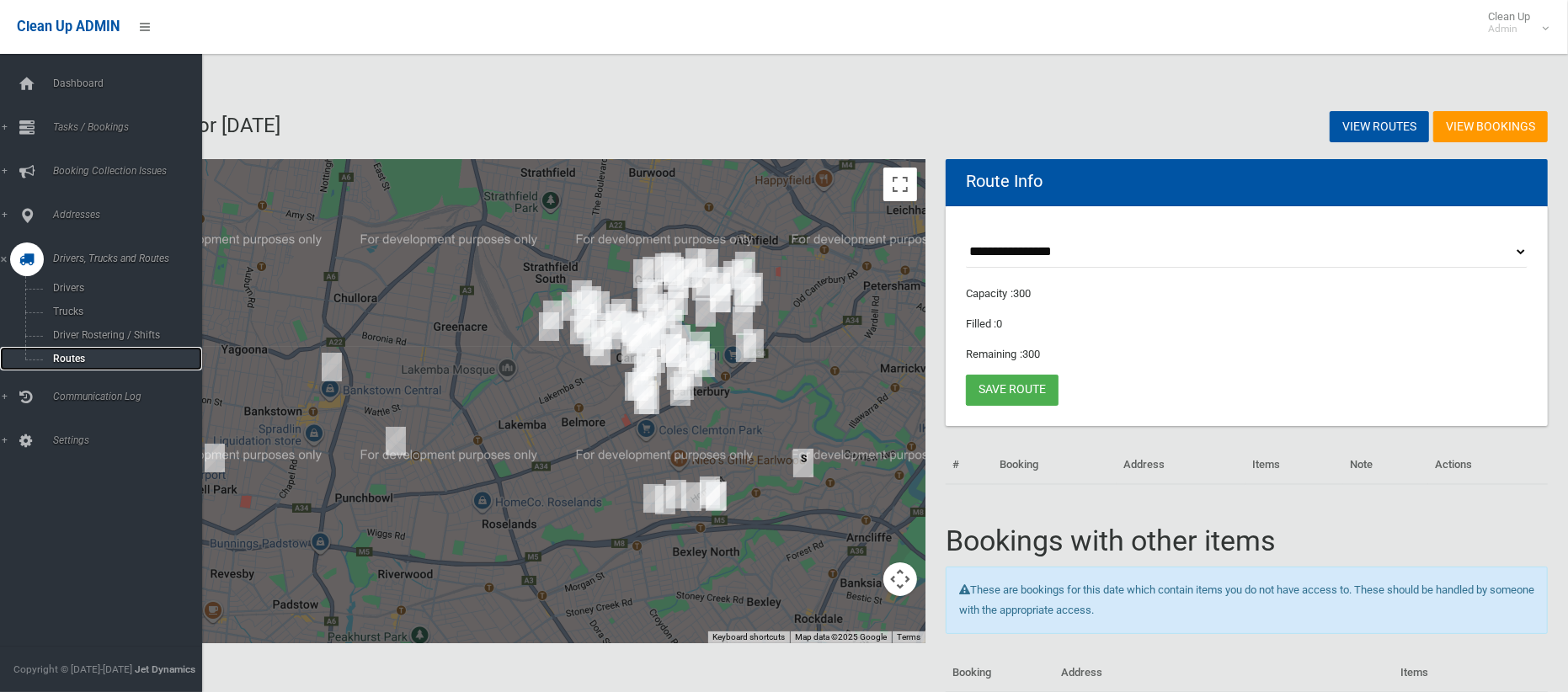
click at [74, 356] on span "Routes" at bounding box center [117, 358] width 140 height 12
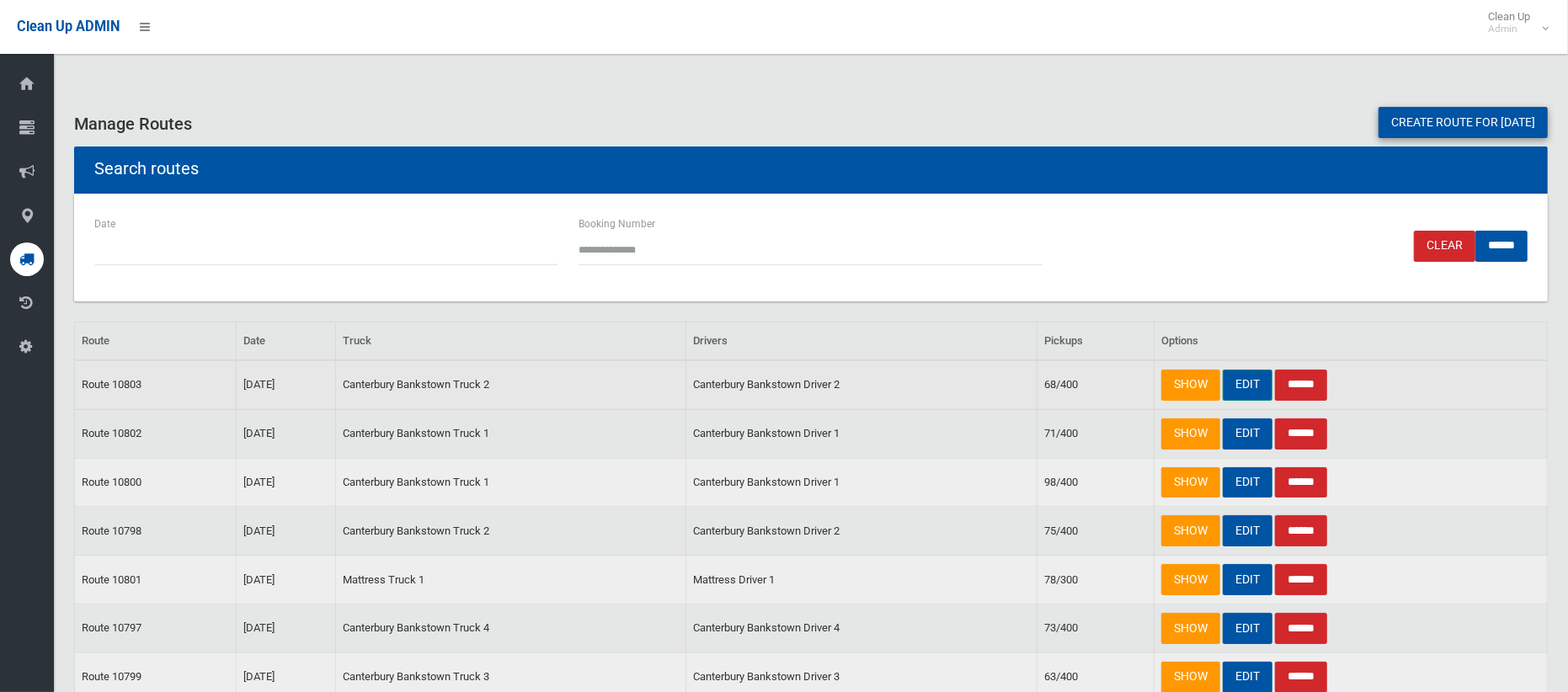
click at [1247, 393] on link "EDIT" at bounding box center [1247, 384] width 50 height 31
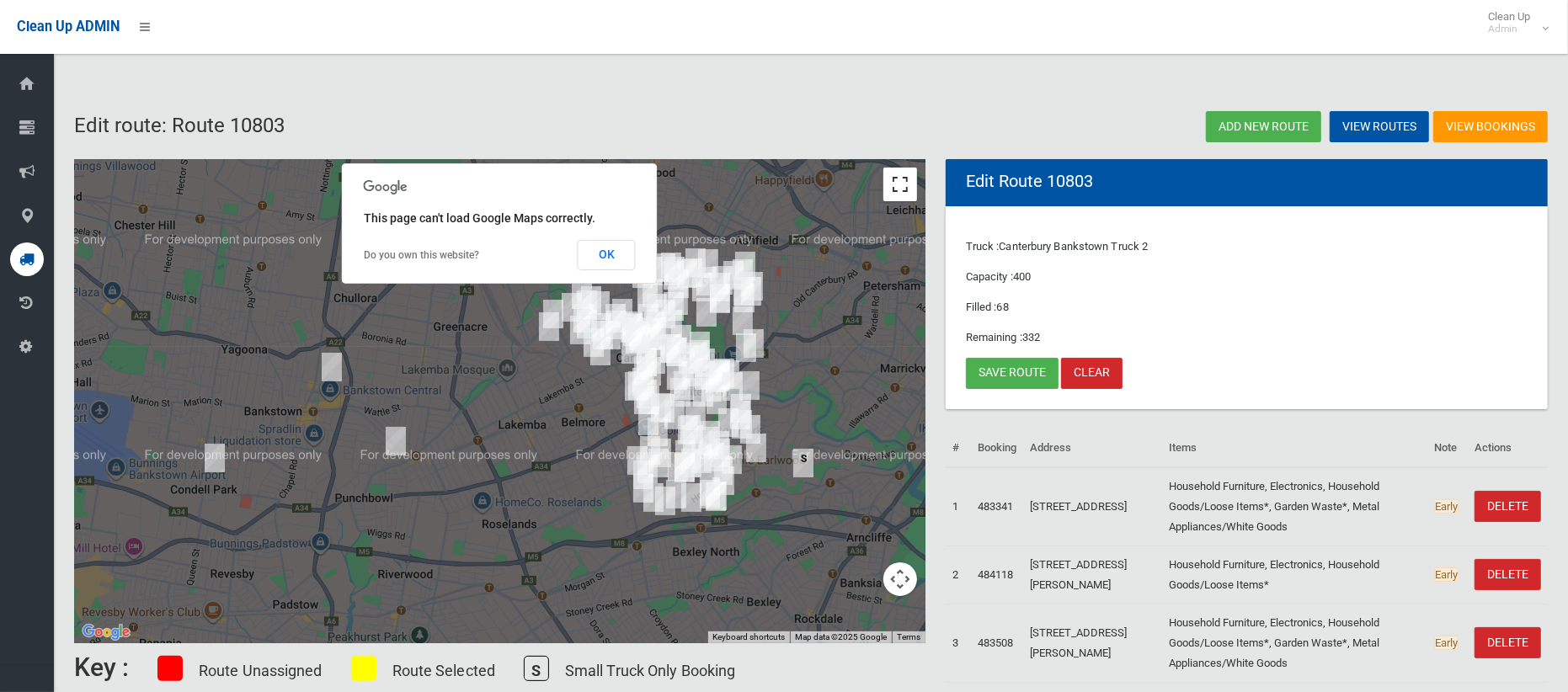
click at [902, 191] on button "Toggle fullscreen view" at bounding box center [900, 185] width 34 height 34
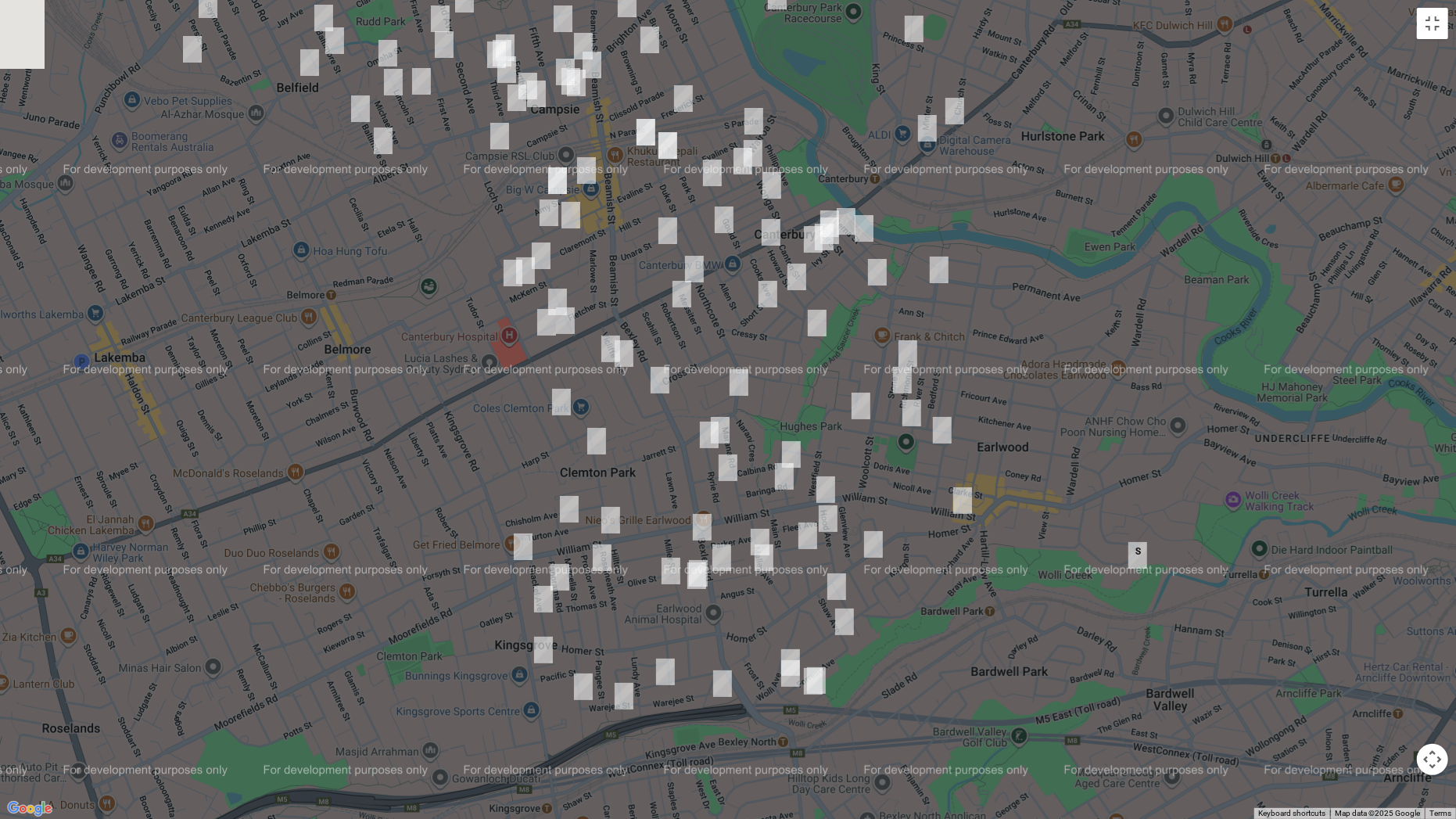
drag, startPoint x: 932, startPoint y: 79, endPoint x: 917, endPoint y: 208, distance: 129.9
click at [918, 208] on div at bounding box center [728, 410] width 1456 height 819
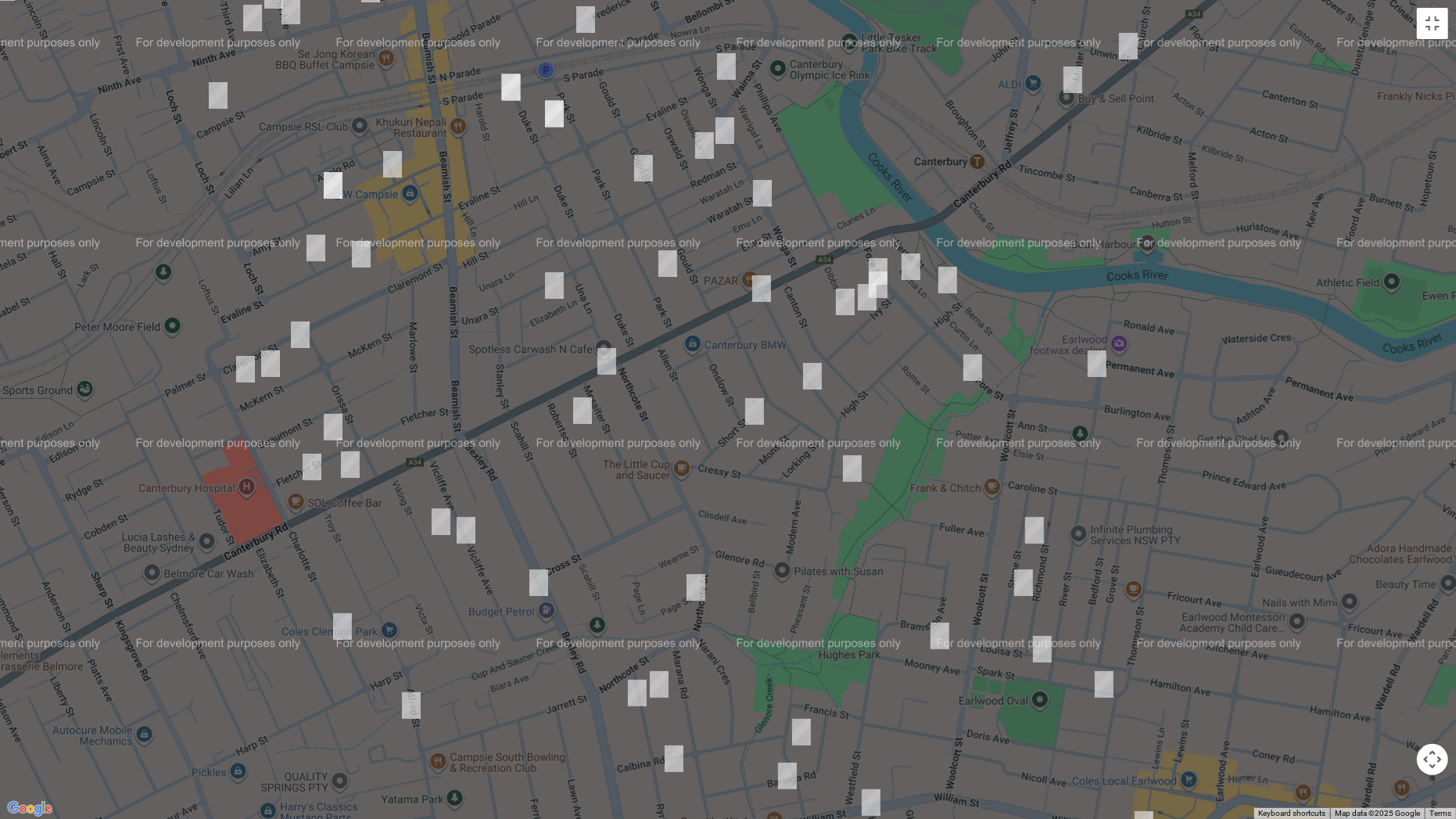
click at [876, 258] on img "9 Fore Street, CANTERBURY NSW 2193" at bounding box center [878, 271] width 31 height 39
click at [912, 262] on img "1/18 Fore Street, CANTERBURY NSW 2193" at bounding box center [911, 267] width 31 height 39
click at [761, 288] on img "338-342 Canterbury Road, CANTERBURY NSW 2193" at bounding box center [762, 289] width 31 height 39
click at [911, 272] on img "1/18 Fore Street, CANTERBURY NSW 2193" at bounding box center [911, 267] width 31 height 39
click at [953, 285] on img "31 Berna Street, CANTERBURY NSW 2193" at bounding box center [948, 279] width 31 height 39
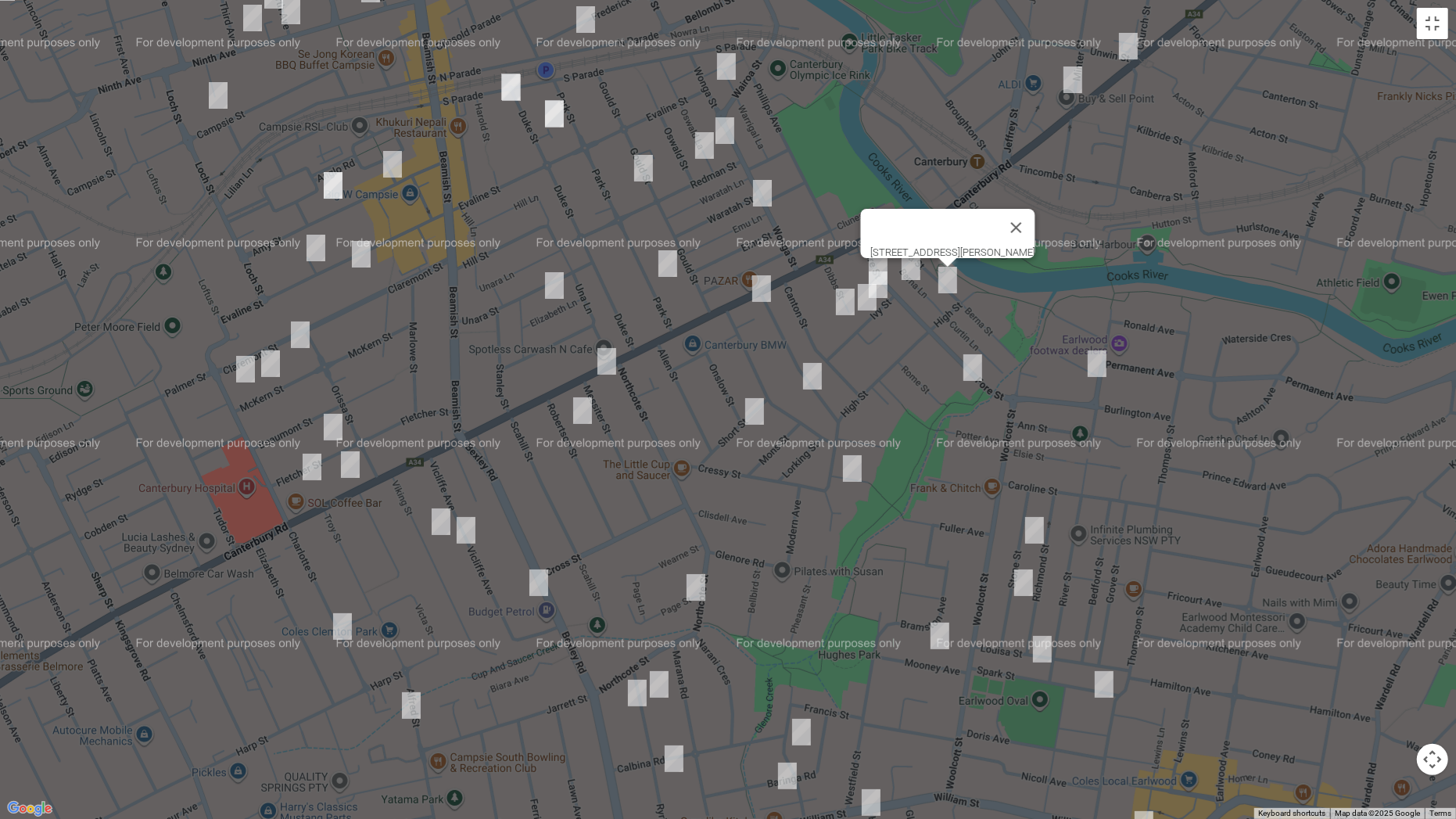
click at [889, 285] on img "1 Ivy Street, CANTERBURY NSW 2193" at bounding box center [878, 284] width 31 height 39
click at [871, 302] on img "9 Ivy Street, CANTERBURY NSW 2193" at bounding box center [867, 297] width 31 height 39
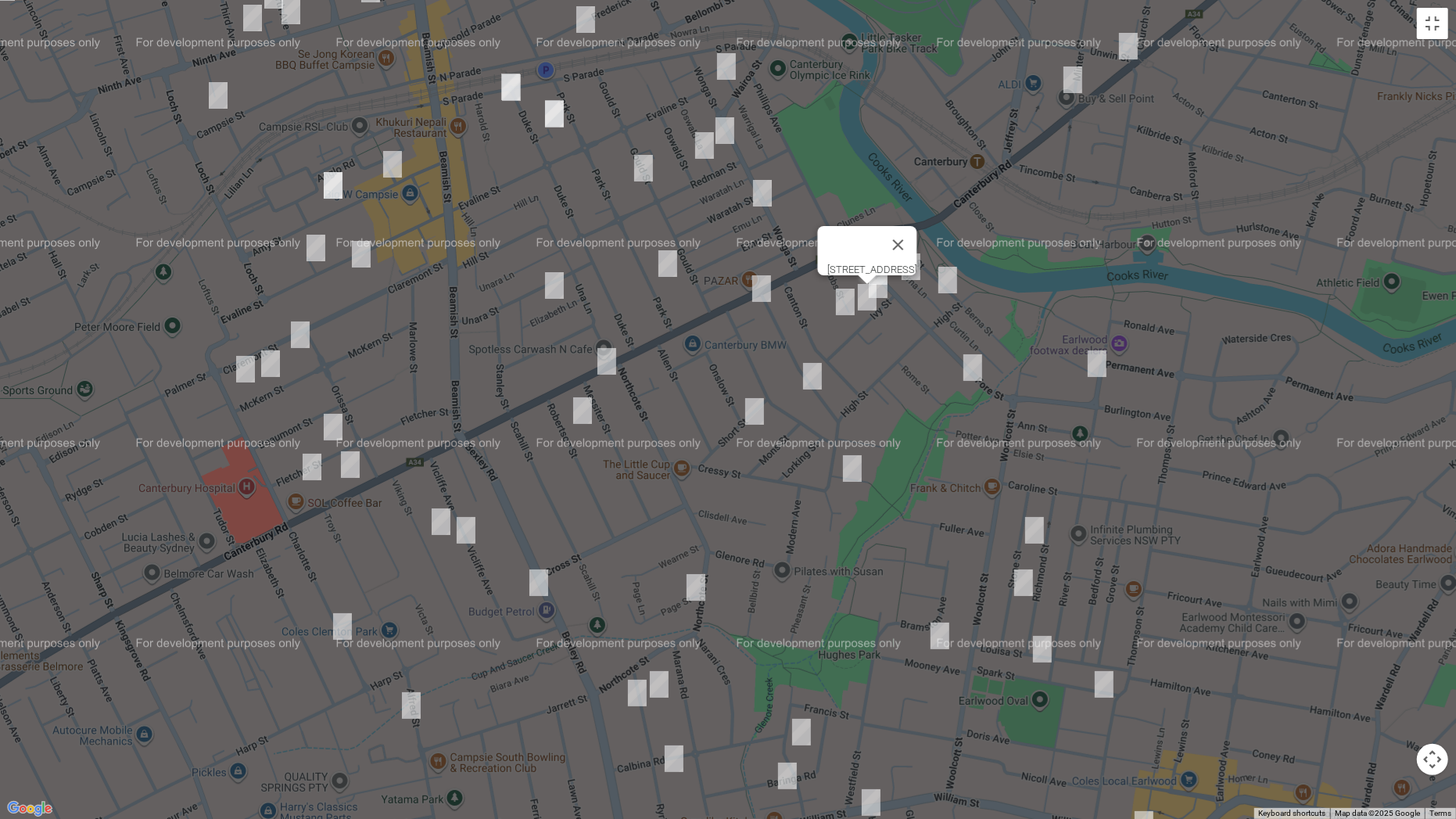
click at [841, 305] on img "13 Dibbs Street, CANTERBURY NSW 2193" at bounding box center [846, 302] width 31 height 39
click at [812, 372] on img "35 Howard Street, CANTERBURY NSW 2193" at bounding box center [812, 376] width 31 height 39
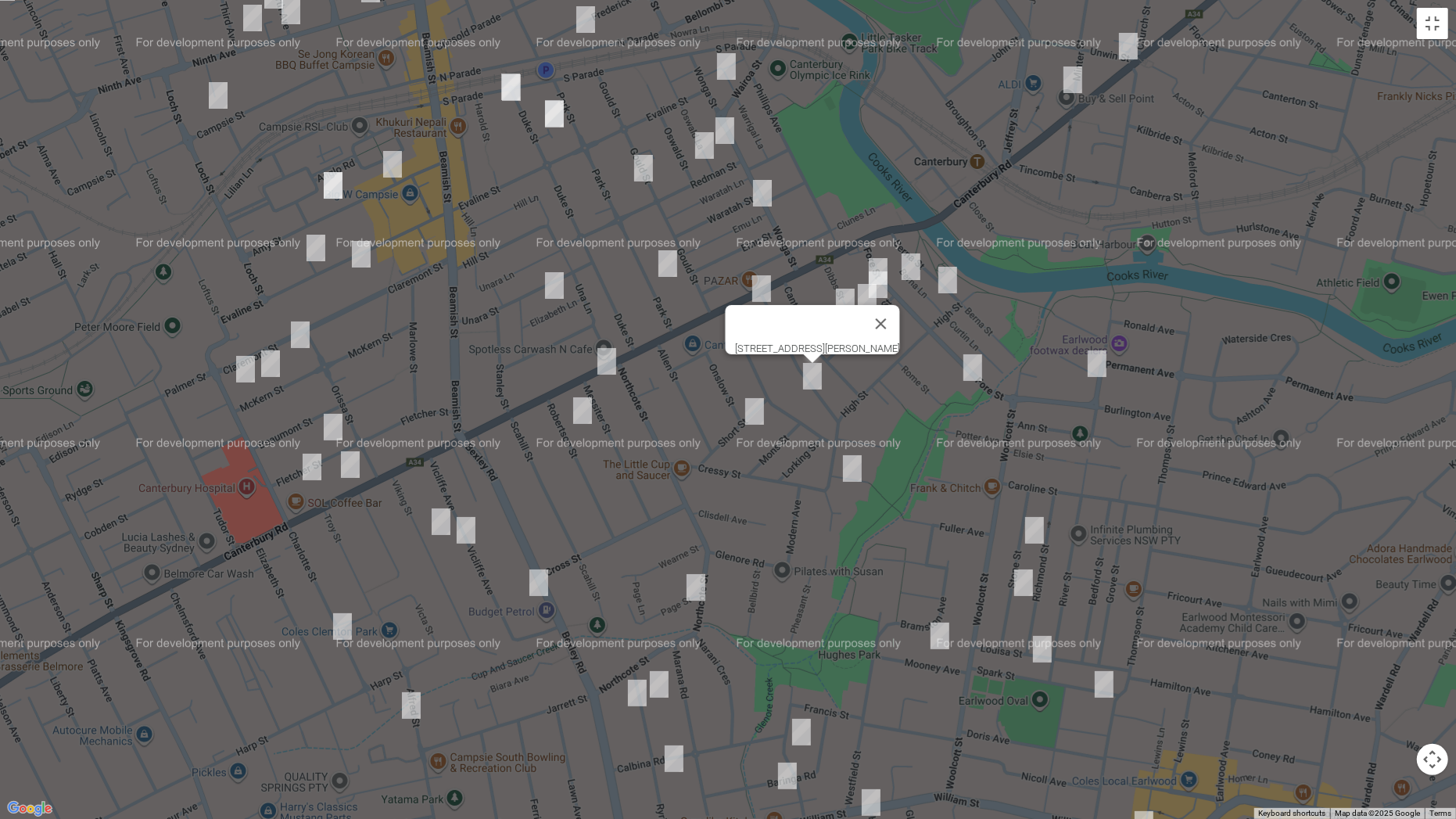
drag, startPoint x: 912, startPoint y: 501, endPoint x: 922, endPoint y: 54, distance: 447.1
click at [922, 59] on div "[STREET_ADDRESS][PERSON_NAME]" at bounding box center [728, 410] width 1456 height 819
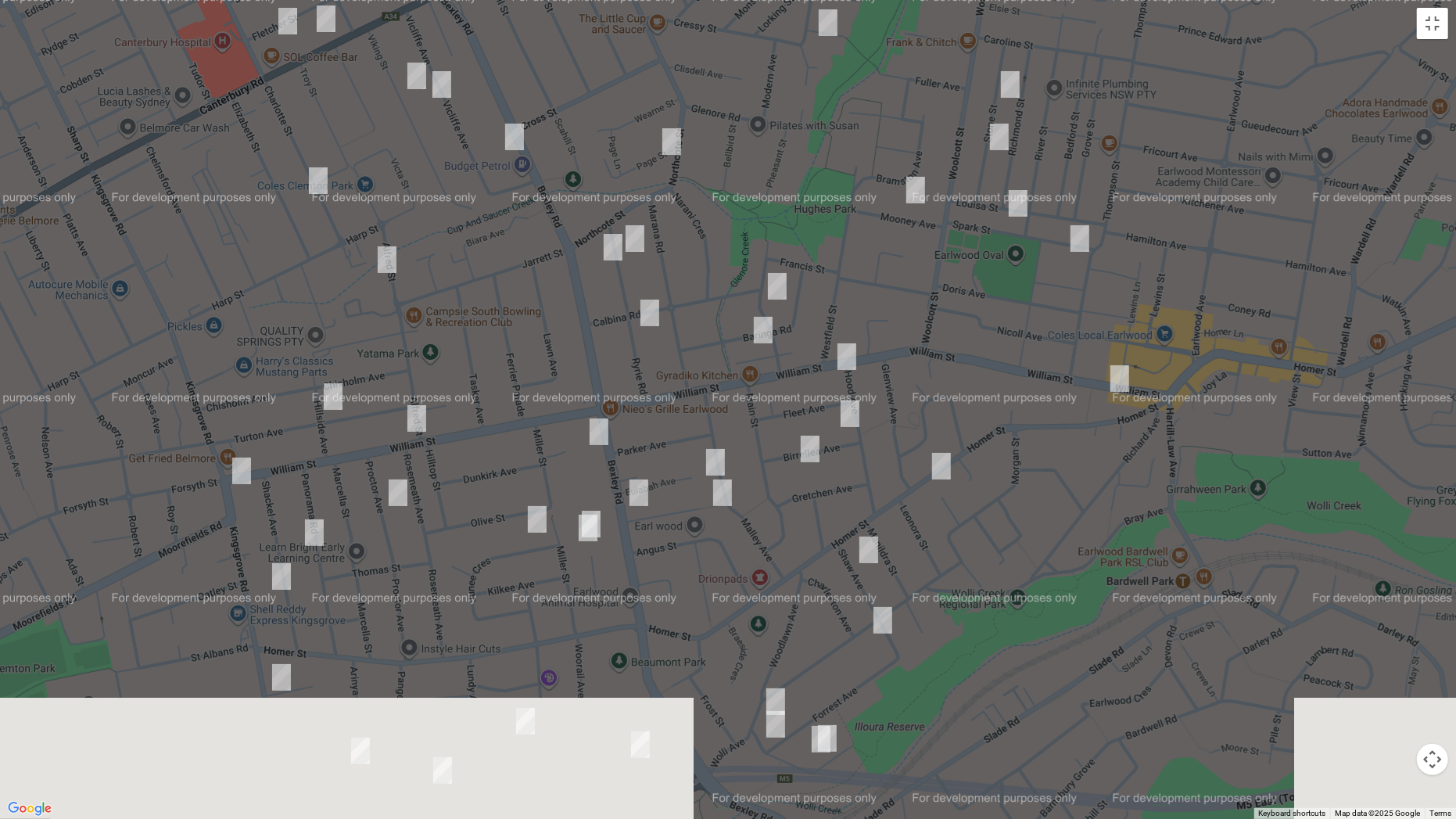
drag, startPoint x: 951, startPoint y: 445, endPoint x: 927, endPoint y: 0, distance: 445.6
click at [927, 0] on div "[STREET_ADDRESS][PERSON_NAME]" at bounding box center [728, 410] width 1456 height 819
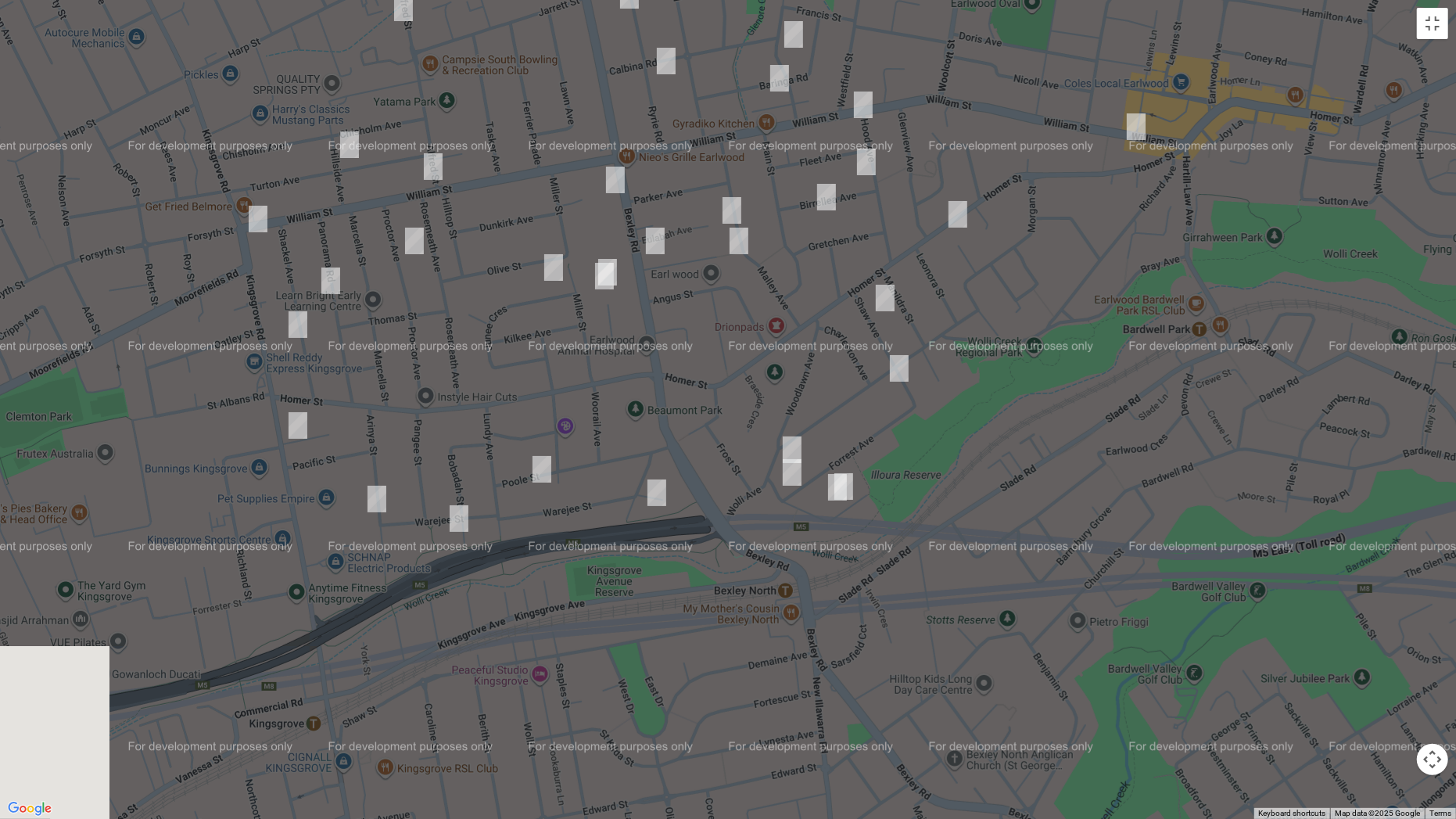
drag, startPoint x: 906, startPoint y: 608, endPoint x: 1000, endPoint y: 243, distance: 376.9
click at [1000, 243] on div "[STREET_ADDRESS][PERSON_NAME]" at bounding box center [728, 410] width 1456 height 819
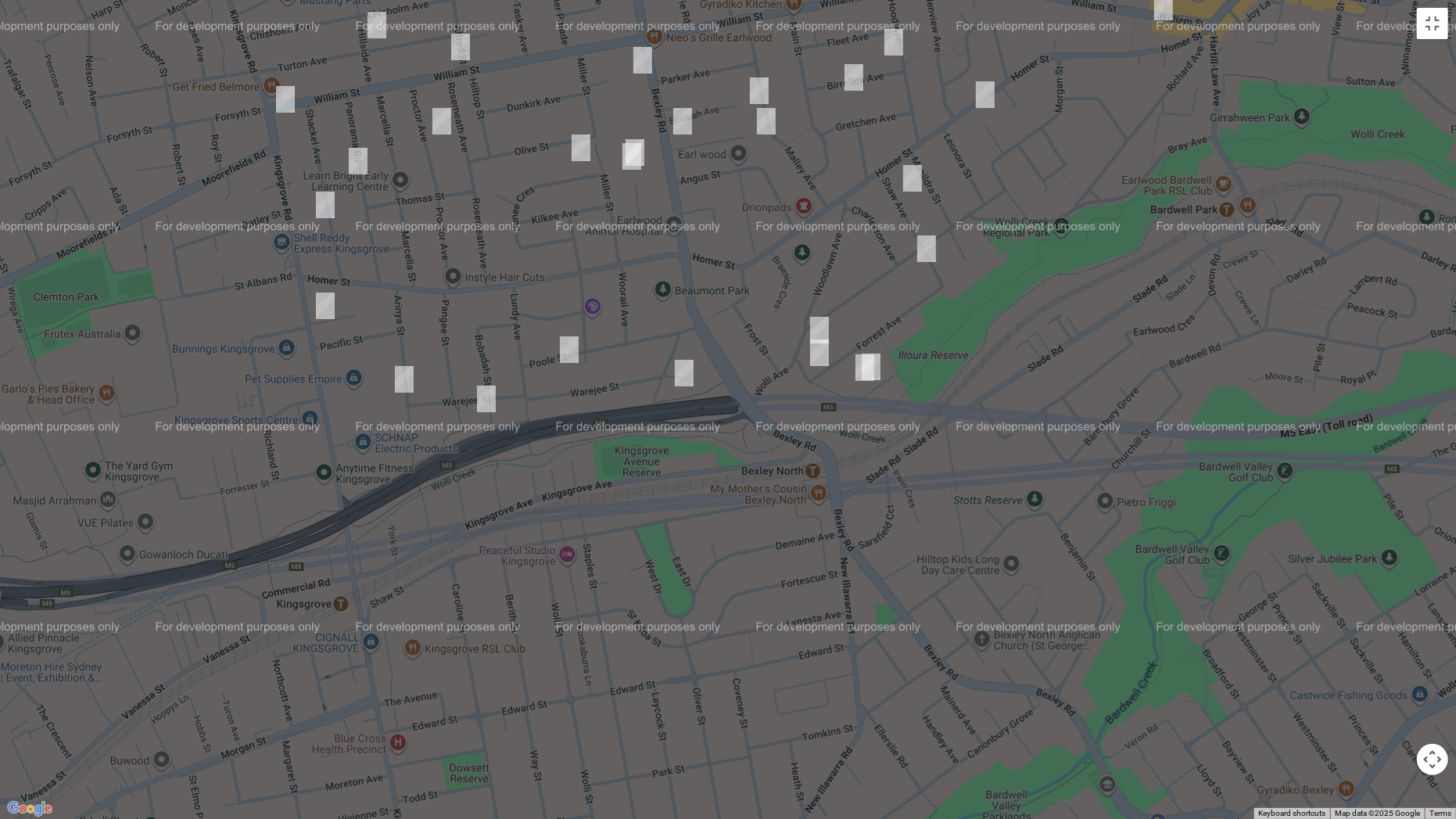
click at [886, 362] on img "8 Johnston Street, EARLWOOD NSW 2206" at bounding box center [871, 366] width 31 height 39
click at [857, 378] on img "6 Johnston Street, EARLWOOD NSW 2206" at bounding box center [865, 367] width 31 height 39
click at [820, 365] on img "57 Forrest Avenue, EARLWOOD NSW 2206" at bounding box center [820, 352] width 31 height 39
click at [681, 373] on img "1 Jones Avenue, KINGSGROVE NSW 2208" at bounding box center [684, 373] width 31 height 39
click at [815, 316] on img "76 Wolli Avenue, EARLWOOD NSW 2206" at bounding box center [820, 330] width 31 height 39
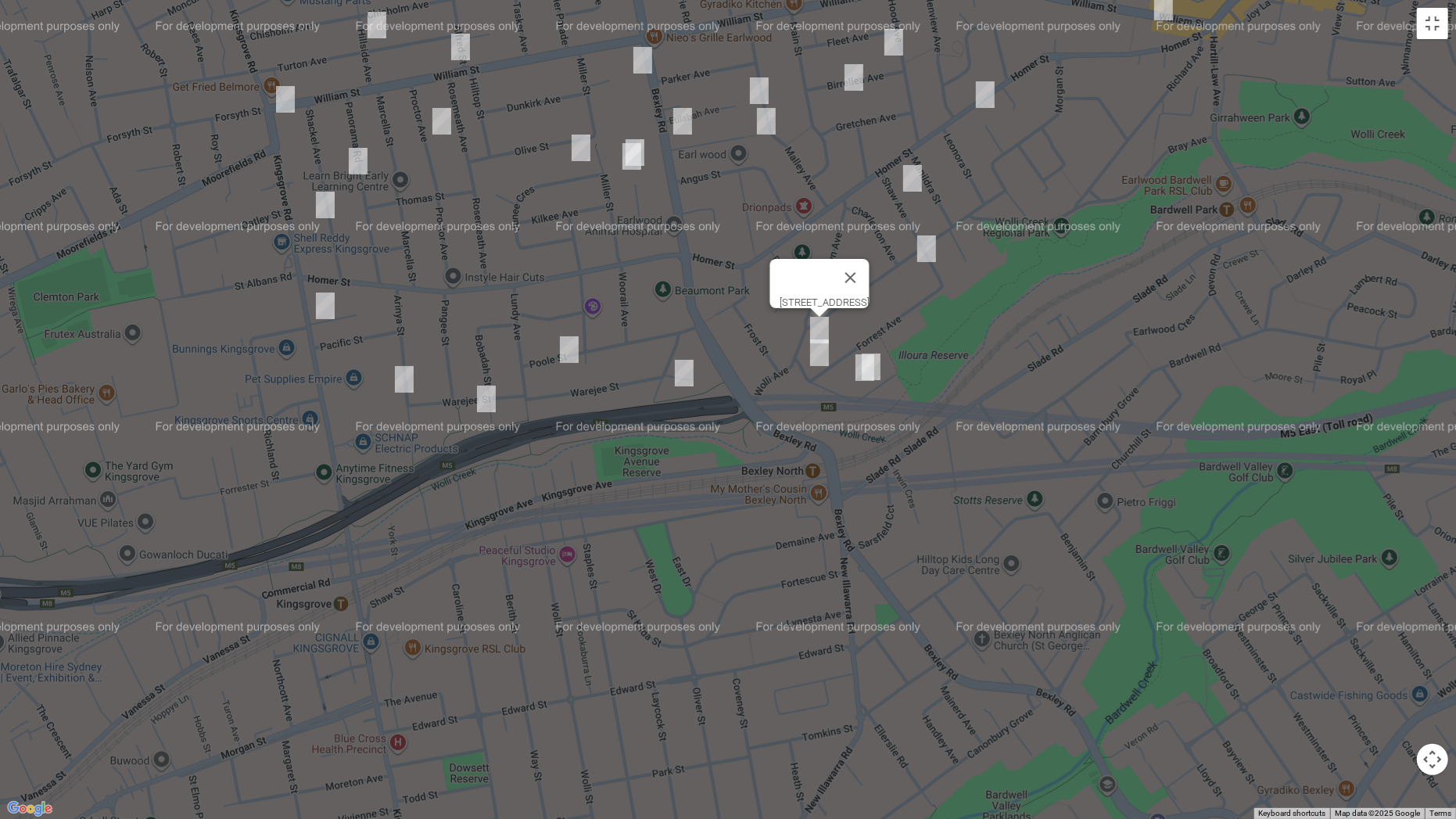
drag, startPoint x: 566, startPoint y: 345, endPoint x: 555, endPoint y: 353, distance: 13.6
click at [567, 346] on img "12 Poole Street, KINGSGROVE NSW 2208" at bounding box center [569, 350] width 31 height 39
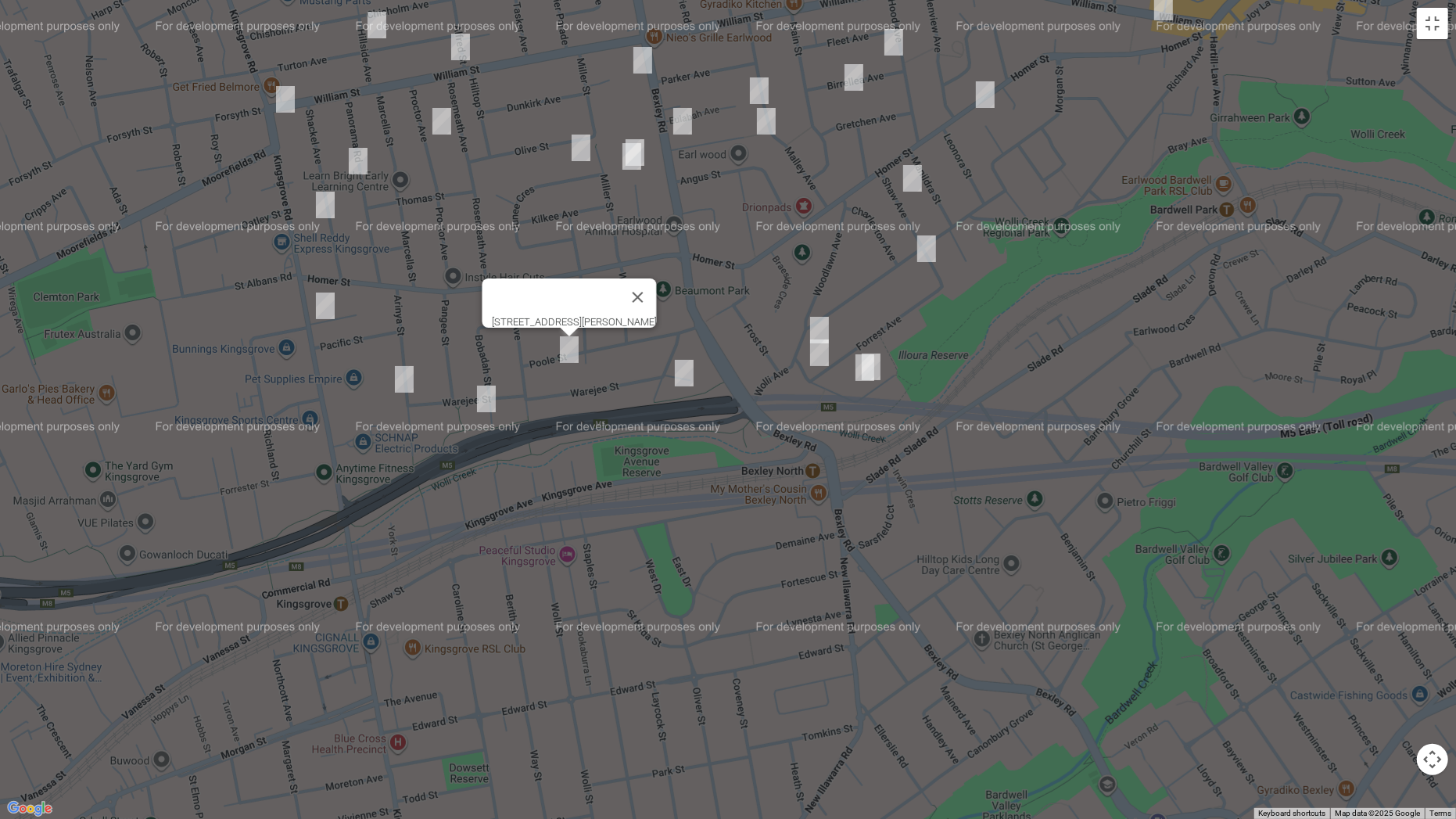
click at [399, 377] on img "33 Arinya Street, KINGSGROVE NSW 2208" at bounding box center [404, 379] width 31 height 39
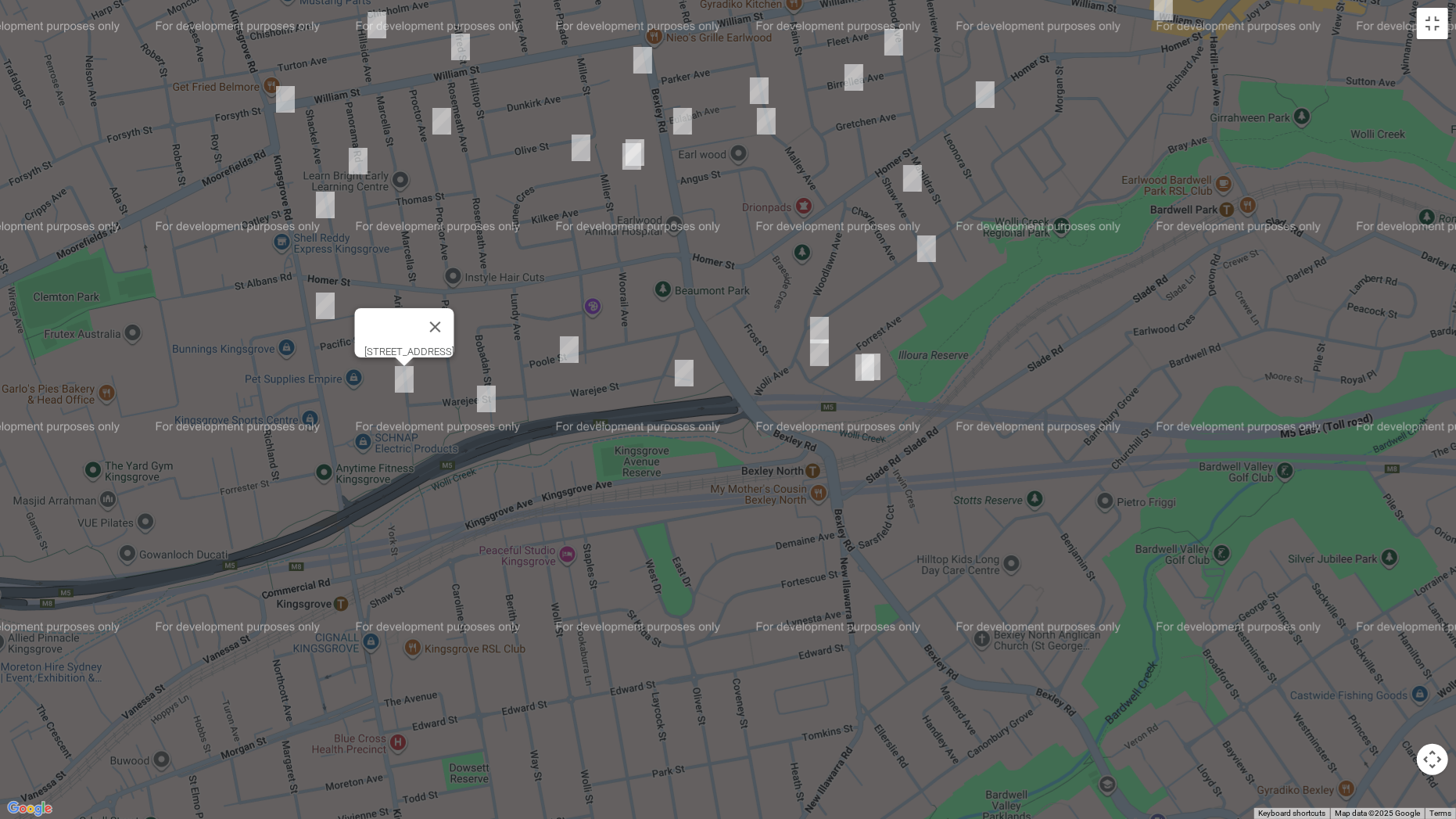
drag, startPoint x: 491, startPoint y: 398, endPoint x: 482, endPoint y: 398, distance: 9.0
click at [488, 398] on img "39 Bobadah Street, KINGSGROVE NSW 2208" at bounding box center [486, 398] width 31 height 39
click at [486, 407] on img "39 Bobadah Street, KINGSGROVE NSW 2208" at bounding box center [485, 398] width 31 height 39
click at [1435, 20] on button "Toggle fullscreen view" at bounding box center [1432, 23] width 31 height 31
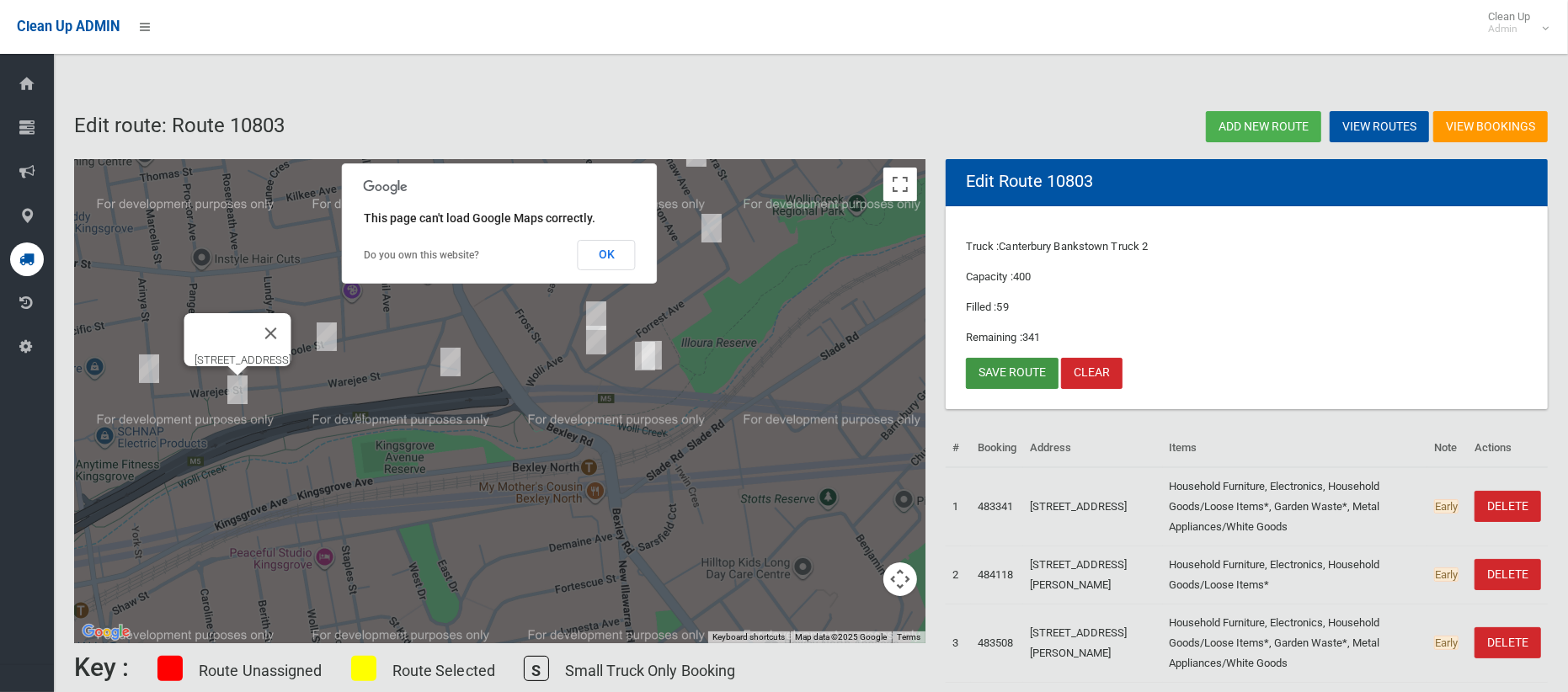
click at [994, 378] on link "Save route" at bounding box center [1011, 372] width 92 height 31
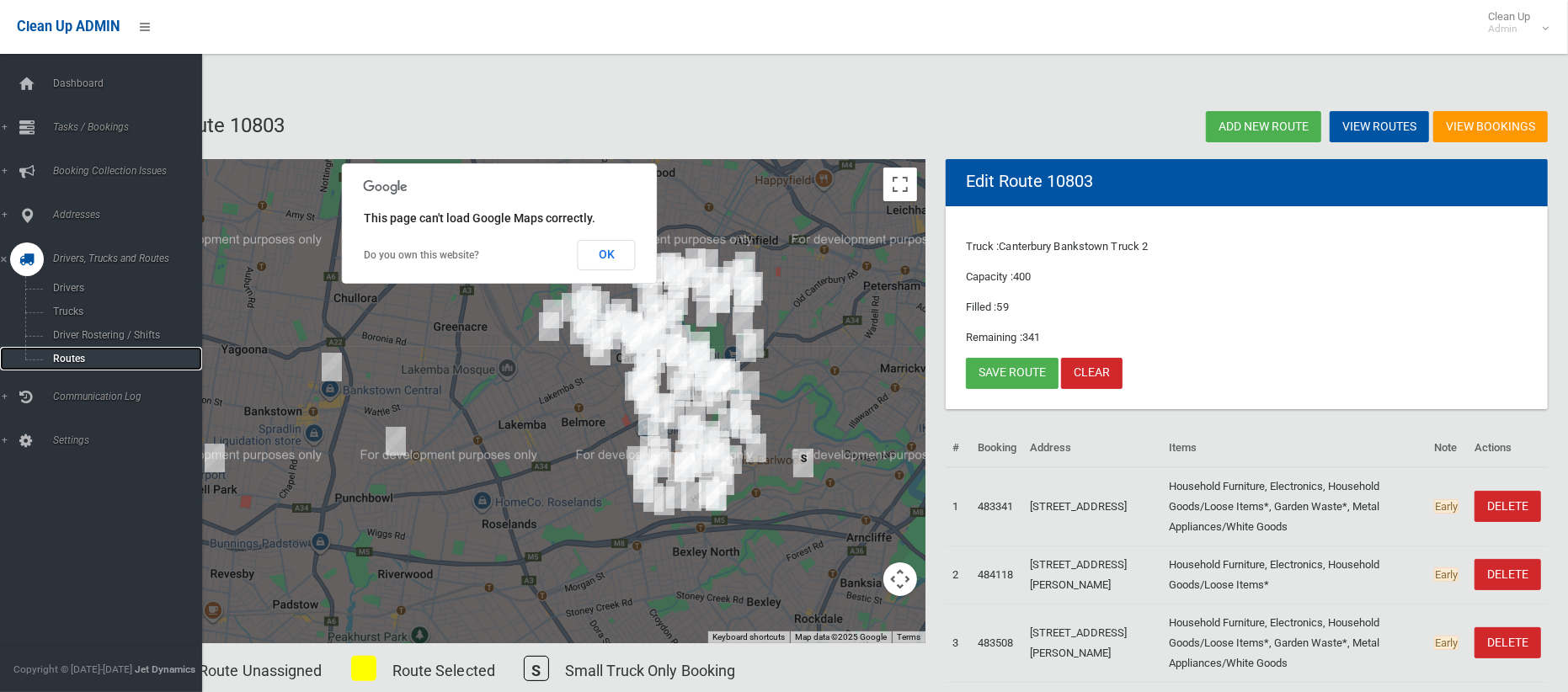
click at [59, 355] on span "Routes" at bounding box center [117, 358] width 140 height 12
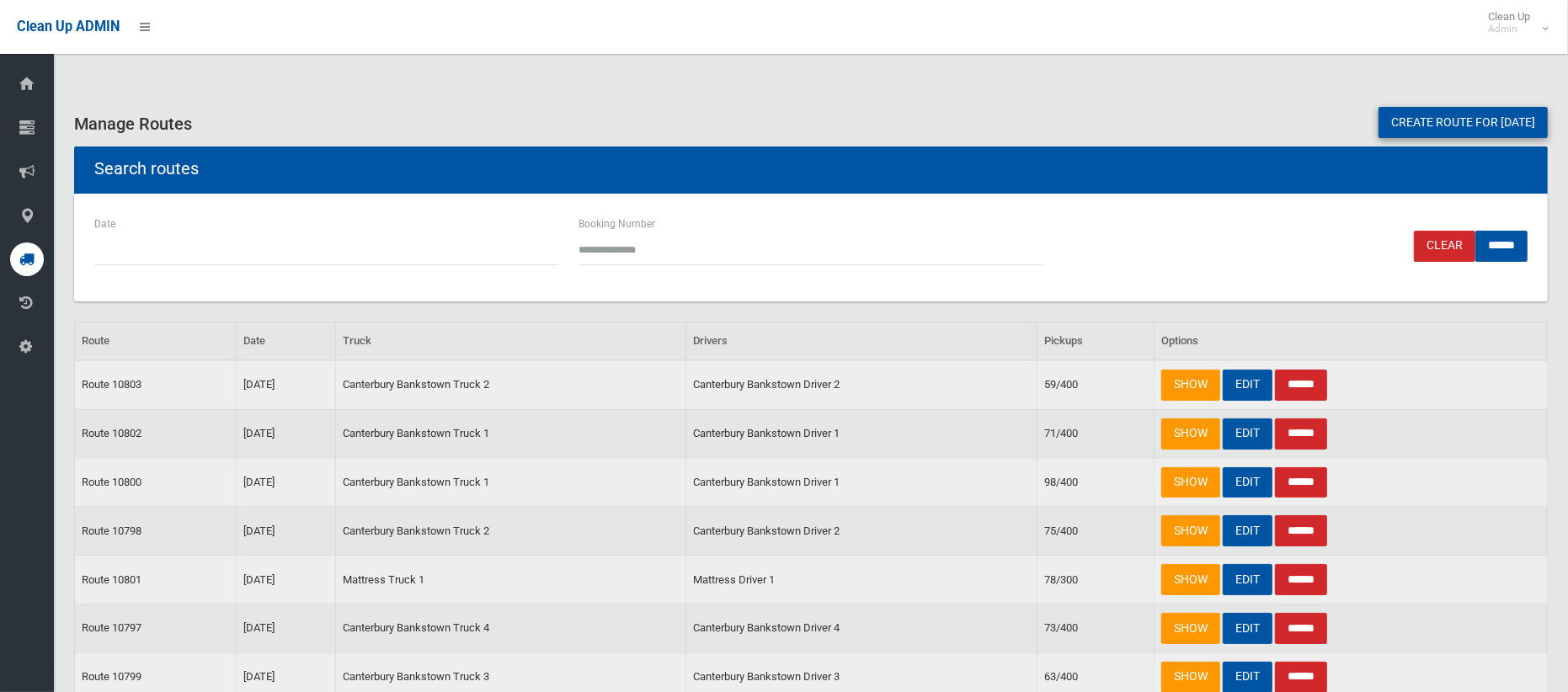
click at [1445, 117] on link "Create route for [DATE]" at bounding box center [1463, 122] width 169 height 31
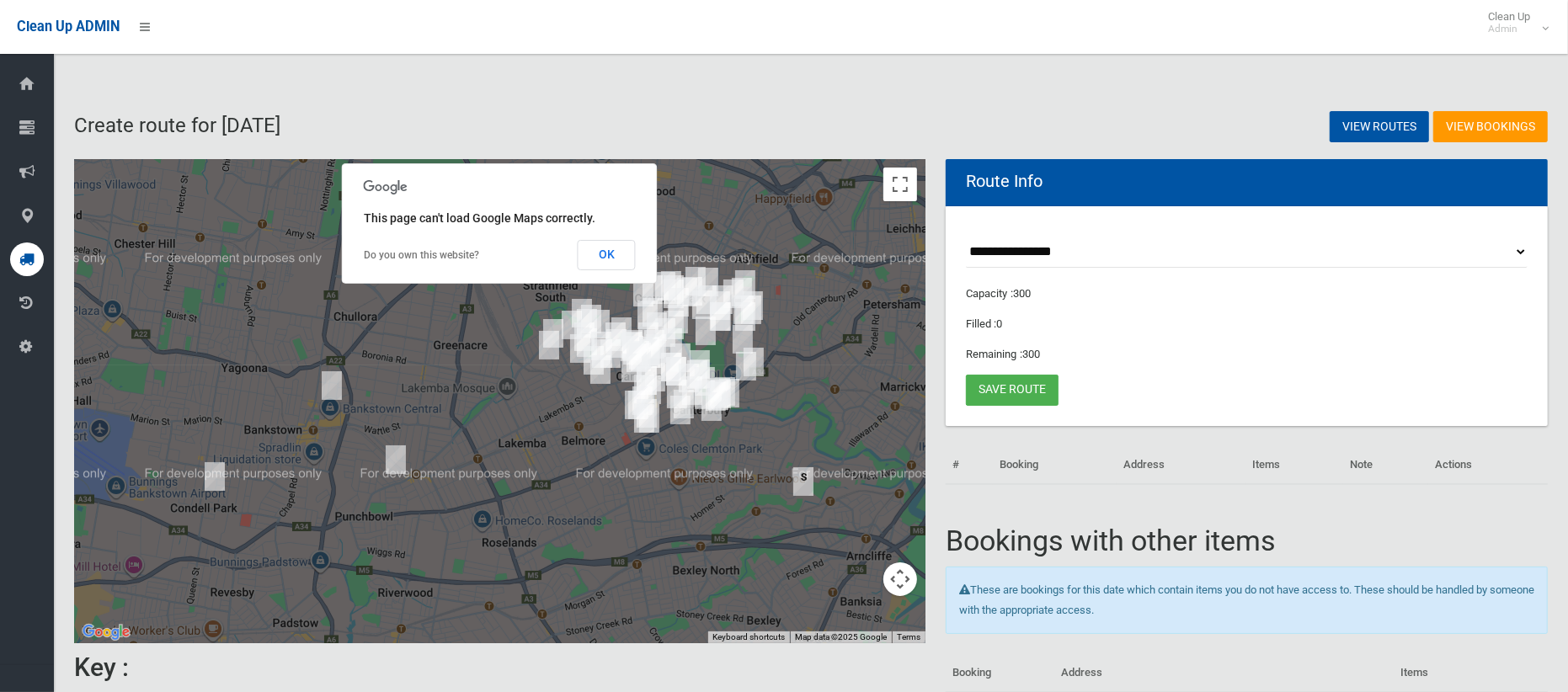
click at [1061, 249] on select "**********" at bounding box center [1246, 251] width 562 height 31
select select "*****"
click at [965, 236] on select "**********" at bounding box center [1246, 251] width 562 height 31
click at [617, 252] on button "OK" at bounding box center [607, 255] width 59 height 31
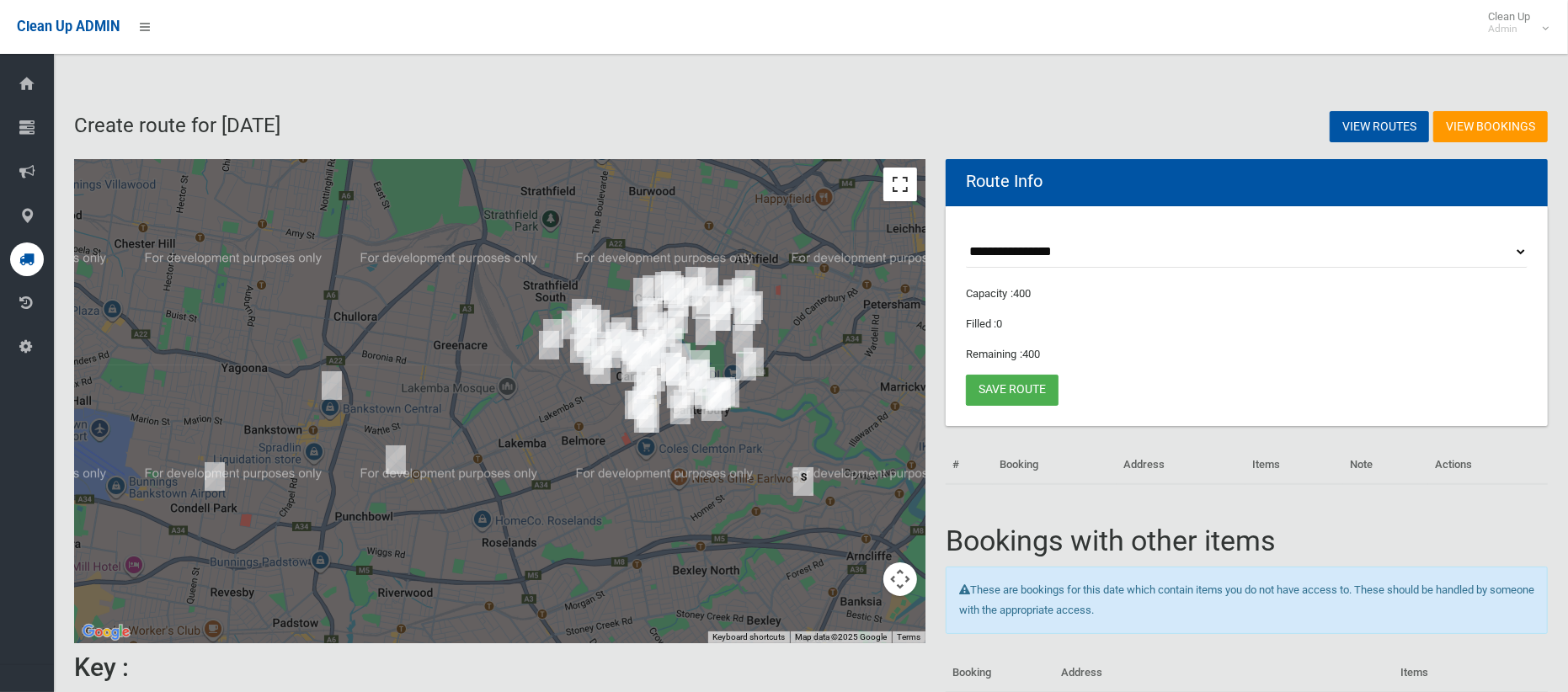
click at [892, 183] on button "Toggle fullscreen view" at bounding box center [900, 185] width 34 height 34
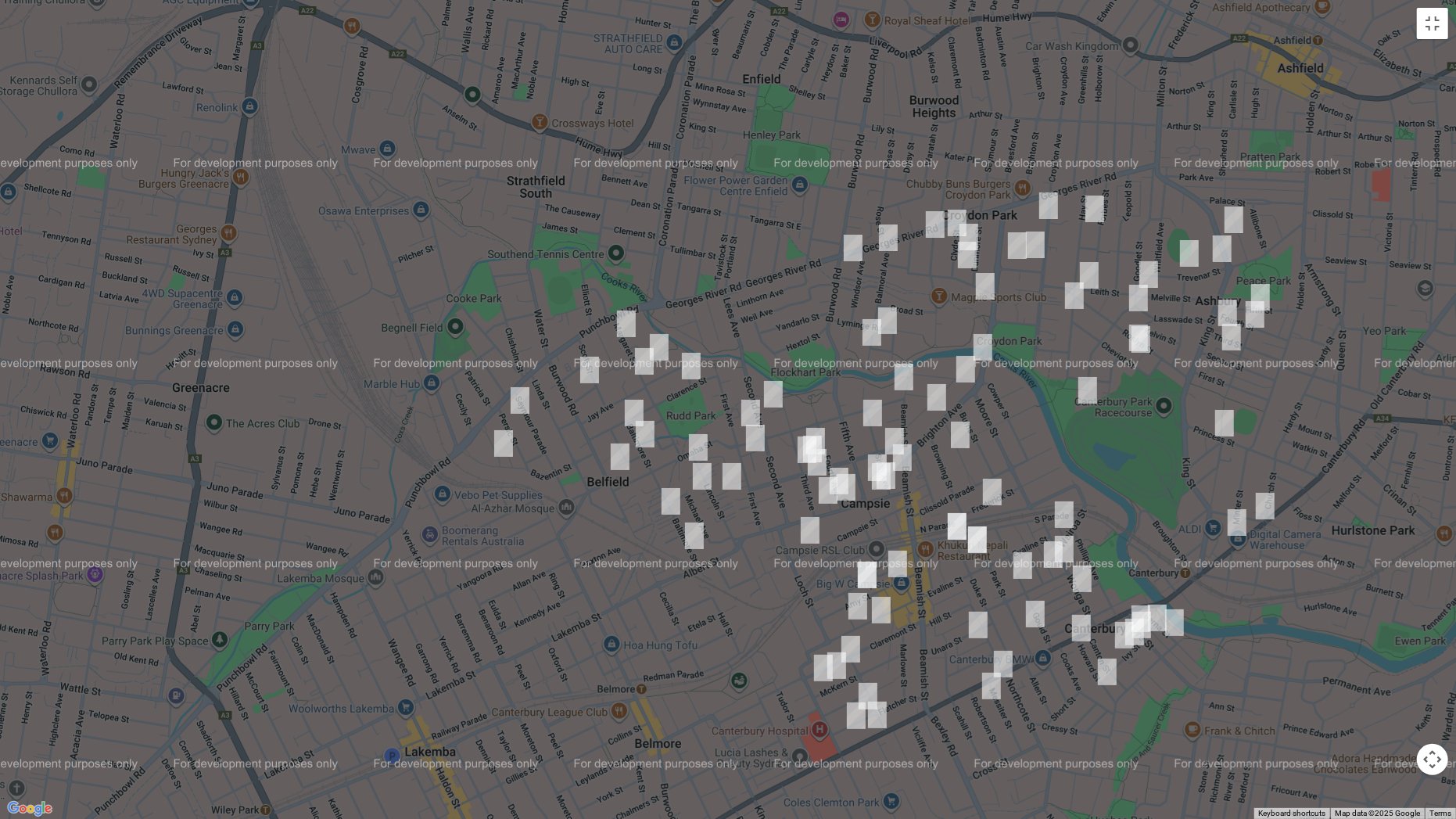
click at [778, 393] on img "53-57 Second Avenue, CAMPSIE NSW 2194" at bounding box center [774, 394] width 31 height 39
click at [621, 456] on img "105 Burwood Road, BELFIELD NSW 2191" at bounding box center [620, 457] width 31 height 39
click at [848, 488] on img "59 Ninth Avenue, CAMPSIE NSW 2194" at bounding box center [846, 487] width 31 height 39
click at [827, 487] on img "77 Ninth Avenue, CAMPSIE NSW 2194" at bounding box center [828, 490] width 31 height 39
click at [878, 429] on button "Close" at bounding box center [858, 437] width 38 height 38
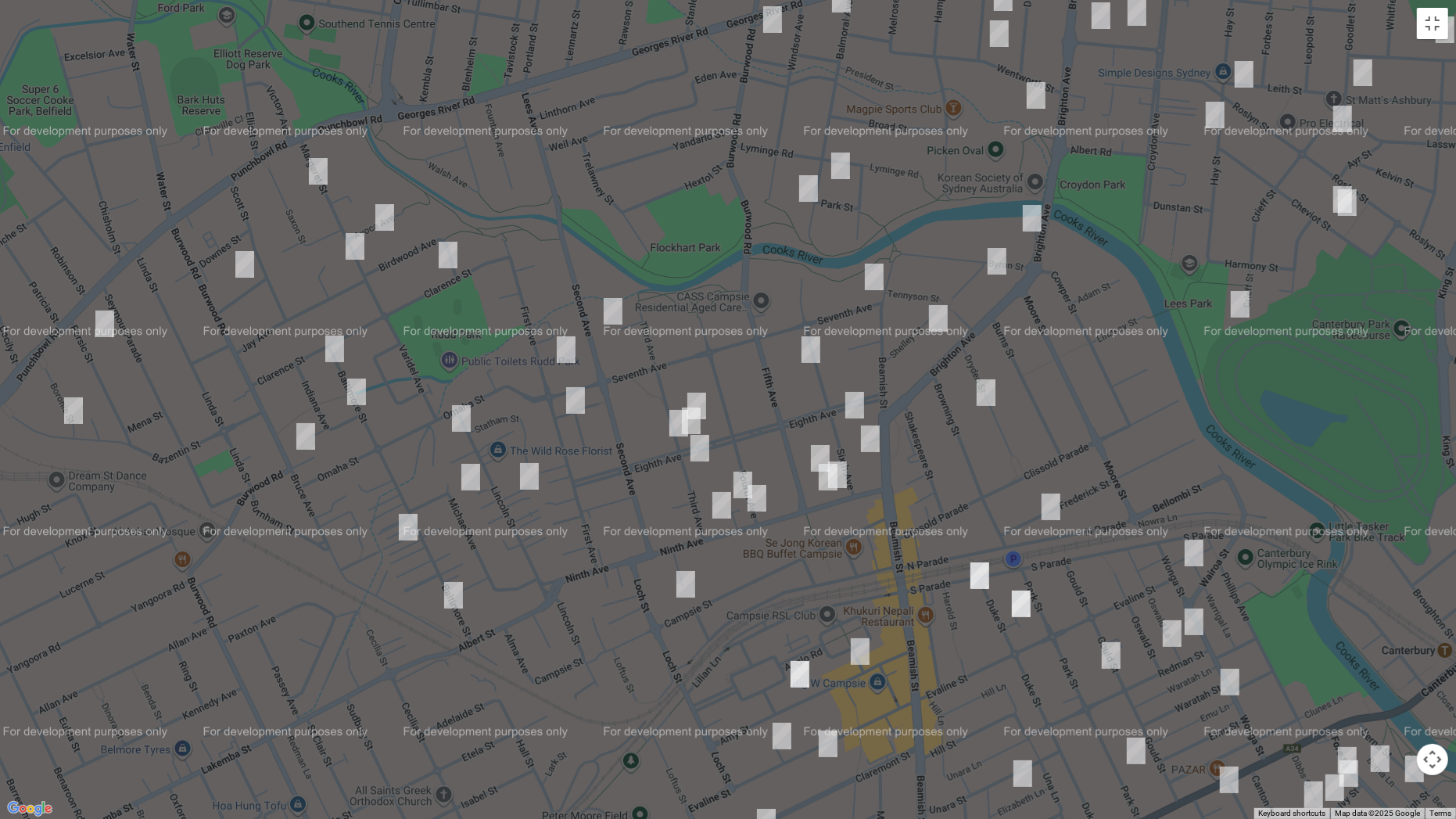
click at [814, 443] on img "5-7 Fifth Avenue, CAMPSIE NSW 2194" at bounding box center [820, 458] width 31 height 39
click at [852, 468] on img "31-35 Ninth Avenue, CAMPSIE NSW 2194" at bounding box center [837, 474] width 31 height 39
click at [823, 482] on img "37 Ninth Avenue, CAMPSIE NSW 2194" at bounding box center [828, 477] width 31 height 39
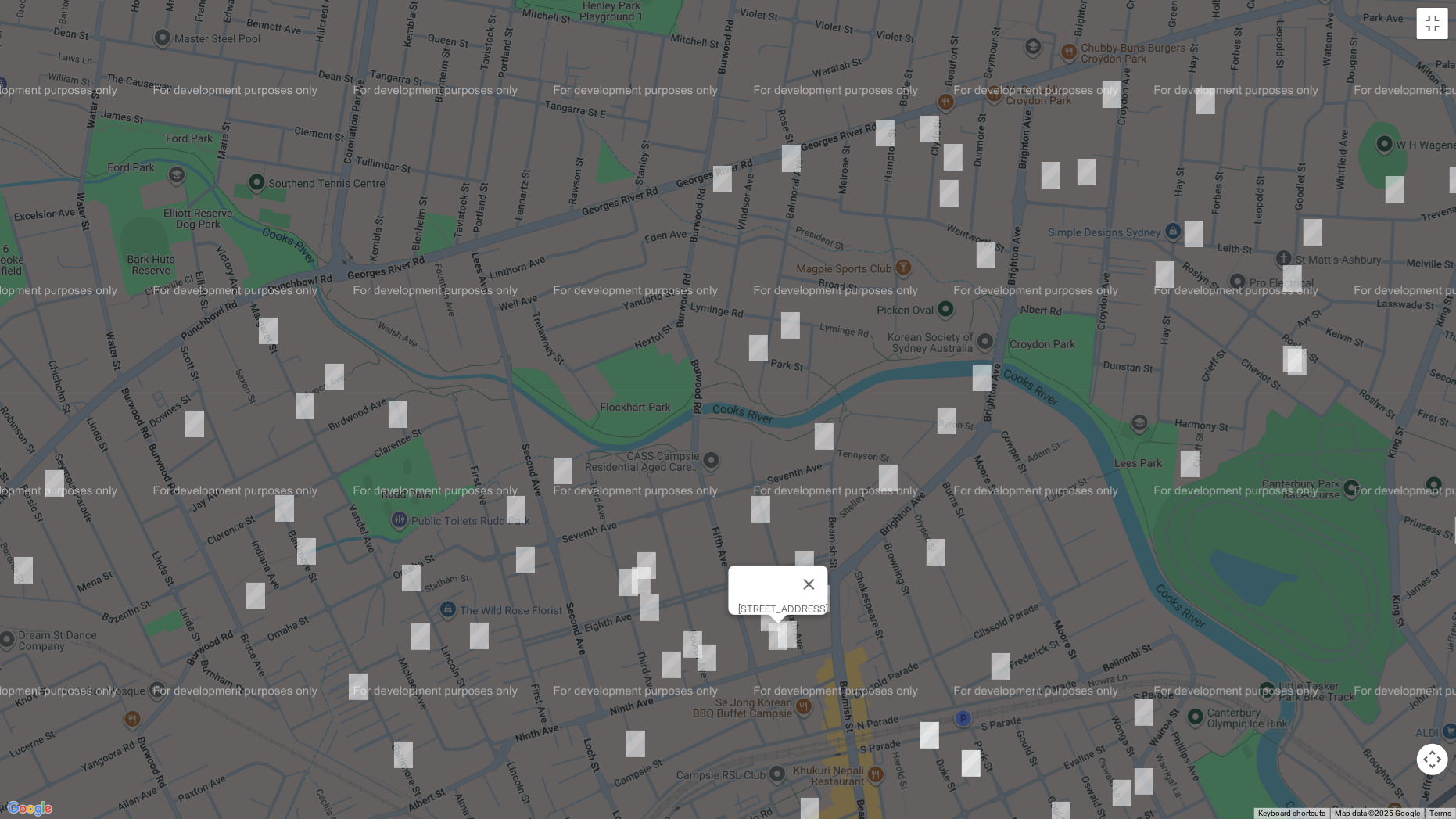
drag, startPoint x: 912, startPoint y: 109, endPoint x: 857, endPoint y: 269, distance: 169.2
click at [858, 275] on div "[STREET_ADDRESS]" at bounding box center [728, 410] width 1456 height 819
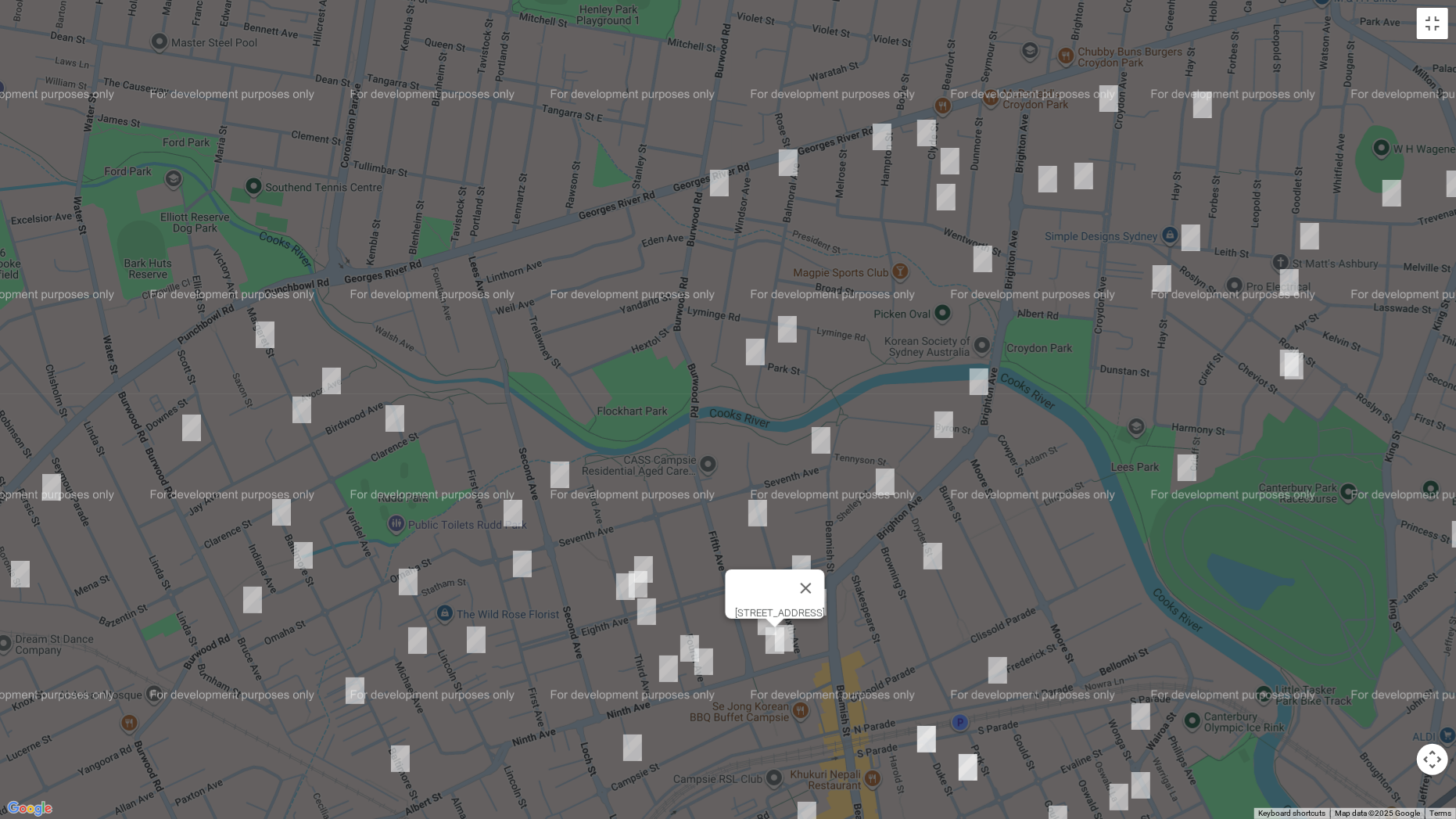
click at [717, 183] on img "170 Burwood Road, CROYDON PARK NSW 2133" at bounding box center [719, 183] width 31 height 39
click at [1039, 181] on img "15 Queensborough Road, CROYDON PARK NSW 2133" at bounding box center [1048, 179] width 31 height 39
click at [1086, 178] on img "3 Queensborough Road, CROYDON PARK NSW 2133" at bounding box center [1083, 176] width 31 height 39
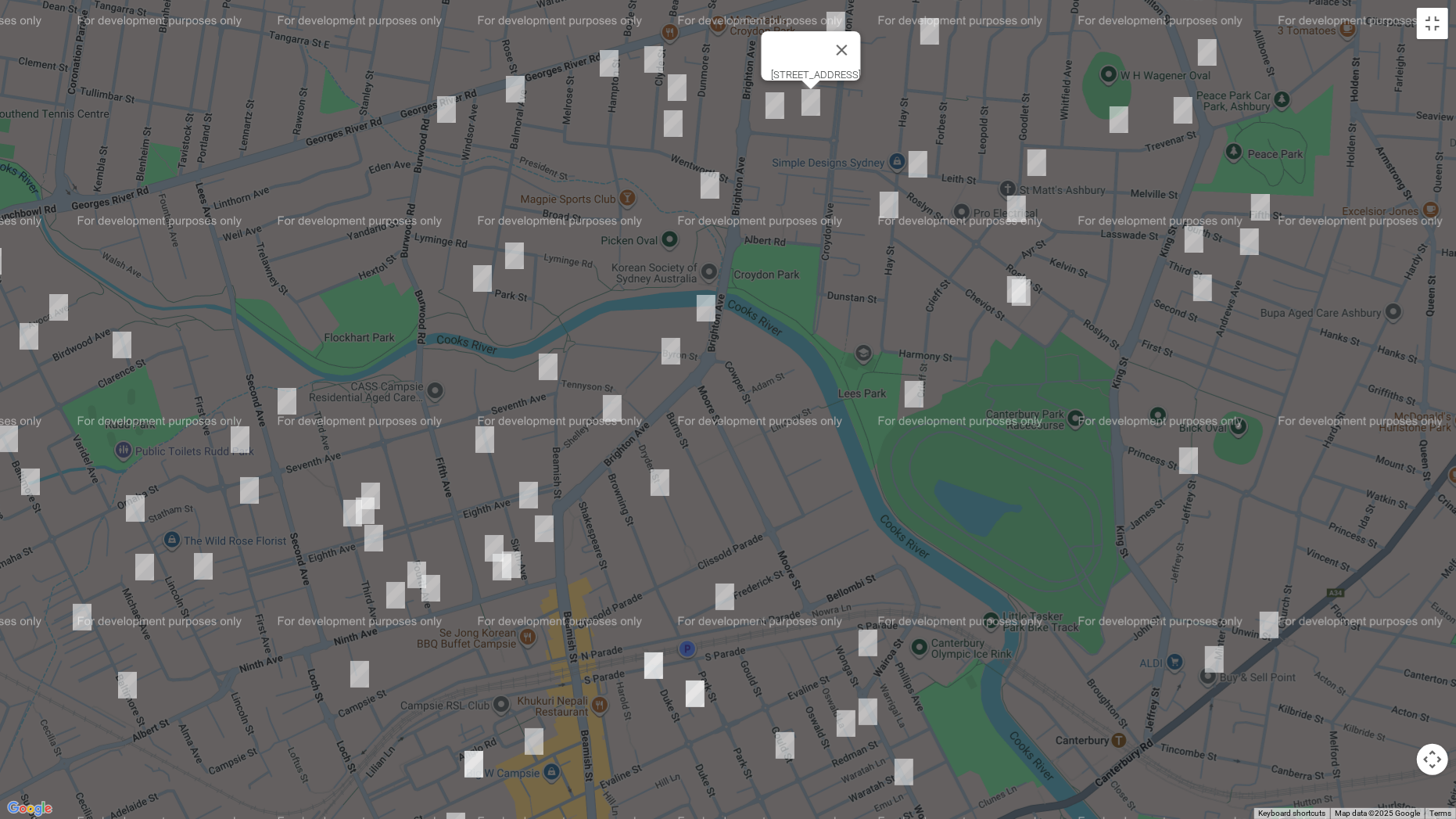
drag, startPoint x: 983, startPoint y: 262, endPoint x: 824, endPoint y: 227, distance: 162.8
click at [824, 227] on div "[STREET_ADDRESS]" at bounding box center [728, 410] width 1456 height 819
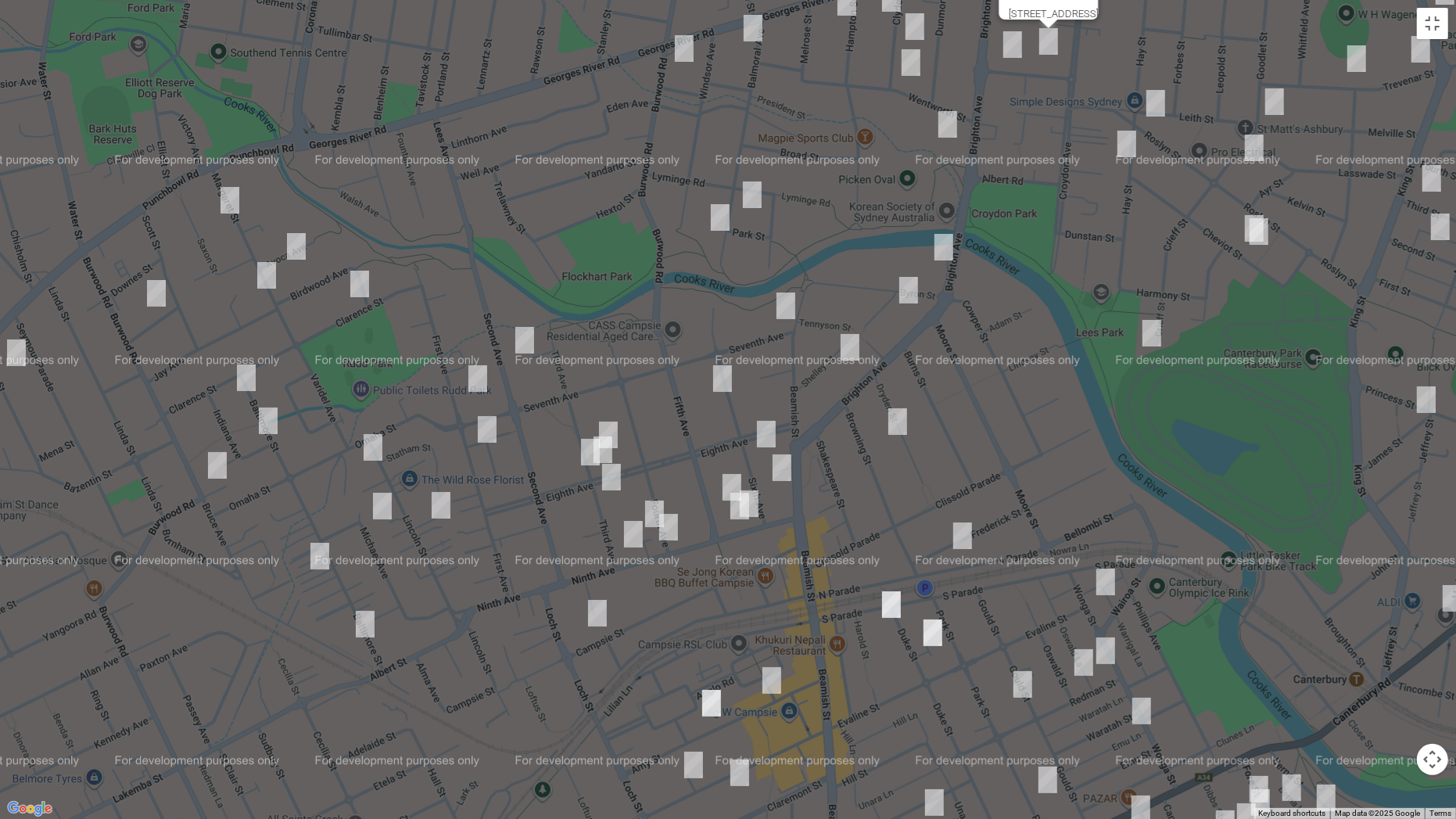
drag, startPoint x: 532, startPoint y: 281, endPoint x: 935, endPoint y: 157, distance: 421.6
click at [894, 168] on div "[STREET_ADDRESS]" at bounding box center [728, 410] width 1456 height 819
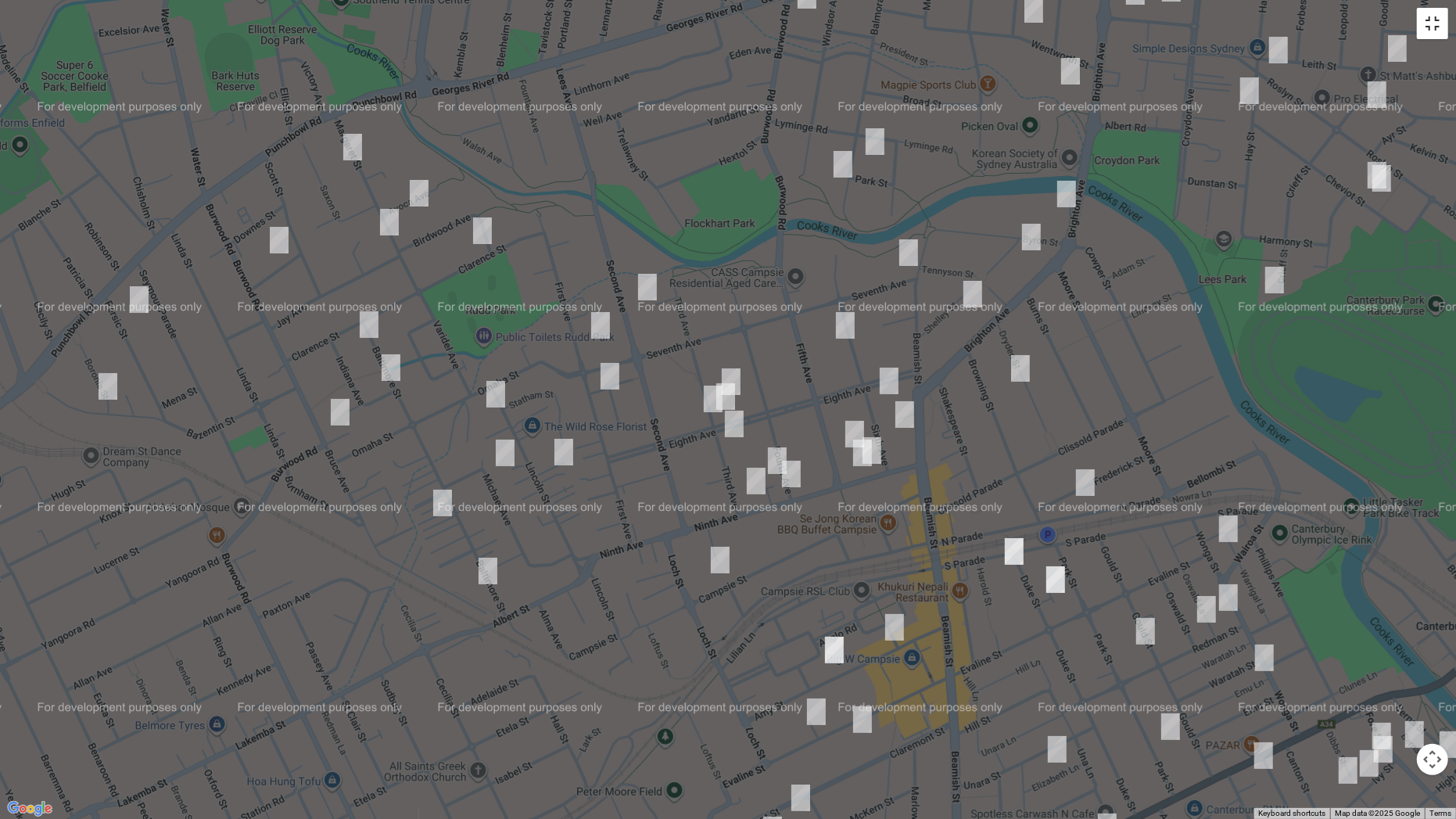
click at [1429, 19] on button "Toggle fullscreen view" at bounding box center [1432, 23] width 31 height 31
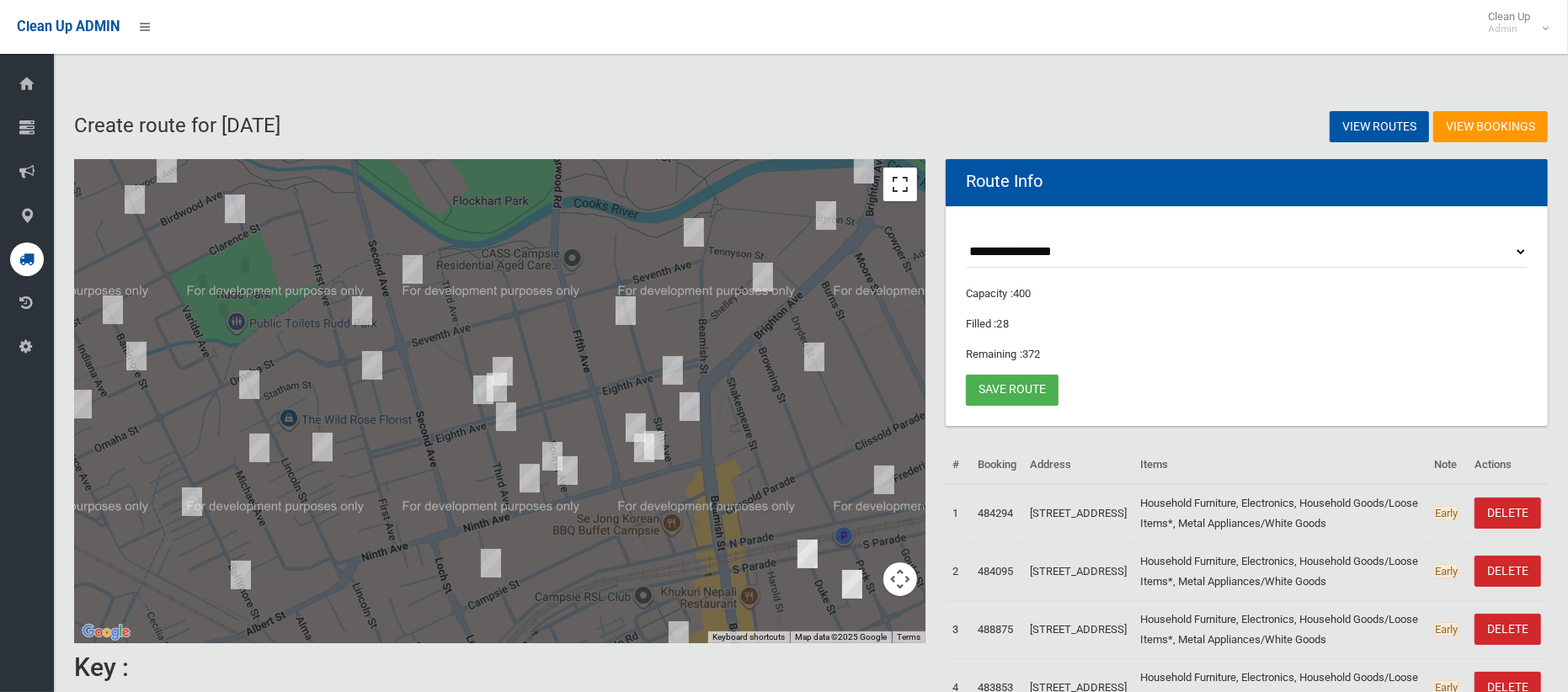
click at [902, 188] on button "Toggle fullscreen view" at bounding box center [900, 185] width 34 height 34
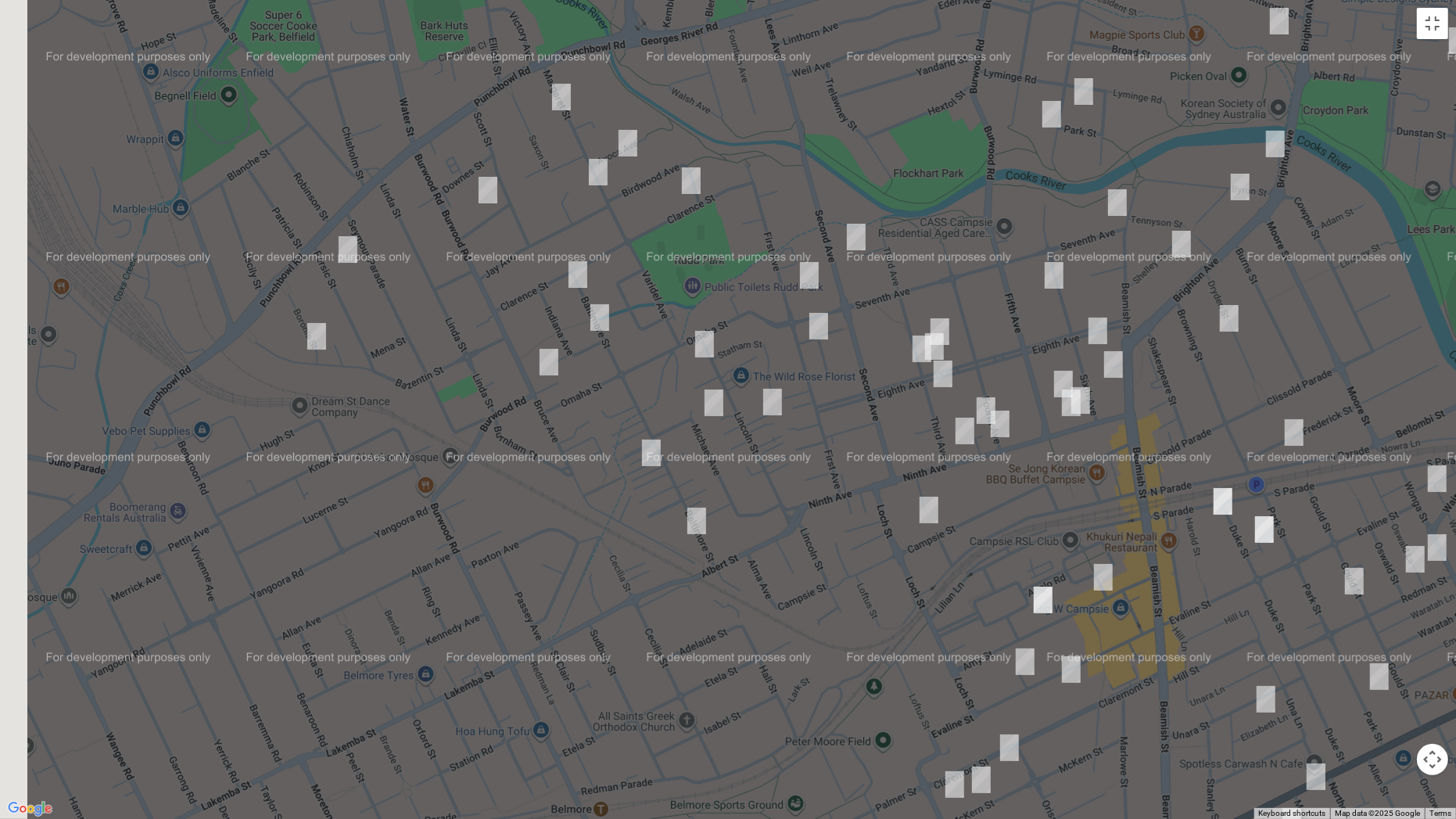
drag, startPoint x: 661, startPoint y: 501, endPoint x: 825, endPoint y: 478, distance: 165.6
click at [825, 478] on div "[STREET_ADDRESS]" at bounding box center [728, 410] width 1456 height 819
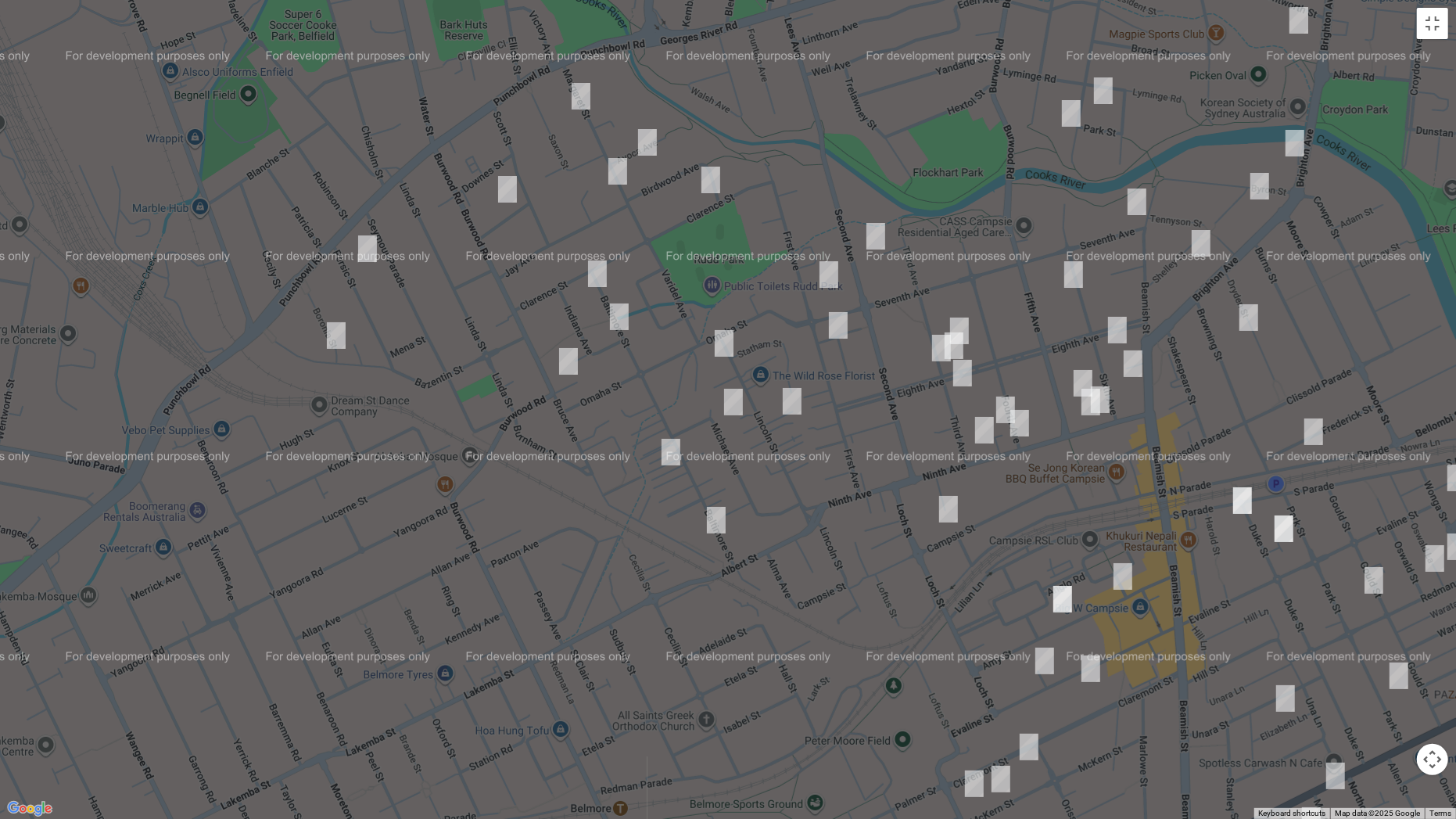
click at [581, 107] on img "13 Margaret Street, BELFIELD NSW 2191" at bounding box center [581, 96] width 31 height 39
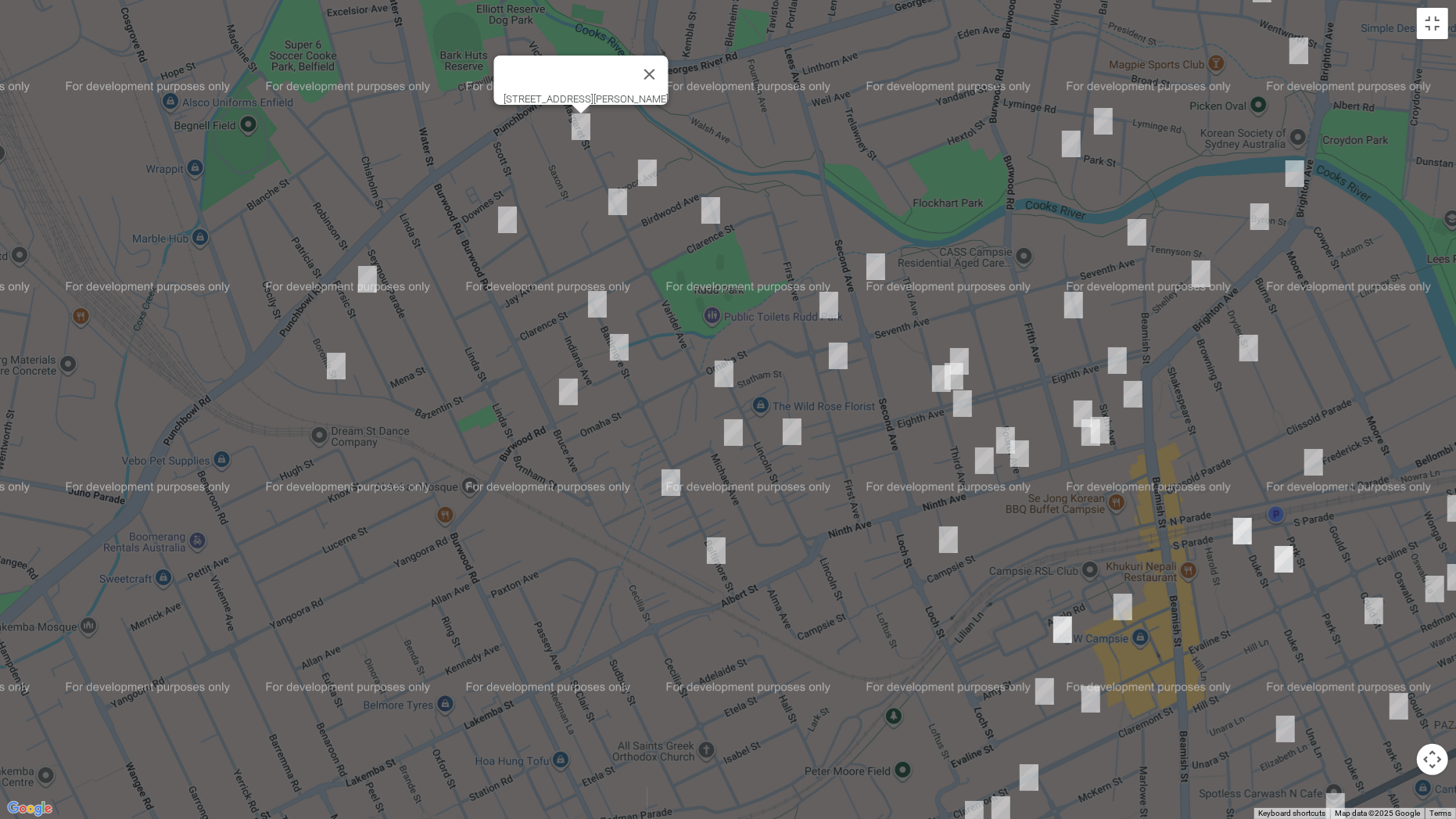
click at [508, 223] on img "5 Blackwood Street, BELFIELD NSW 2191" at bounding box center [507, 220] width 31 height 39
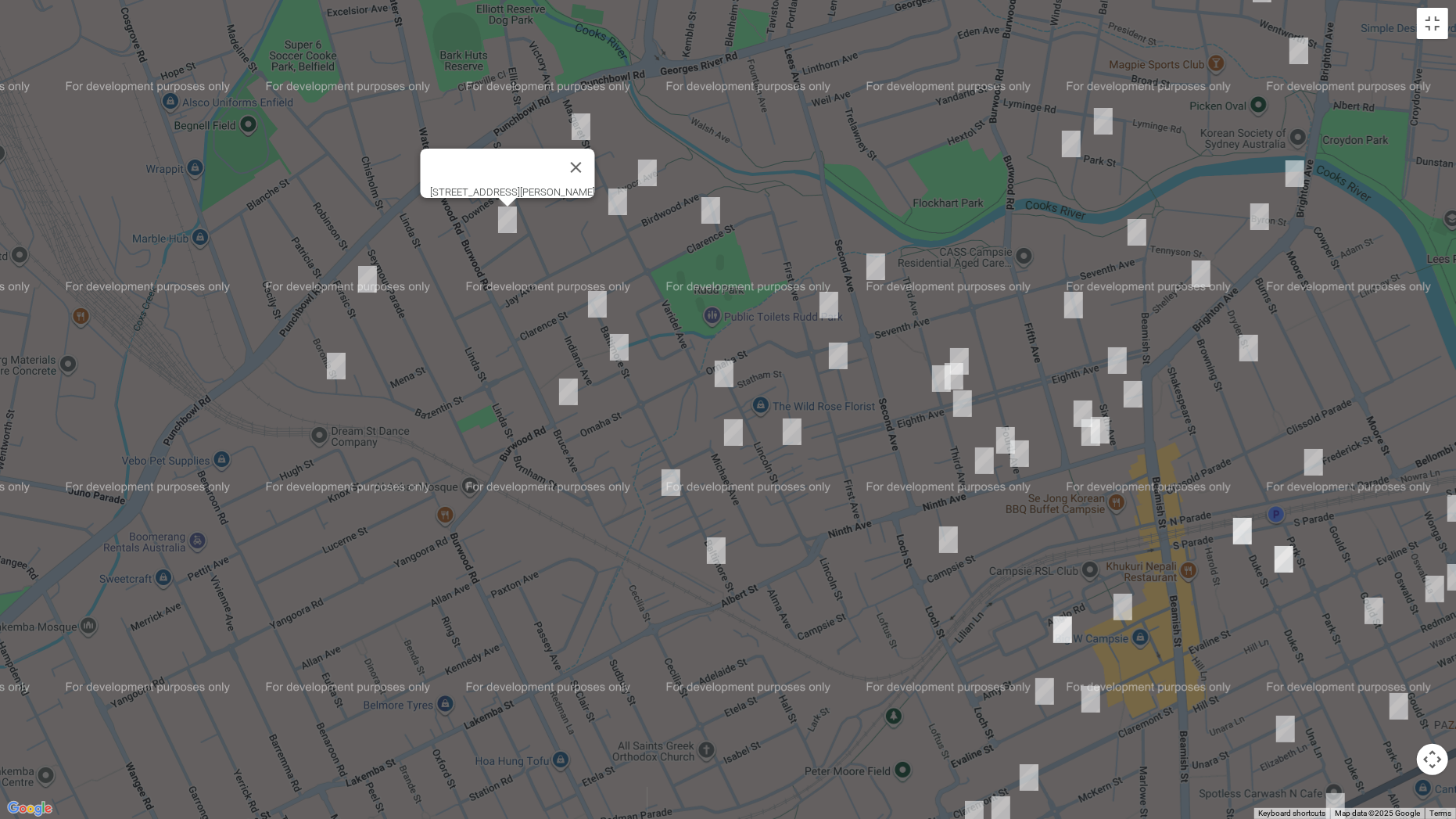
drag, startPoint x: 367, startPoint y: 280, endPoint x: 366, endPoint y: 320, distance: 40.0
click at [367, 280] on img "43 Persic Street, BELFIELD NSW 2191" at bounding box center [368, 279] width 31 height 39
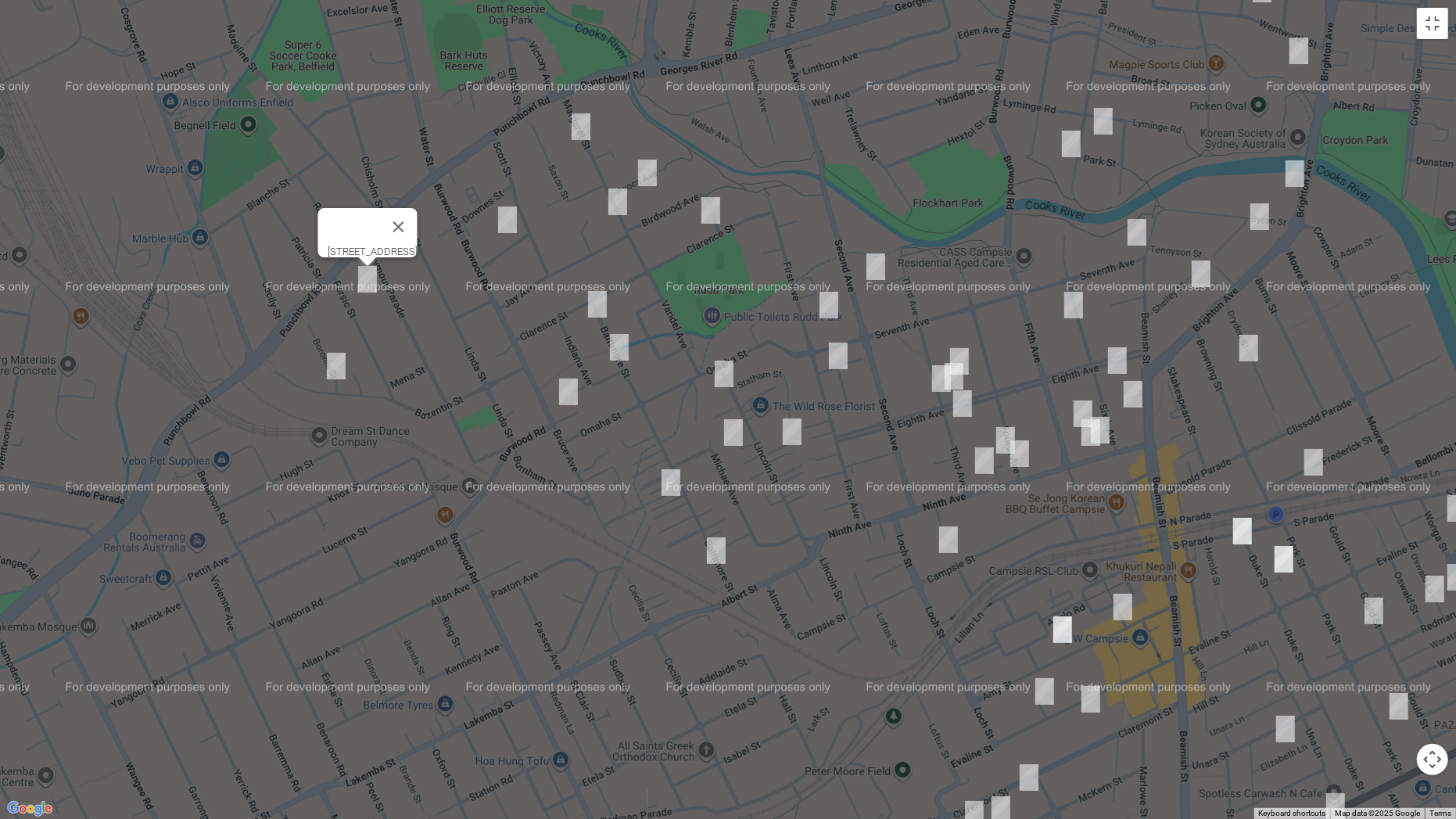
drag, startPoint x: 337, startPoint y: 361, endPoint x: 486, endPoint y: 314, distance: 156.2
click at [338, 362] on img "2 Boronia Street, BELFIELD NSW 2191" at bounding box center [337, 366] width 31 height 39
click at [642, 168] on img "5 Avoca Avenue, BELFIELD NSW 2191" at bounding box center [647, 172] width 31 height 39
click at [626, 208] on img "31 Margaret Street, BELFIELD NSW 2191" at bounding box center [618, 202] width 31 height 39
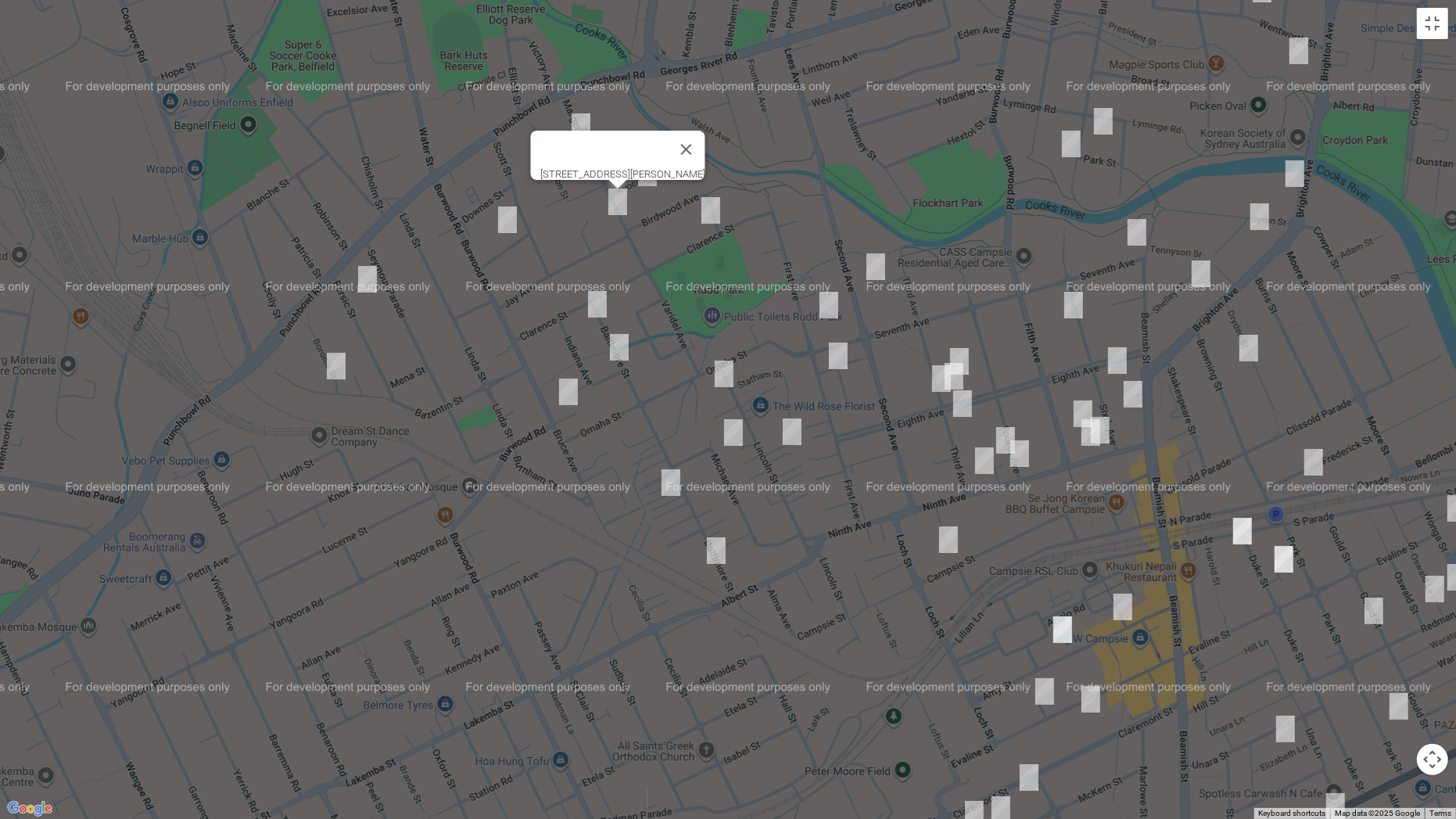
click at [720, 213] on img "9 Clarence Street, BELFIELD NSW 2191" at bounding box center [711, 210] width 31 height 39
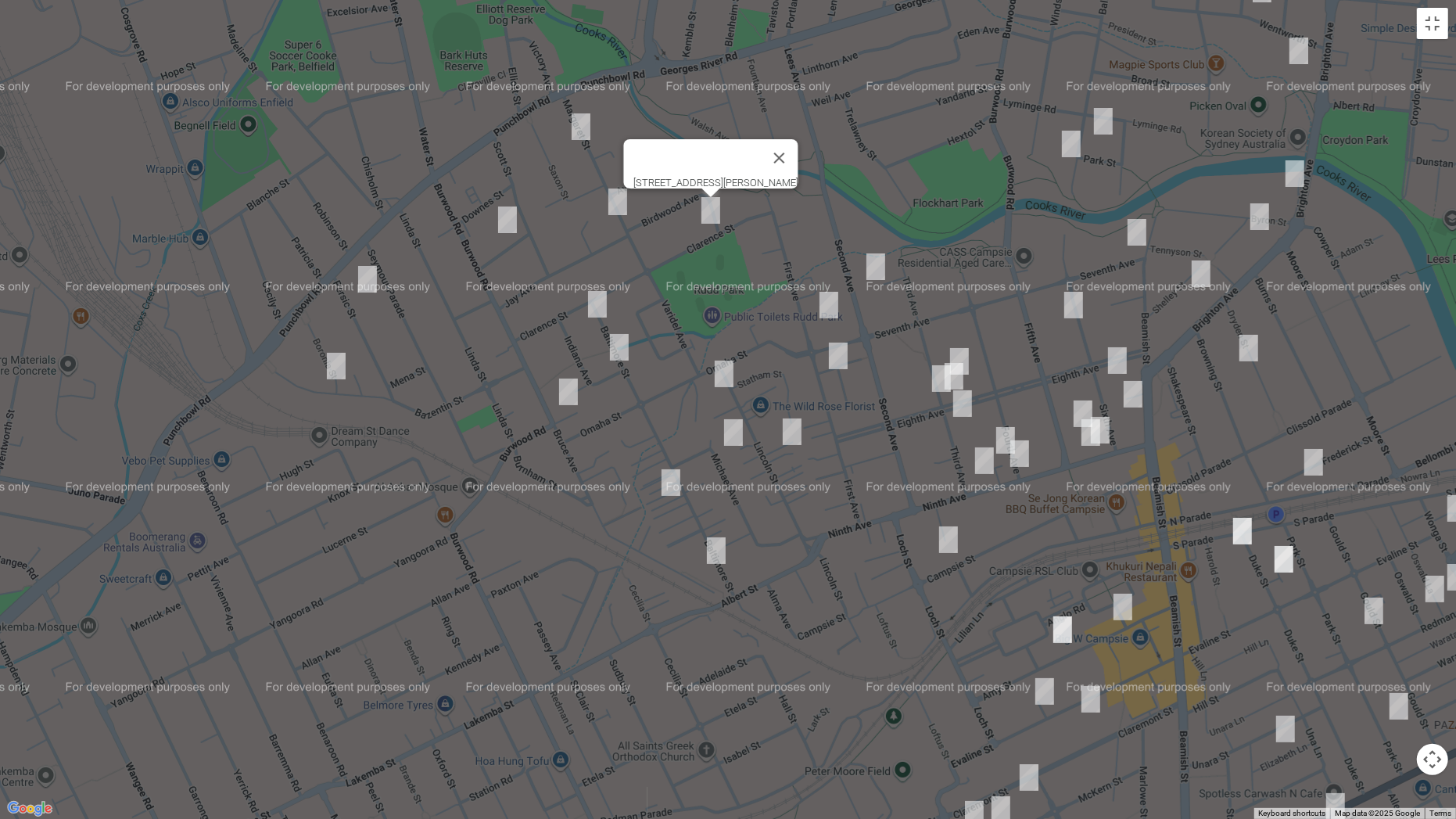
click at [599, 300] on img "108 Baltimore Street, BELFIELD NSW 2191" at bounding box center [598, 304] width 31 height 39
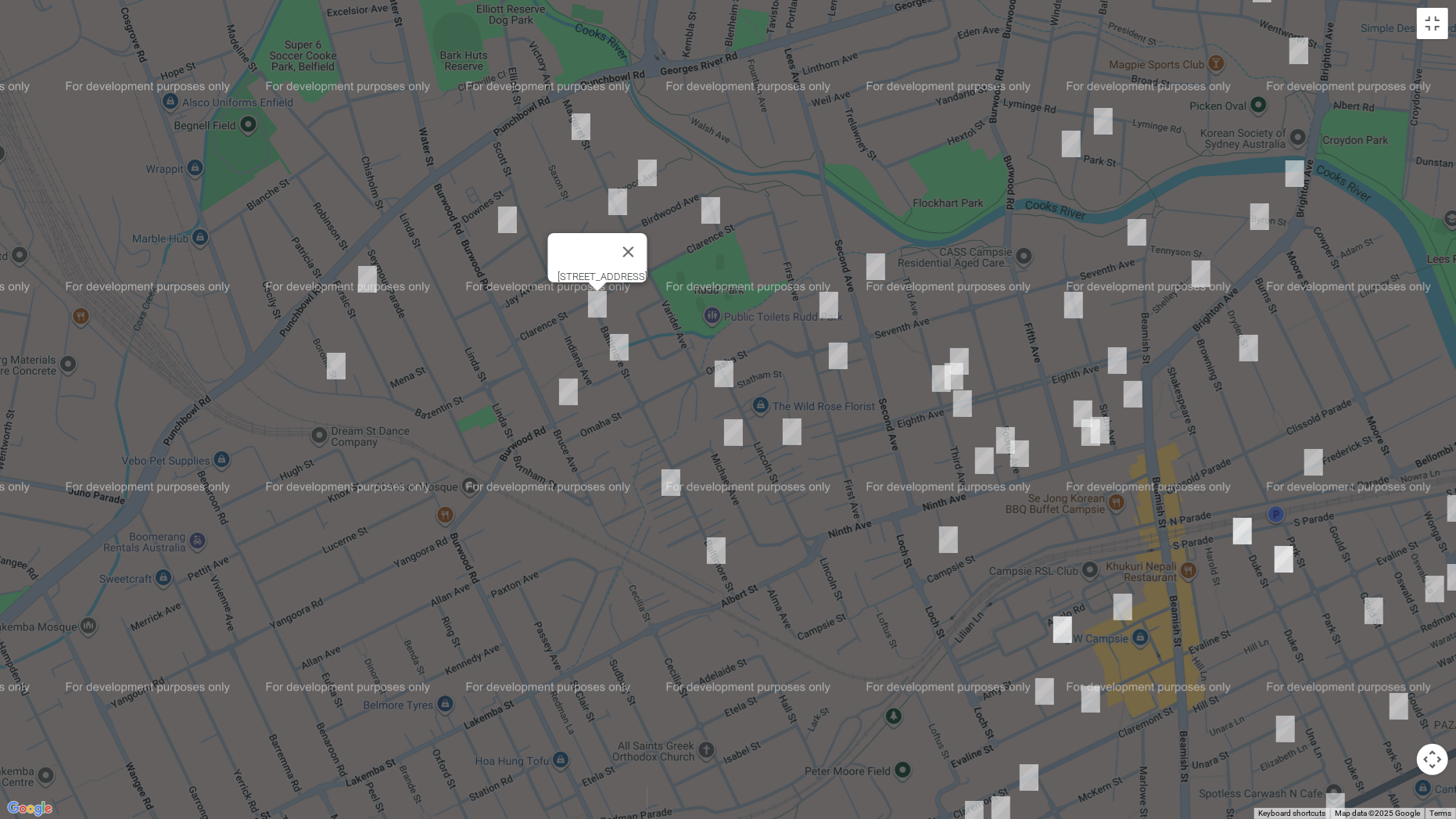
click at [615, 346] on img "3 Indiana Avenue, BELFIELD NSW 2191" at bounding box center [620, 347] width 31 height 39
click at [673, 480] on img "50-52 Baltimore Street, BELFIELD NSW 2191" at bounding box center [670, 482] width 31 height 39
click at [716, 542] on img "12 Baltimore Street, BELFIELD NSW 2191" at bounding box center [716, 551] width 31 height 39
click at [722, 378] on img "96 Lincoln Street, BELFIELD NSW 2191" at bounding box center [724, 374] width 31 height 39
click at [732, 430] on img "18 Michael Avenue, BELFIELD NSW 2191" at bounding box center [733, 433] width 31 height 39
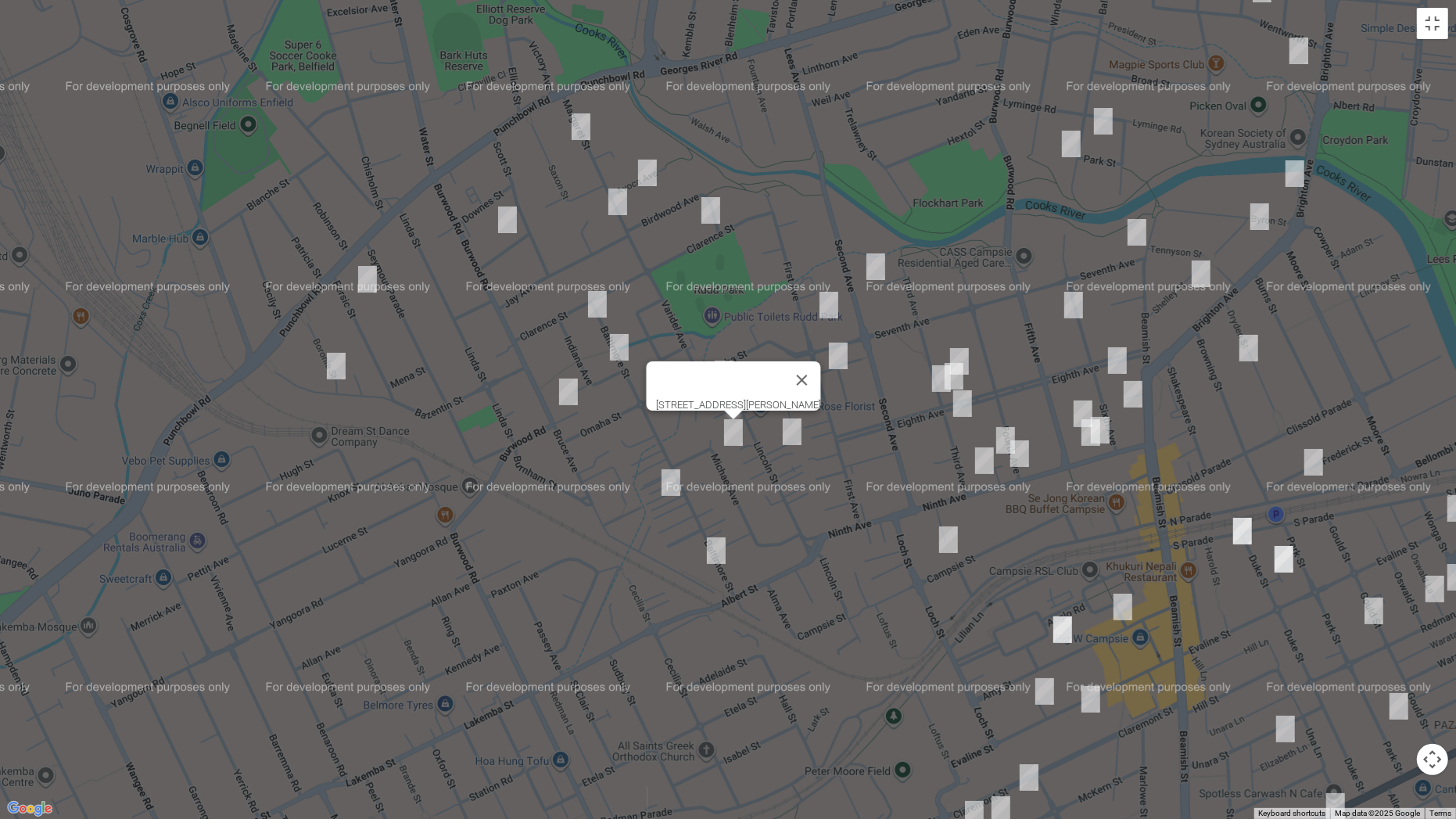
click at [788, 437] on img "71 Lincoln Street, BELFIELD NSW 2191" at bounding box center [792, 432] width 31 height 39
click at [832, 300] on img "35 First Avenue, CAMPSIE NSW 2194" at bounding box center [829, 304] width 31 height 39
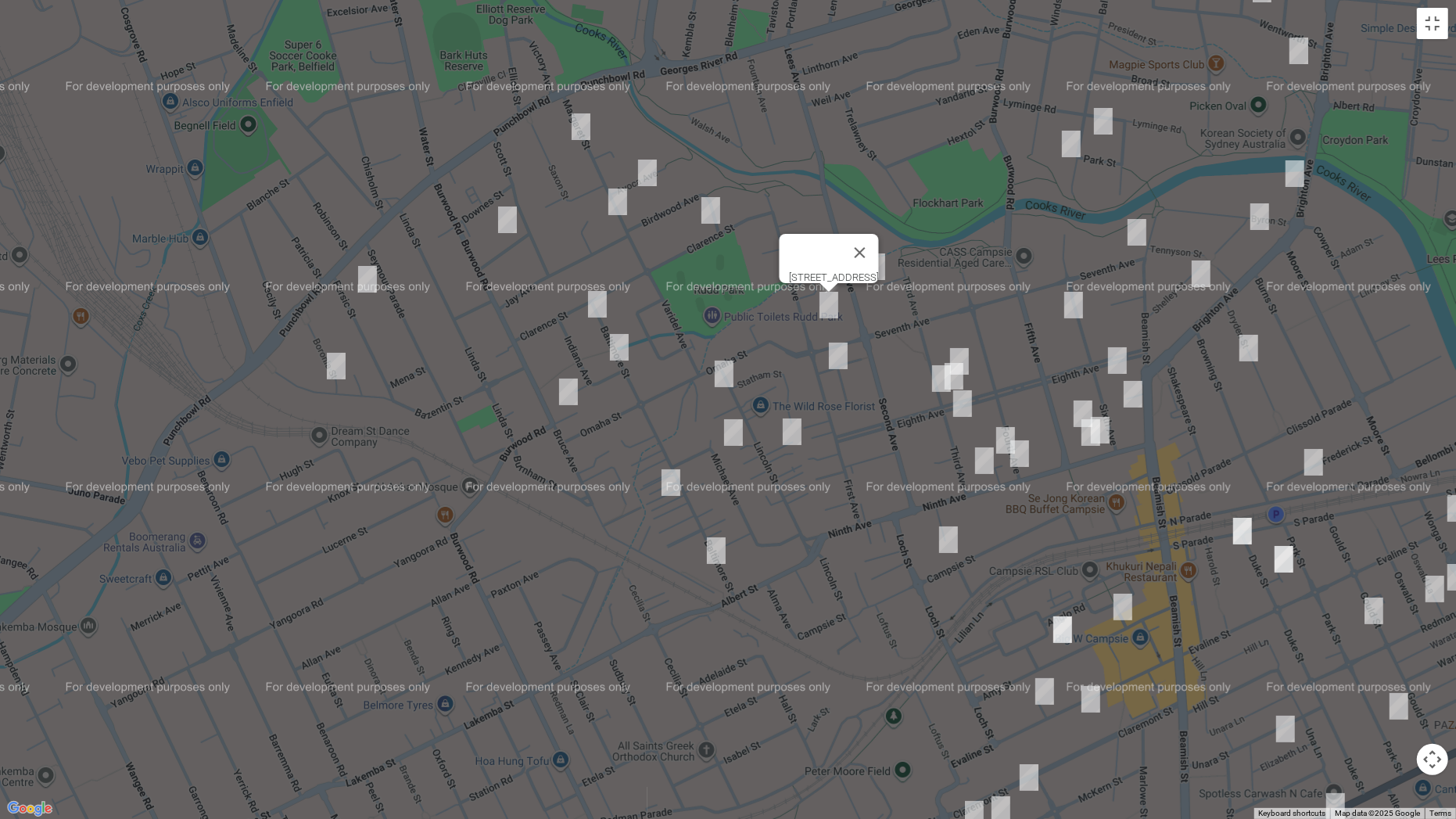
click at [835, 362] on img "29 First Avenue, CAMPSIE NSW 2194" at bounding box center [838, 356] width 31 height 39
click at [963, 350] on img "15-17 Third Avenue, CAMPSIE NSW 2194" at bounding box center [959, 362] width 31 height 39
click at [964, 374] on img "67 Eighth Avenue, CAMPSIE NSW 2194" at bounding box center [953, 376] width 31 height 39
click at [940, 381] on img "69 Eighth Avenue, CAMPSIE NSW 2194" at bounding box center [941, 378] width 31 height 39
click at [964, 402] on img "13A Third Avenue, CAMPSIE NSW 2194" at bounding box center [963, 403] width 31 height 39
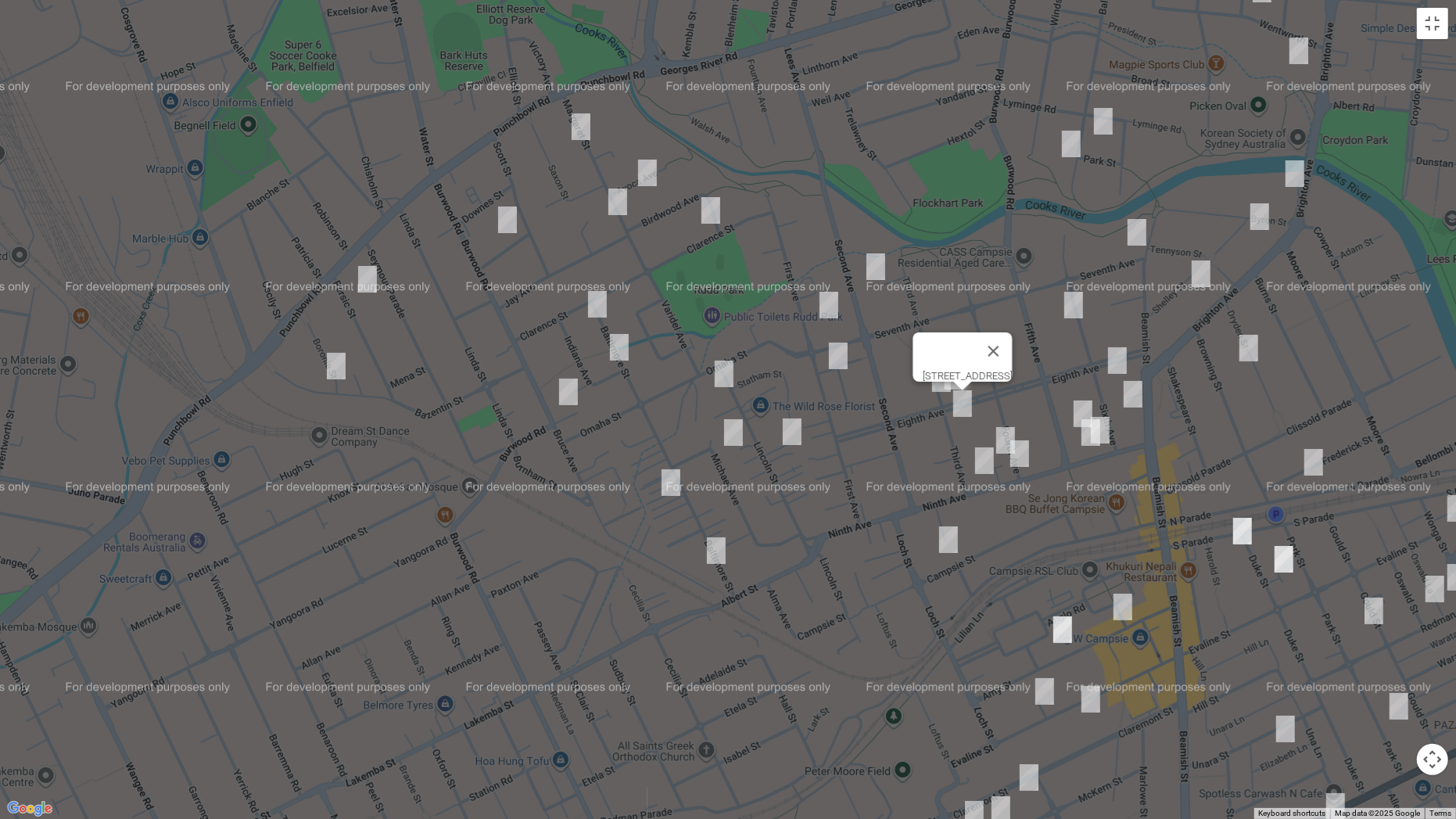
click at [952, 537] on img "97-103 Campsie Street, CAMPSIE NSW 2194" at bounding box center [948, 540] width 31 height 39
click at [1000, 426] on img "4 Fourth Avenue, CAMPSIE NSW 2194" at bounding box center [1005, 440] width 31 height 39
click at [1099, 120] on img "70 Balmoral Avenue, CROYDON PARK NSW 2133" at bounding box center [1103, 121] width 31 height 39
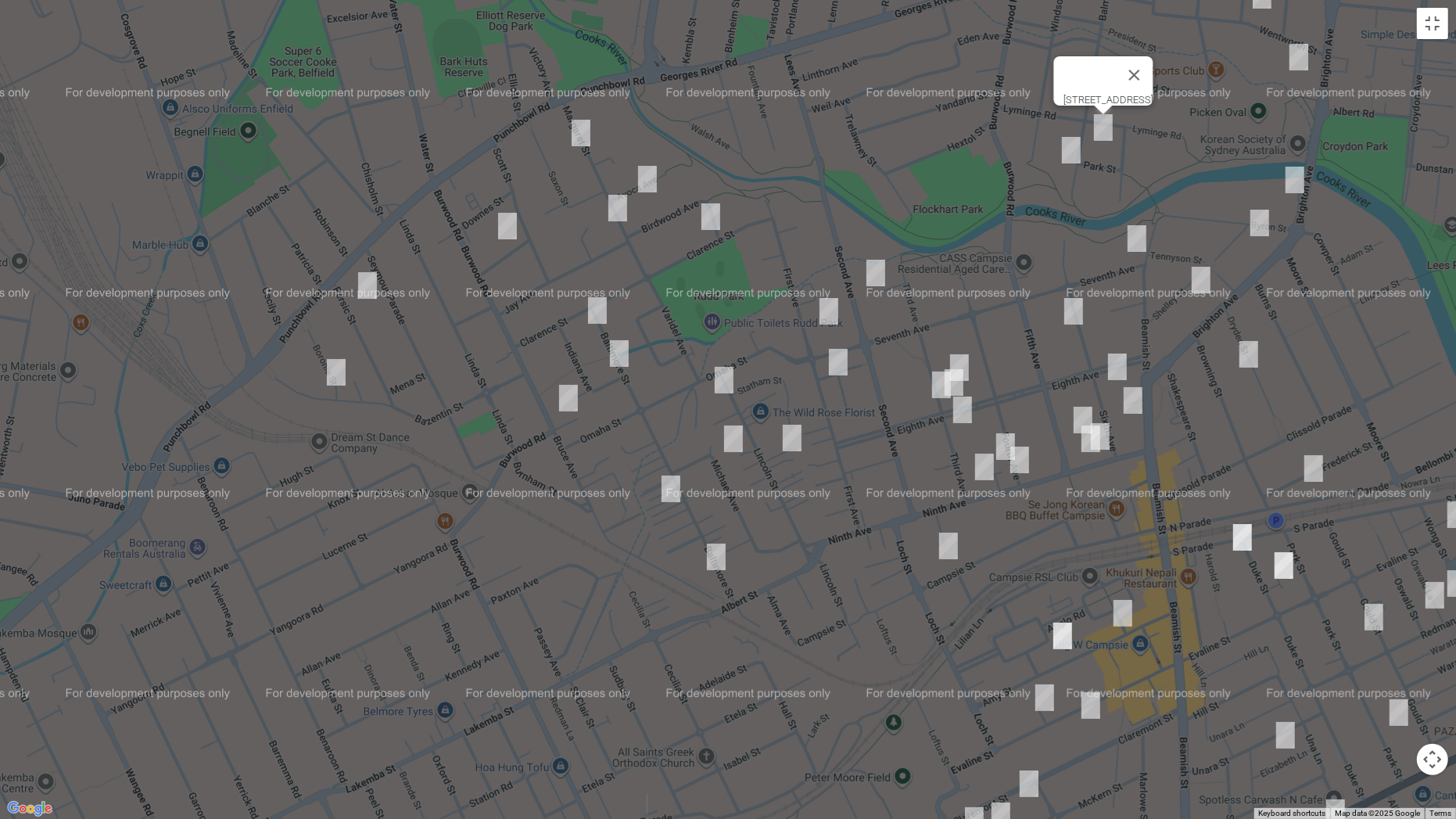
click at [1072, 155] on img "85 Balmoral Avenue, CROYDON PARK NSW 2133" at bounding box center [1071, 150] width 31 height 39
click at [1130, 238] on img "1 Seventh Avenue, CAMPSIE NSW 2194" at bounding box center [1137, 238] width 31 height 39
click at [1082, 301] on img "36 Sixth Avenue, CAMPSIE NSW 2194" at bounding box center [1073, 311] width 31 height 39
drag, startPoint x: 1119, startPoint y: 366, endPoint x: 1132, endPoint y: 393, distance: 30.0
click at [1119, 367] on img "8-16 Eighth Avenue, CAMPSIE NSW 2194" at bounding box center [1118, 366] width 31 height 39
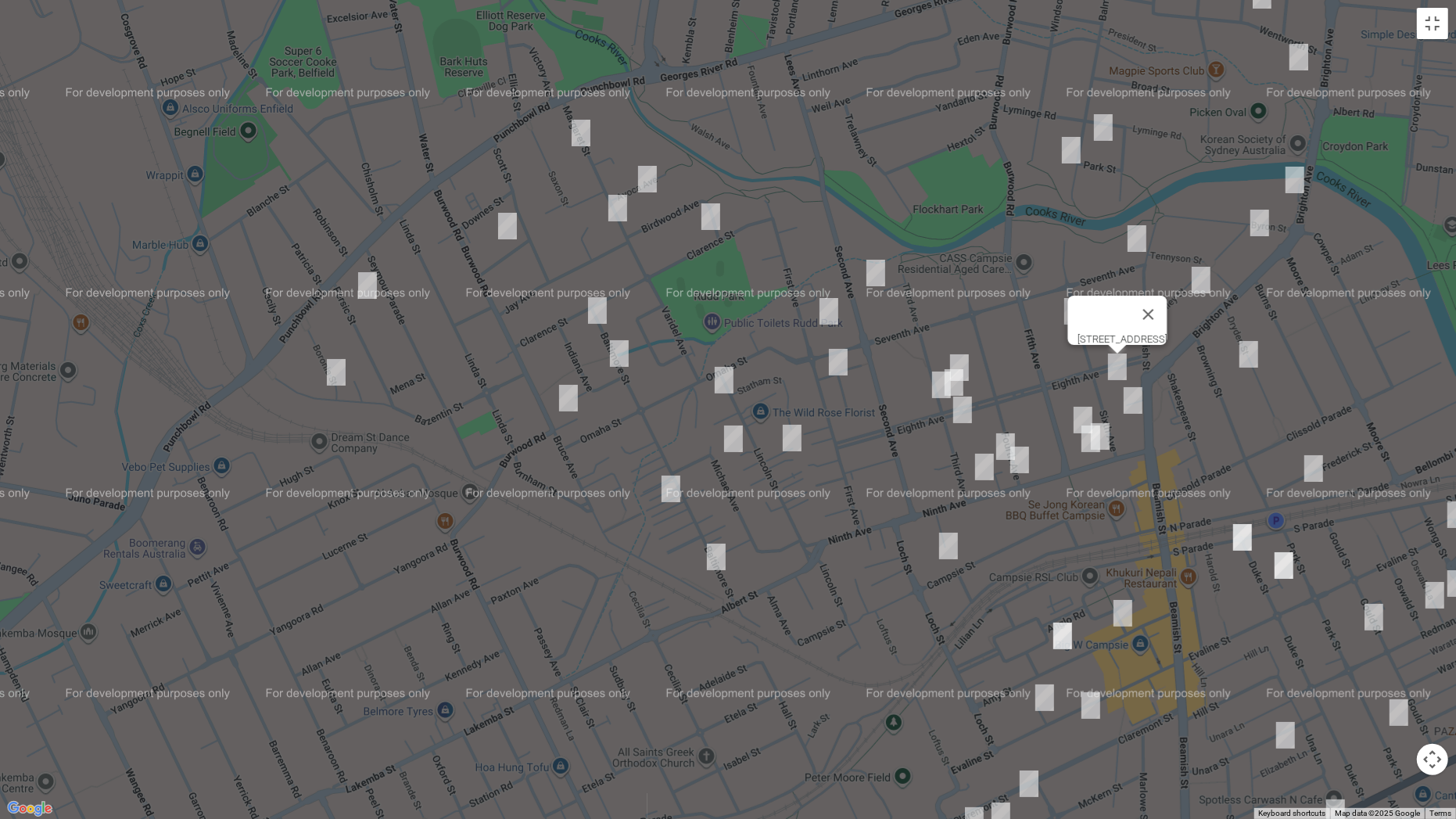
drag, startPoint x: 1138, startPoint y: 408, endPoint x: 1138, endPoint y: 397, distance: 11.0
click at [1138, 409] on img "94-98 Beamish Street, CAMPSIE NSW 2194" at bounding box center [1133, 400] width 31 height 39
click at [1290, 181] on img "112 Brighton Avenue, CAMPSIE NSW 2194" at bounding box center [1295, 180] width 31 height 39
click at [1255, 231] on img "4 Shelley Street, CAMPSIE NSW 2194" at bounding box center [1260, 222] width 31 height 39
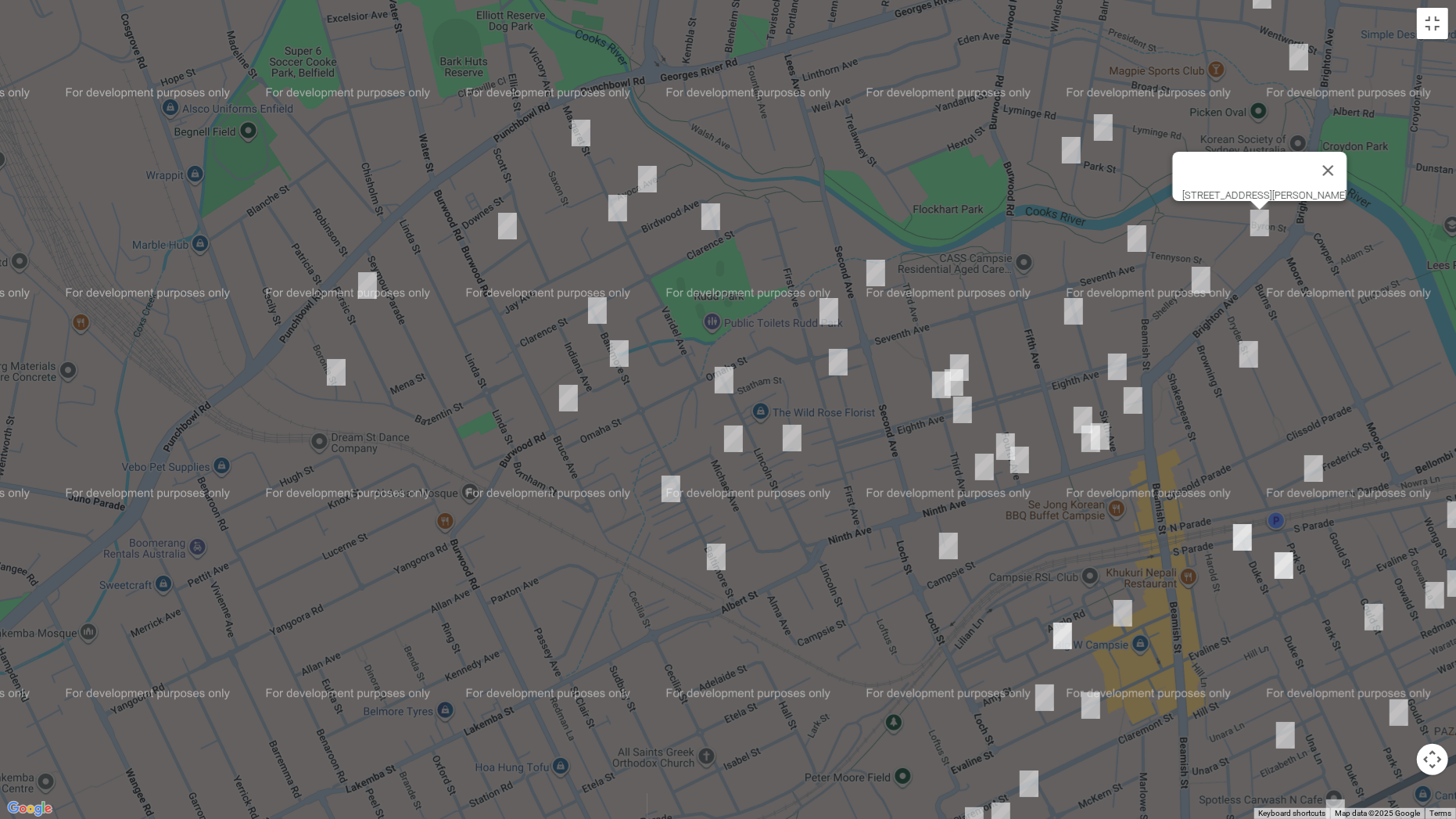
click at [1202, 275] on img "36 Shelley Street, CAMPSIE NSW 2194" at bounding box center [1201, 279] width 31 height 39
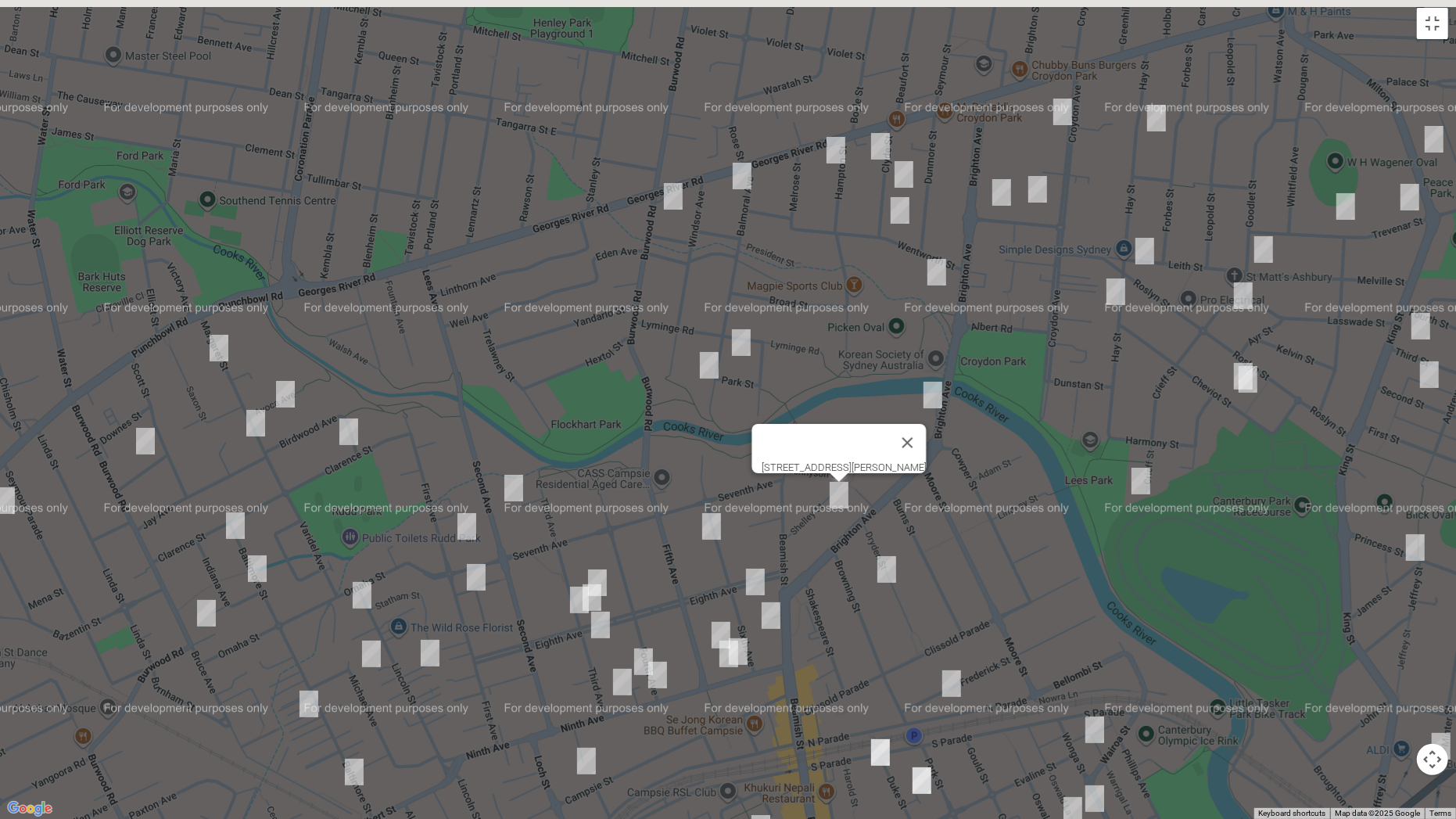
drag, startPoint x: 1298, startPoint y: 129, endPoint x: 912, endPoint y: 367, distance: 453.5
click at [916, 378] on div "36 Shelley Street, CAMPSIE NSW 2194" at bounding box center [728, 410] width 1456 height 819
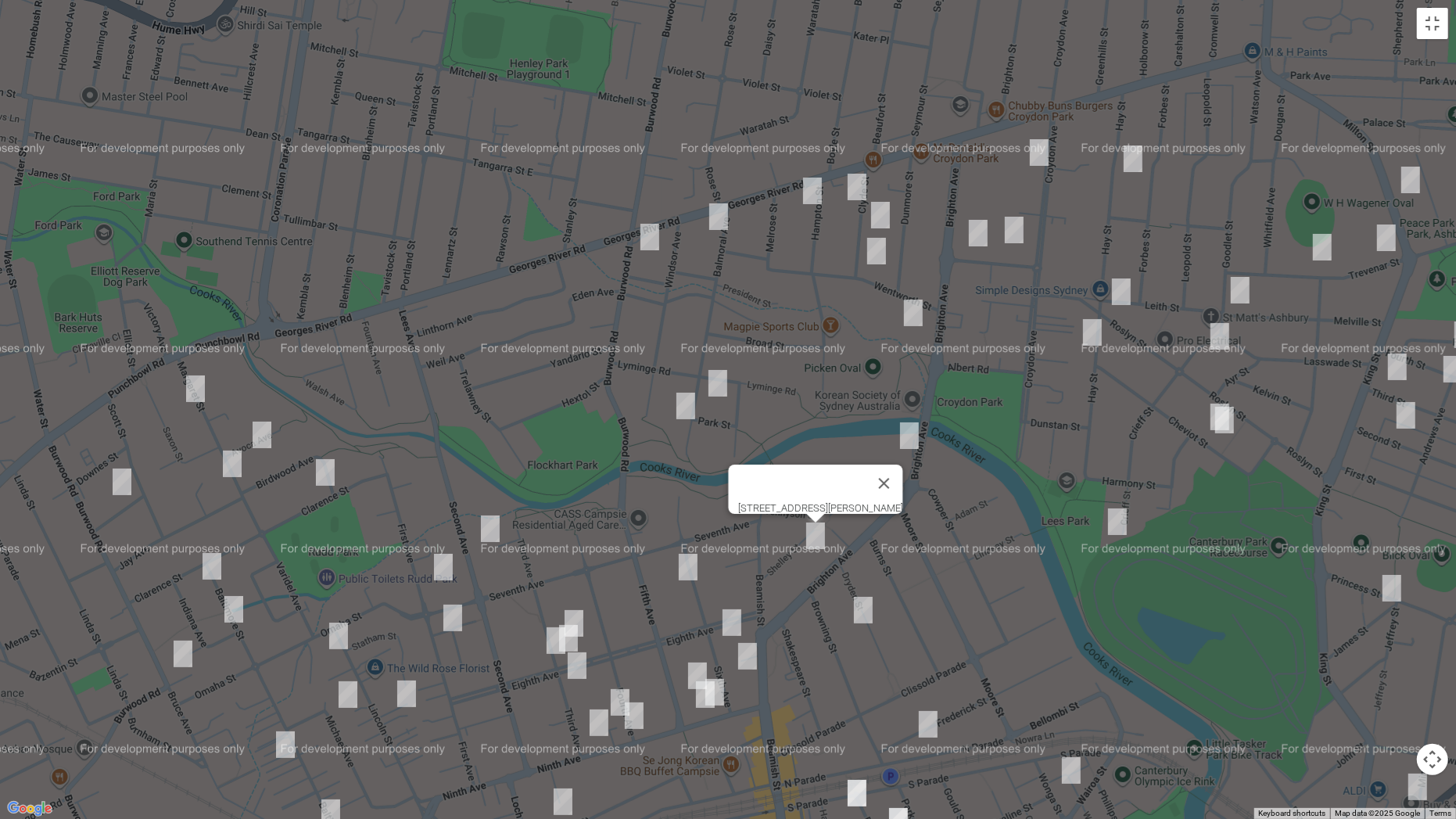
click at [732, 219] on img "11 Balmoral Avenue, CROYDON PARK NSW 2133" at bounding box center [718, 217] width 31 height 39
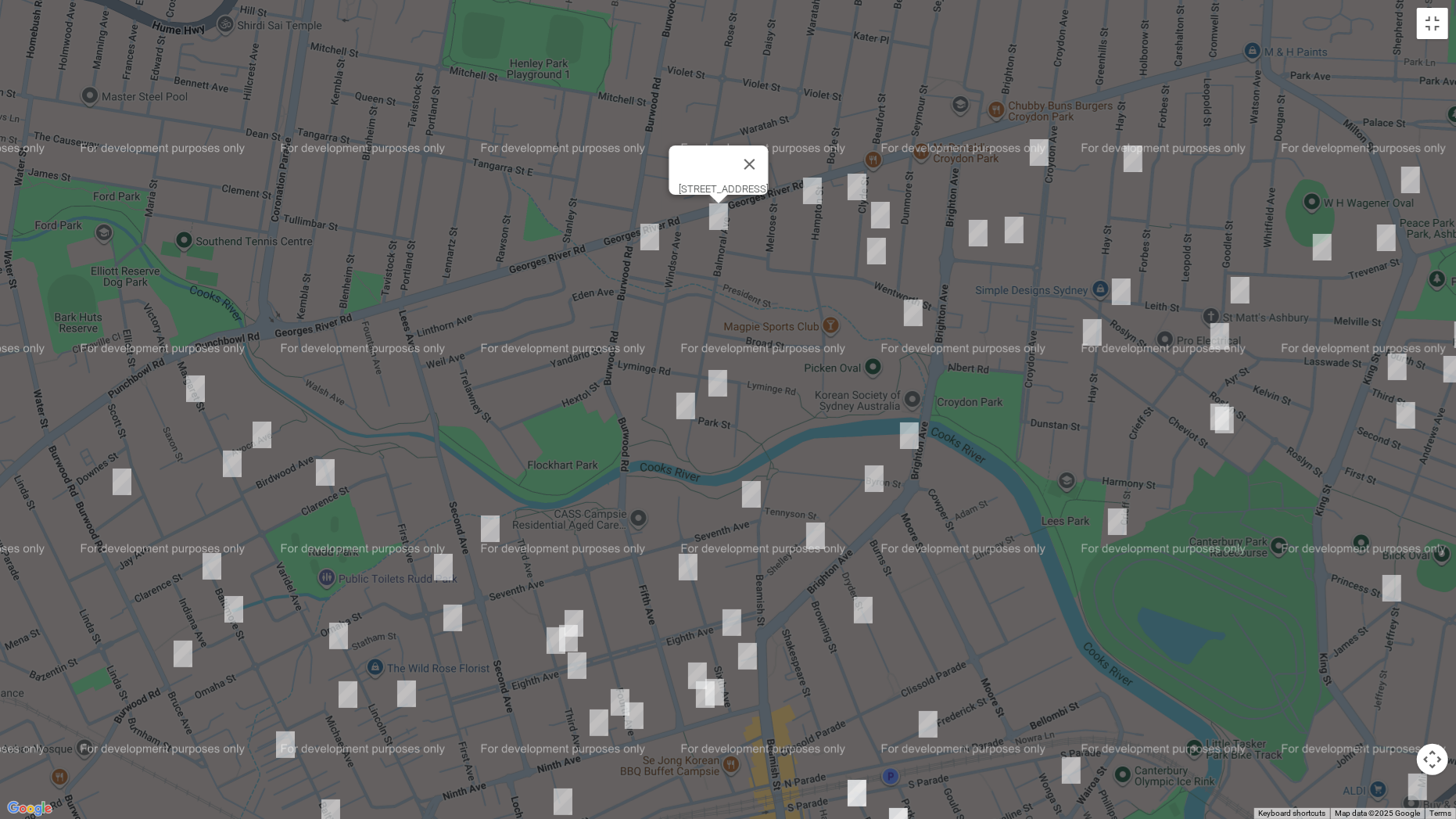
click at [810, 208] on img "3 Hampton Street, CROYDON PARK NSW 2133" at bounding box center [812, 191] width 31 height 39
click at [856, 183] on img "9 Clyde Street, CROYDON PARK NSW 2133" at bounding box center [857, 186] width 31 height 39
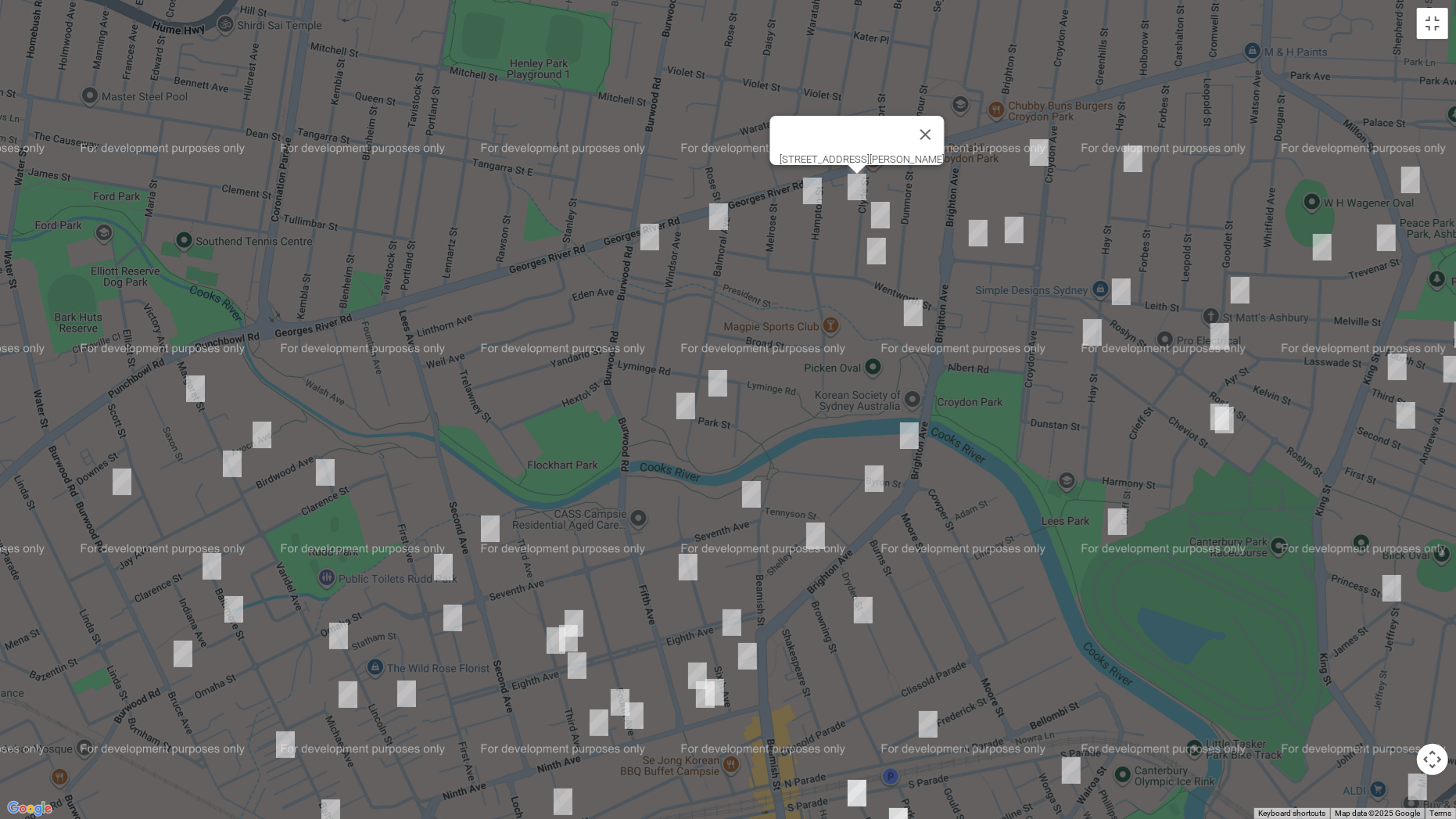
click at [886, 221] on img "24 Clyde Street, CROYDON PARK NSW 2133" at bounding box center [881, 215] width 31 height 39
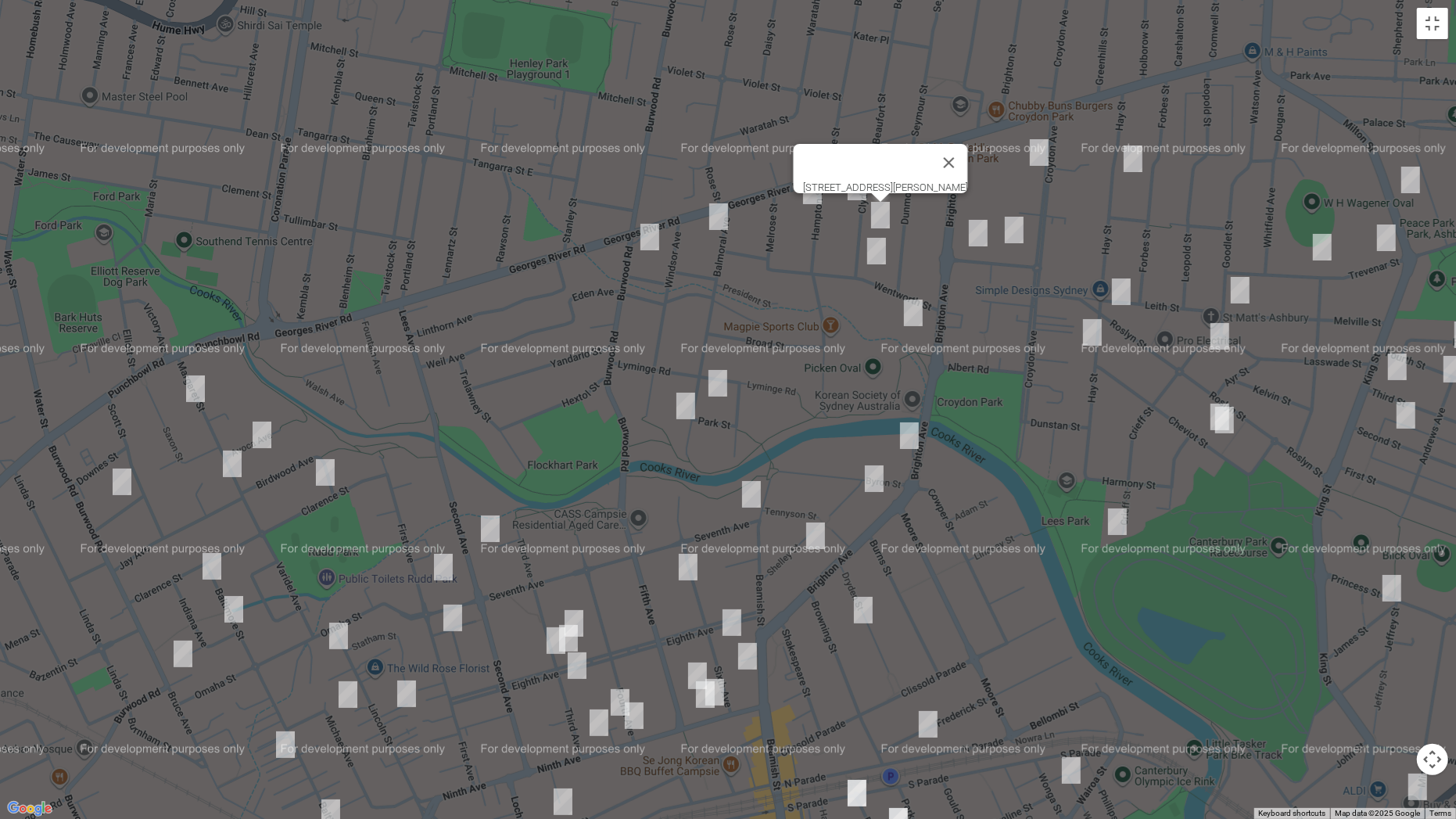
click at [873, 256] on img "38-40 Clyde Street, CROYDON PARK NSW 2133" at bounding box center [876, 251] width 31 height 39
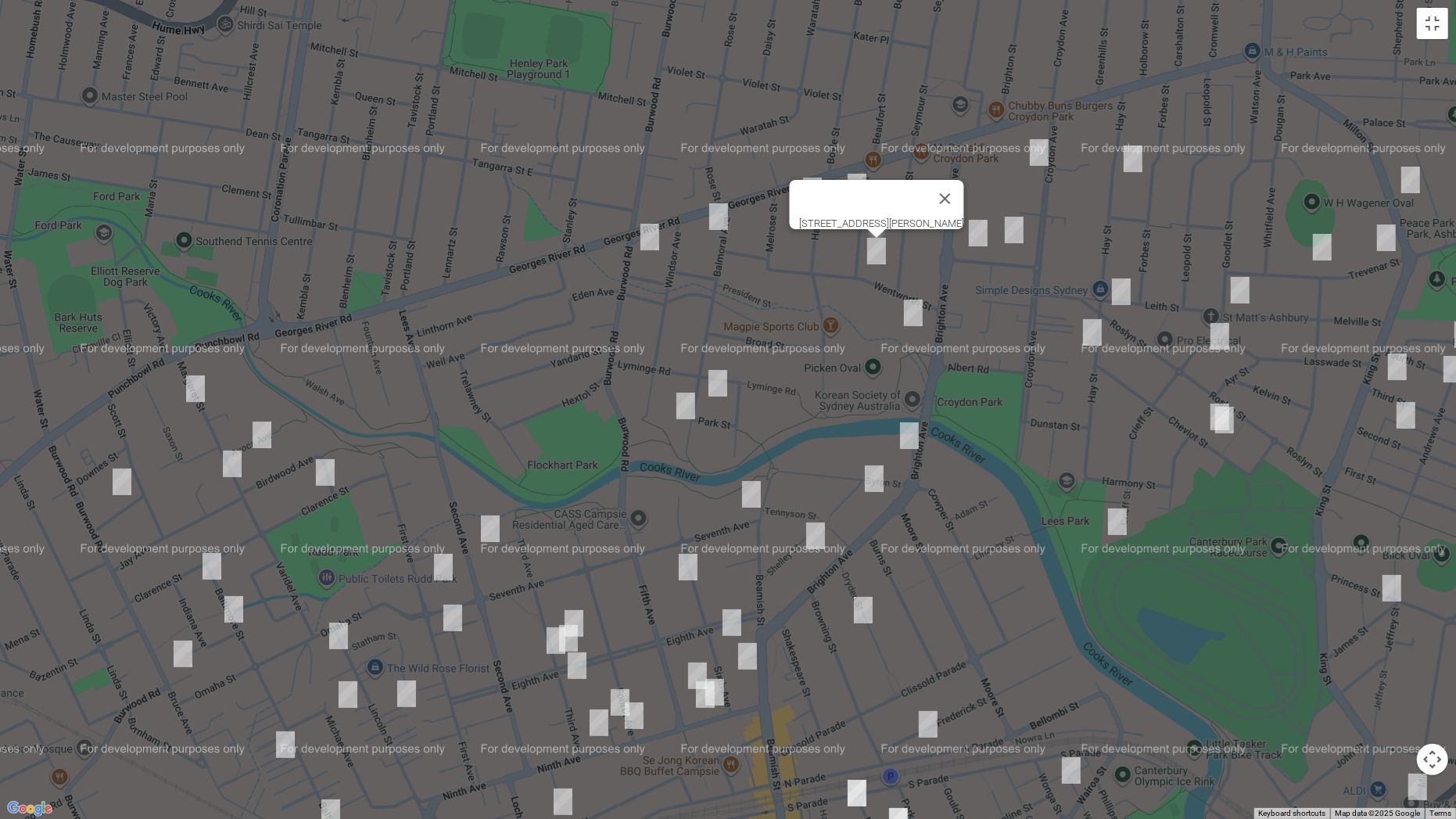
click at [917, 308] on img "6 Wentworth Street, CROYDON PARK NSW 2133" at bounding box center [913, 313] width 31 height 39
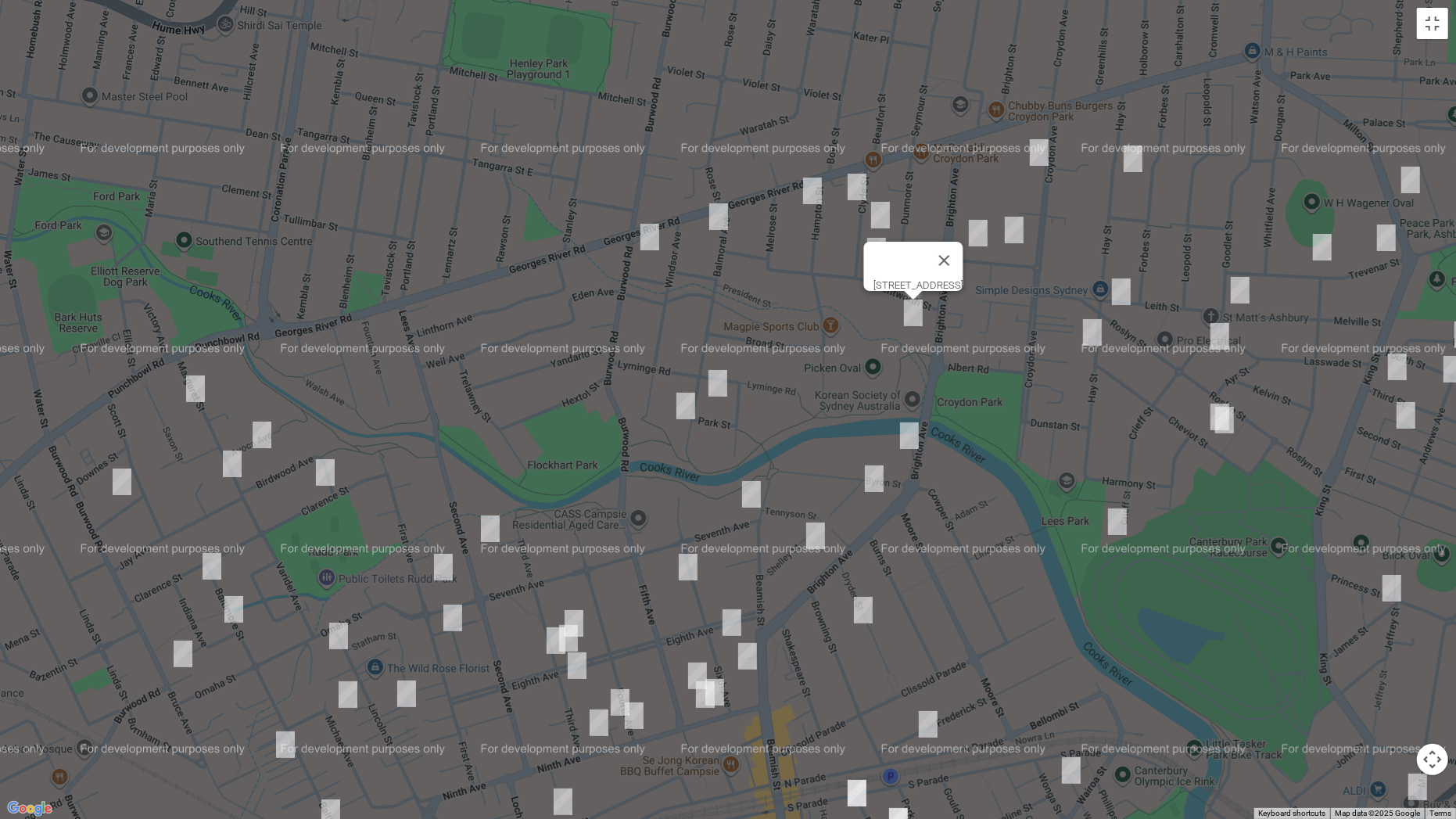
click at [1048, 152] on img "141 Croydon Avenue, CROYDON PARK NSW 2133" at bounding box center [1039, 152] width 31 height 39
click at [1140, 159] on img "24 Hay Street, CROYDON PARK NSW 2133" at bounding box center [1133, 159] width 31 height 39
click at [1121, 298] on img "68 Hay Street, ASHBURY NSW 2193" at bounding box center [1121, 291] width 31 height 39
click at [1096, 327] on img "69 Hay Street, ASHBURY NSW 2193" at bounding box center [1092, 332] width 31 height 39
click at [1244, 289] on img "46 Goodlet Street, ASHBURY NSW 2193" at bounding box center [1240, 290] width 31 height 39
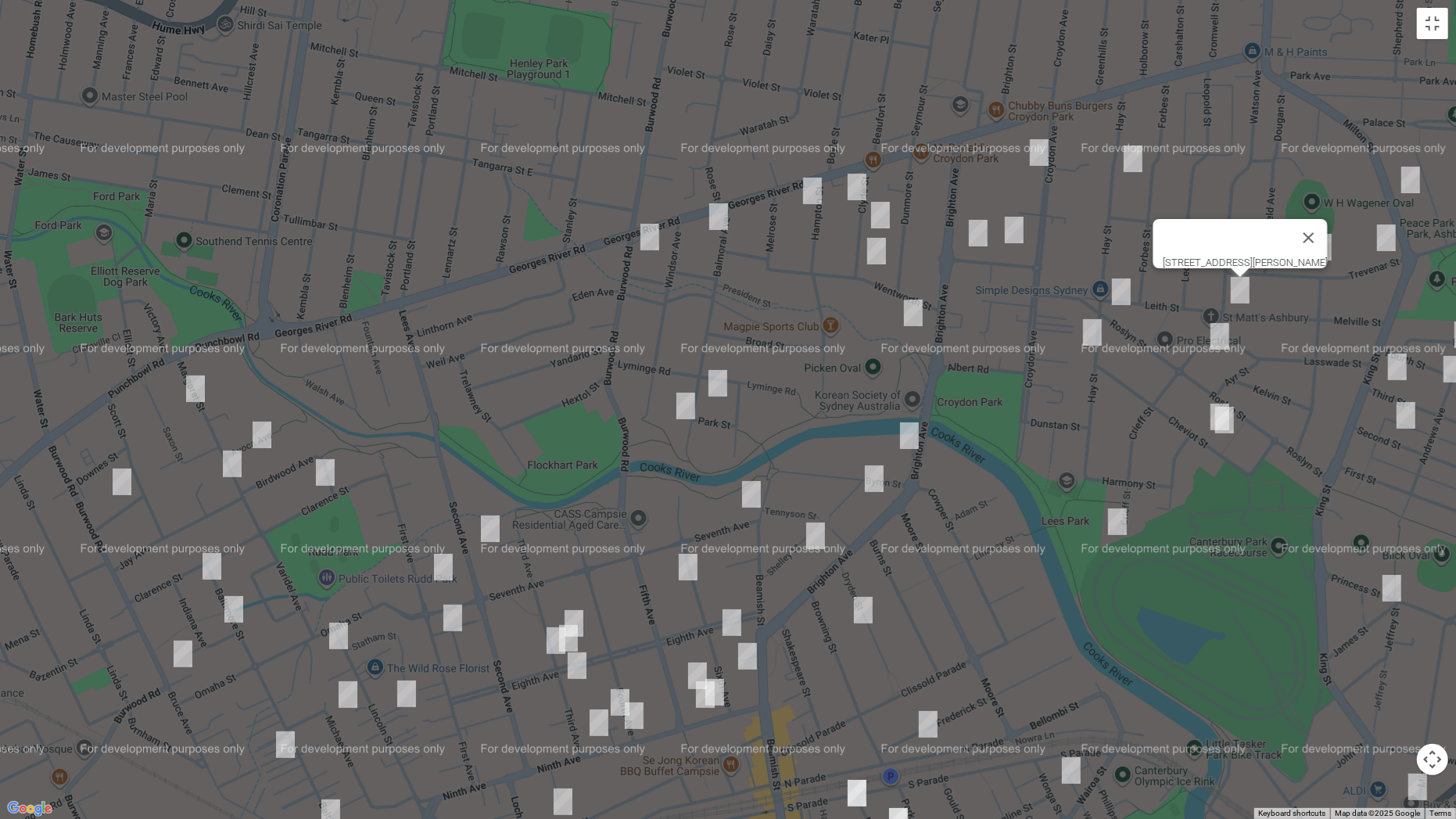
click at [1215, 336] on img "12 Crieff Street, ASHBURY NSW 2193" at bounding box center [1220, 336] width 31 height 39
click at [1205, 410] on img "17 Cheviot Street, ASHBURY NSW 2193" at bounding box center [1220, 417] width 31 height 39
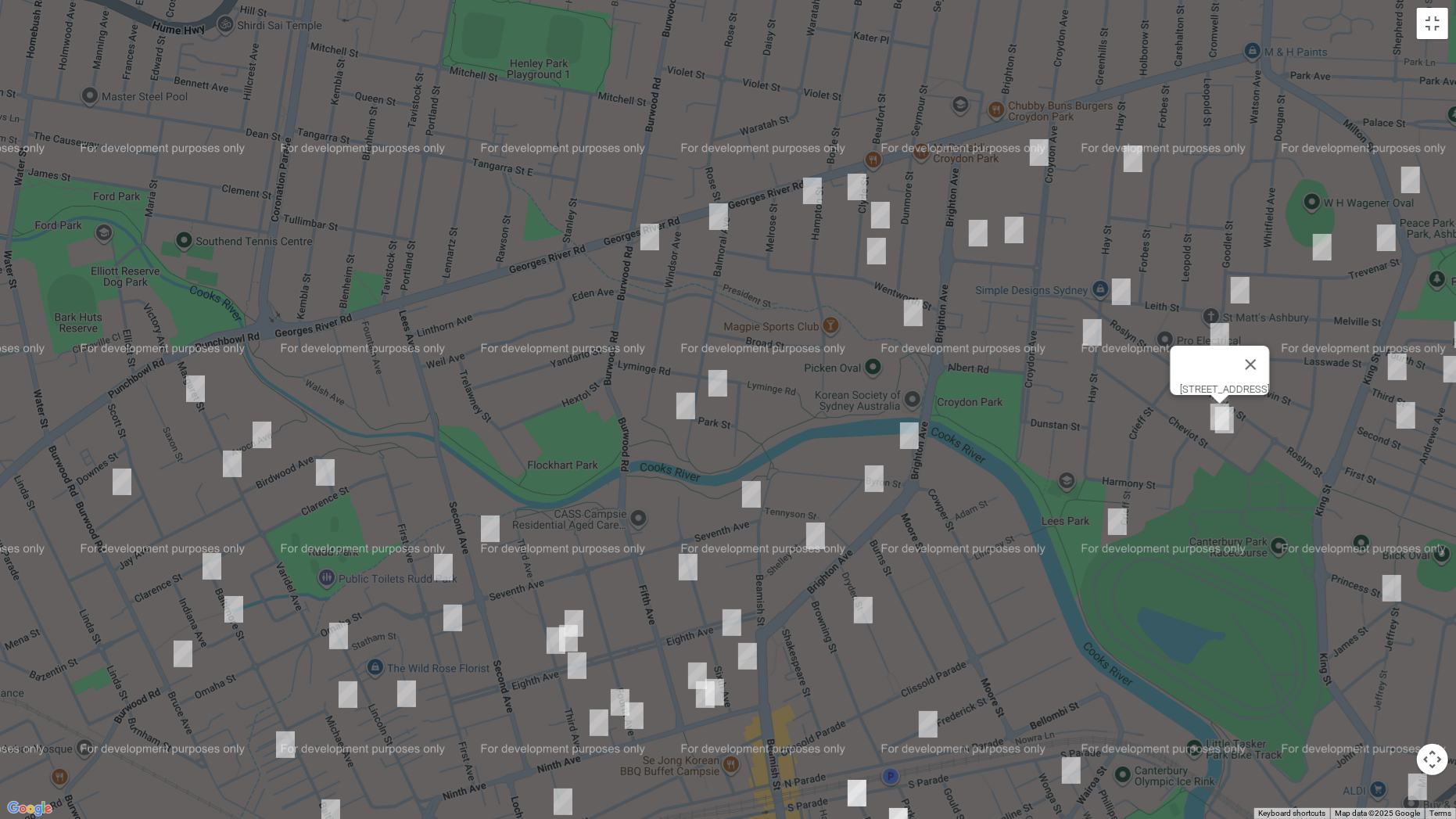
click at [1233, 427] on img "15 Cheviot Street, ASHBURY NSW 2193" at bounding box center [1225, 420] width 31 height 39
click at [1113, 531] on img "71 Crieff Street, ASHBURY NSW 2193" at bounding box center [1118, 521] width 31 height 39
drag, startPoint x: 1093, startPoint y: 340, endPoint x: 1118, endPoint y: 346, distance: 25.7
click at [1093, 341] on img "69 Hay Street, ASHBURY NSW 2193" at bounding box center [1092, 332] width 31 height 39
drag, startPoint x: 965, startPoint y: 556, endPoint x: 919, endPoint y: 356, distance: 205.2
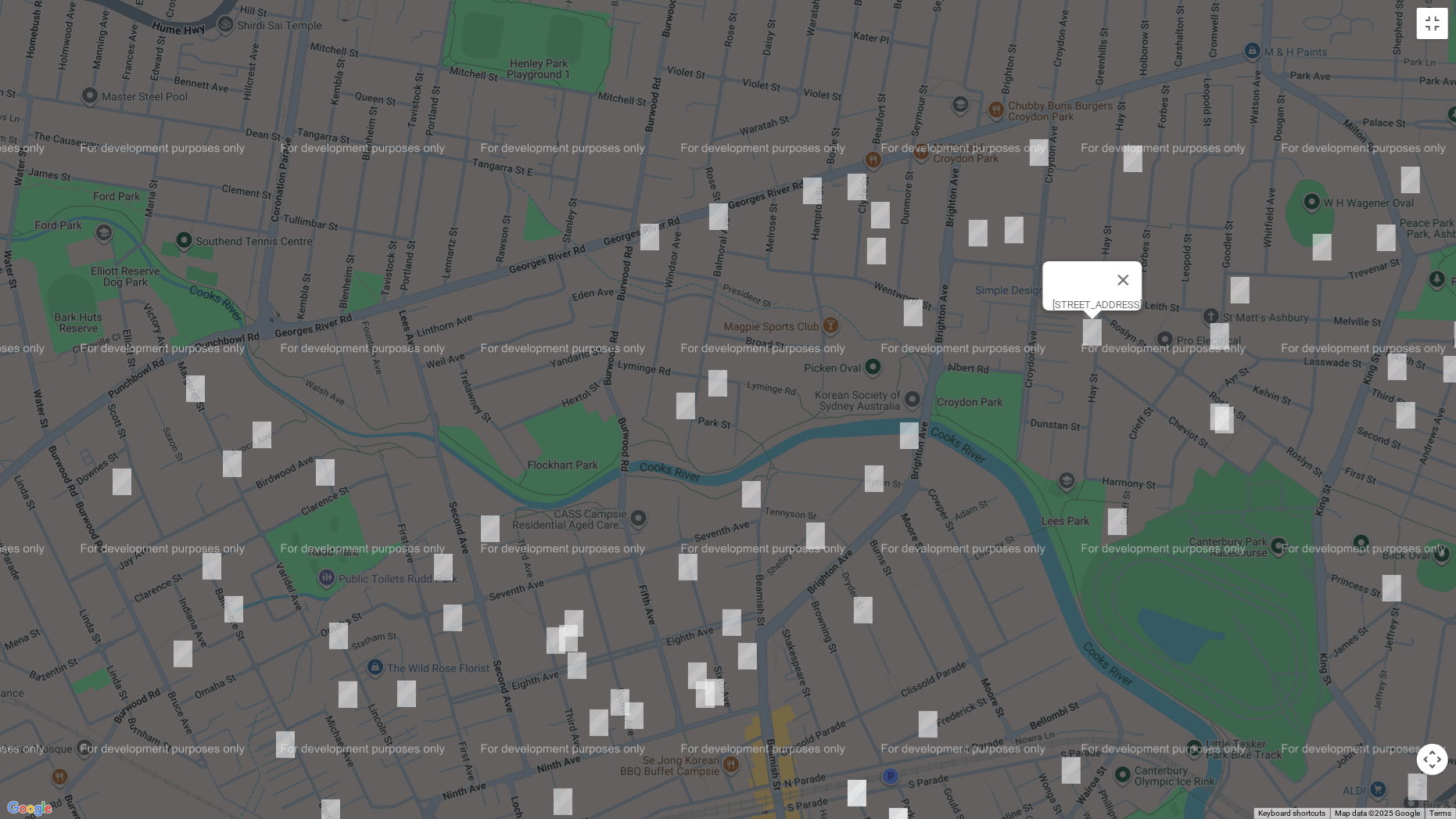
click at [886, 304] on div "69 Hay Street, ASHBURY NSW 2193" at bounding box center [728, 410] width 1456 height 819
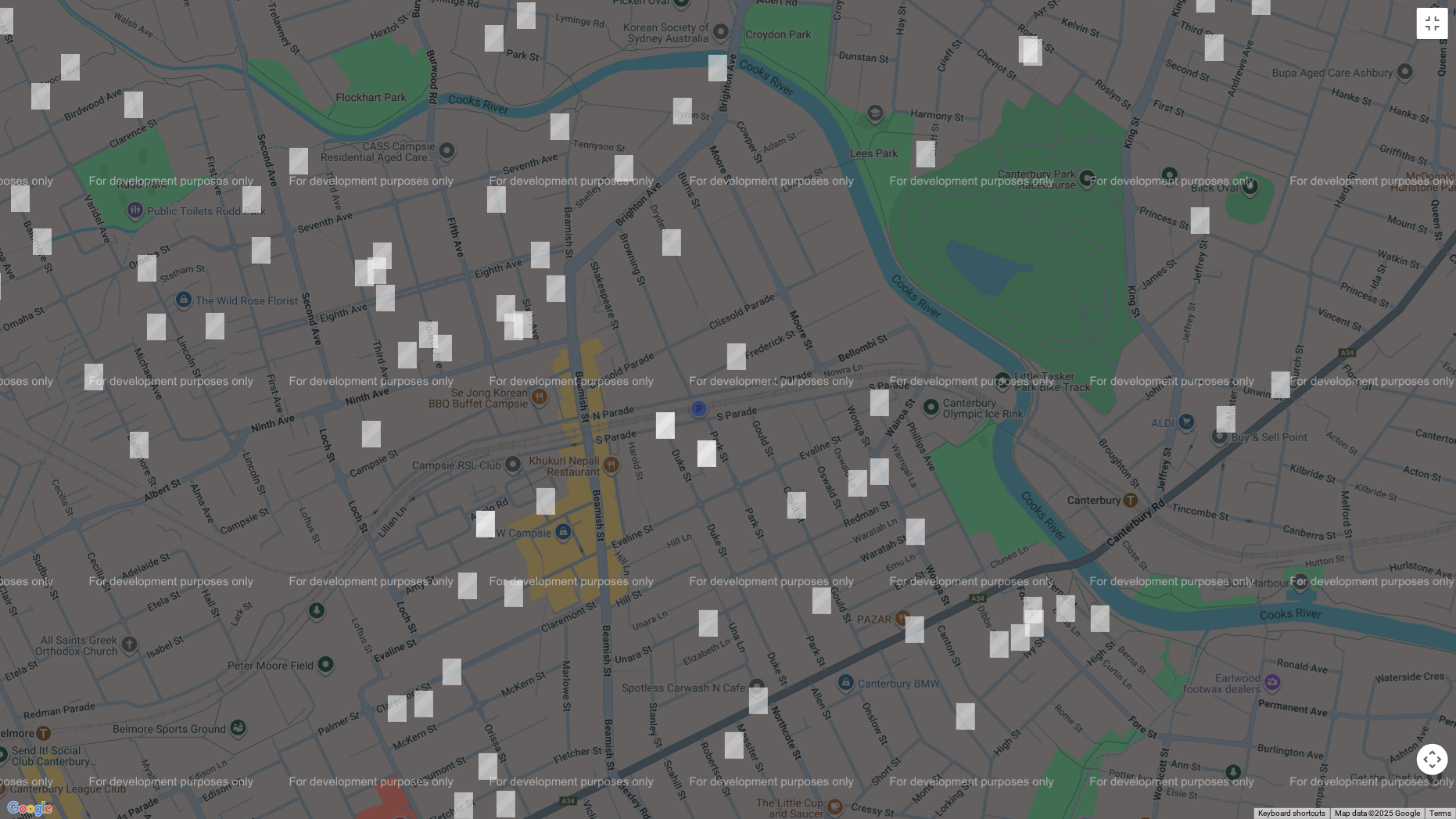
drag, startPoint x: 814, startPoint y: 148, endPoint x: 756, endPoint y: 19, distance: 141.4
click at [756, 19] on div "69 Hay Street, ASHBURY NSW 2193" at bounding box center [728, 410] width 1456 height 819
click at [673, 240] on img "17 Dryden Street, CAMPSIE NSW 2194" at bounding box center [671, 243] width 31 height 39
click at [750, 359] on img "78 Frederick Street, CAMPSIE NSW 2194" at bounding box center [737, 356] width 31 height 39
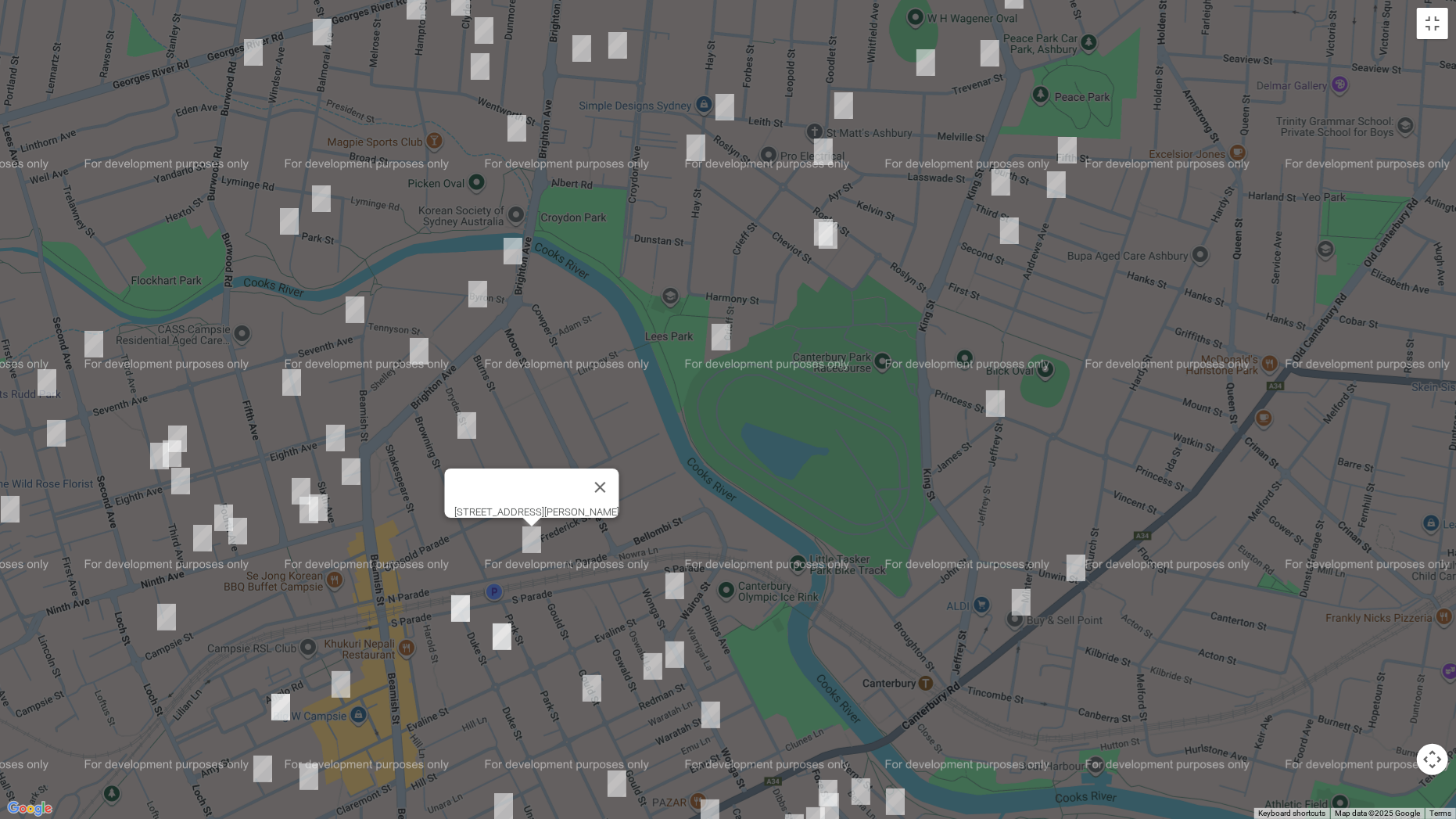
drag, startPoint x: 1162, startPoint y: 161, endPoint x: 953, endPoint y: 332, distance: 270.0
click at [953, 347] on div "78 Frederick Street, CAMPSIE NSW 2194" at bounding box center [728, 410] width 1456 height 819
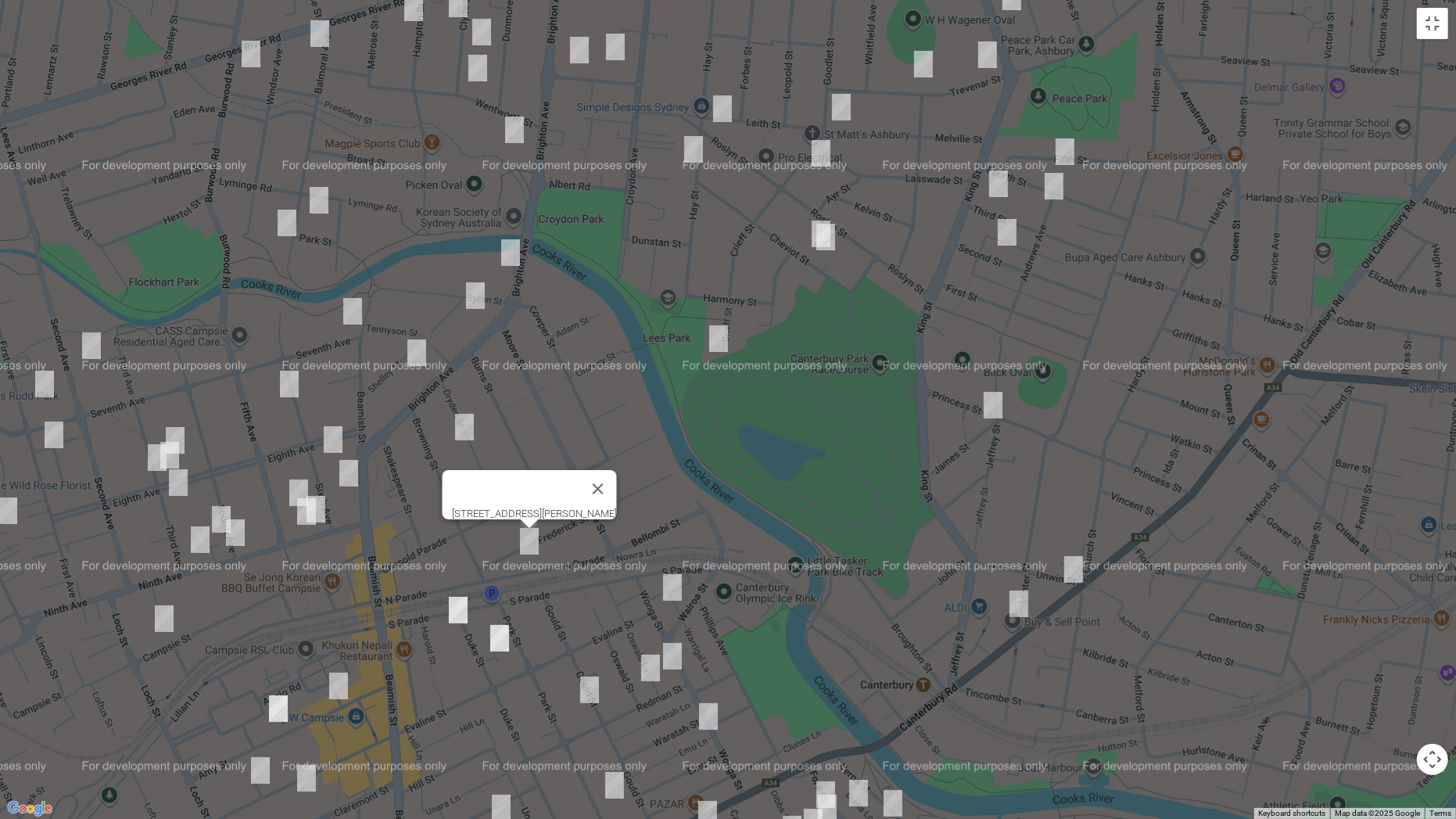
drag, startPoint x: 994, startPoint y: 50, endPoint x: 939, endPoint y: 75, distance: 60.4
click at [994, 51] on img "15 Trevenar Street, ASHBURY NSW 2193" at bounding box center [988, 54] width 31 height 39
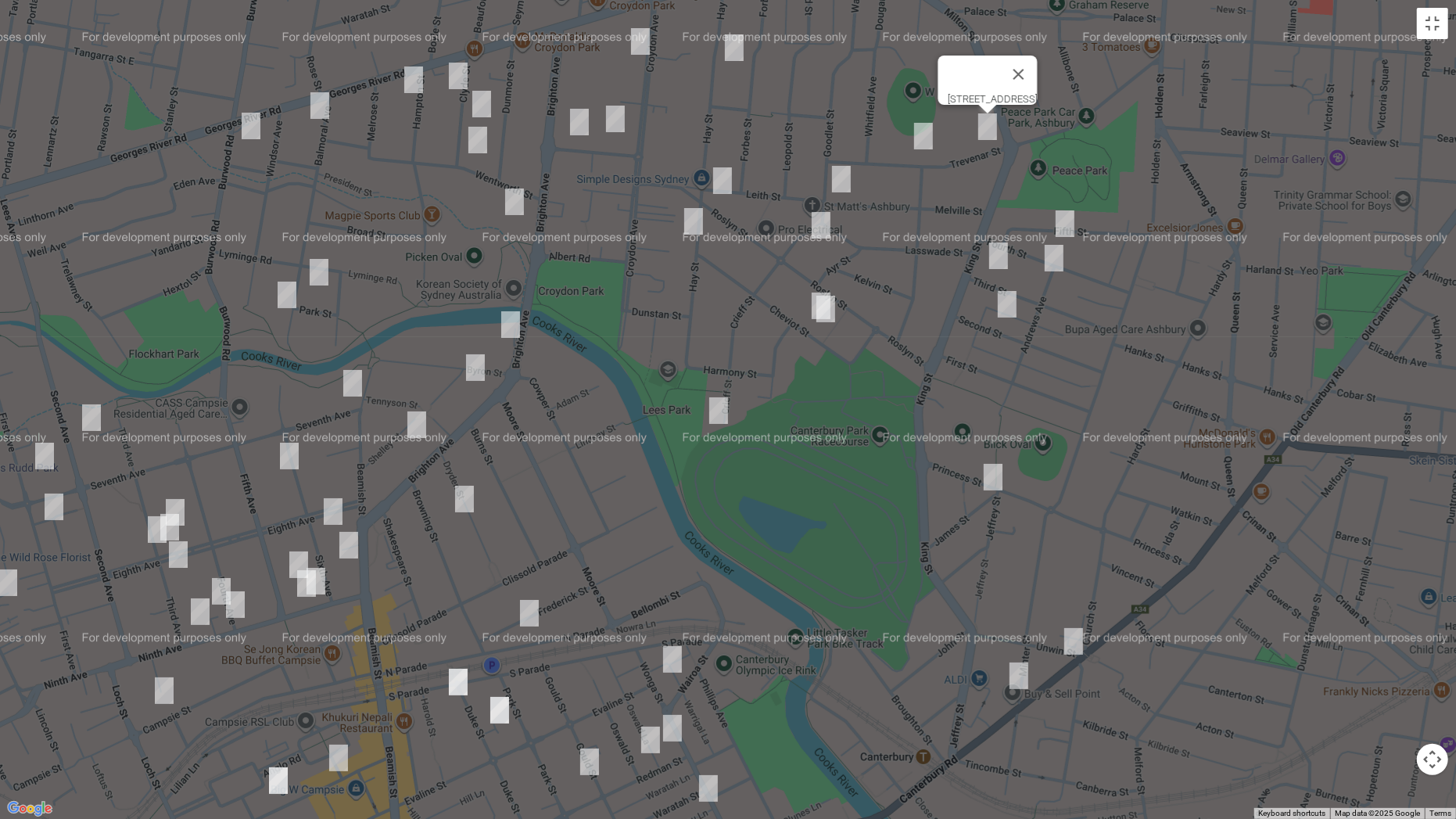
drag, startPoint x: 917, startPoint y: 126, endPoint x: 928, endPoint y: 124, distance: 11.2
click at [917, 125] on img "45 Trevenar Street, ASHBURY NSW 2193" at bounding box center [923, 136] width 31 height 39
click at [974, 71] on button "Close" at bounding box center [954, 83] width 38 height 38
click at [1008, 75] on img "144 Milton Street, ASHBURY NSW 2193" at bounding box center [1012, 68] width 31 height 39
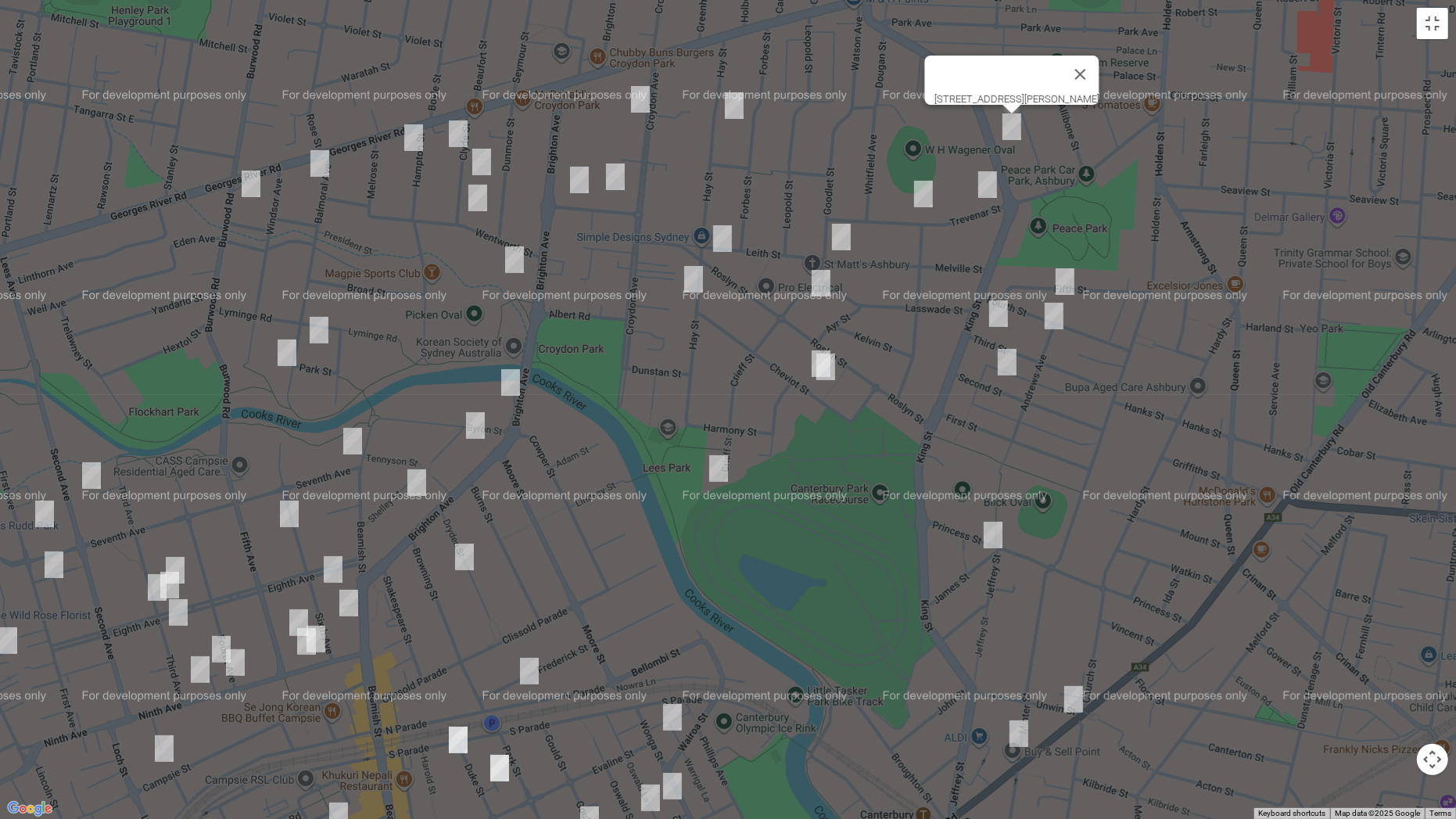
click at [1071, 283] on img "28 Fifth Street, ASHBURY NSW 2193" at bounding box center [1065, 281] width 31 height 39
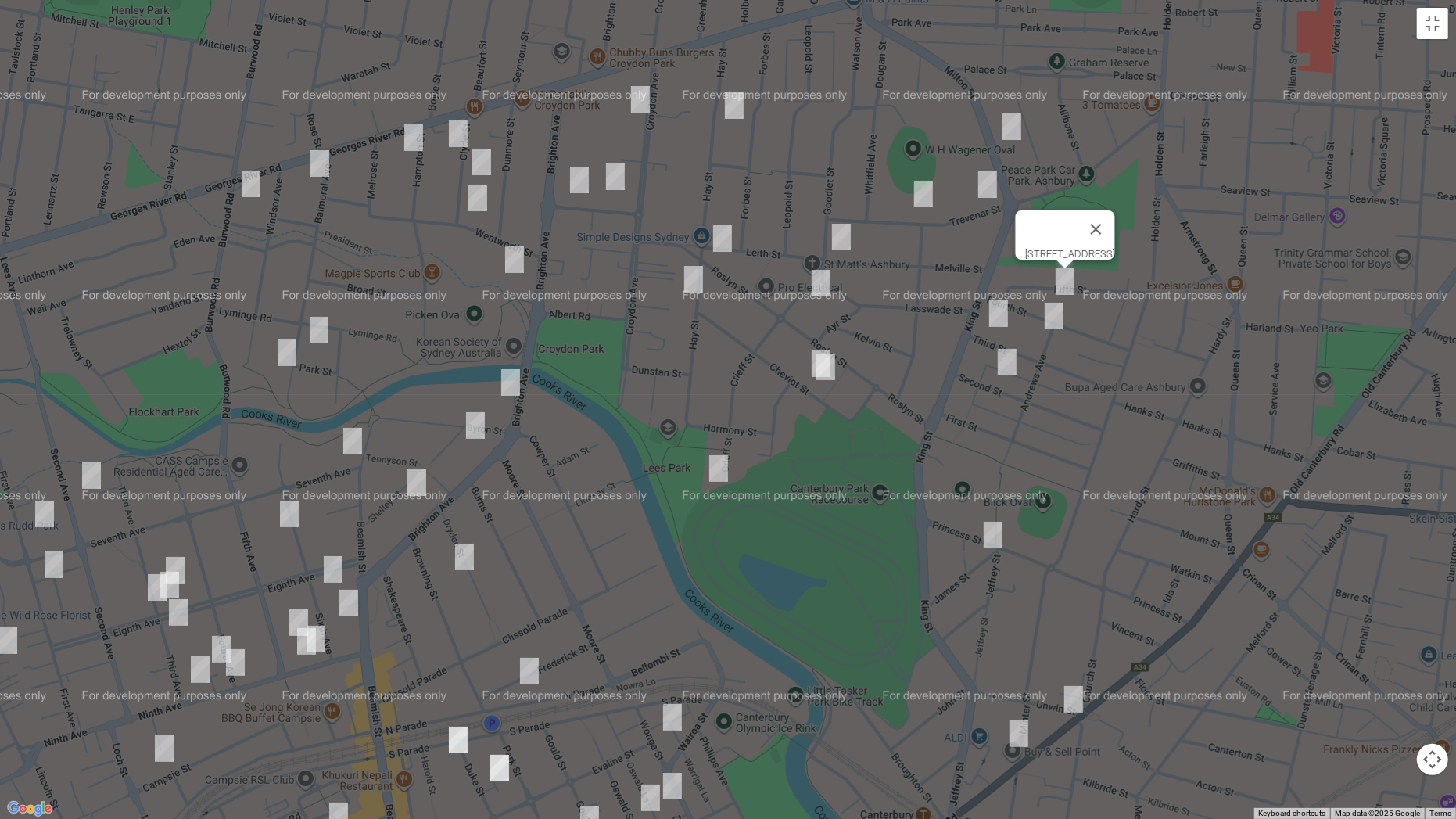
drag, startPoint x: 995, startPoint y: 309, endPoint x: 1041, endPoint y: 329, distance: 50.2
click at [996, 309] on img "63 Third Street, ASHBURY NSW 2193" at bounding box center [999, 314] width 31 height 39
click at [1056, 321] on img "38 Fourth Street, ASHBURY NSW 2193" at bounding box center [1054, 315] width 31 height 39
click at [1012, 367] on img "59 Second Street, ASHBURY NSW 2193" at bounding box center [1007, 362] width 31 height 39
click at [999, 535] on img "60 Princess Street, CANTERBURY NSW 2193" at bounding box center [993, 535] width 31 height 39
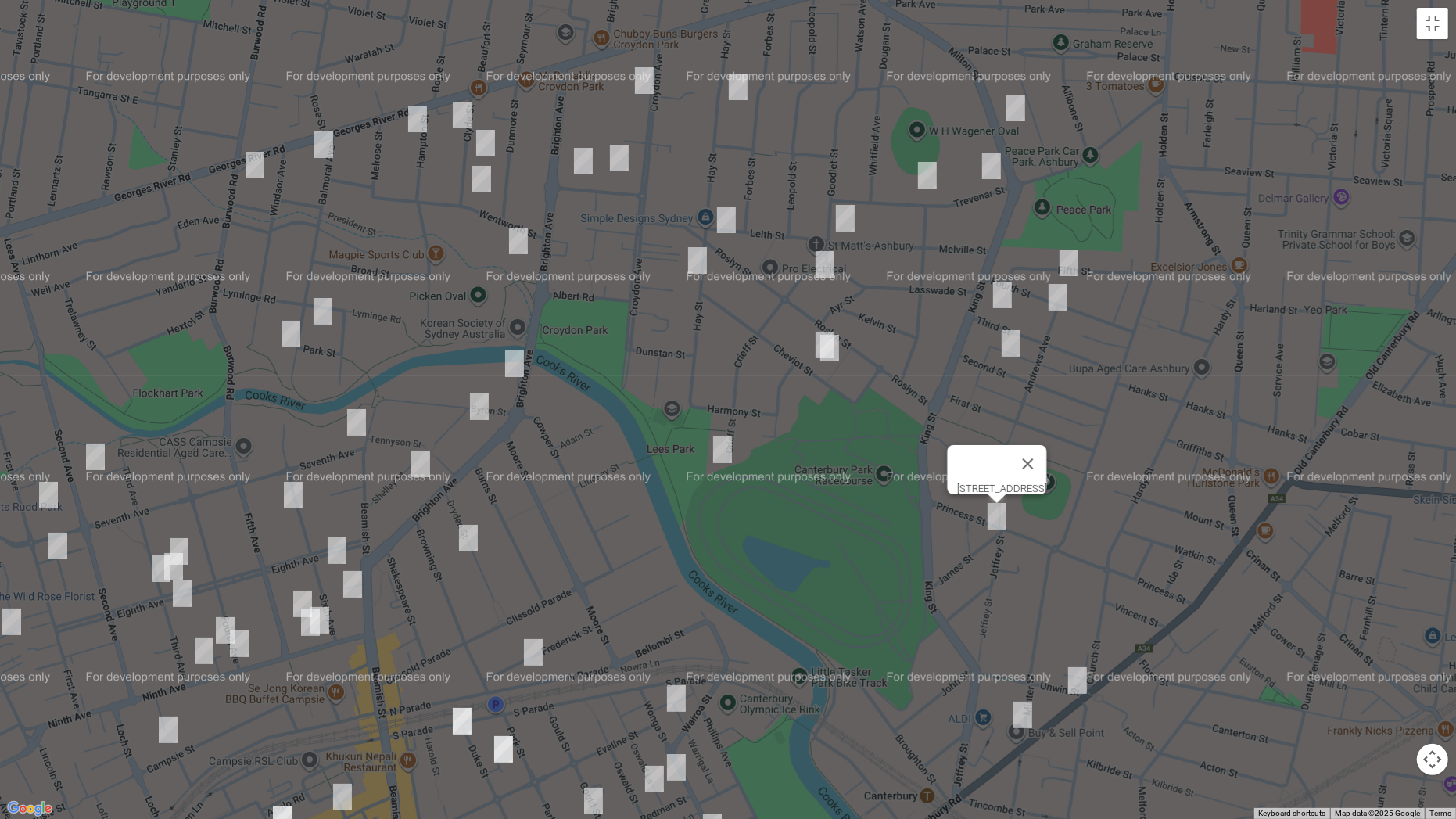
drag, startPoint x: 1124, startPoint y: 595, endPoint x: 1454, endPoint y: 70, distance: 620.1
click at [1136, 547] on div "60 Princess Street, CANTERBURY NSW 2193" at bounding box center [728, 410] width 1456 height 819
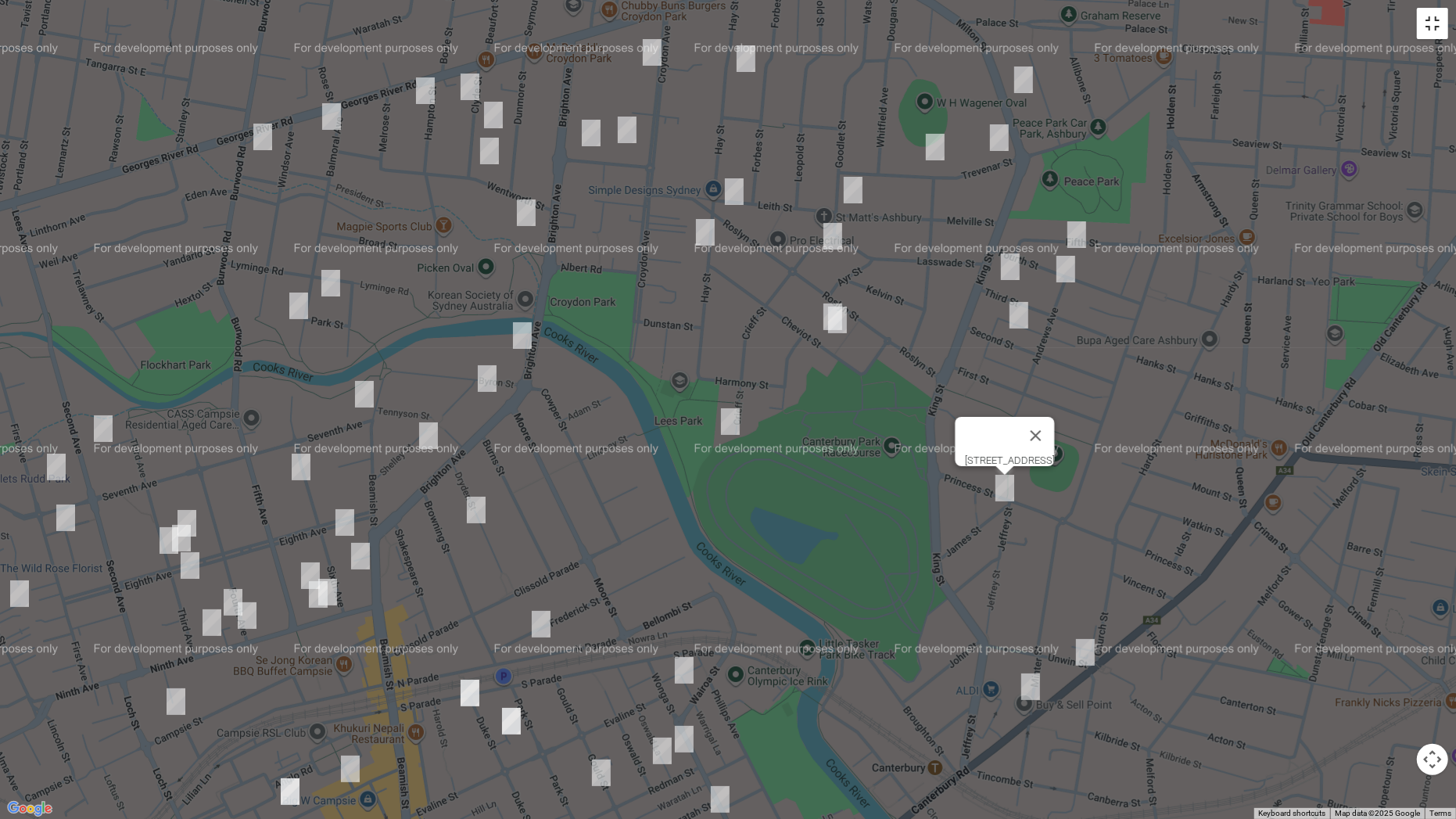
click at [1440, 30] on button "Toggle fullscreen view" at bounding box center [1432, 23] width 31 height 31
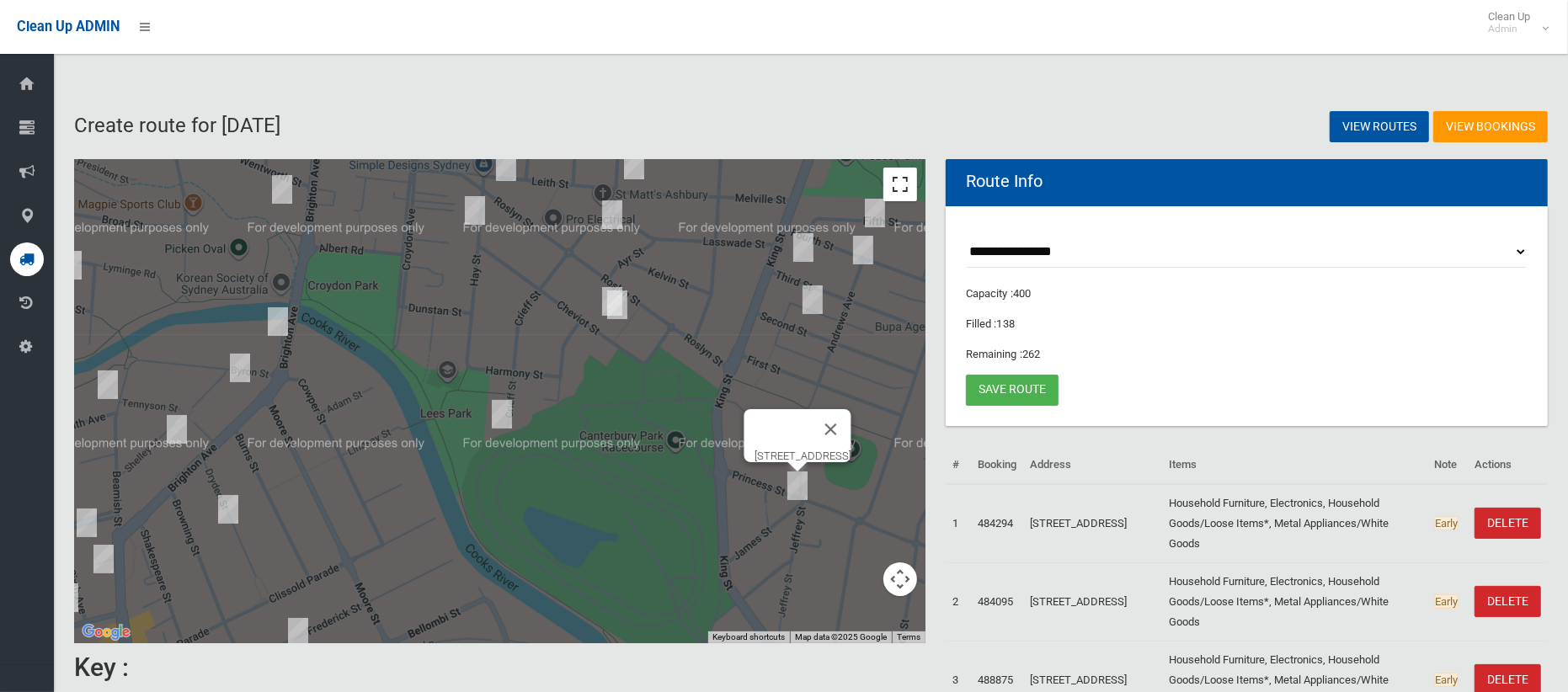
click at [909, 199] on button "Toggle fullscreen view" at bounding box center [900, 185] width 34 height 34
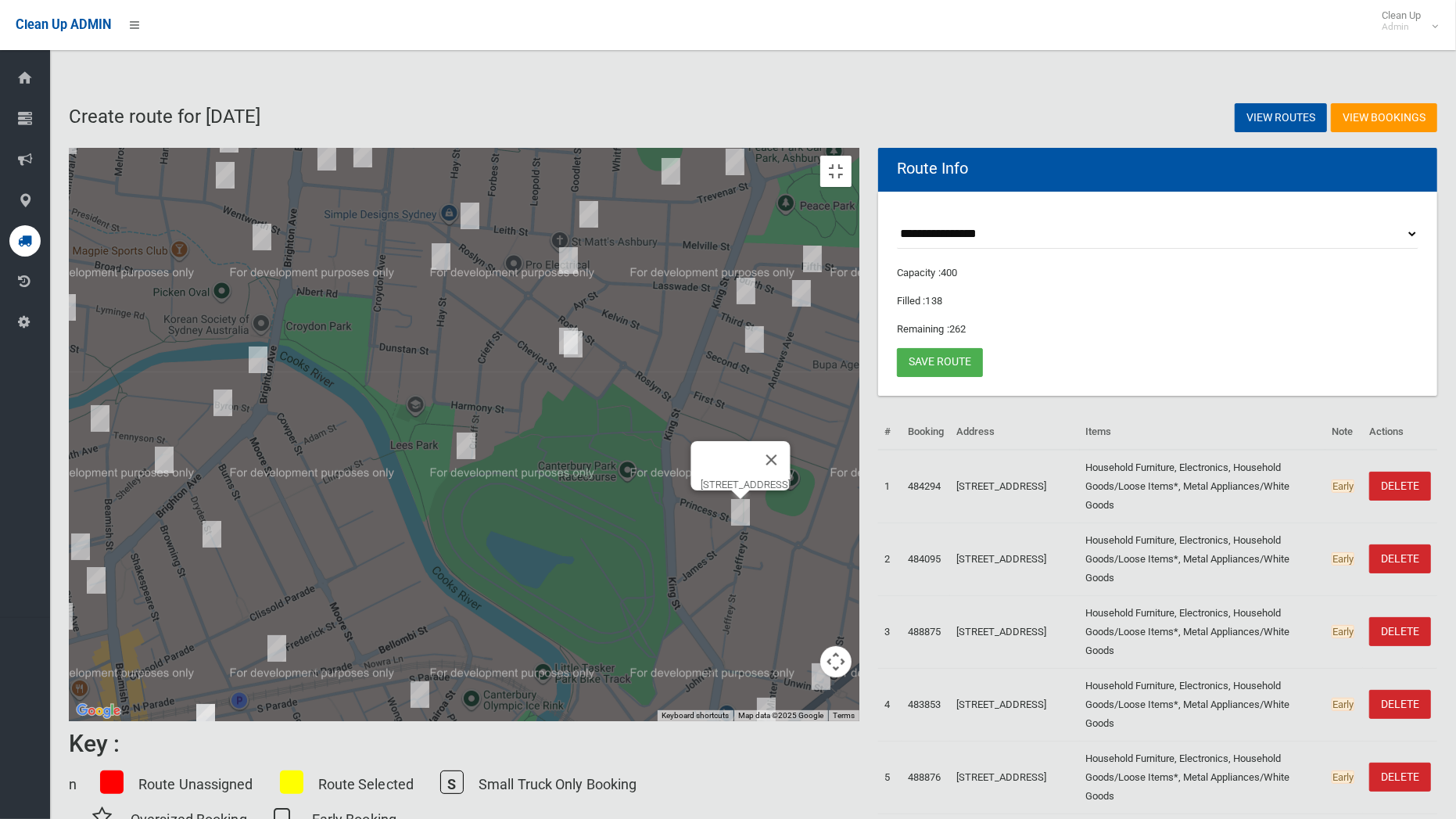
click at [756, 493] on img "60 Princess Street, CANTERBURY NSW 2193" at bounding box center [740, 512] width 31 height 39
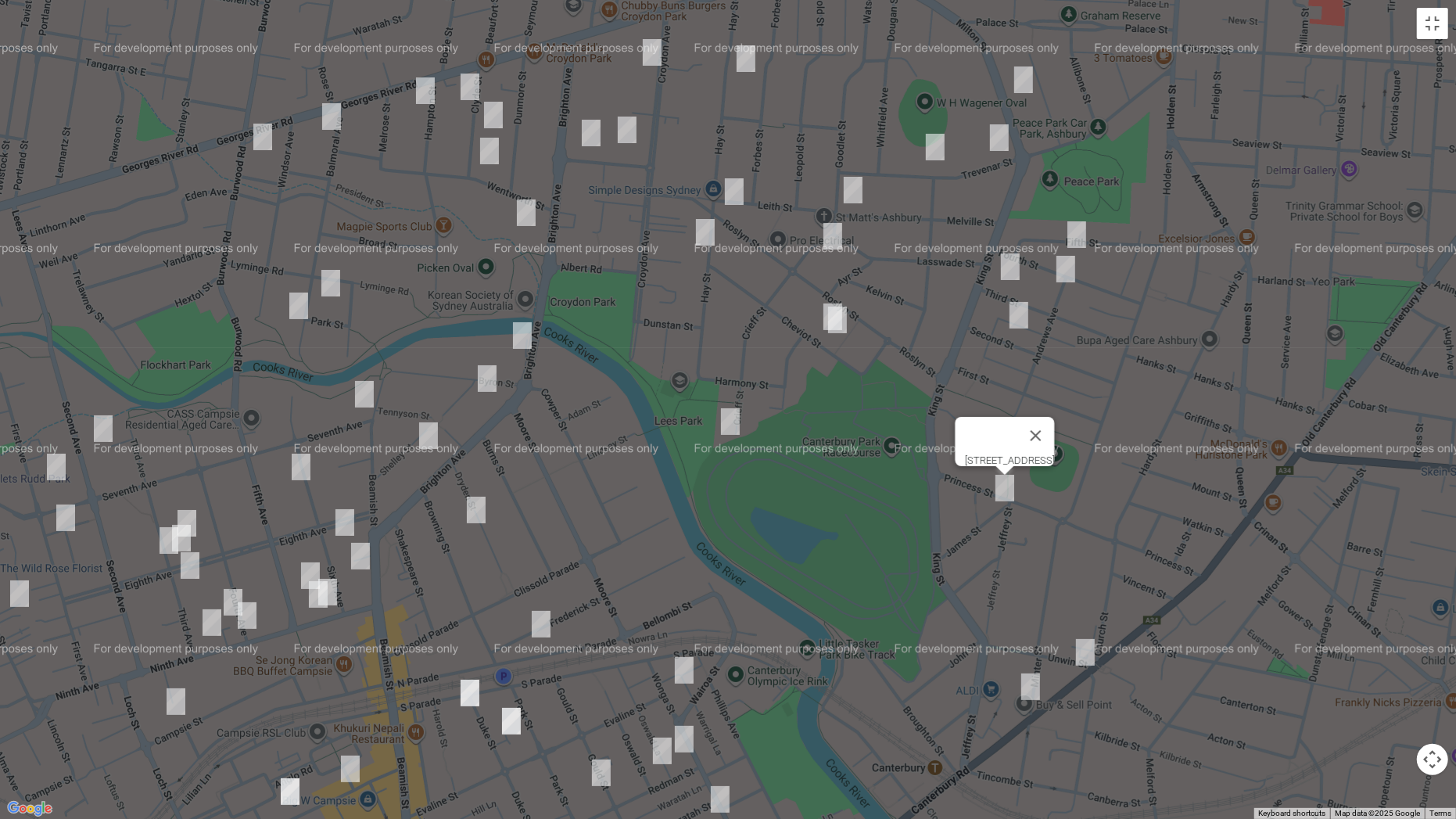
click at [1077, 227] on img "28 Fifth Street, ASHBURY NSW 2193" at bounding box center [1077, 234] width 31 height 39
click at [1066, 267] on img "38 Fourth Street, ASHBURY NSW 2193" at bounding box center [1066, 268] width 31 height 39
click at [1014, 267] on img "63 Third Street, ASHBURY NSW 2193" at bounding box center [1010, 267] width 31 height 39
click at [1022, 316] on img "59 Second Street, ASHBURY NSW 2193" at bounding box center [1019, 315] width 31 height 39
click at [820, 305] on img "17 Cheviot Street, ASHBURY NSW 2193" at bounding box center [833, 316] width 31 height 39
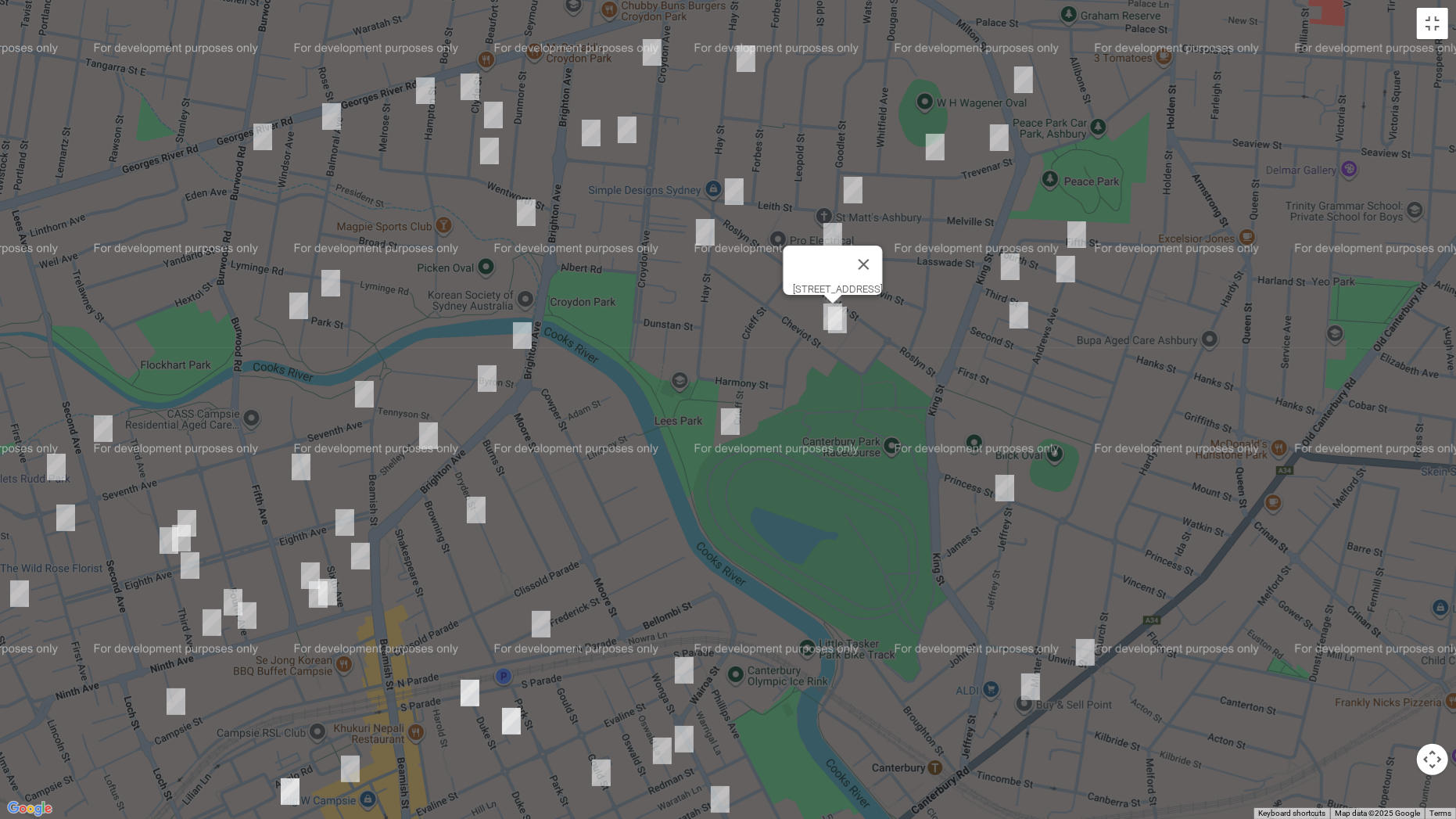
click at [845, 325] on img "15 Cheviot Street, ASHBURY NSW 2193" at bounding box center [837, 320] width 31 height 39
click at [730, 423] on img "71 Crieff Street, ASHBURY NSW 2193" at bounding box center [730, 421] width 31 height 39
click at [1025, 77] on img "144 Milton Street, ASHBURY NSW 2193" at bounding box center [1024, 79] width 31 height 39
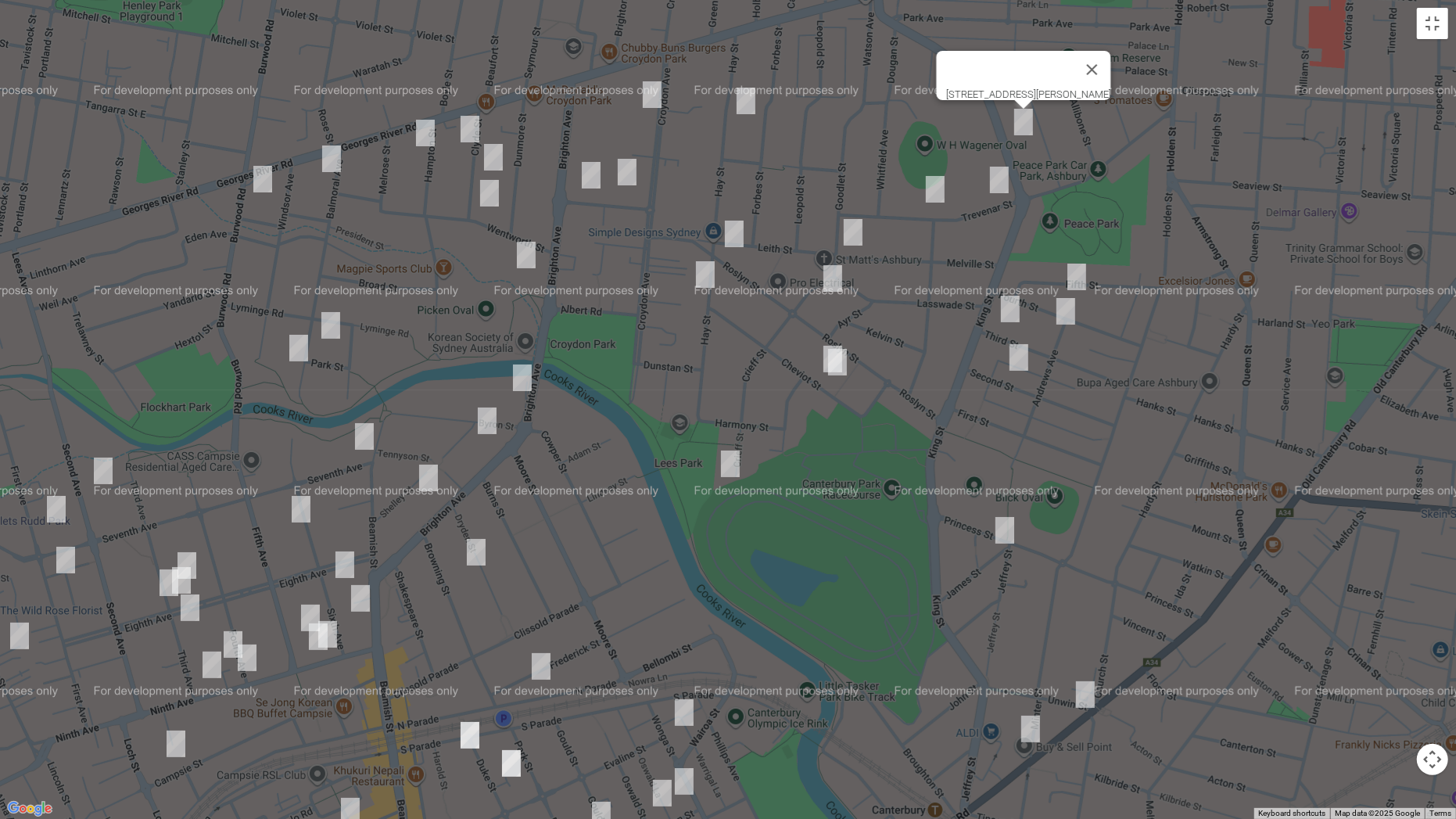
click at [1000, 141] on div "144 Milton Street, ASHBURY NSW 2193" at bounding box center [728, 410] width 1456 height 819
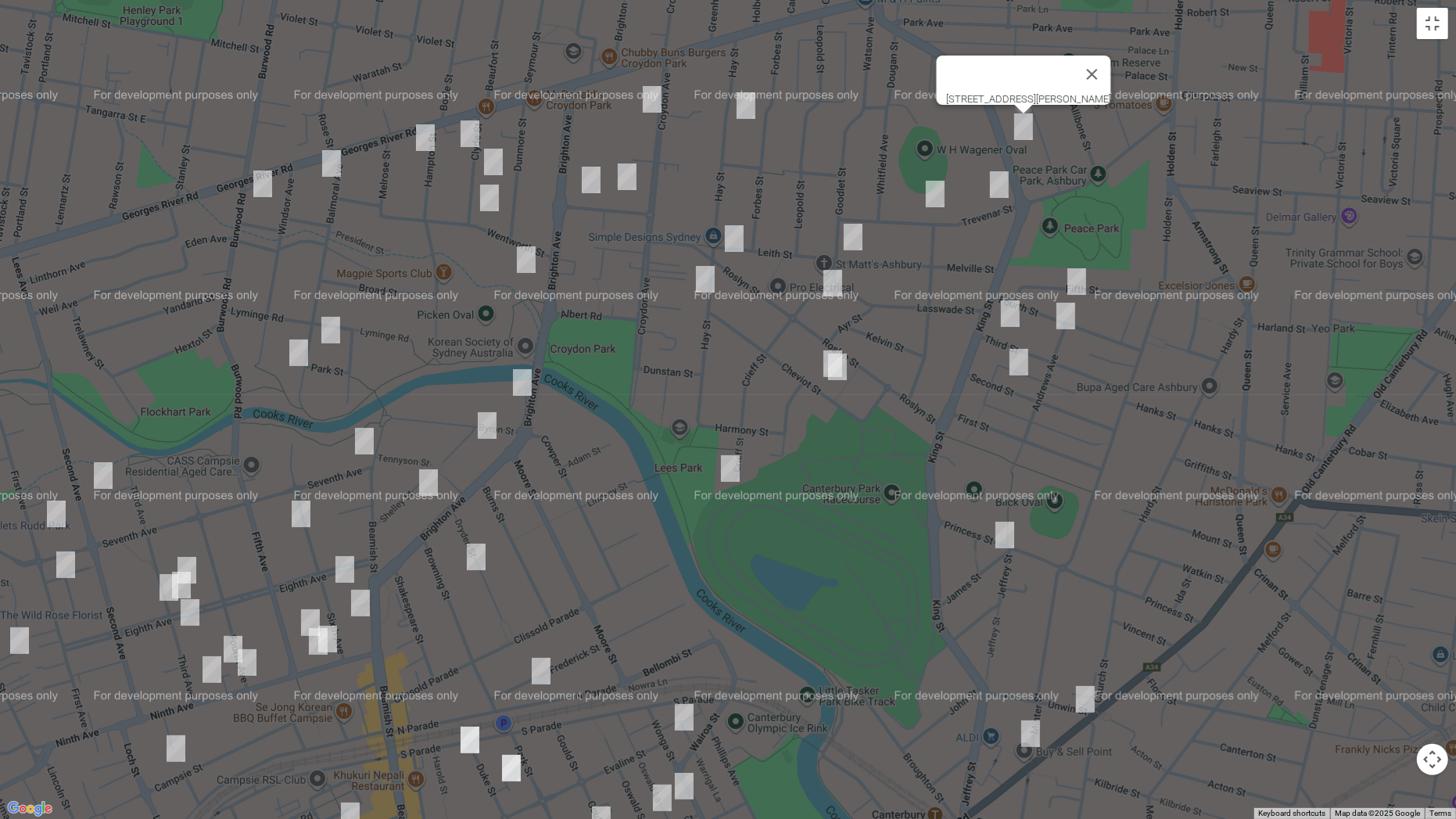
click at [1004, 187] on img "15 Trevenar Street, ASHBURY NSW 2193" at bounding box center [1000, 184] width 31 height 39
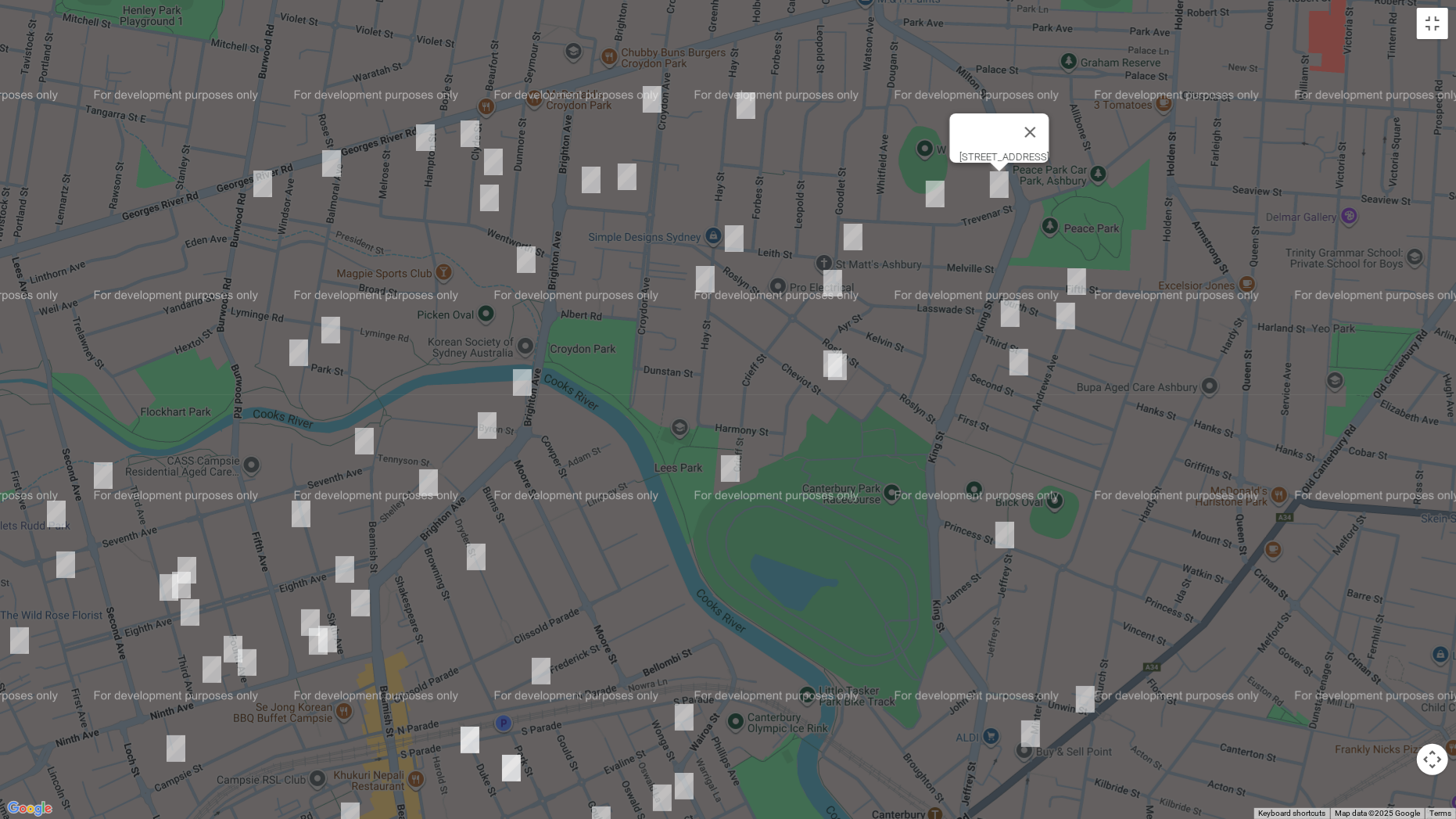
click at [942, 197] on img "45 Trevenar Street, ASHBURY NSW 2193" at bounding box center [935, 194] width 31 height 39
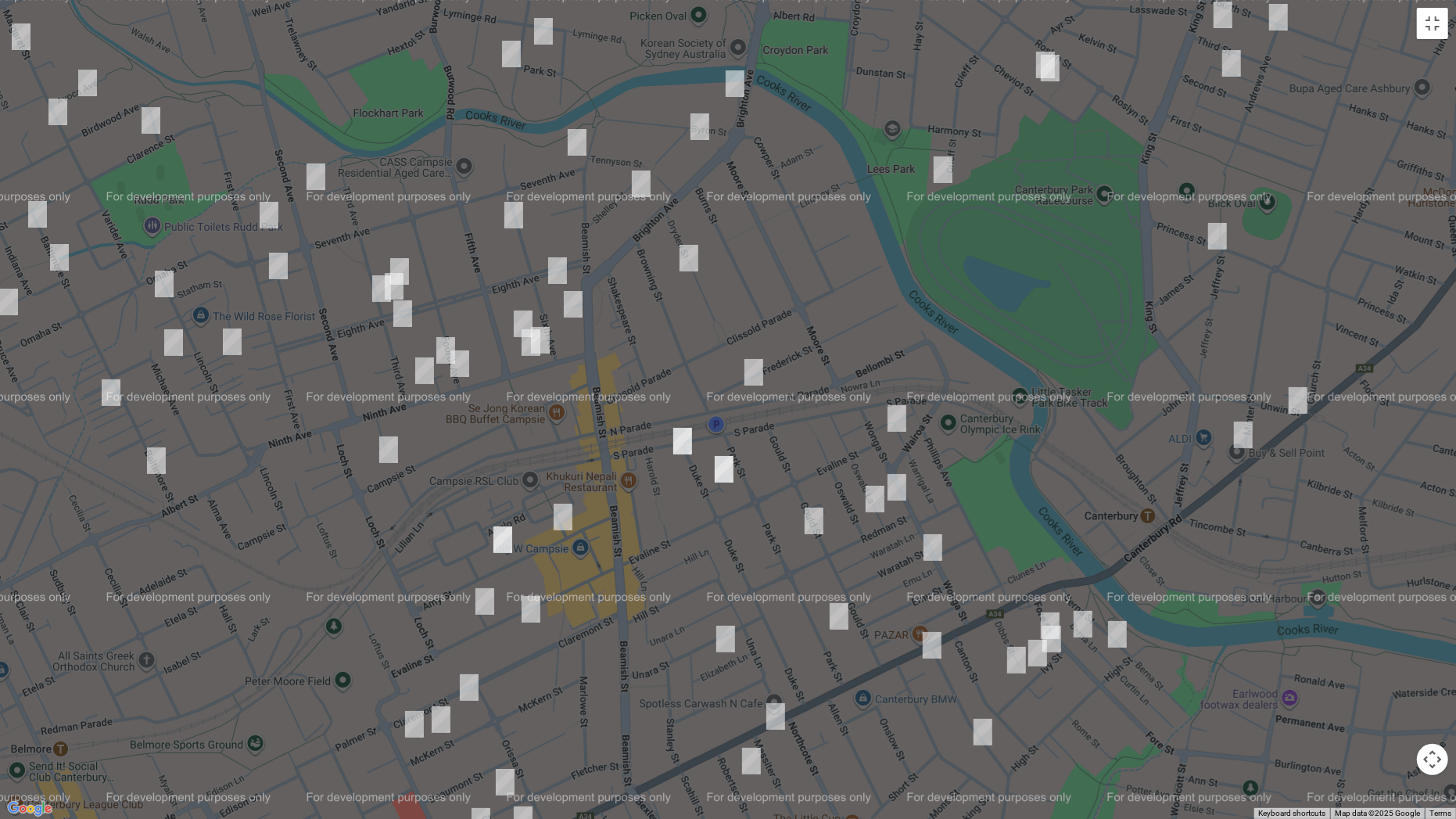
drag, startPoint x: 926, startPoint y: 350, endPoint x: 1157, endPoint y: 0, distance: 419.4
click at [1157, 0] on div "45 Trevenar Street, ASHBURY NSW 2193" at bounding box center [728, 410] width 1456 height 819
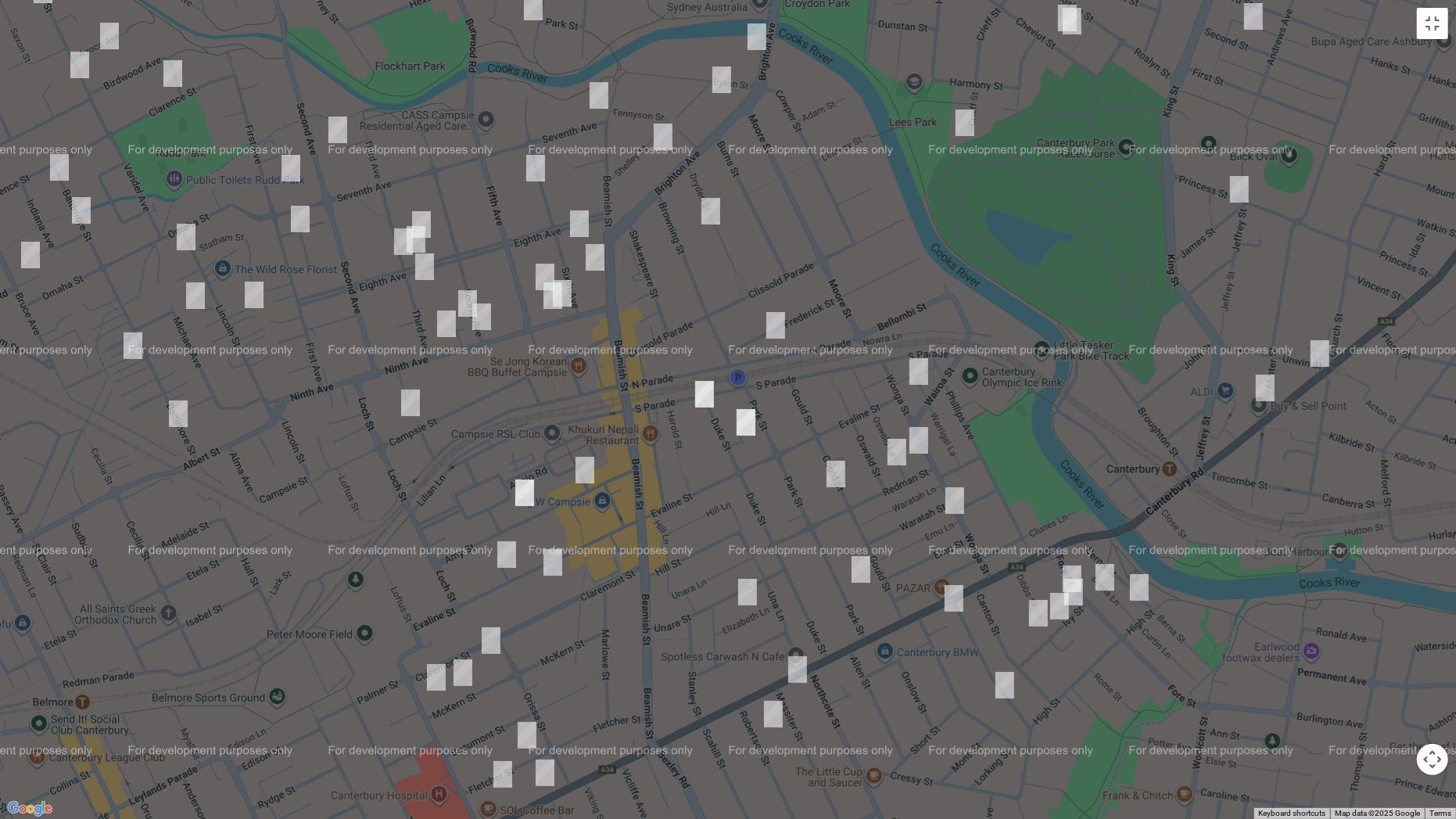
click at [774, 326] on img "78 Frederick Street, CAMPSIE NSW 2194" at bounding box center [775, 326] width 31 height 39
click at [408, 400] on img "97-103 Campsie Street, CAMPSIE NSW 2194" at bounding box center [410, 402] width 31 height 39
click at [175, 412] on img "12 Baltimore Street, BELFIELD NSW 2191" at bounding box center [178, 413] width 31 height 39
click at [1435, 33] on button "Toggle fullscreen view" at bounding box center [1432, 23] width 31 height 31
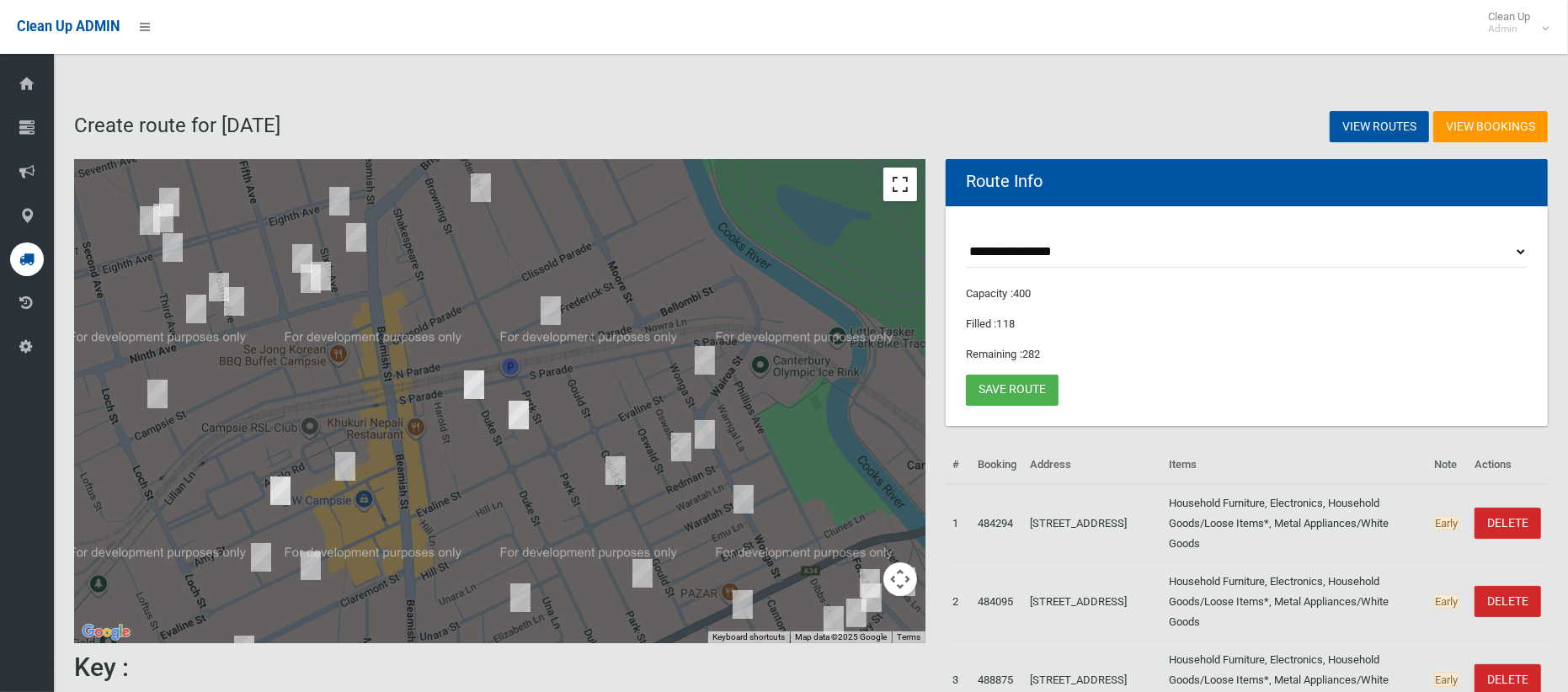
click at [905, 194] on button "Toggle fullscreen view" at bounding box center [900, 185] width 34 height 34
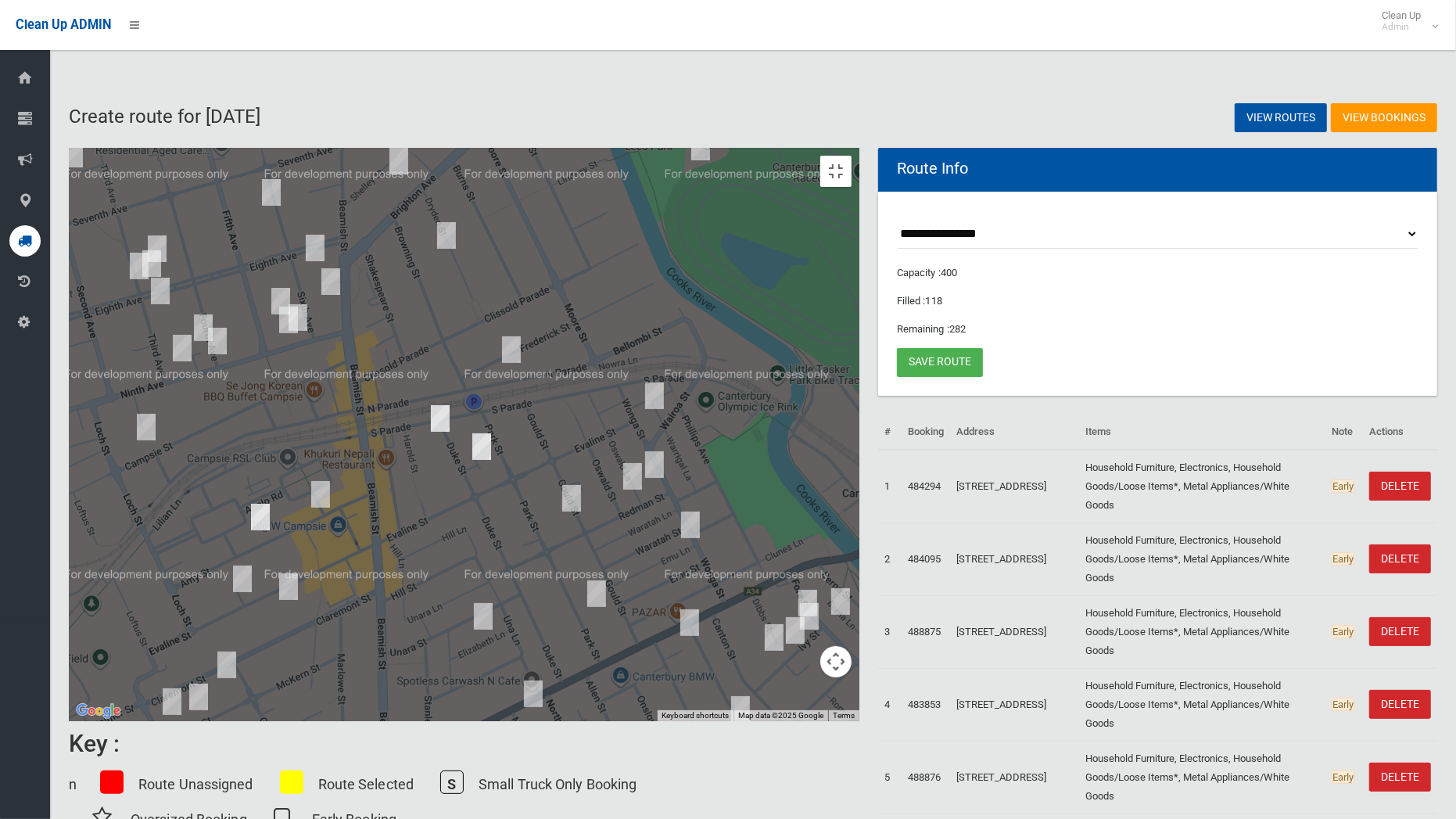
drag, startPoint x: 543, startPoint y: 381, endPoint x: 583, endPoint y: 424, distance: 58.7
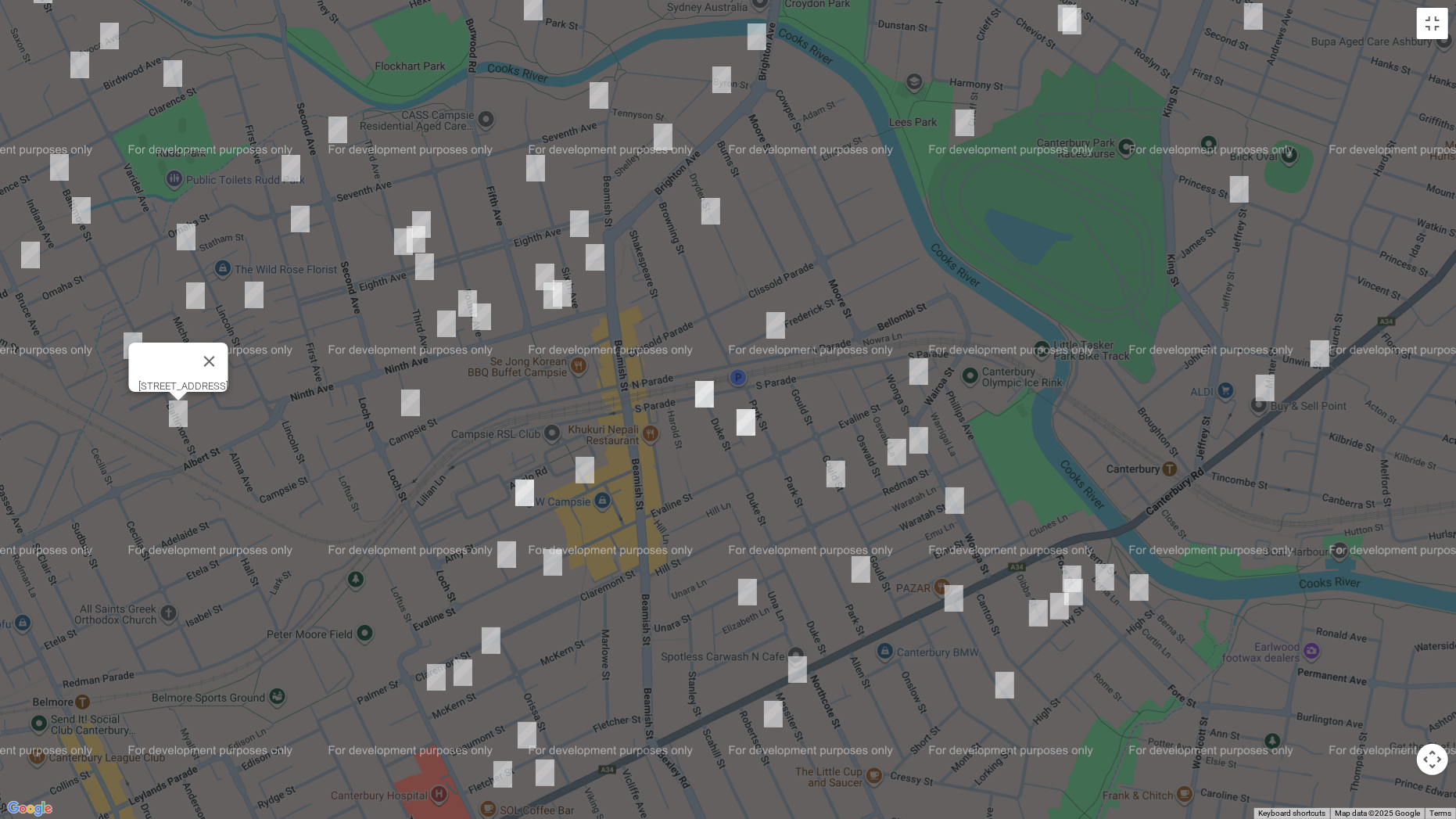
click at [588, 441] on div "12 Baltimore Street, BELFIELD NSW 2191" at bounding box center [728, 410] width 1456 height 819
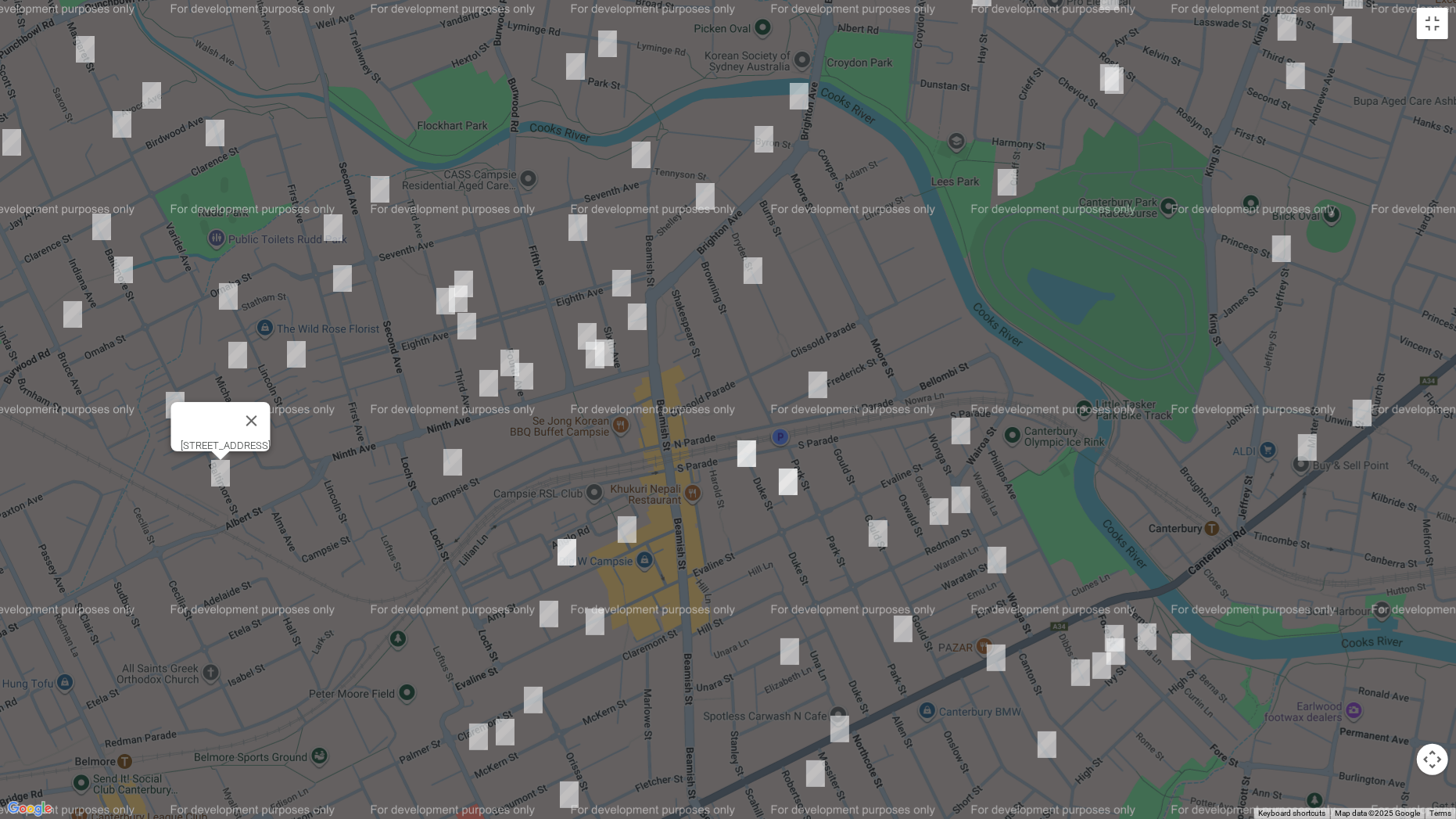
click at [584, 326] on img "5-7 Fifth Avenue, CAMPSIE NSW 2194" at bounding box center [587, 336] width 31 height 39
click at [616, 347] on img "31-35 Ninth Avenue, CAMPSIE NSW 2194" at bounding box center [604, 352] width 31 height 39
click at [588, 357] on img "37 Ninth Avenue, CAMPSIE NSW 2194" at bounding box center [595, 355] width 31 height 39
click at [1426, 24] on button "Toggle fullscreen view" at bounding box center [1432, 23] width 31 height 31
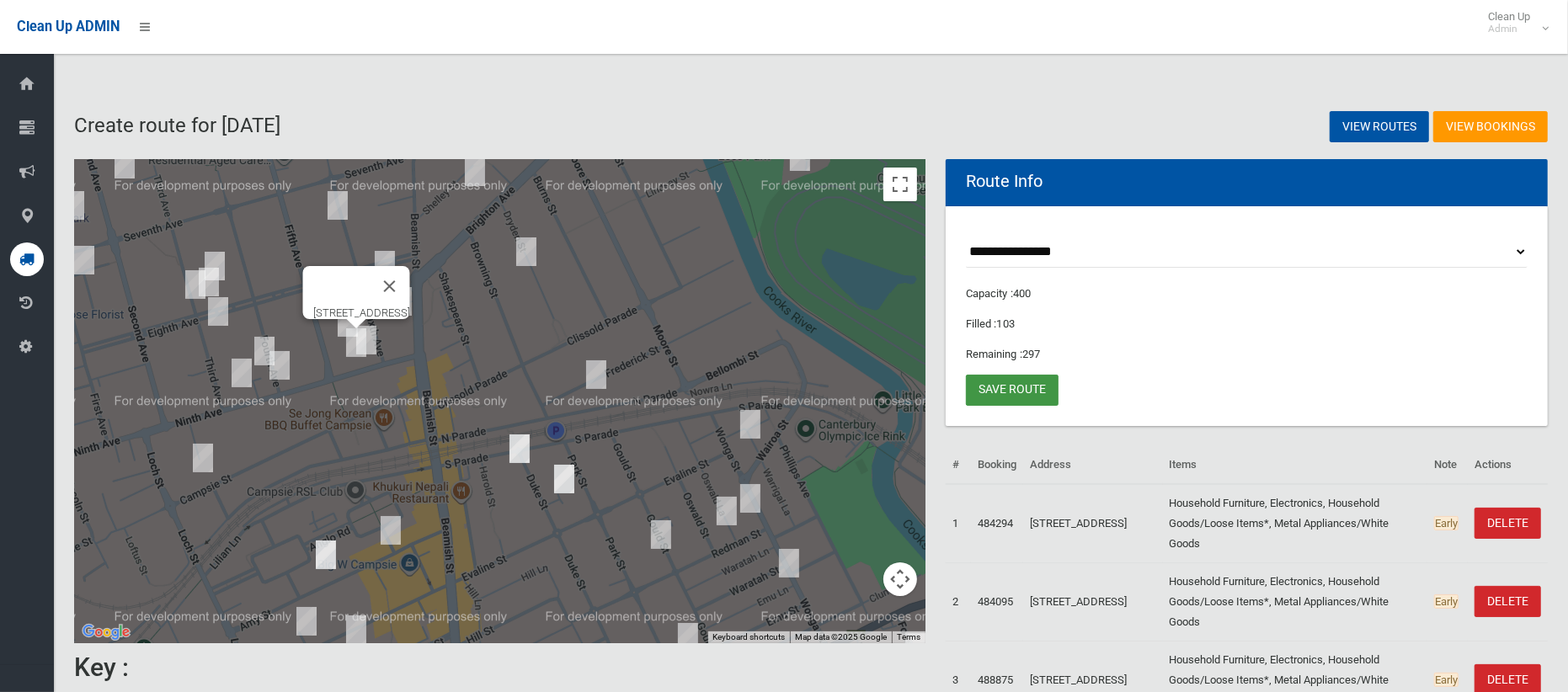
click at [1034, 392] on link "Save route" at bounding box center [1011, 389] width 92 height 31
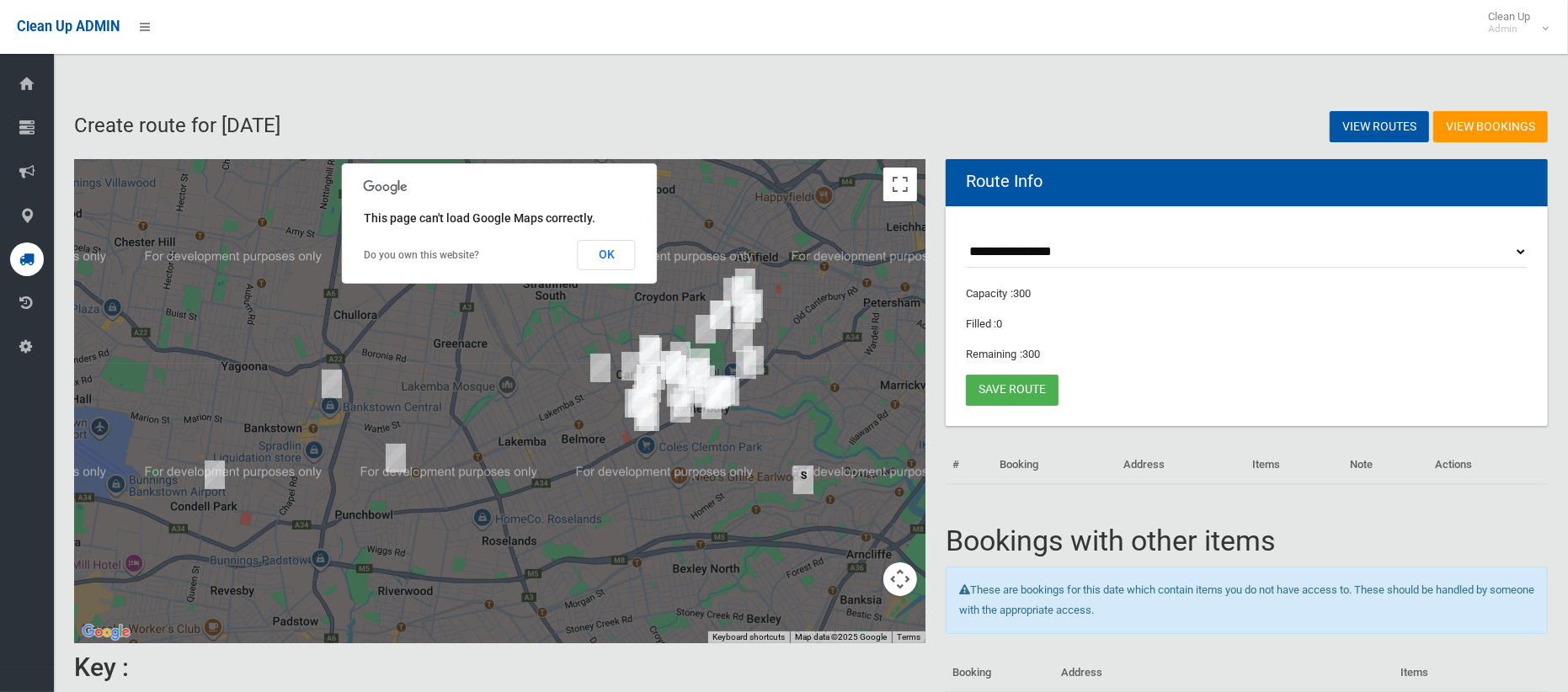
click at [1060, 257] on select "**********" at bounding box center [1246, 251] width 562 height 31
select select "*****"
click at [965, 236] on select "**********" at bounding box center [1246, 251] width 562 height 31
click at [613, 257] on button "OK" at bounding box center [607, 255] width 59 height 31
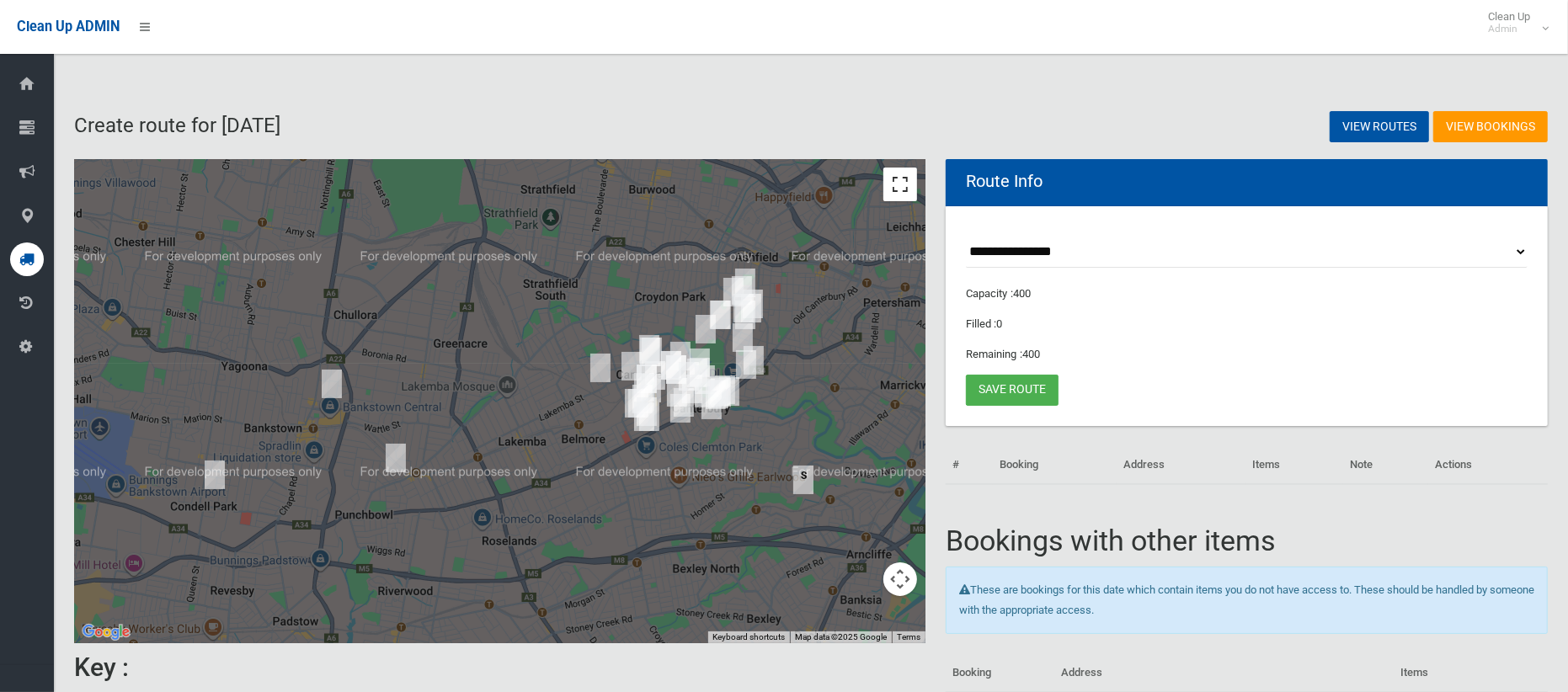
click at [903, 182] on button "Toggle fullscreen view" at bounding box center [900, 185] width 34 height 34
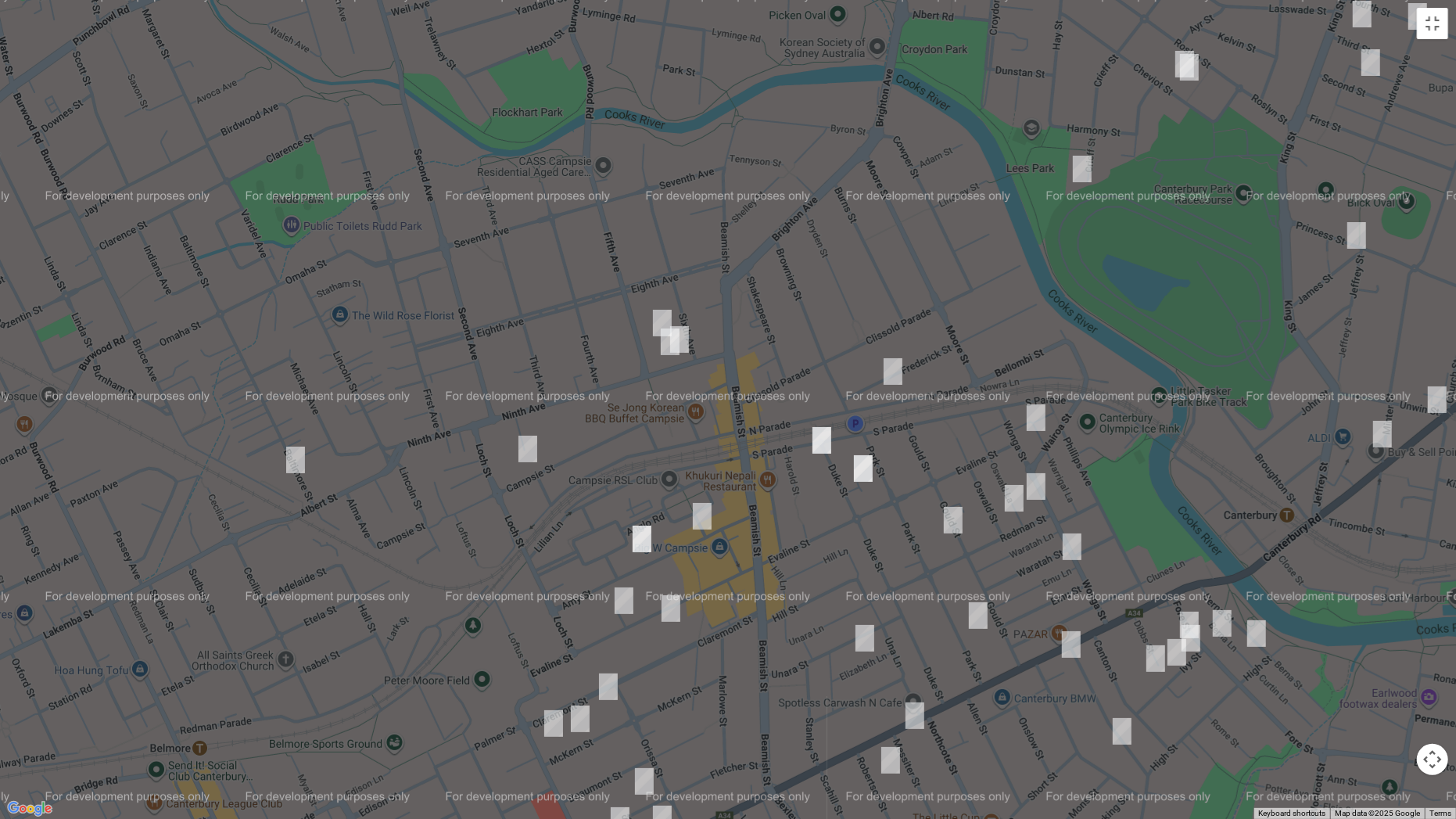
click at [660, 311] on img "5-7 Fifth Avenue, CAMPSIE NSW 2194" at bounding box center [662, 323] width 31 height 39
click at [664, 338] on img "37 Ninth Avenue, CAMPSIE NSW 2194" at bounding box center [670, 341] width 31 height 39
click at [694, 343] on img "31-35 Ninth Avenue, CAMPSIE NSW 2194" at bounding box center [680, 339] width 31 height 39
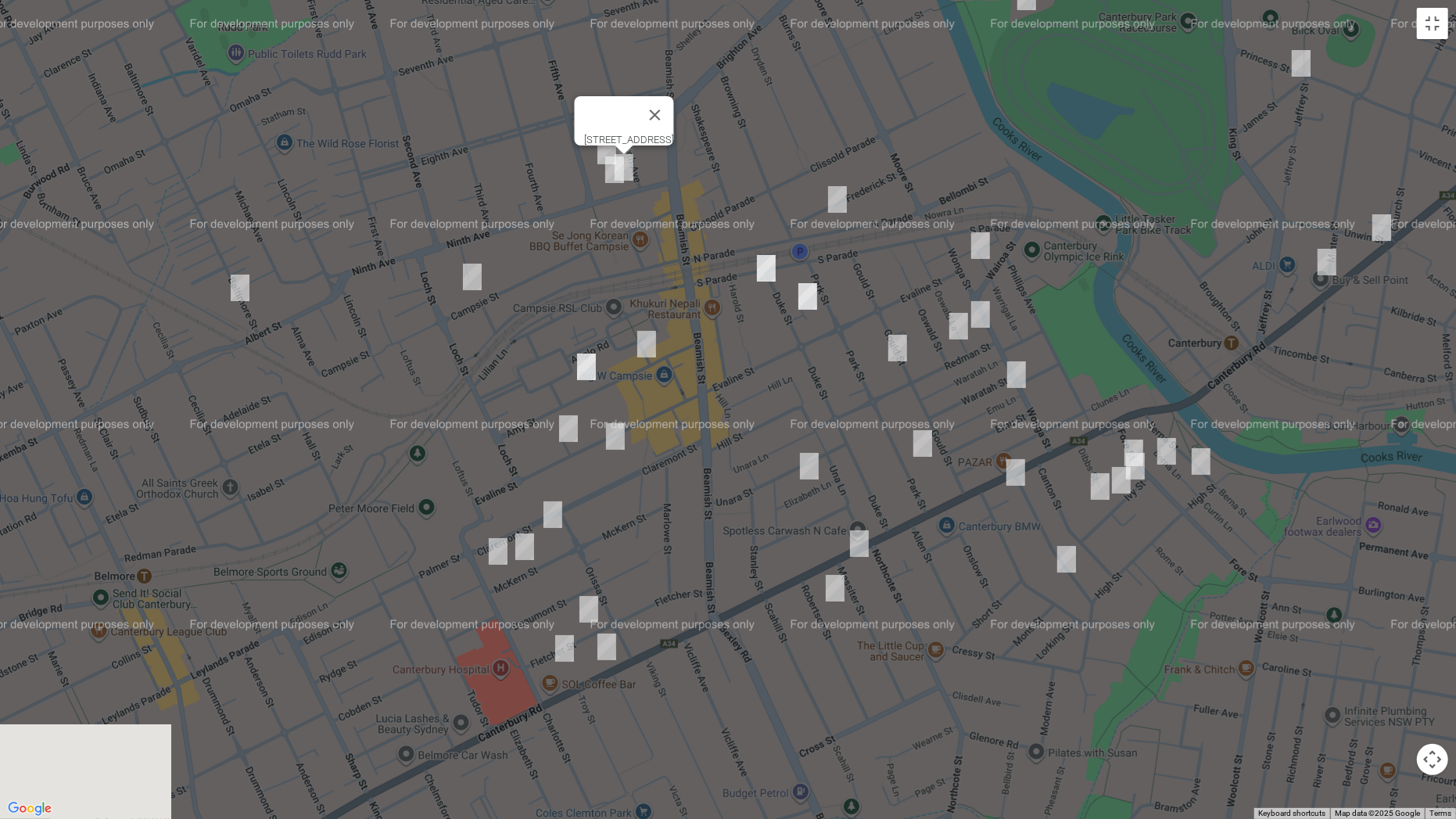
drag, startPoint x: 743, startPoint y: 448, endPoint x: 686, endPoint y: 274, distance: 183.1
click at [686, 274] on div "31-35 Ninth Avenue, CAMPSIE NSW 2194" at bounding box center [728, 410] width 1456 height 819
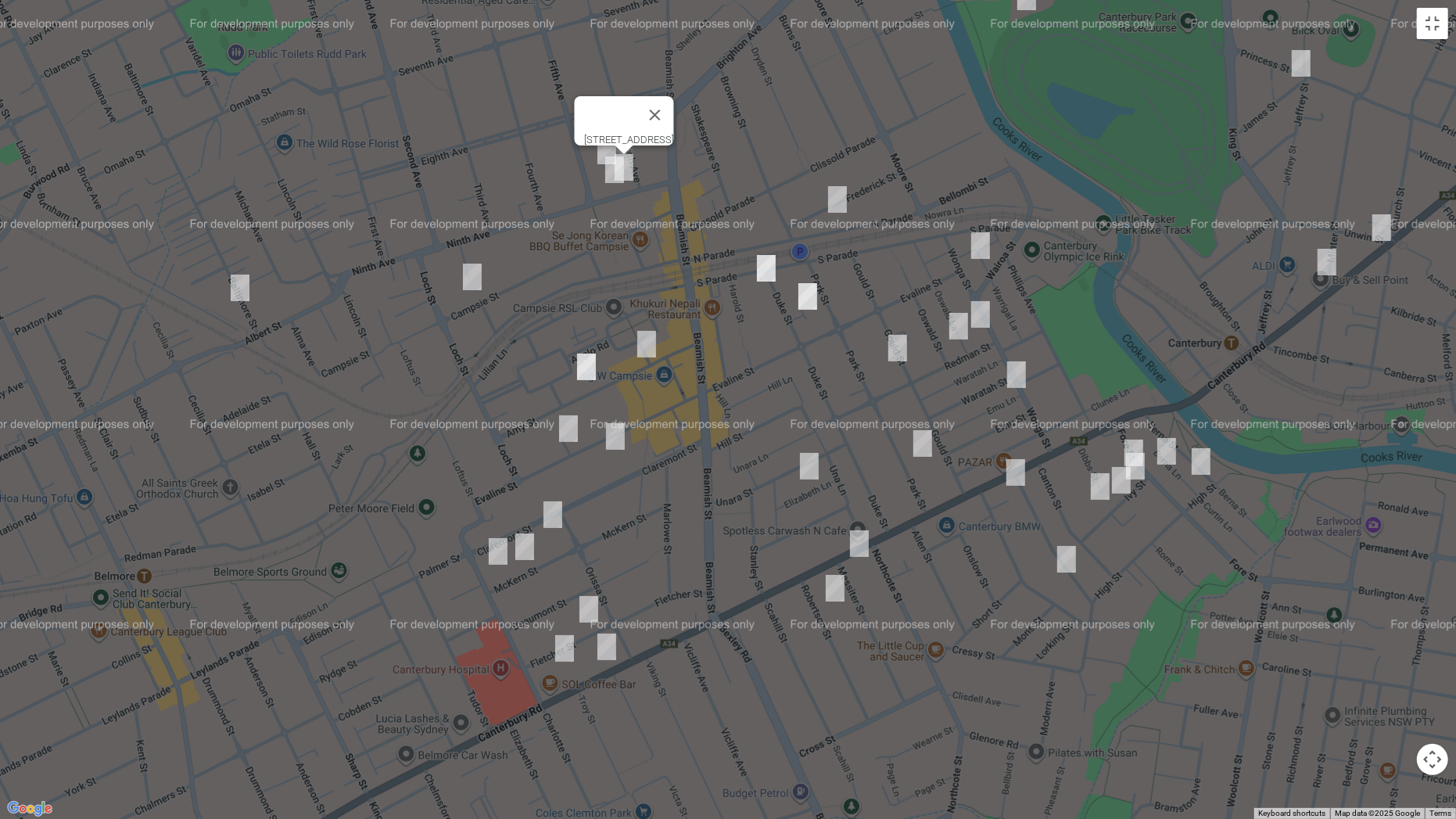
click at [605, 640] on img "545 Canterbury Road, CAMPSIE NSW 2194" at bounding box center [607, 647] width 31 height 39
click at [1014, 473] on img "338-342 Canterbury Road, CANTERBURY NSW 2193" at bounding box center [1015, 472] width 31 height 39
click at [1173, 448] on img "1/18 Fore Street, CANTERBURY NSW 2193" at bounding box center [1166, 451] width 31 height 39
click at [1134, 439] on img "9 Fore Street, CANTERBURY NSW 2193" at bounding box center [1133, 453] width 31 height 39
click at [1383, 235] on img "85 Canterbury Road, CANTERBURY NSW 2193" at bounding box center [1381, 228] width 31 height 39
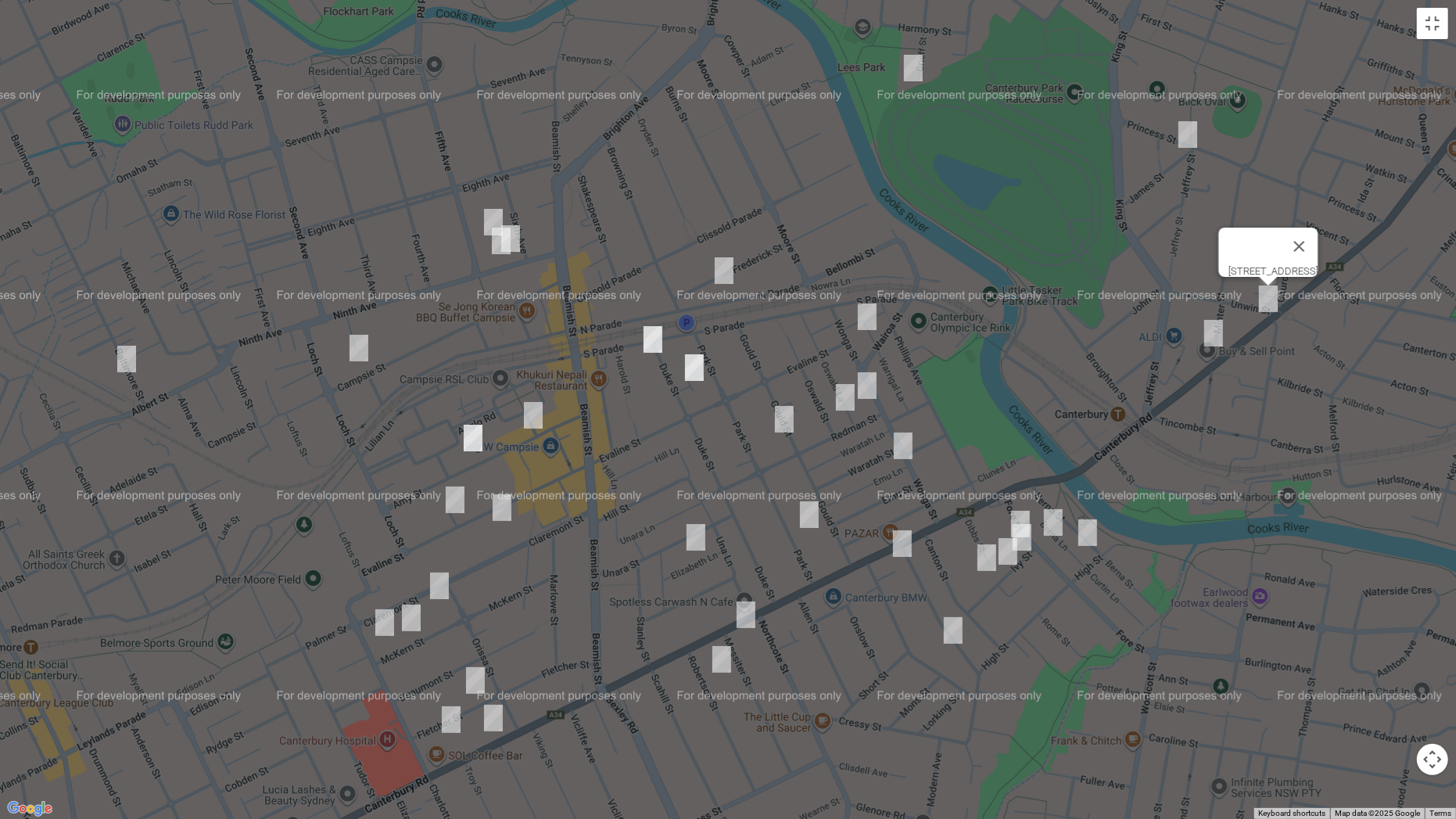
drag, startPoint x: 1333, startPoint y: 348, endPoint x: 1307, endPoint y: 419, distance: 75.6
click at [1307, 419] on div "85 Canterbury Road, CANTERBURY NSW 2193" at bounding box center [728, 410] width 1456 height 819
click at [121, 360] on img "12 Baltimore Street, BELFIELD NSW 2191" at bounding box center [126, 359] width 31 height 39
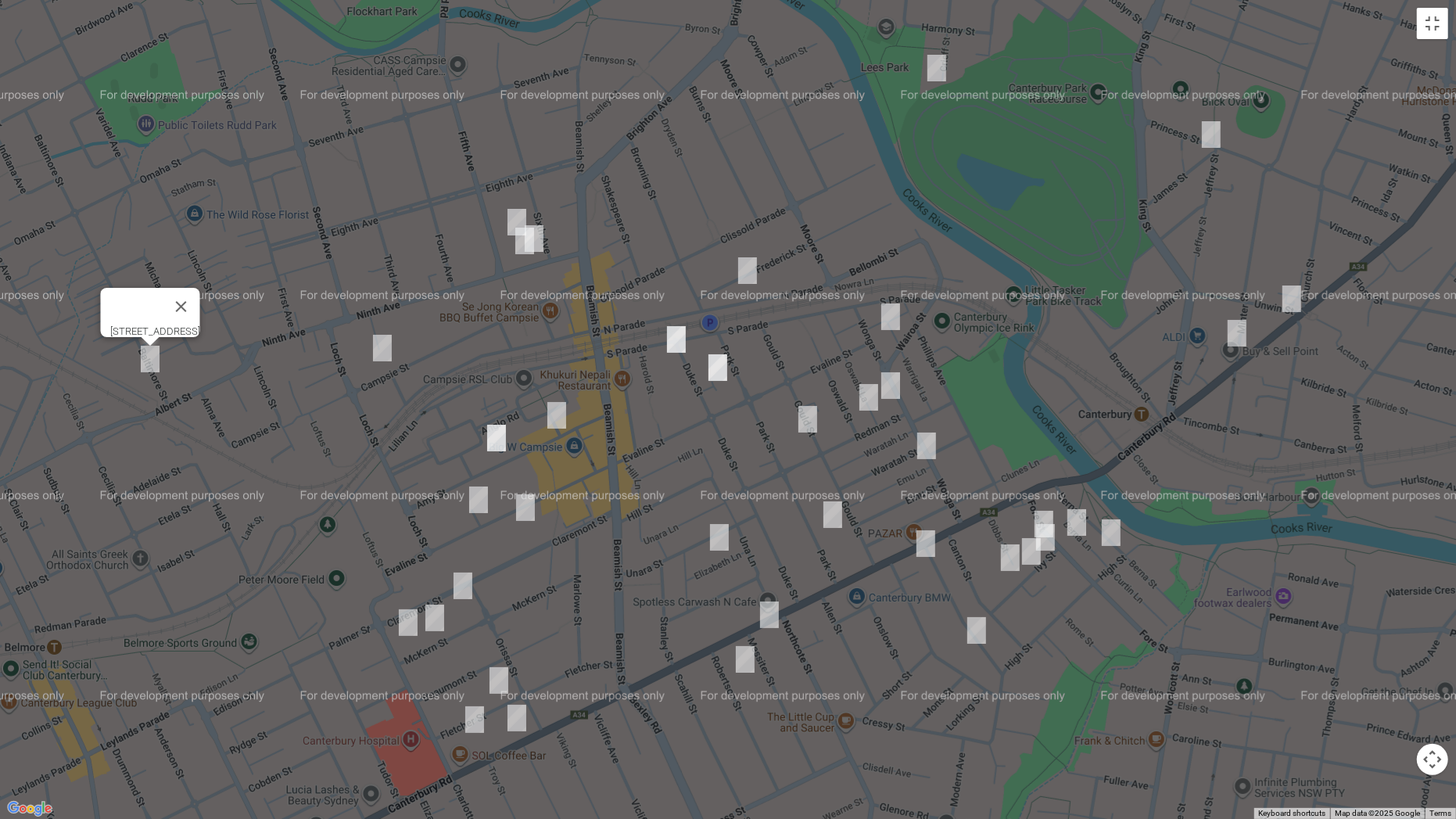
click at [380, 348] on img "97-103 Campsie Street, CAMPSIE NSW 2194" at bounding box center [383, 348] width 31 height 39
click at [557, 416] on img "13 Amy Street, CAMPSIE NSW 2194" at bounding box center [557, 415] width 31 height 39
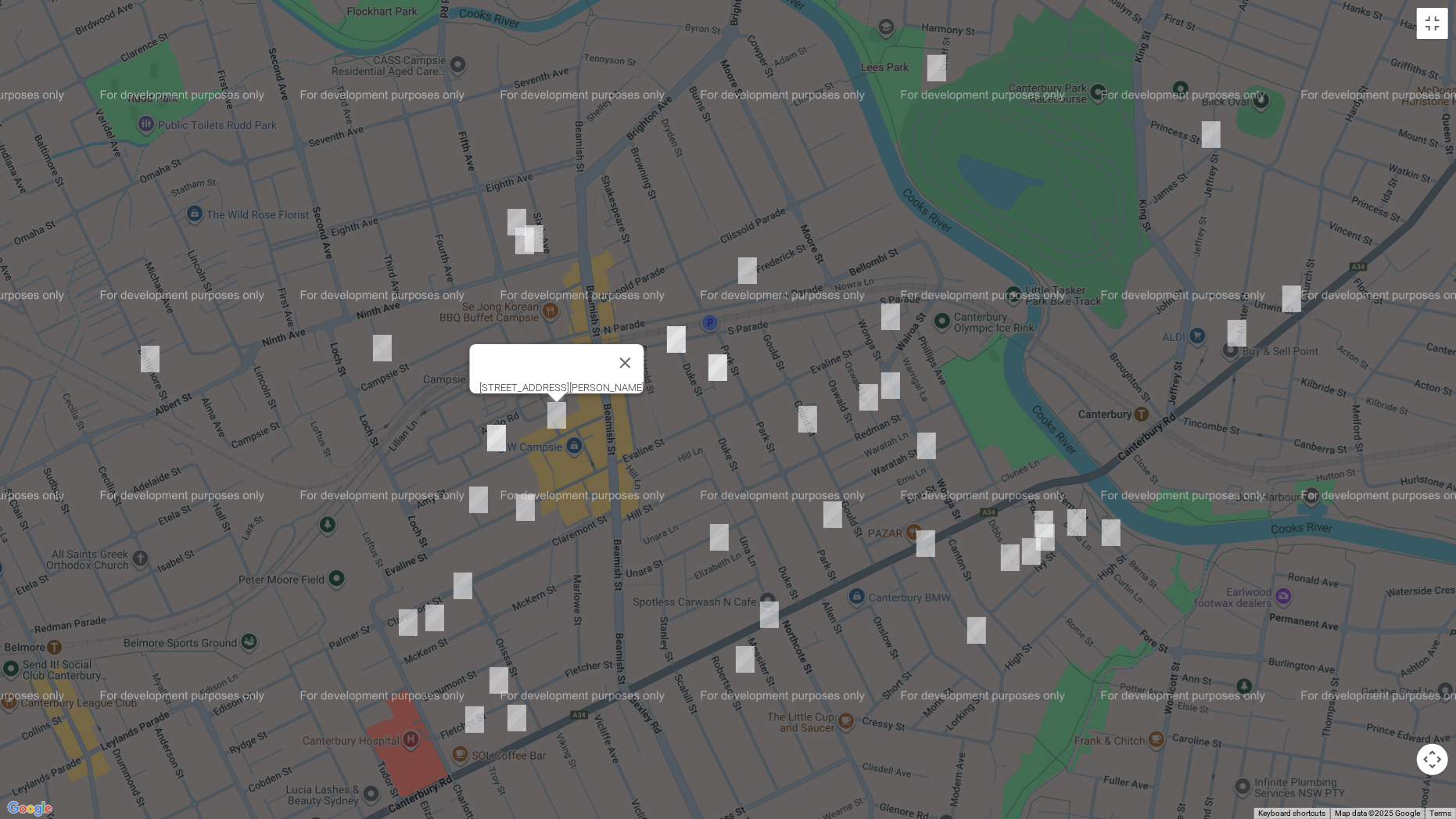
click at [500, 433] on img "2/39 Amy Street, CAMPSIE NSW 2194" at bounding box center [496, 438] width 31 height 39
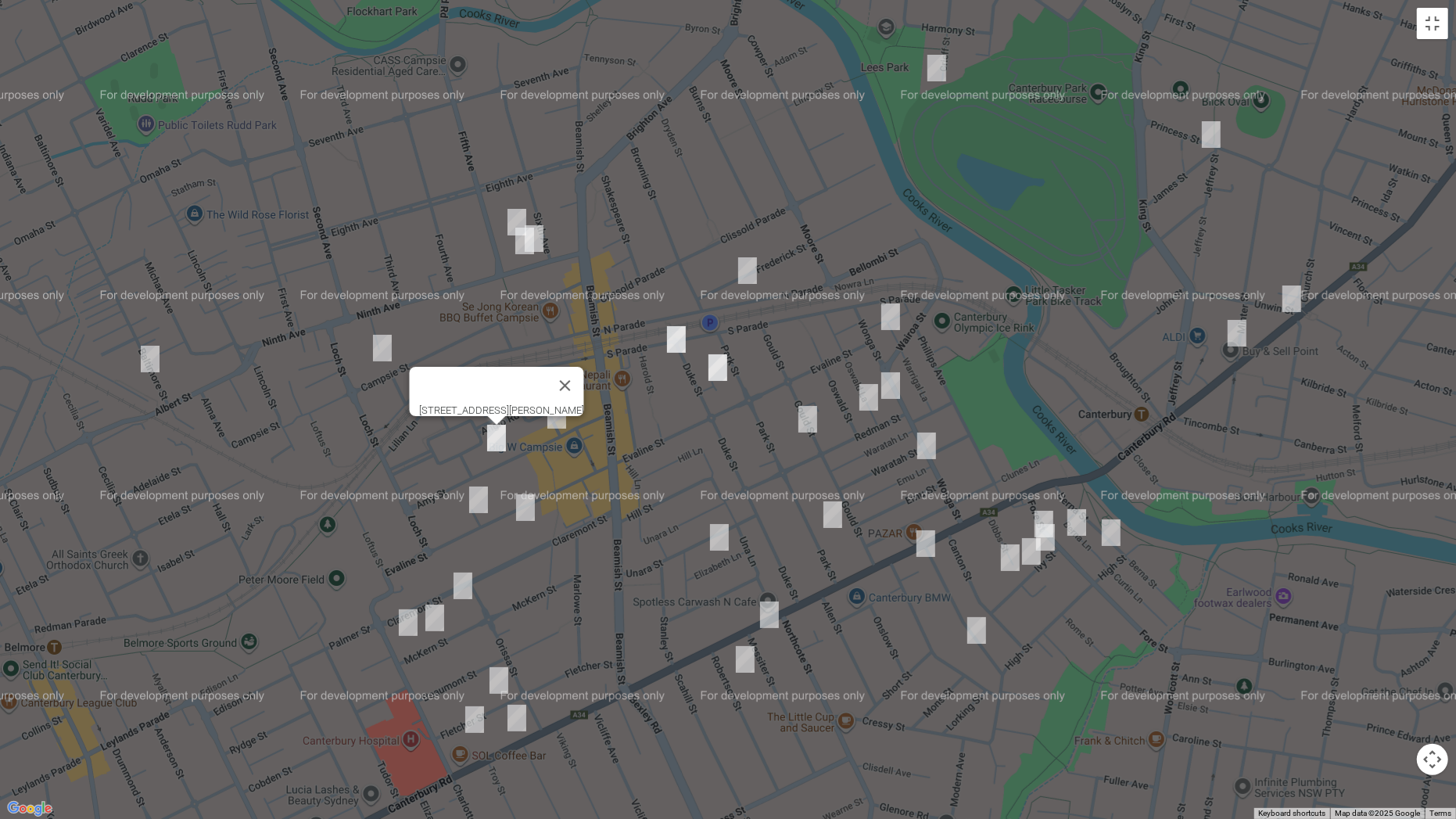
click at [471, 501] on img "101 Evaline Street, CAMPSIE NSW 2194" at bounding box center [479, 500] width 31 height 39
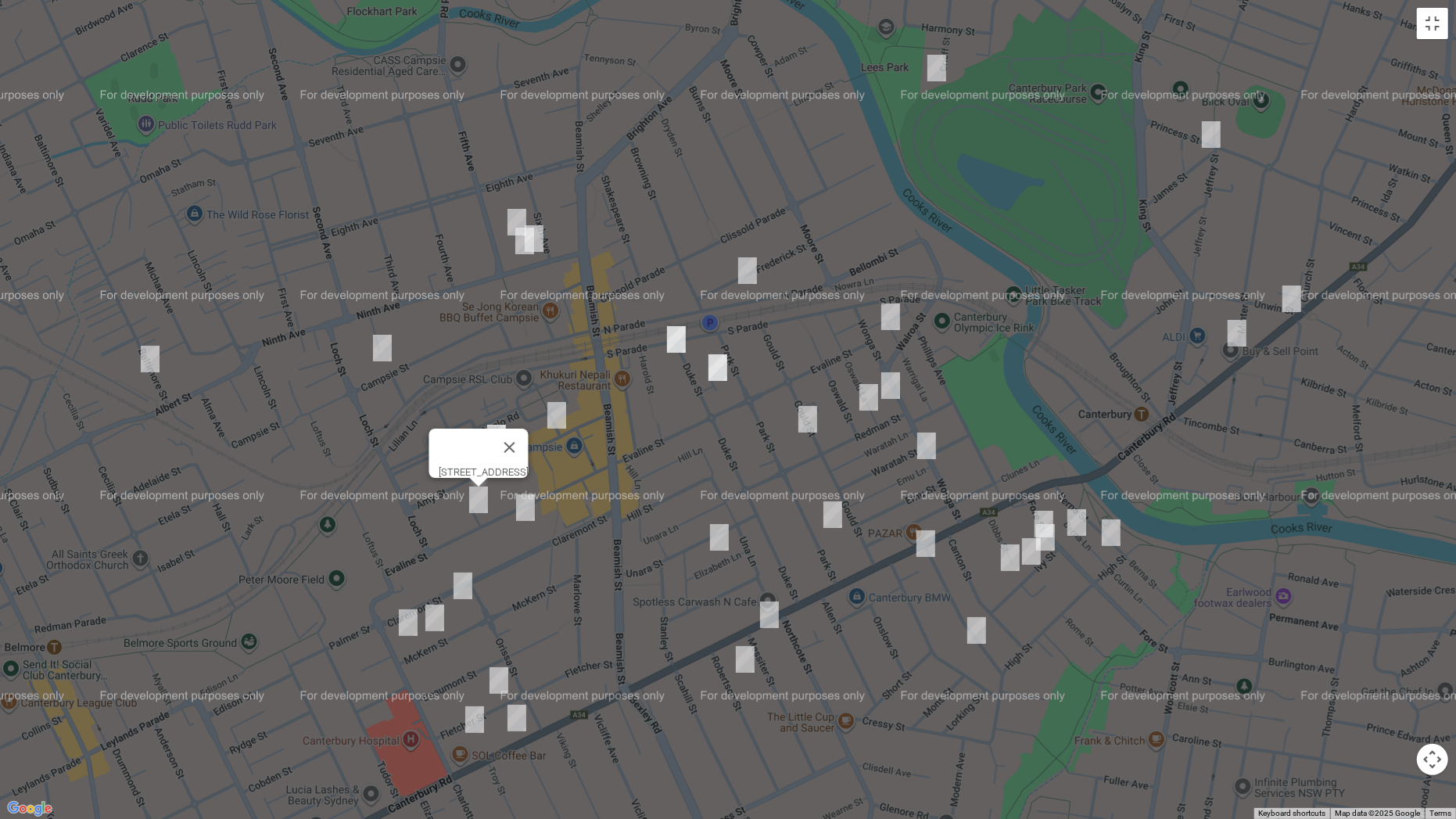
click at [529, 501] on img "92 Evaline Street, CAMPSIE NSW 2194" at bounding box center [526, 507] width 31 height 39
click at [472, 587] on img "44-46 Claremont Street, CAMPSIE NSW 2194" at bounding box center [463, 586] width 31 height 39
click at [439, 624] on img "49 McKern Street, CAMPSIE NSW 2194" at bounding box center [434, 618] width 31 height 39
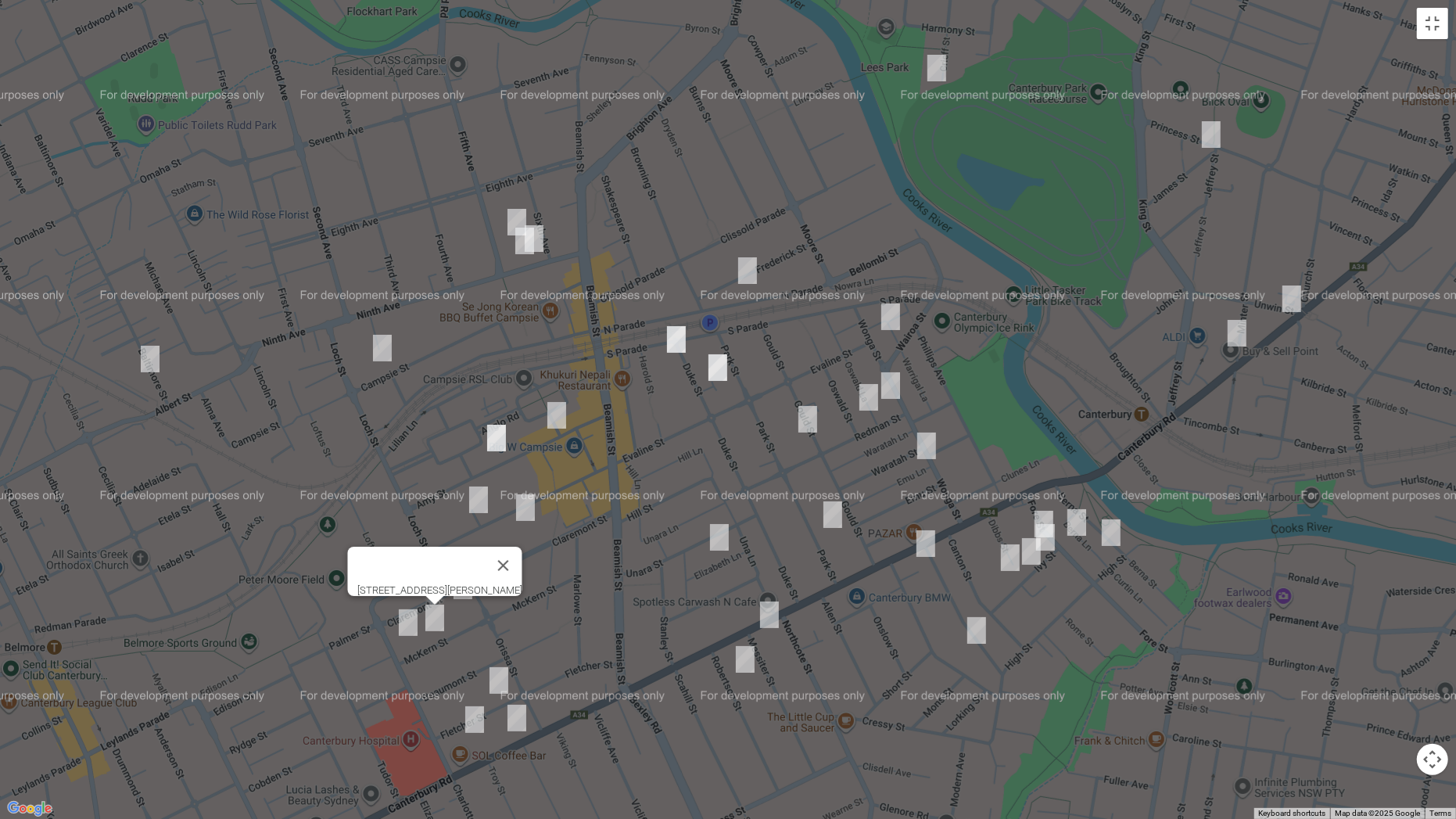
click at [405, 630] on img "8 Thorncraft Parade, CAMPSIE NSW 2194" at bounding box center [408, 623] width 31 height 39
click at [490, 642] on img "2/25 Fletcher Street, CAMPSIE NSW 2194" at bounding box center [499, 680] width 31 height 39
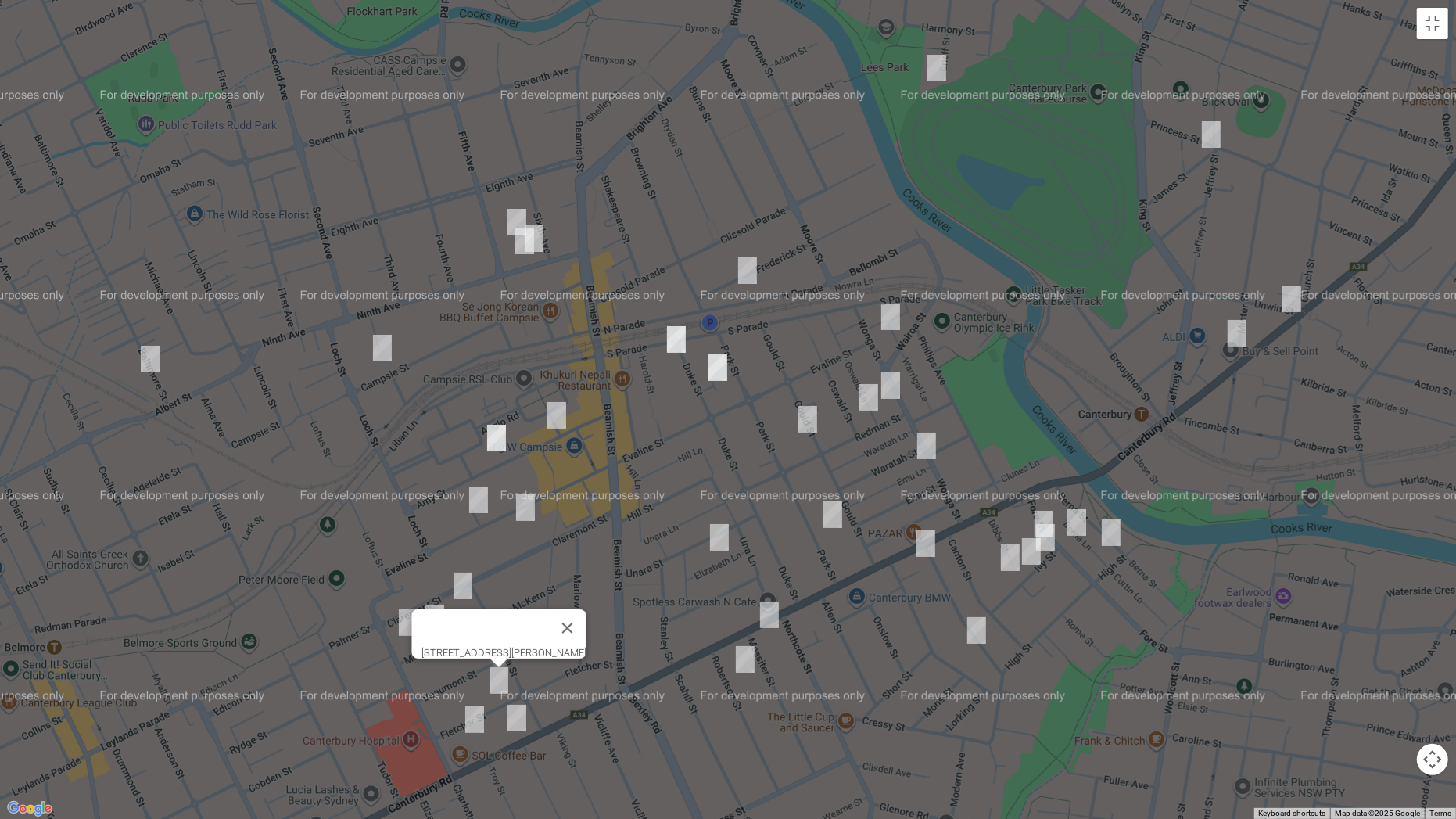
click at [470, 642] on img "2/58 Fletcher Street, CAMPSIE NSW 2194" at bounding box center [475, 719] width 31 height 39
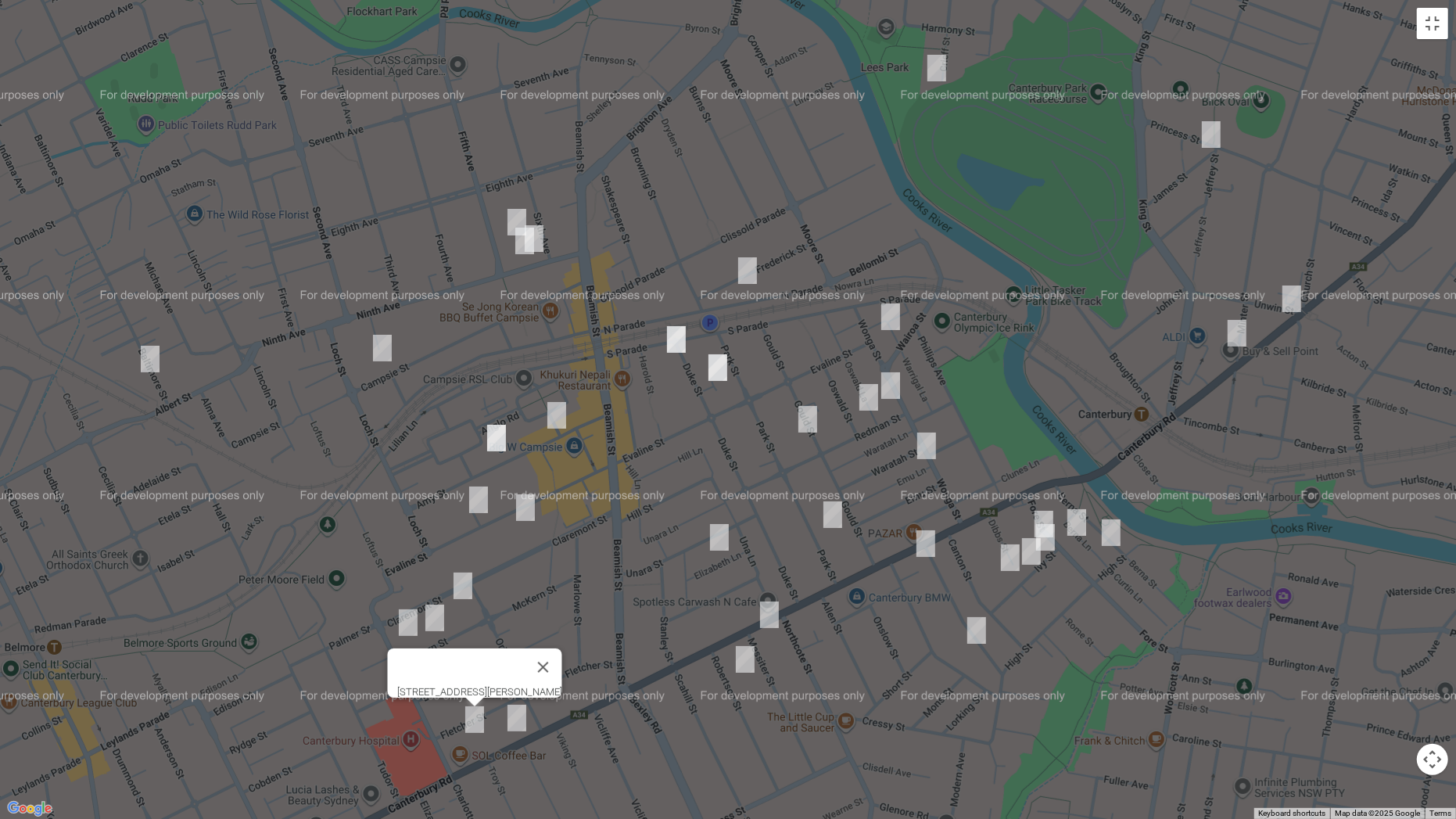
click at [715, 537] on img "14 Unara Street, CAMPSIE NSW 2194" at bounding box center [719, 537] width 31 height 39
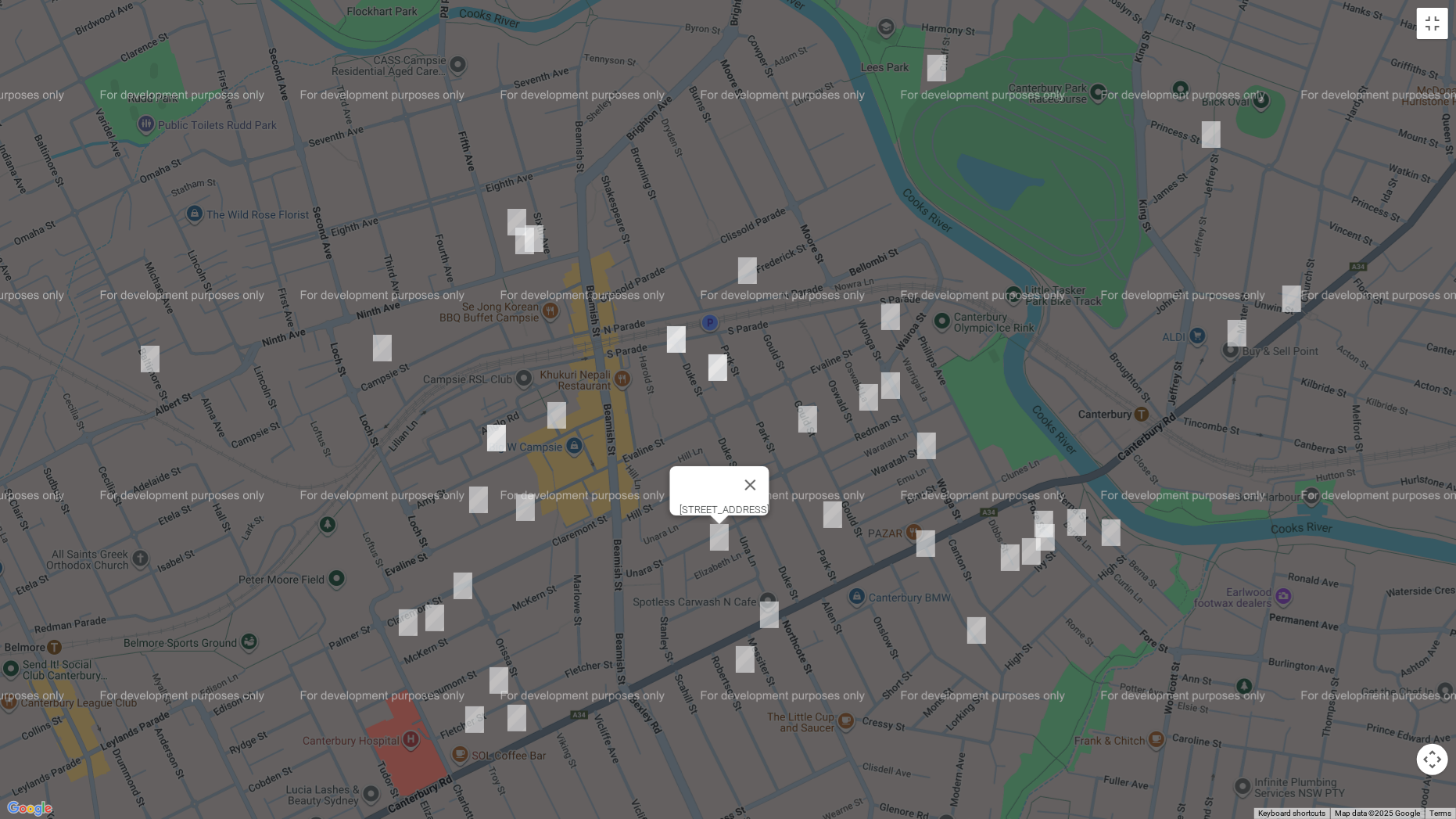
click at [774, 615] on img "2 Messiter Street, CAMPSIE NSW 2194" at bounding box center [769, 614] width 31 height 39
drag, startPoint x: 744, startPoint y: 665, endPoint x: 847, endPoint y: 640, distance: 106.0
click at [745, 642] on img "14 Robertson Street, CAMPSIE NSW 2194" at bounding box center [745, 659] width 31 height 39
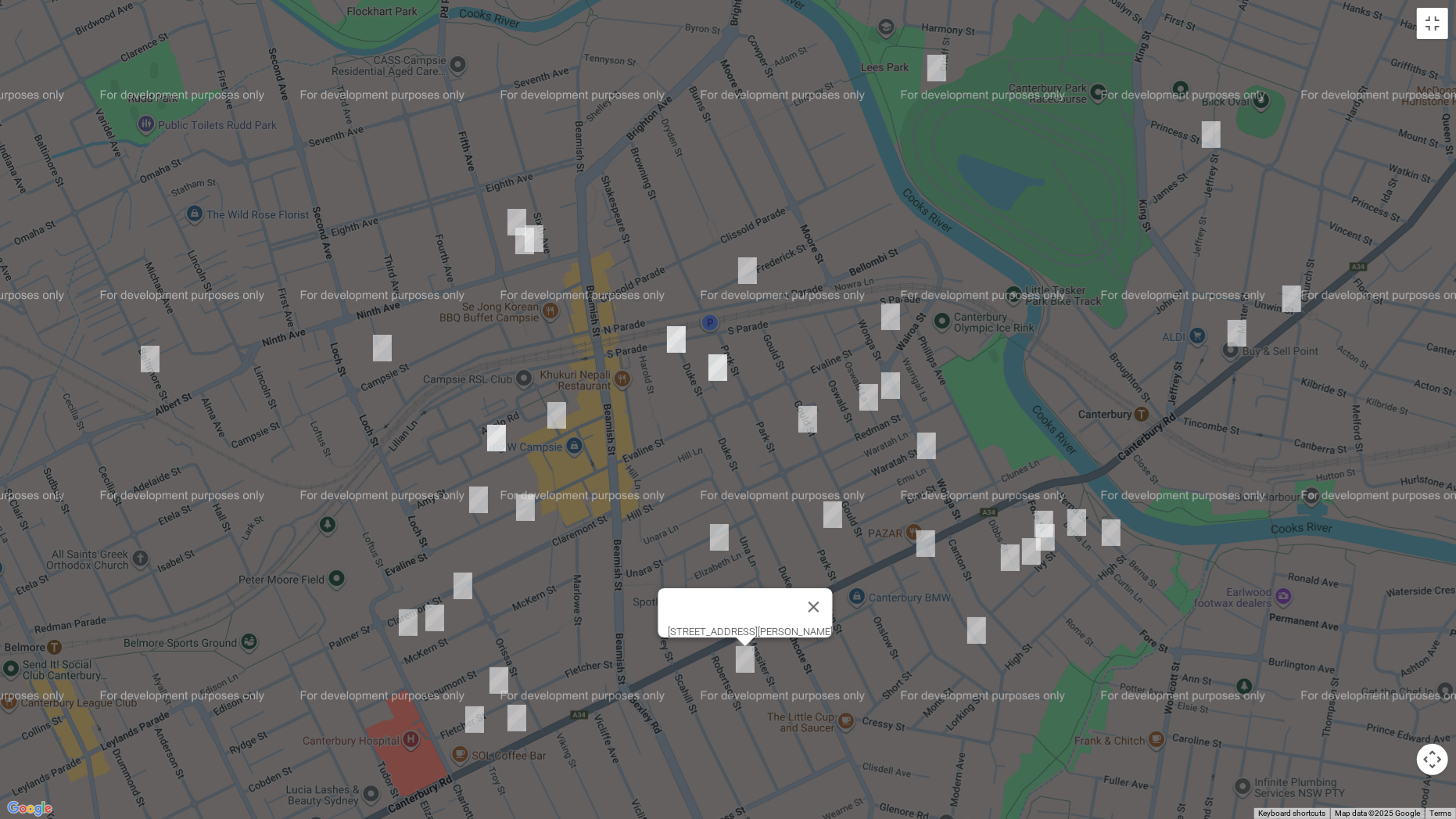
click at [1119, 529] on img "31 Berna Street, CANTERBURY NSW 2193" at bounding box center [1111, 532] width 31 height 39
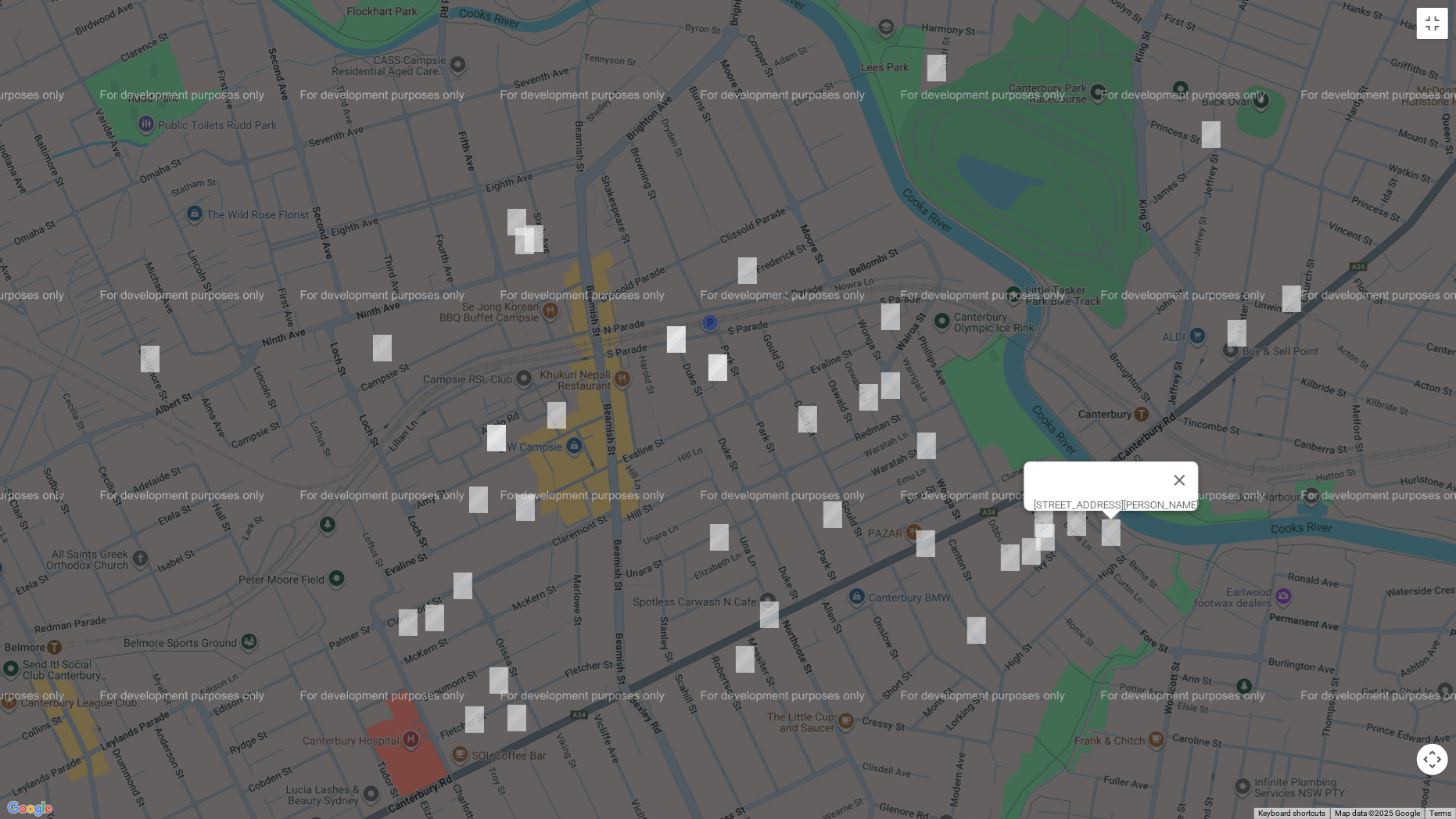
click at [1056, 540] on img "1 Ivy Street, CANTERBURY NSW 2193" at bounding box center [1046, 537] width 31 height 39
drag, startPoint x: 1036, startPoint y: 562, endPoint x: 997, endPoint y: 575, distance: 41.1
click at [1036, 563] on img "9 Ivy Street, CANTERBURY NSW 2193" at bounding box center [1031, 552] width 31 height 39
click at [1007, 562] on img "13 Dibbs Street, CANTERBURY NSW 2193" at bounding box center [1010, 557] width 31 height 39
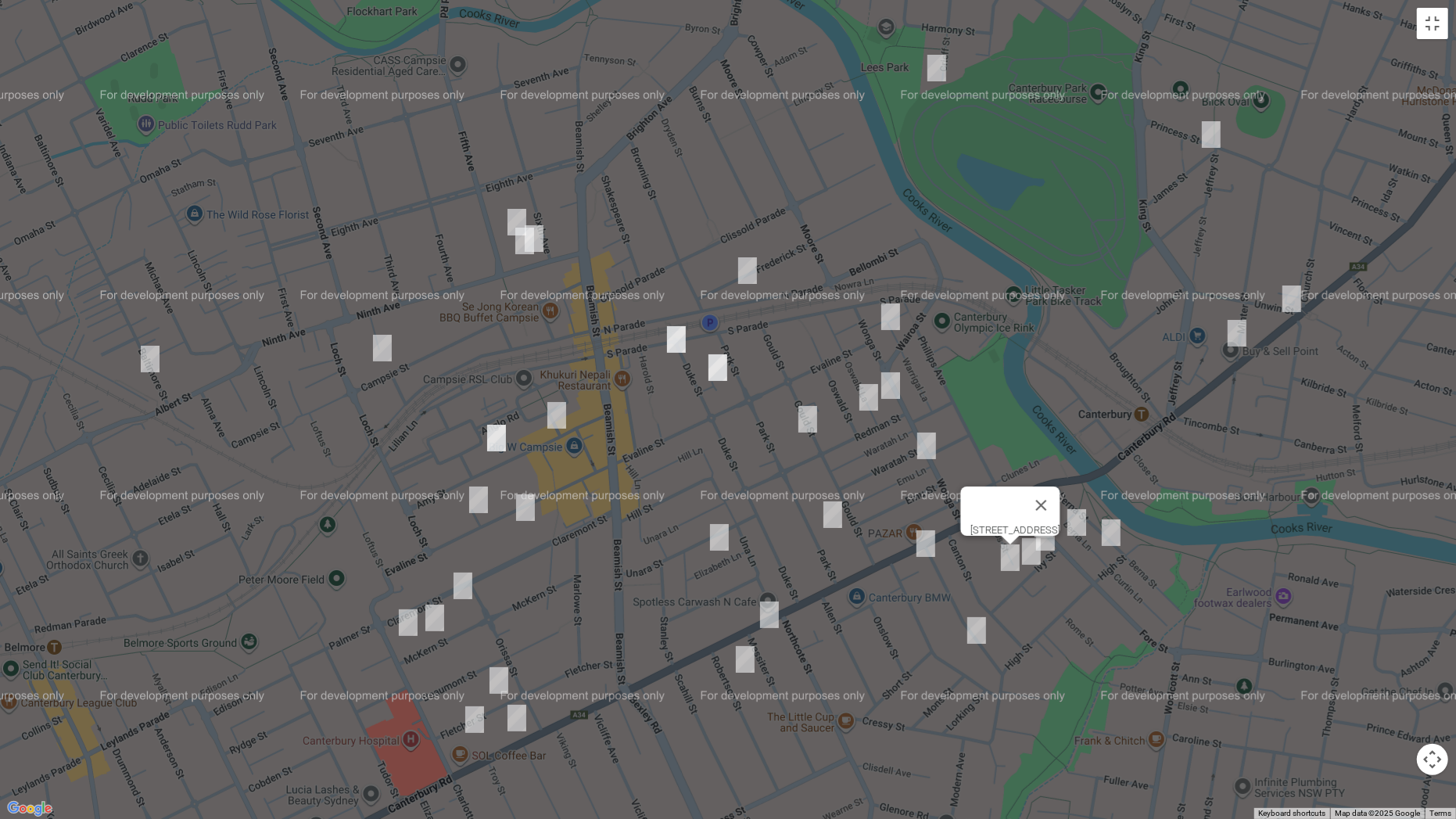
click at [974, 635] on img "35 Howard Street, CANTERBURY NSW 2193" at bounding box center [977, 630] width 31 height 39
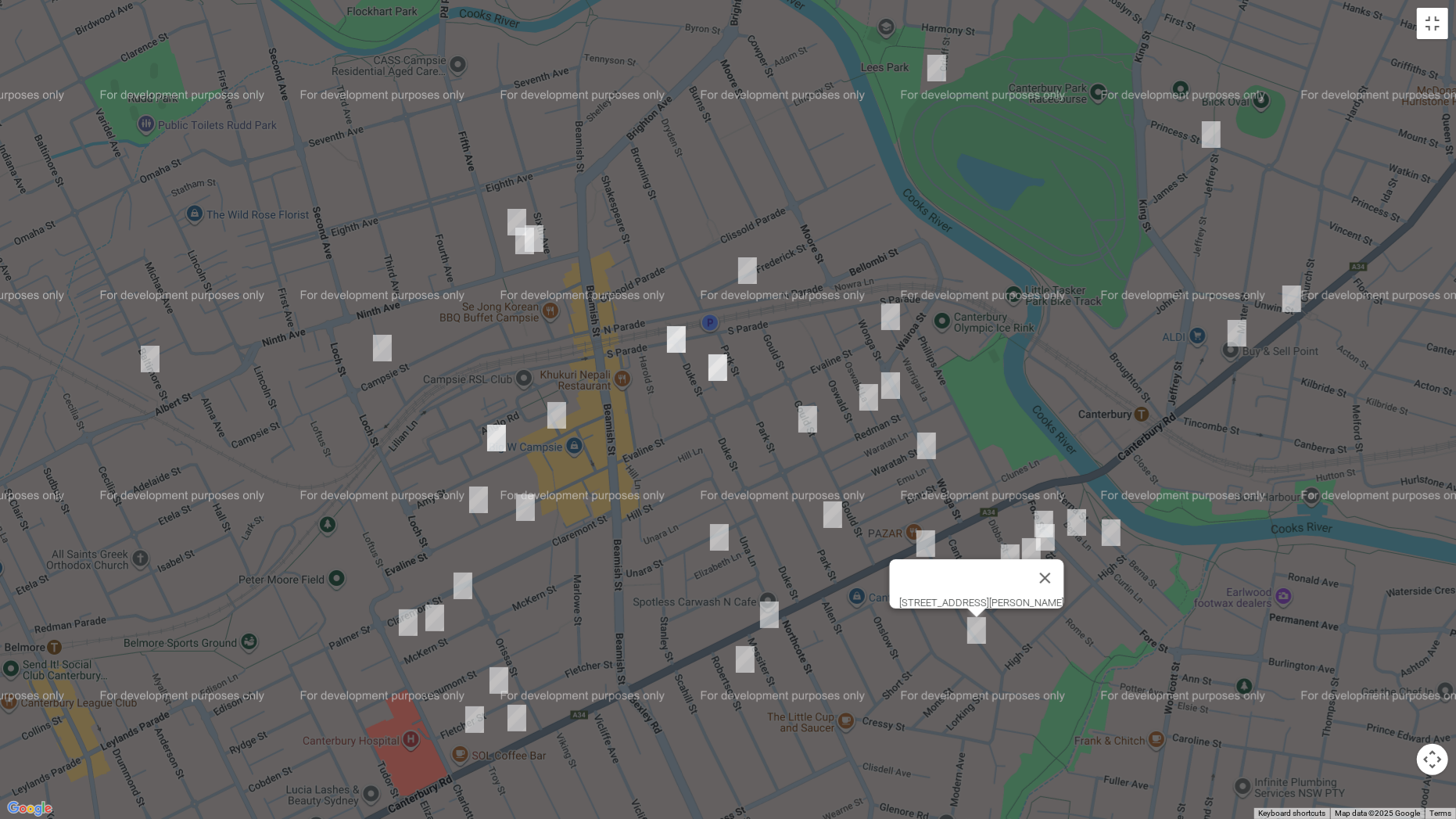
click at [823, 510] on img "70 Park Street, CAMPSIE NSW 2194" at bounding box center [833, 515] width 31 height 39
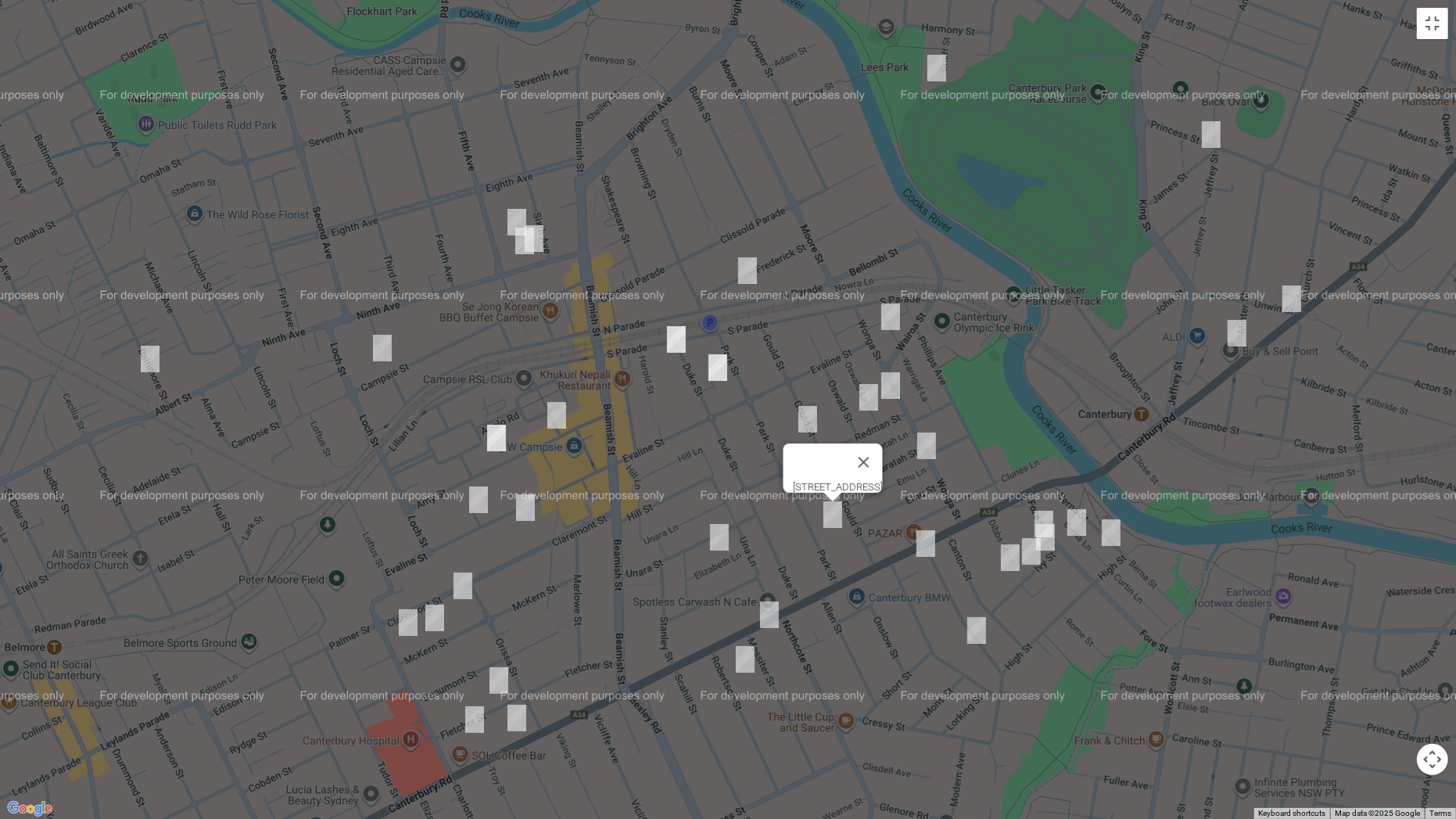
drag, startPoint x: 894, startPoint y: 317, endPoint x: 845, endPoint y: 308, distance: 49.8
click at [893, 316] on img "8 Wonga Street, CANTERBURY NSW 2193" at bounding box center [891, 316] width 31 height 39
click at [738, 270] on img "78 Frederick Street, CAMPSIE NSW 2194" at bounding box center [748, 270] width 31 height 39
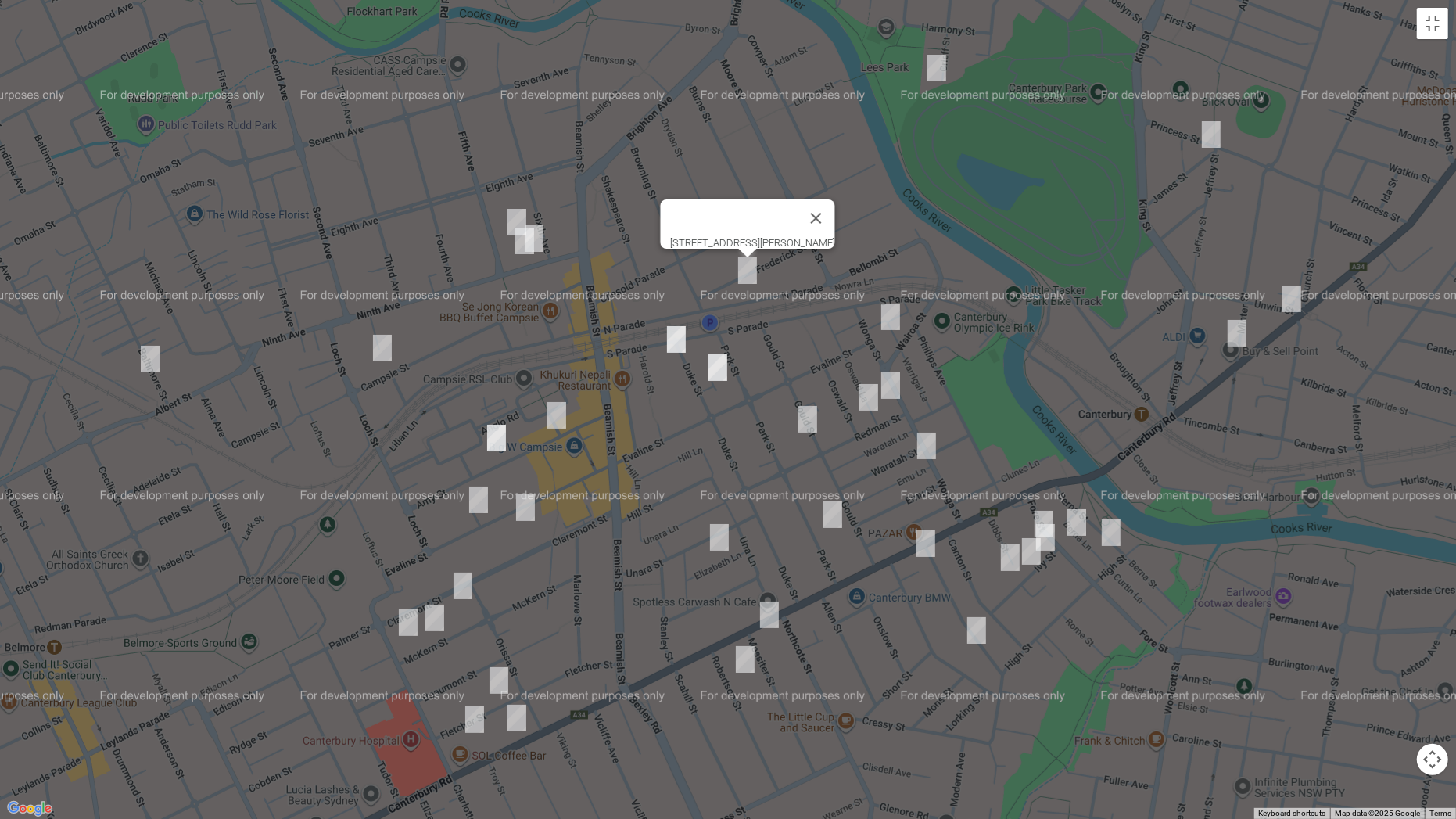
click at [673, 337] on img "41 South Parade, CAMPSIE NSW 2194" at bounding box center [676, 339] width 31 height 39
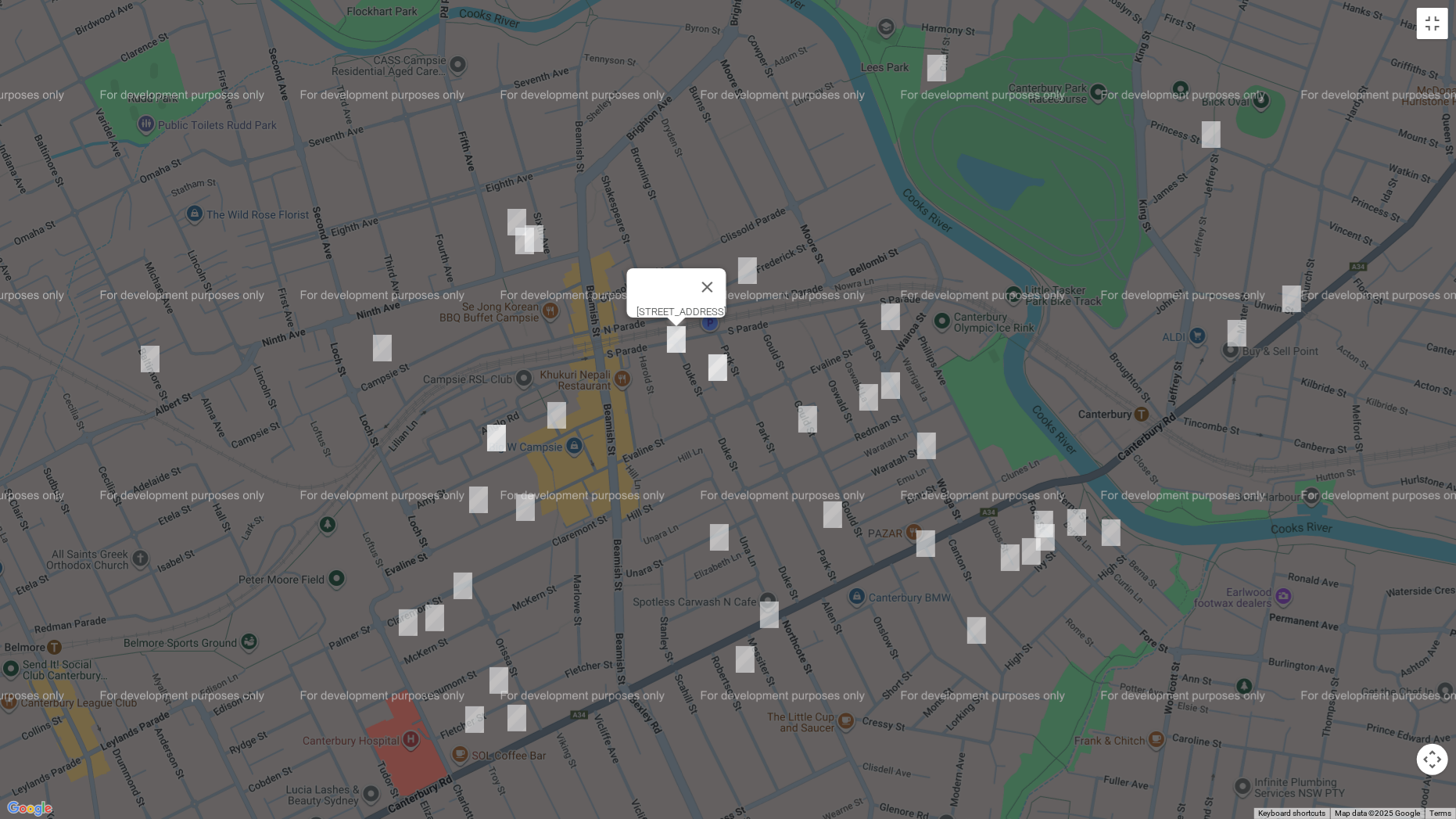
click at [708, 361] on img "17 Duke Street, CAMPSIE NSW 2194" at bounding box center [717, 367] width 31 height 39
click at [891, 384] on img "31 Wonga Street, CANTERBURY NSW 2193" at bounding box center [891, 386] width 31 height 39
click at [859, 402] on img "30 Oswald Street, CAMPSIE NSW 2194" at bounding box center [869, 398] width 31 height 39
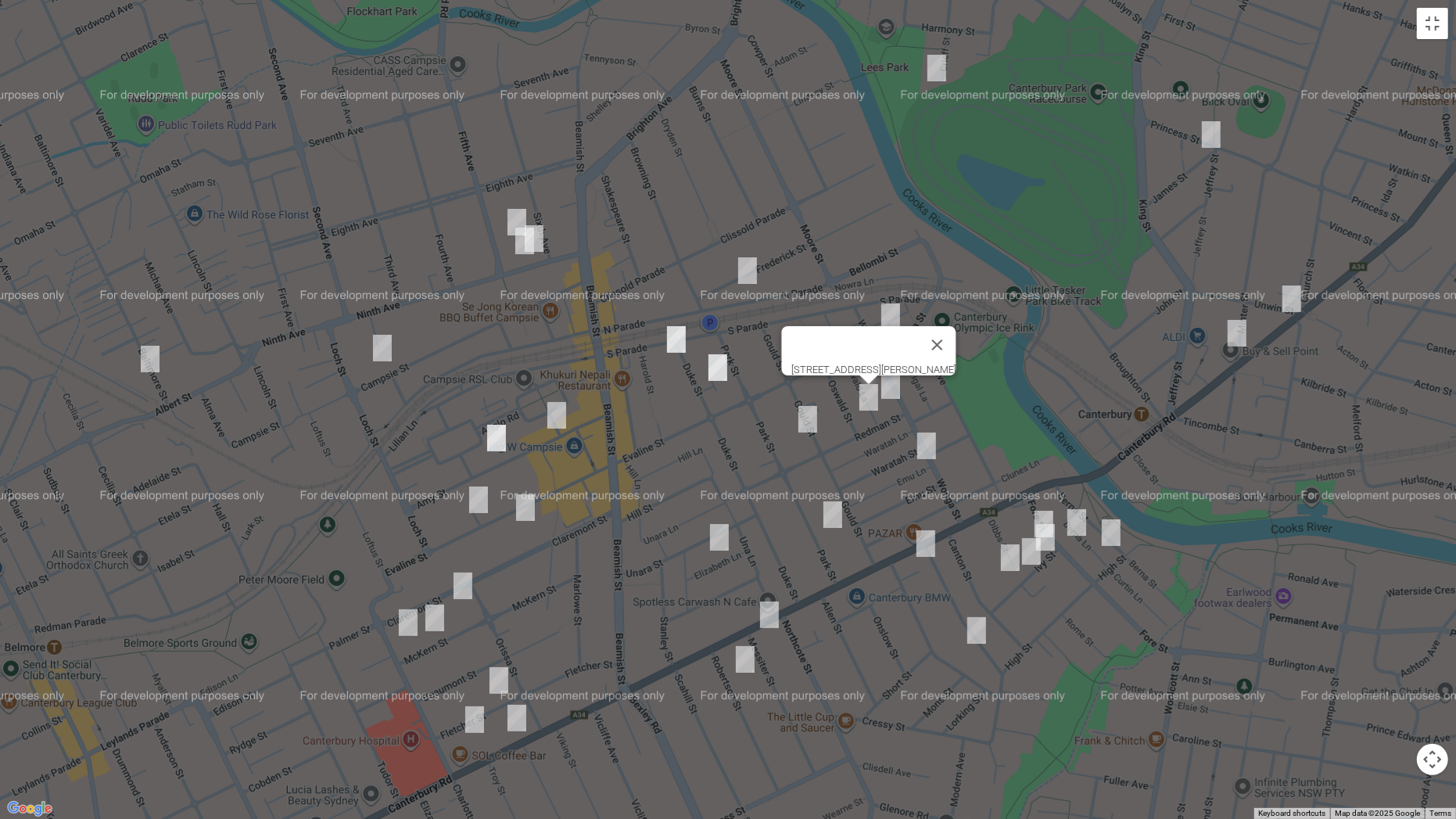
click at [806, 417] on img "29 Gould Street, CAMPSIE NSW 2194" at bounding box center [808, 419] width 31 height 39
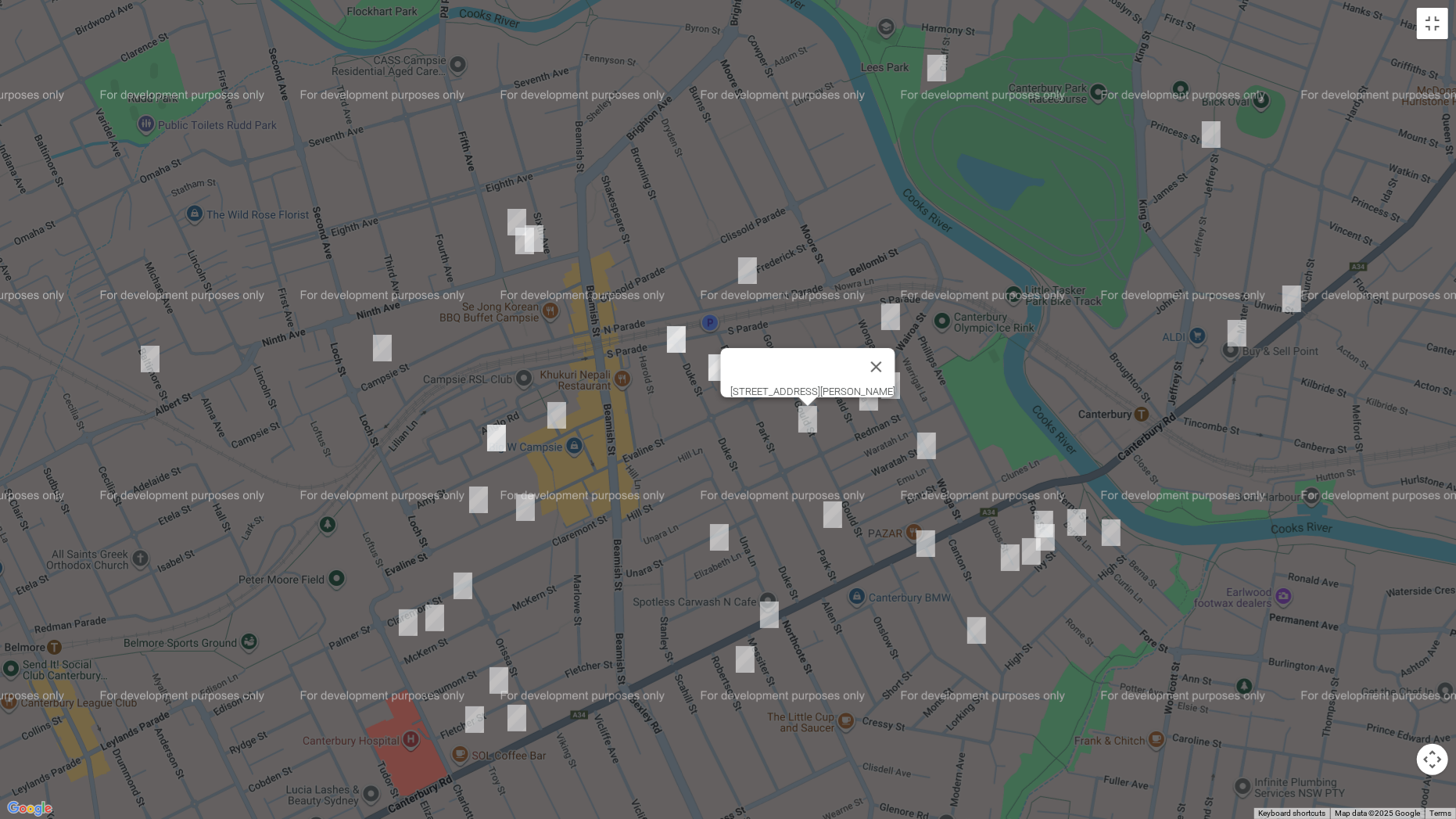
click at [935, 438] on img "4 Waratah Street, CANTERBURY NSW 2193" at bounding box center [927, 445] width 31 height 39
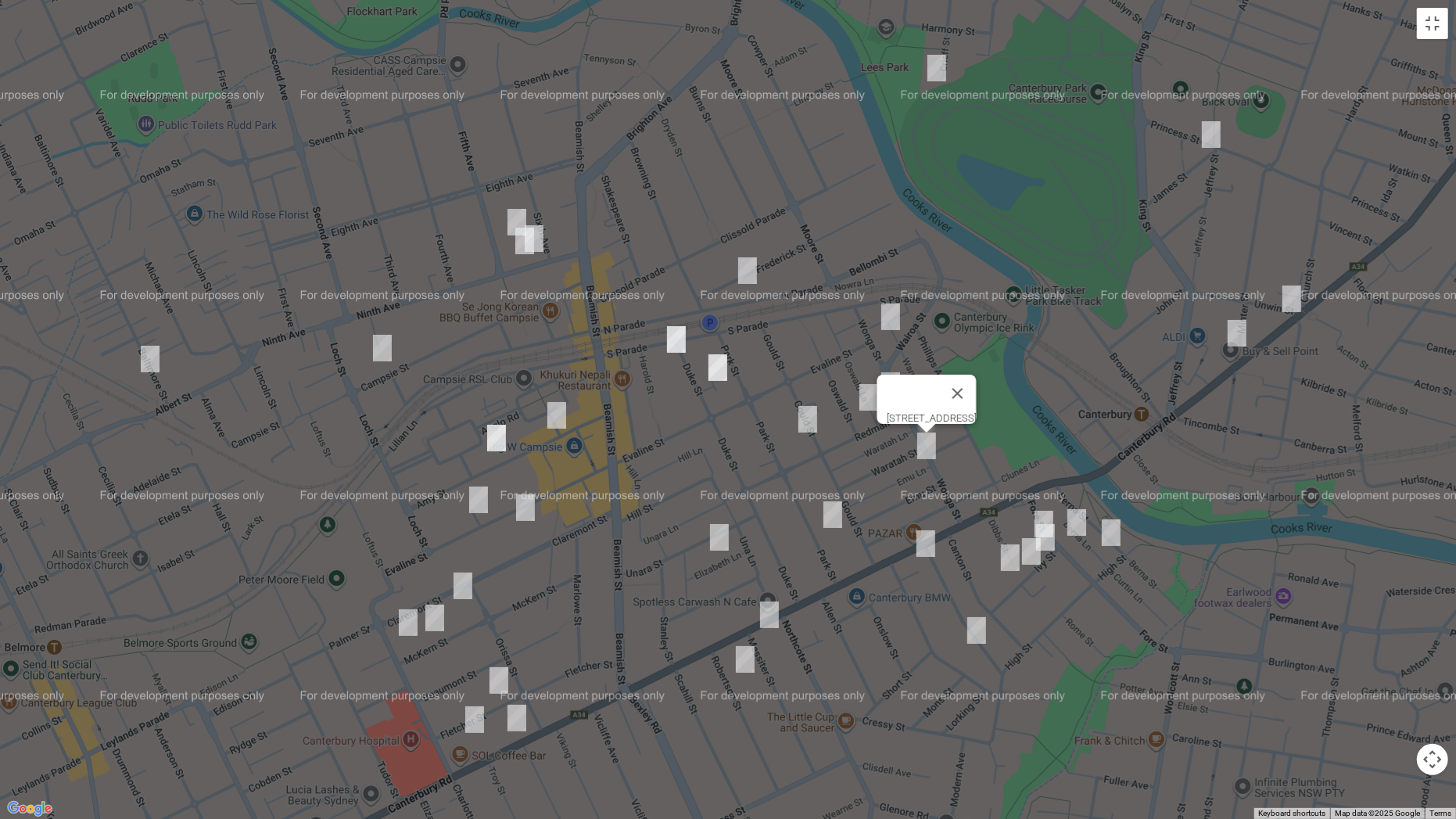
click at [1246, 334] on img "78 Minter Street, CANTERBURY NSW 2193" at bounding box center [1237, 333] width 31 height 39
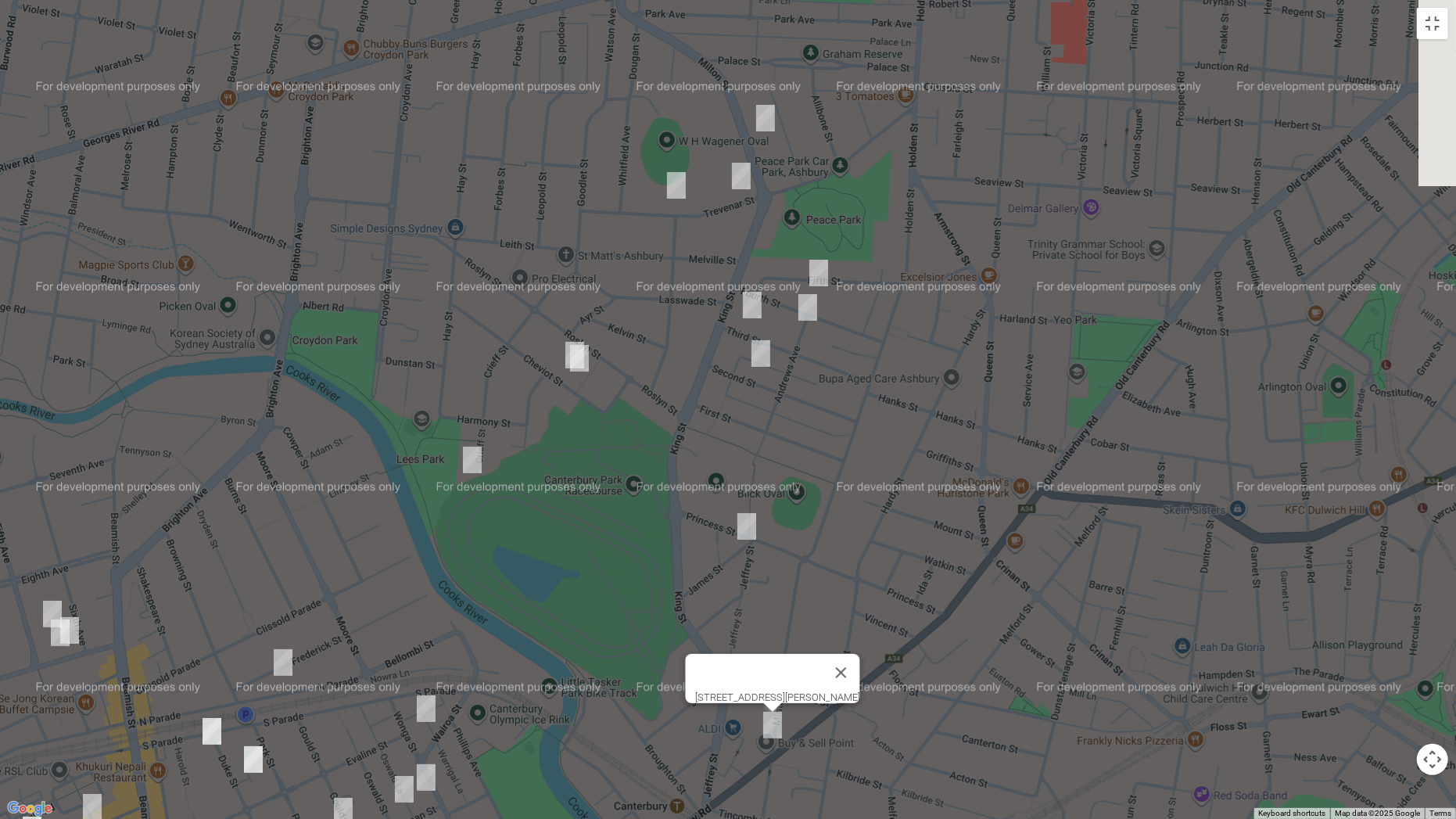
drag, startPoint x: 1287, startPoint y: 177, endPoint x: 775, endPoint y: 578, distance: 650.3
click at [815, 576] on div "[STREET_ADDRESS][PERSON_NAME]" at bounding box center [728, 410] width 1456 height 819
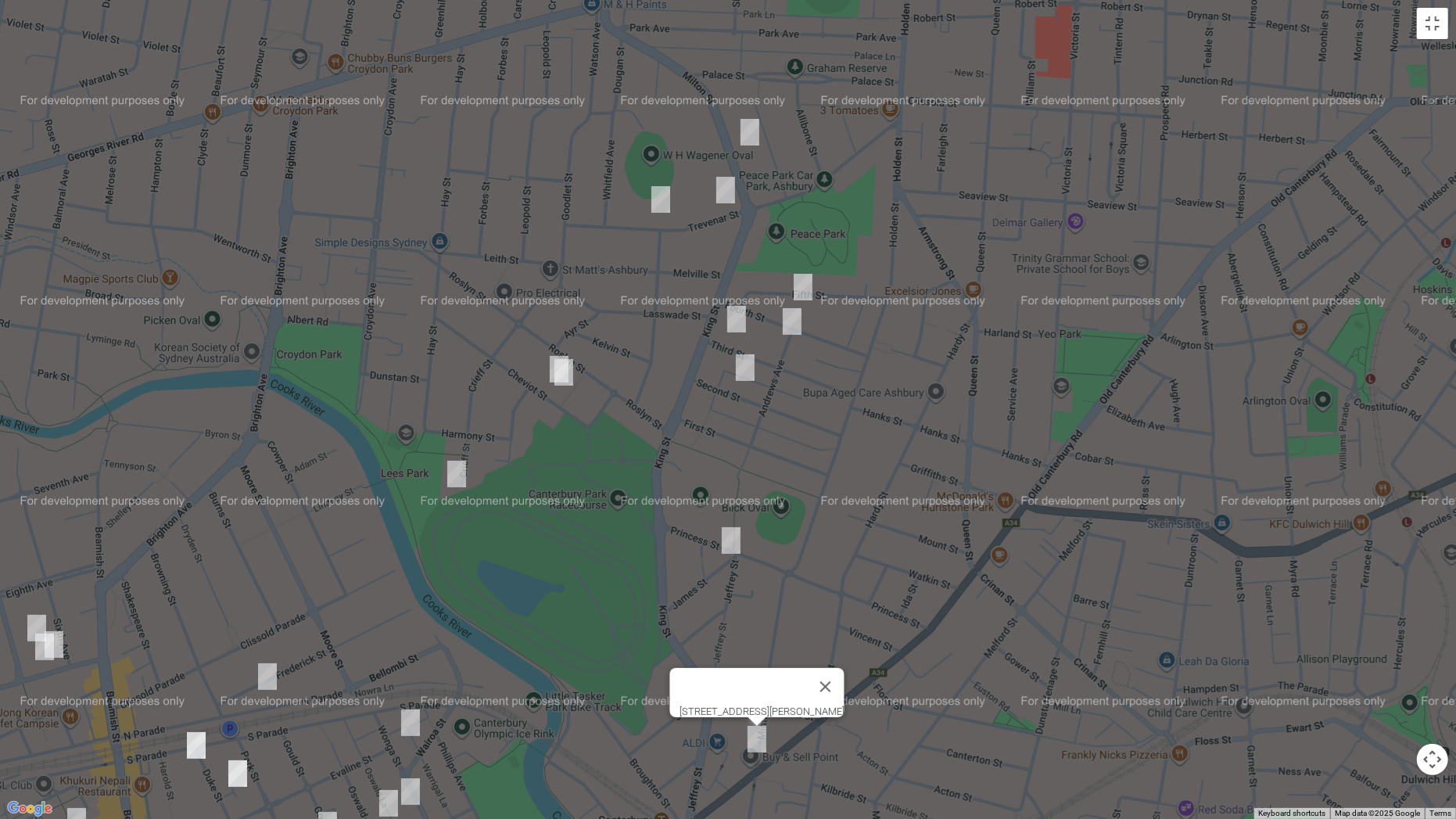
click at [447, 469] on img "71 Crieff Street, ASHBURY NSW 2193" at bounding box center [456, 474] width 31 height 39
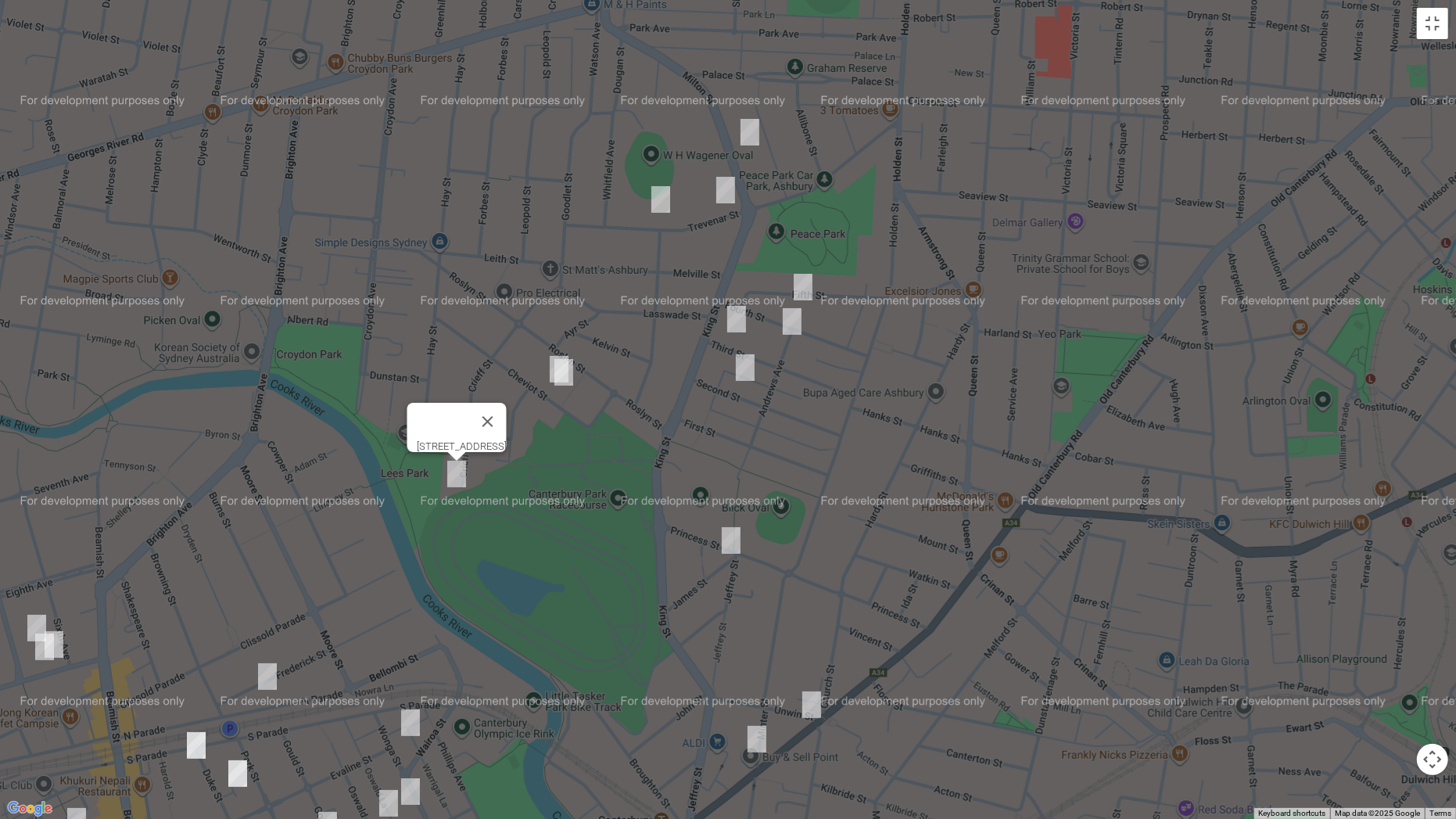
drag, startPoint x: 547, startPoint y: 358, endPoint x: 548, endPoint y: 372, distance: 14.0
click at [546, 359] on img "17 Cheviot Street, ASHBURY NSW 2193" at bounding box center [559, 369] width 31 height 39
click at [563, 377] on img "15 Cheviot Street, ASHBURY NSW 2193" at bounding box center [563, 372] width 31 height 39
click at [547, 363] on img "17 Cheviot Street, ASHBURY NSW 2193" at bounding box center [559, 369] width 31 height 39
click at [731, 540] on img "60 Princess Street, CANTERBURY NSW 2193" at bounding box center [731, 540] width 31 height 39
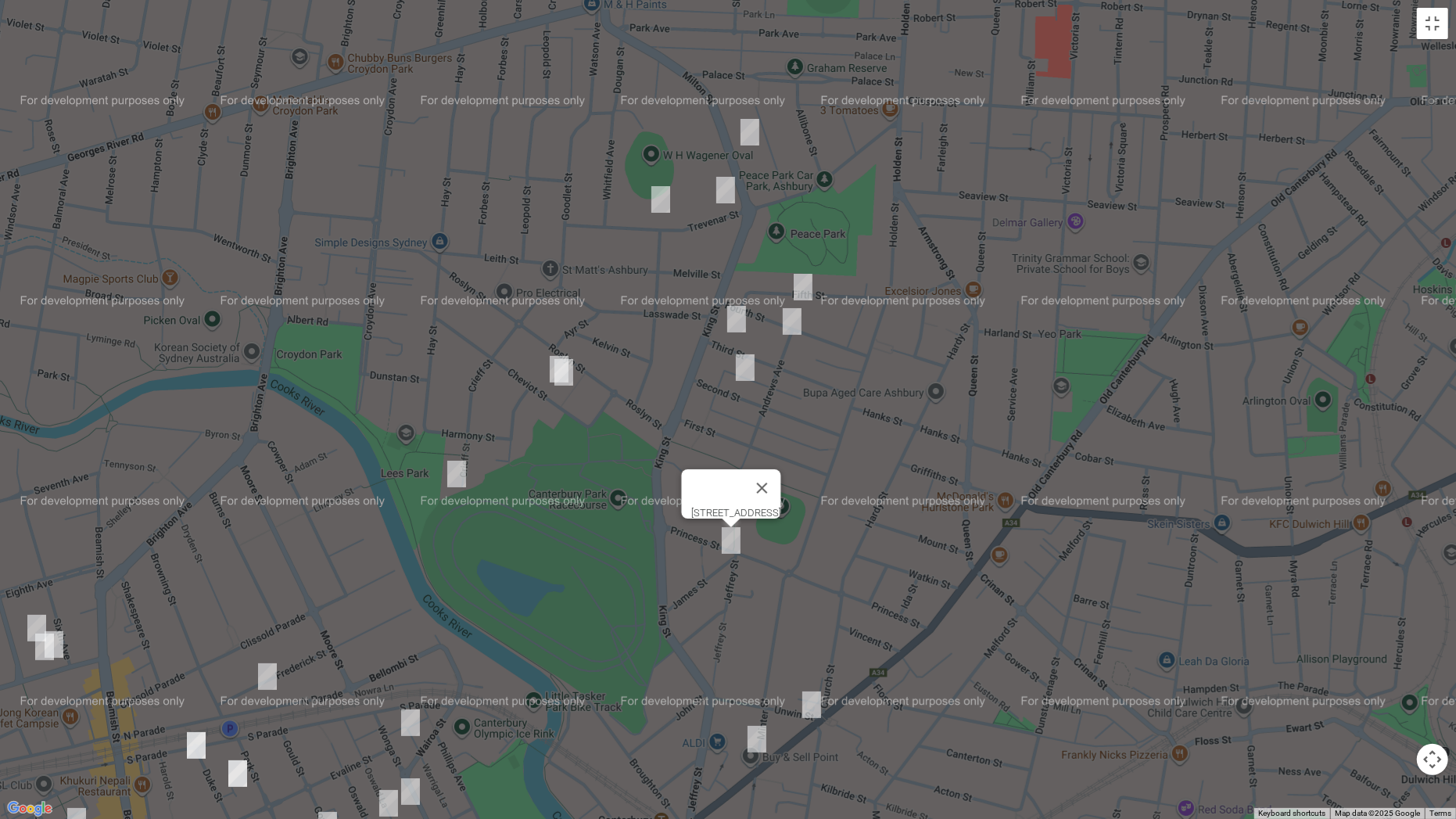
click at [810, 288] on img "28 Fifth Street, ASHBURY NSW 2193" at bounding box center [803, 287] width 31 height 39
click at [788, 323] on img "38 Fourth Street, ASHBURY NSW 2193" at bounding box center [792, 321] width 31 height 39
click at [741, 321] on img "63 Third Street, ASHBURY NSW 2193" at bounding box center [737, 319] width 31 height 39
click at [752, 367] on img "59 Second Street, ASHBURY NSW 2193" at bounding box center [745, 367] width 31 height 39
click at [757, 138] on img "144 Milton Street, ASHBURY NSW 2193" at bounding box center [750, 132] width 31 height 39
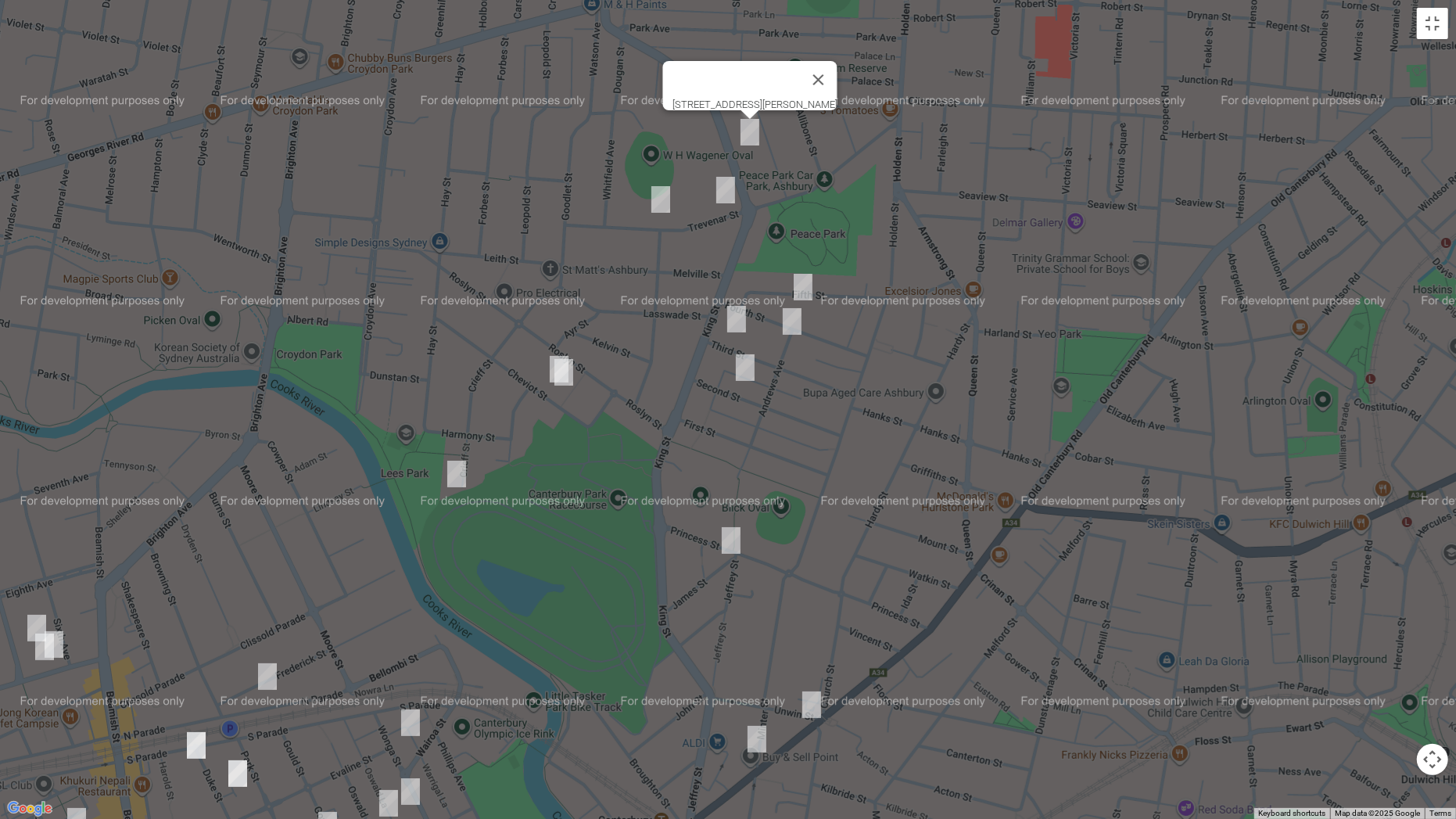
click at [726, 188] on img "15 Trevenar Street, ASHBURY NSW 2193" at bounding box center [726, 190] width 31 height 39
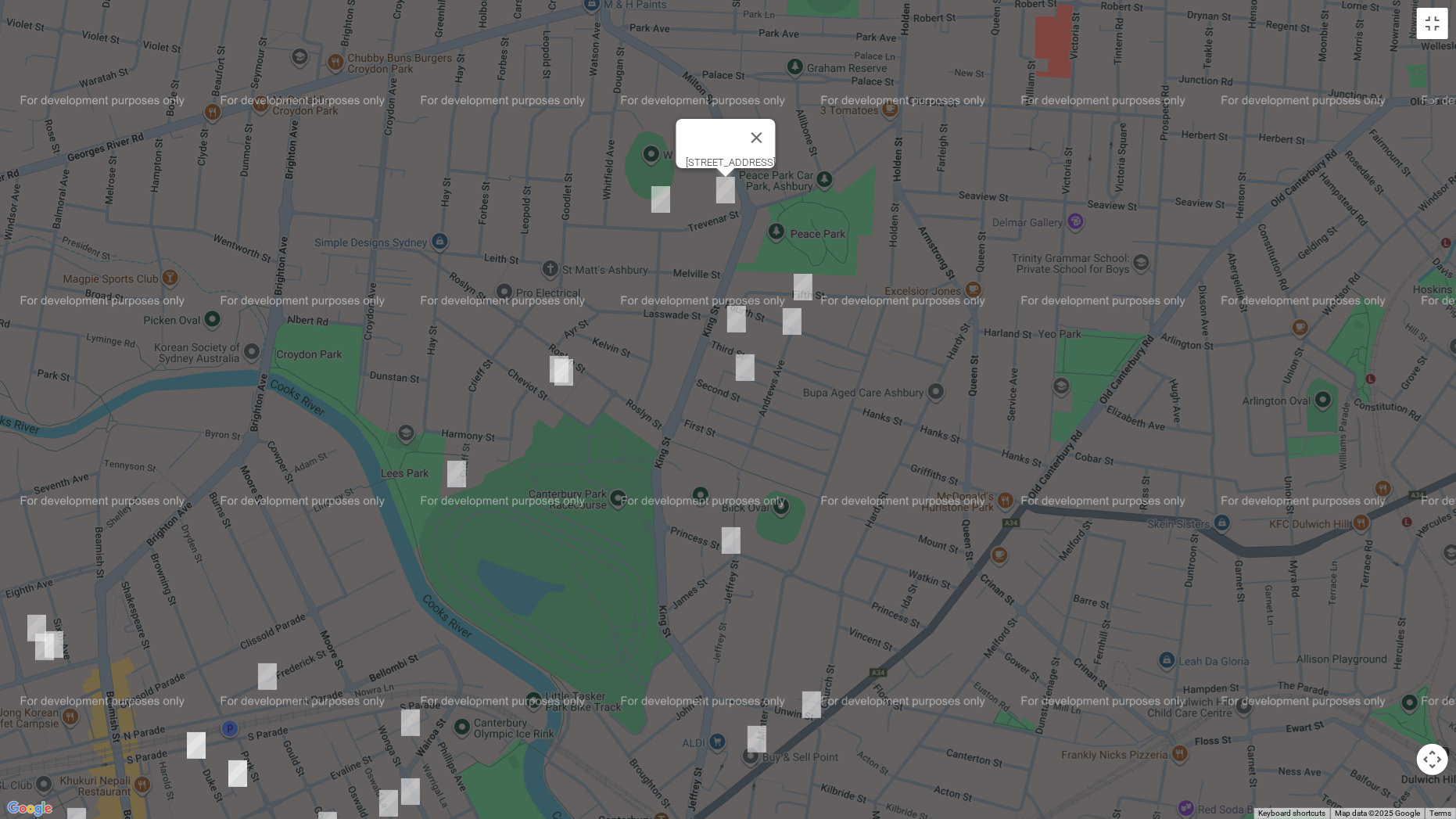
click at [663, 202] on img "45 Trevenar Street, ASHBURY NSW 2193" at bounding box center [660, 199] width 31 height 39
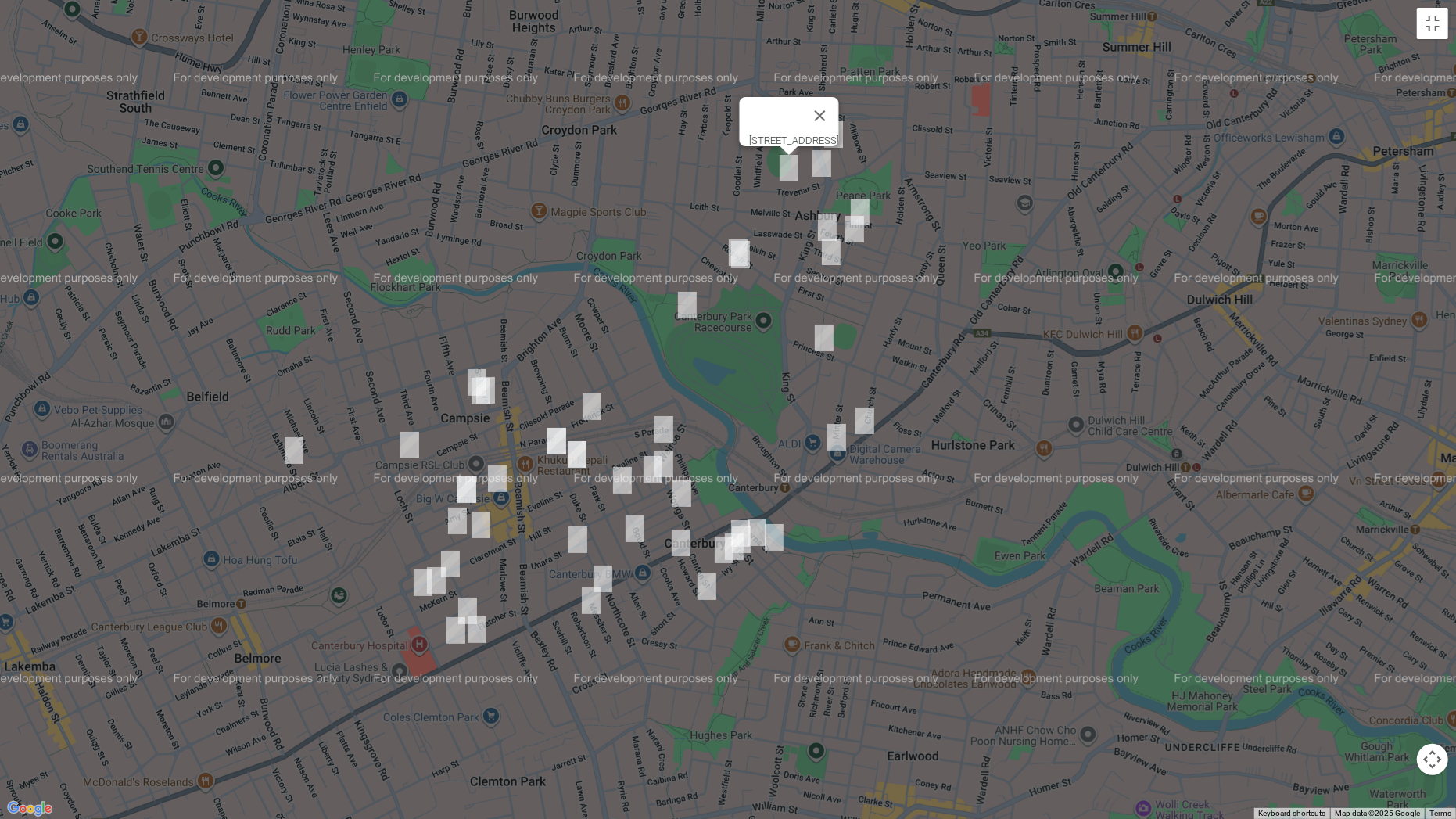
drag, startPoint x: 906, startPoint y: 571, endPoint x: 937, endPoint y: 370, distance: 203.4
click at [937, 370] on div "[STREET_ADDRESS]" at bounding box center [728, 410] width 1456 height 819
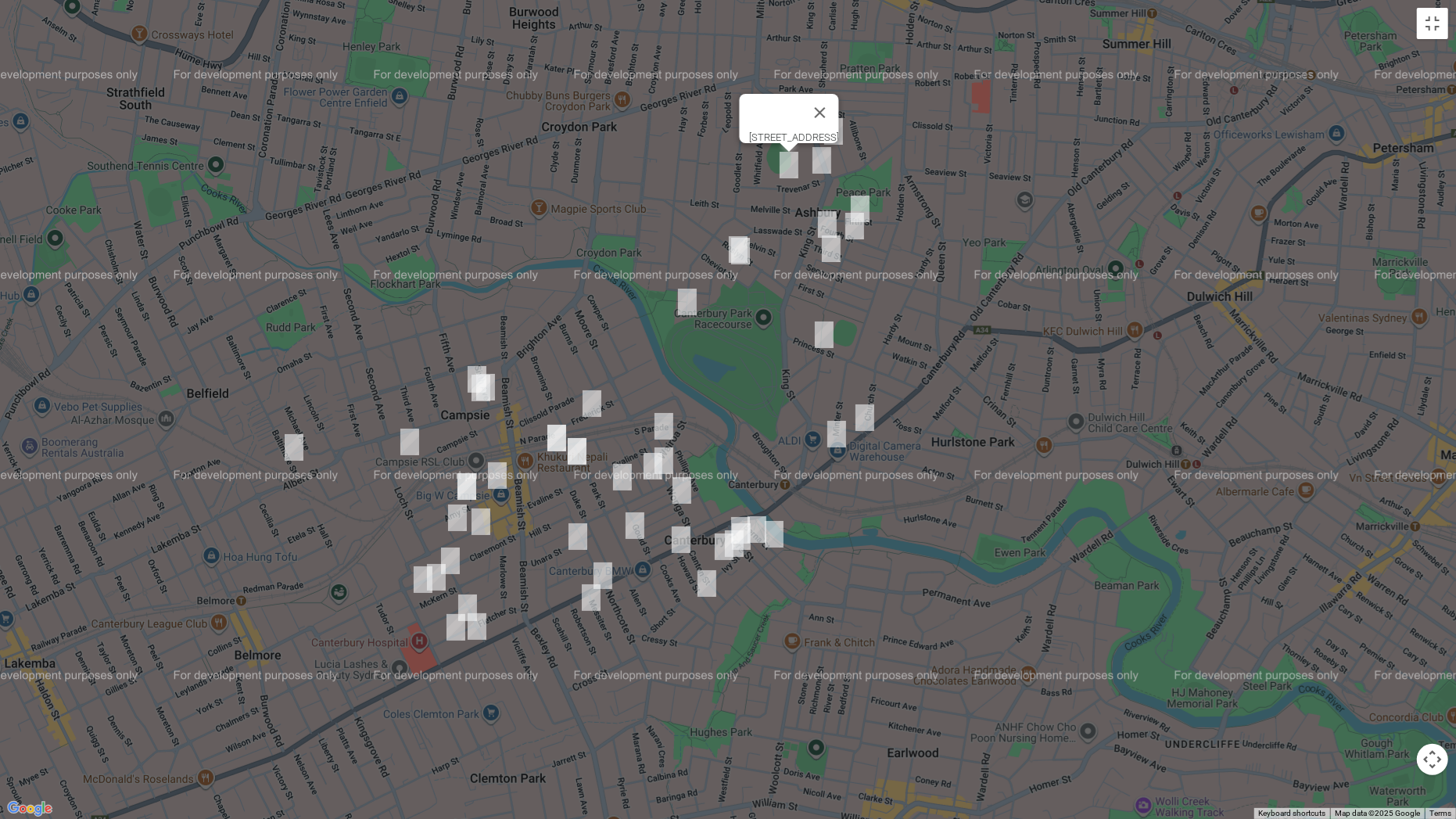
click at [1436, 43] on div "[STREET_ADDRESS]" at bounding box center [728, 410] width 1456 height 819
click at [1429, 29] on button "Toggle fullscreen view" at bounding box center [1432, 23] width 31 height 31
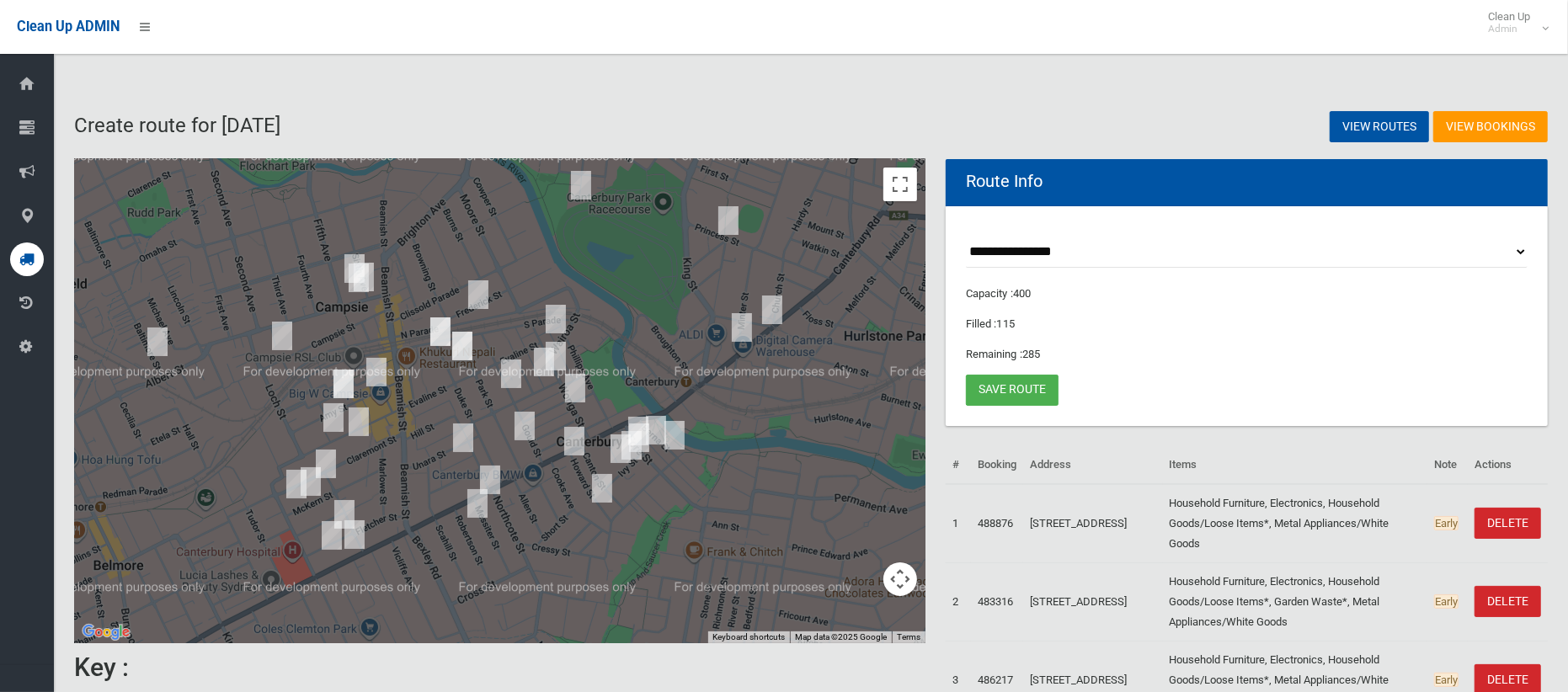
drag, startPoint x: 690, startPoint y: 330, endPoint x: 817, endPoint y: 228, distance: 162.9
click at [817, 228] on div "[STREET_ADDRESS]" at bounding box center [499, 401] width 851 height 484
click at [1021, 391] on link "Save route" at bounding box center [1011, 389] width 92 height 31
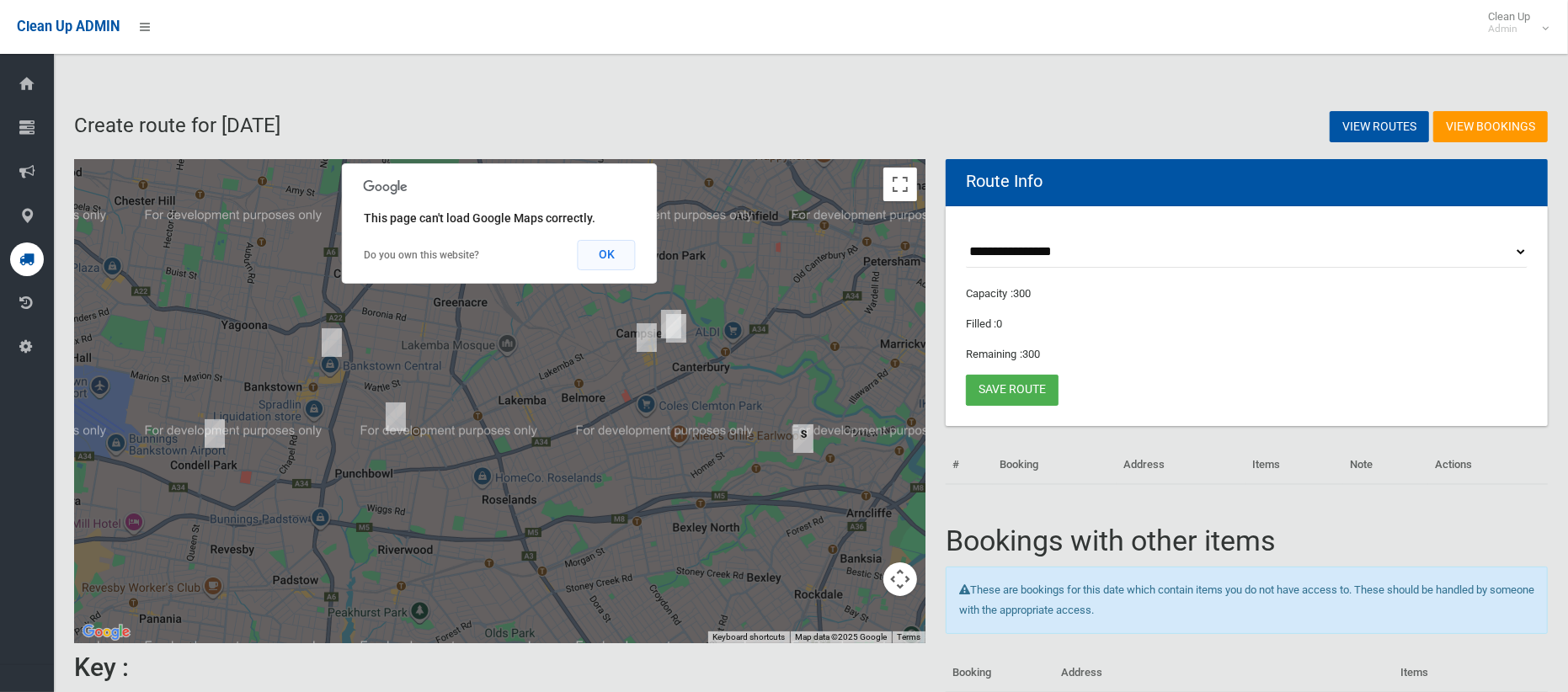
click at [610, 256] on button "OK" at bounding box center [607, 255] width 59 height 31
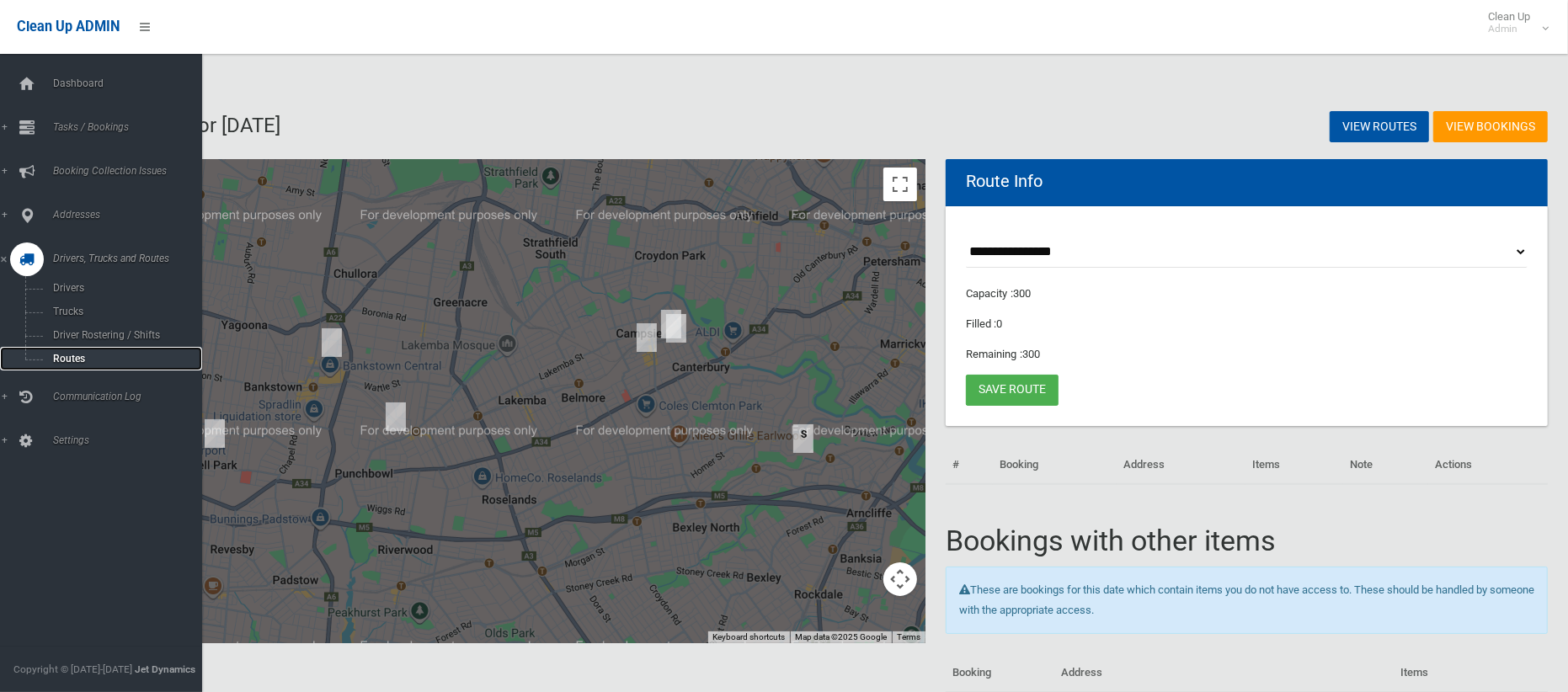
click at [57, 356] on span "Routes" at bounding box center [117, 358] width 140 height 12
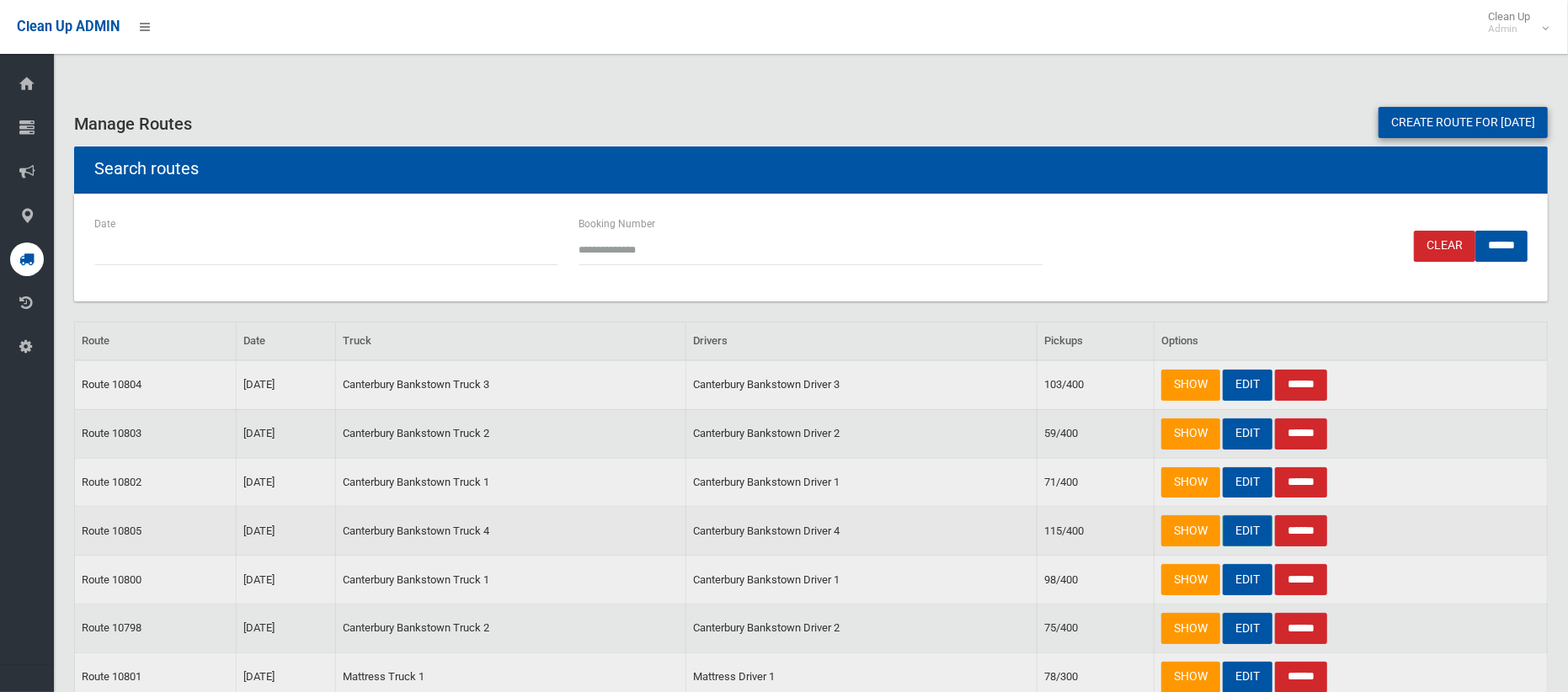
click at [1248, 533] on link "EDIT" at bounding box center [1247, 530] width 50 height 31
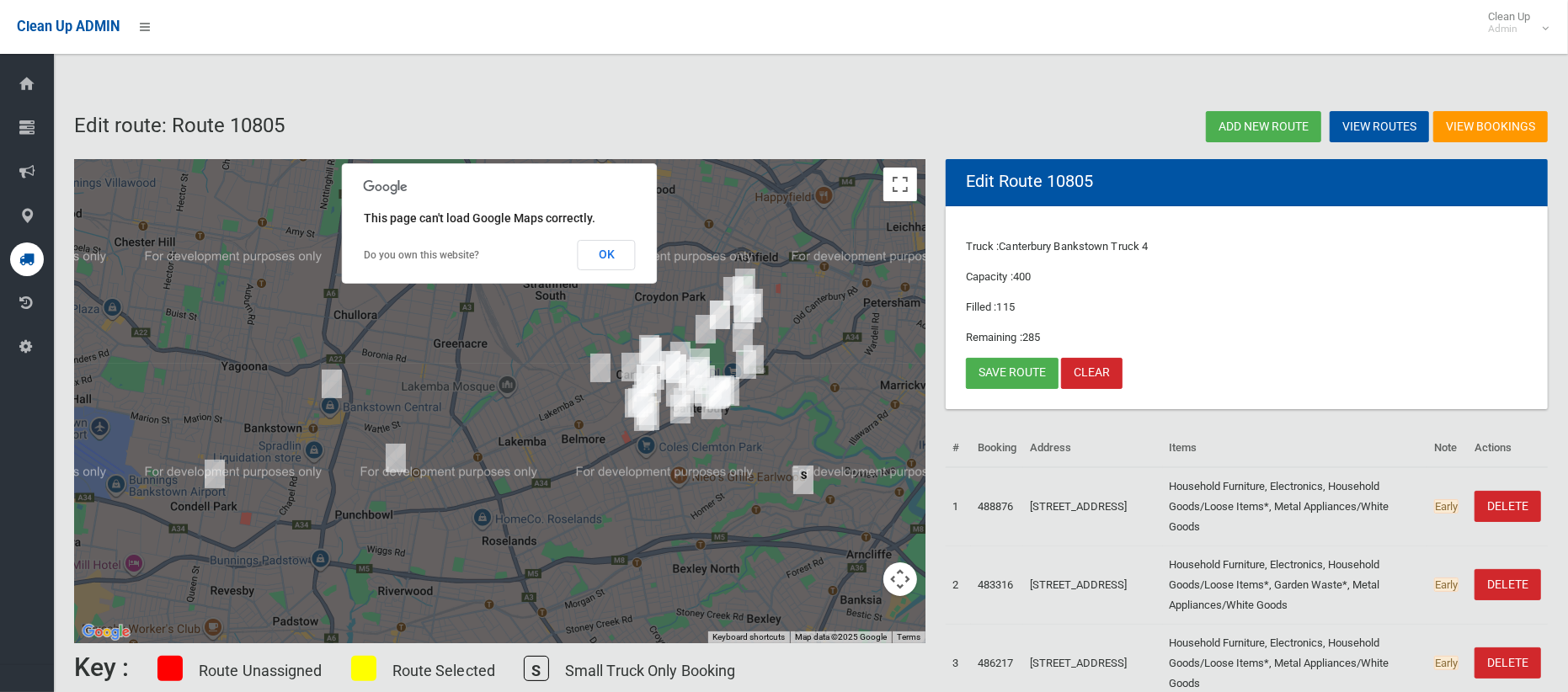
click at [612, 255] on button "OK" at bounding box center [607, 255] width 59 height 31
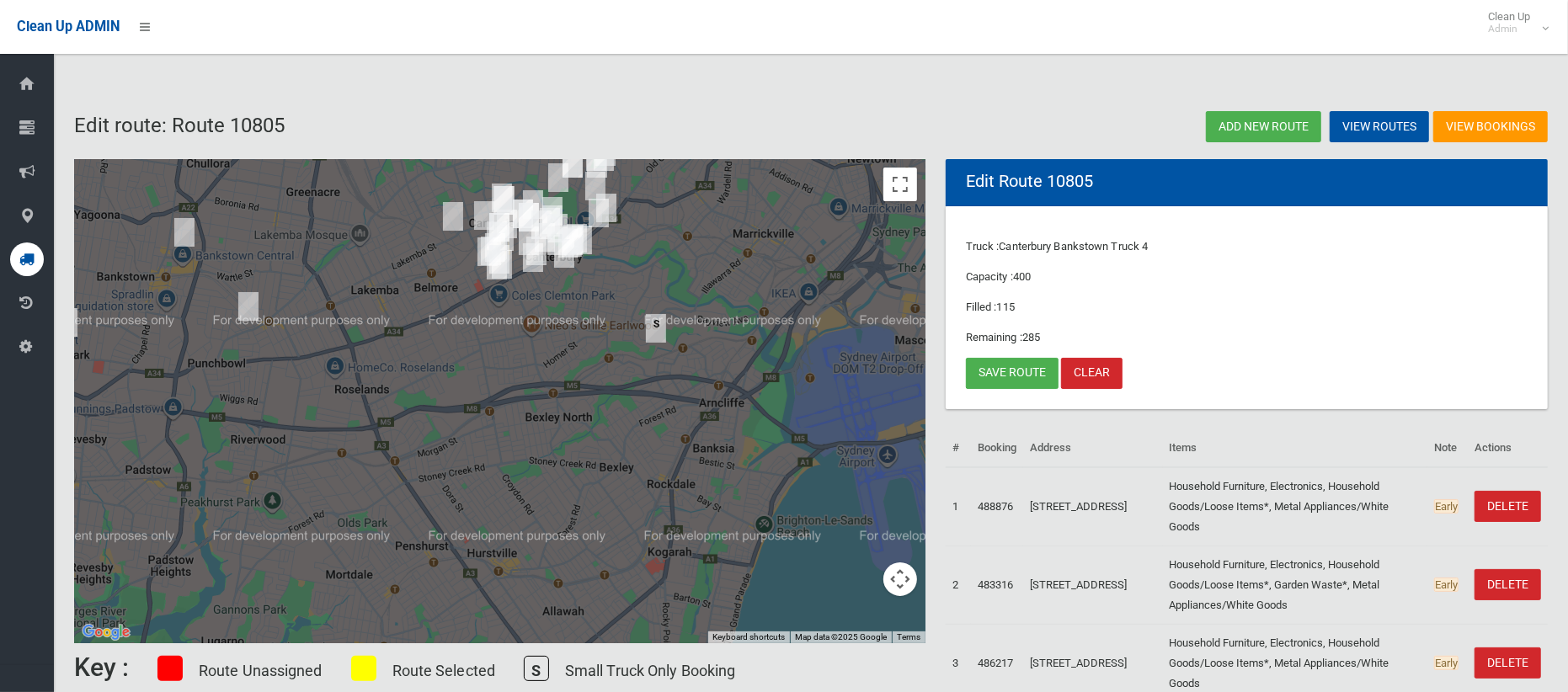
drag, startPoint x: 663, startPoint y: 495, endPoint x: 806, endPoint y: 228, distance: 302.9
click at [542, 379] on div at bounding box center [499, 401] width 851 height 484
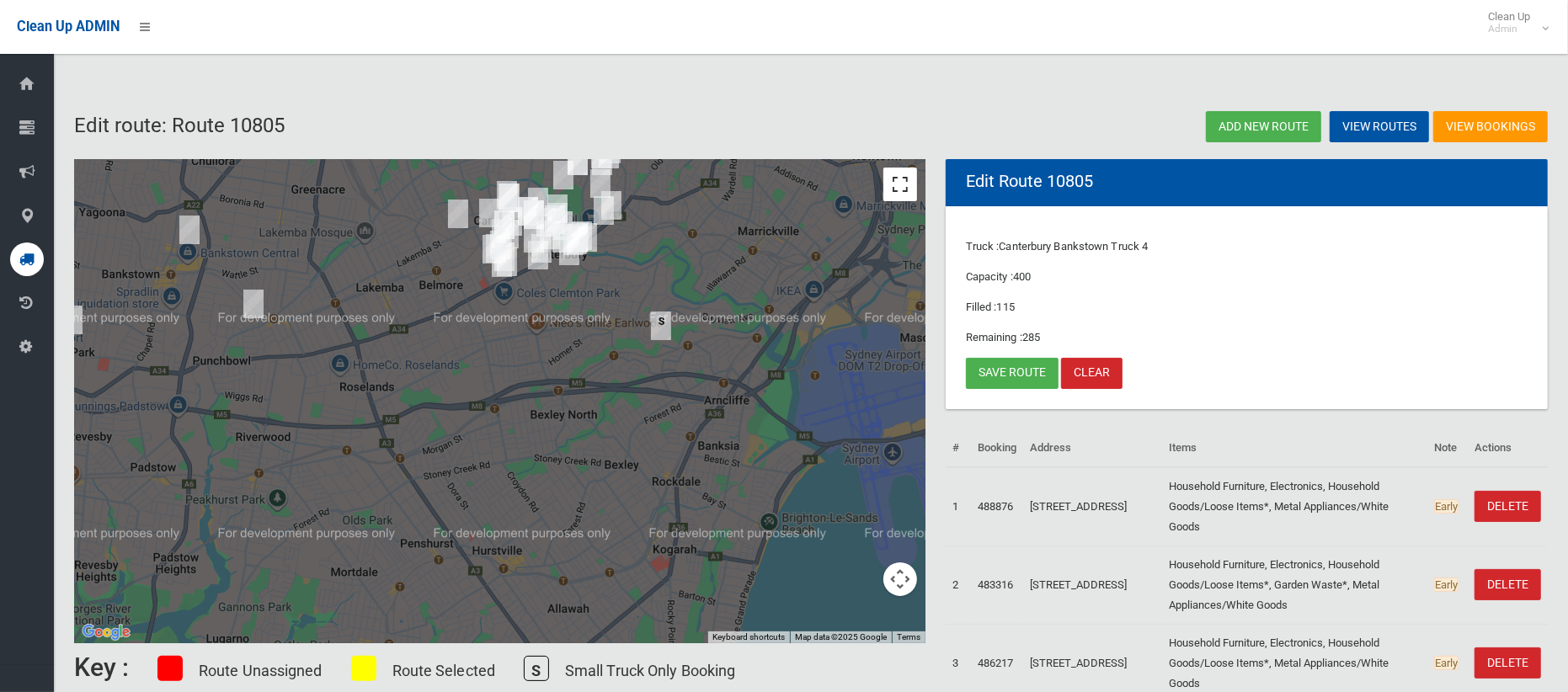
click at [910, 185] on button "Toggle fullscreen view" at bounding box center [900, 185] width 34 height 34
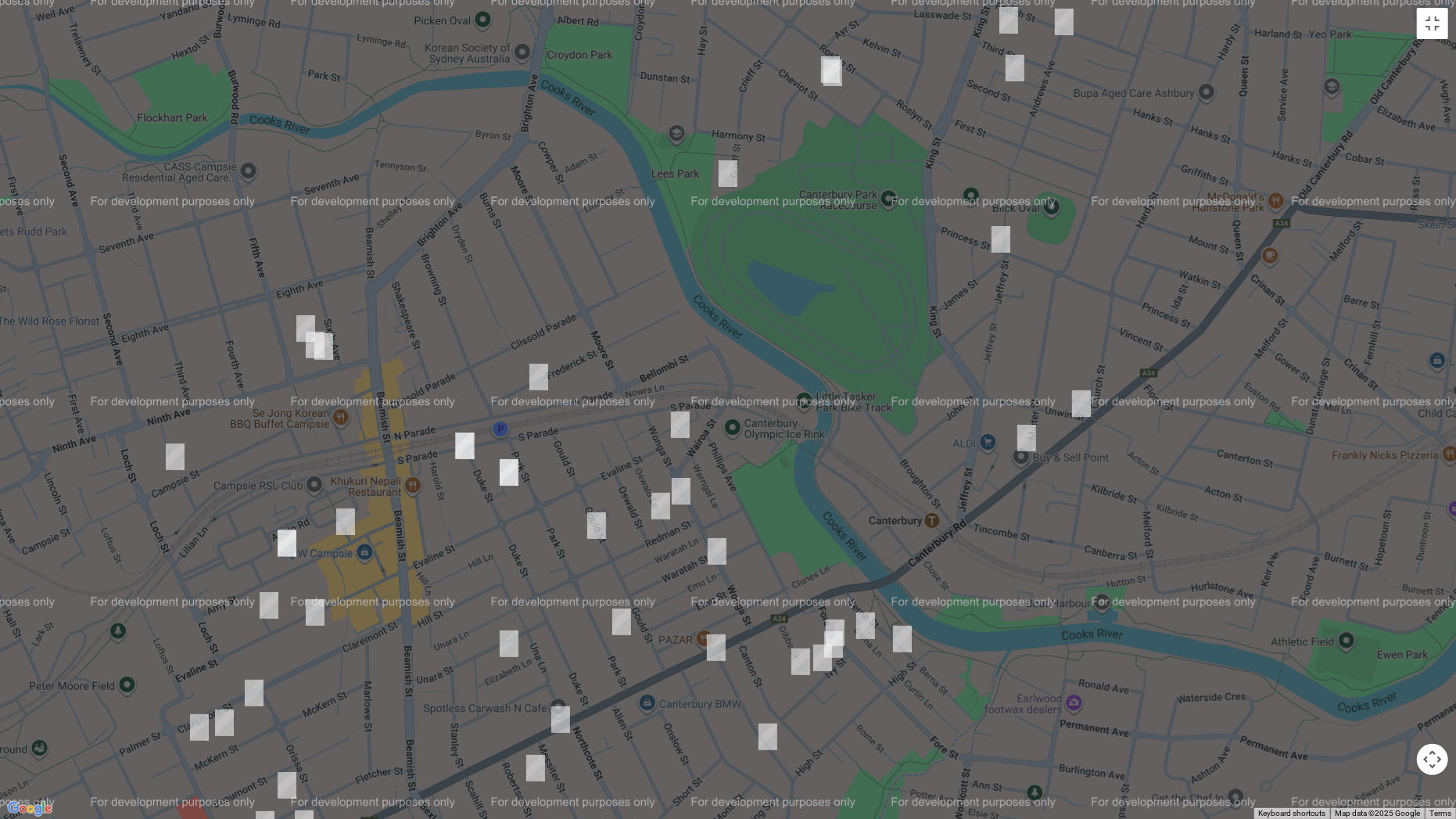
drag, startPoint x: 638, startPoint y: 237, endPoint x: 821, endPoint y: 530, distance: 345.5
click at [821, 530] on div at bounding box center [728, 410] width 1456 height 819
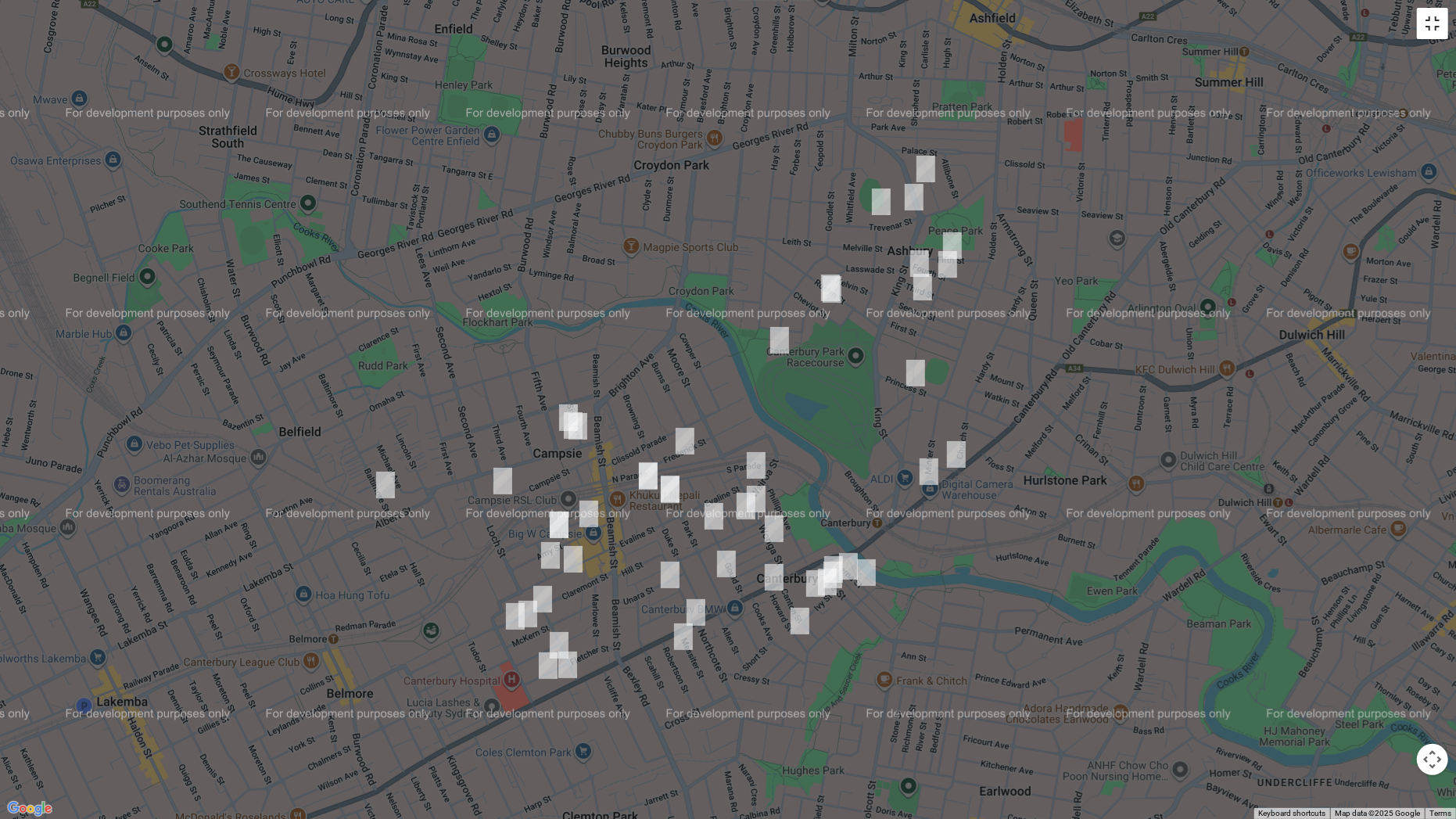
click at [1431, 29] on button "Toggle fullscreen view" at bounding box center [1432, 23] width 31 height 31
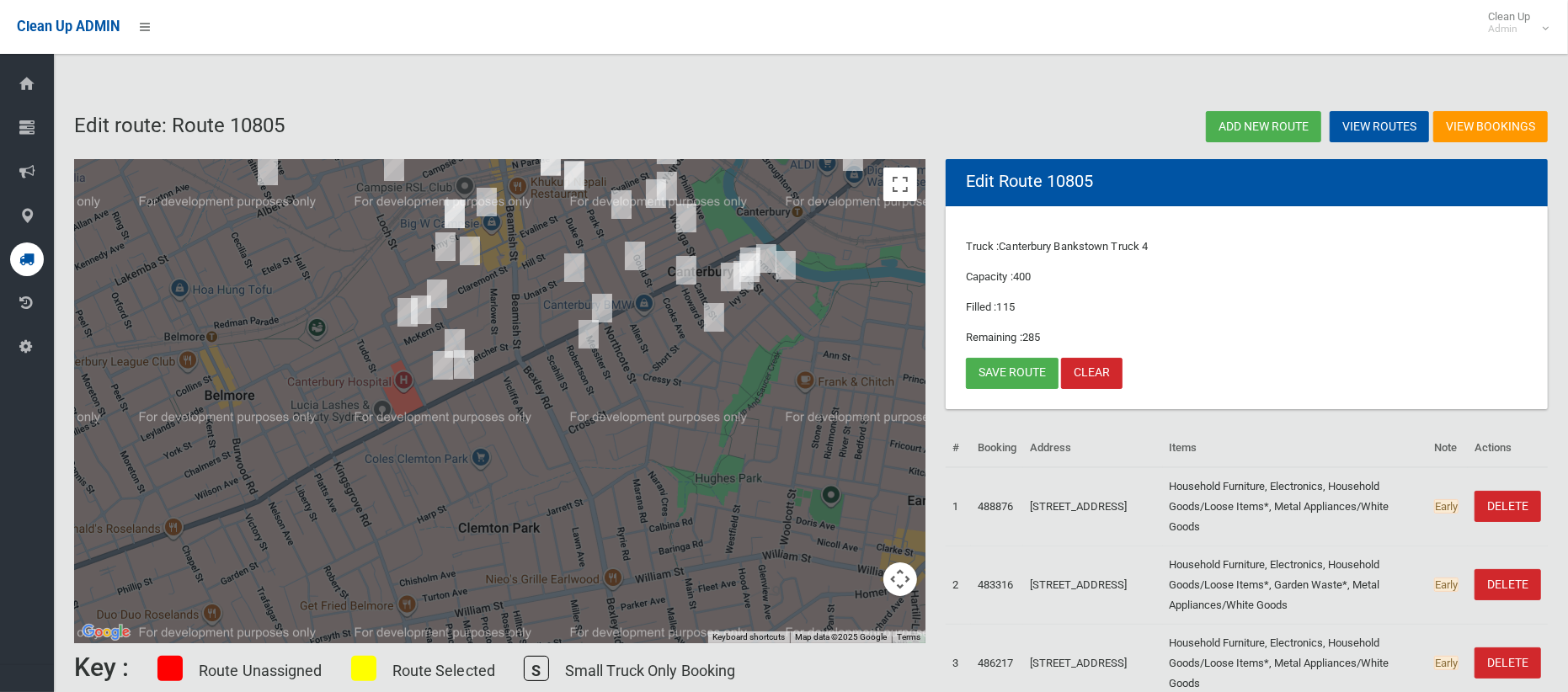
drag, startPoint x: 801, startPoint y: 265, endPoint x: 859, endPoint y: 177, distance: 105.4
click at [859, 177] on div at bounding box center [499, 401] width 851 height 484
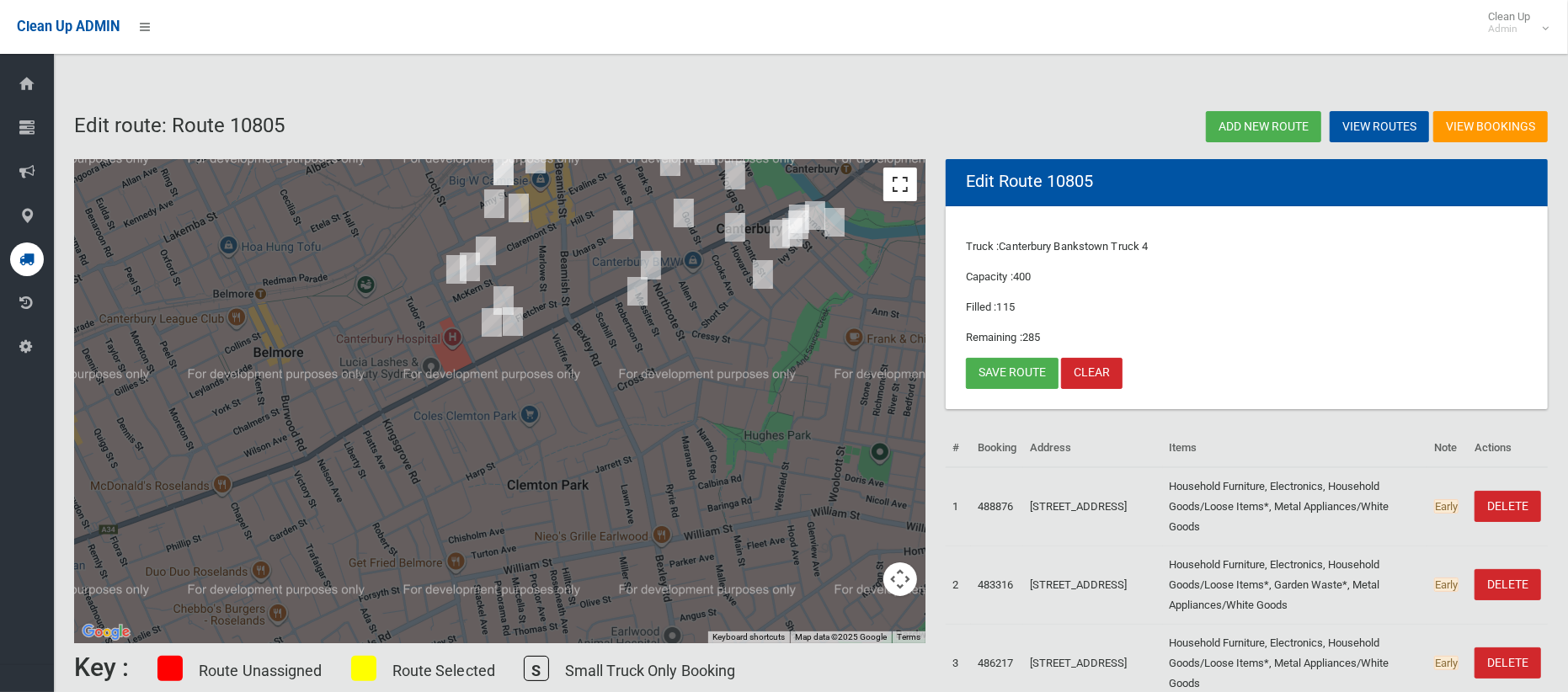
click at [905, 183] on button "Toggle fullscreen view" at bounding box center [900, 185] width 34 height 34
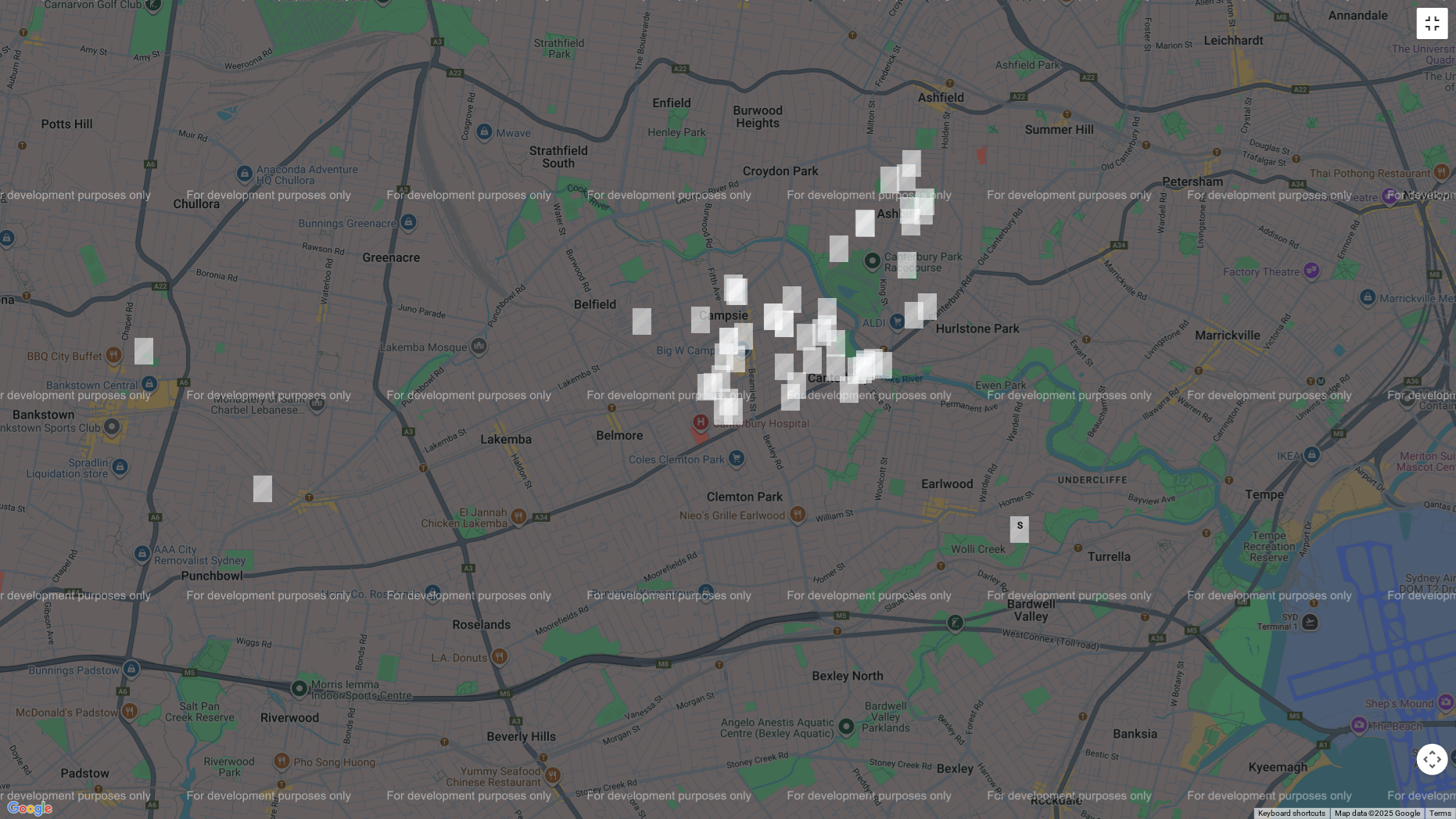
click at [1427, 23] on button "Toggle fullscreen view" at bounding box center [1432, 23] width 31 height 31
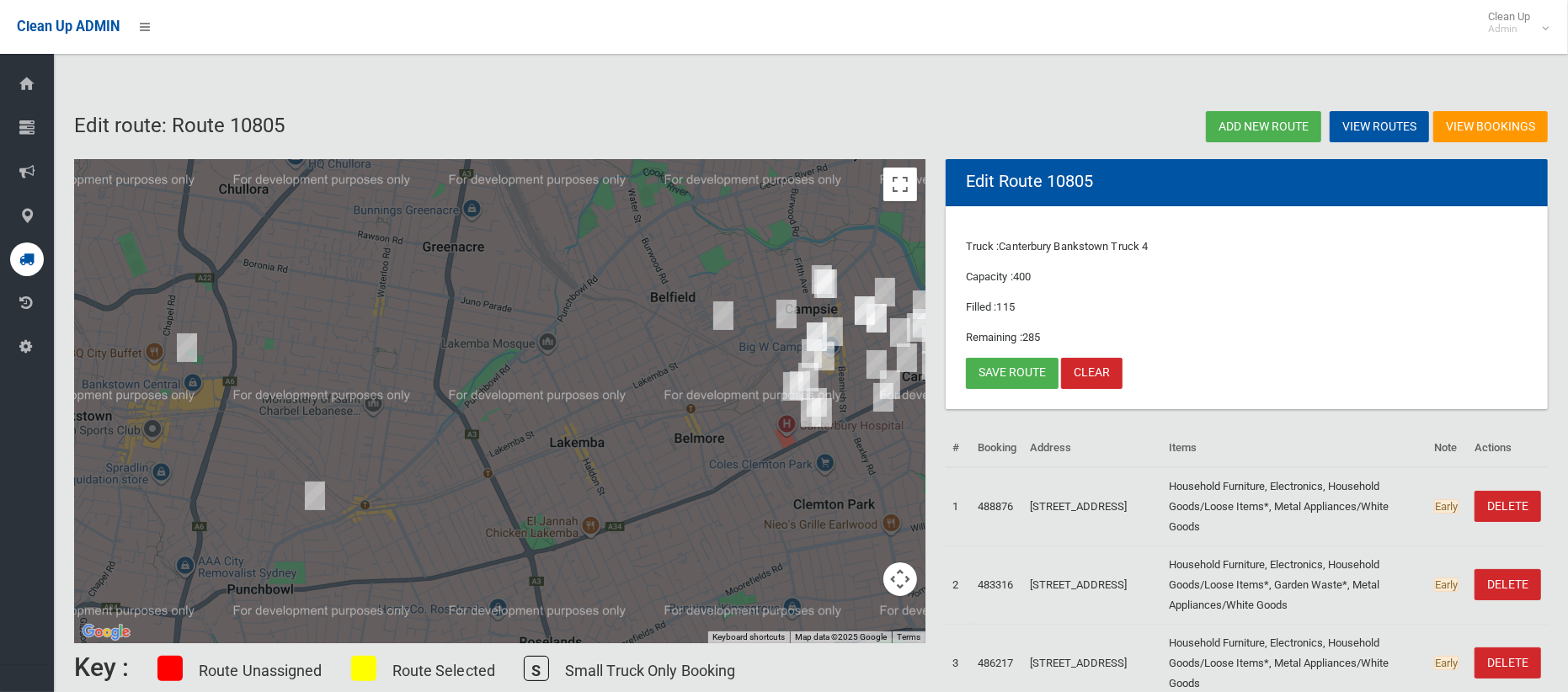
drag, startPoint x: 281, startPoint y: 398, endPoint x: 596, endPoint y: 407, distance: 315.1
click at [596, 407] on div at bounding box center [499, 401] width 851 height 484
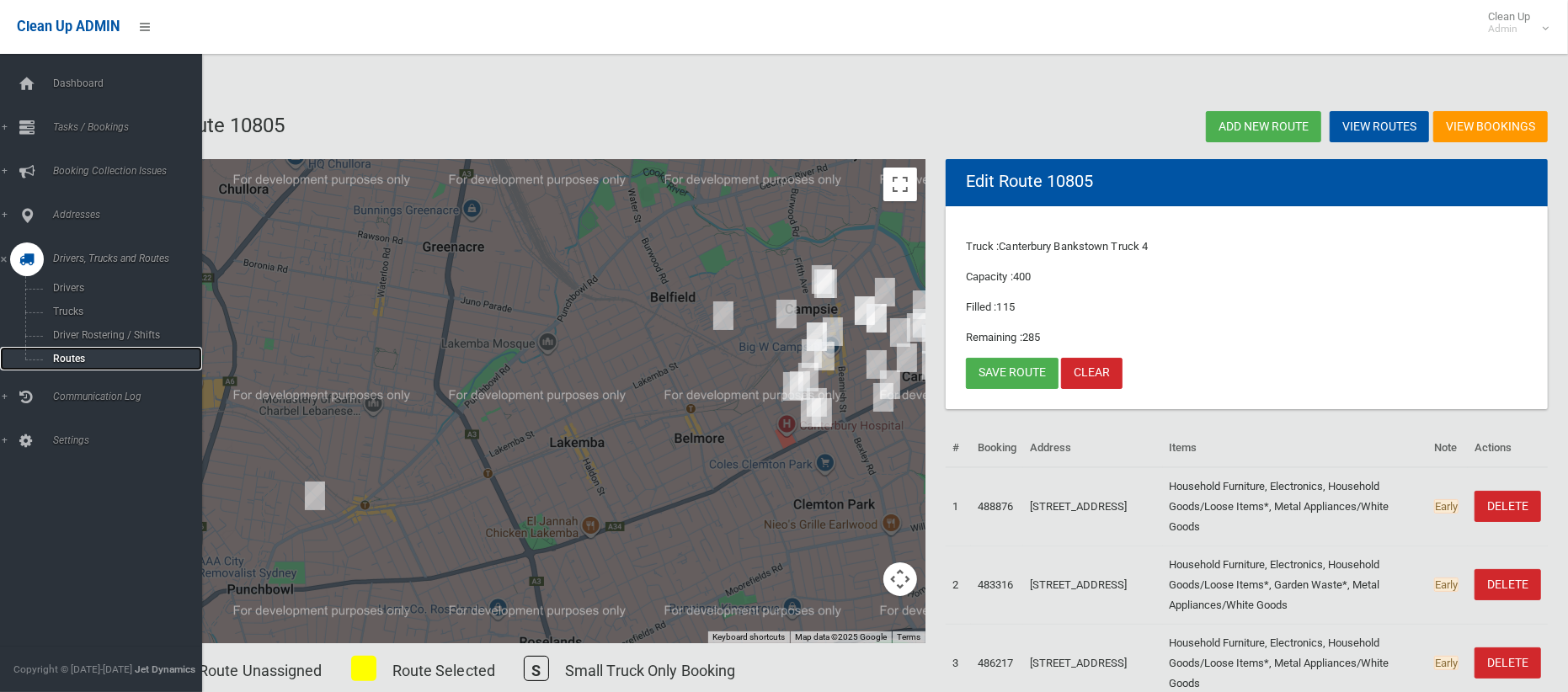
click at [74, 346] on link "Routes" at bounding box center [100, 358] width 202 height 24
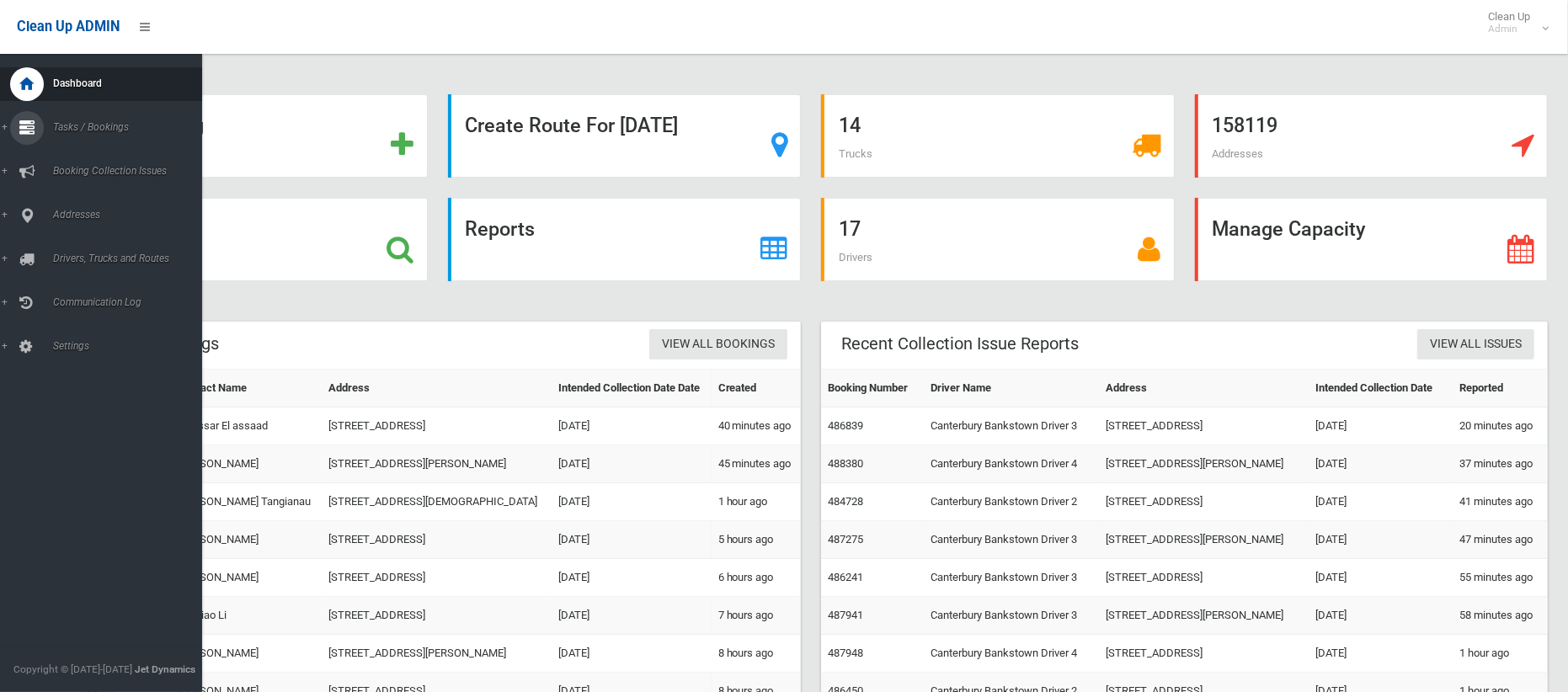
click at [68, 125] on span "Tasks / Bookings" at bounding box center [124, 127] width 154 height 12
click at [53, 252] on span "Search" at bounding box center [117, 251] width 140 height 12
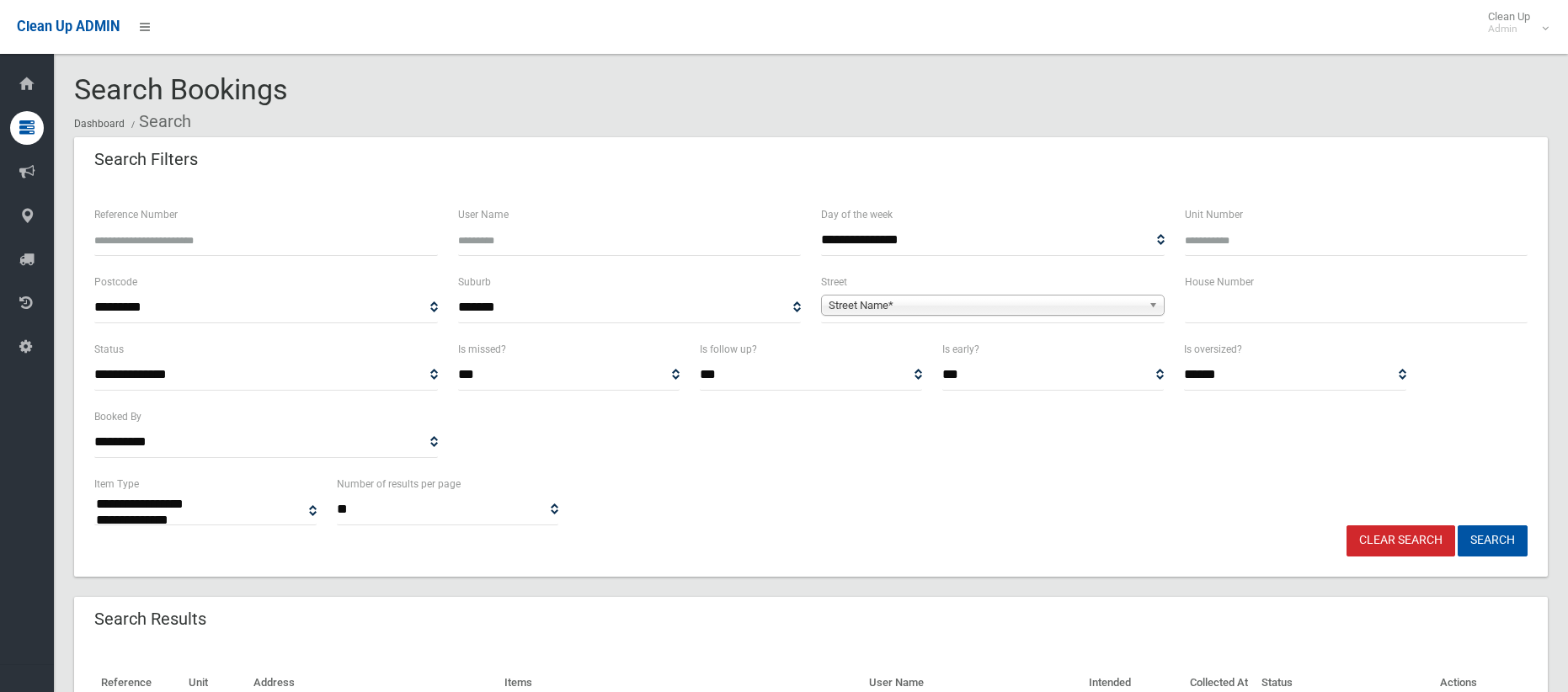
select select
click at [1221, 241] on input "Unit Number" at bounding box center [1356, 239] width 344 height 31
type input "*"
click at [1217, 306] on input "text" at bounding box center [1356, 307] width 344 height 31
type input "*"
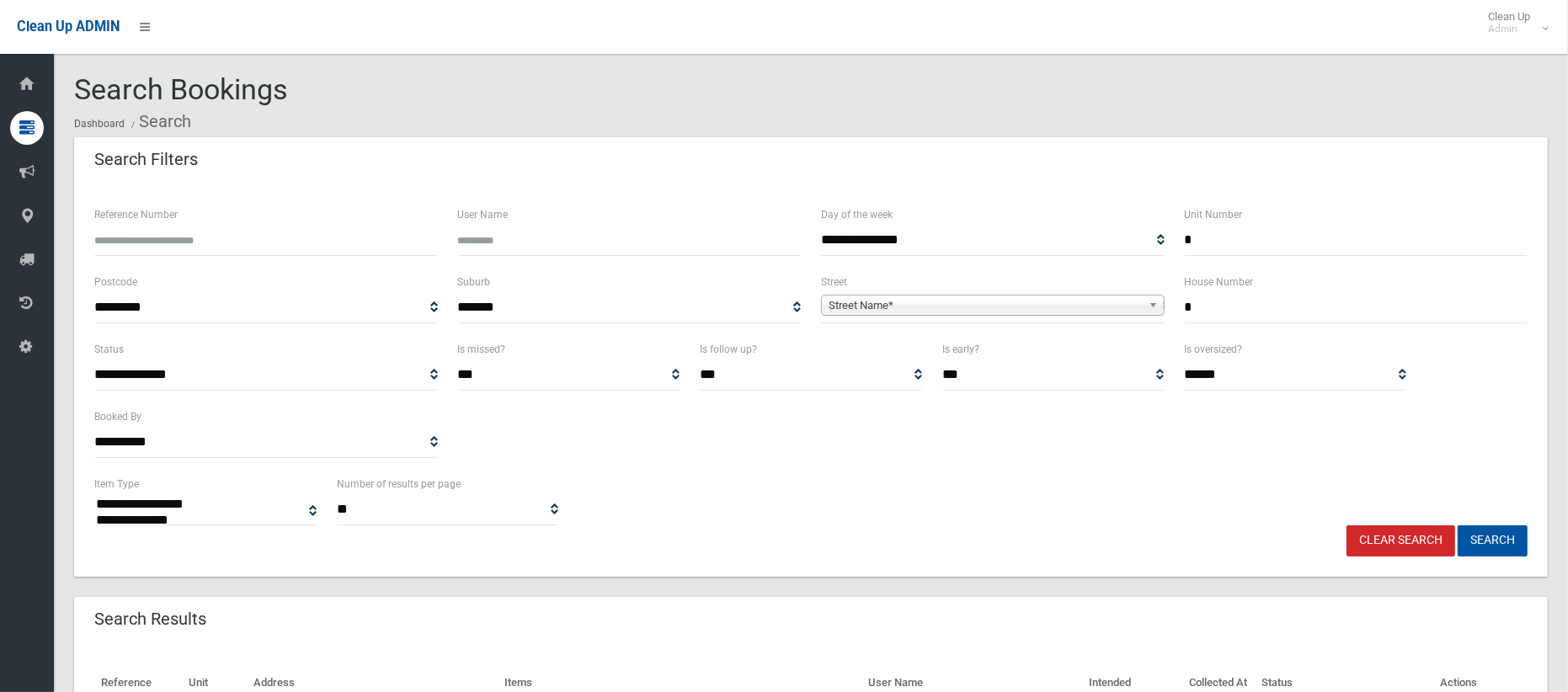
click at [1026, 313] on span "Street Name*" at bounding box center [984, 306] width 313 height 20
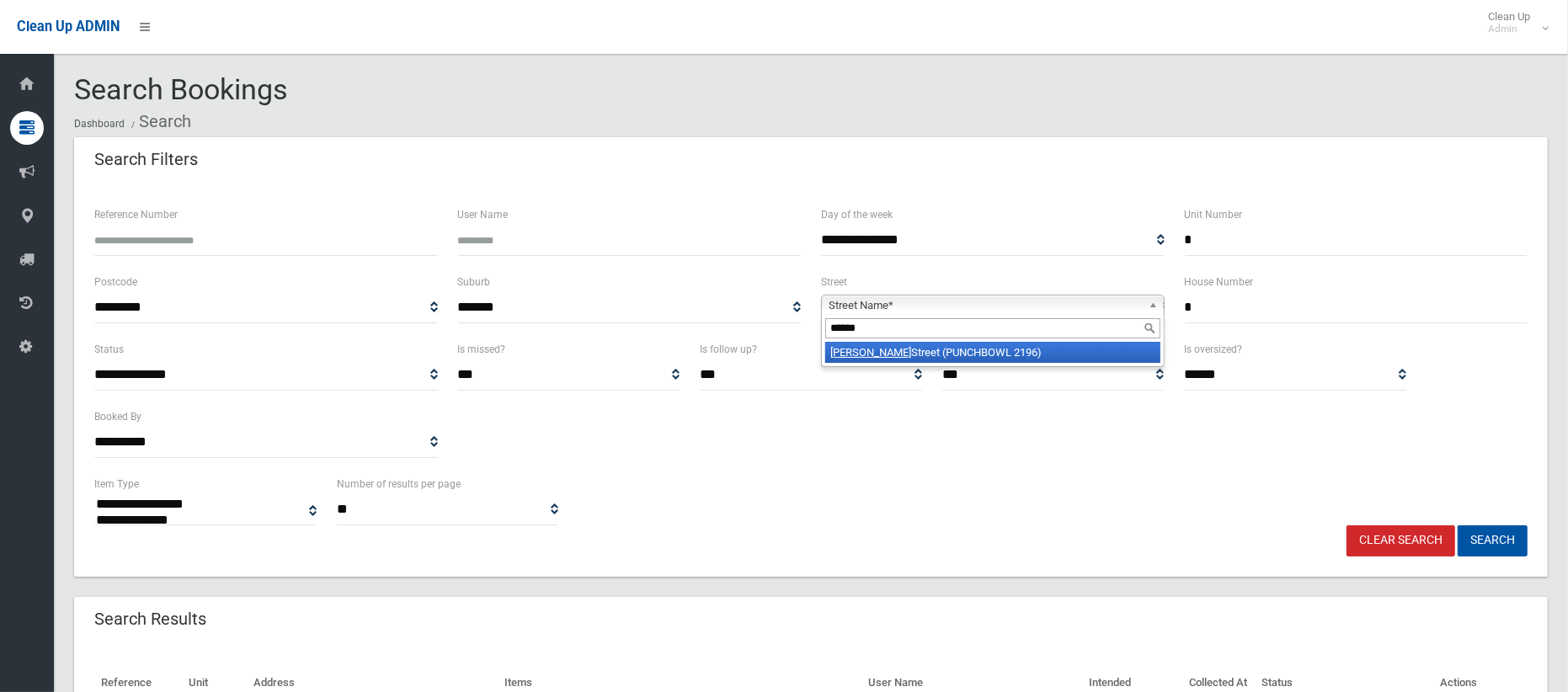
type input "******"
click at [1023, 351] on li "Yarran Street (PUNCHBOWL 2196)" at bounding box center [992, 351] width 335 height 21
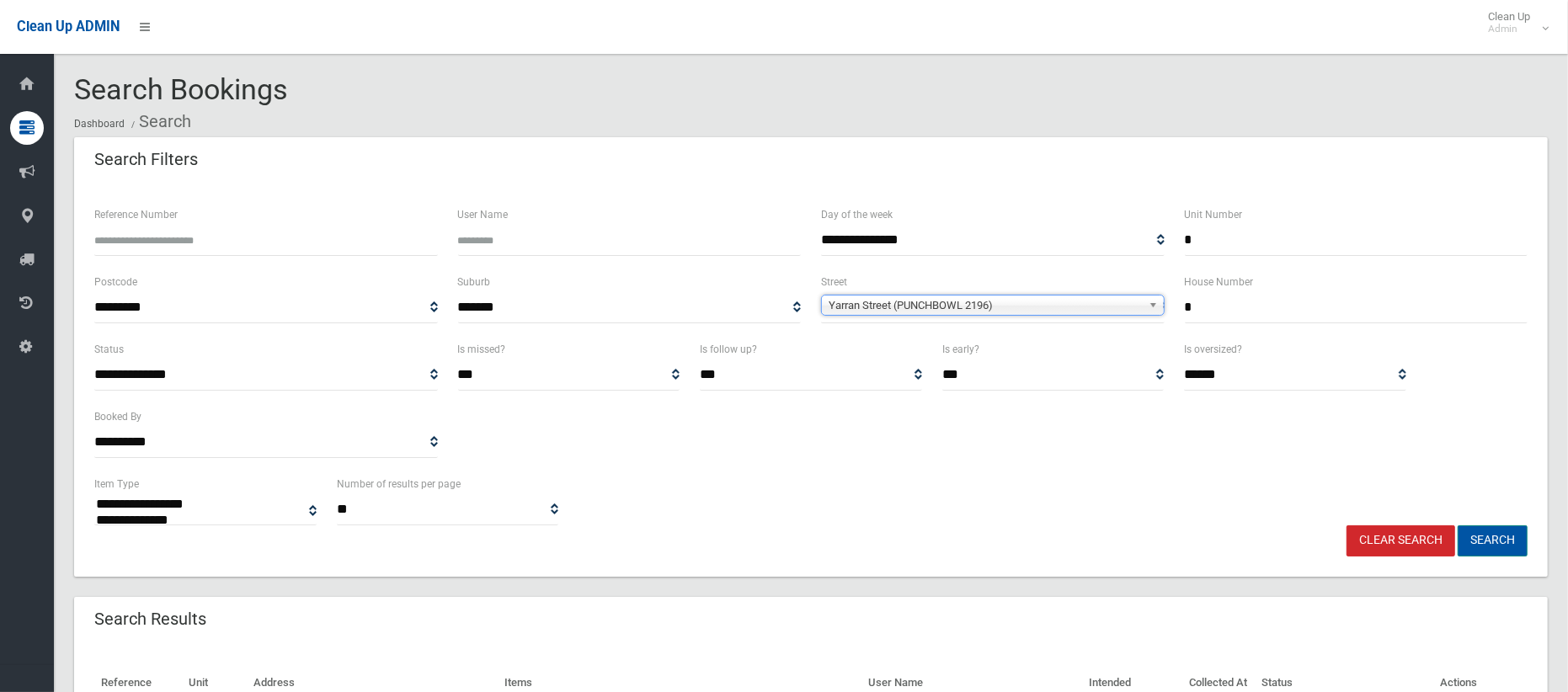
click at [1499, 543] on button "Search" at bounding box center [1493, 540] width 70 height 31
select select
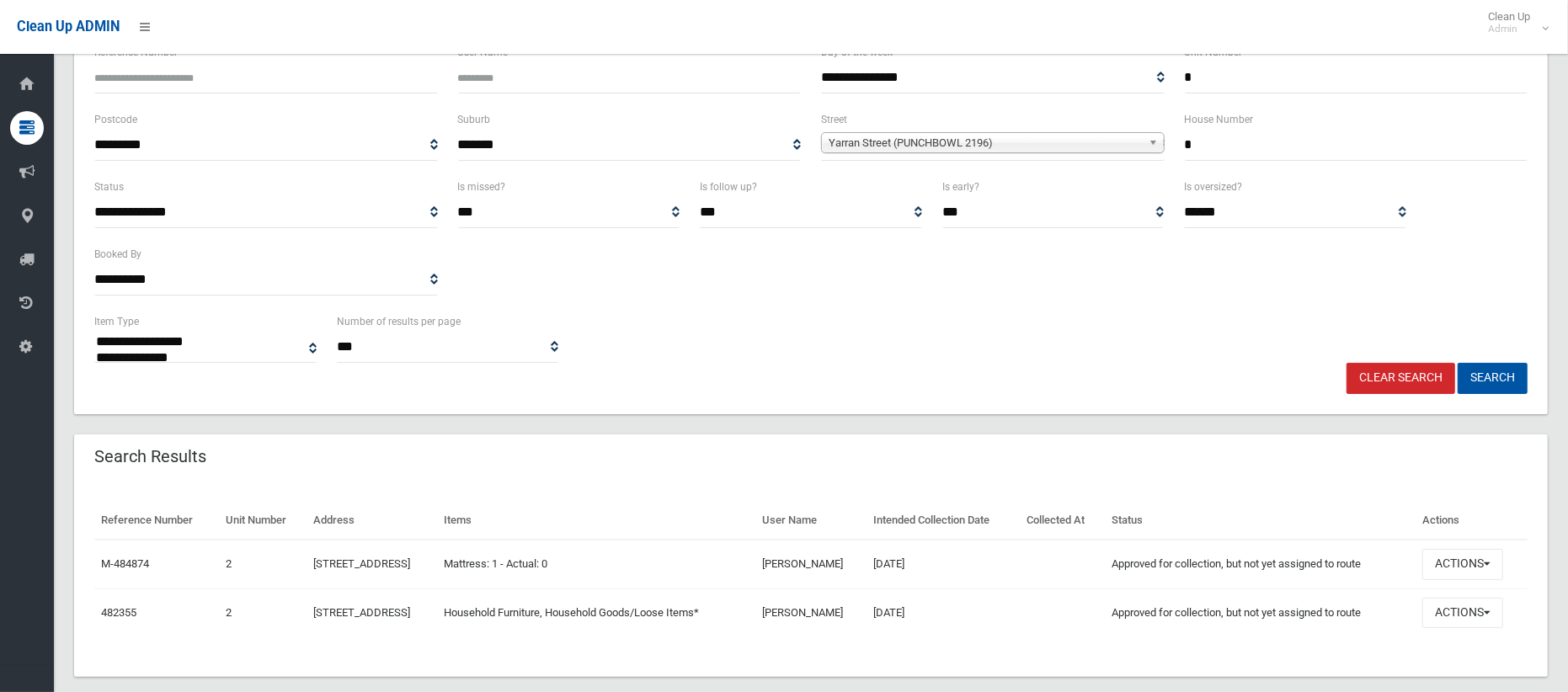
scroll to position [153, 0]
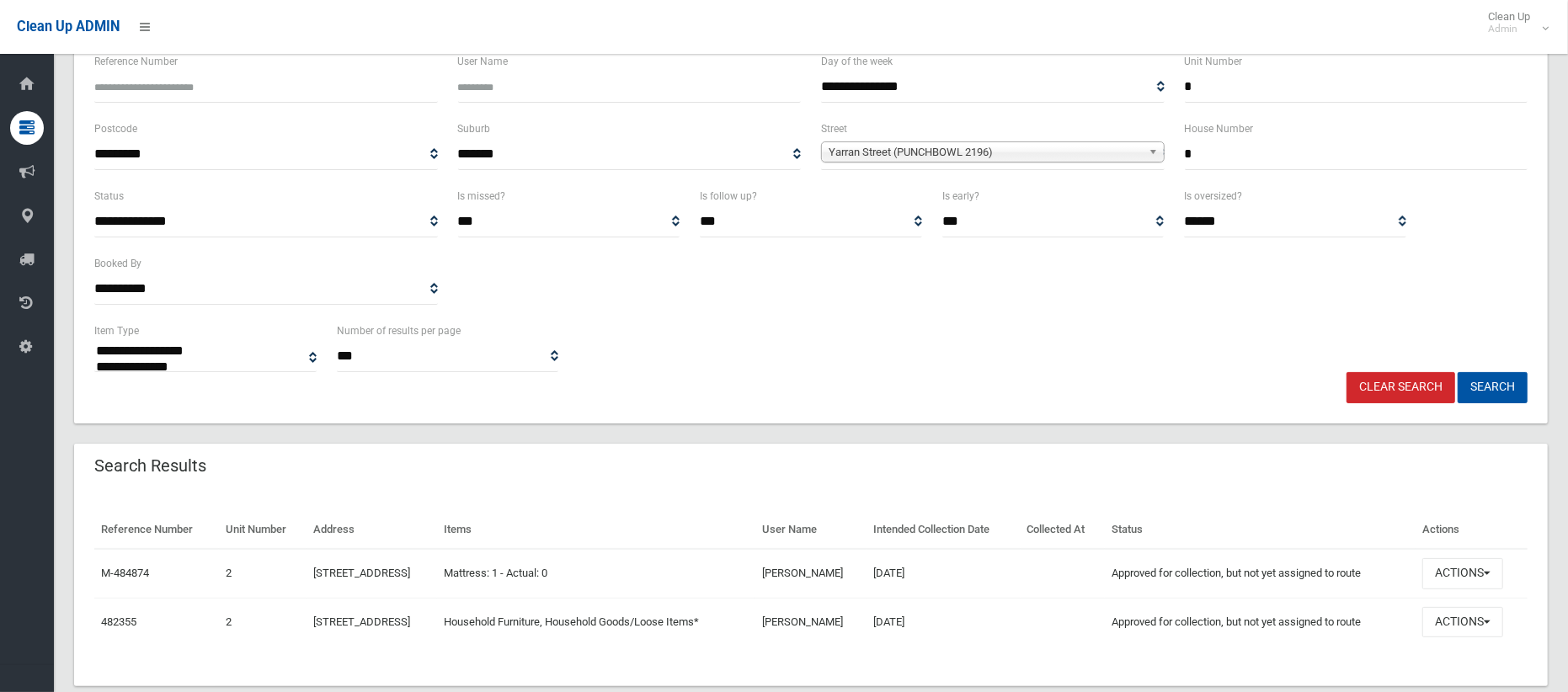
drag, startPoint x: 1170, startPoint y: 80, endPoint x: 1146, endPoint y: 80, distance: 24.0
click at [1146, 80] on div "**********" at bounding box center [810, 85] width 1453 height 68
drag, startPoint x: 1205, startPoint y: 158, endPoint x: 1145, endPoint y: 156, distance: 60.0
click at [1145, 156] on div "**********" at bounding box center [810, 153] width 1453 height 68
type input "**"
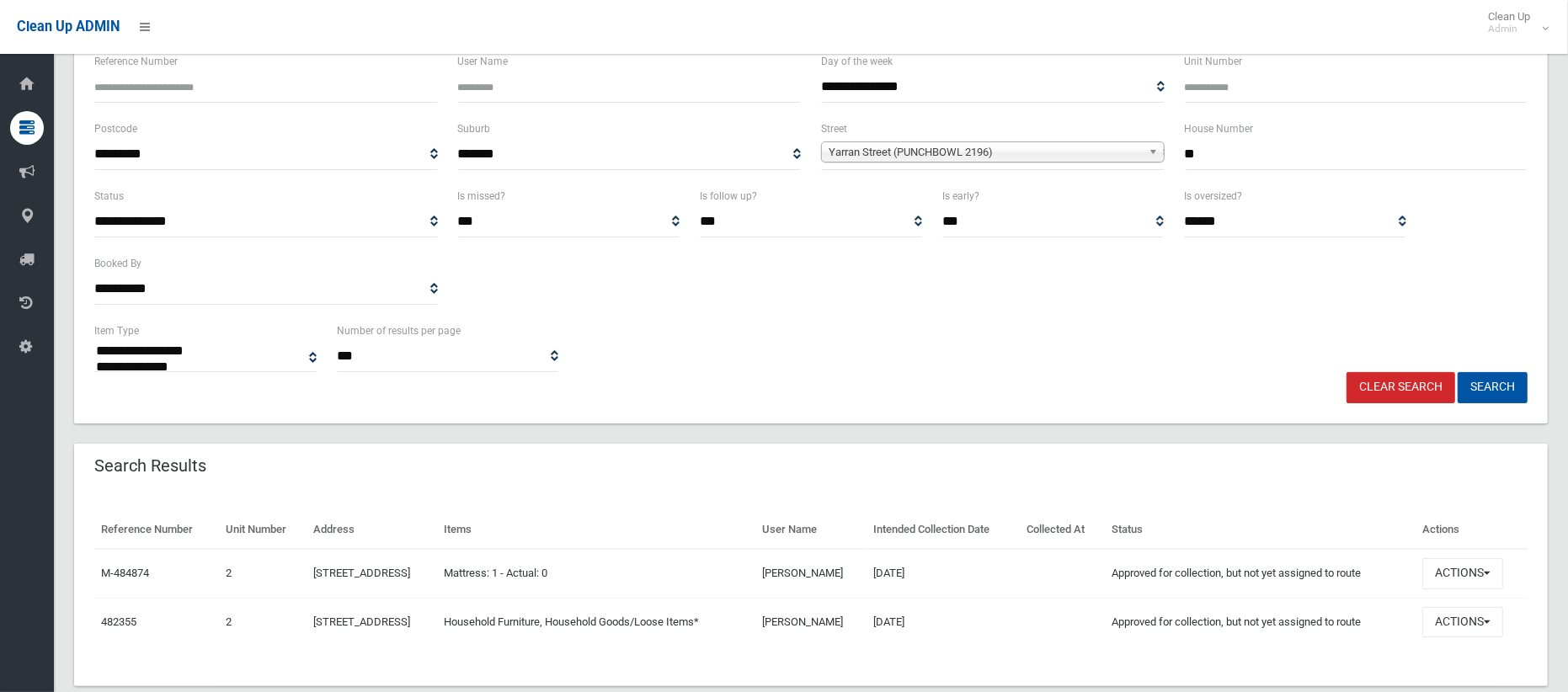
click at [925, 151] on span "Yarran Street (PUNCHBOWL 2196)" at bounding box center [984, 152] width 313 height 20
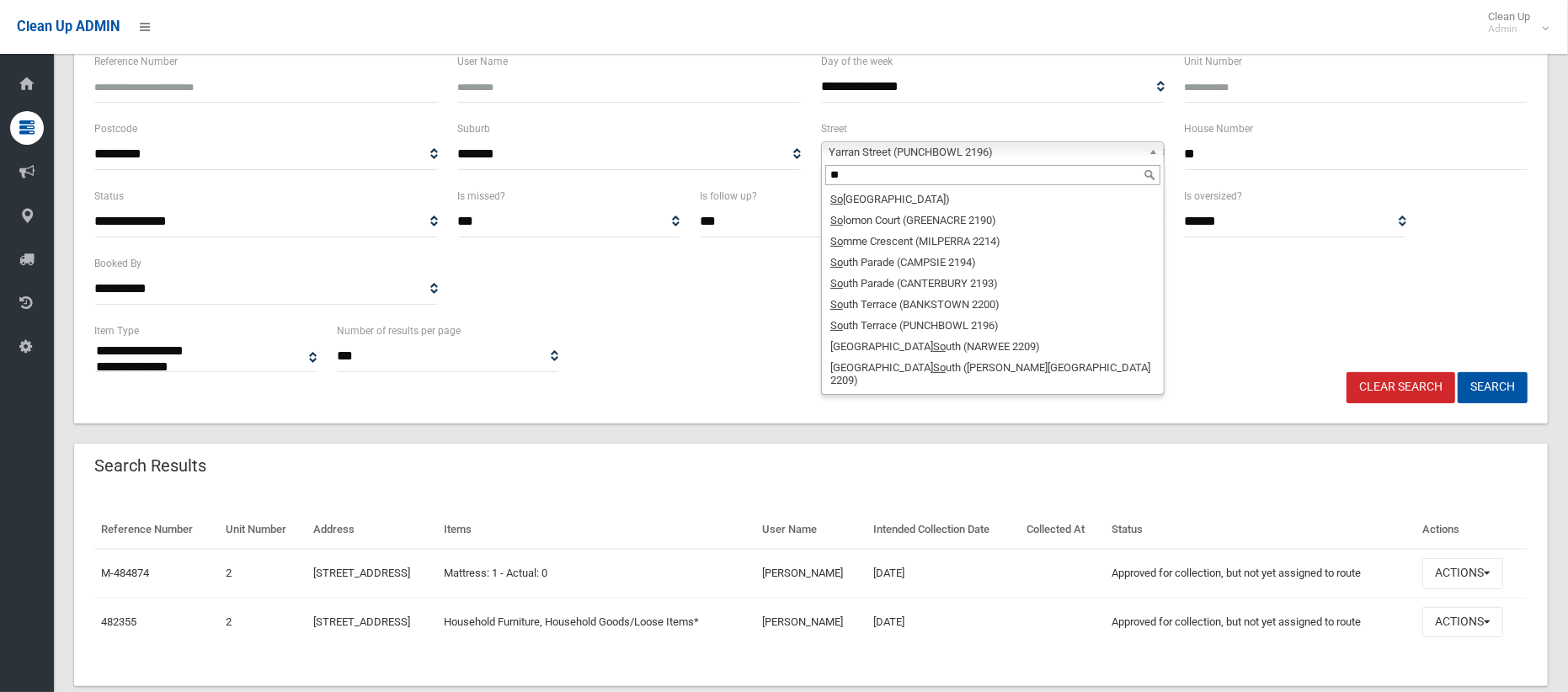
scroll to position [0, 0]
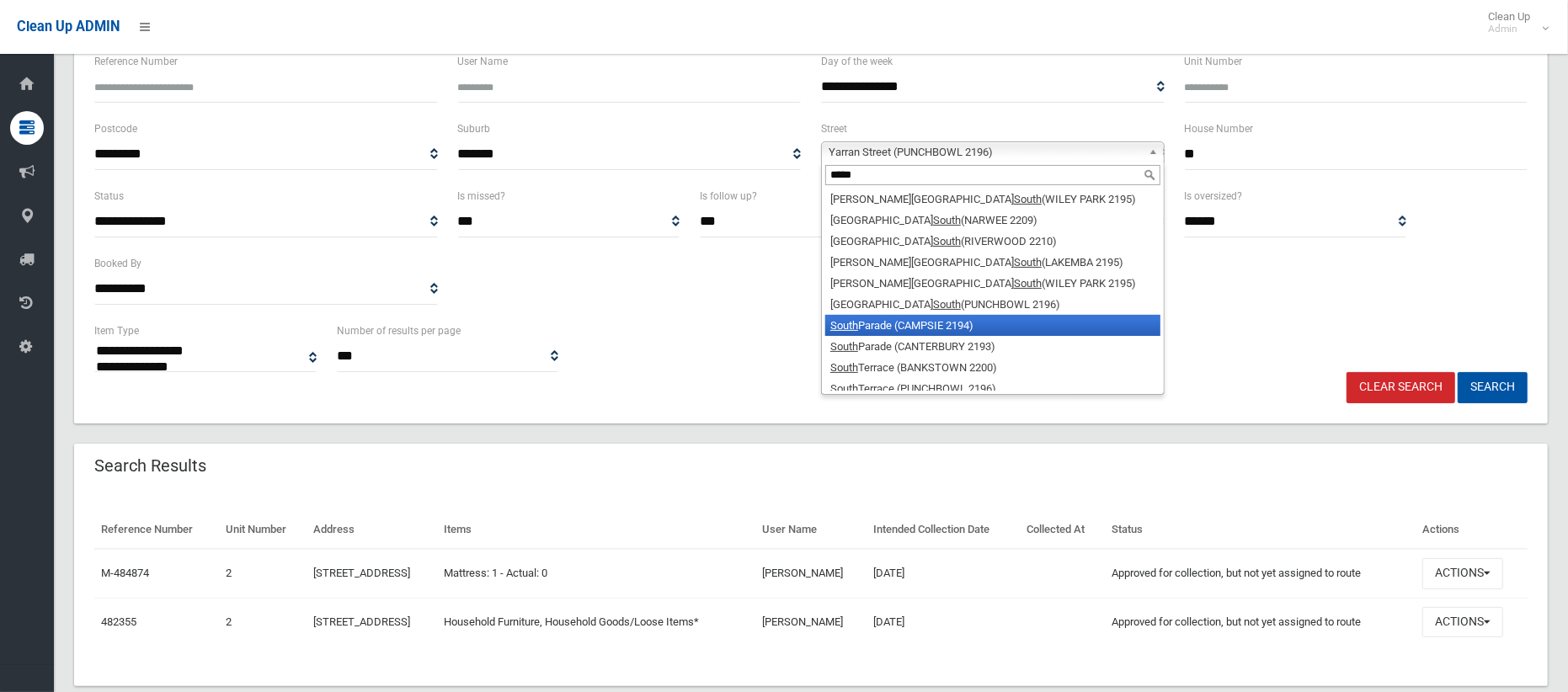
type input "*****"
click at [899, 327] on li "South Parade (CAMPSIE 2194)" at bounding box center [992, 325] width 335 height 21
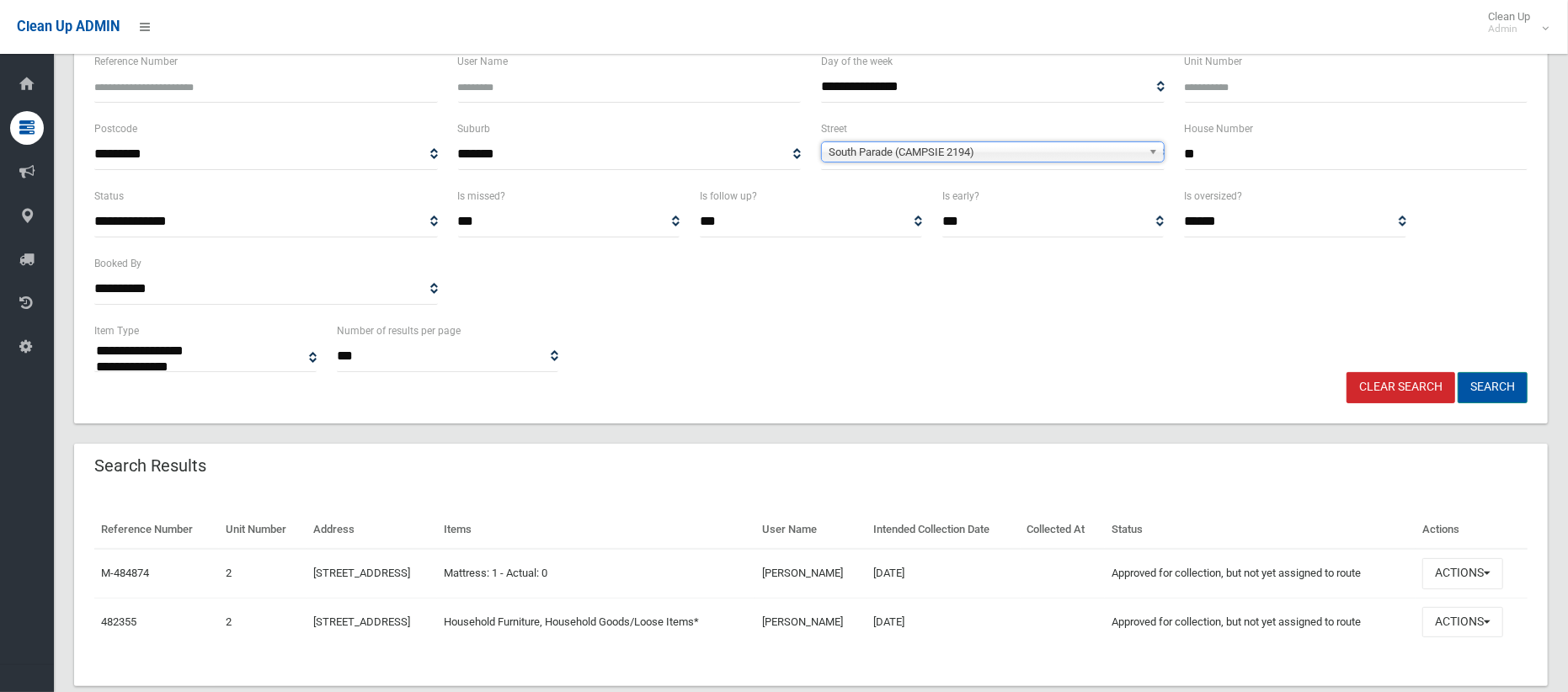
click at [1502, 389] on button "Search" at bounding box center [1493, 387] width 70 height 31
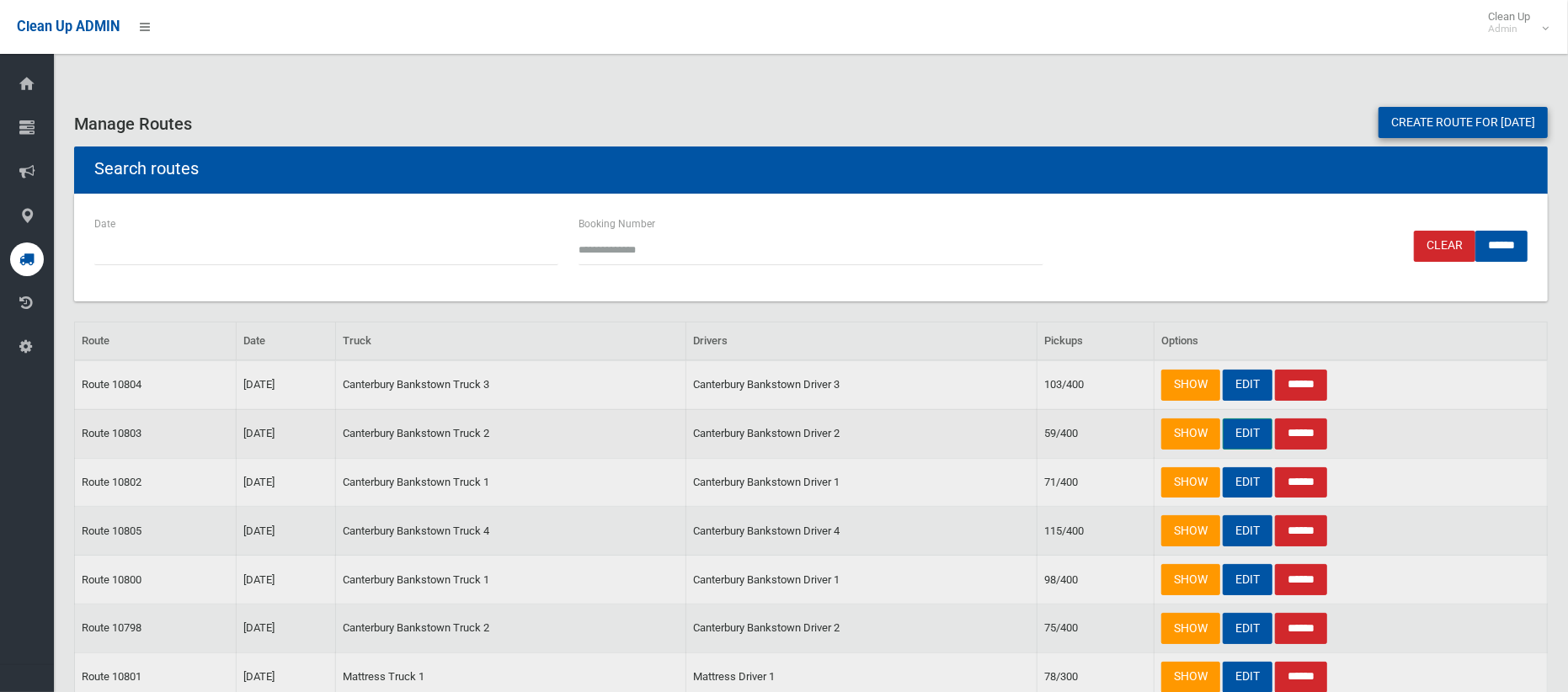
click at [1244, 434] on link "EDIT" at bounding box center [1247, 433] width 50 height 31
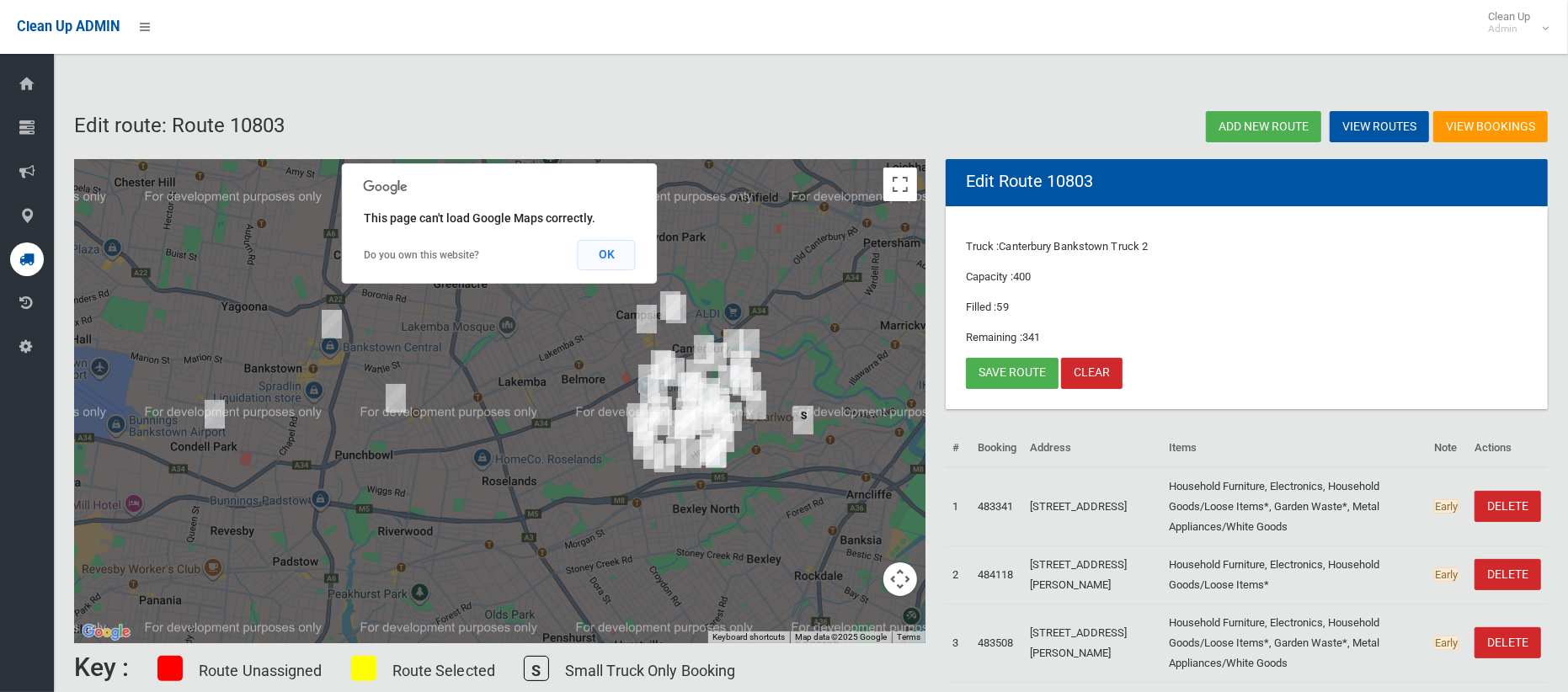
click at [605, 255] on button "OK" at bounding box center [607, 255] width 59 height 31
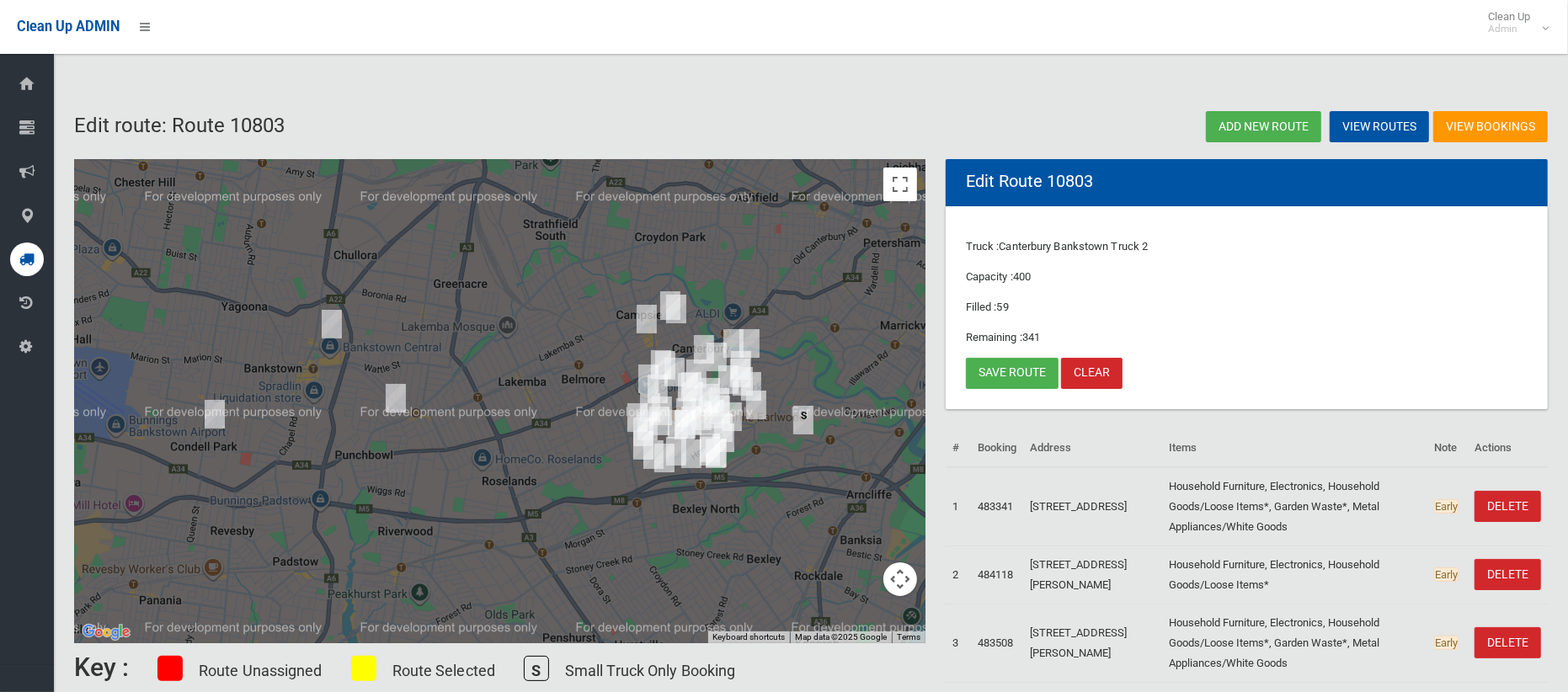
click at [400, 396] on img "2/9 Yarran Street, PUNCHBOWL NSW 2196" at bounding box center [396, 398] width 34 height 42
click at [450, 329] on button "Close" at bounding box center [429, 342] width 41 height 41
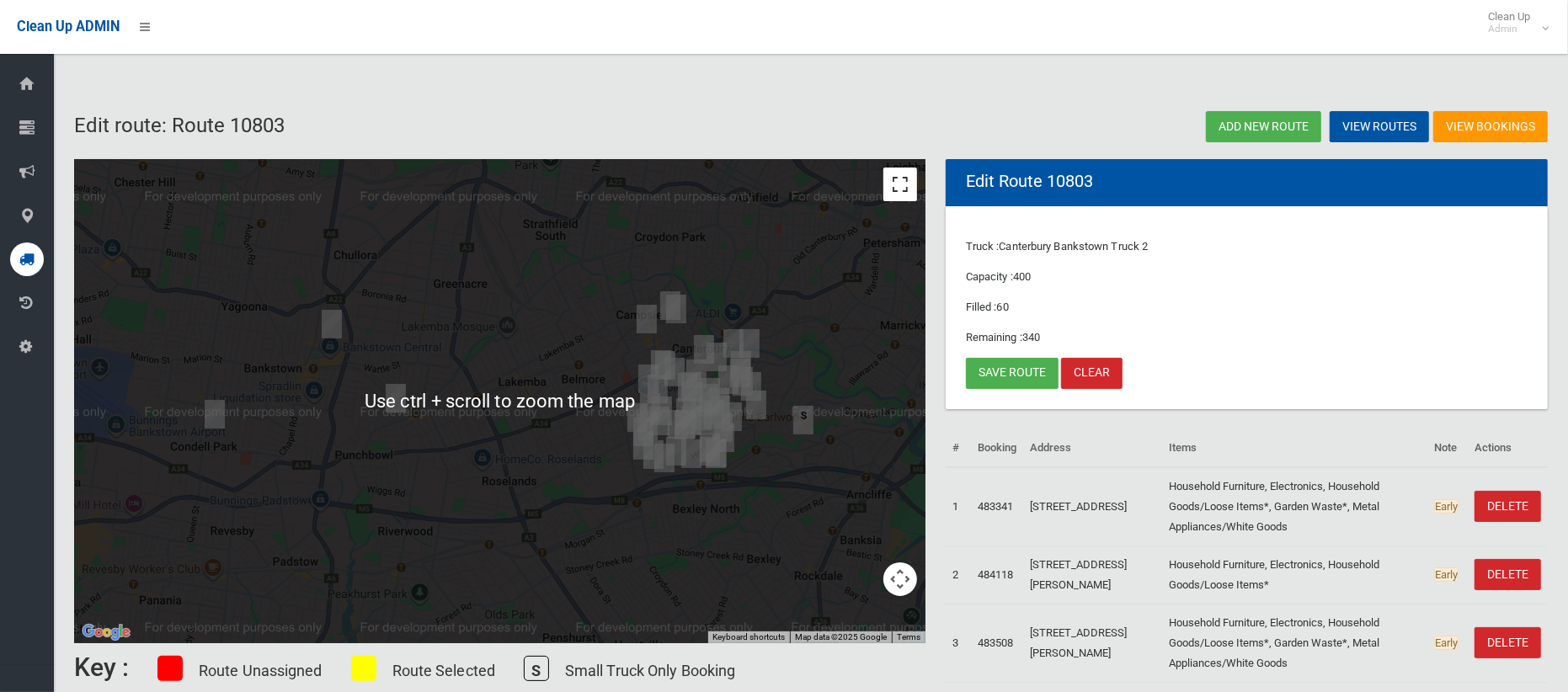
click at [904, 181] on button "Toggle fullscreen view" at bounding box center [900, 185] width 34 height 34
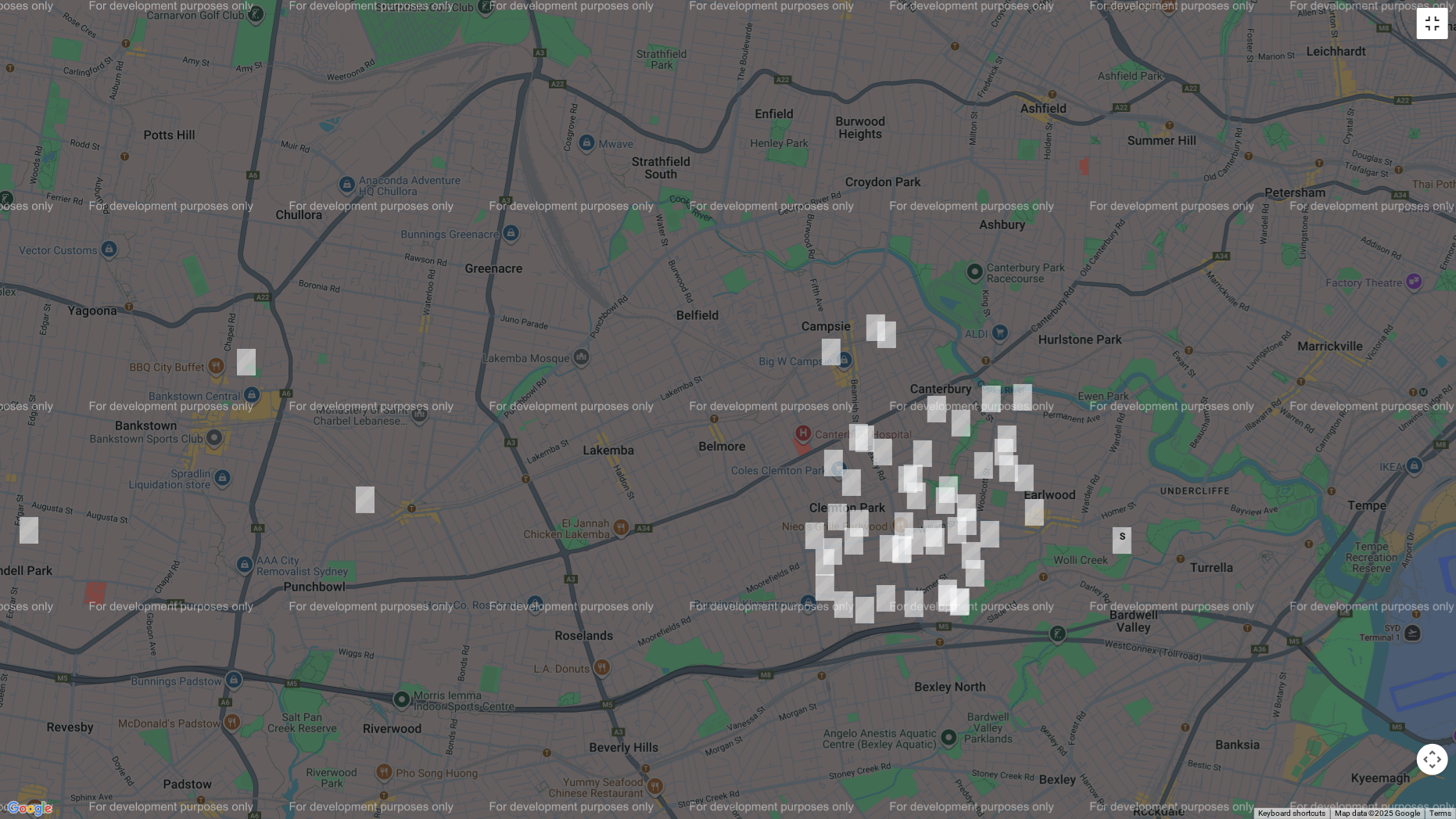
click at [1433, 33] on button "Toggle fullscreen view" at bounding box center [1432, 23] width 31 height 31
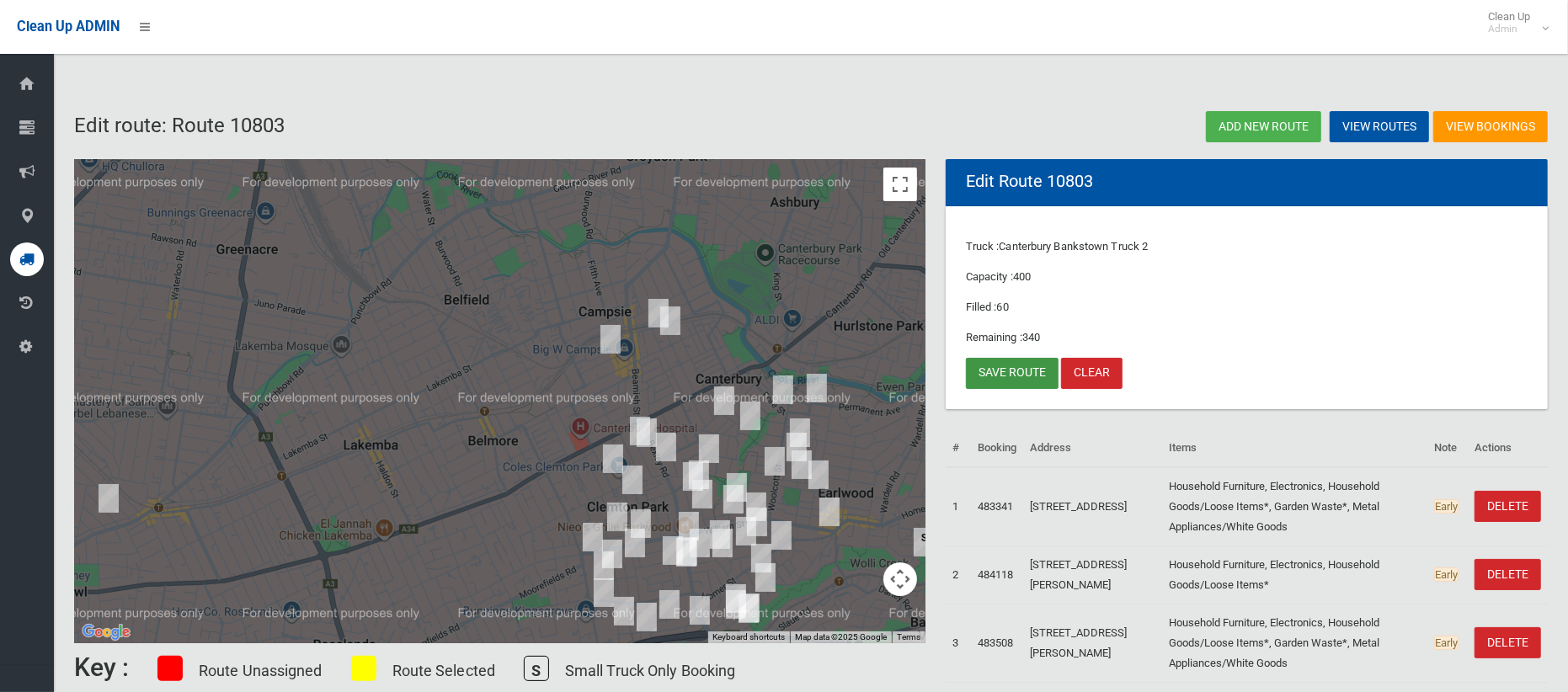
click at [1006, 372] on link "Save route" at bounding box center [1011, 372] width 92 height 31
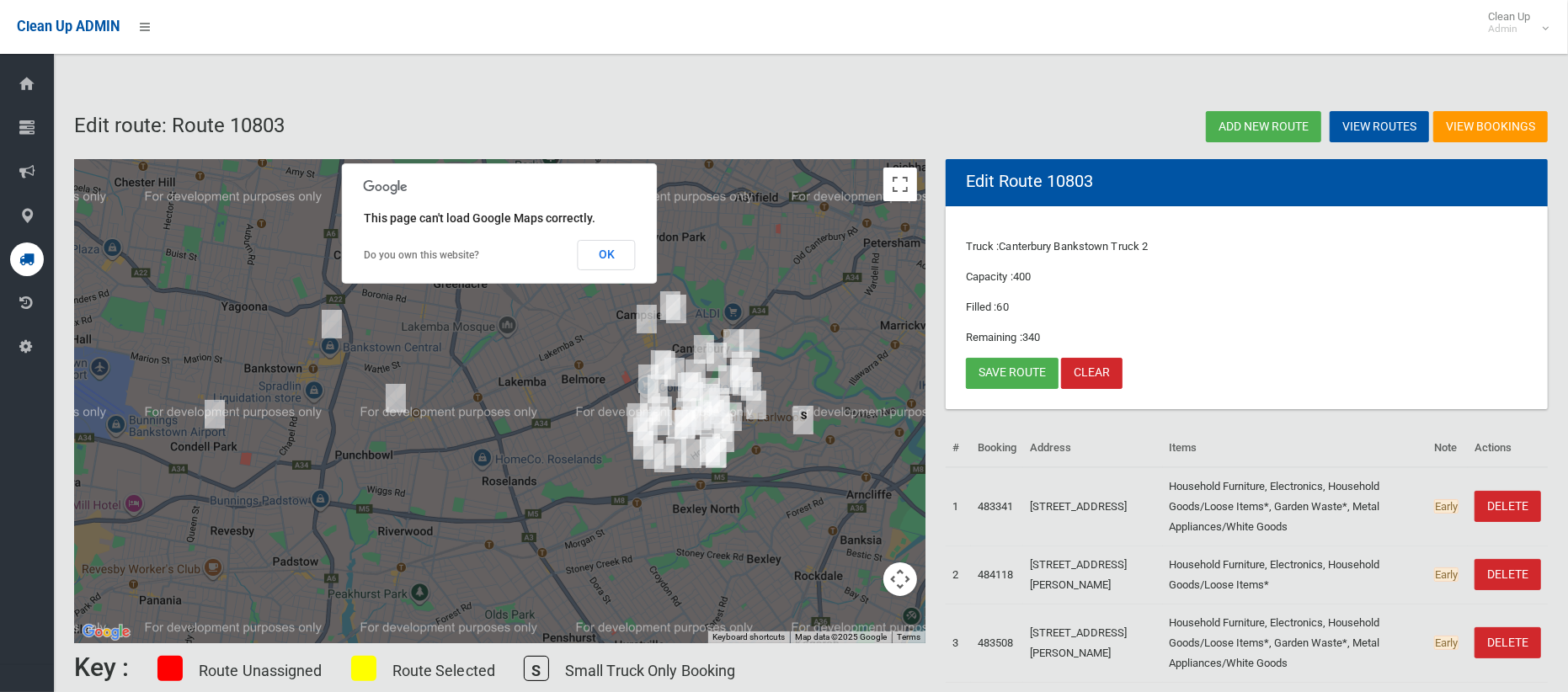
click at [595, 263] on button "OK" at bounding box center [607, 255] width 59 height 31
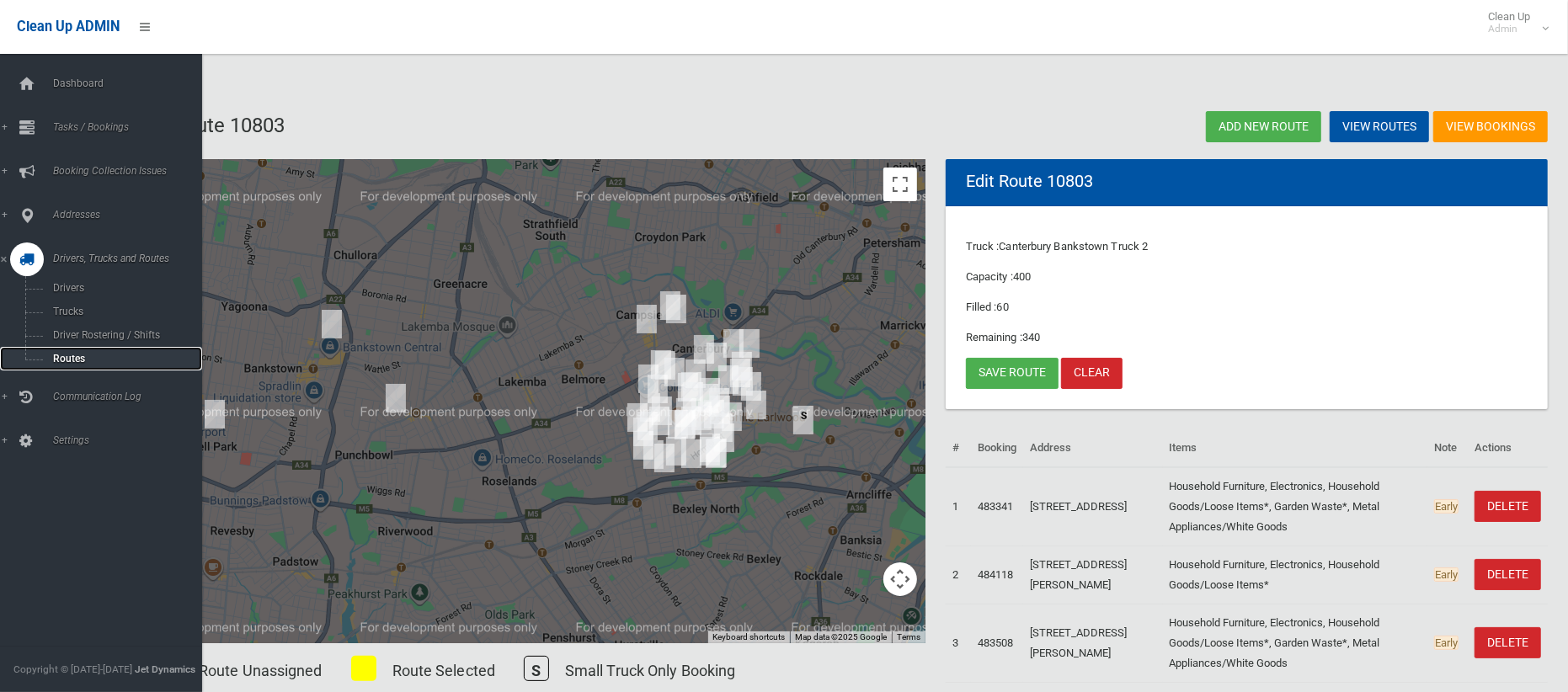
click at [61, 356] on span "Routes" at bounding box center [117, 358] width 140 height 12
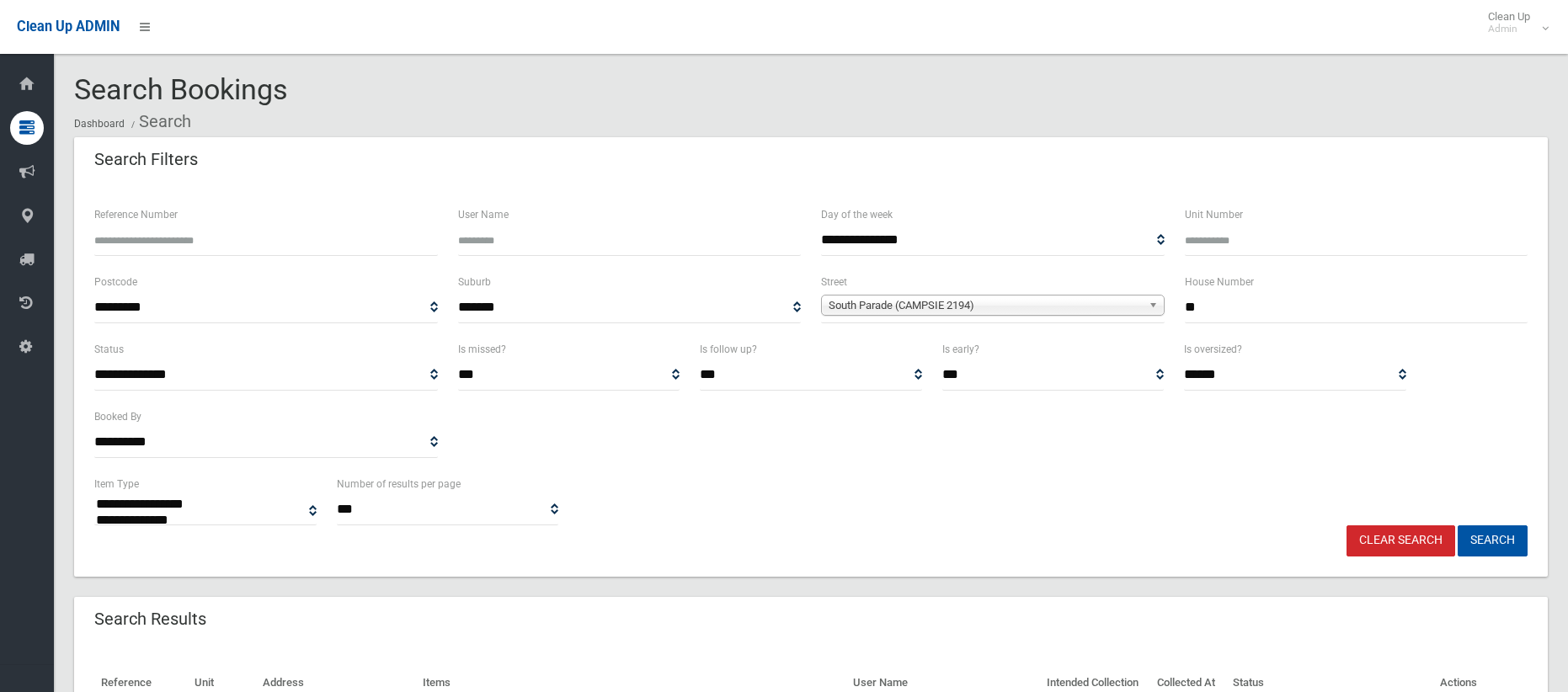
select select
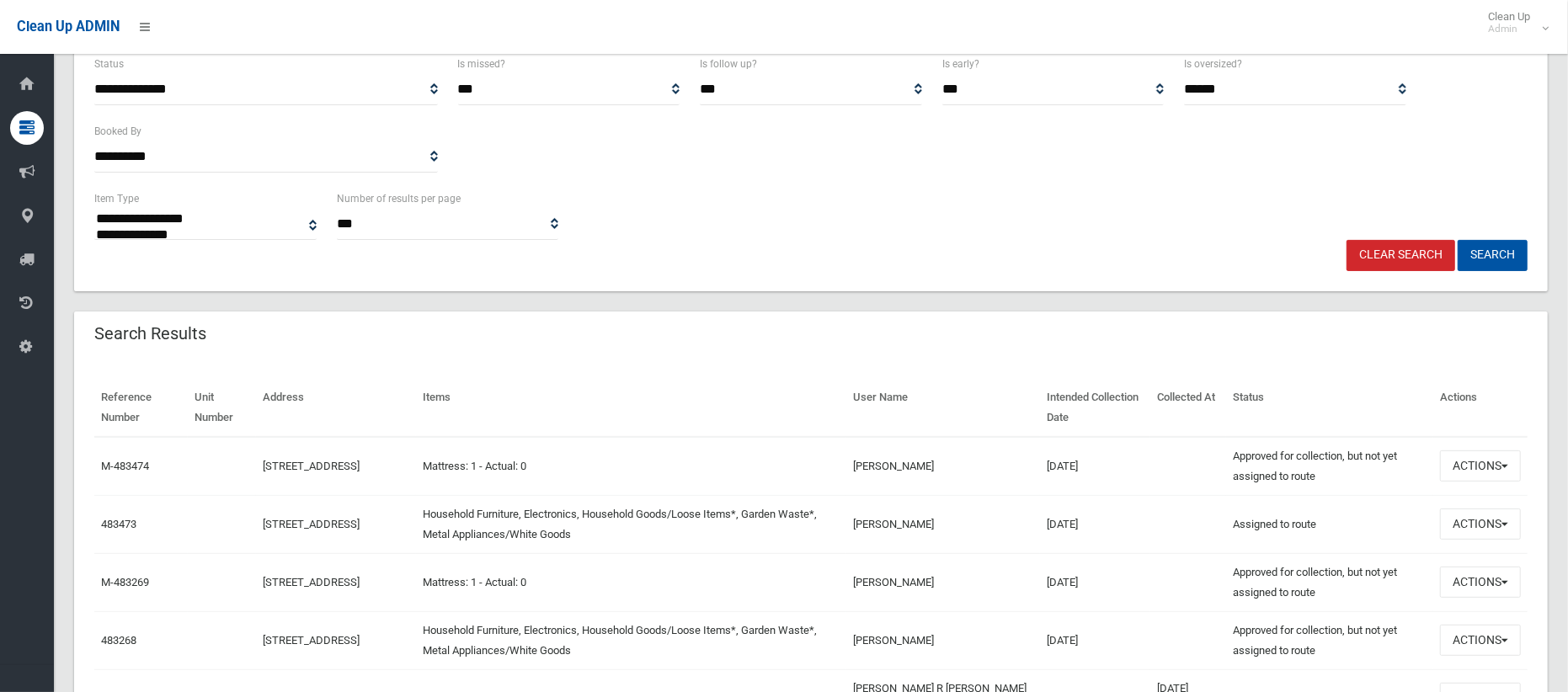
scroll to position [291, 0]
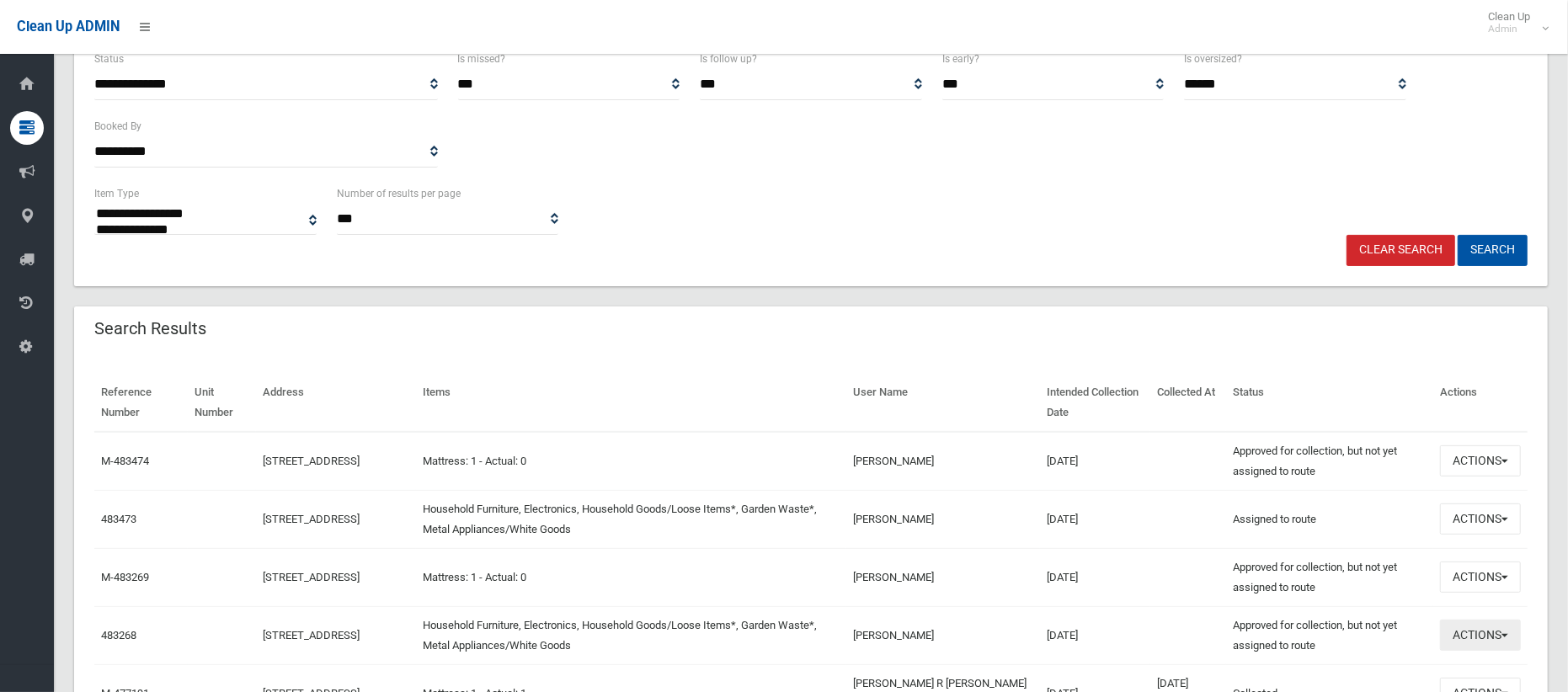
click at [1464, 635] on button "Actions" at bounding box center [1480, 634] width 80 height 31
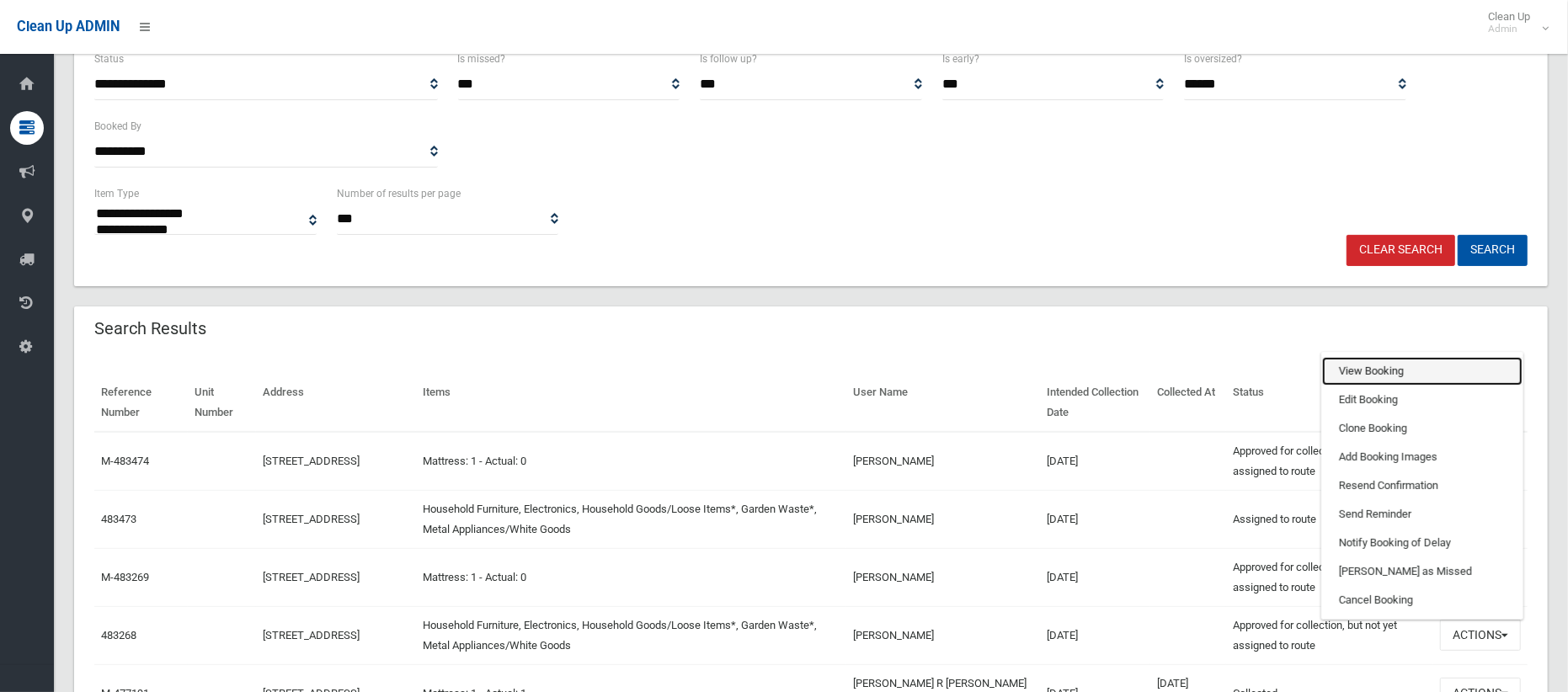
click at [1376, 376] on link "View Booking" at bounding box center [1422, 370] width 201 height 29
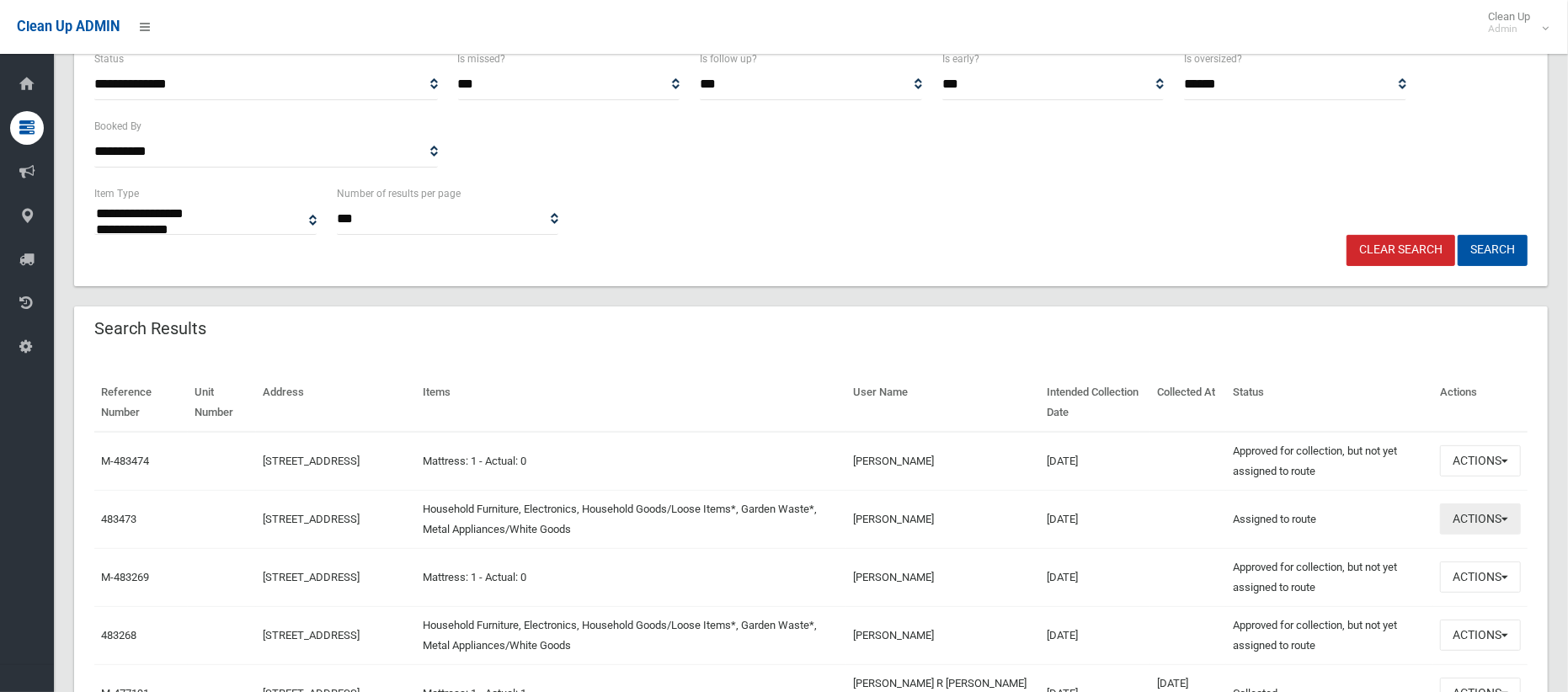
click at [1469, 516] on button "Actions" at bounding box center [1480, 518] width 80 height 31
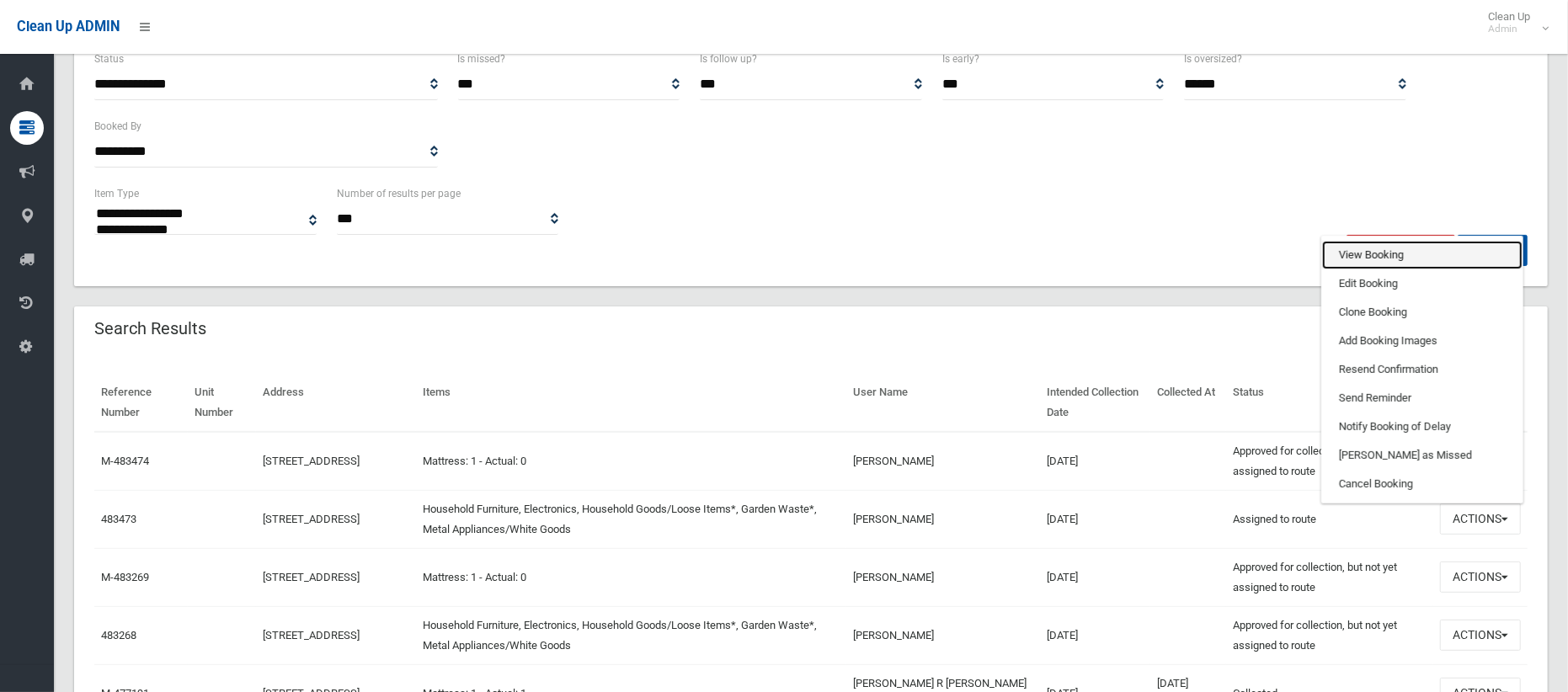
click at [1368, 261] on link "View Booking" at bounding box center [1422, 254] width 201 height 29
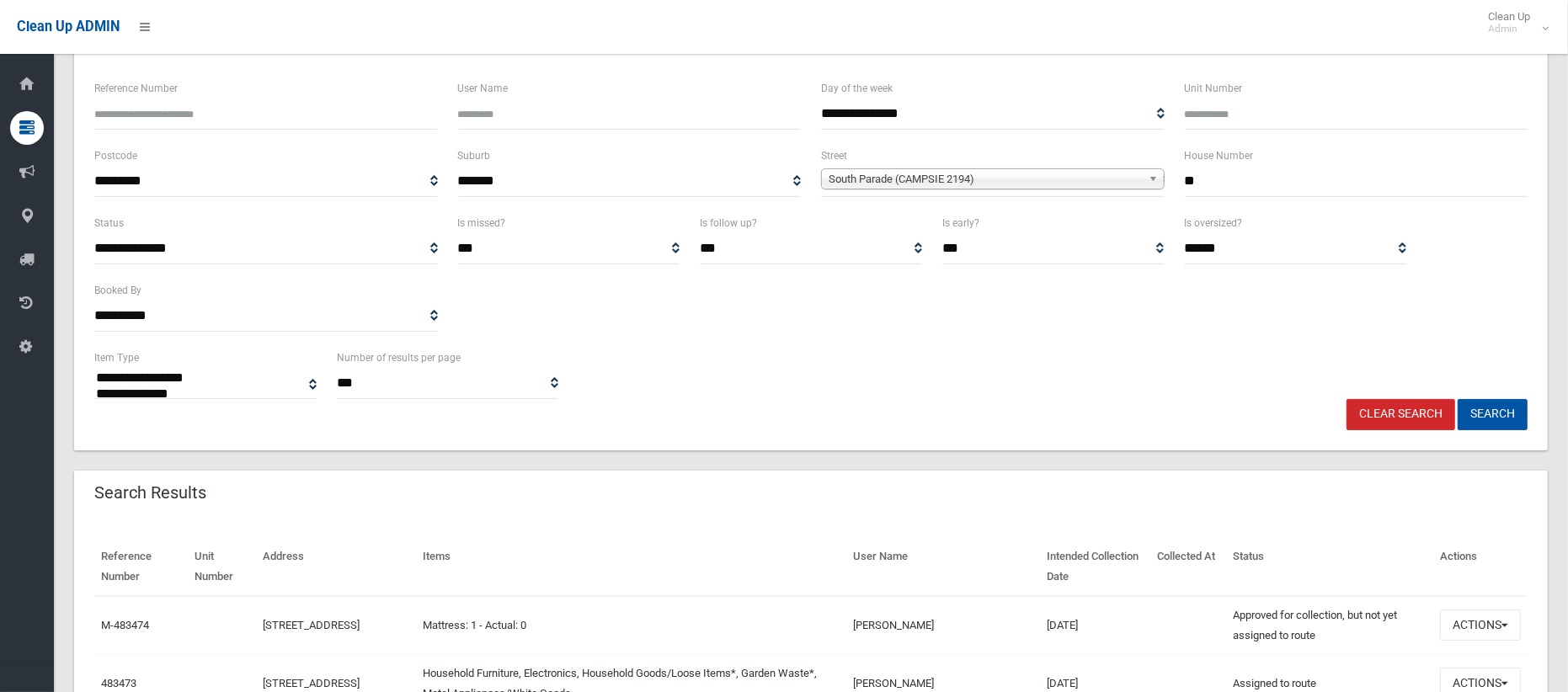
scroll to position [124, 0]
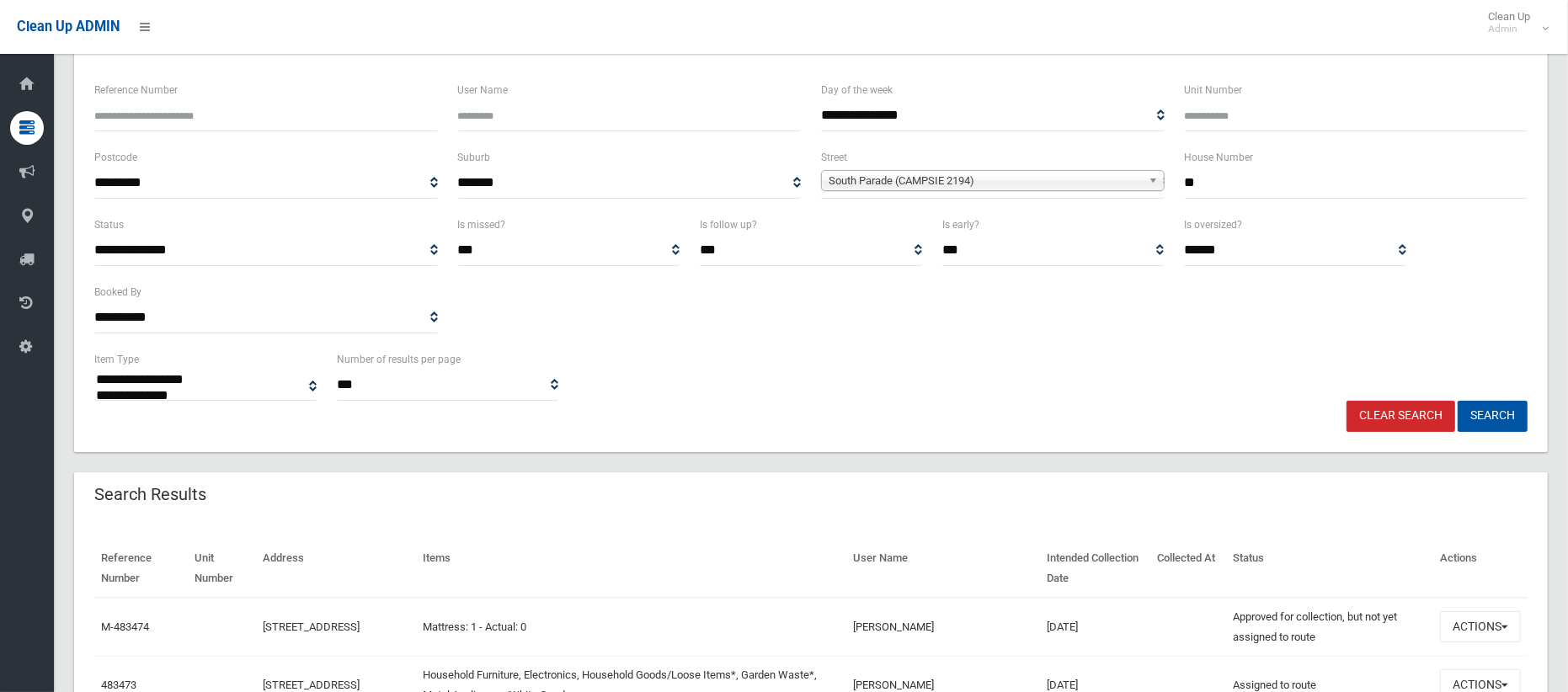
click at [1236, 187] on input "**" at bounding box center [1356, 183] width 344 height 31
type input "*"
click at [953, 184] on span "South Parade (CAMPSIE 2194)" at bounding box center [984, 181] width 313 height 20
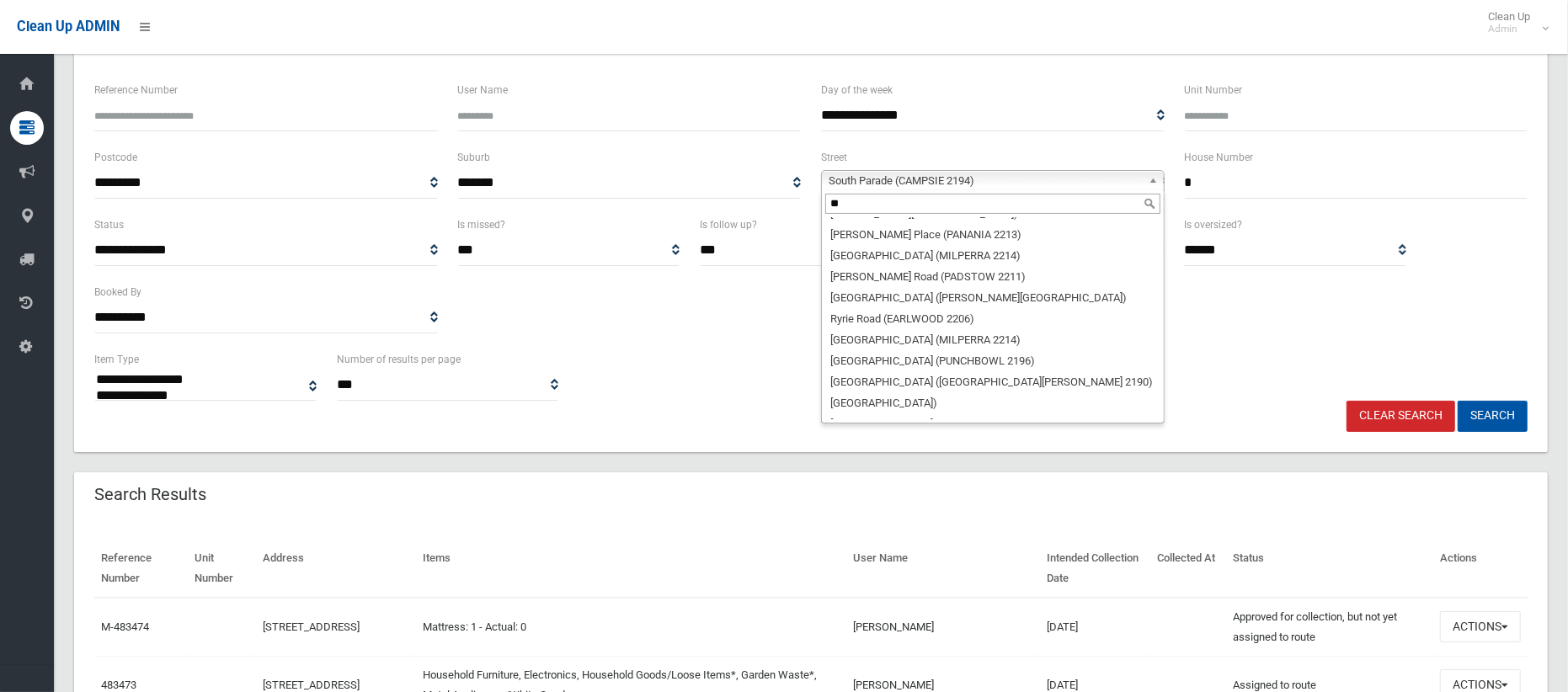
scroll to position [0, 0]
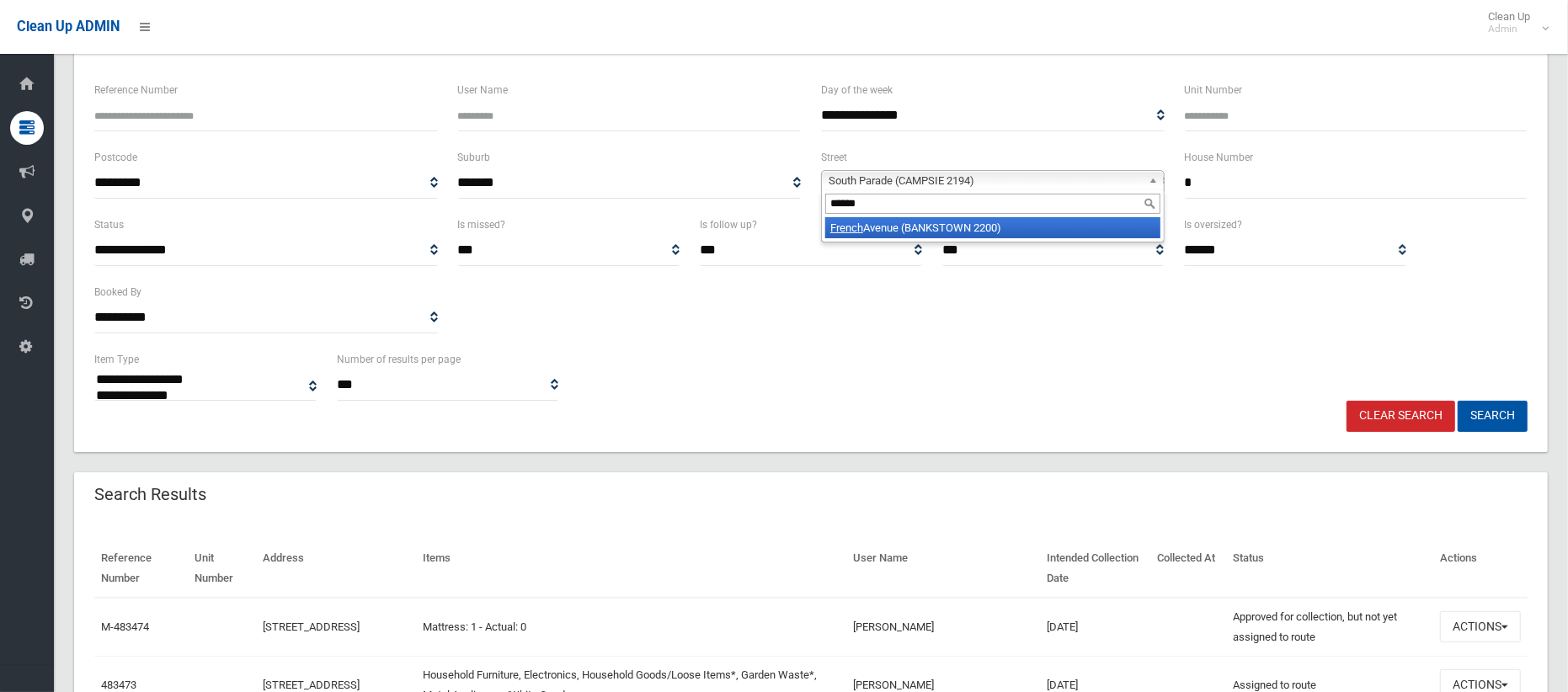
type input "******"
click at [960, 229] on li "French Avenue (BANKSTOWN 2200)" at bounding box center [992, 227] width 335 height 21
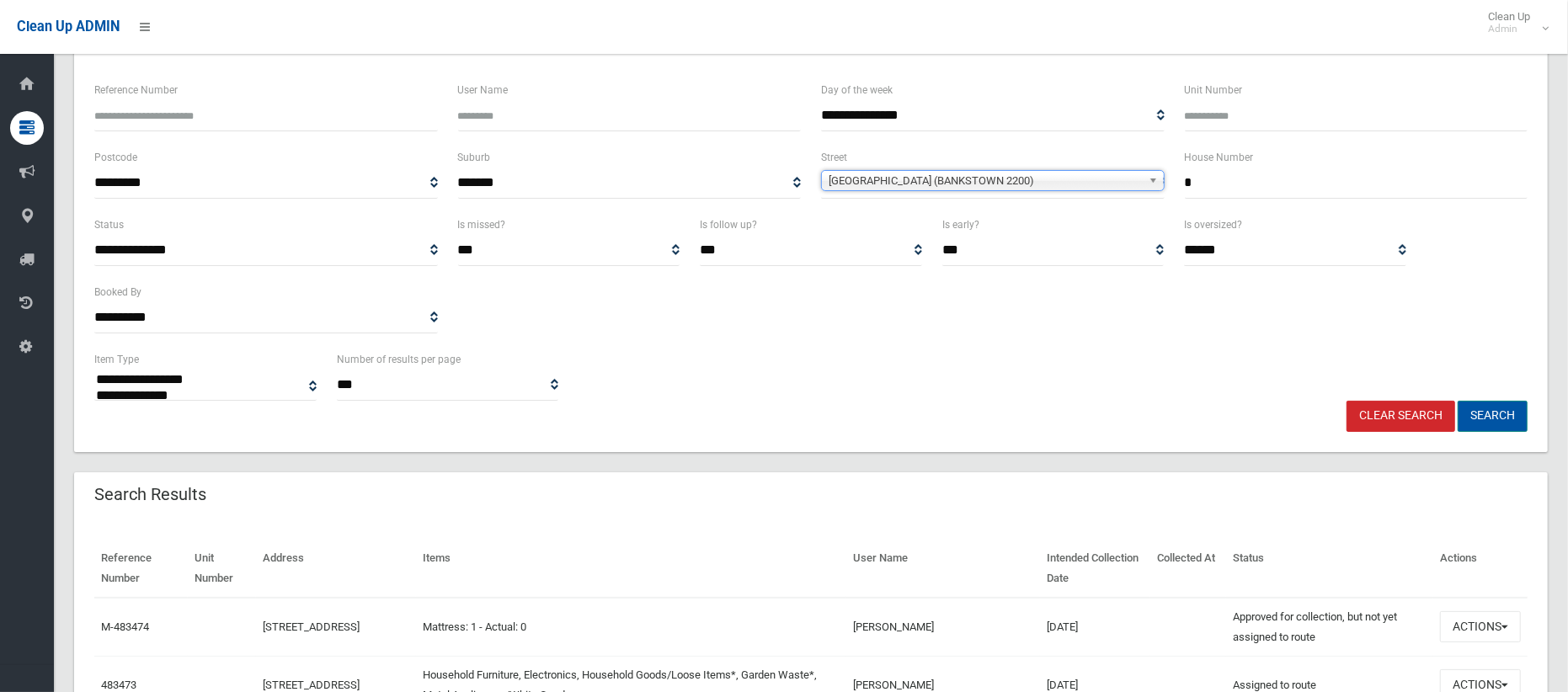
click at [1505, 413] on button "Search" at bounding box center [1493, 416] width 70 height 31
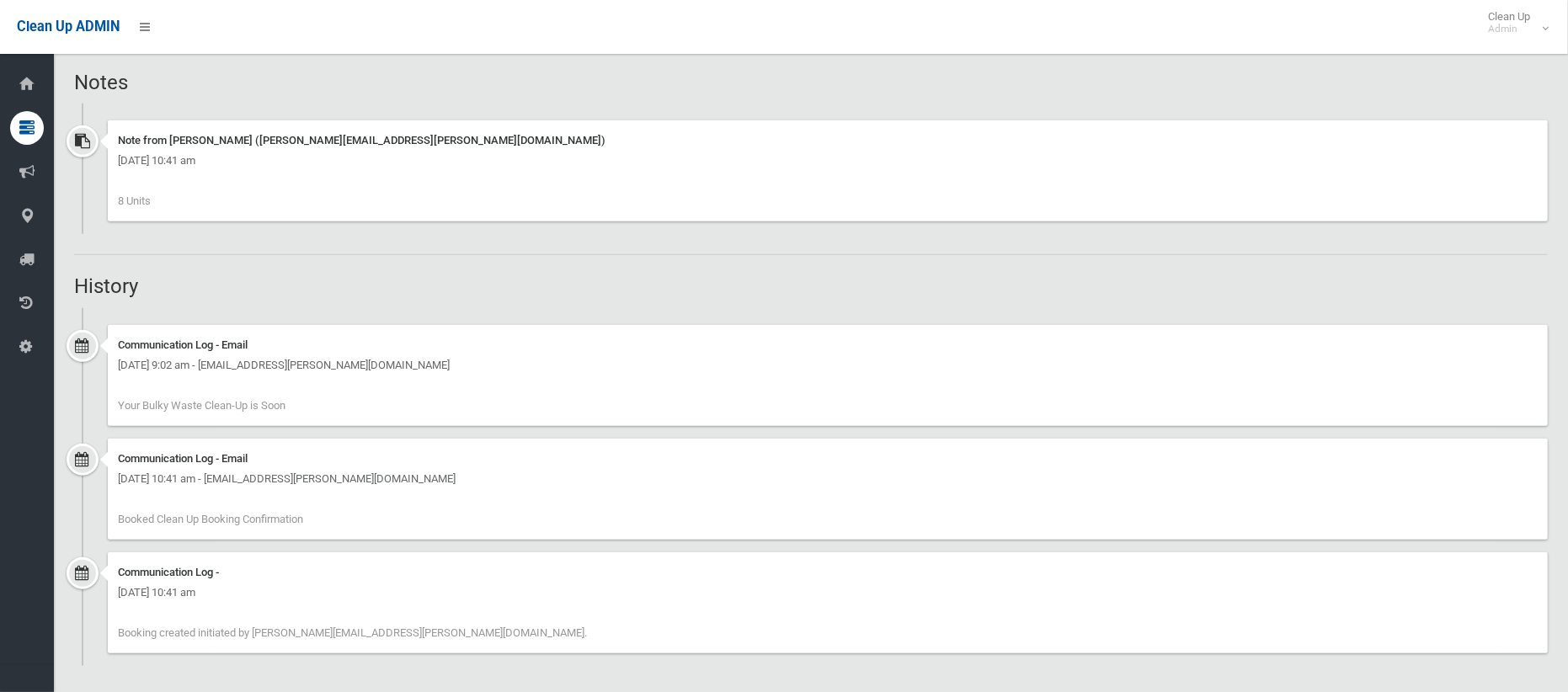
scroll to position [1241, 0]
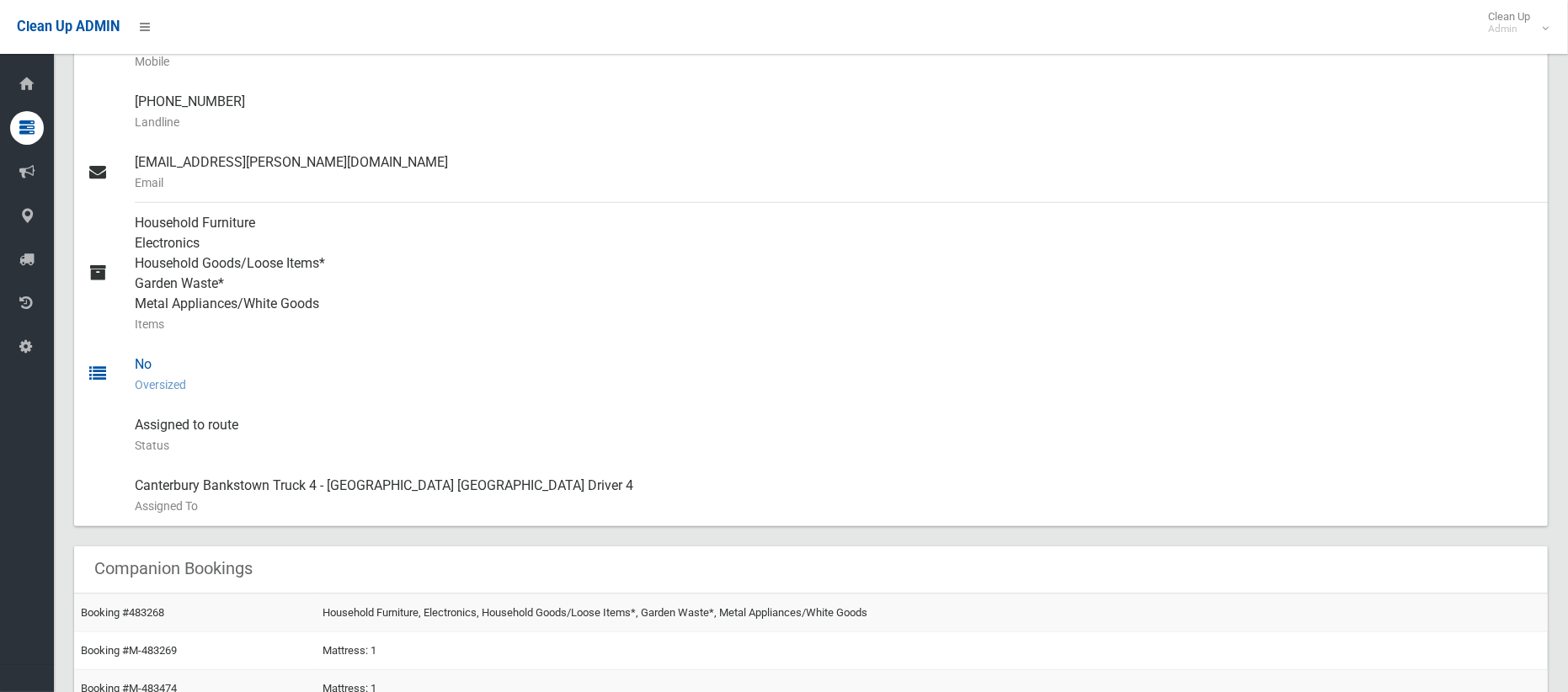
scroll to position [601, 0]
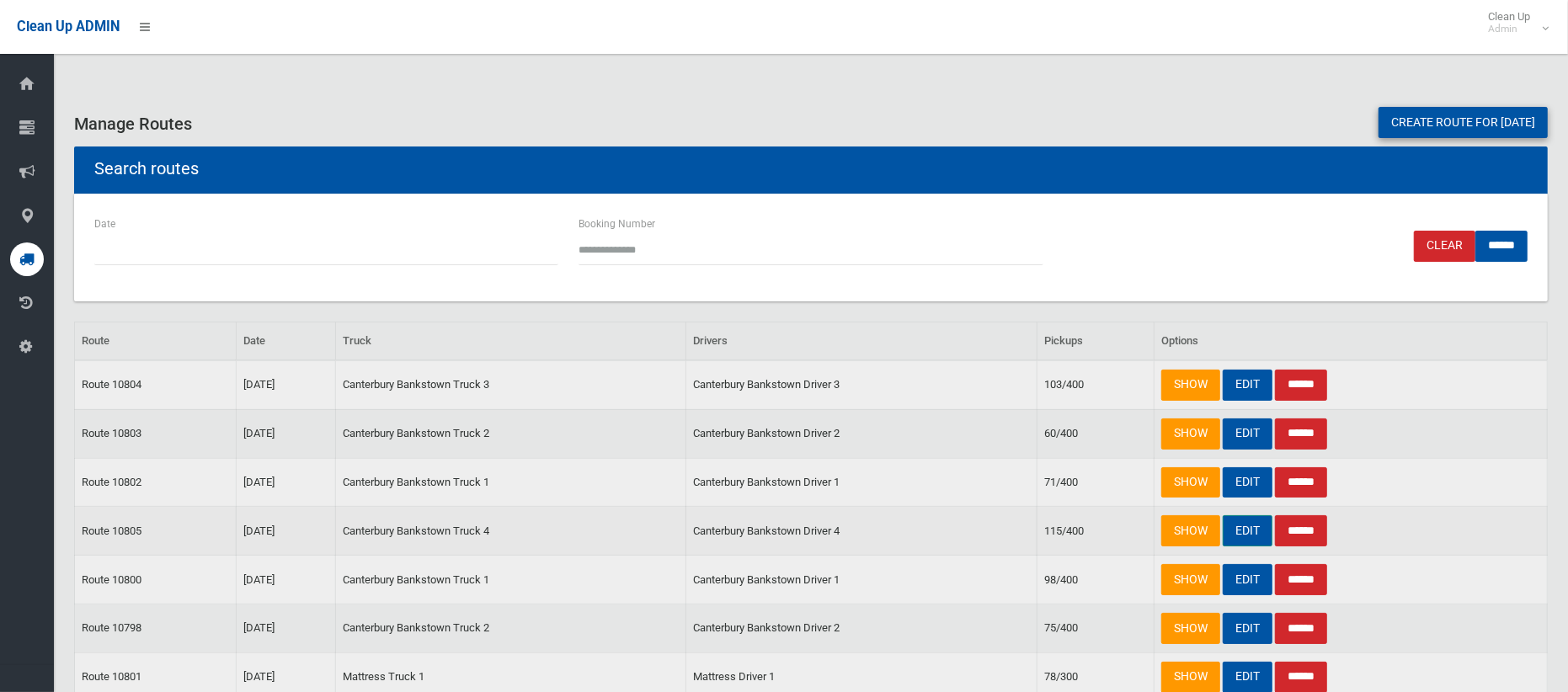
click at [1248, 531] on link "EDIT" at bounding box center [1247, 530] width 50 height 31
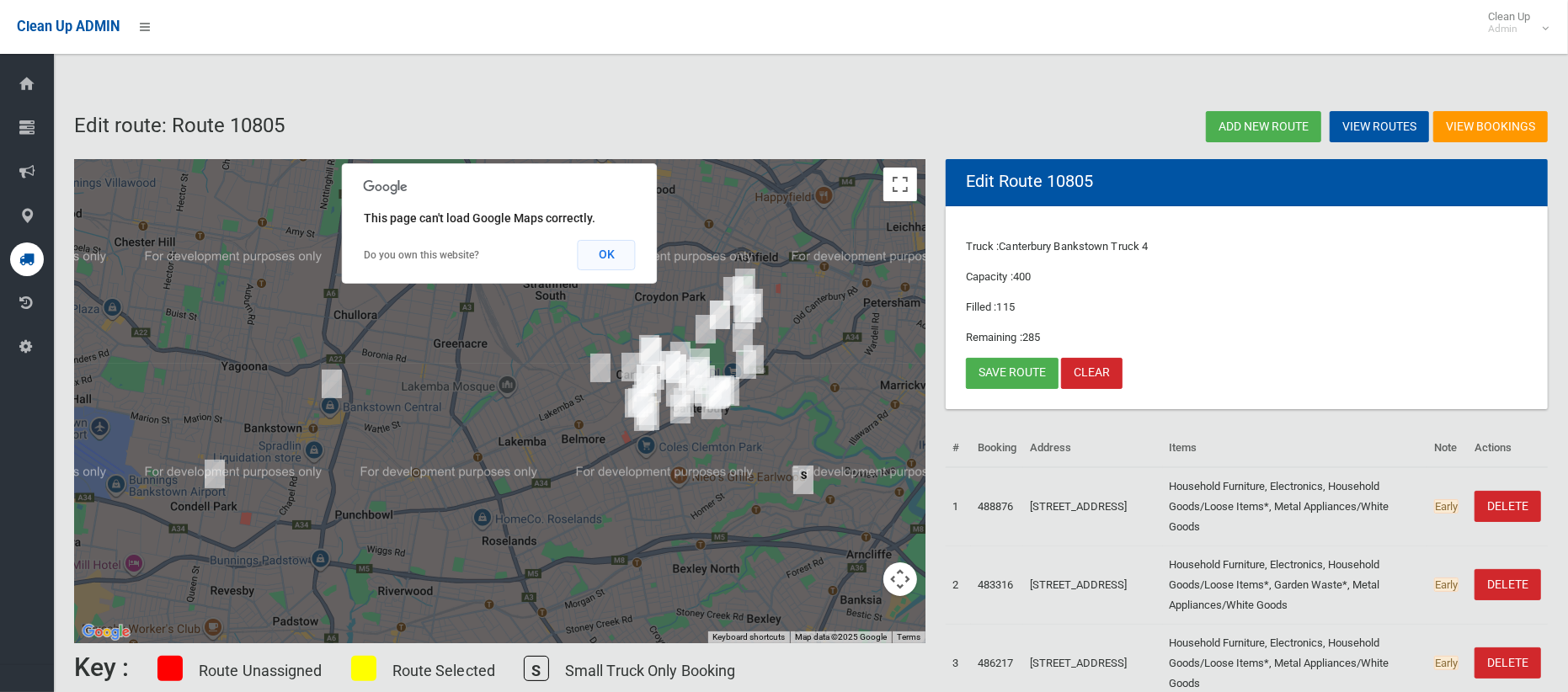
click at [618, 246] on button "OK" at bounding box center [607, 255] width 59 height 31
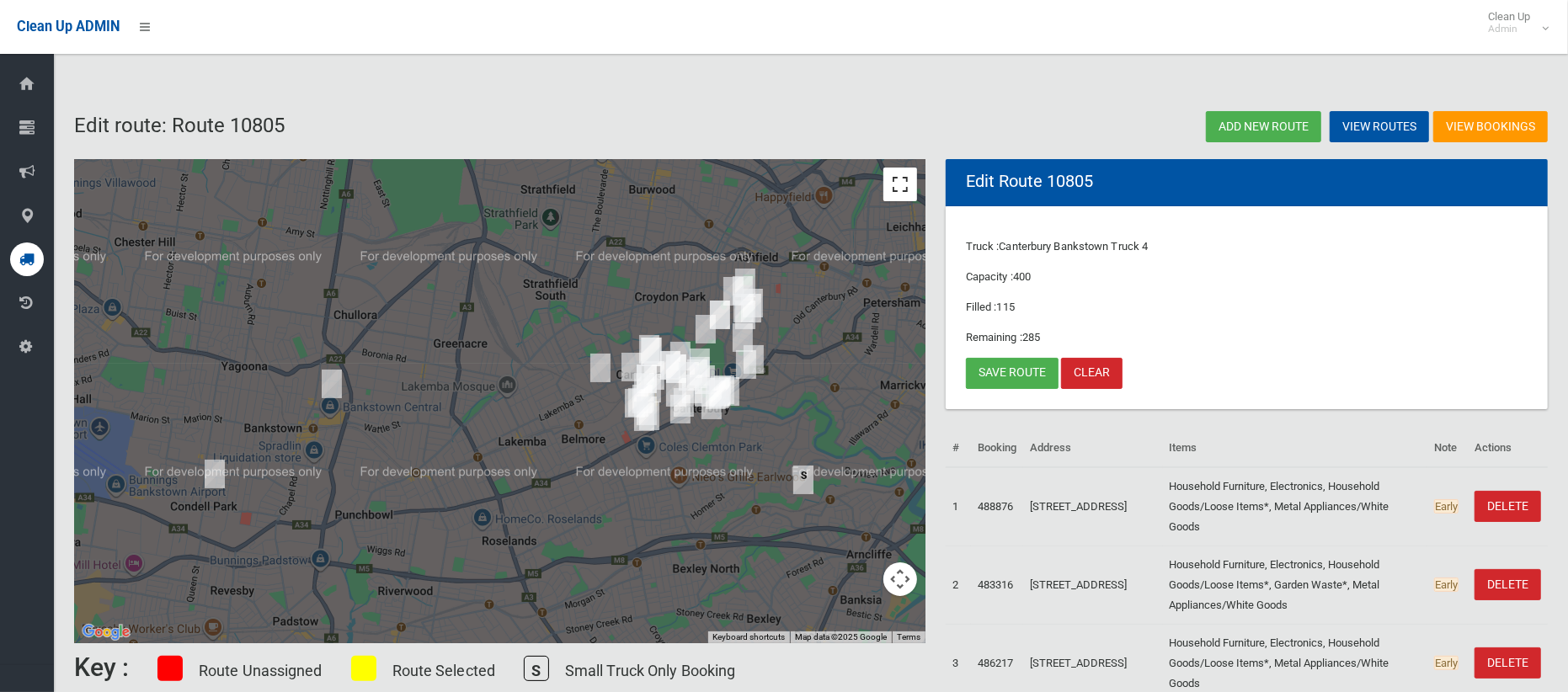
click at [897, 186] on button "Toggle fullscreen view" at bounding box center [900, 185] width 34 height 34
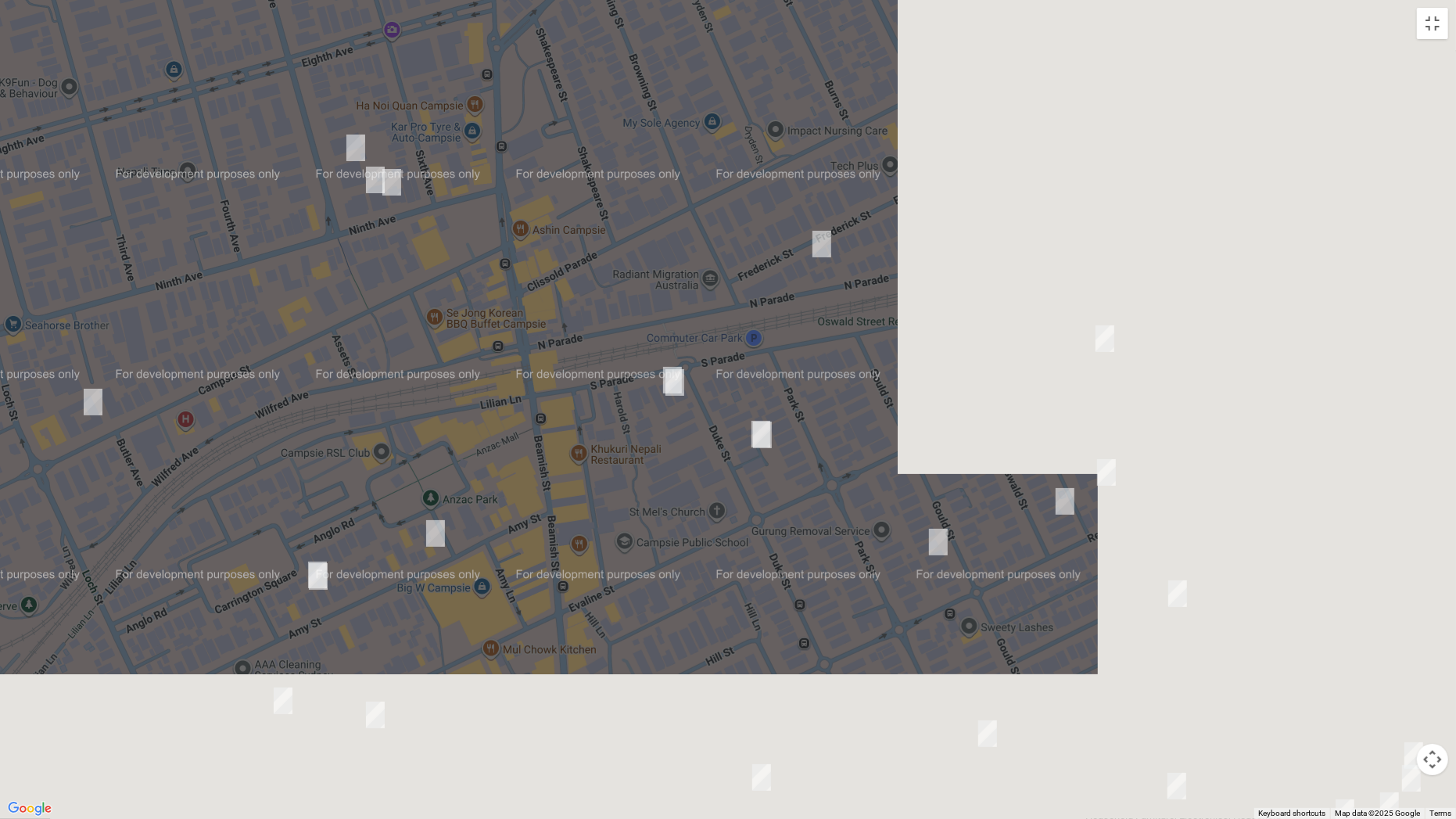
drag, startPoint x: 882, startPoint y: 540, endPoint x: 592, endPoint y: 313, distance: 368.3
click at [583, 302] on div at bounding box center [728, 410] width 1456 height 819
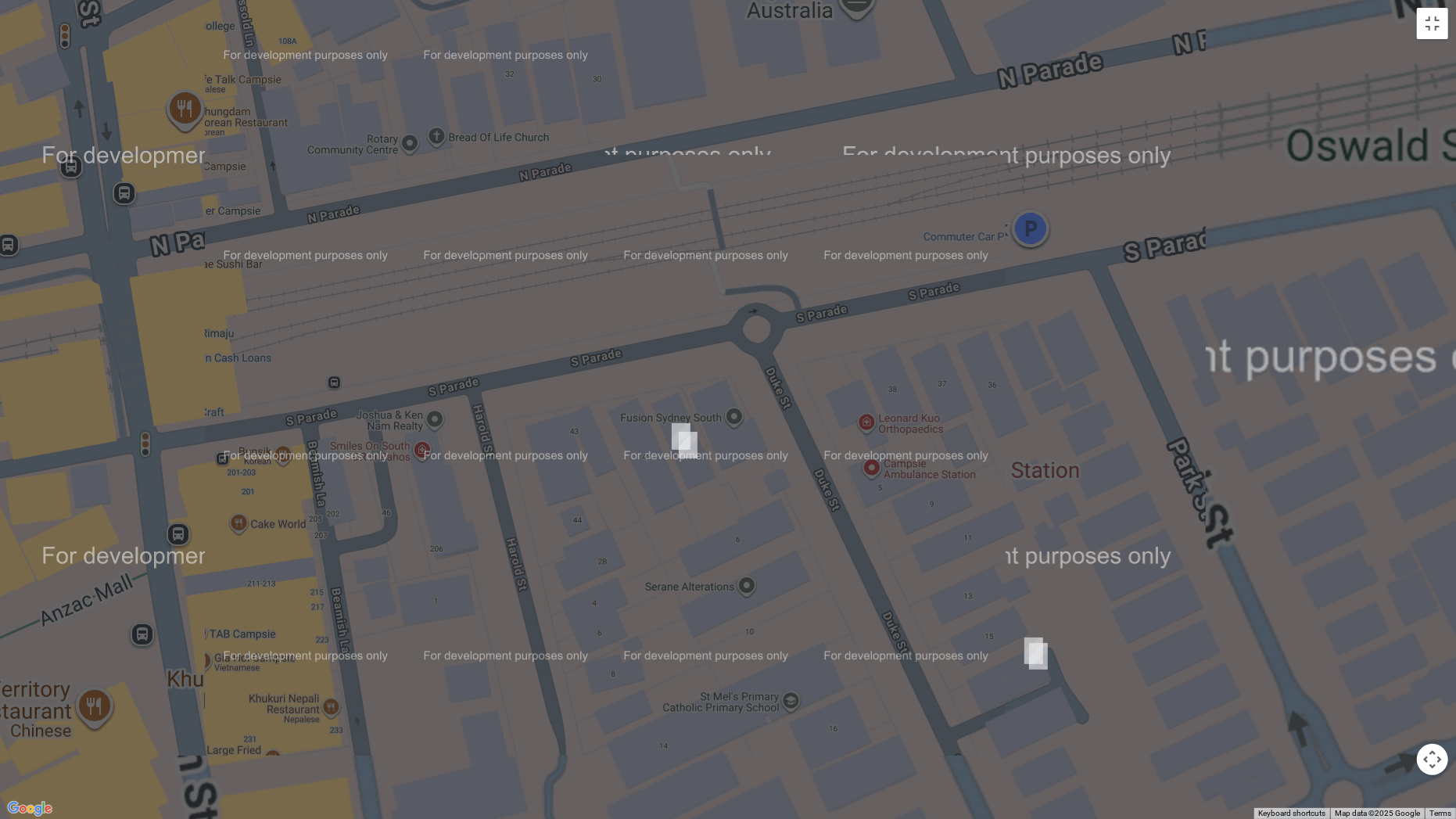
click at [673, 423] on img "41 South Parade, CAMPSIE NSW 2194" at bounding box center [681, 436] width 31 height 39
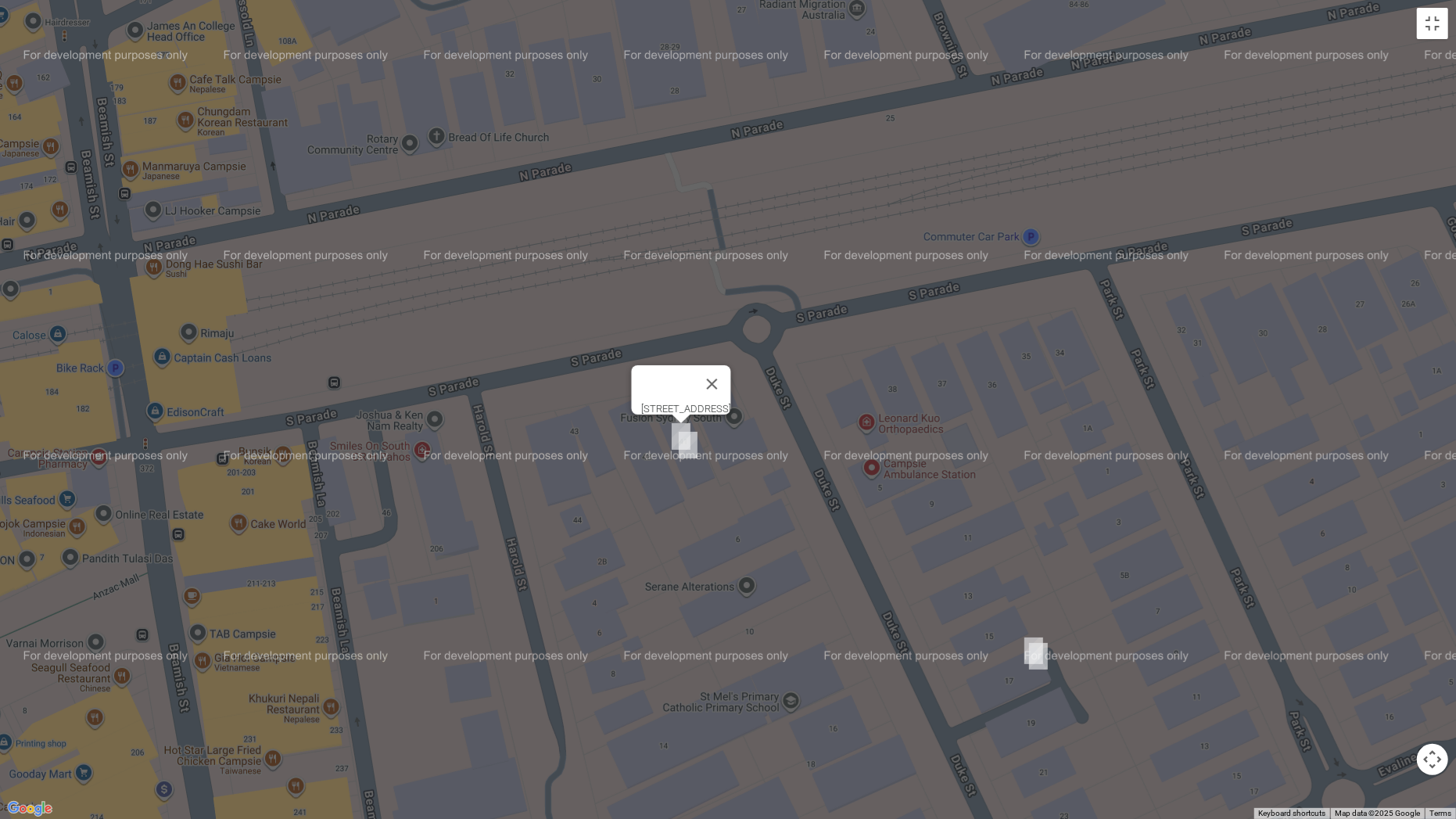
click at [1032, 636] on img "17 Duke Street, CAMPSIE NSW 2194" at bounding box center [1038, 656] width 31 height 39
click at [1044, 642] on img "17 Duke Street, CAMPSIE NSW 2194" at bounding box center [1038, 656] width 31 height 39
click at [1019, 640] on img "17 Duke Street, CAMPSIE NSW 2194" at bounding box center [1034, 650] width 31 height 39
click at [1428, 24] on button "Toggle fullscreen view" at bounding box center [1432, 23] width 31 height 31
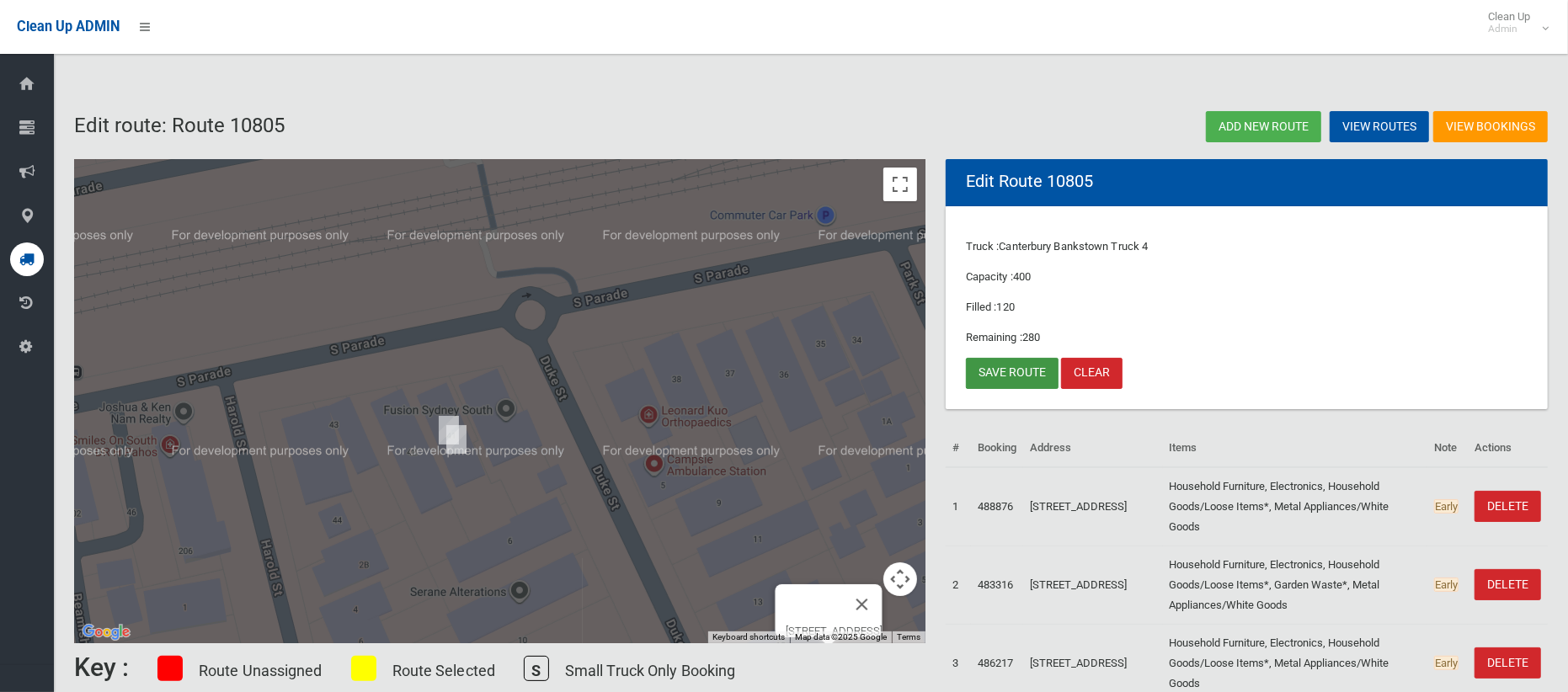
click at [993, 368] on link "Save route" at bounding box center [1011, 372] width 92 height 31
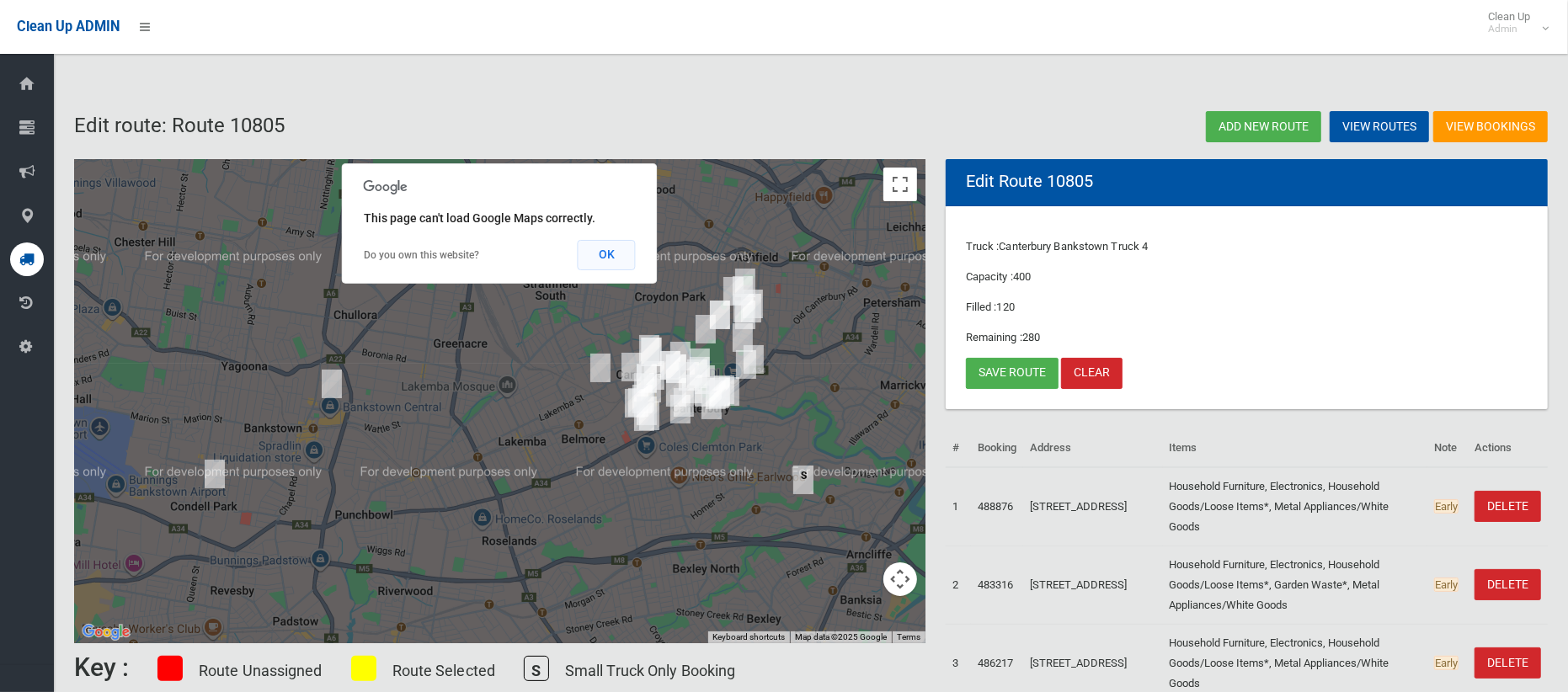
click at [611, 257] on button "OK" at bounding box center [607, 255] width 59 height 31
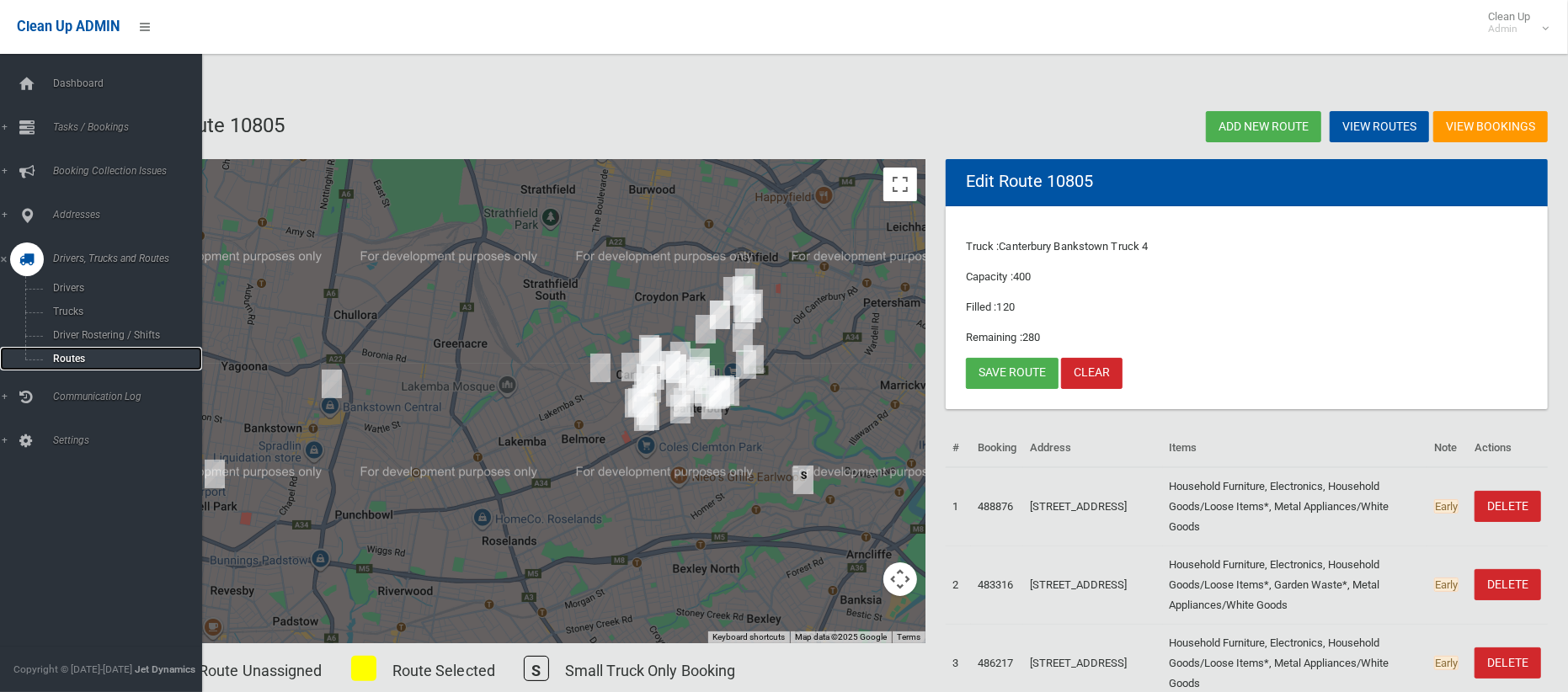
click at [62, 360] on span "Routes" at bounding box center [117, 358] width 140 height 12
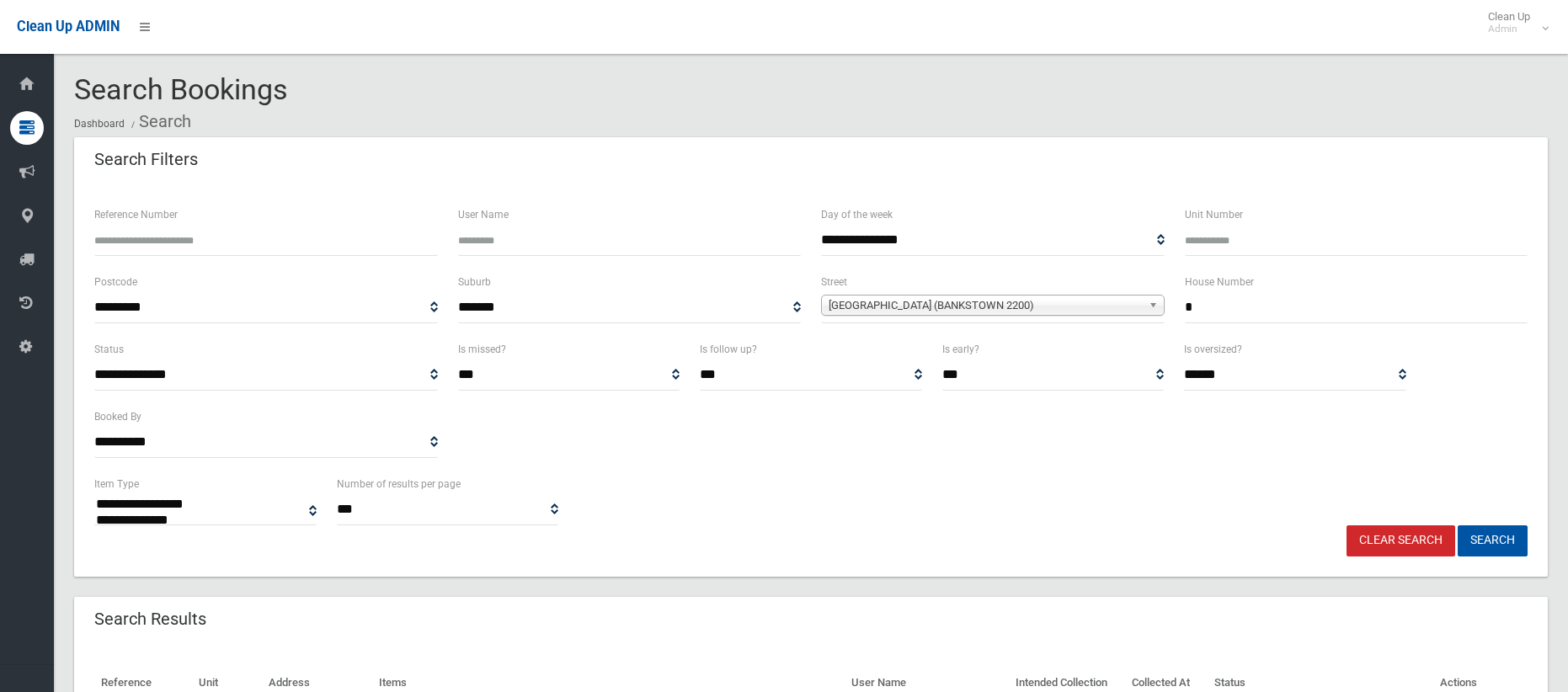
select select
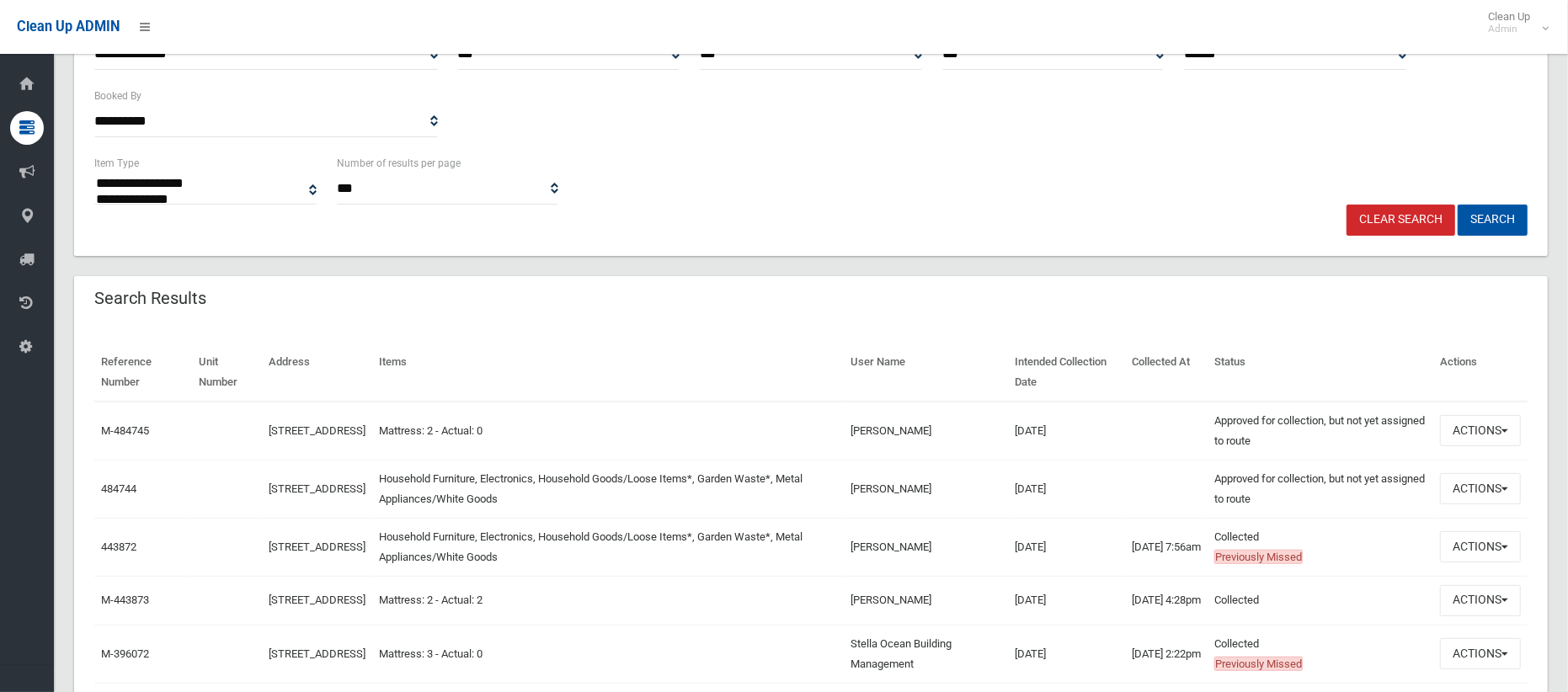
scroll to position [324, 0]
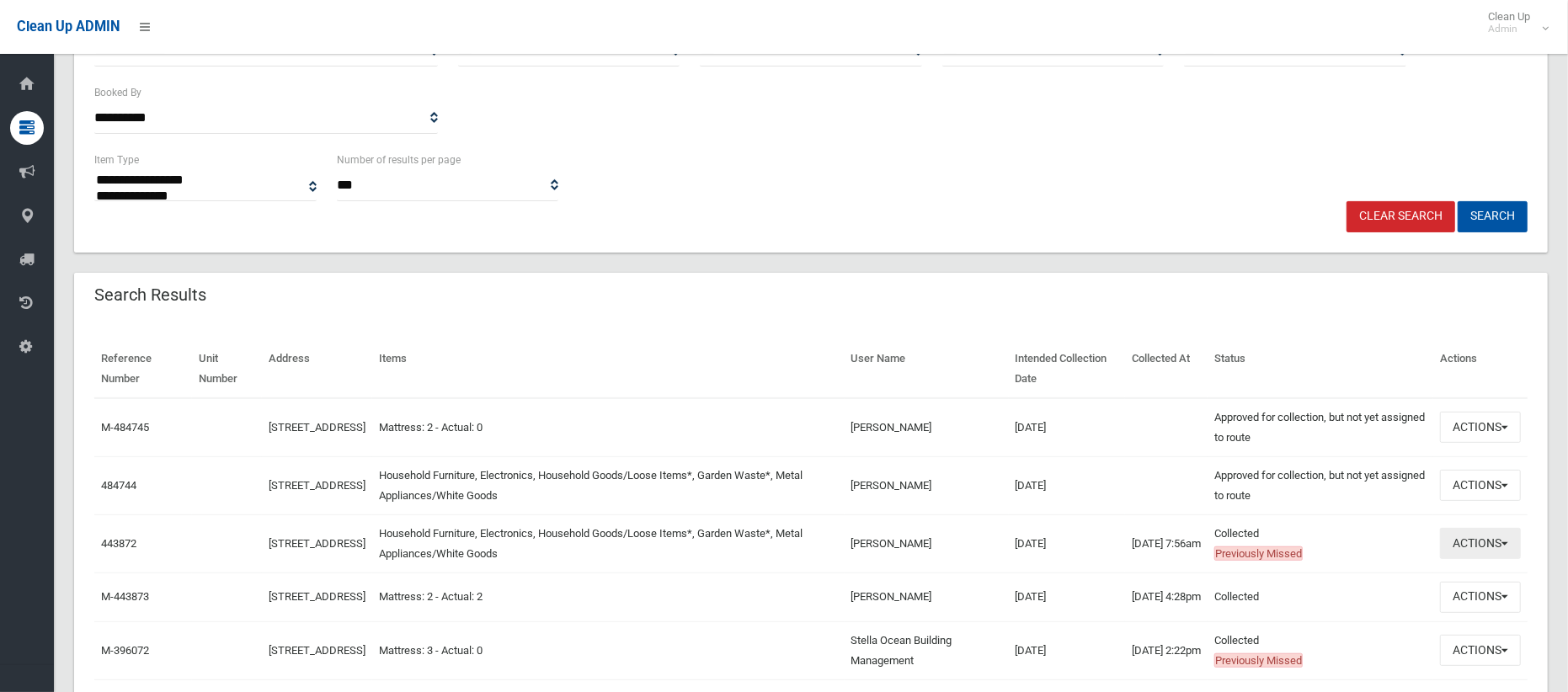
click at [1458, 540] on button "Actions" at bounding box center [1480, 543] width 80 height 31
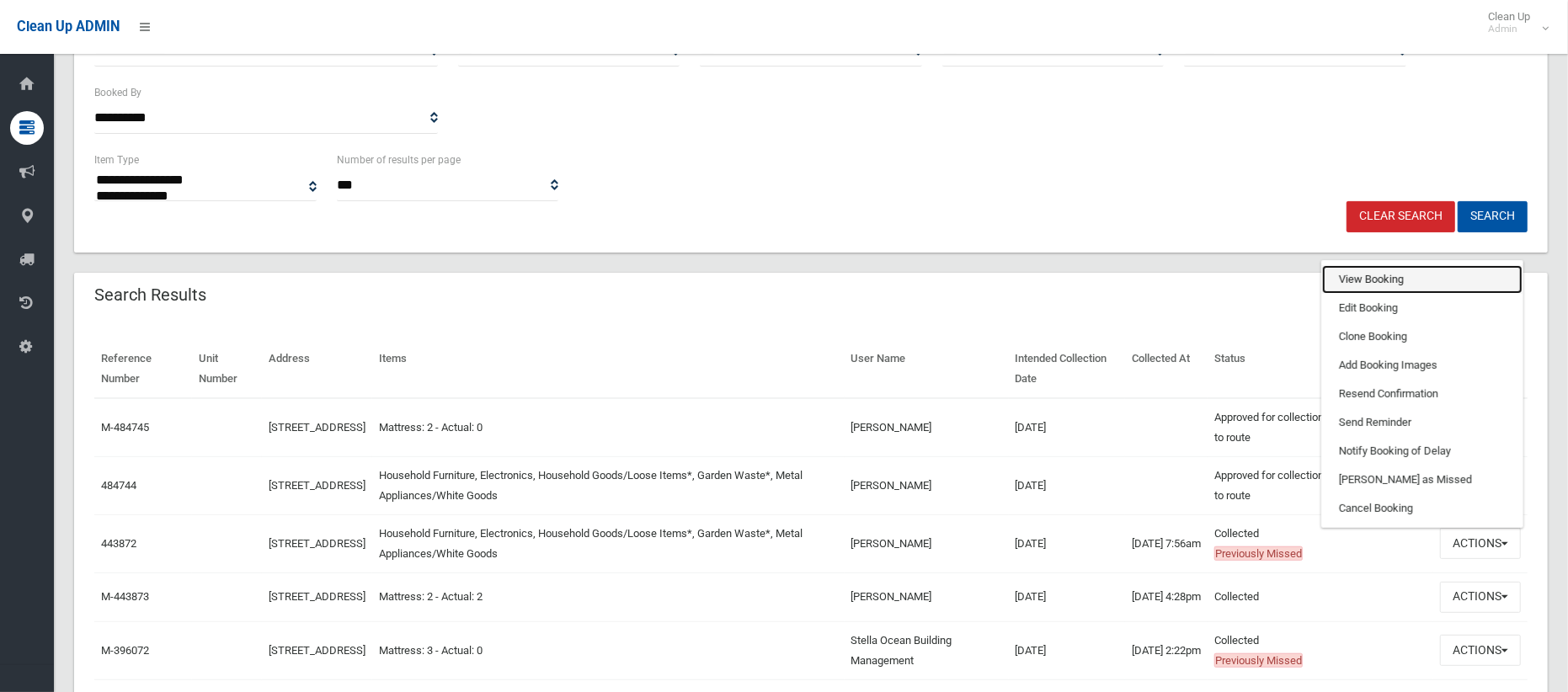
click at [1412, 287] on link "View Booking" at bounding box center [1422, 279] width 201 height 29
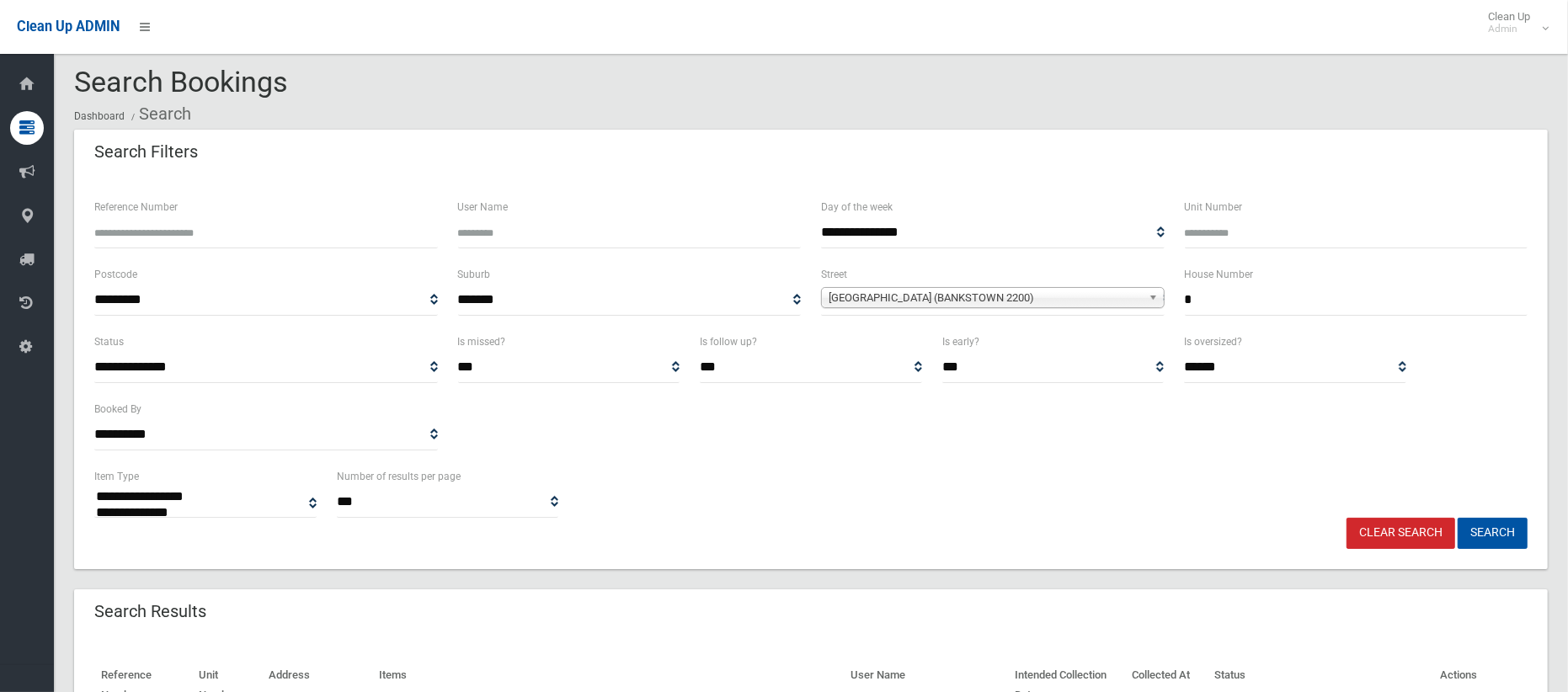
scroll to position [0, 0]
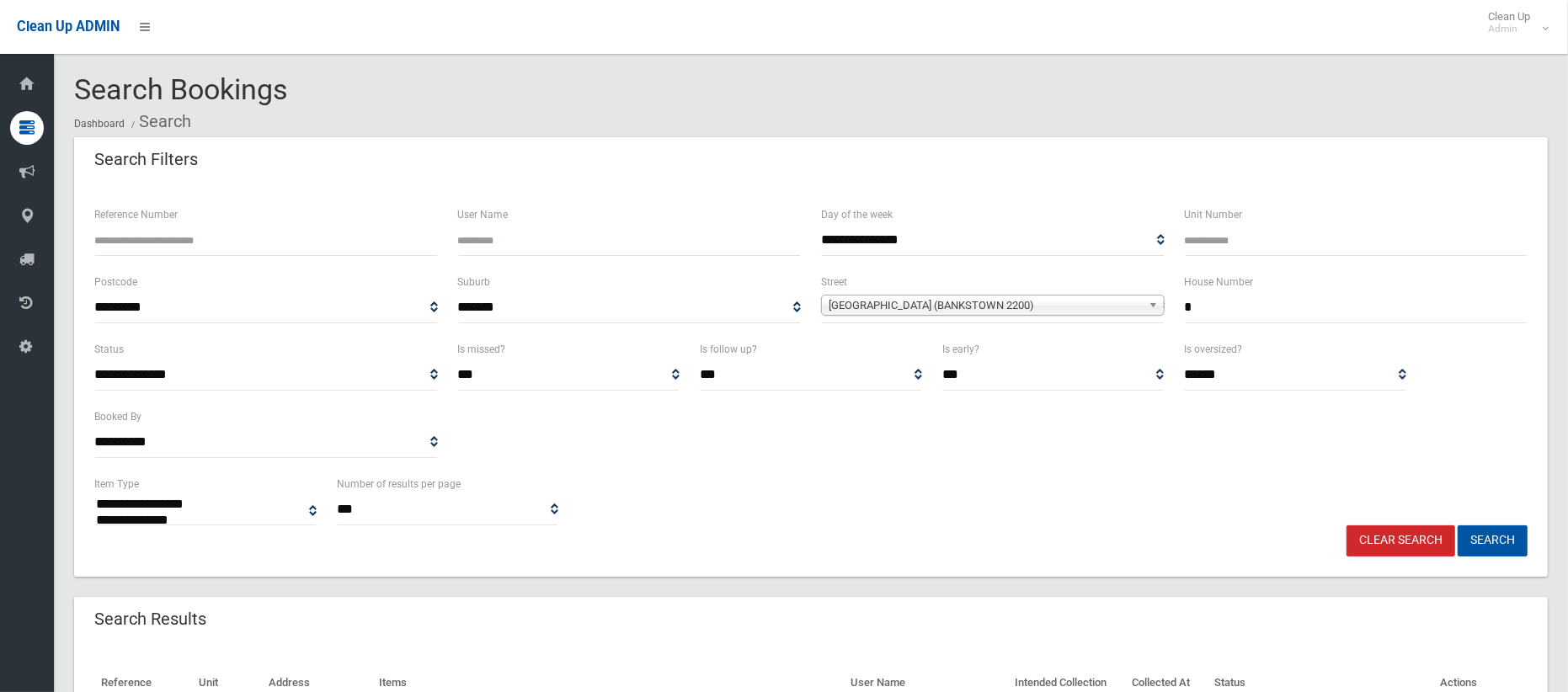
drag, startPoint x: 1215, startPoint y: 313, endPoint x: 1137, endPoint y: 306, distance: 78.3
click at [1137, 306] on div "**********" at bounding box center [810, 306] width 1453 height 68
type input "**"
click at [1204, 238] on input "Unit Number" at bounding box center [1356, 239] width 344 height 31
type input "*"
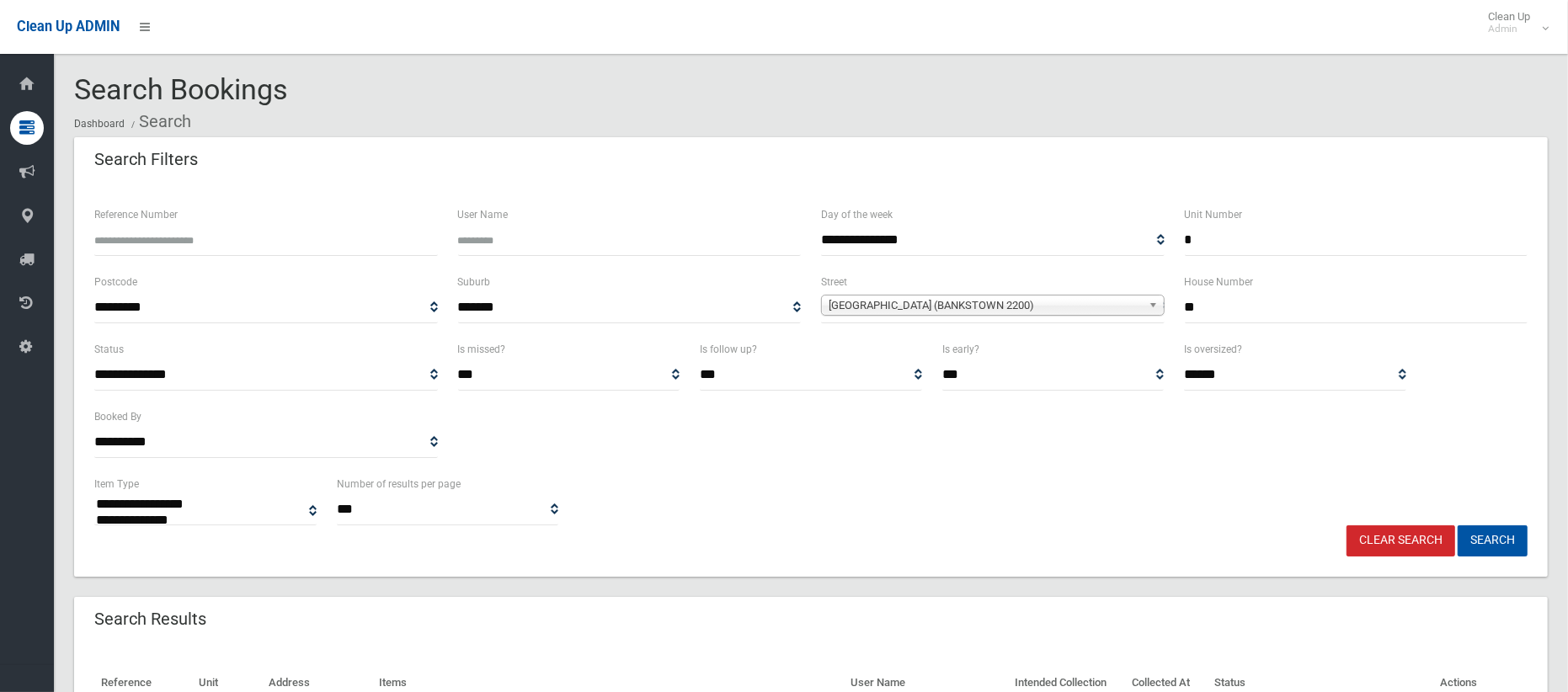
click at [1049, 306] on span "French Avenue (BANKSTOWN 2200)" at bounding box center [984, 306] width 313 height 20
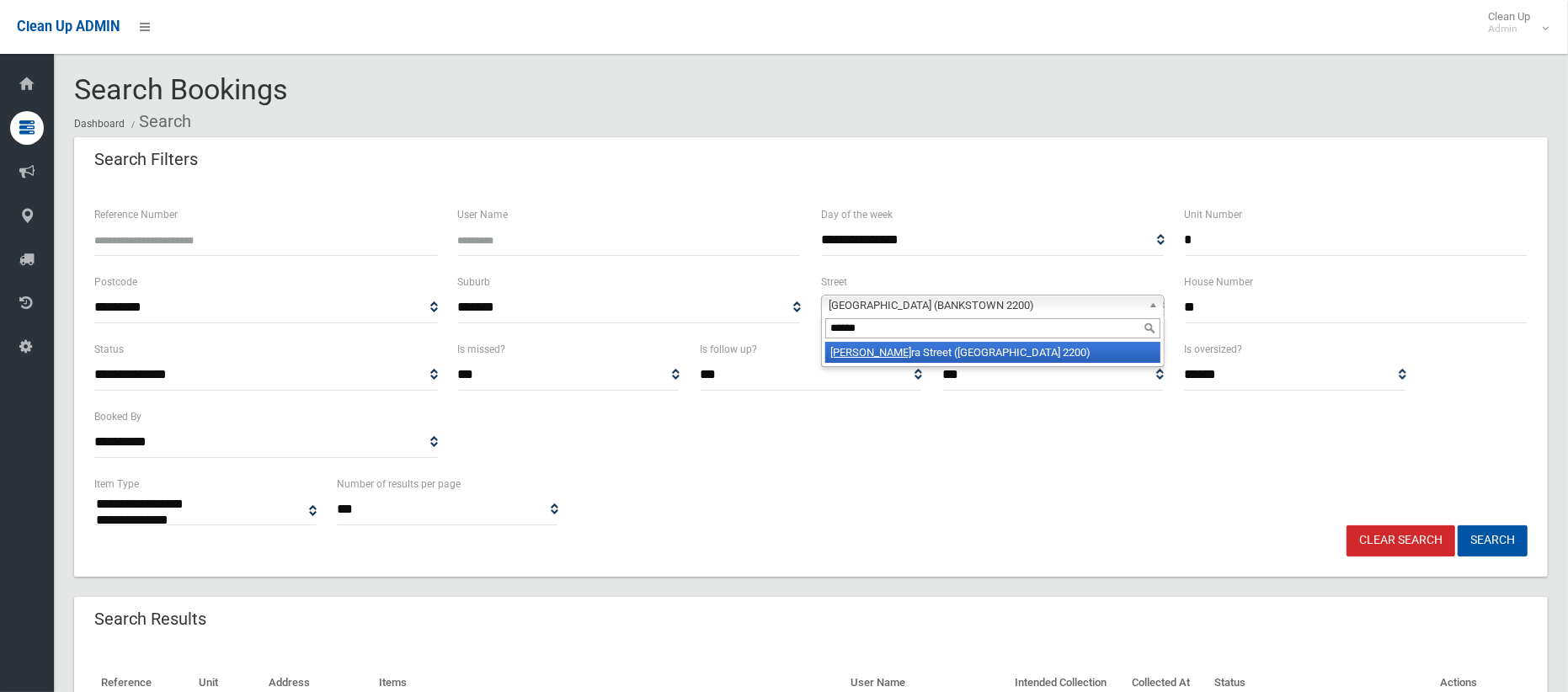
type input "******"
click at [1002, 351] on li "Yander ra Street (CONDELL PARK 2200)" at bounding box center [992, 351] width 335 height 21
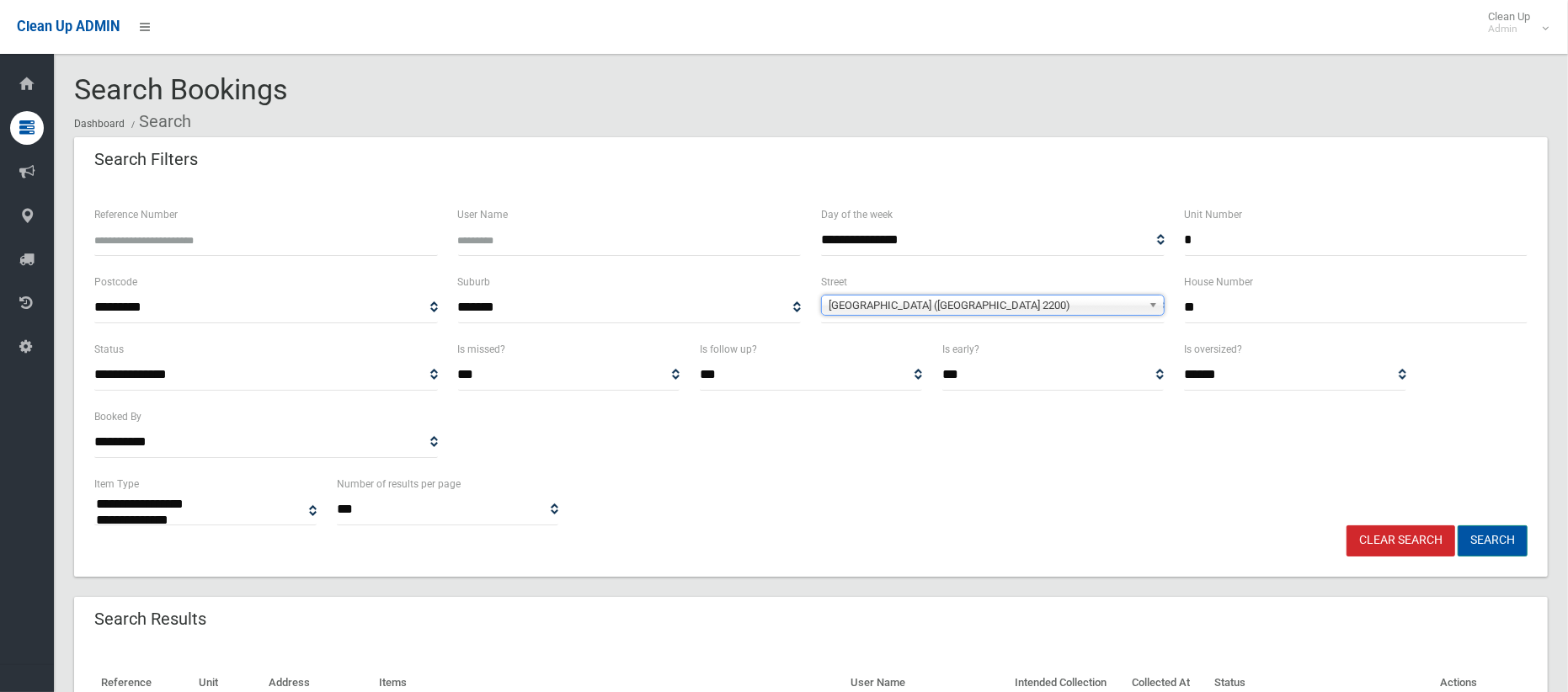
click at [1480, 546] on button "Search" at bounding box center [1493, 540] width 70 height 31
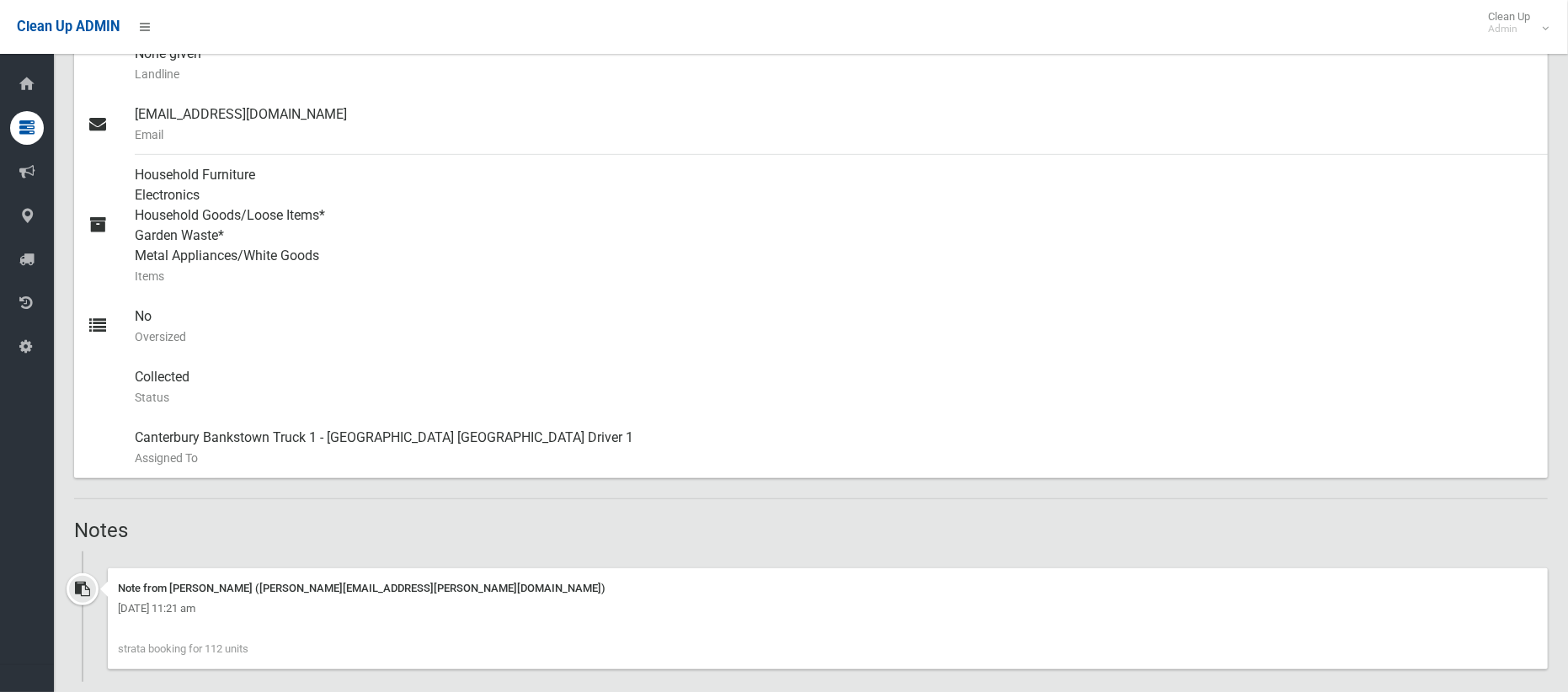
scroll to position [927, 0]
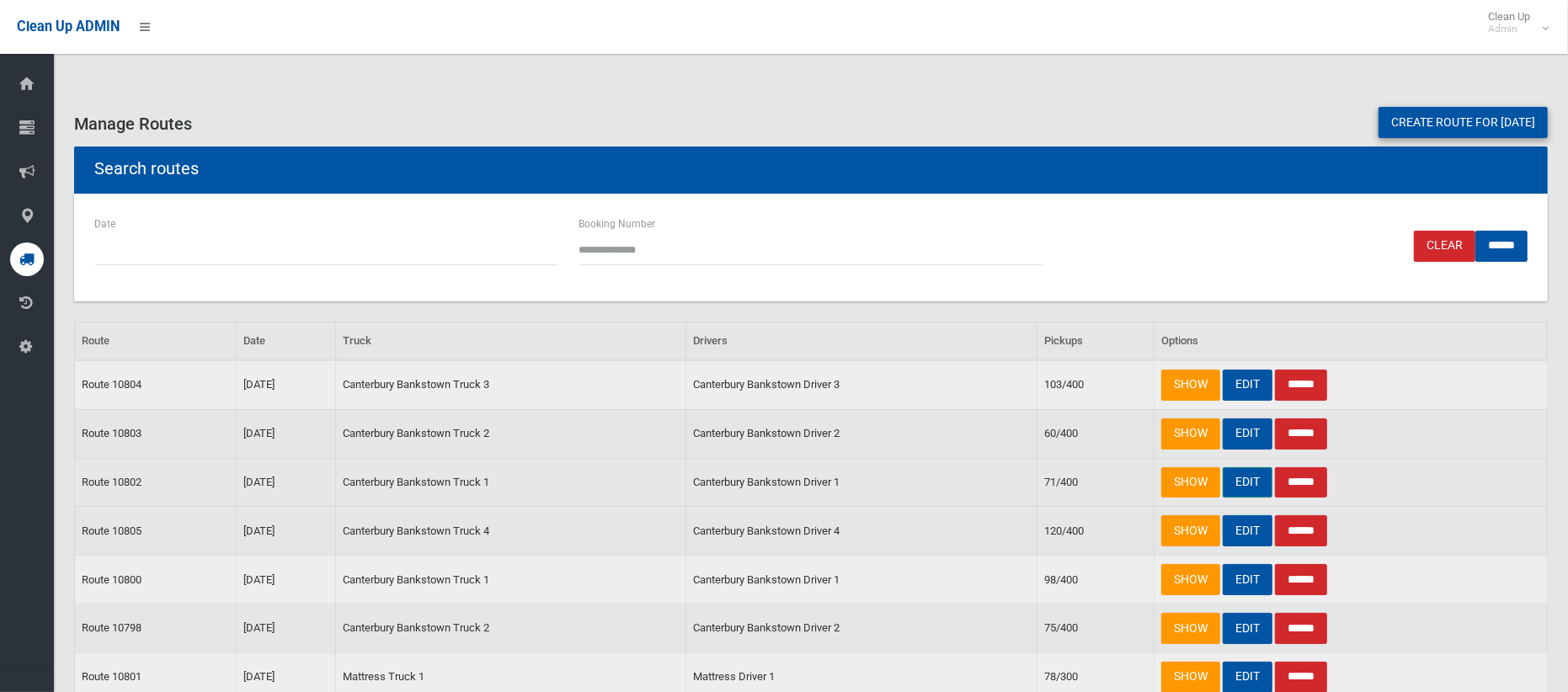
click at [1255, 483] on link "EDIT" at bounding box center [1247, 483] width 50 height 31
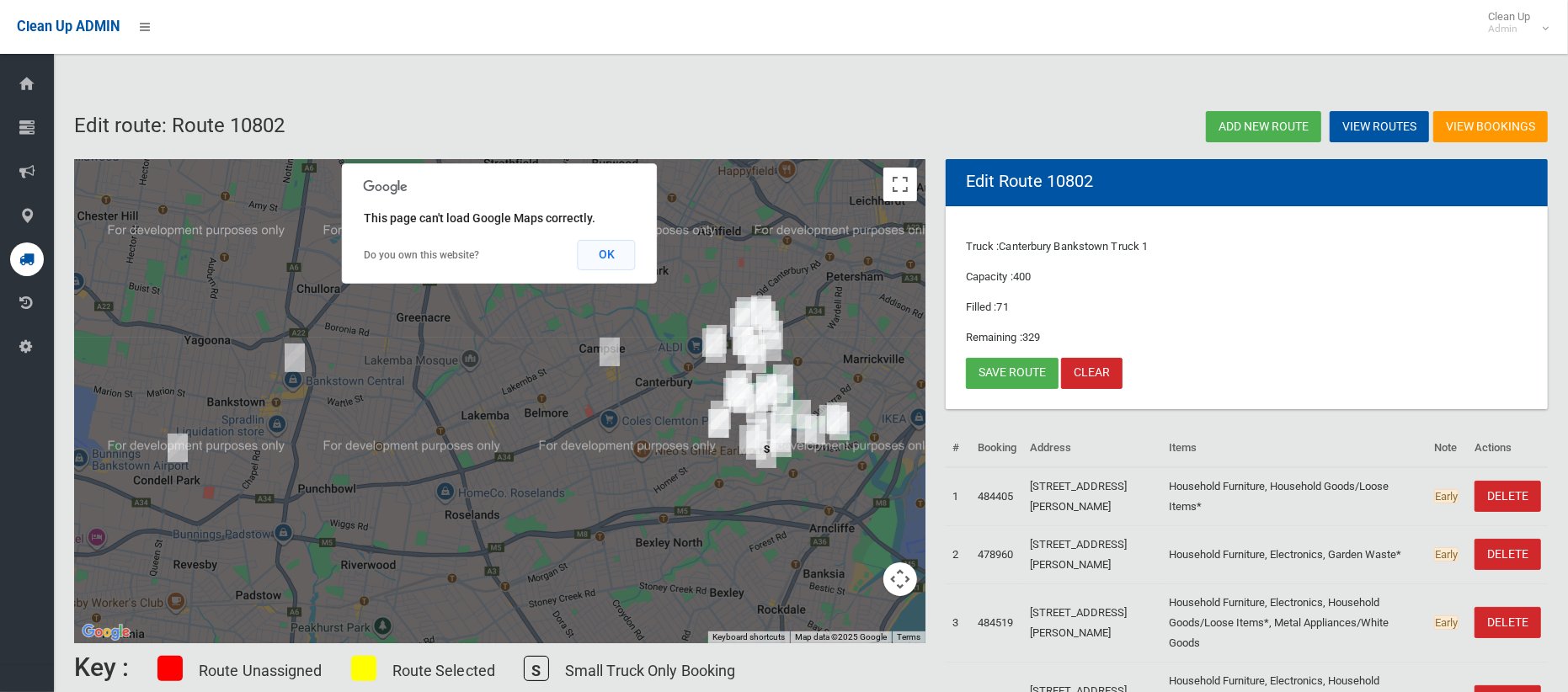
click at [610, 257] on button "OK" at bounding box center [607, 255] width 59 height 31
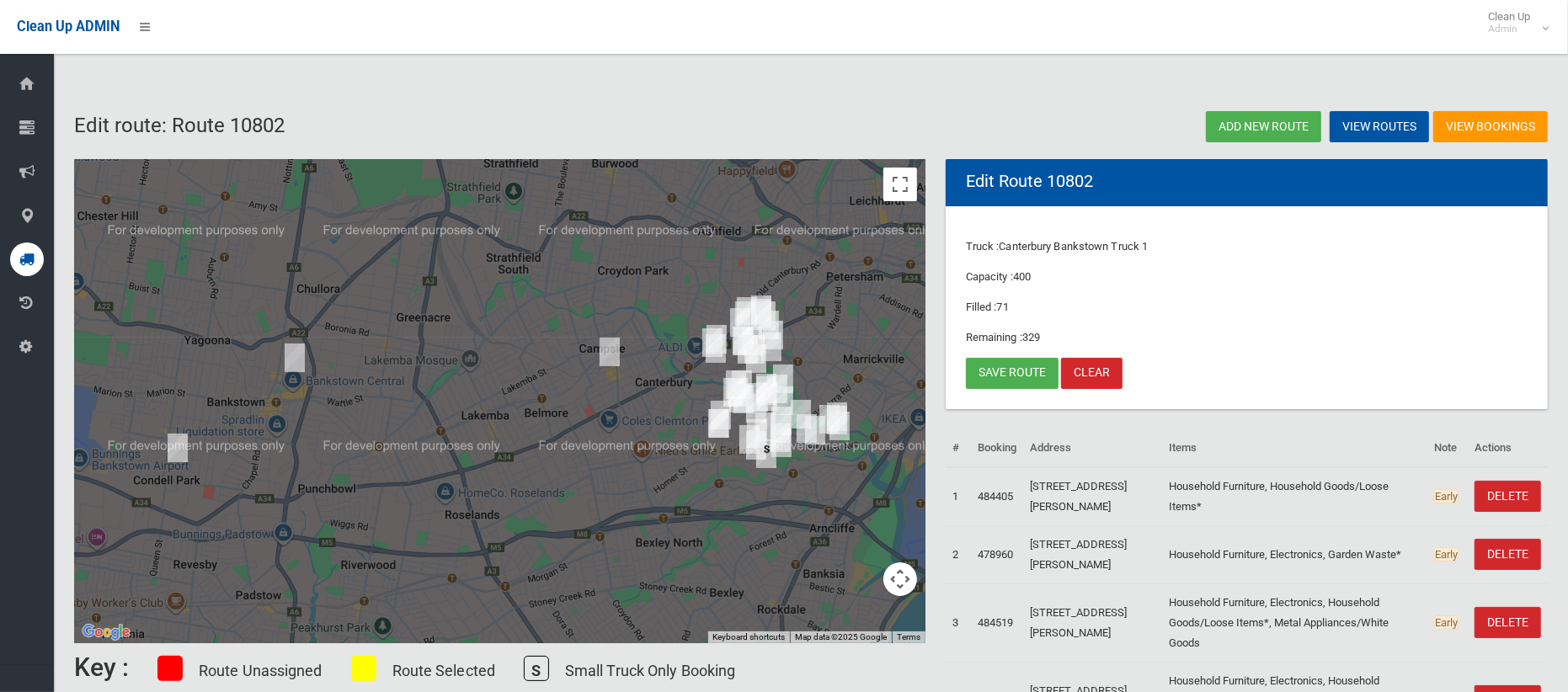
click at [610, 342] on img "1/39 Amy Street, CAMPSIE NSW 2194" at bounding box center [610, 351] width 34 height 42
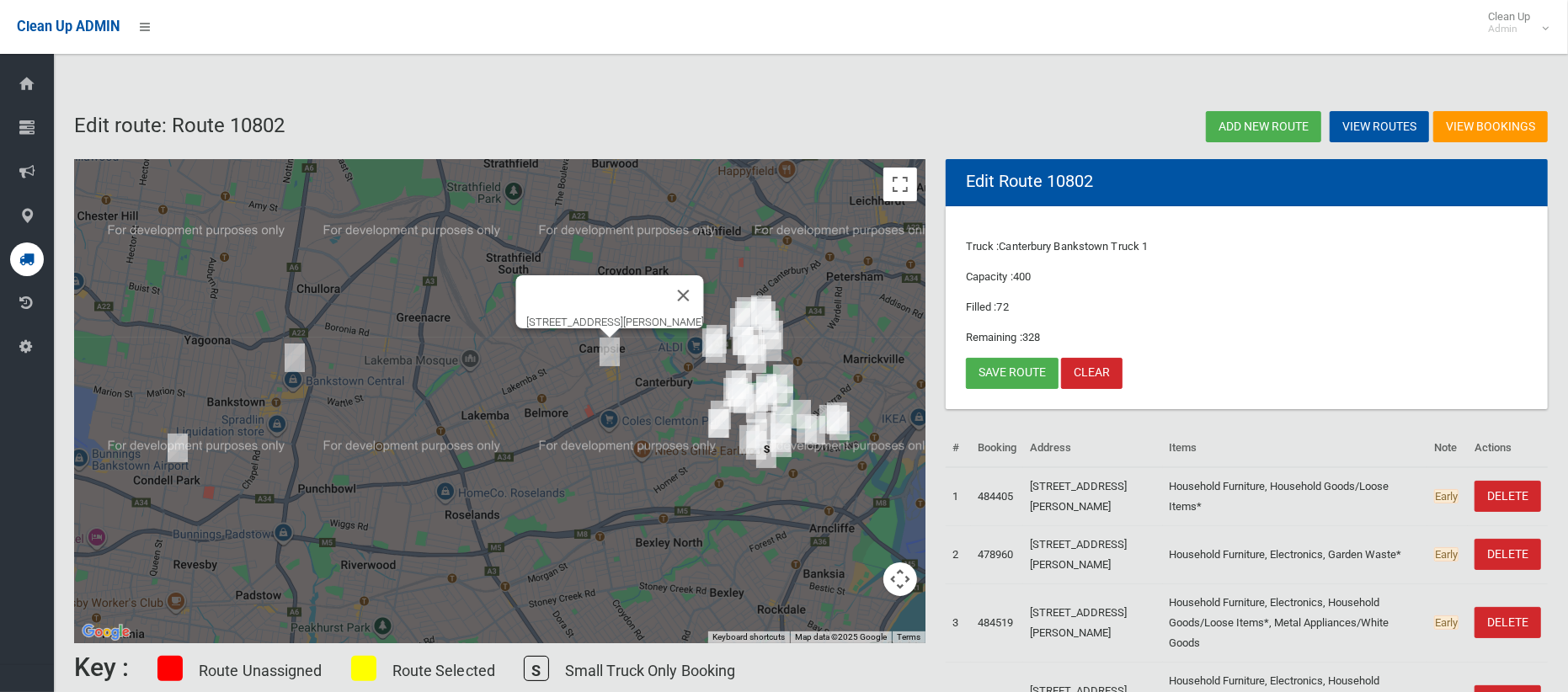
click at [609, 345] on img "1/39 Amy Street, CAMPSIE NSW 2194" at bounding box center [610, 351] width 34 height 42
click at [302, 354] on img "4 French Avenue, BANKSTOWN NSW 2200" at bounding box center [295, 357] width 34 height 42
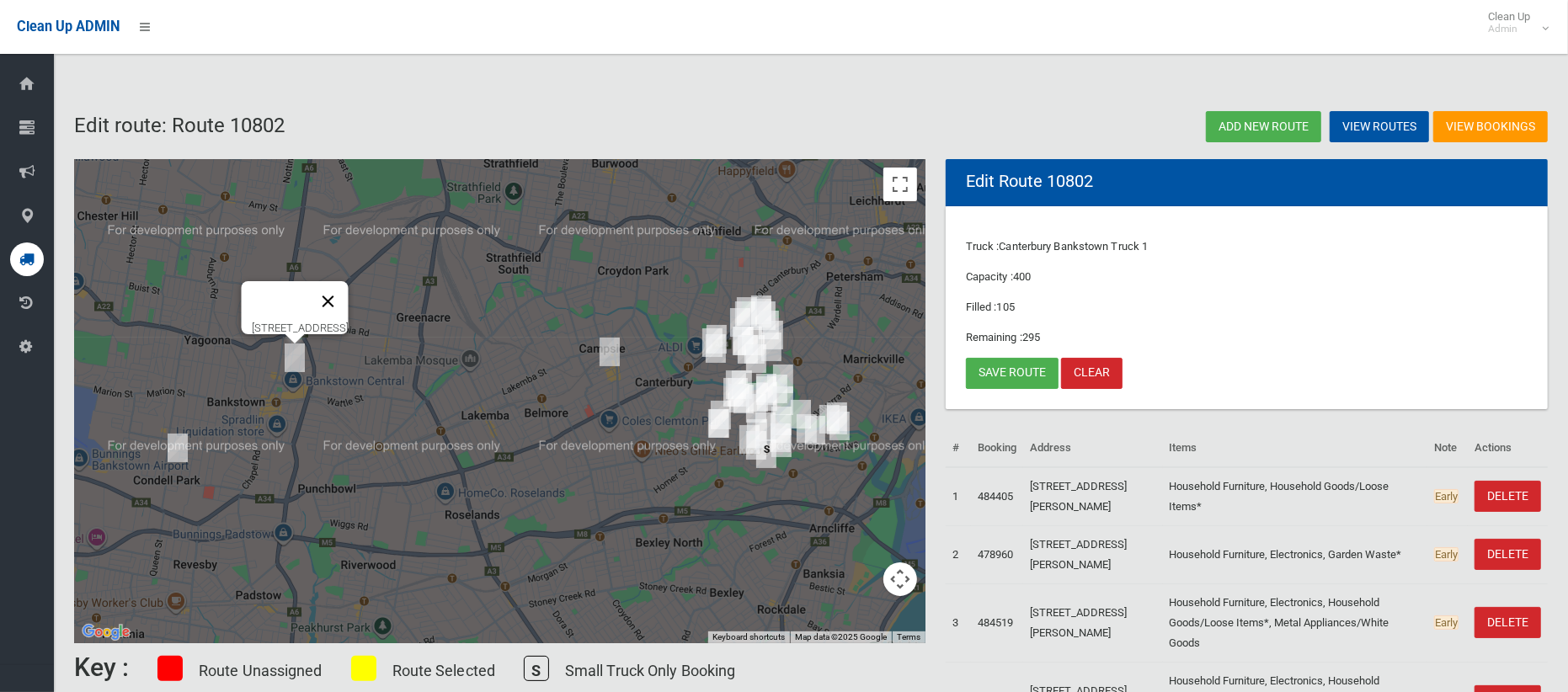
click at [349, 296] on button "Close" at bounding box center [328, 301] width 41 height 41
click at [180, 443] on img "3/47 Yanderra Street, CONDELL PARK NSW 2200" at bounding box center [178, 448] width 34 height 42
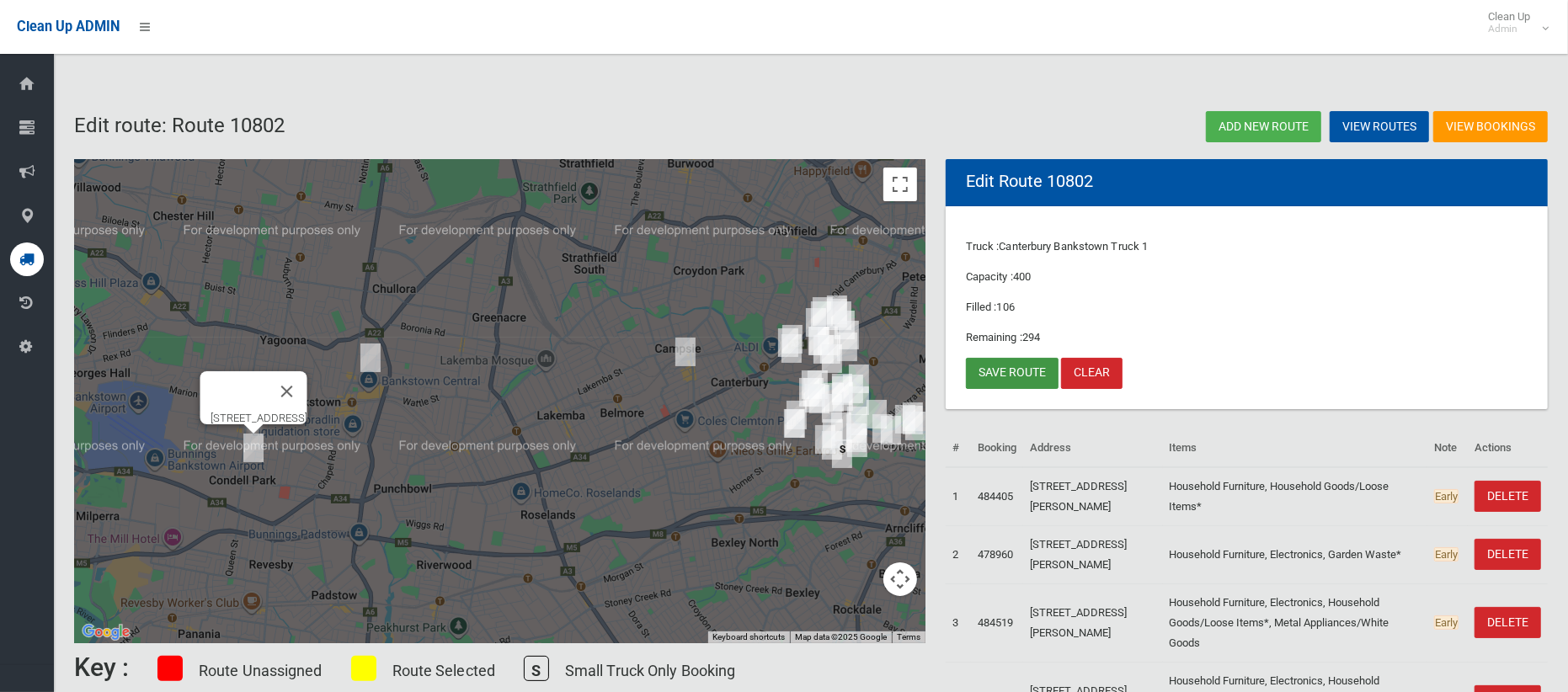
click at [1015, 373] on link "Save route" at bounding box center [1011, 372] width 92 height 31
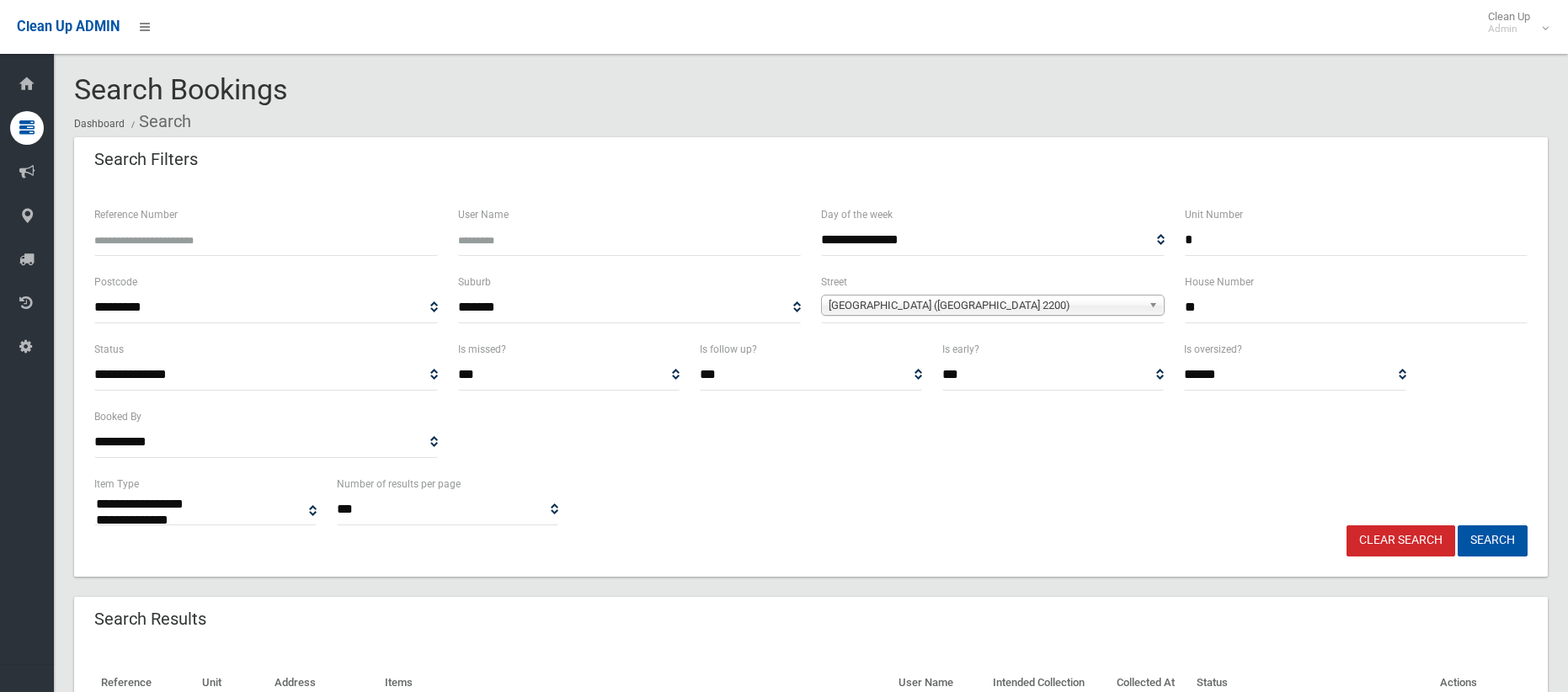
select select
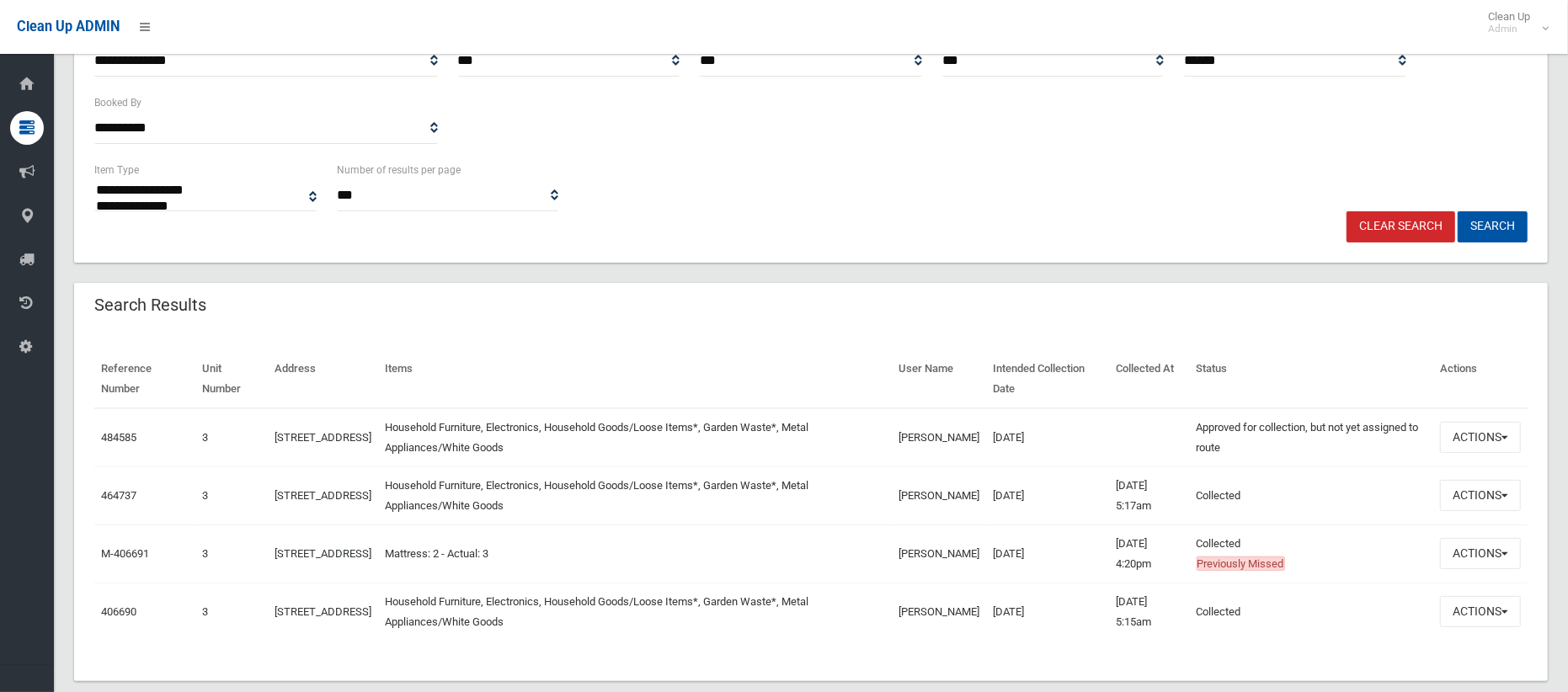
scroll to position [345, 0]
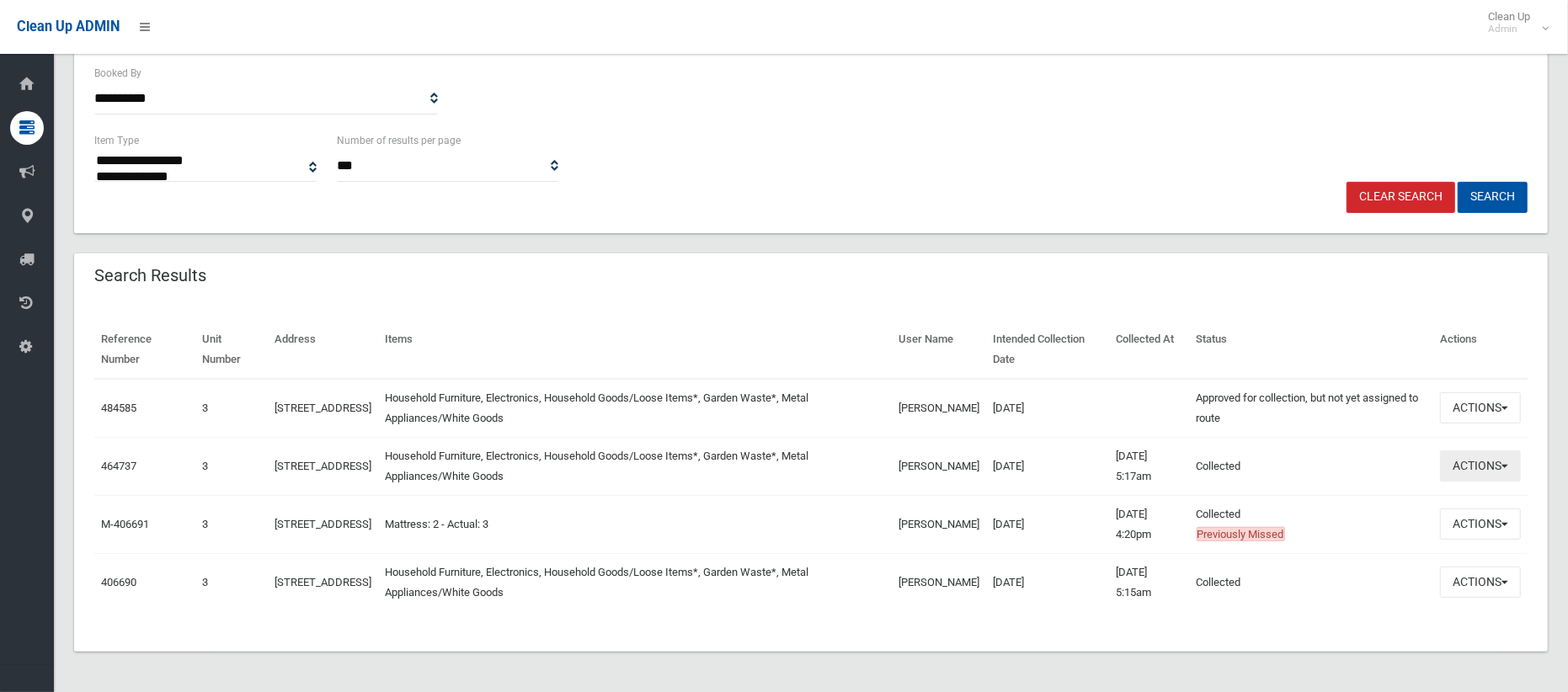
click at [1486, 460] on button "Actions" at bounding box center [1480, 466] width 80 height 31
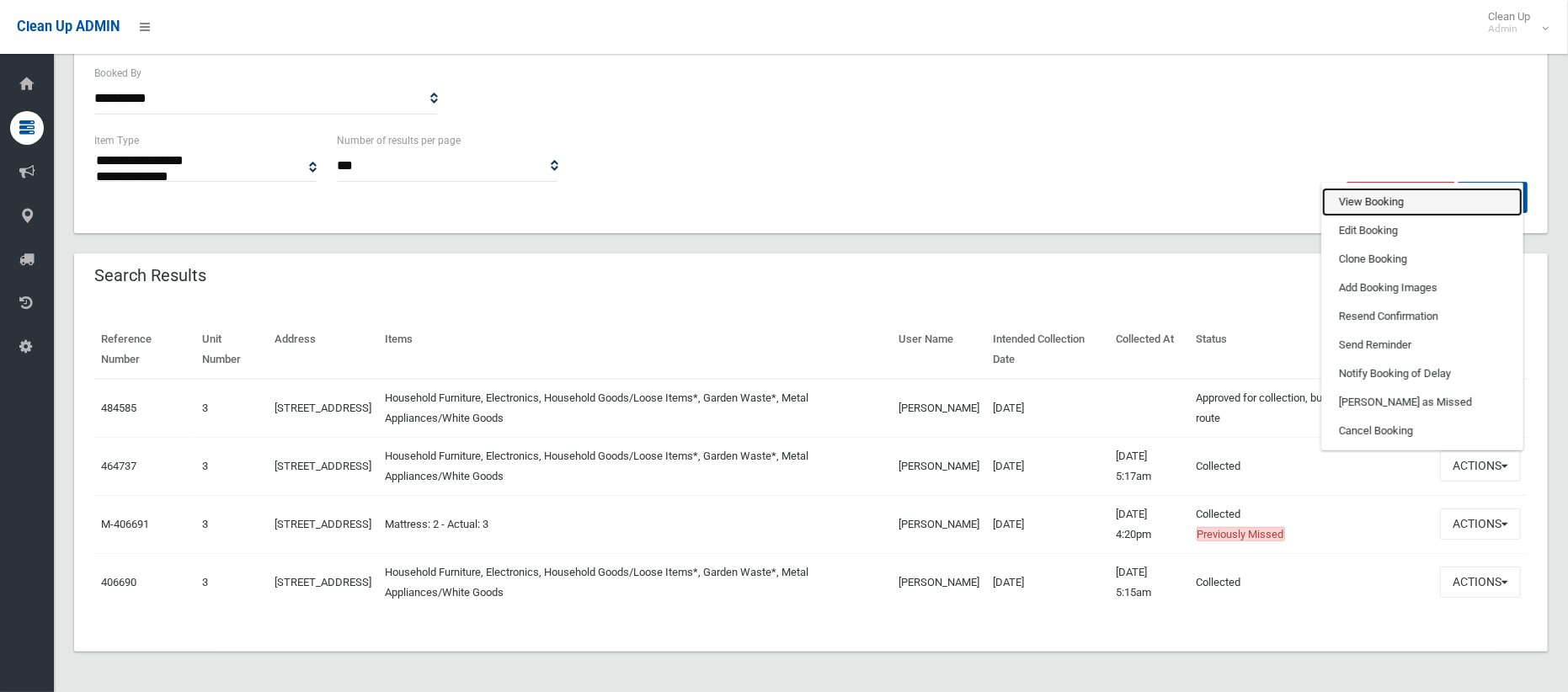
click at [1391, 207] on link "View Booking" at bounding box center [1422, 202] width 201 height 29
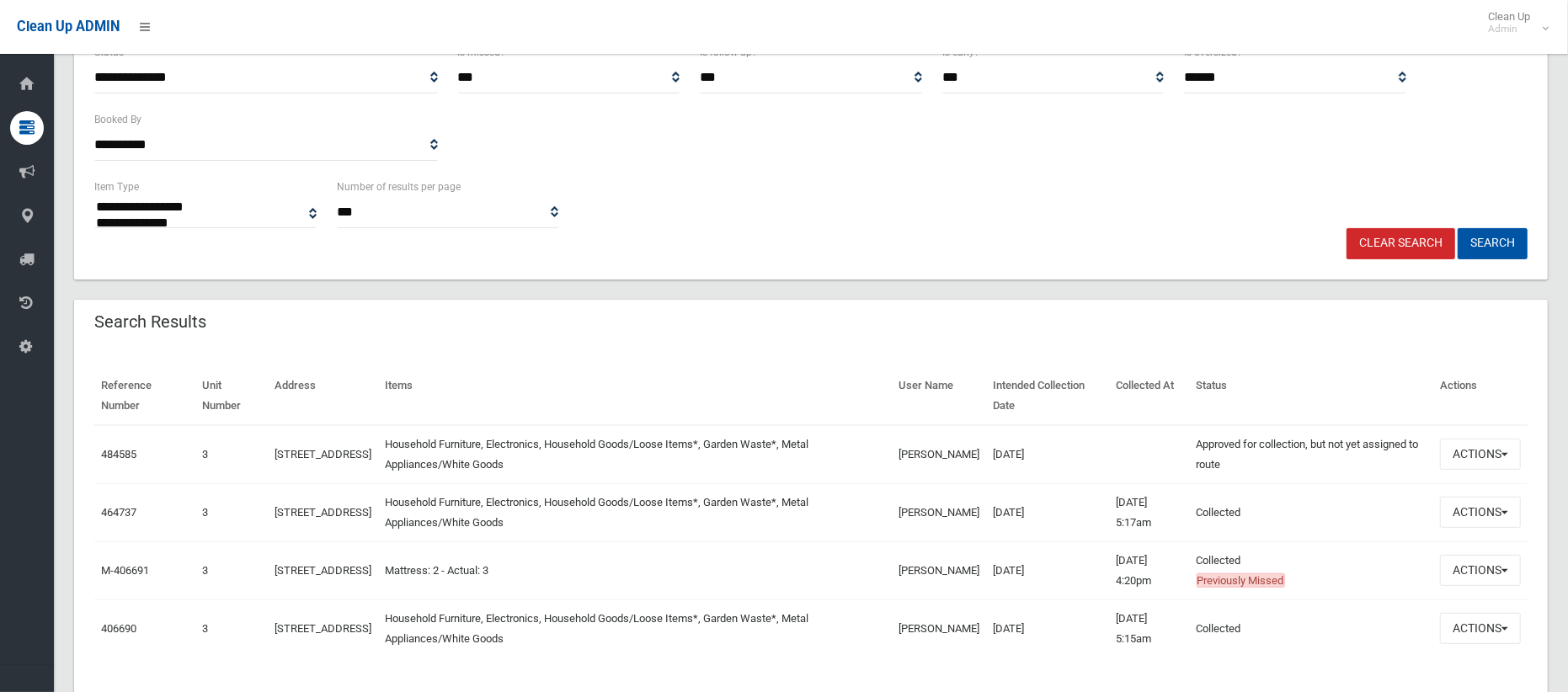
scroll to position [0, 0]
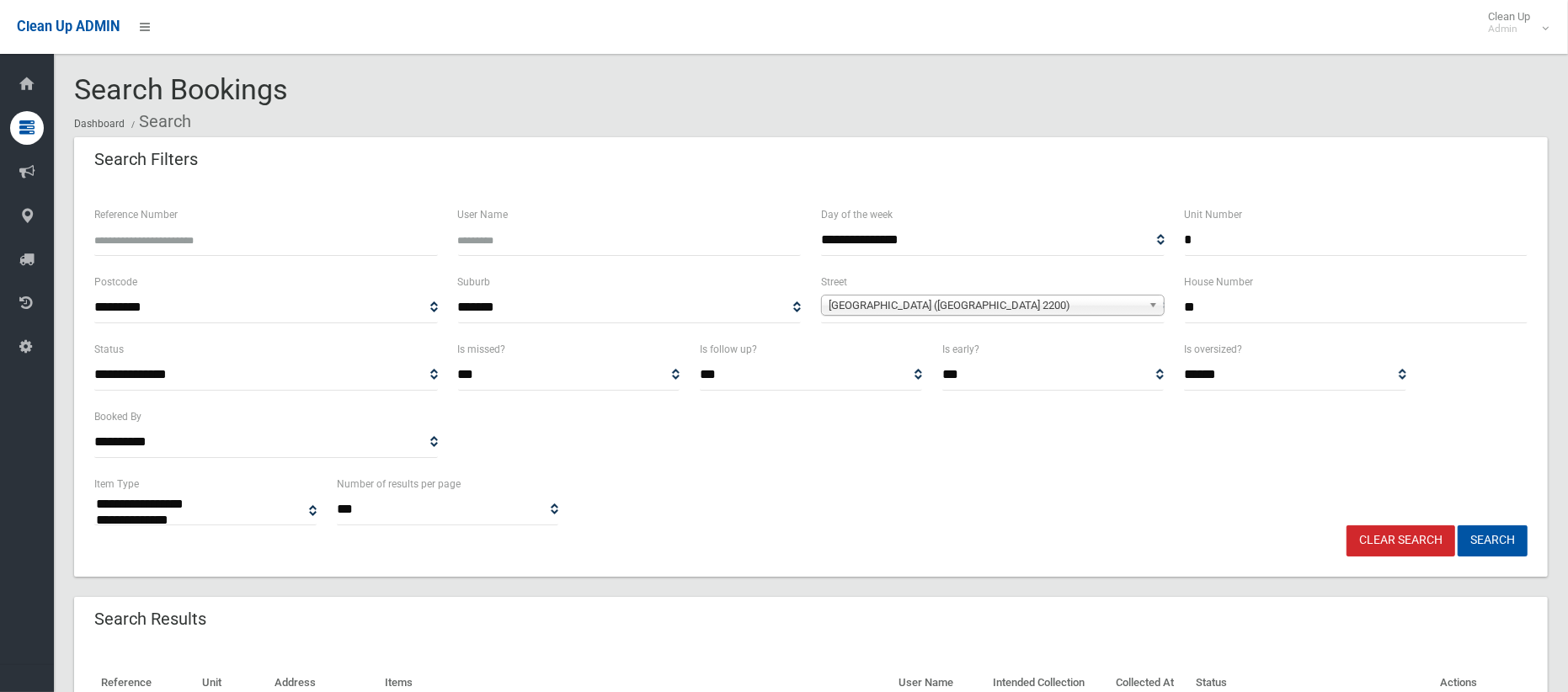
drag, startPoint x: 1165, startPoint y: 244, endPoint x: 1139, endPoint y: 241, distance: 26.2
click at [1139, 241] on div "**********" at bounding box center [810, 238] width 1453 height 68
type input "*"
drag, startPoint x: 1205, startPoint y: 308, endPoint x: 1133, endPoint y: 312, distance: 72.1
click at [1133, 312] on div "**********" at bounding box center [810, 306] width 1453 height 68
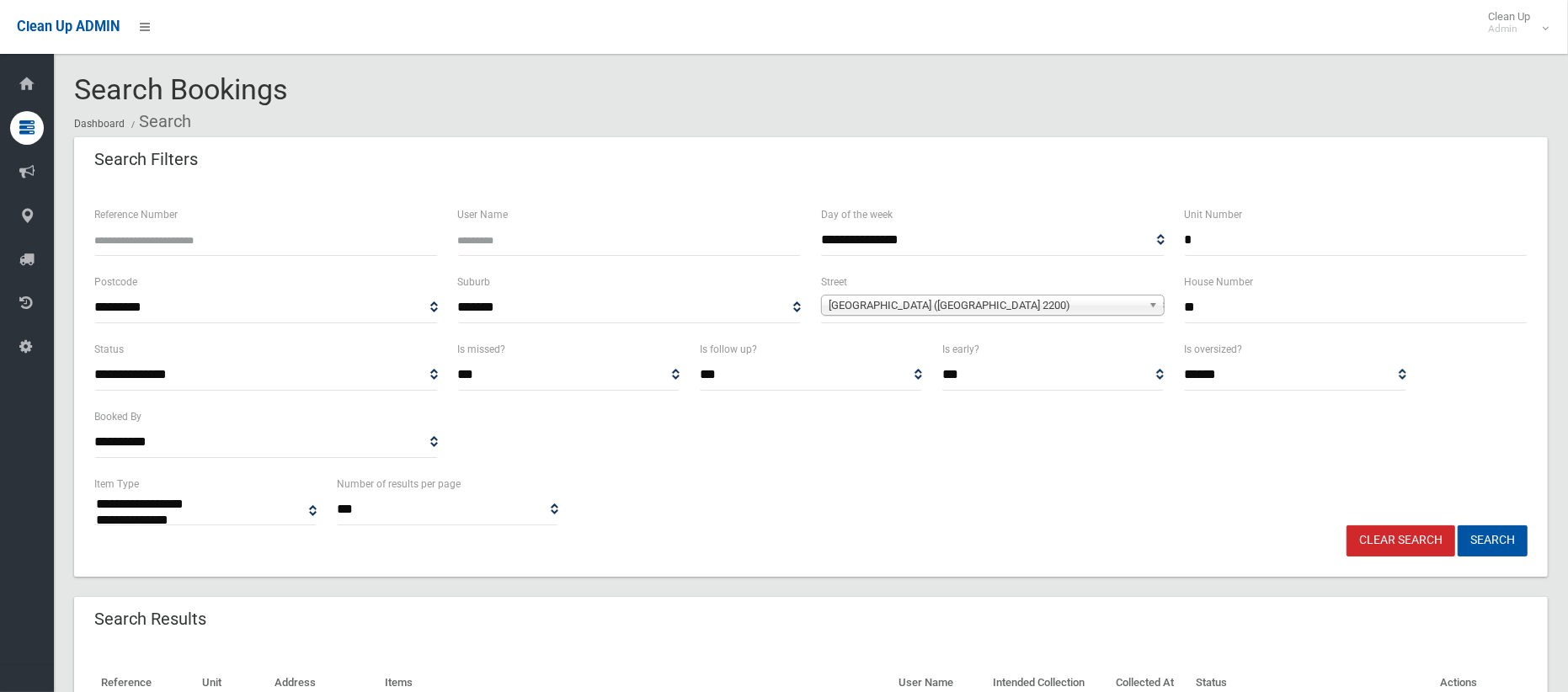
type input "**"
click at [999, 304] on span "Yanderra Street (CONDELL PARK 2200)" at bounding box center [984, 306] width 313 height 20
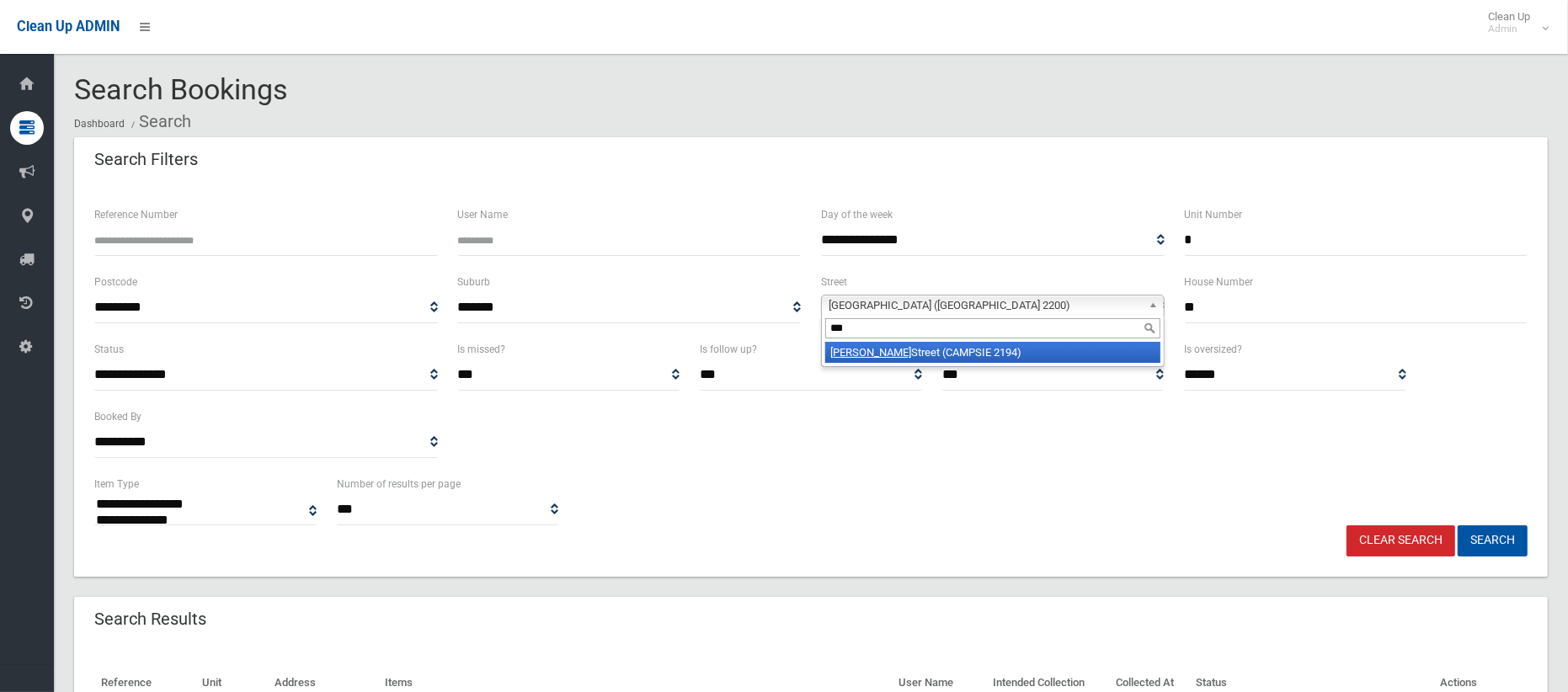
type input "***"
click at [1004, 353] on li "Amy Street (CAMPSIE 2194)" at bounding box center [992, 351] width 335 height 21
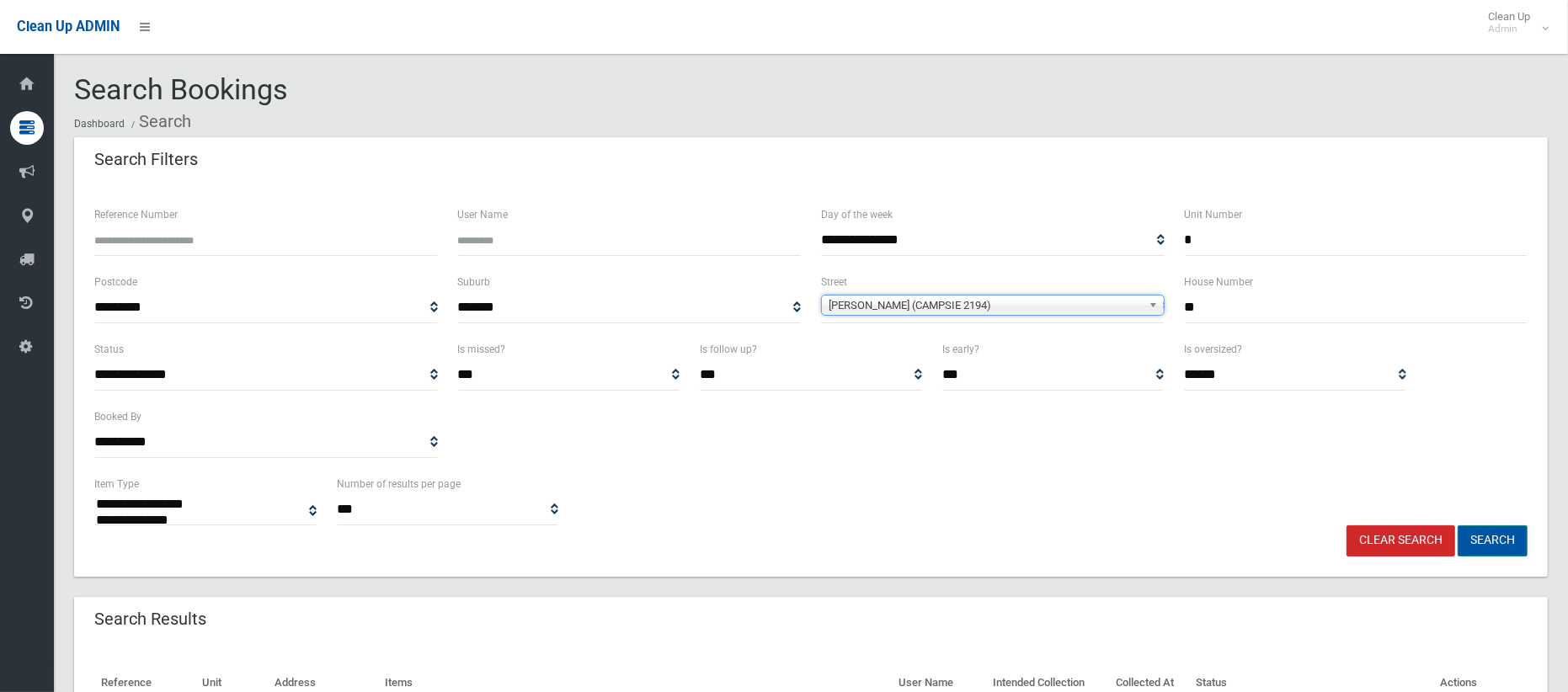
click at [1474, 547] on button "Search" at bounding box center [1493, 540] width 70 height 31
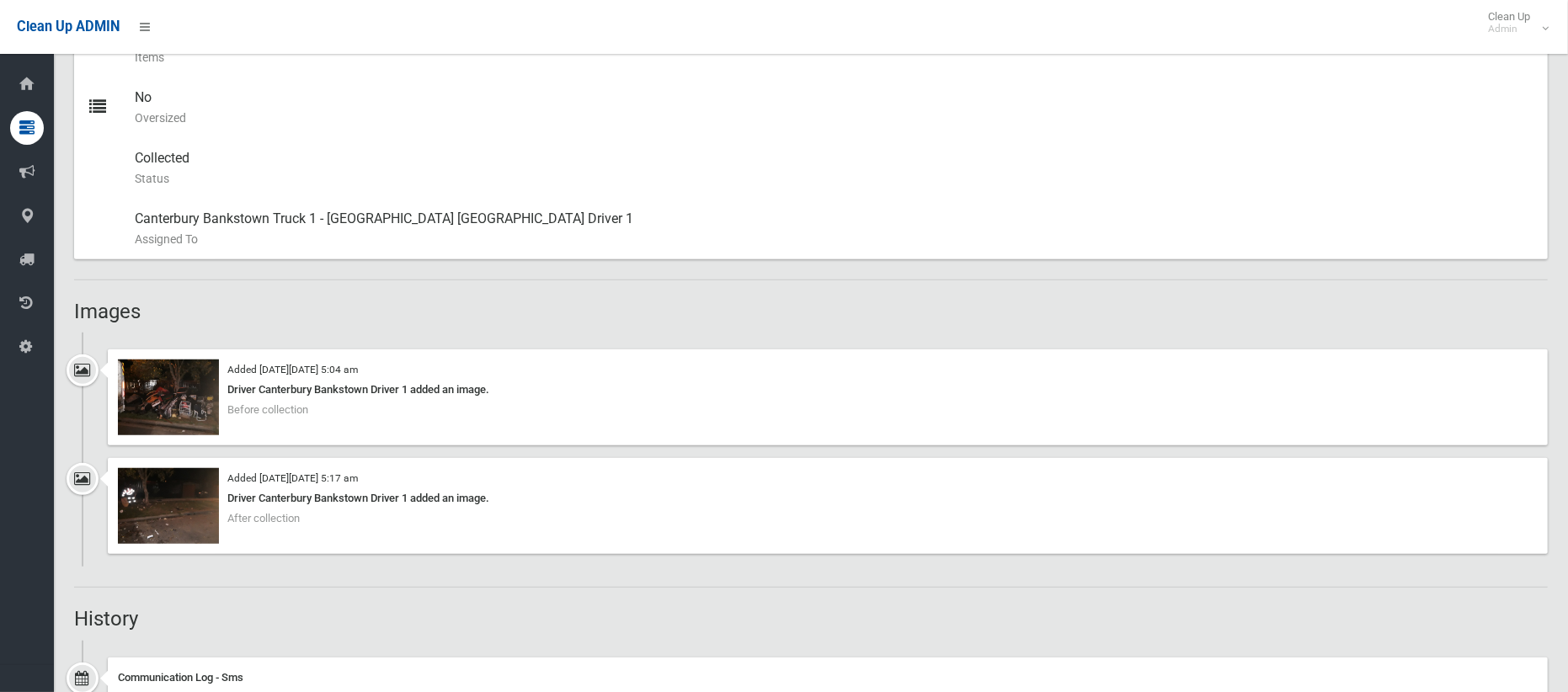
scroll to position [971, 0]
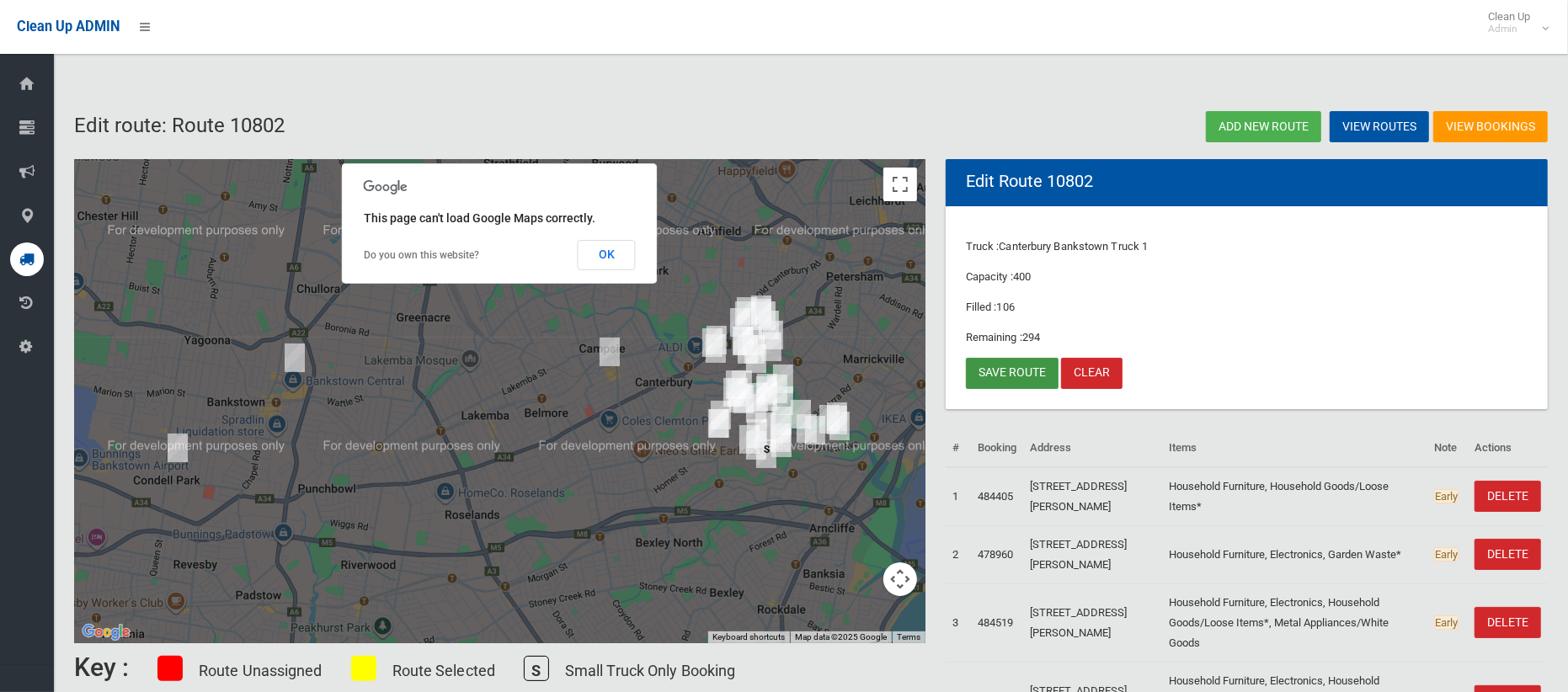
click at [989, 373] on link "Save route" at bounding box center [1011, 372] width 92 height 31
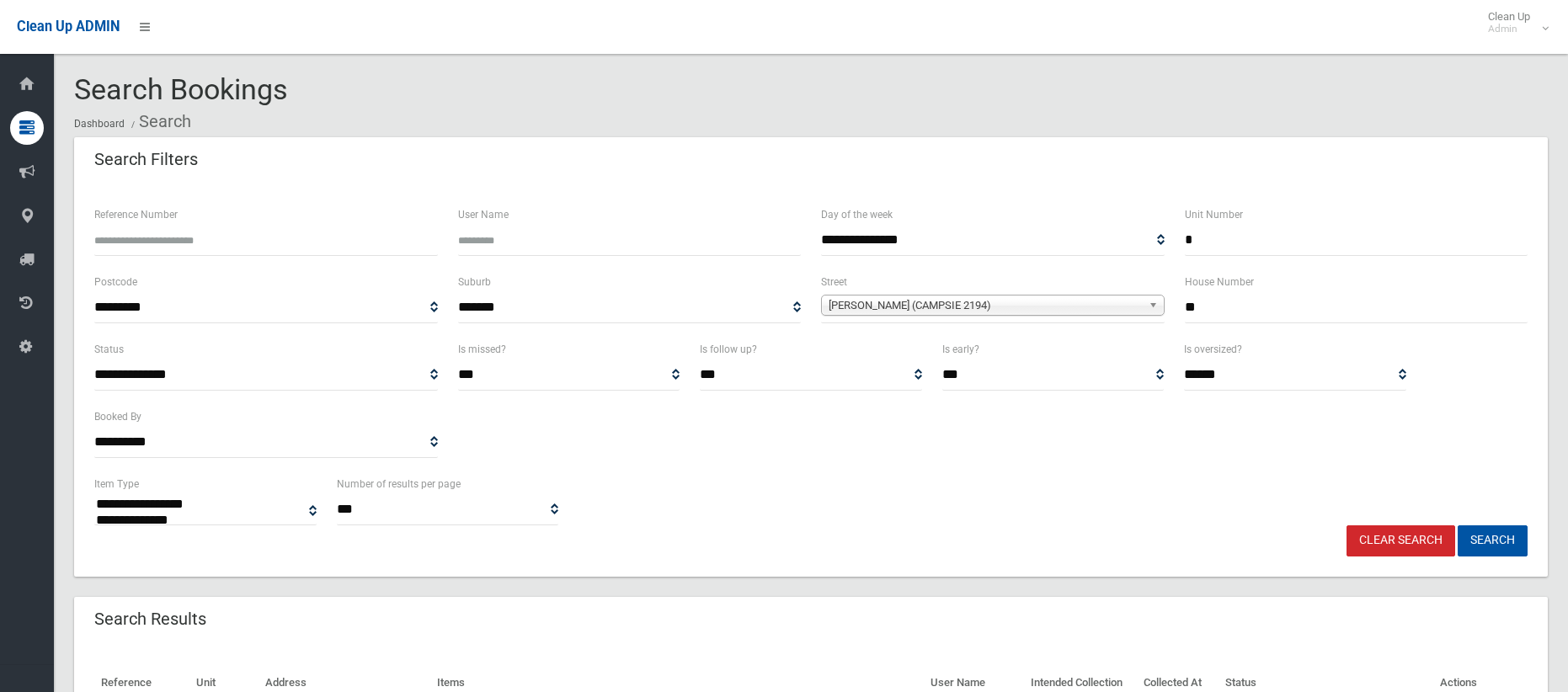
select select
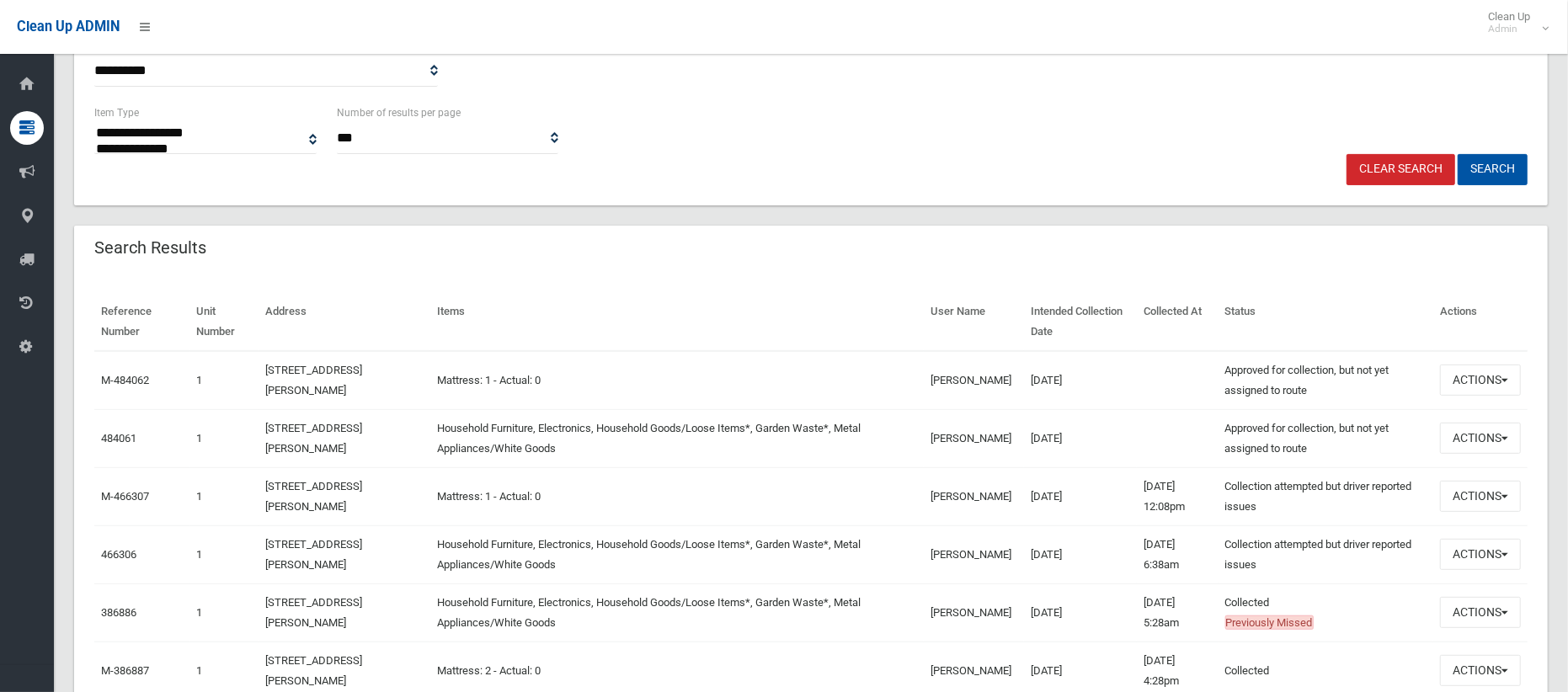
scroll to position [384, 0]
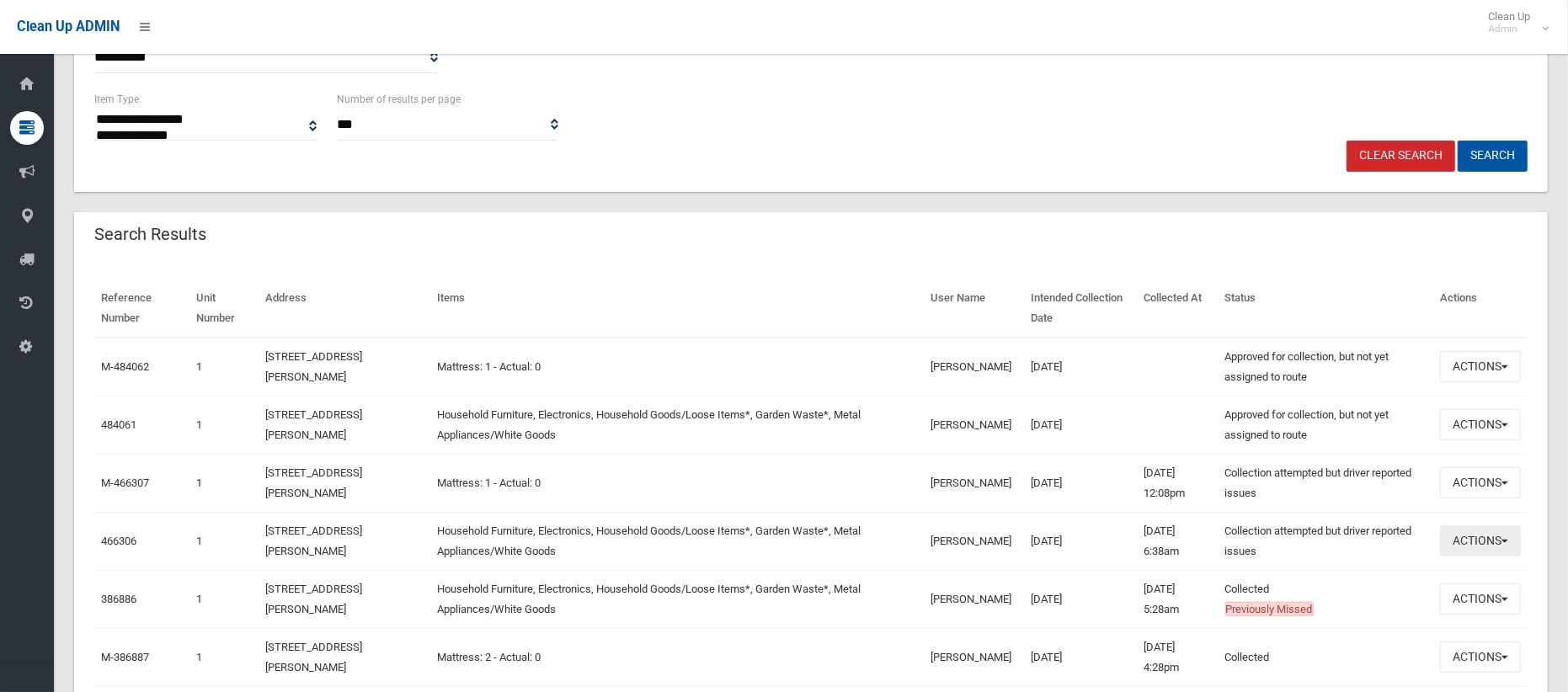
click at [1455, 534] on button "Actions" at bounding box center [1480, 540] width 80 height 31
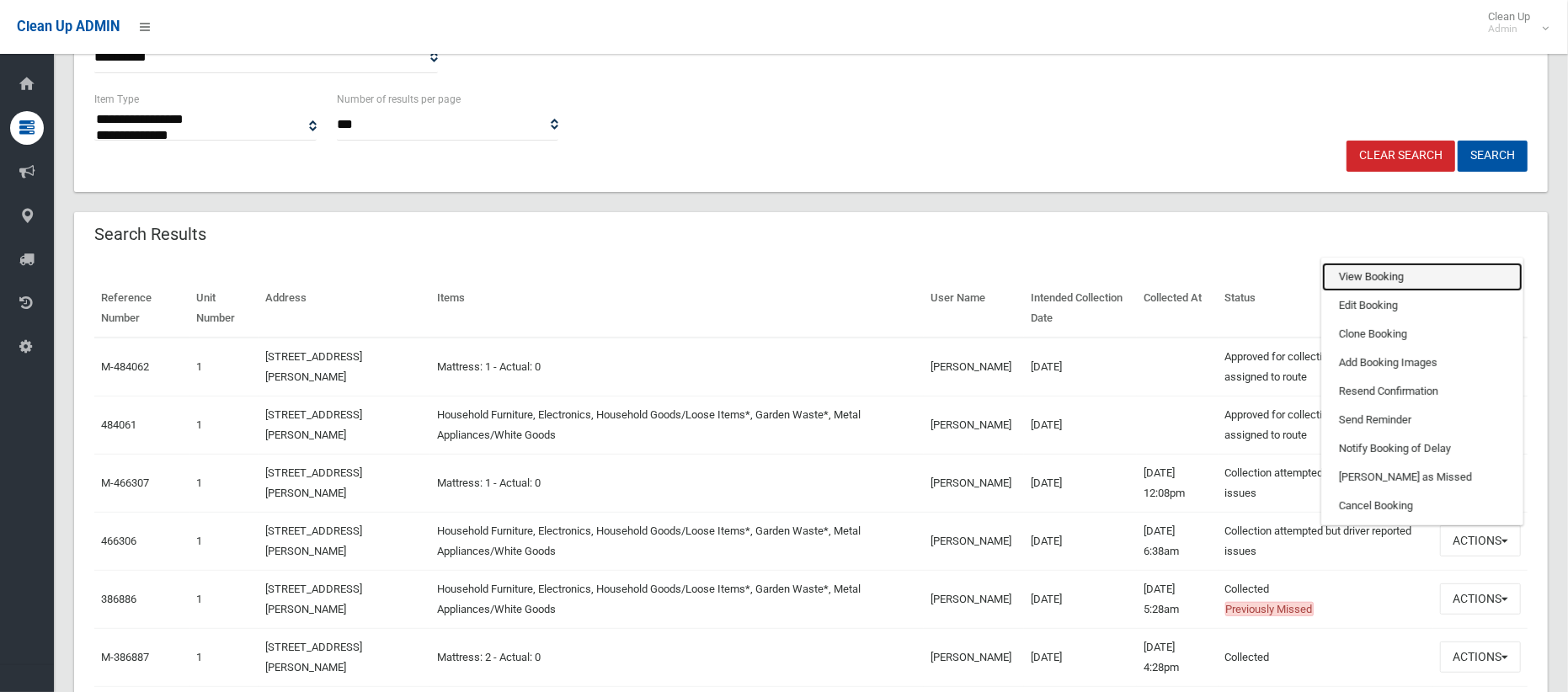
click at [1363, 269] on link "View Booking" at bounding box center [1422, 277] width 201 height 29
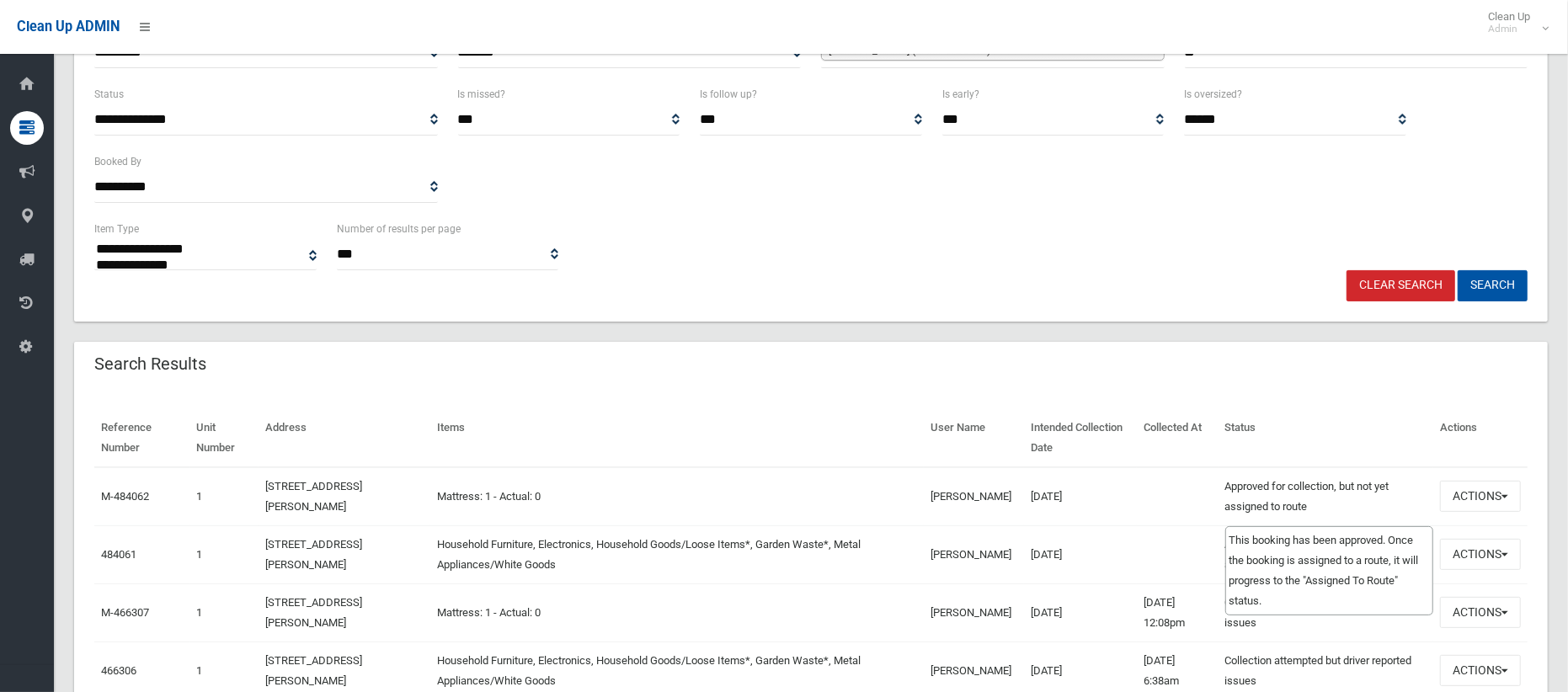
scroll to position [0, 0]
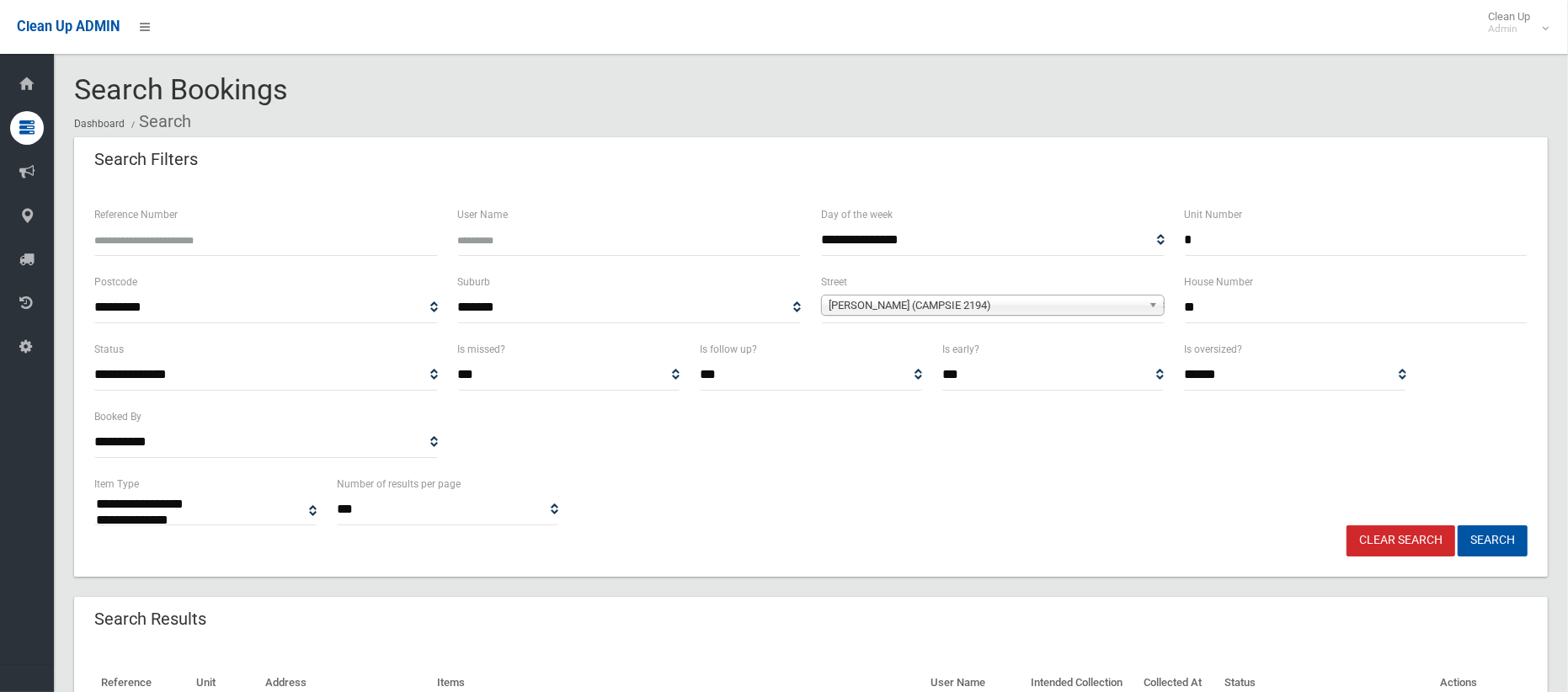
drag, startPoint x: 1227, startPoint y: 250, endPoint x: 1117, endPoint y: 221, distance: 113.8
click at [1117, 221] on div "**********" at bounding box center [810, 238] width 1453 height 68
drag, startPoint x: 1193, startPoint y: 312, endPoint x: 1090, endPoint y: 326, distance: 103.9
click at [1090, 326] on div "**********" at bounding box center [810, 306] width 1453 height 68
type input "*"
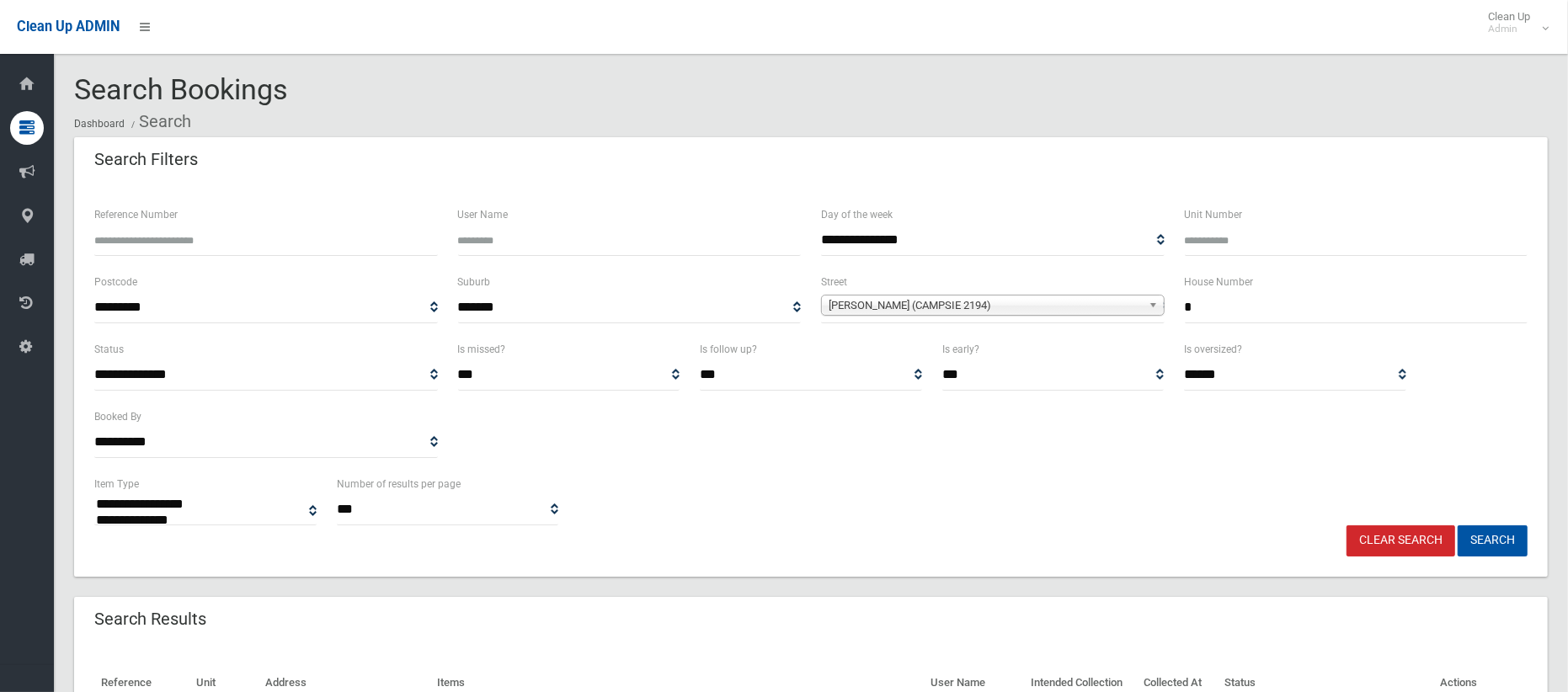
click at [1015, 304] on span "Amy Street (CAMPSIE 2194)" at bounding box center [984, 306] width 313 height 20
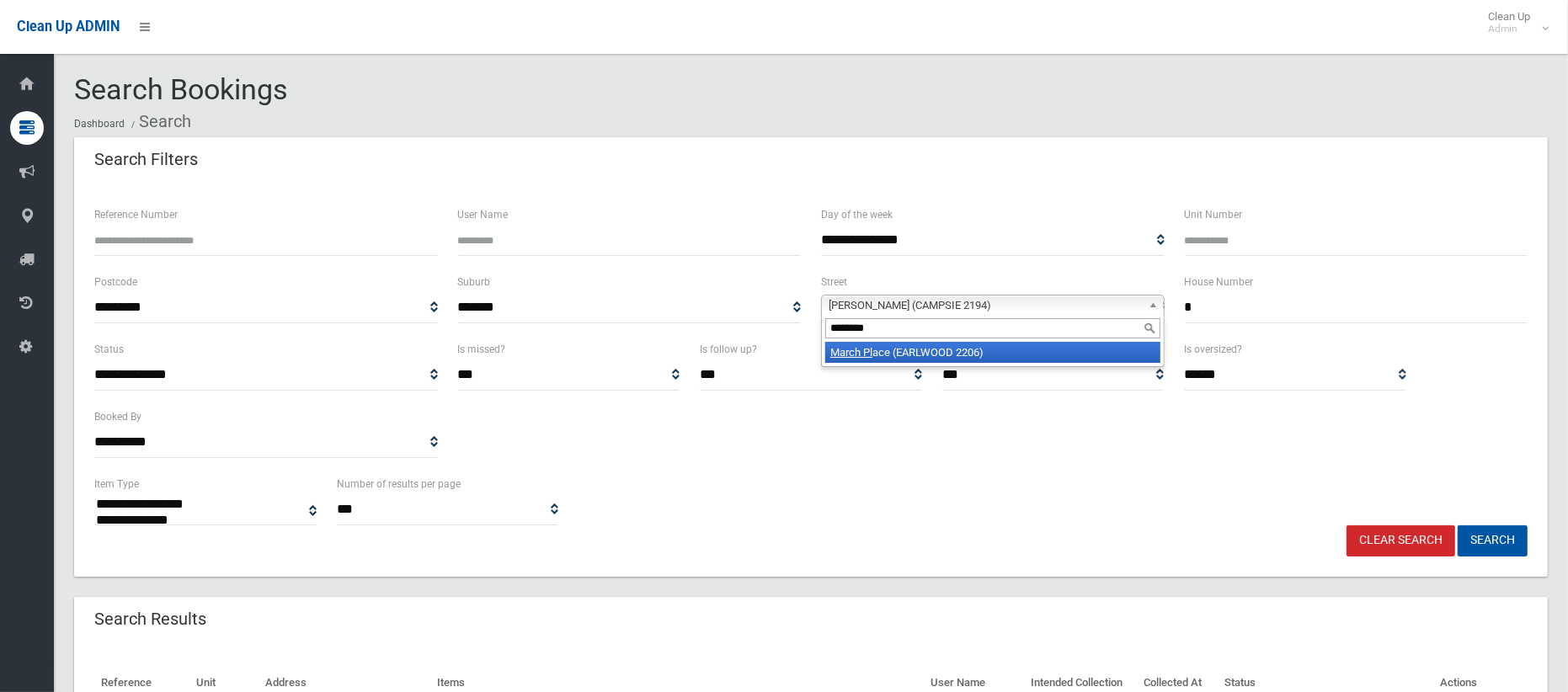
type input "********"
click at [967, 351] on li "March Pl ace (EARLWOOD 2206)" at bounding box center [992, 351] width 335 height 21
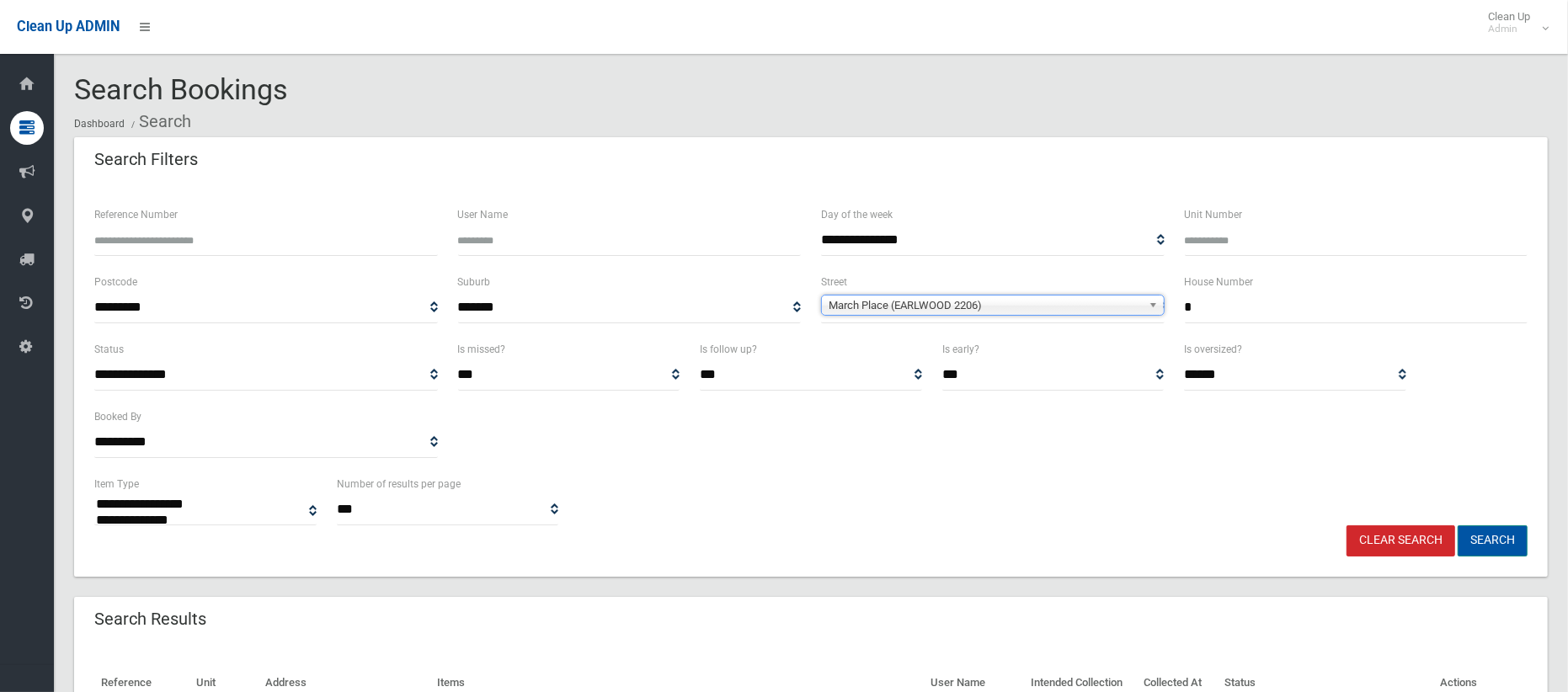
click at [1484, 544] on button "Search" at bounding box center [1493, 540] width 70 height 31
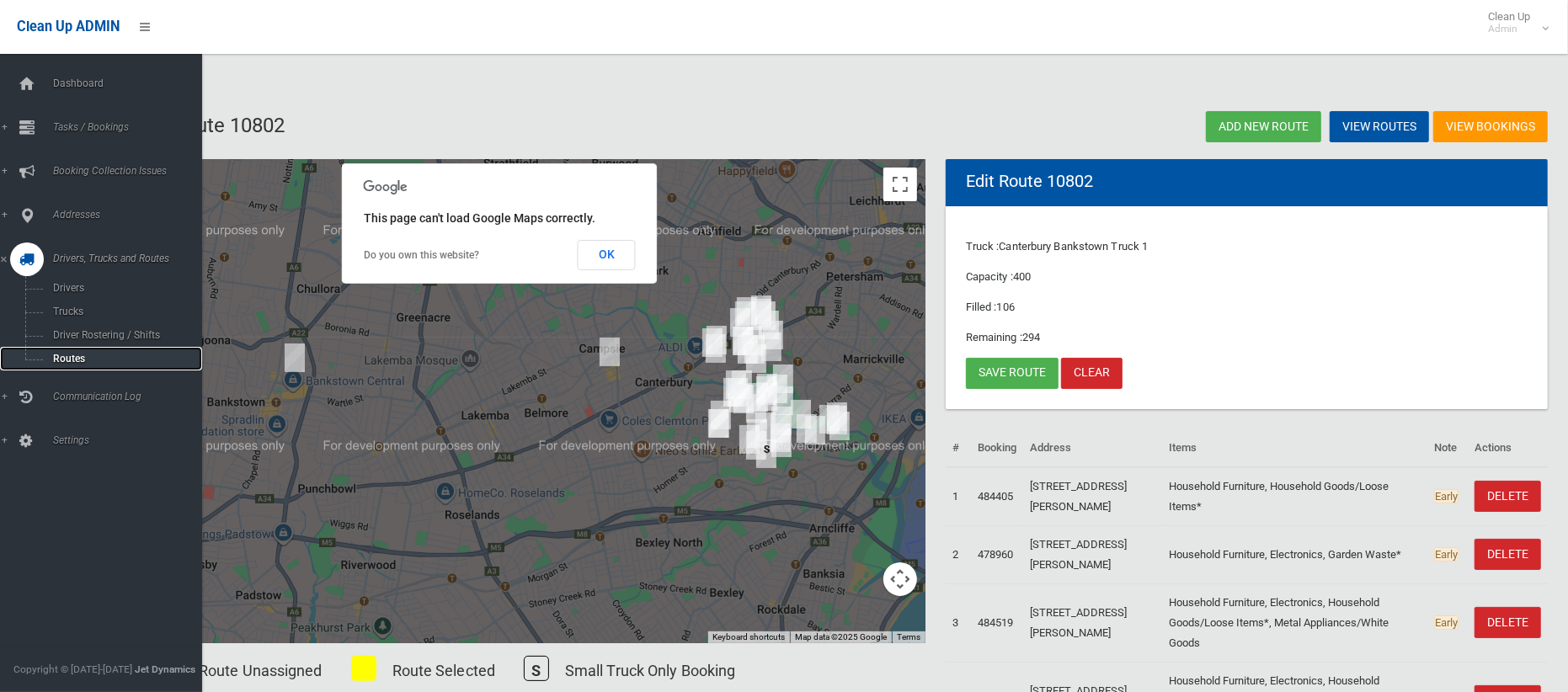
click at [70, 353] on span "Routes" at bounding box center [117, 358] width 140 height 12
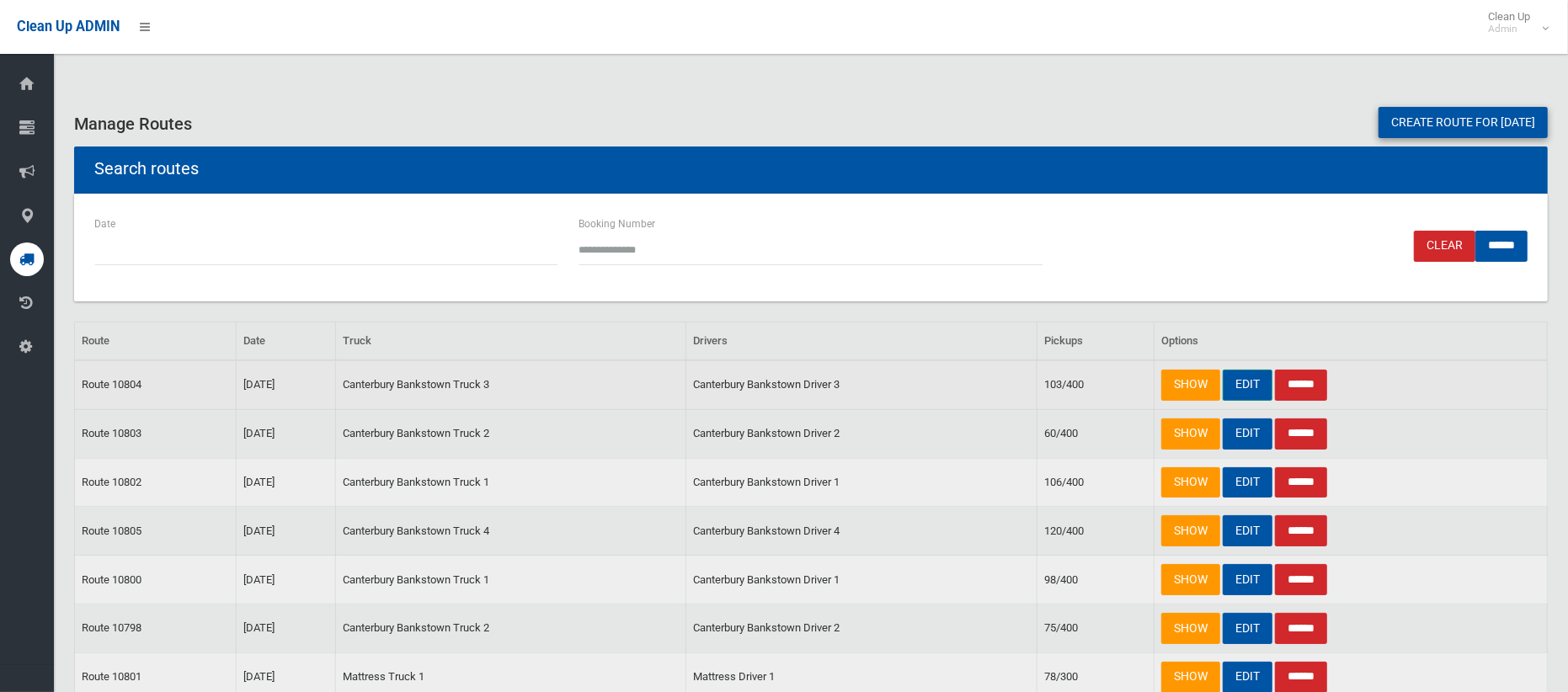
click at [1245, 374] on link "EDIT" at bounding box center [1247, 384] width 50 height 31
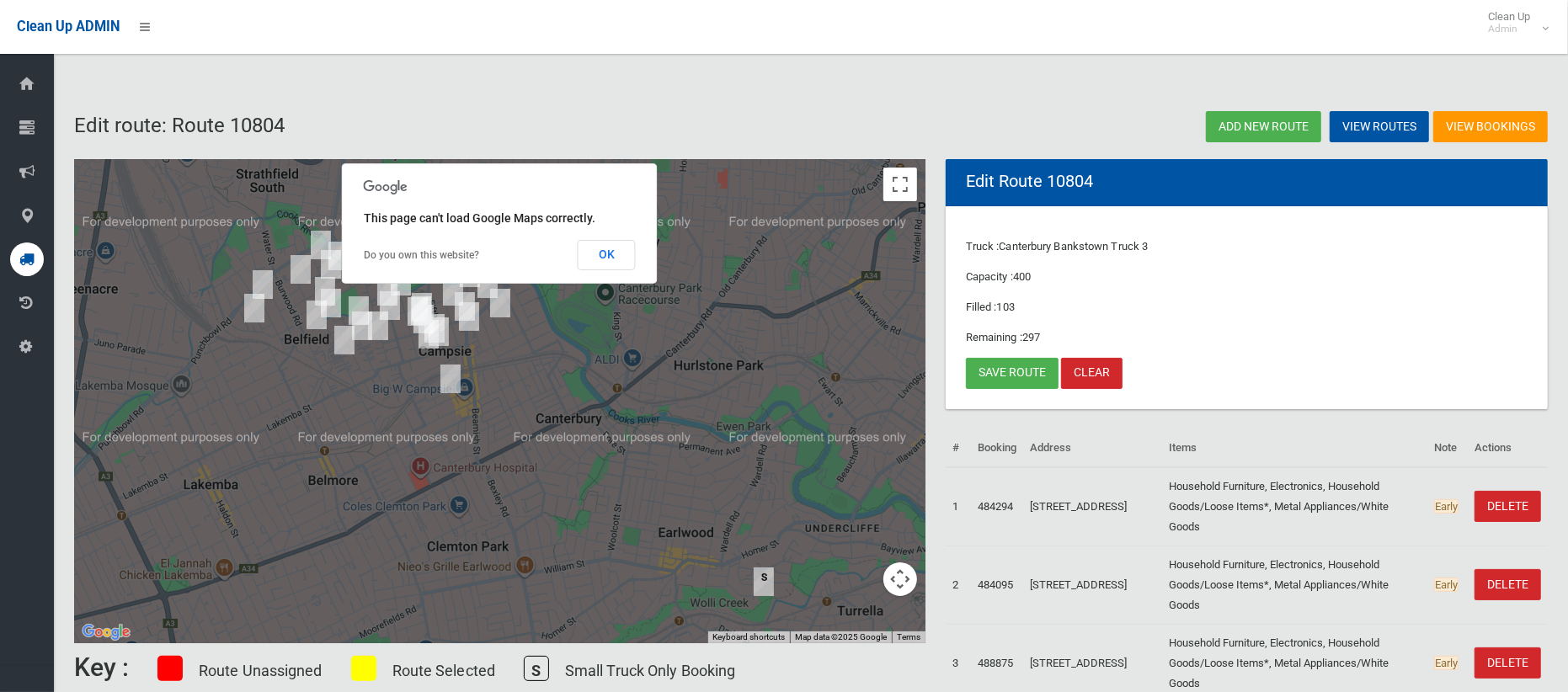
click at [447, 383] on img "1/39 Amy Street, CAMPSIE NSW 2194" at bounding box center [451, 378] width 34 height 42
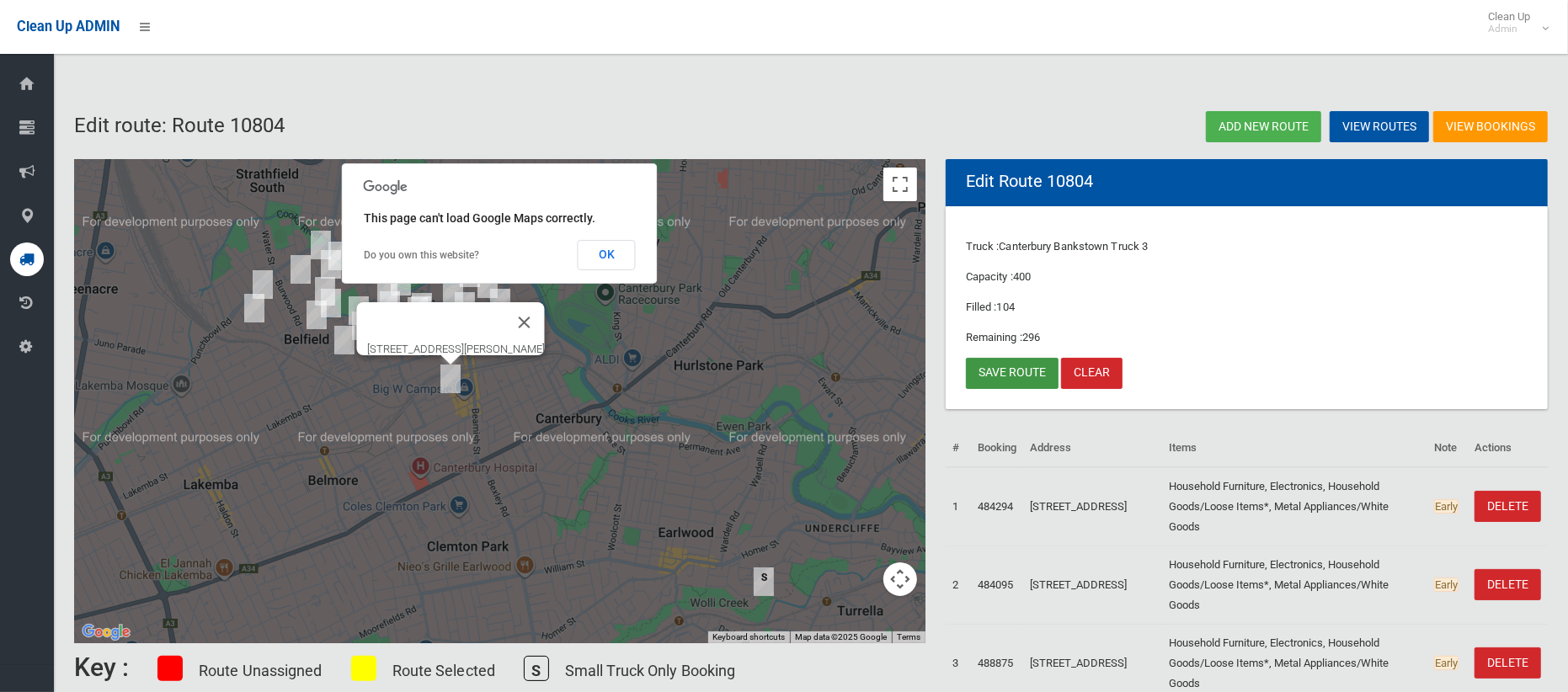
click at [991, 375] on link "Save route" at bounding box center [1011, 372] width 92 height 31
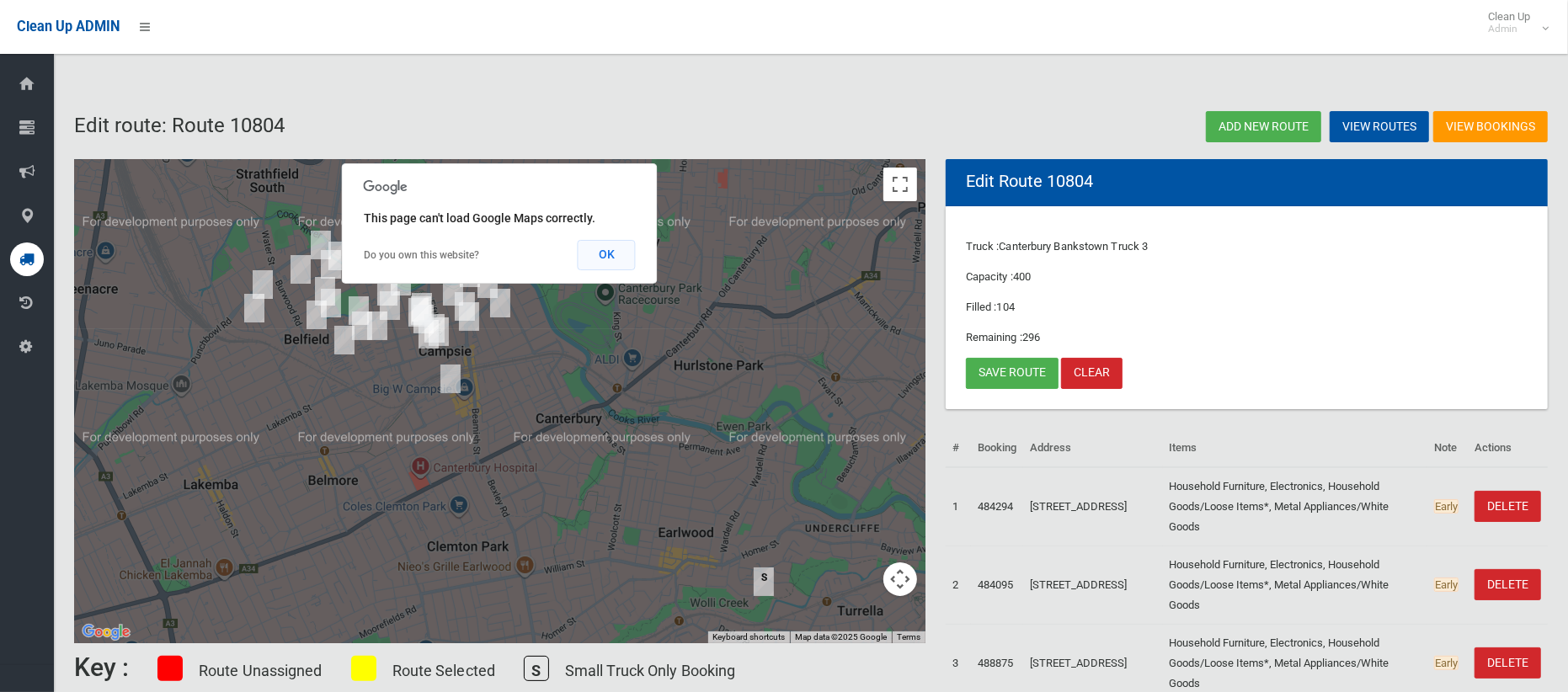
click at [606, 258] on button "OK" at bounding box center [607, 255] width 59 height 31
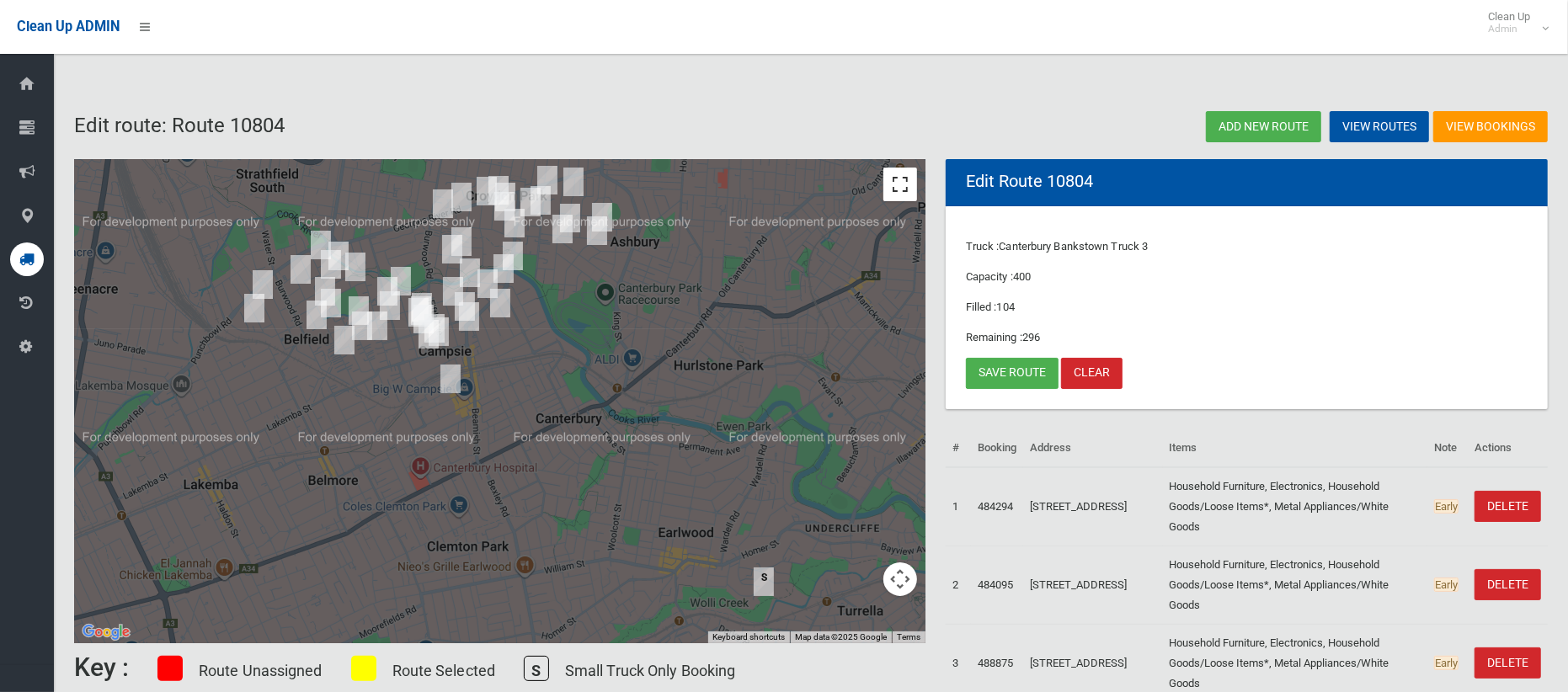
click at [899, 193] on button "Toggle fullscreen view" at bounding box center [900, 185] width 34 height 34
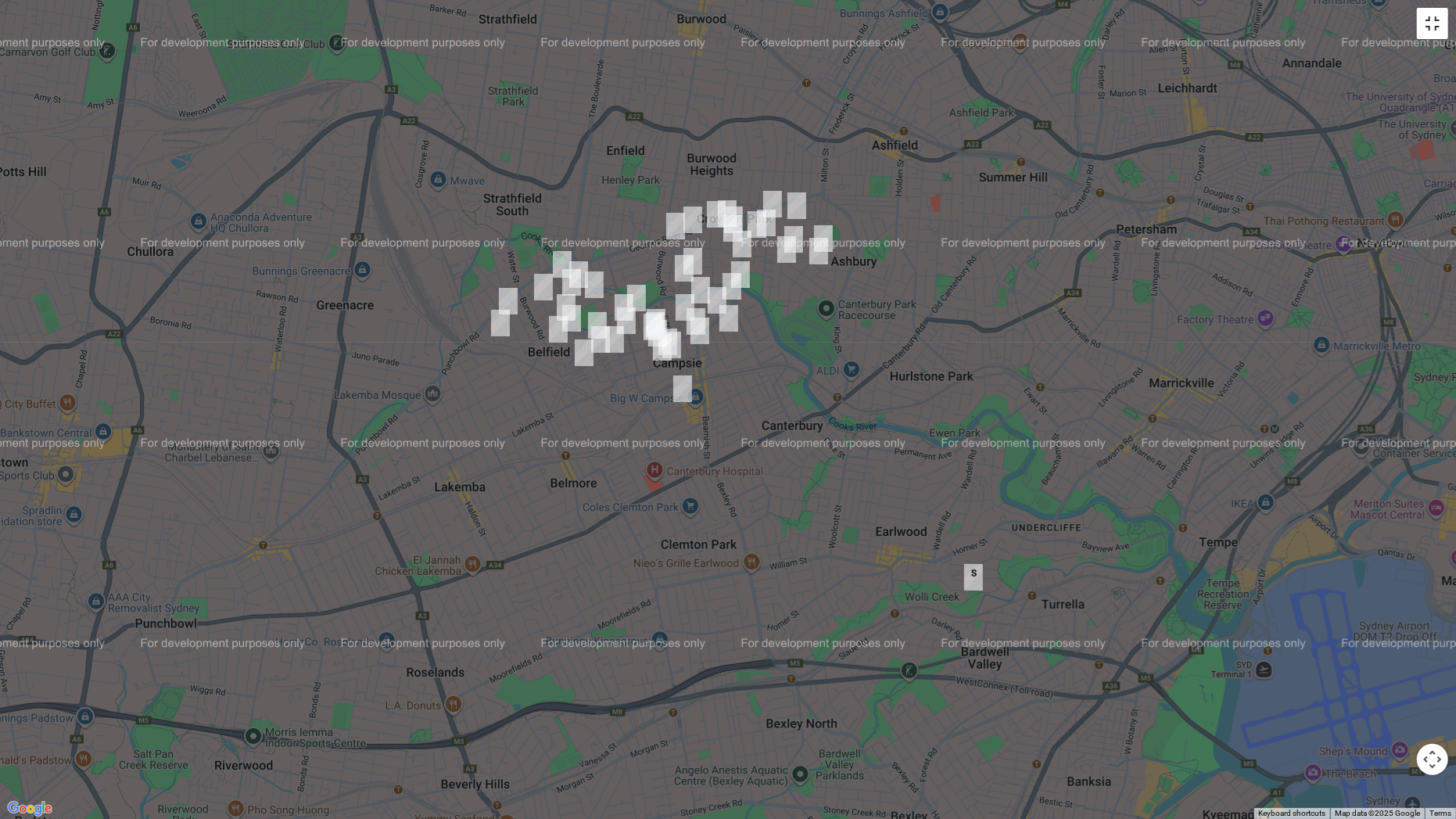
click at [1429, 23] on button "Toggle fullscreen view" at bounding box center [1432, 23] width 31 height 31
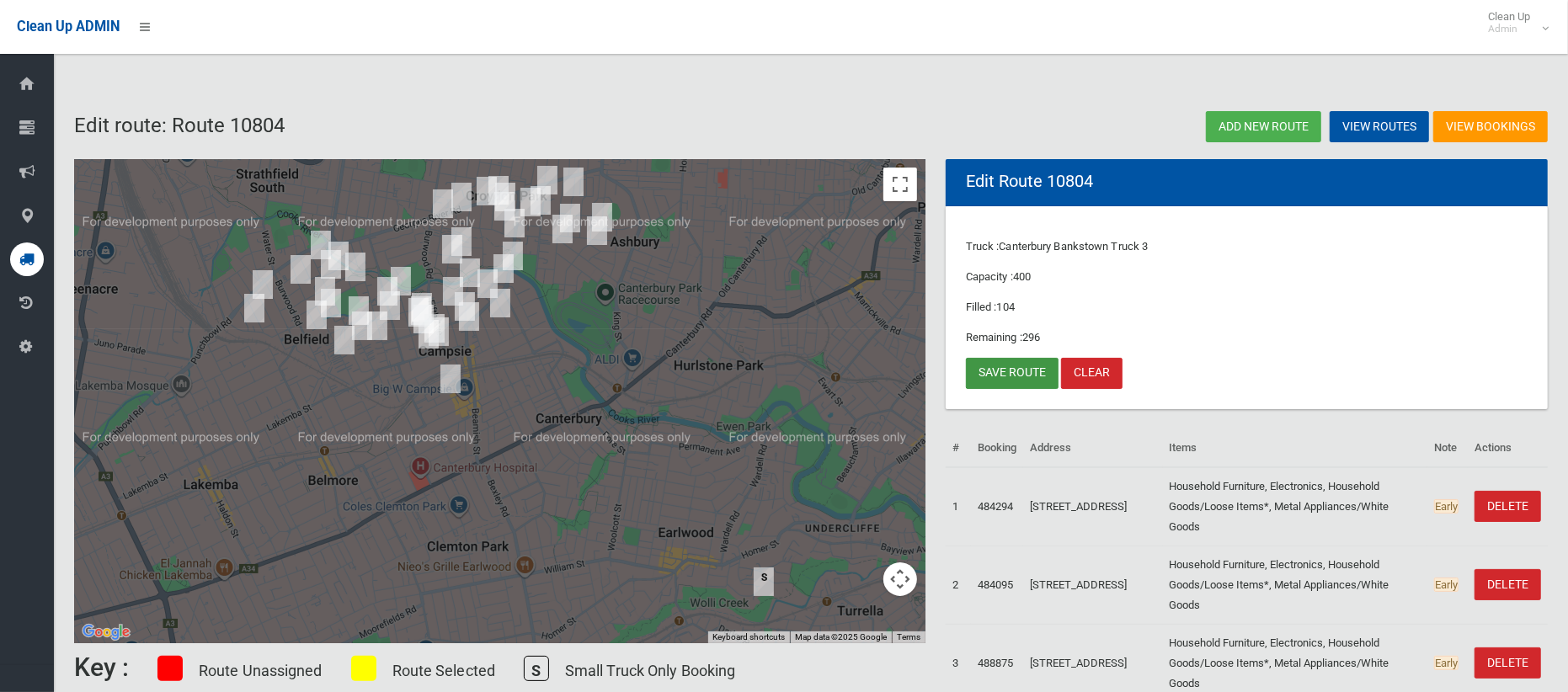
click at [974, 373] on link "Save route" at bounding box center [1011, 372] width 92 height 31
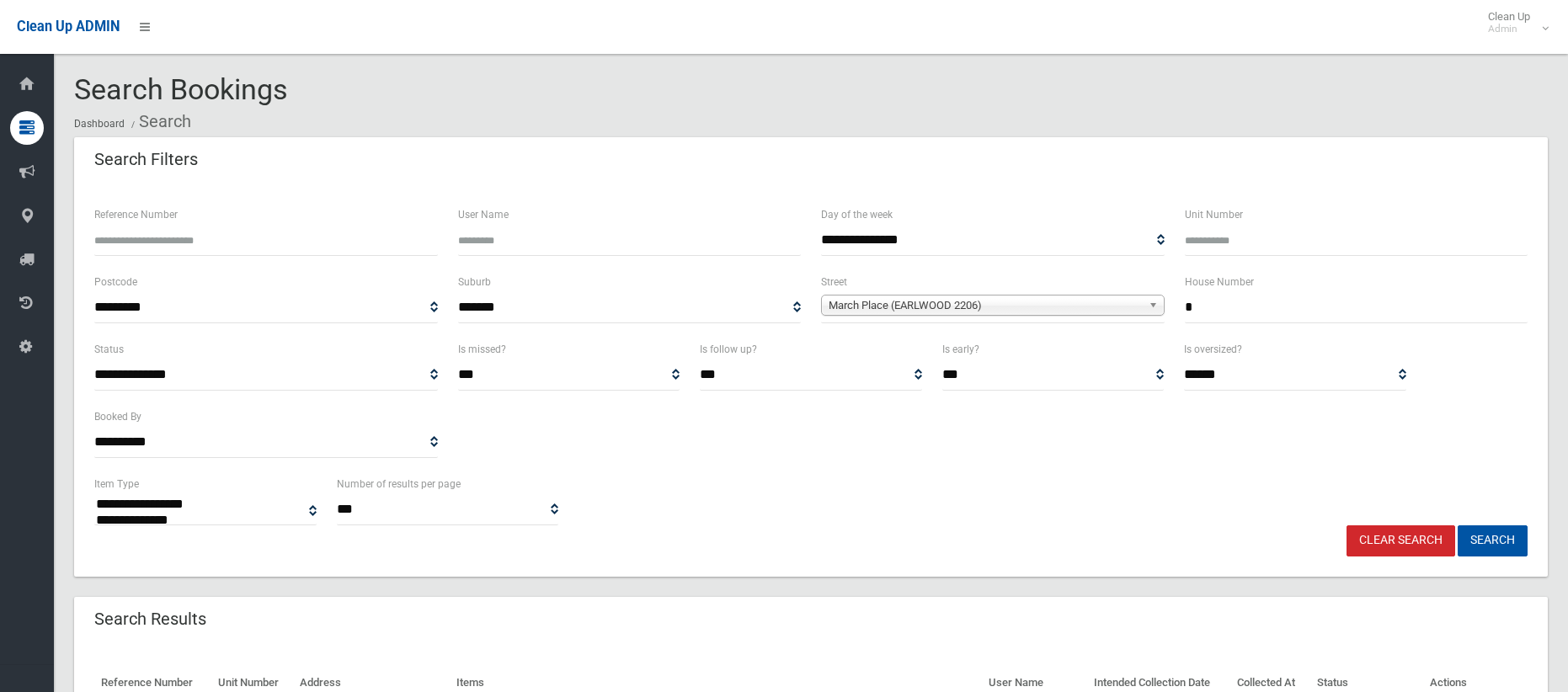
select select
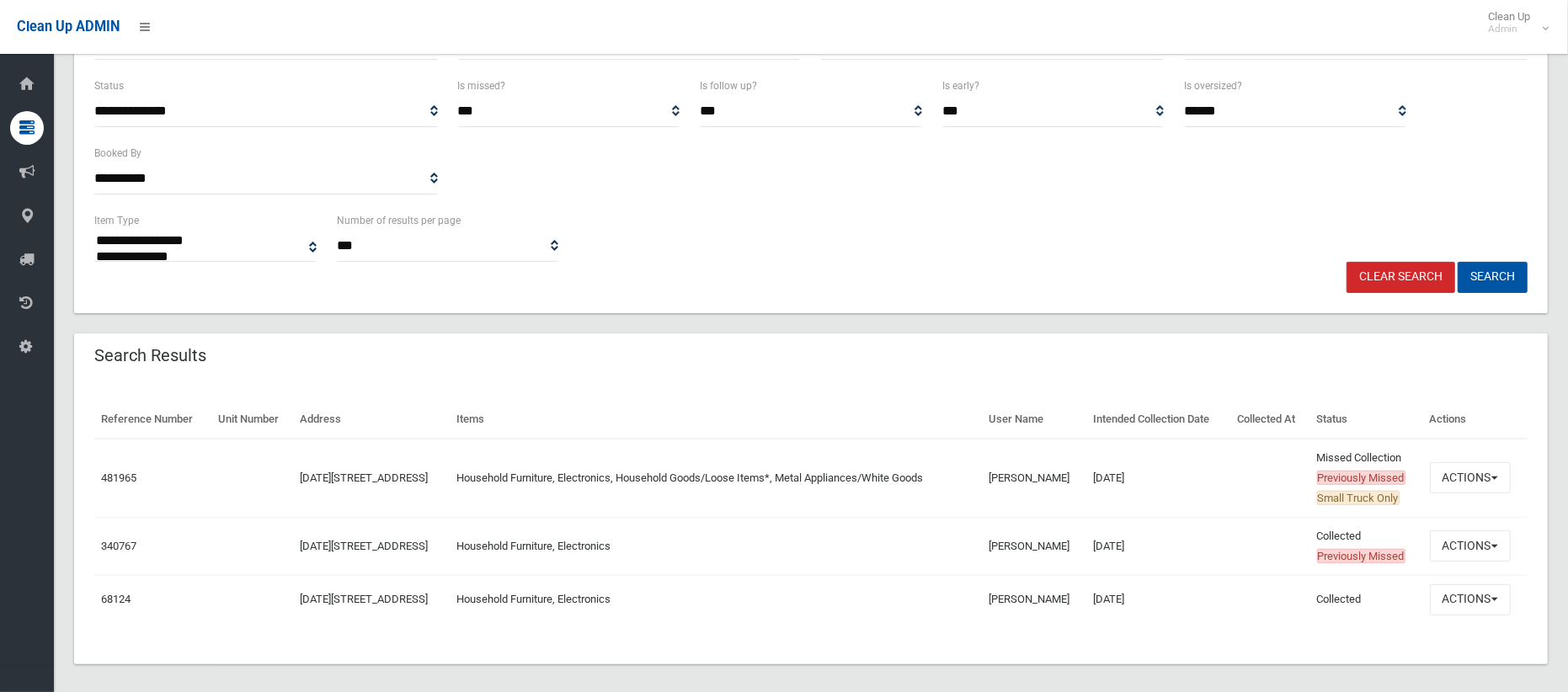
scroll to position [276, 0]
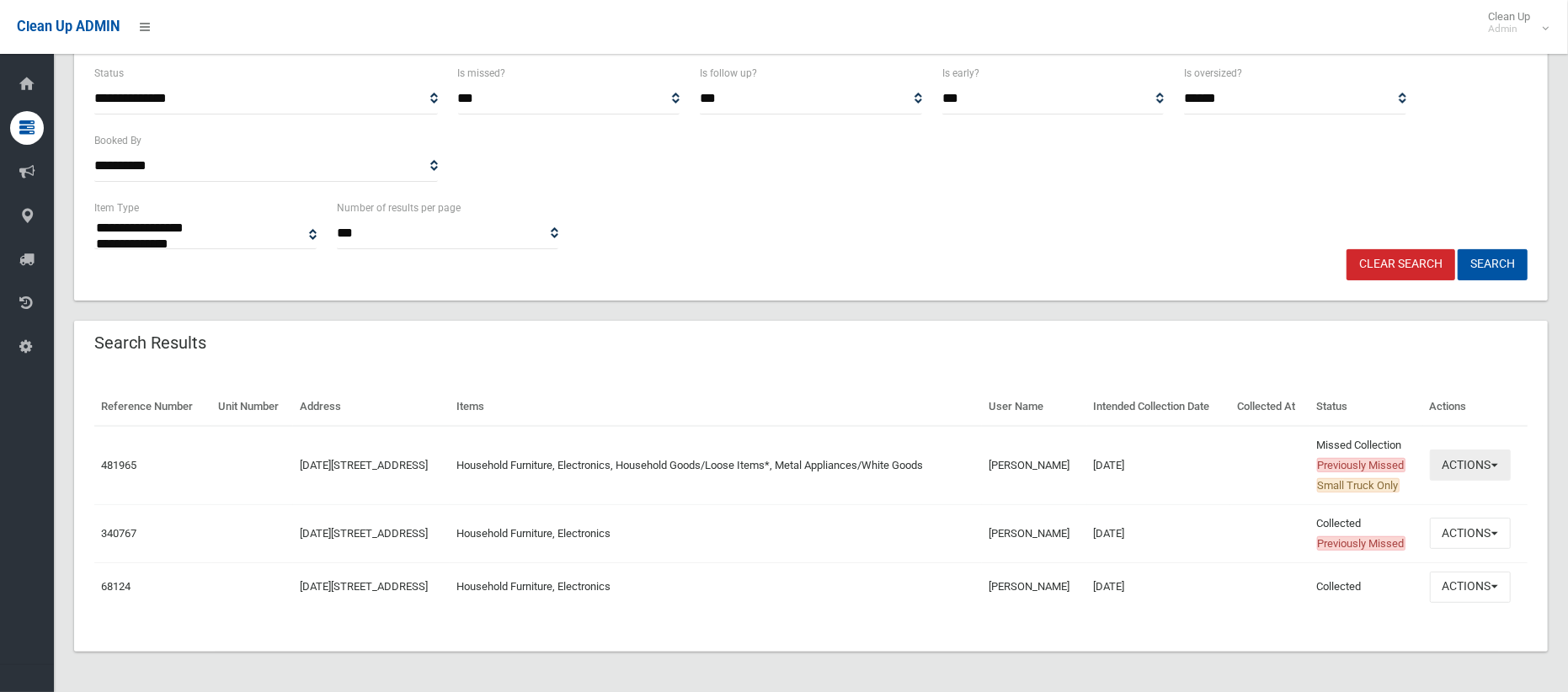
click at [1459, 468] on button "Actions" at bounding box center [1470, 465] width 80 height 31
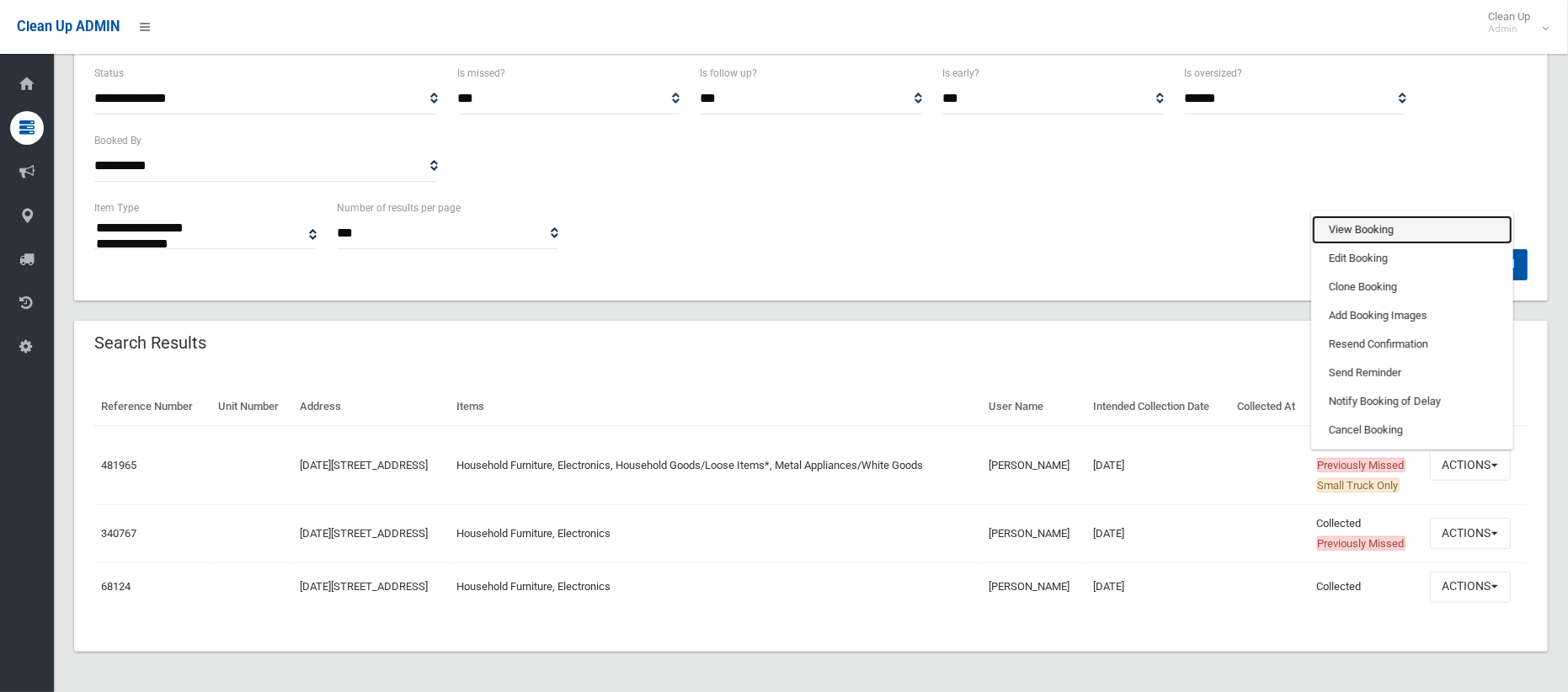
click at [1375, 229] on link "View Booking" at bounding box center [1412, 229] width 201 height 29
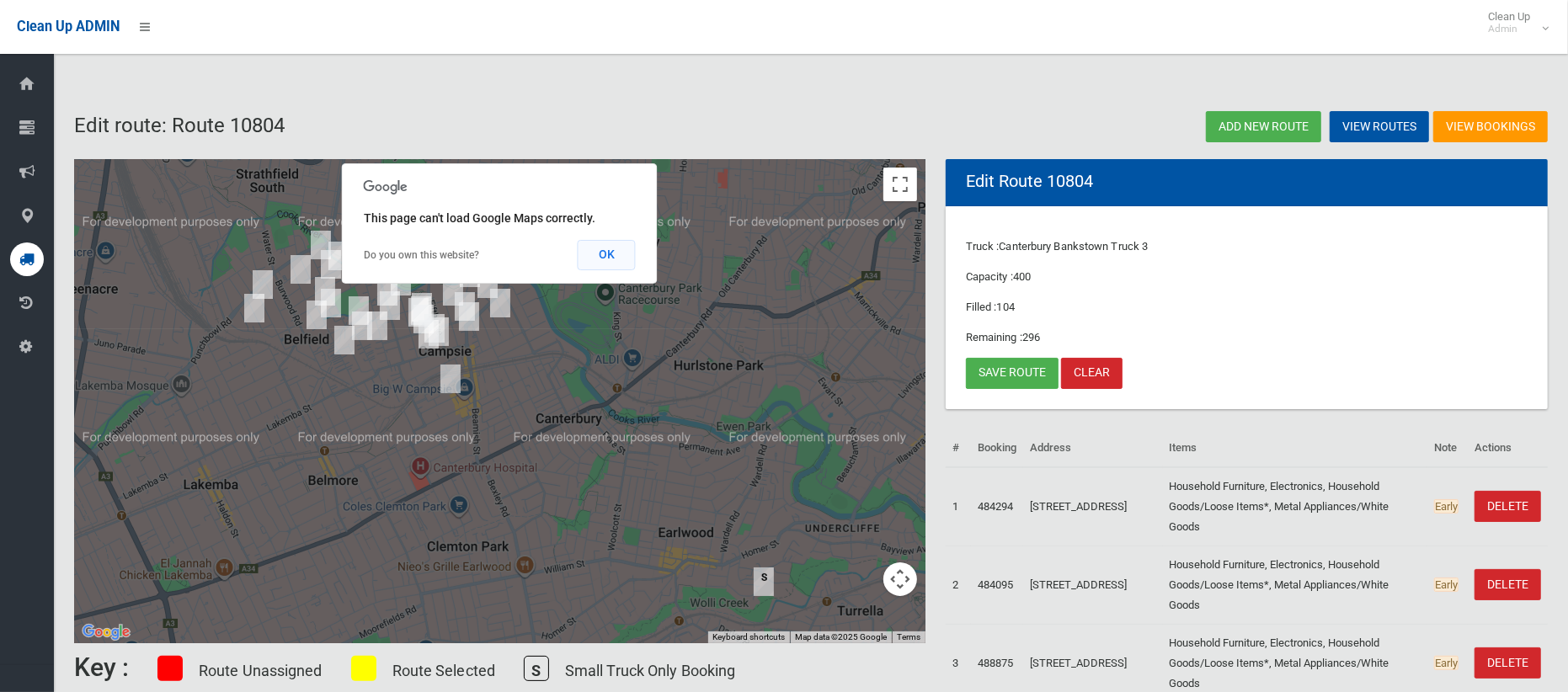
click at [595, 252] on button "OK" at bounding box center [607, 255] width 59 height 31
